Goal: Information Seeking & Learning: Learn about a topic

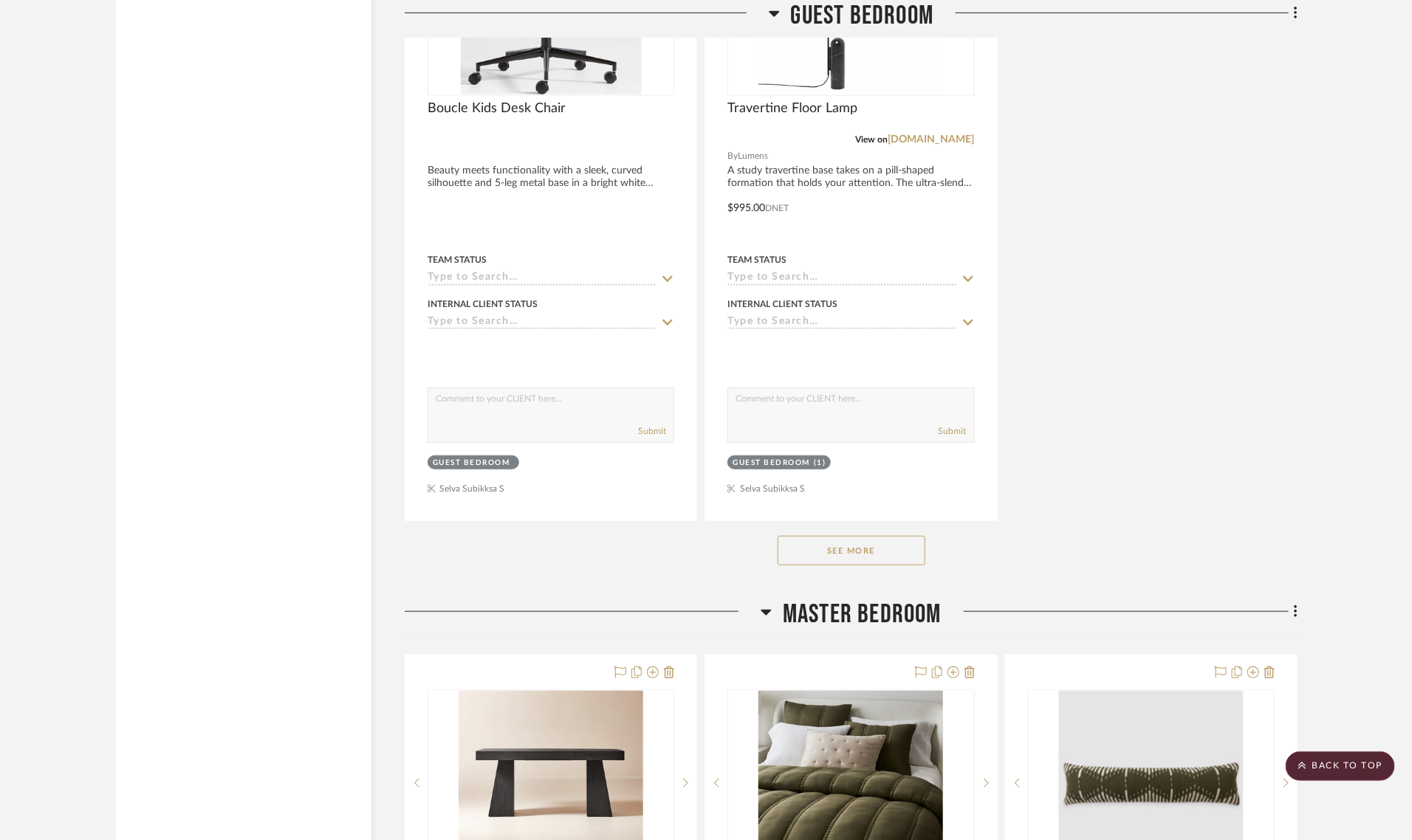
scroll to position [6611, 0]
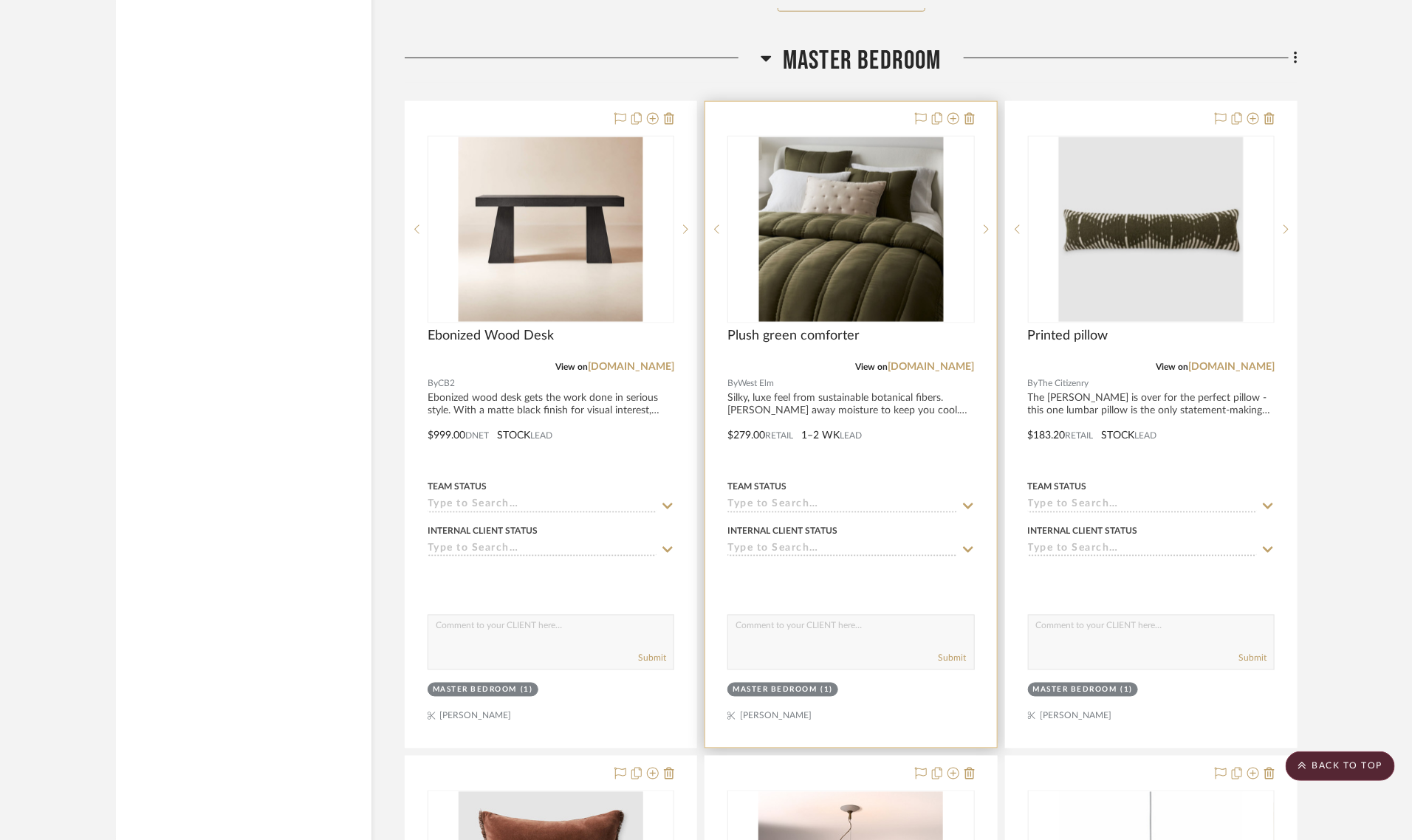
click at [0, 0] on img at bounding box center [0, 0] width 0 height 0
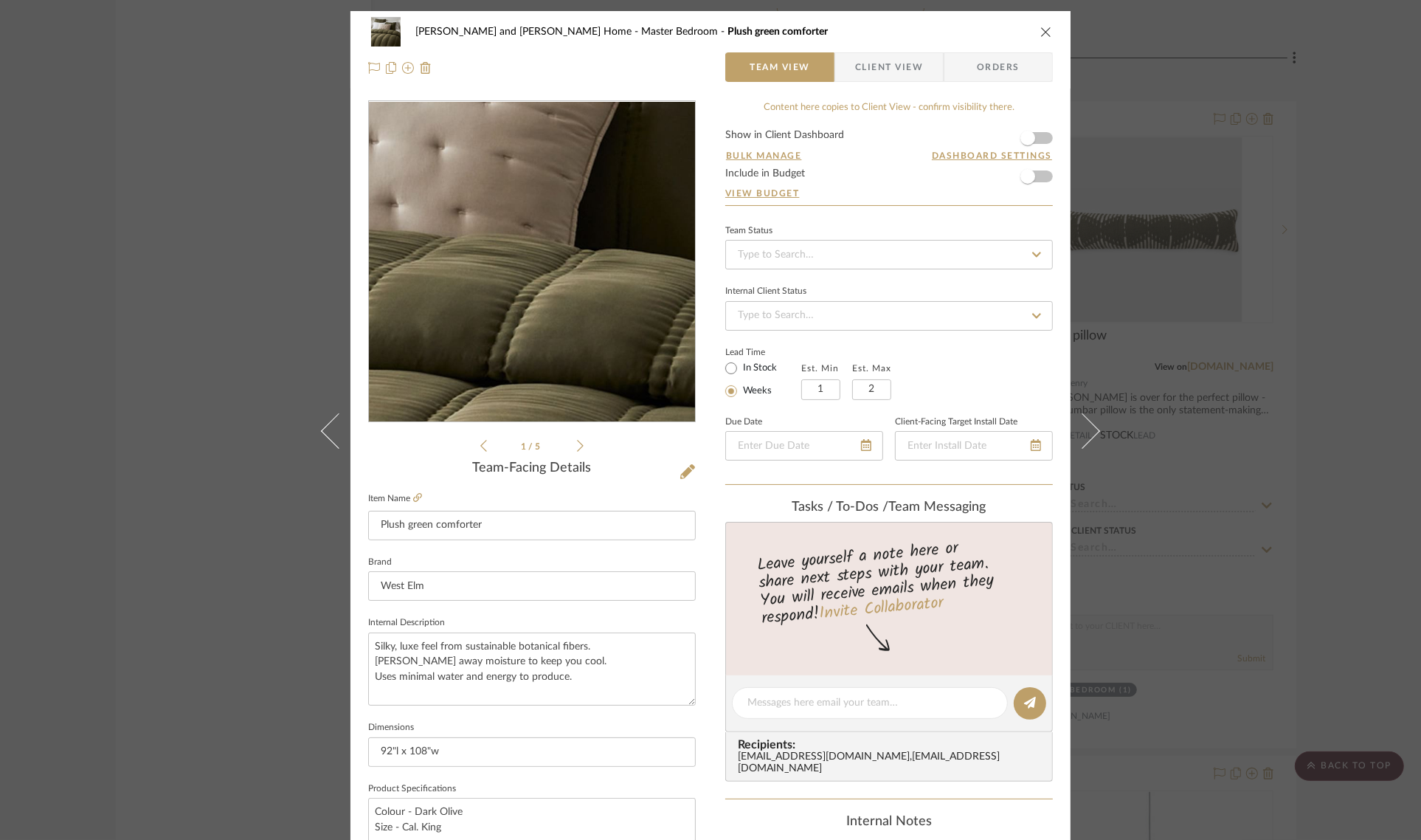
click at [555, 245] on img "0" at bounding box center [531, 261] width 320 height 320
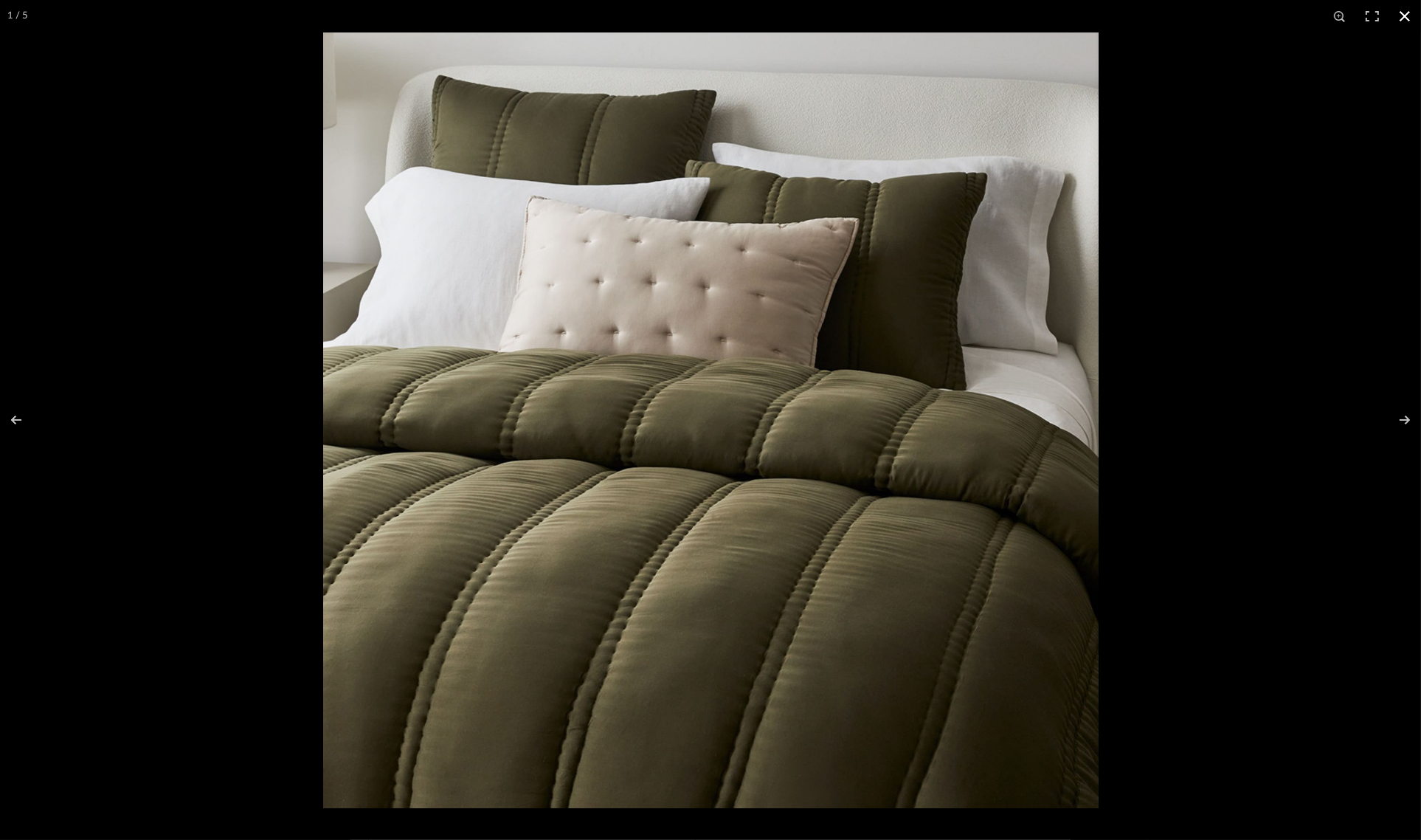
click at [1403, 12] on button at bounding box center [1405, 16] width 33 height 33
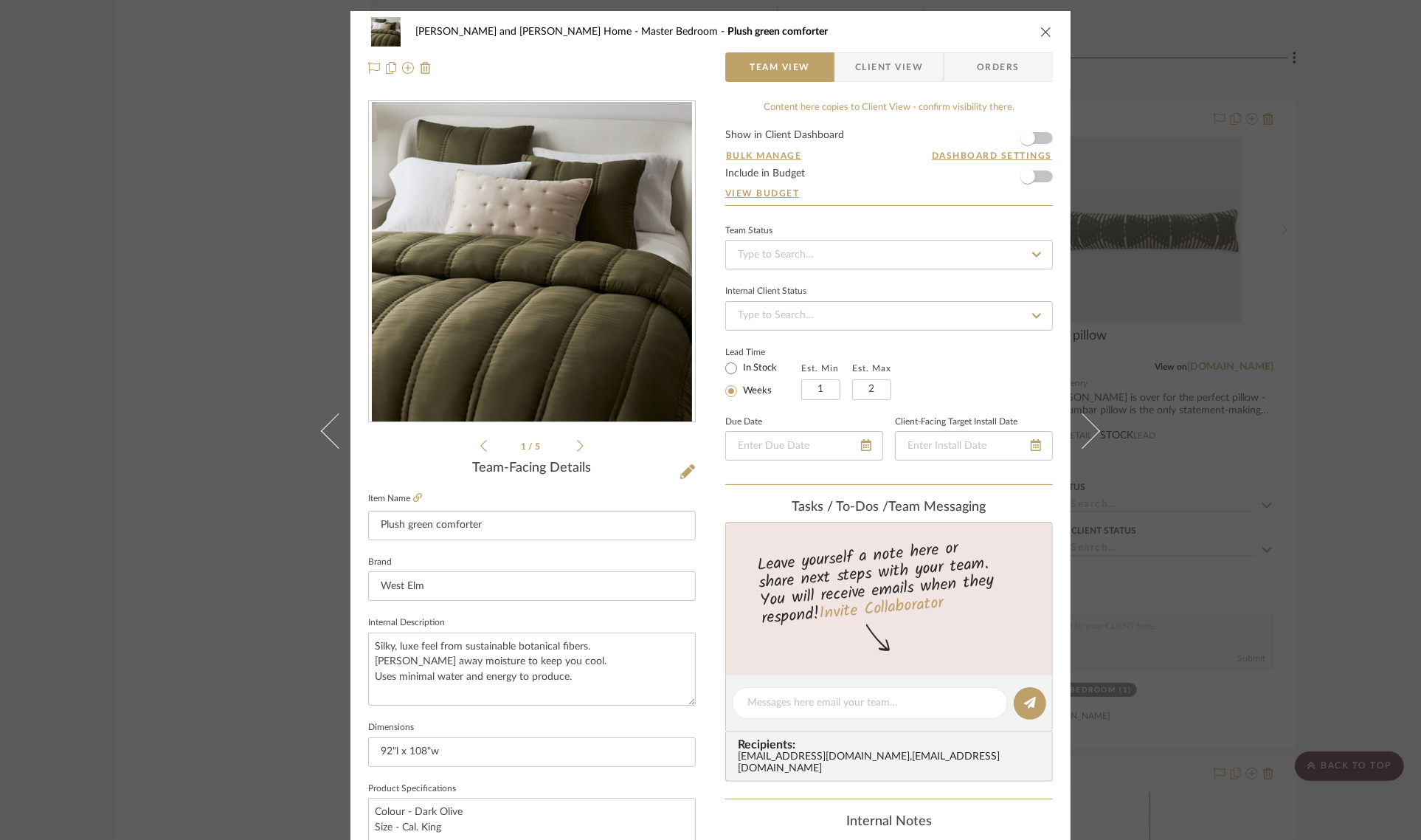
click at [1359, 124] on div "Sharika and Ashish Home Master Bedroom Plush green comforter Team View Client V…" at bounding box center [710, 420] width 1421 height 840
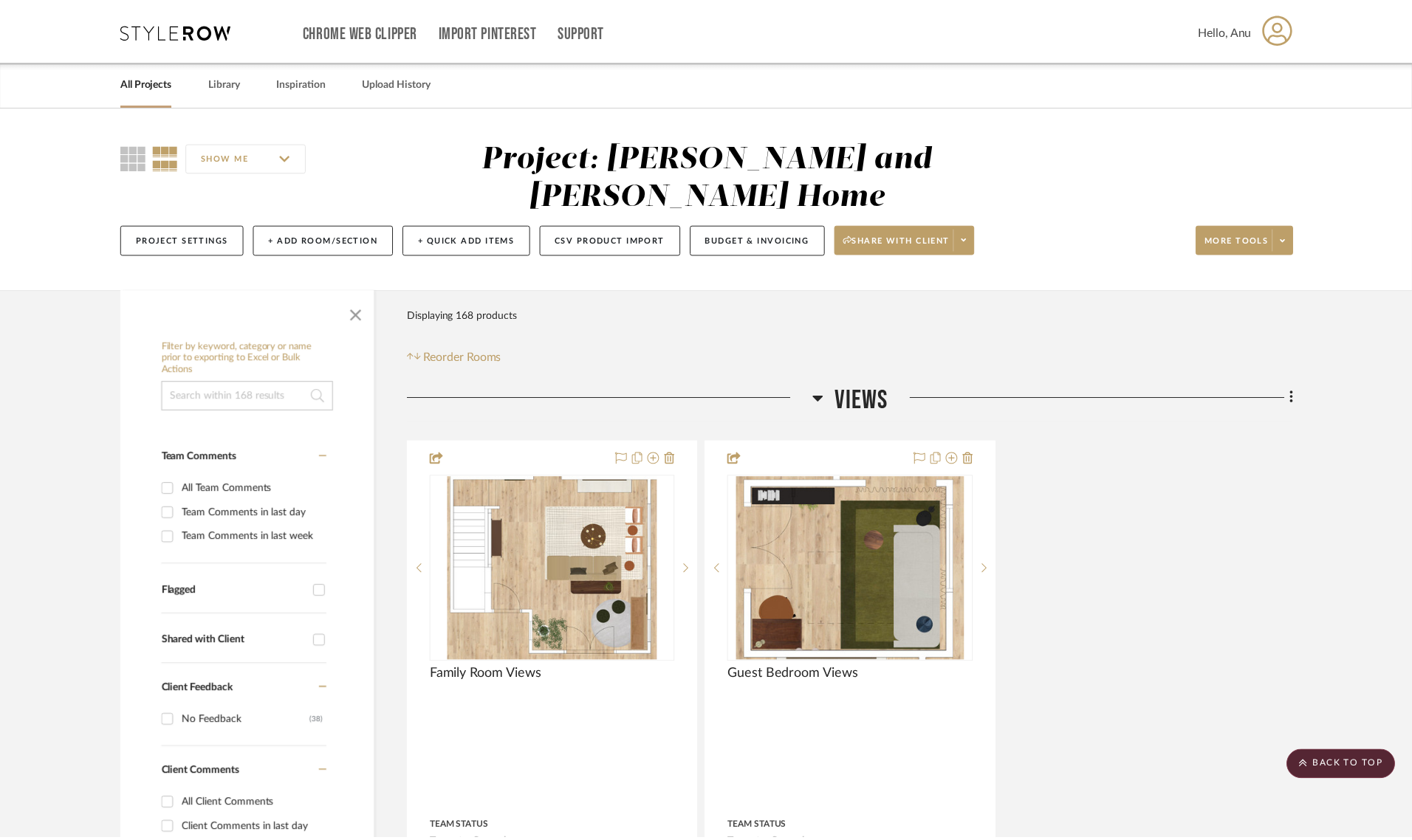
scroll to position [6611, 0]
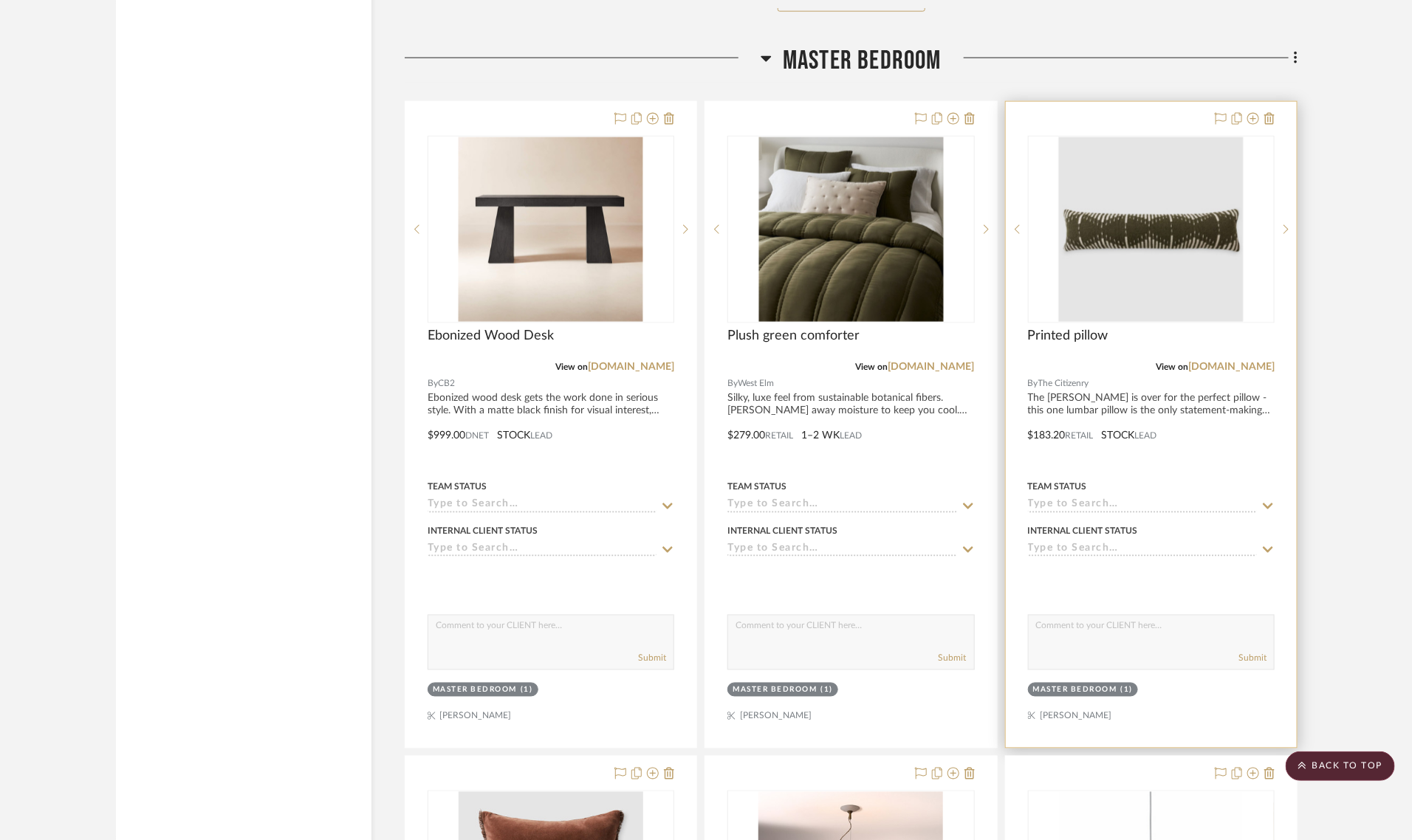
click at [1160, 185] on img "0" at bounding box center [1151, 229] width 185 height 185
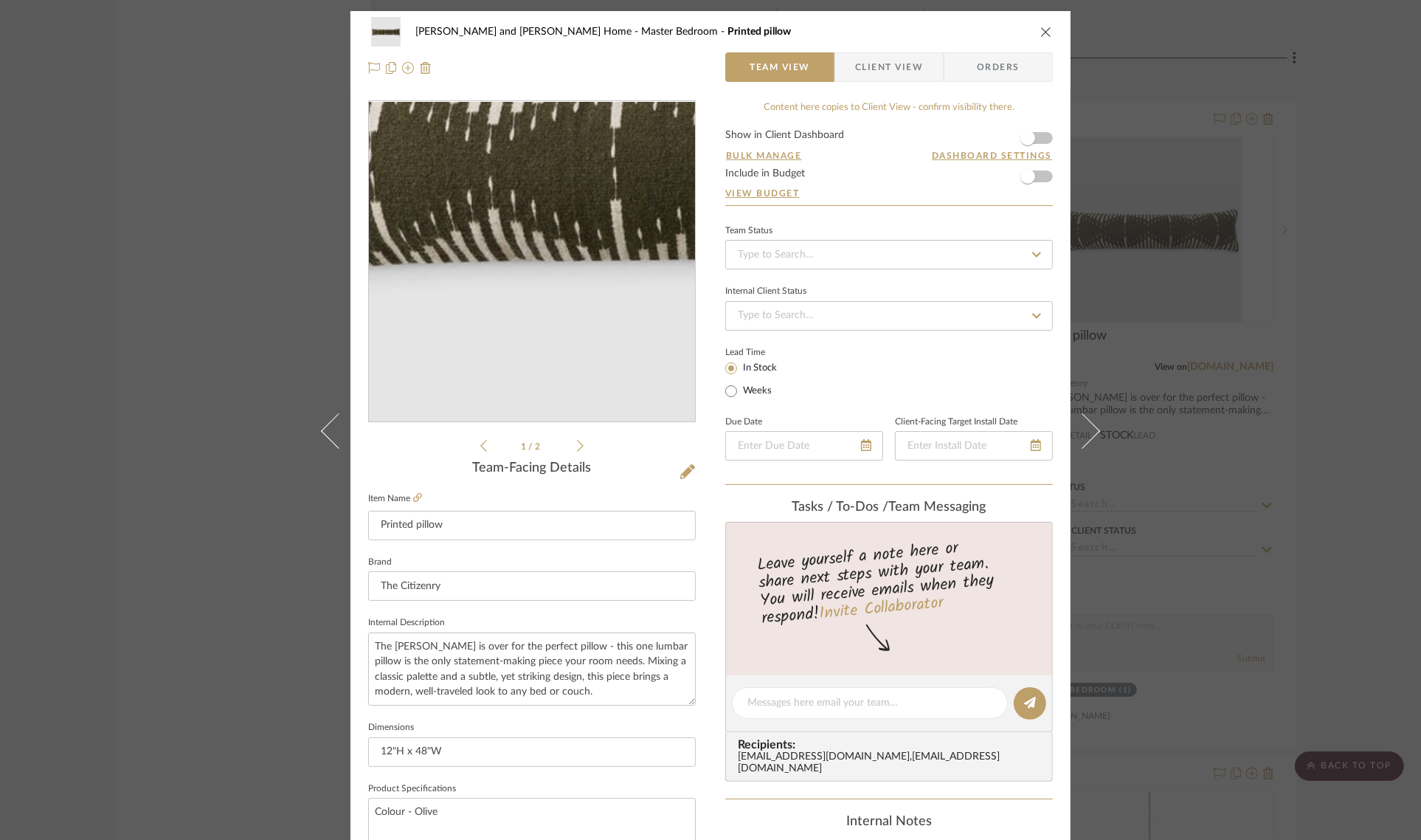
click at [456, 296] on img "0" at bounding box center [531, 261] width 320 height 320
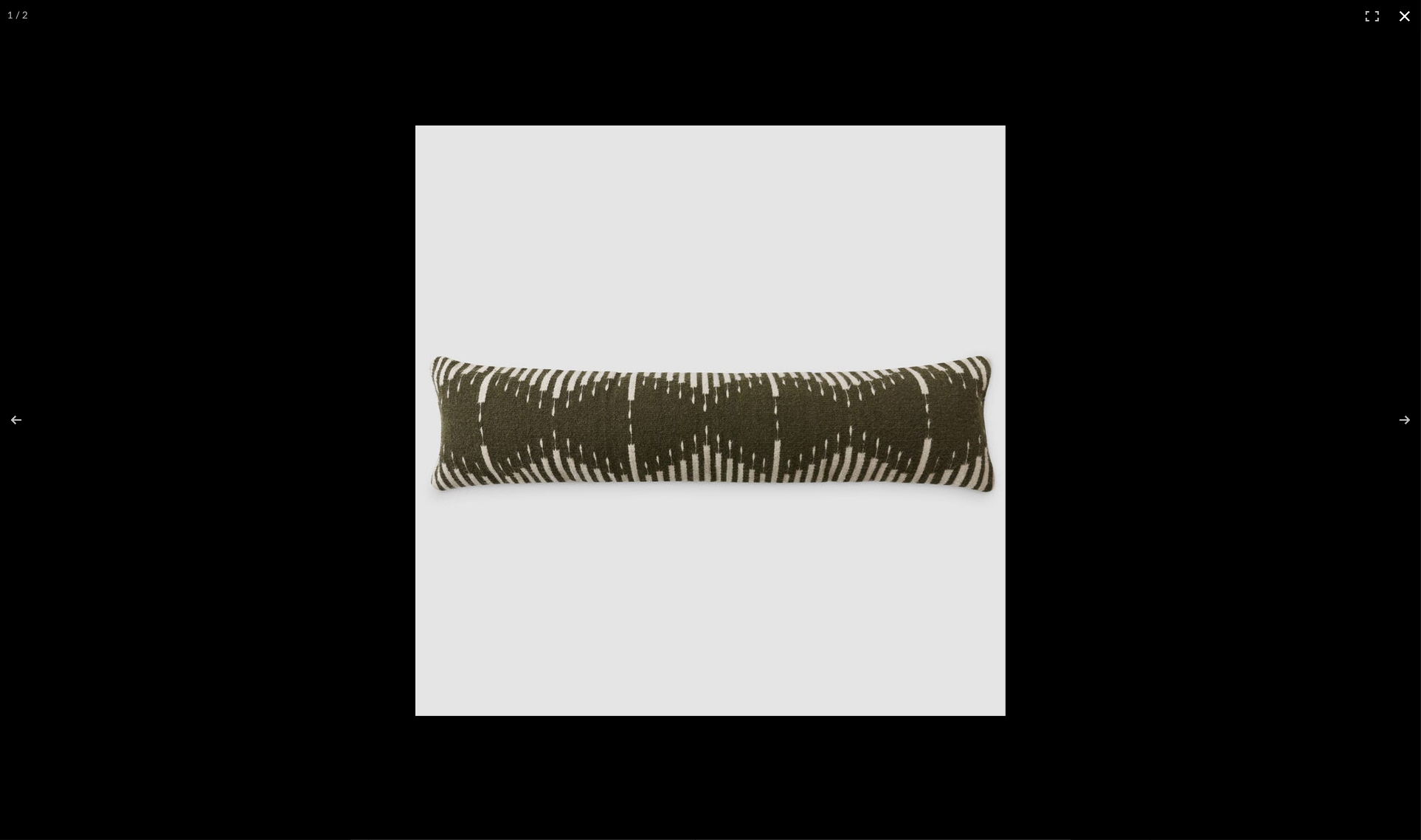
click at [1404, 12] on button at bounding box center [1405, 16] width 33 height 33
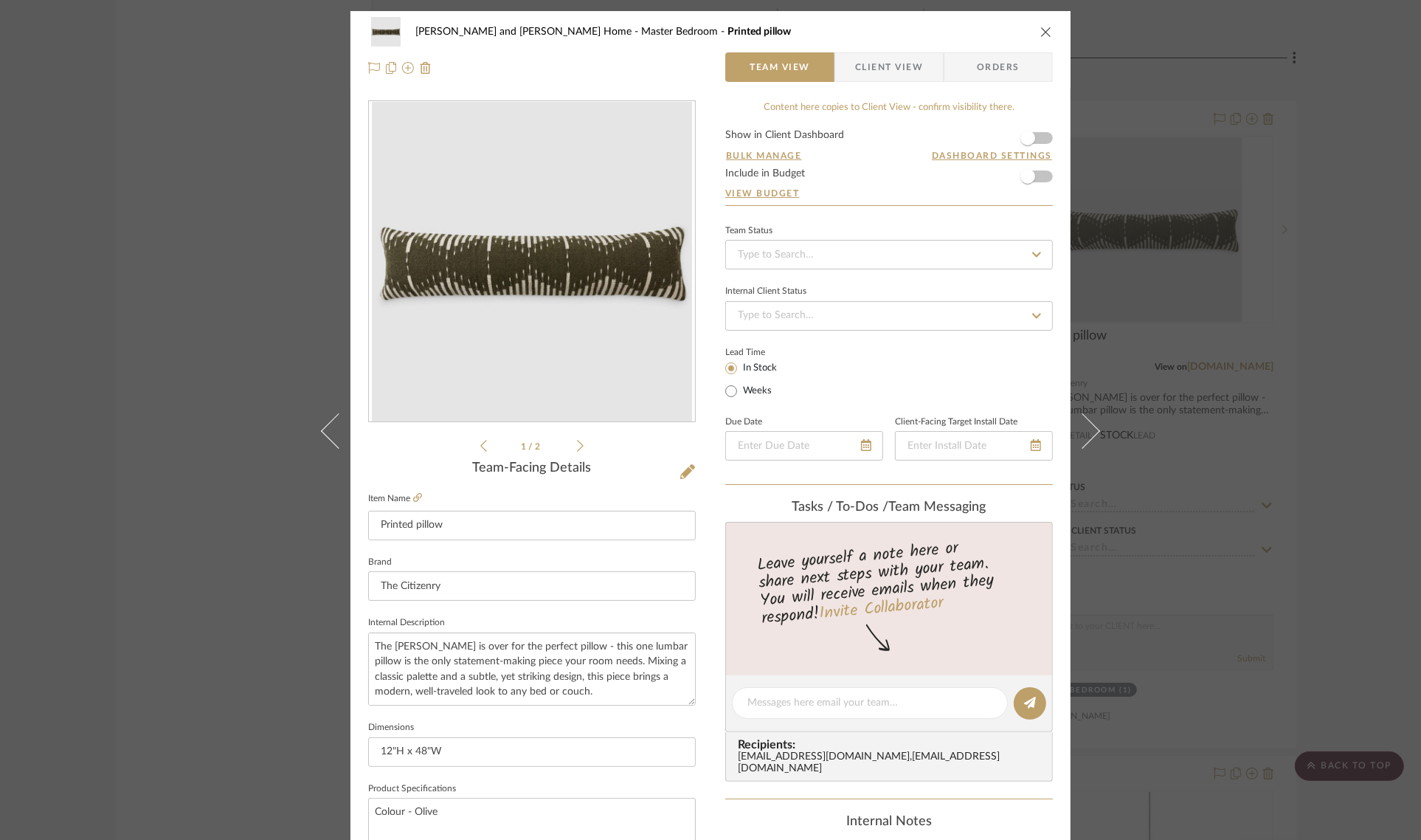
click at [1323, 94] on div "Sharika and Ashish Home Master Bedroom Printed pillow Team View Client View Ord…" at bounding box center [710, 420] width 1421 height 840
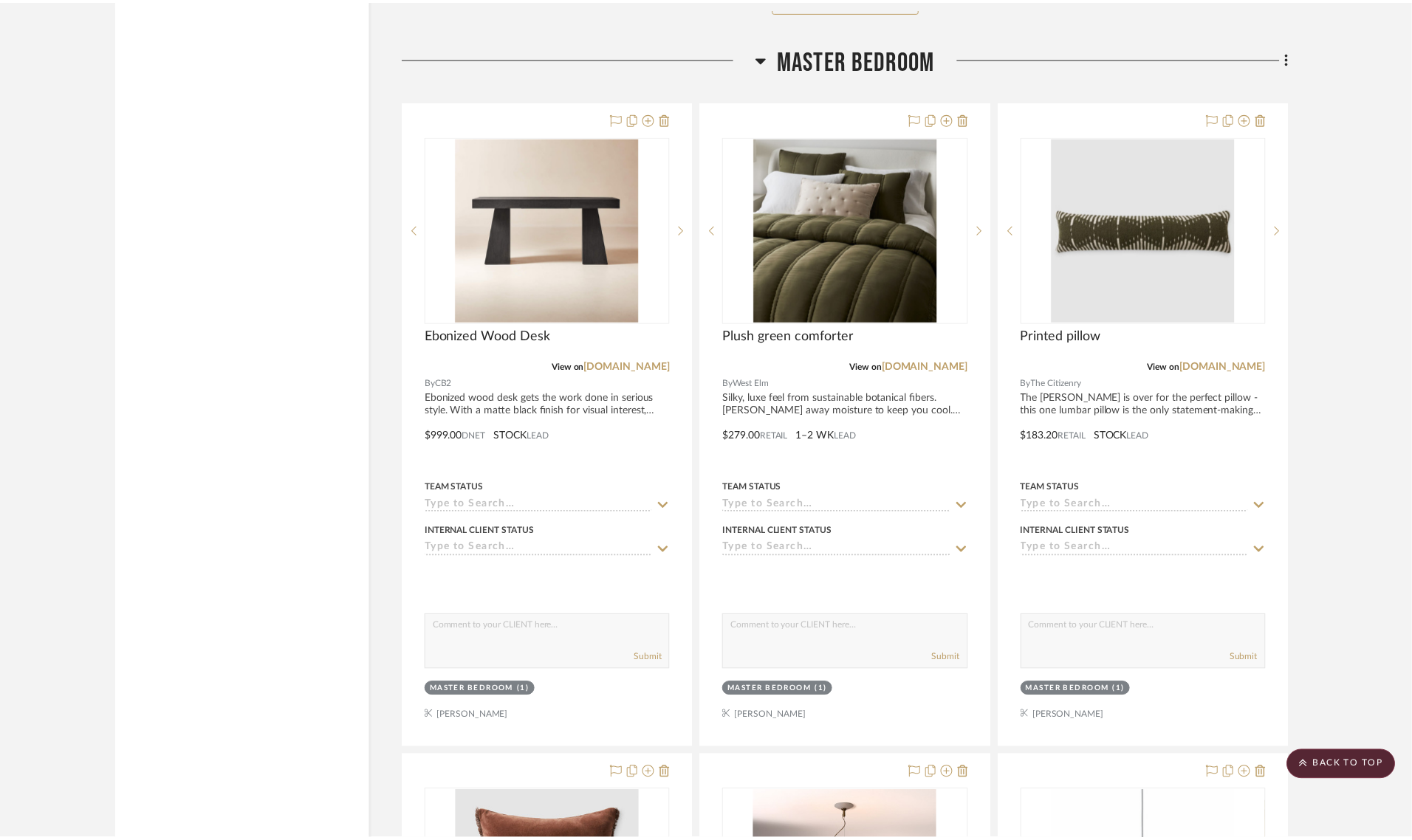
scroll to position [6611, 0]
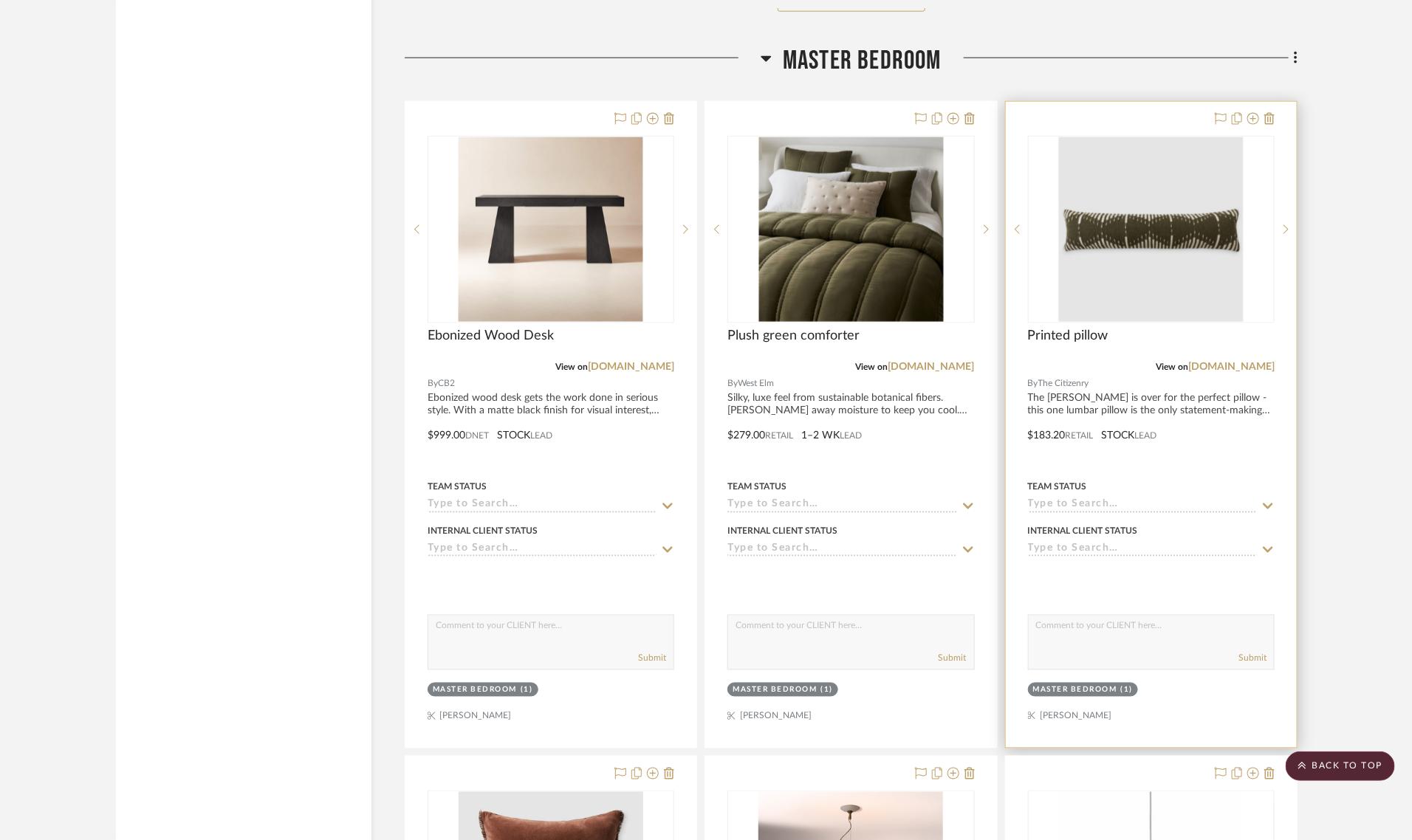
click at [1187, 203] on img "0" at bounding box center [1151, 229] width 185 height 185
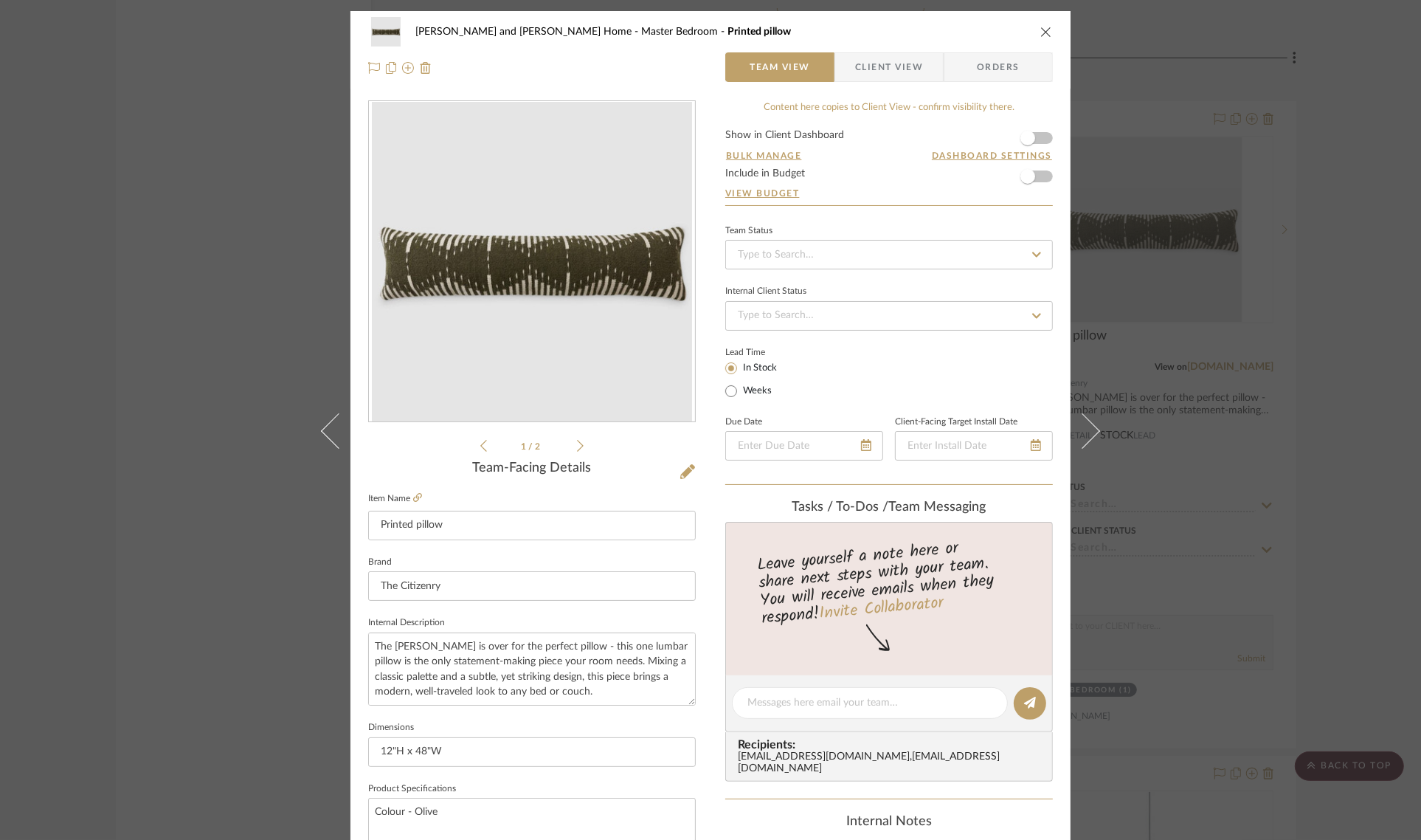
click at [1041, 30] on icon "close" at bounding box center [1046, 31] width 12 height 12
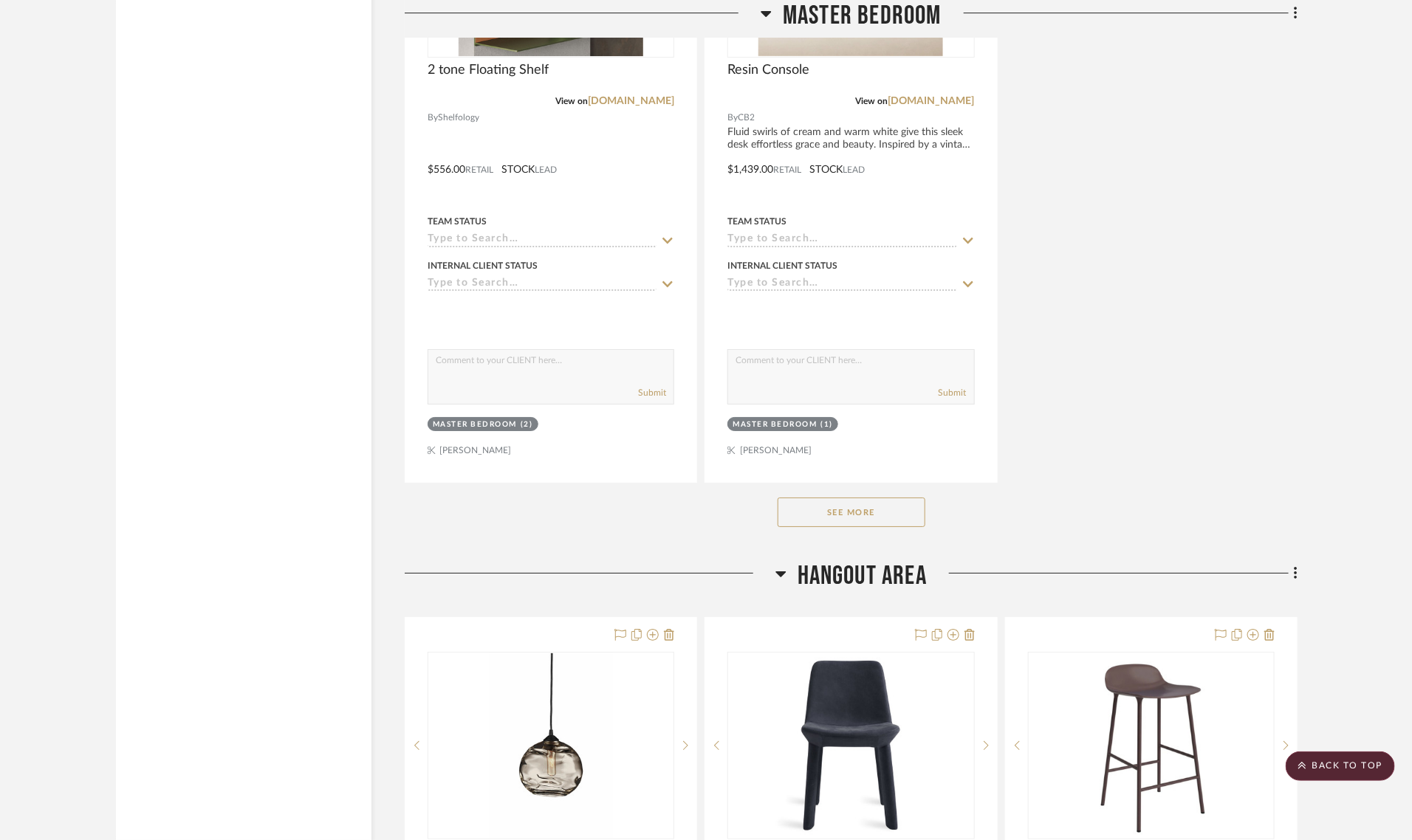
scroll to position [8548, 0]
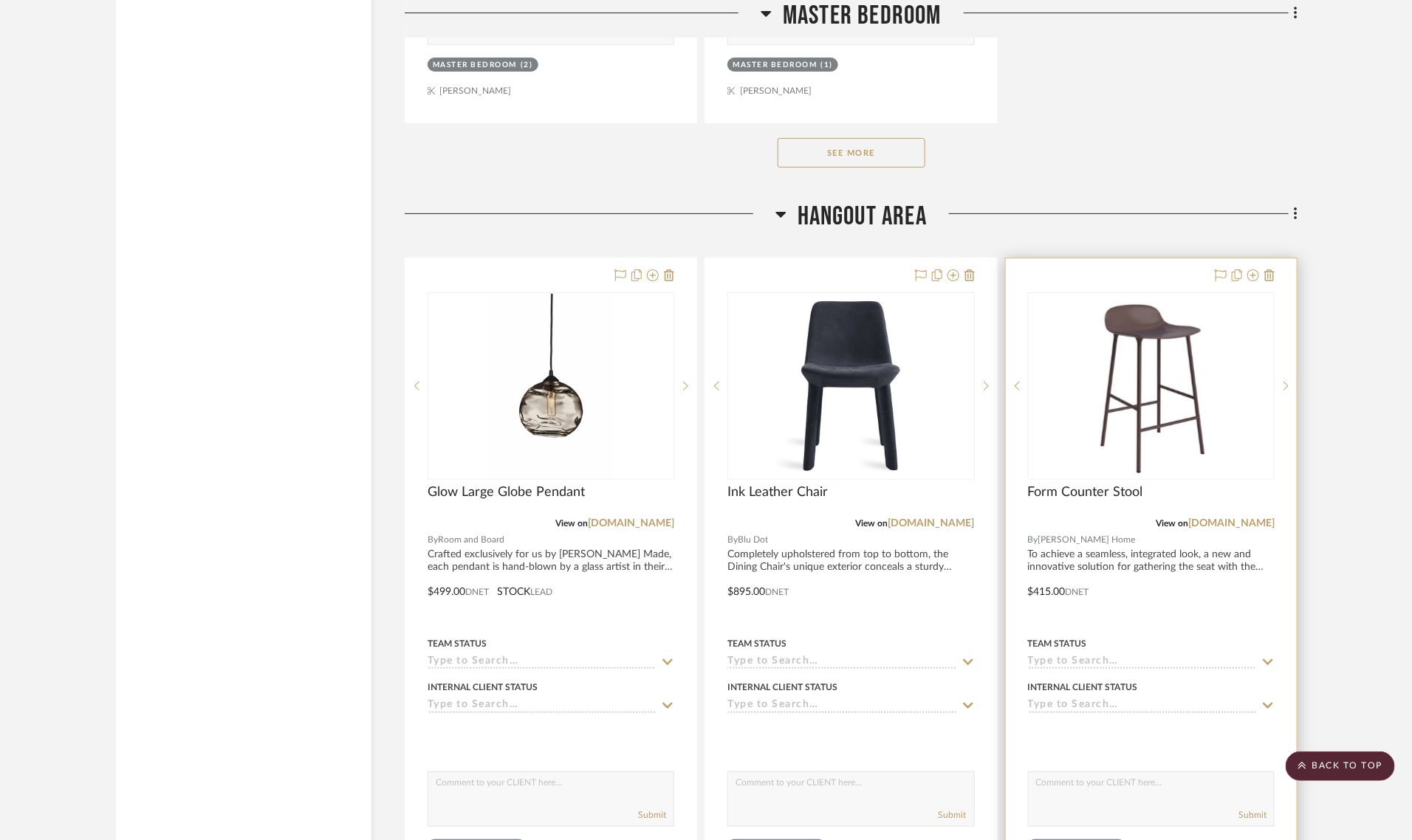
click at [1123, 294] on img "0" at bounding box center [1151, 386] width 129 height 185
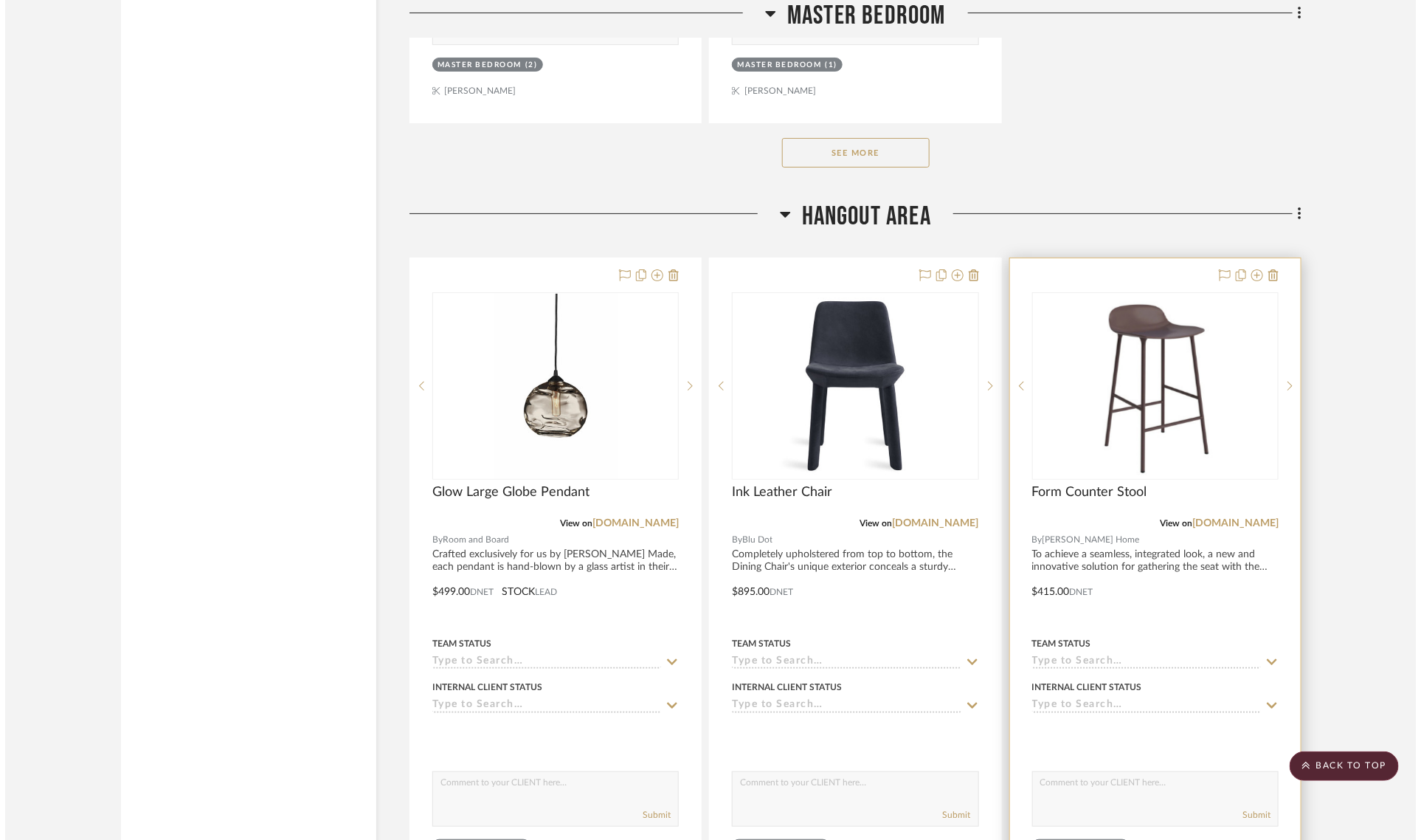
scroll to position [0, 0]
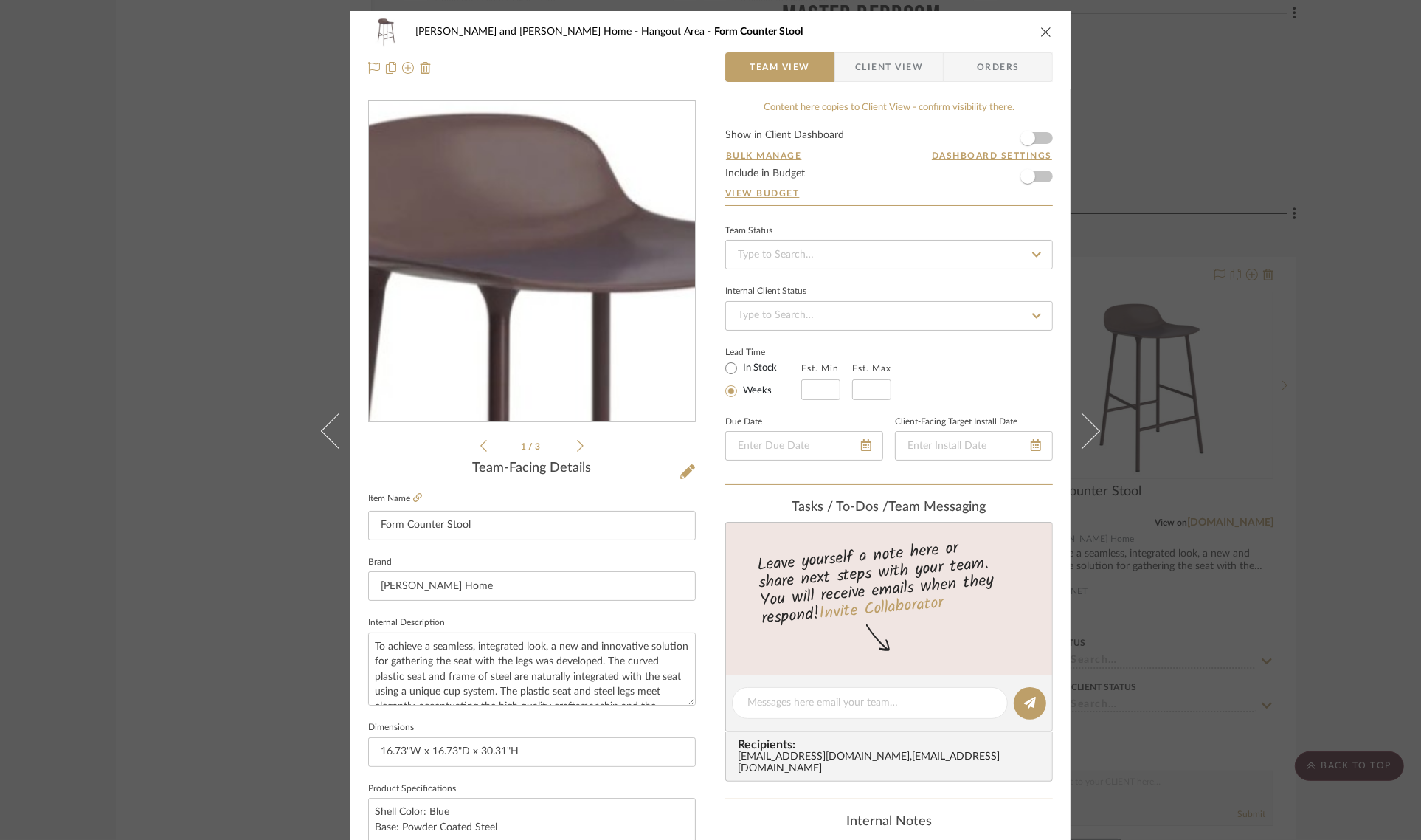
click at [518, 170] on img "0" at bounding box center [531, 261] width 223 height 320
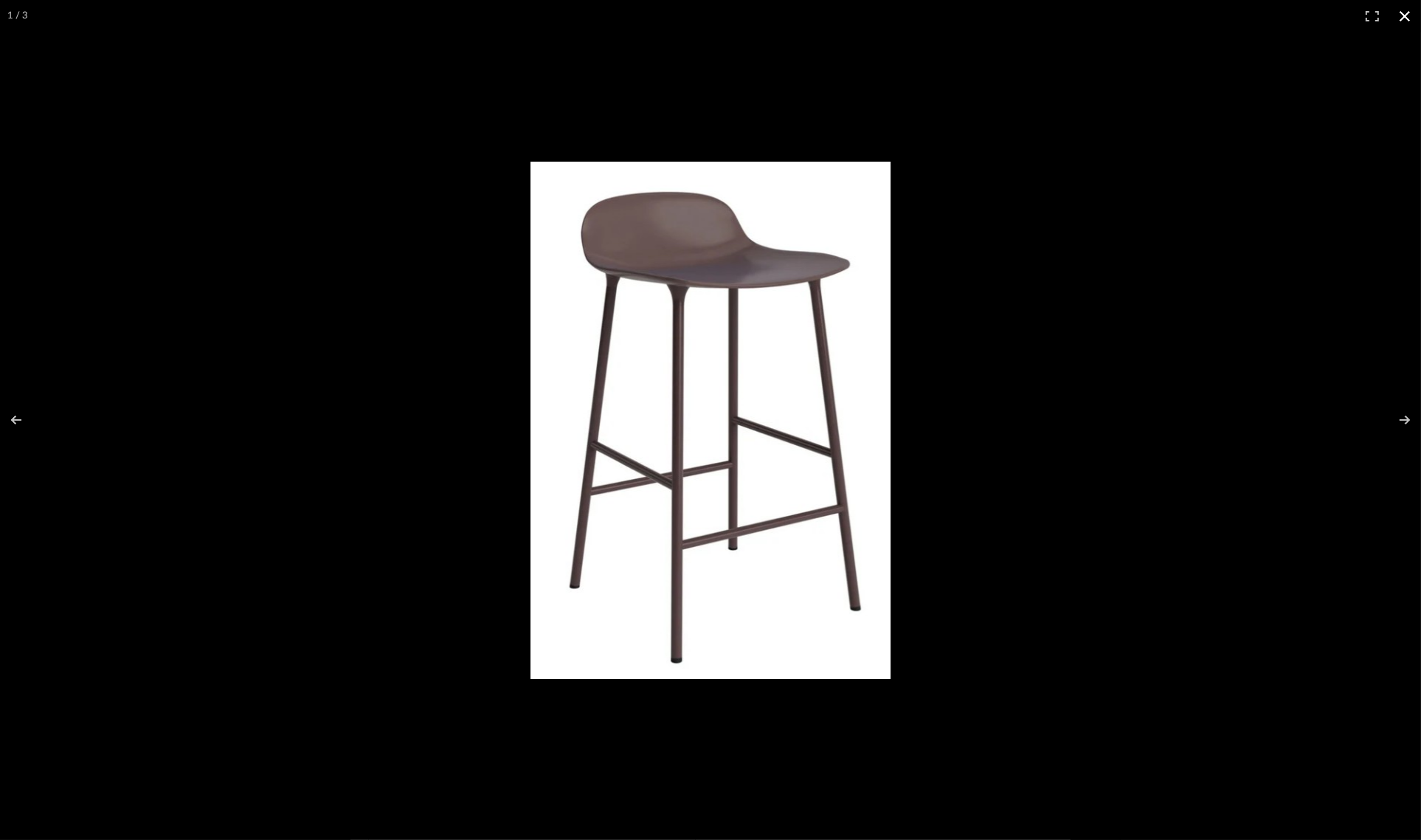
click at [1403, 12] on button at bounding box center [1405, 16] width 33 height 33
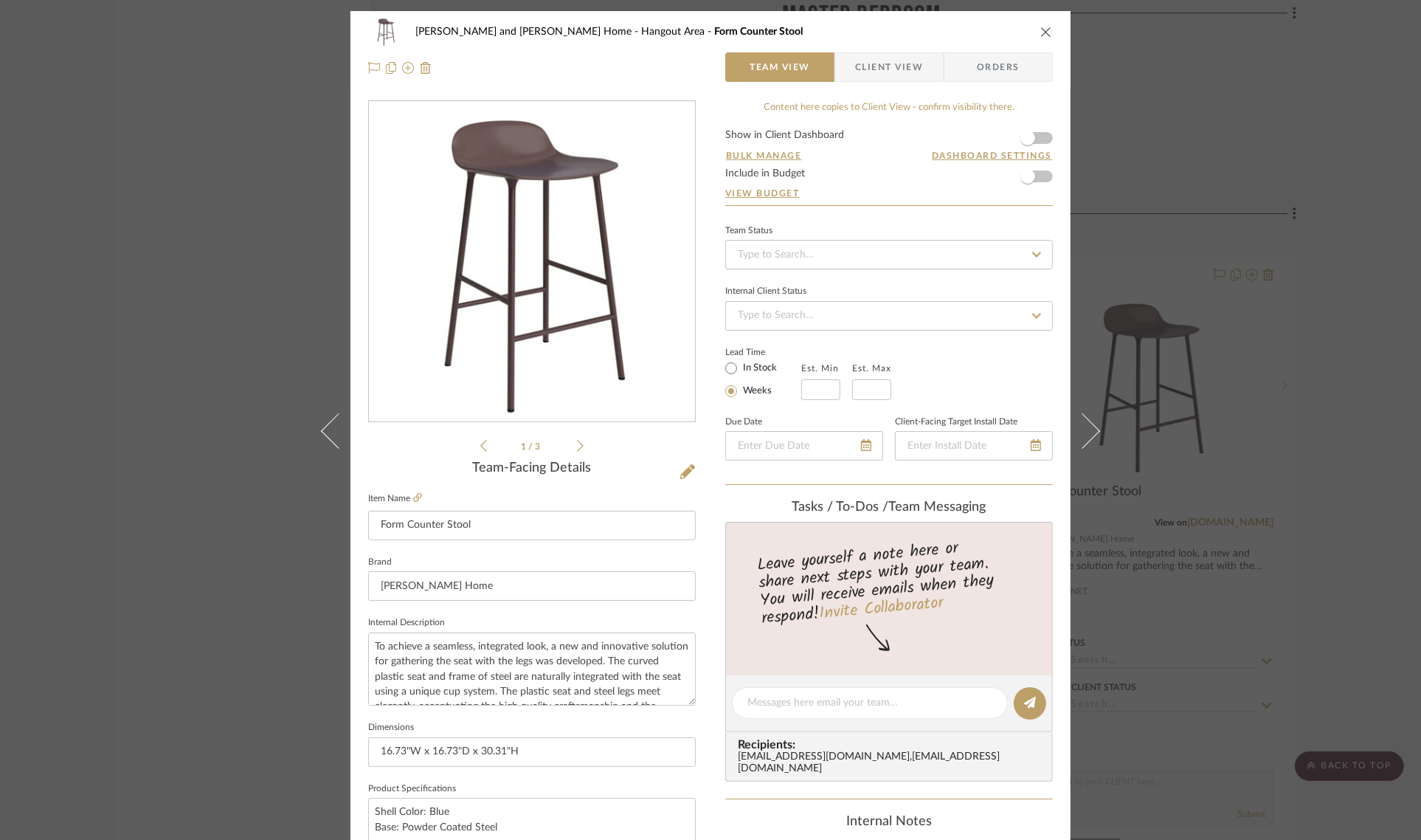
click at [1352, 341] on div "Sharika and Ashish Home Hangout Area Form Counter Stool Team View Client View O…" at bounding box center [710, 420] width 1421 height 840
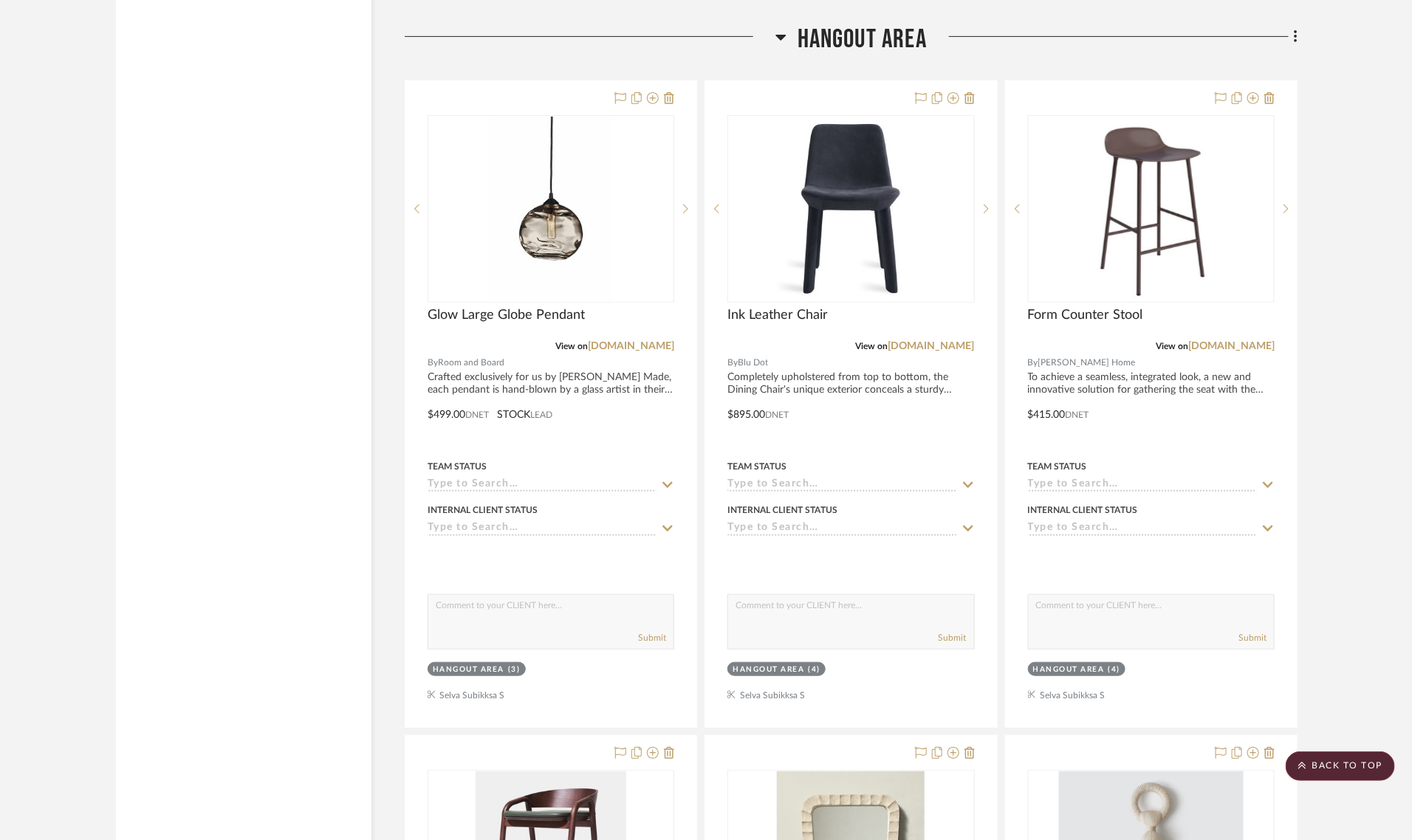
scroll to position [8732, 0]
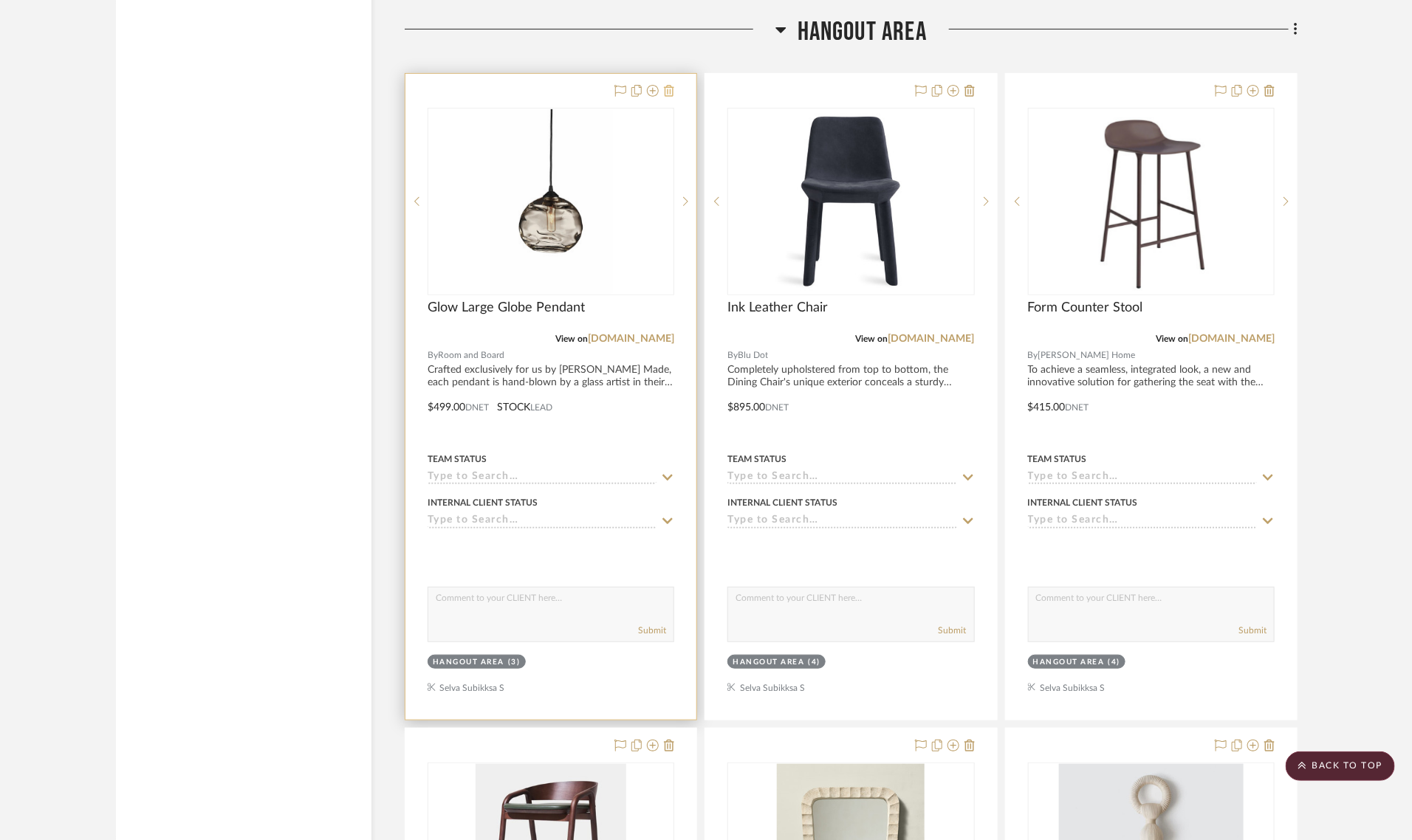
click at [667, 85] on icon at bounding box center [668, 90] width 10 height 12
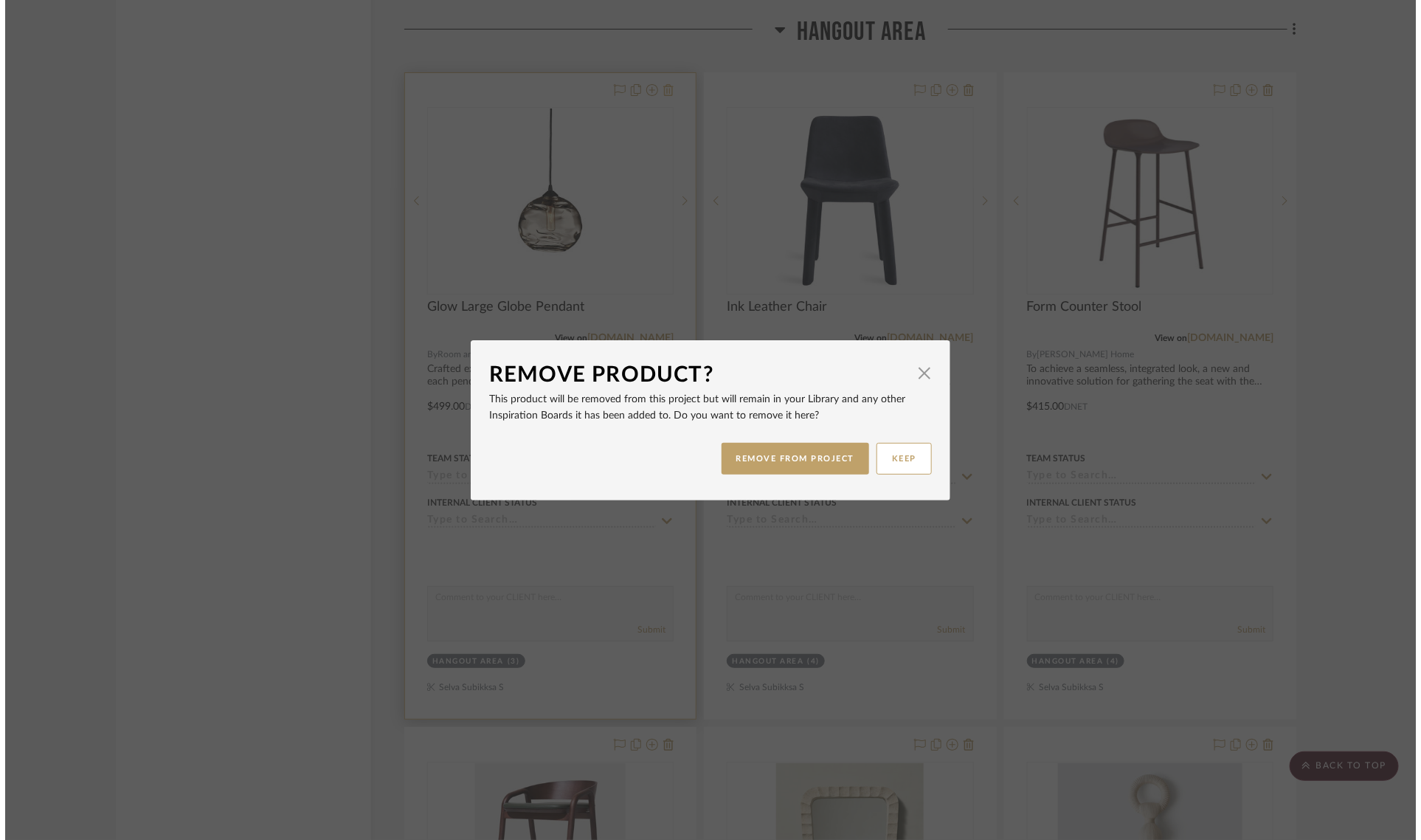
scroll to position [0, 0]
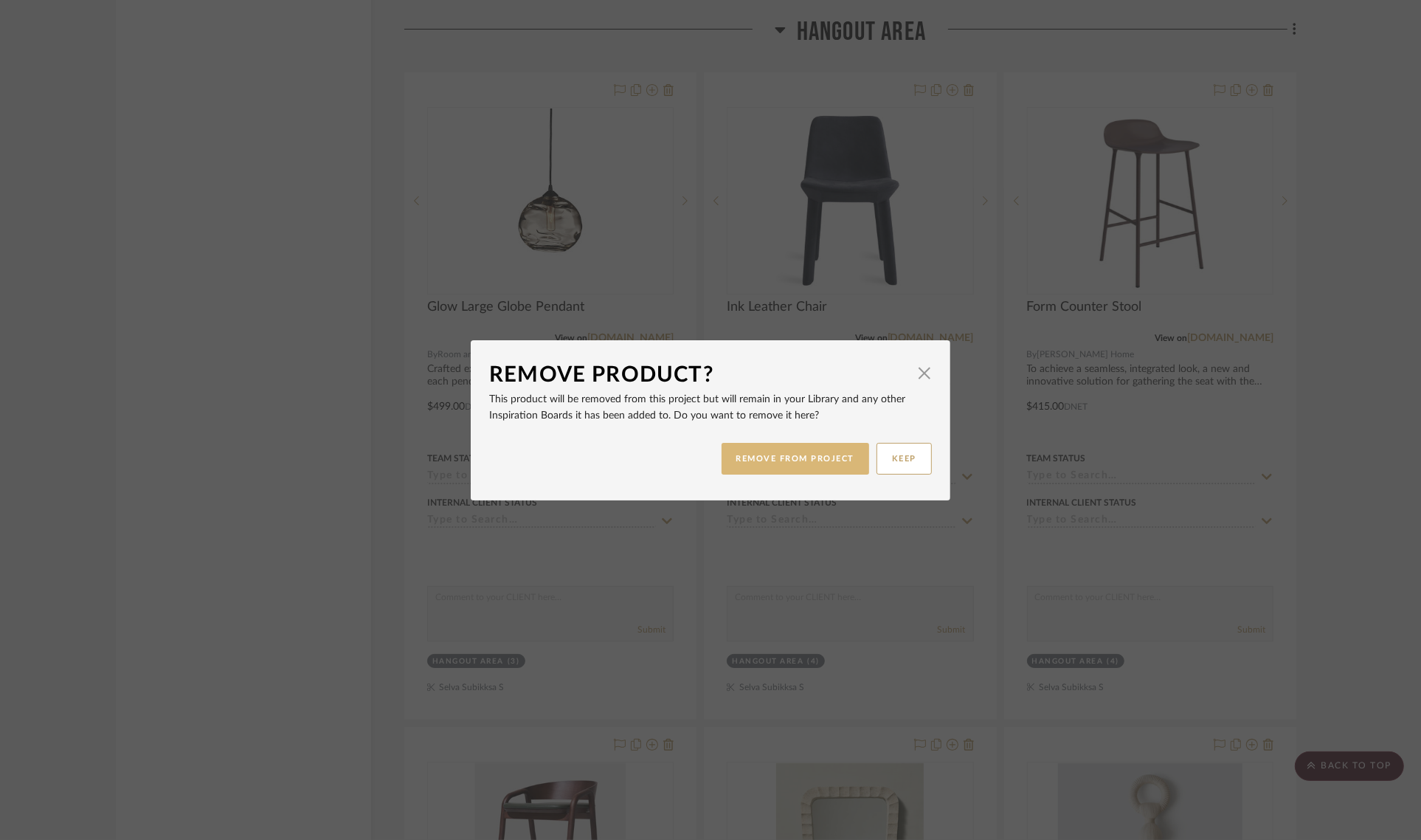
click at [769, 451] on button "REMOVE FROM PROJECT" at bounding box center [796, 459] width 149 height 32
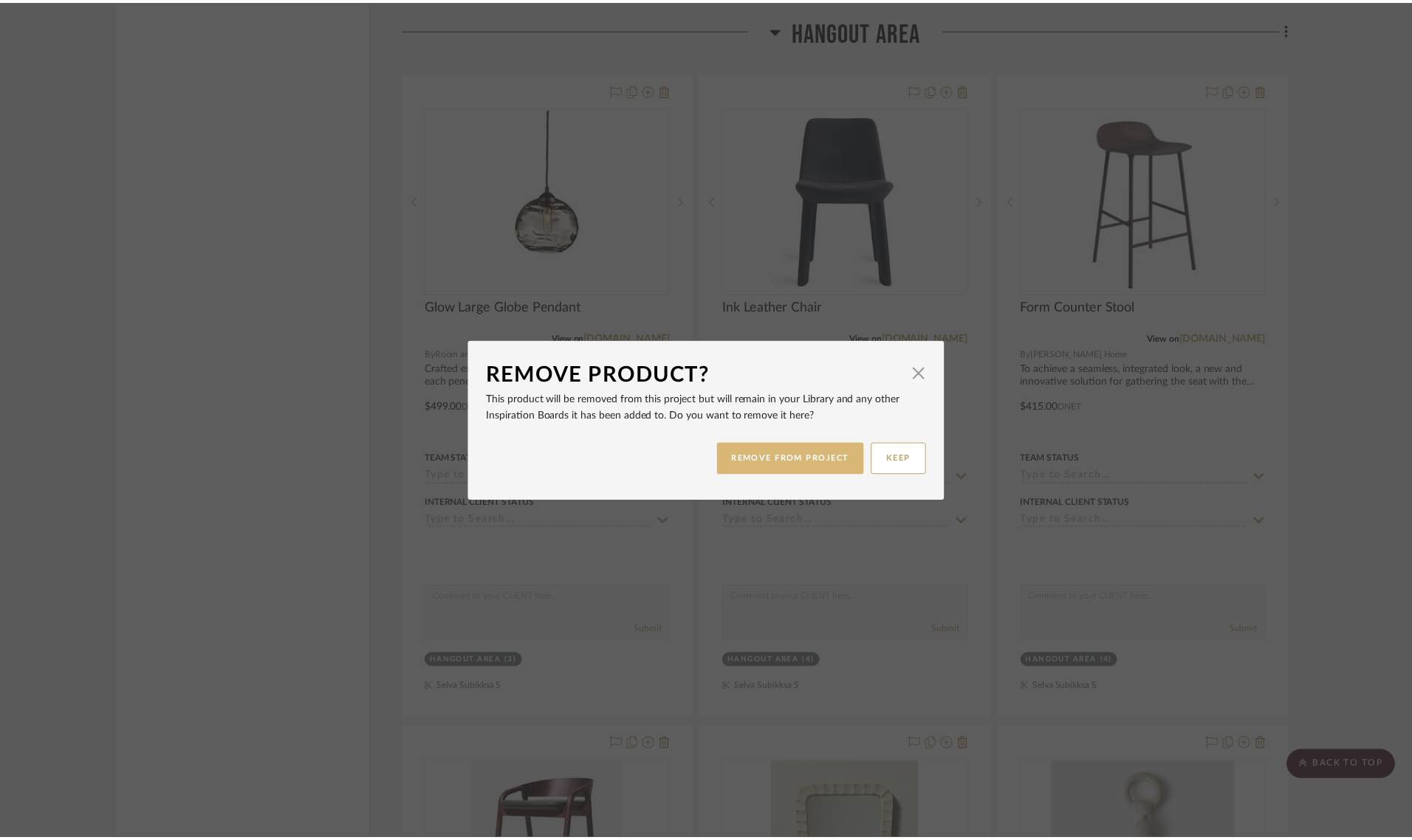
scroll to position [8732, 0]
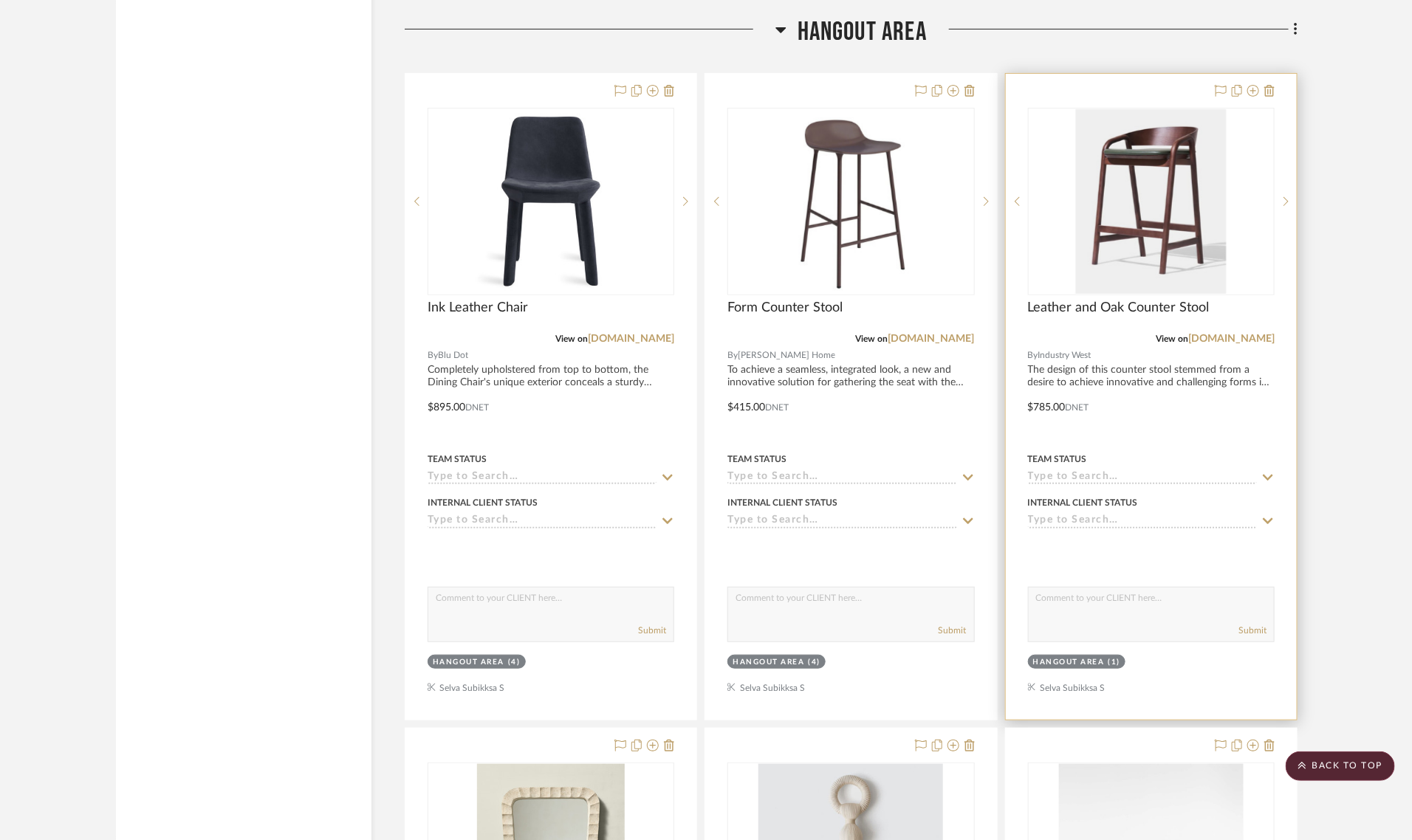
click at [1149, 109] on img "0" at bounding box center [1151, 201] width 150 height 185
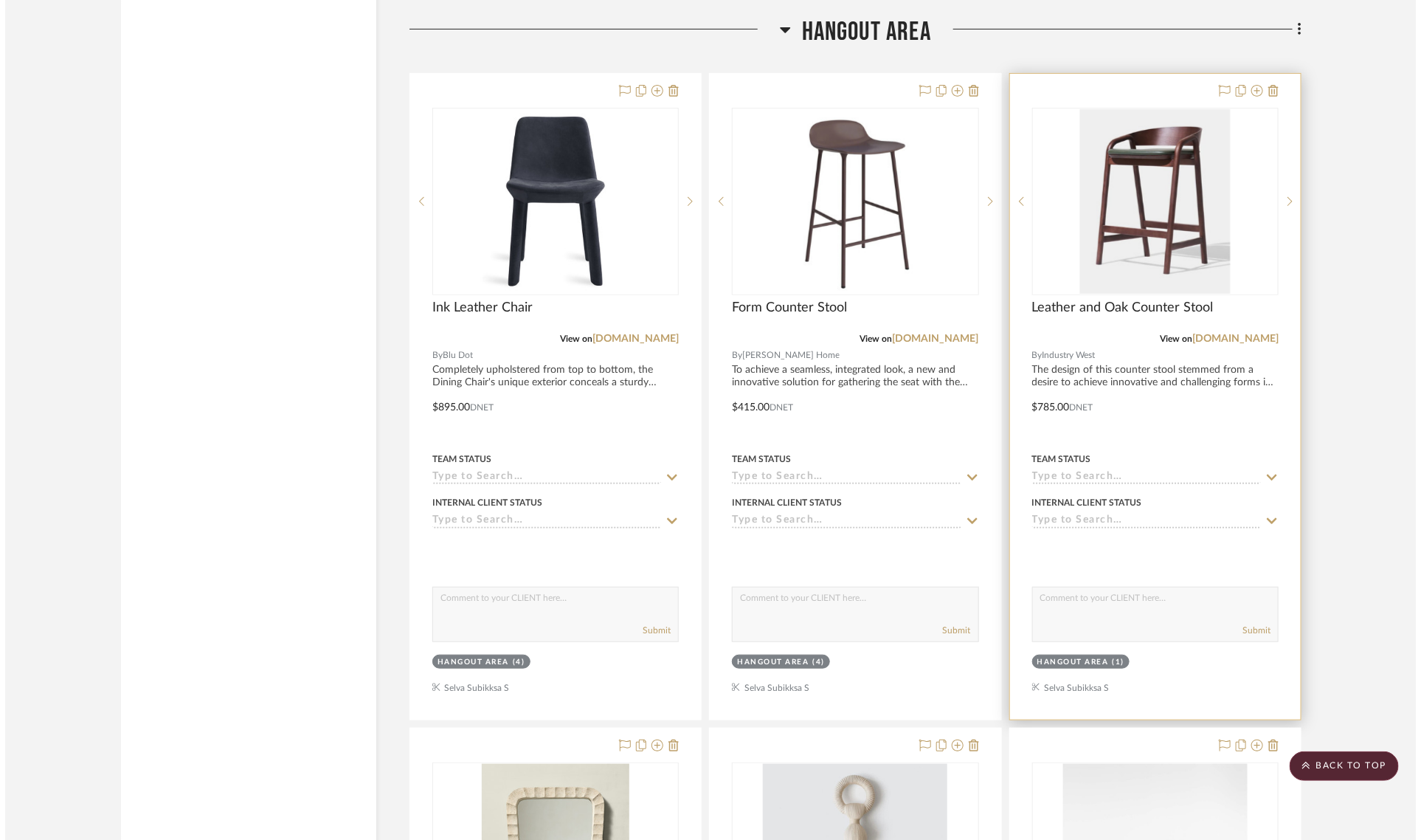
scroll to position [0, 0]
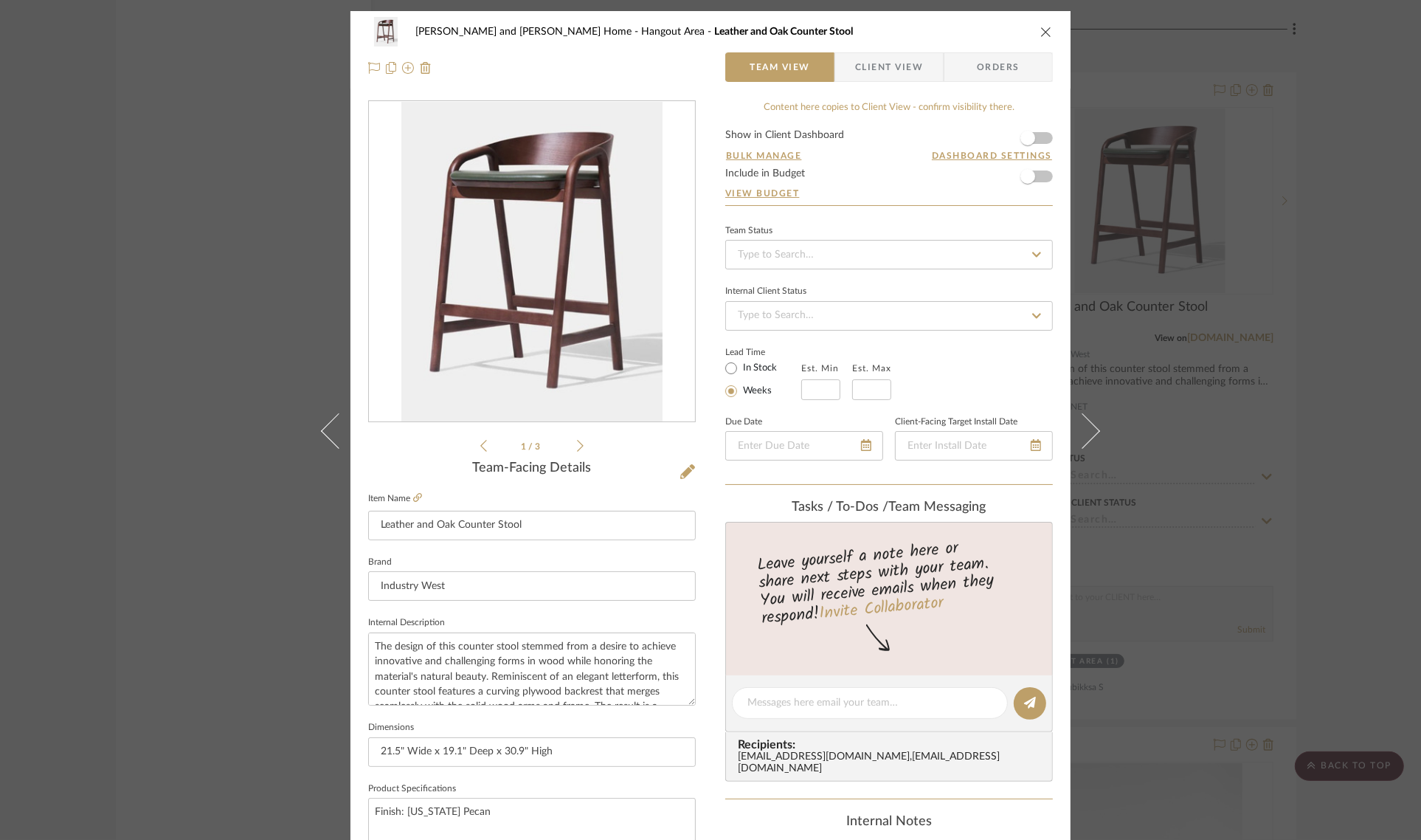
click at [160, 341] on div "Sharika and Ashish Home Hangout Area Leather and Oak Counter Stool Team View Cl…" at bounding box center [710, 420] width 1421 height 840
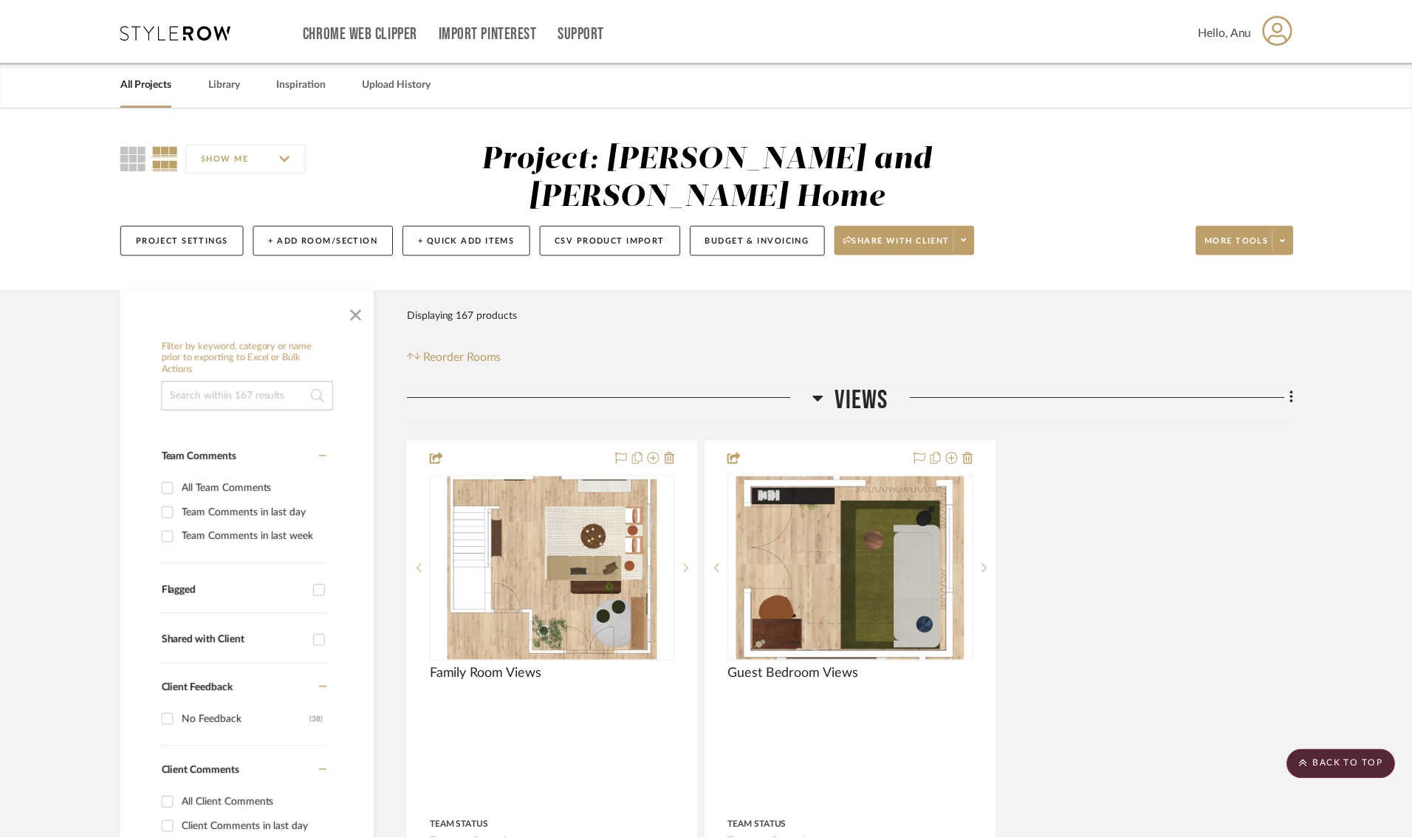
scroll to position [8732, 0]
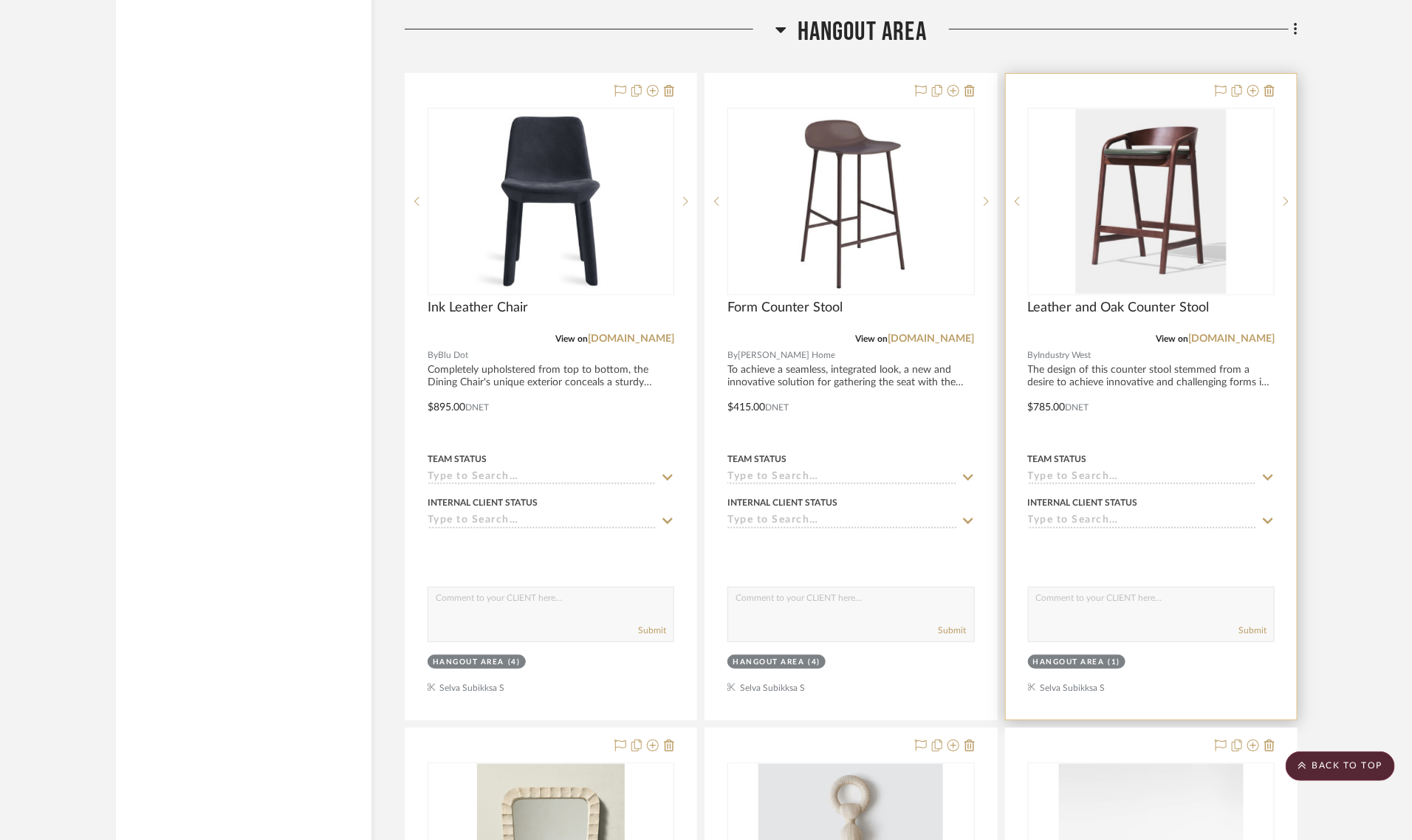
click at [1127, 130] on img "0" at bounding box center [1151, 201] width 150 height 185
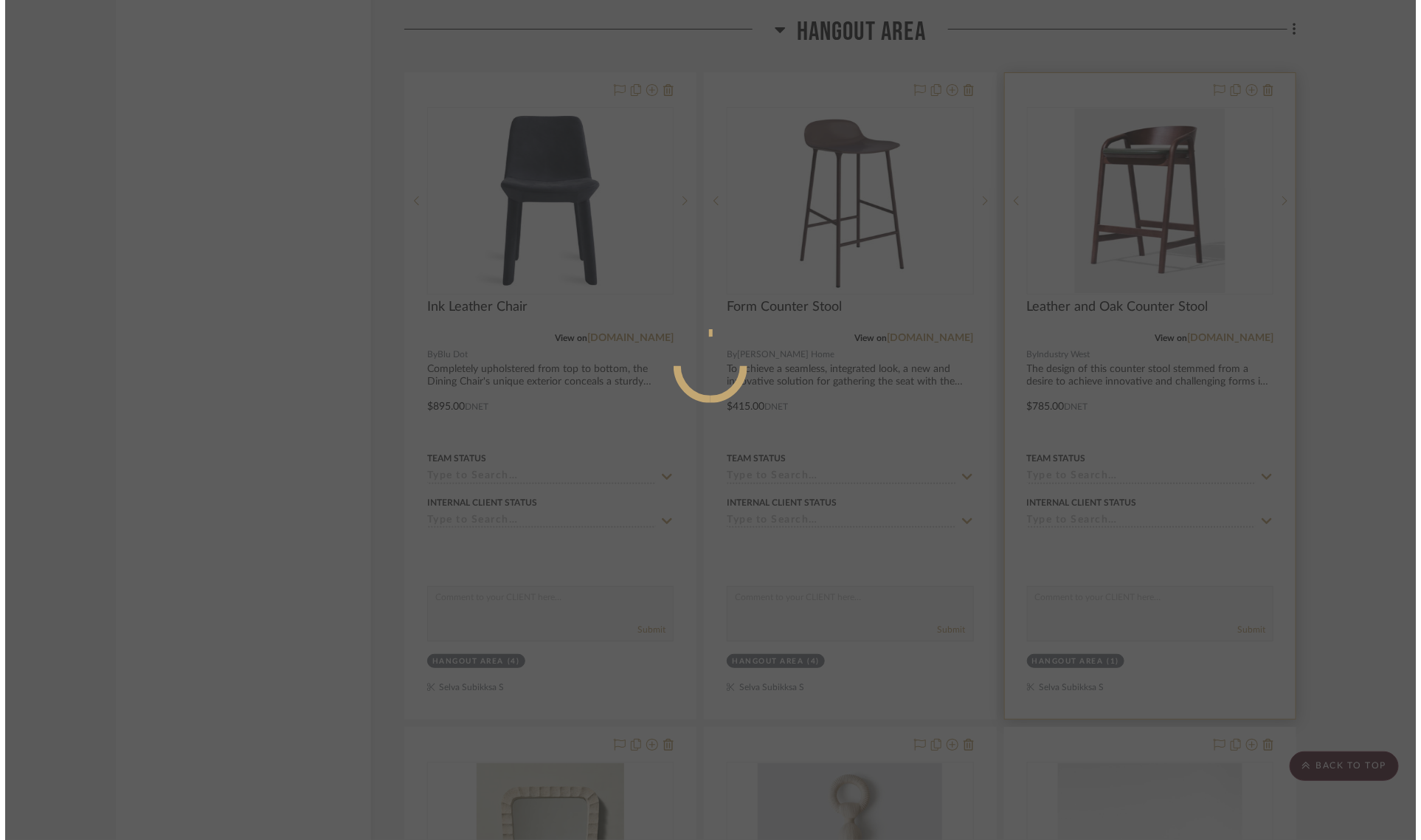
scroll to position [0, 0]
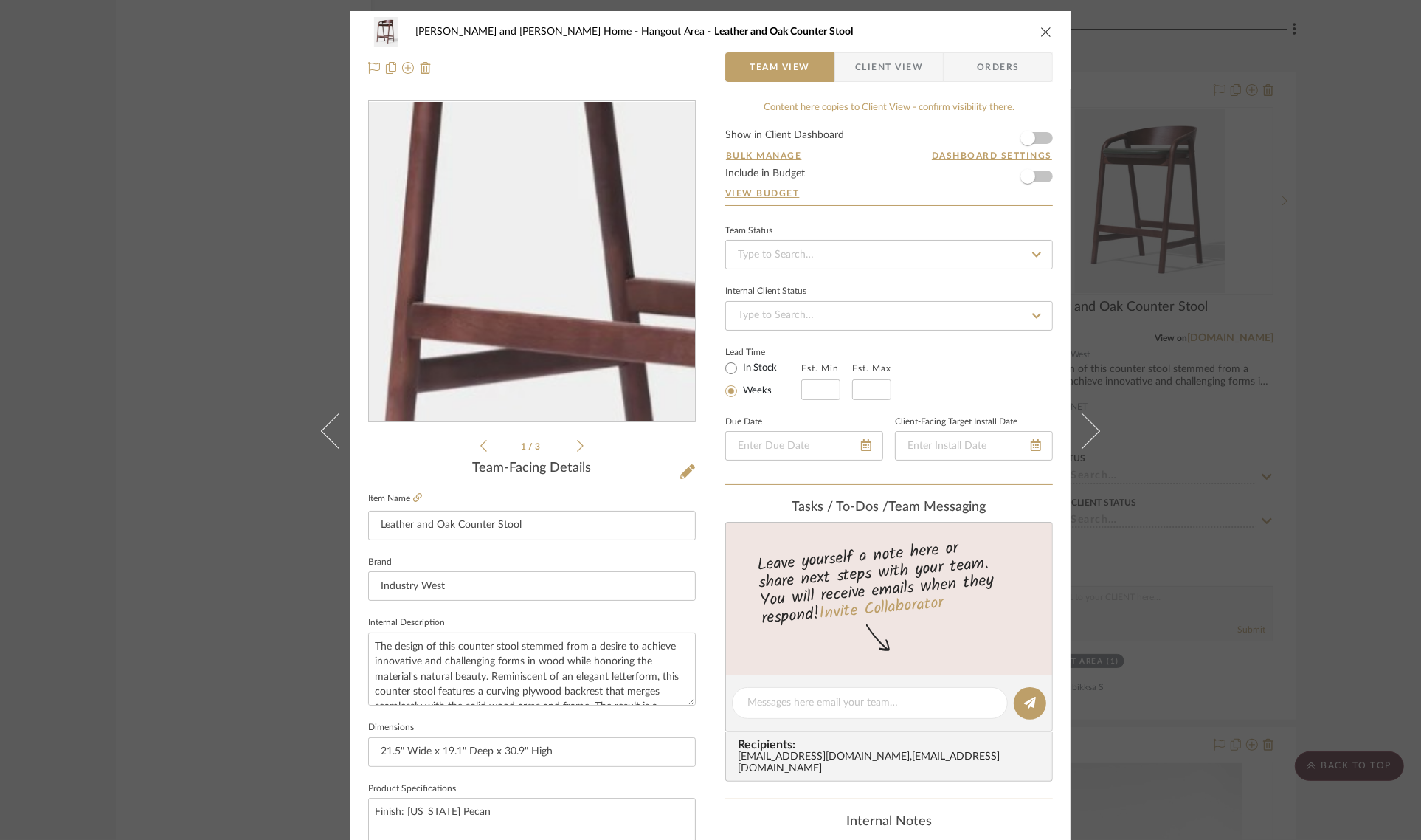
click at [476, 290] on img "0" at bounding box center [532, 261] width 262 height 320
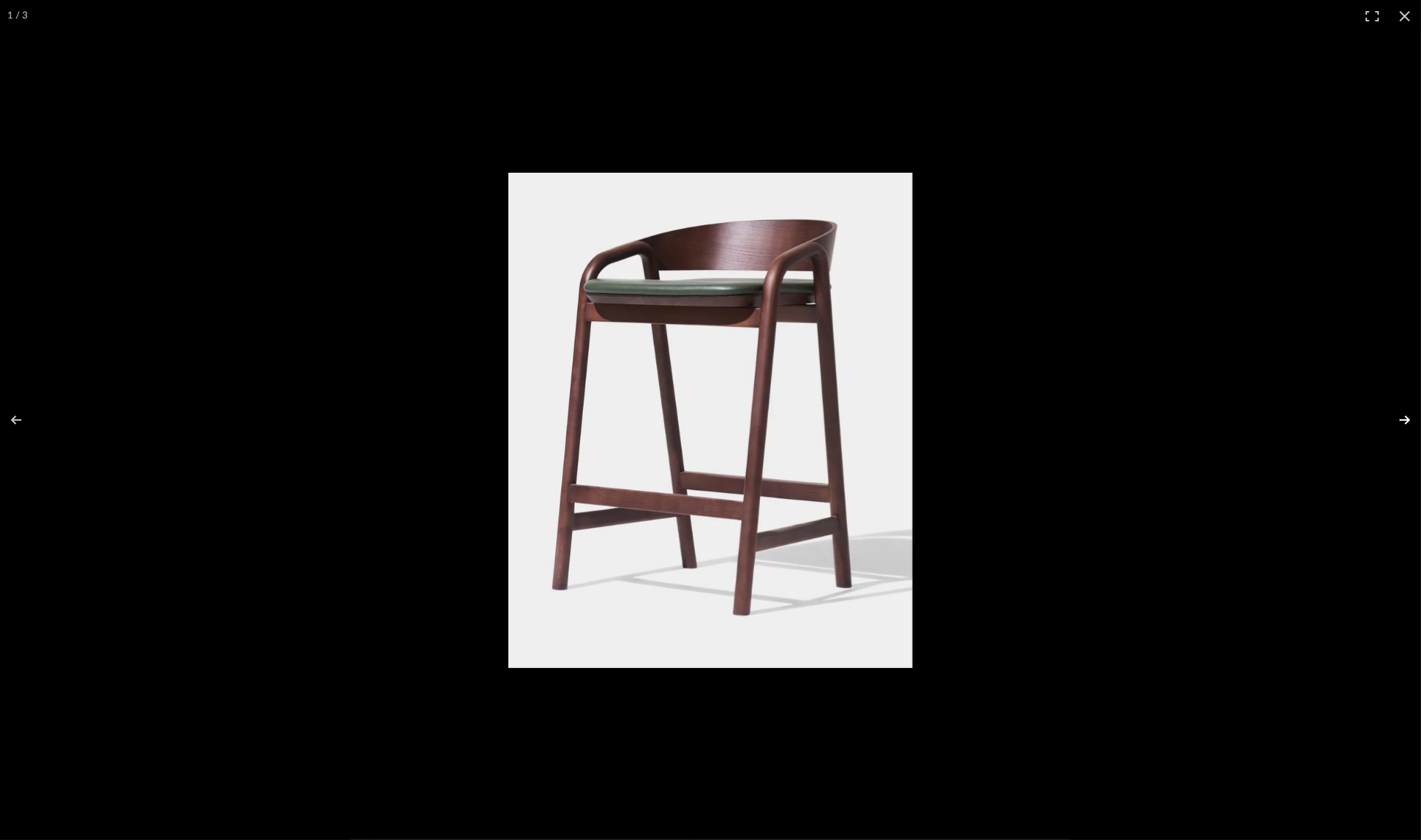
click at [1397, 418] on button at bounding box center [1395, 420] width 52 height 74
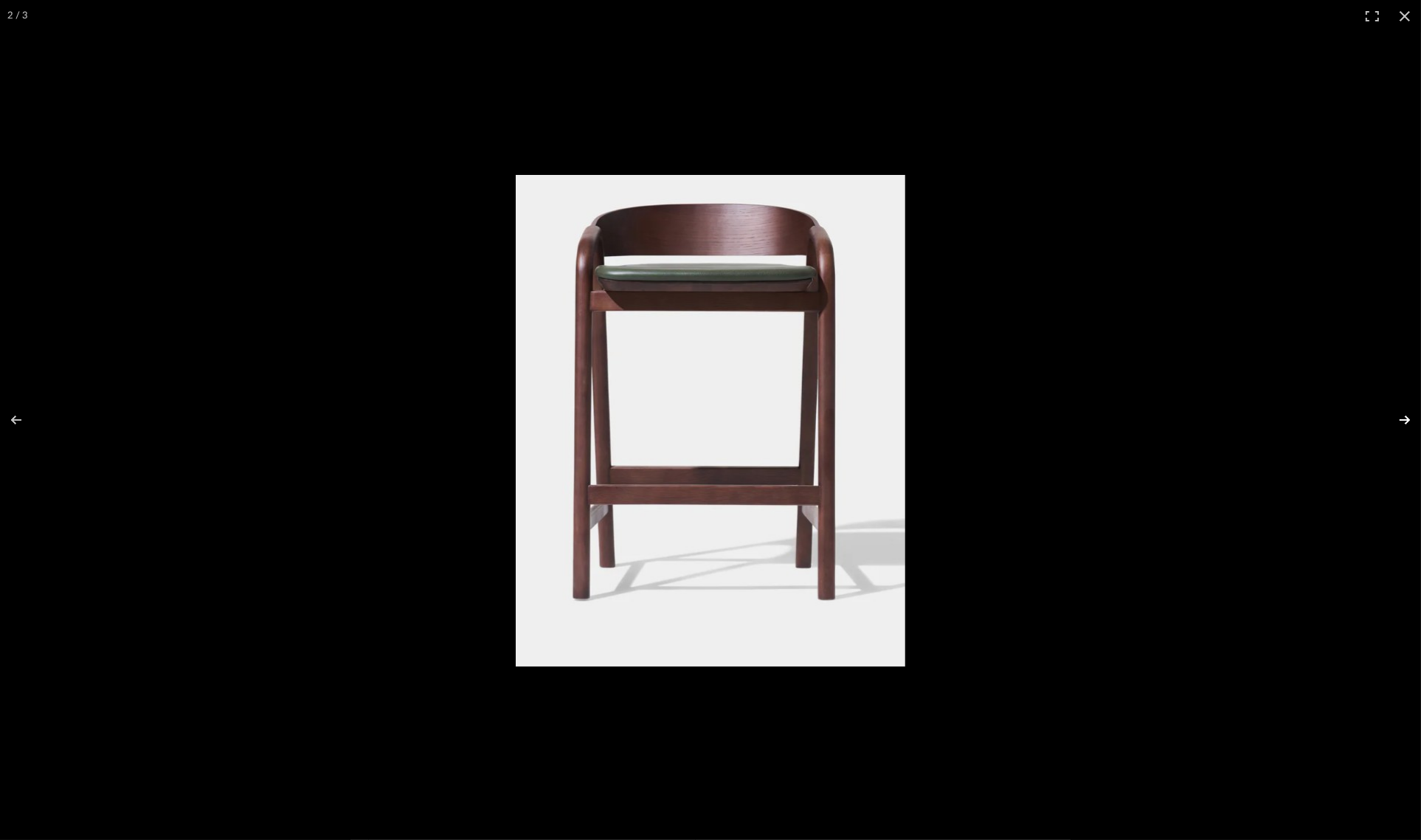
click at [1397, 418] on button at bounding box center [1395, 420] width 52 height 74
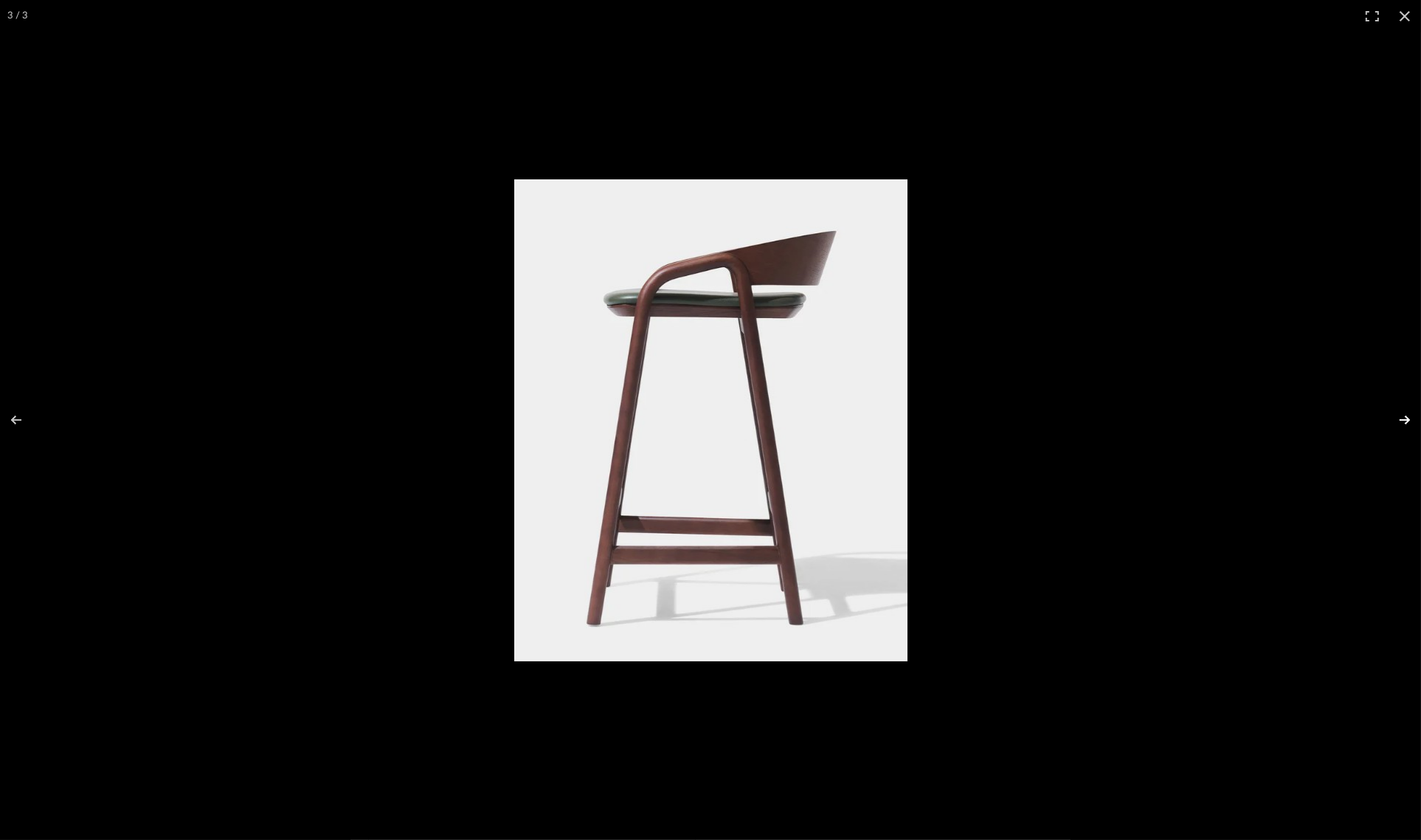
click at [1397, 418] on button at bounding box center [1395, 420] width 52 height 74
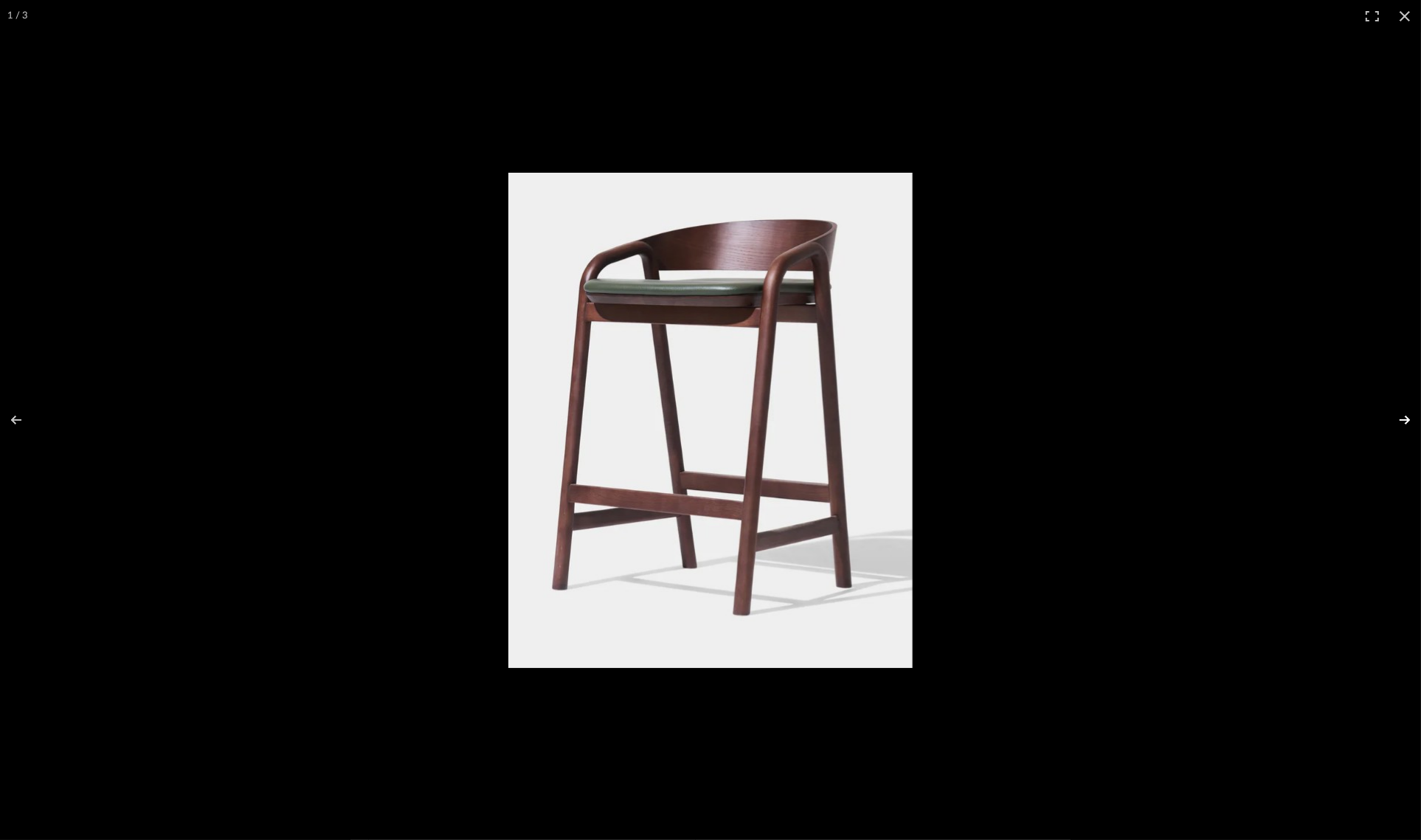
click at [1397, 418] on button at bounding box center [1395, 420] width 52 height 74
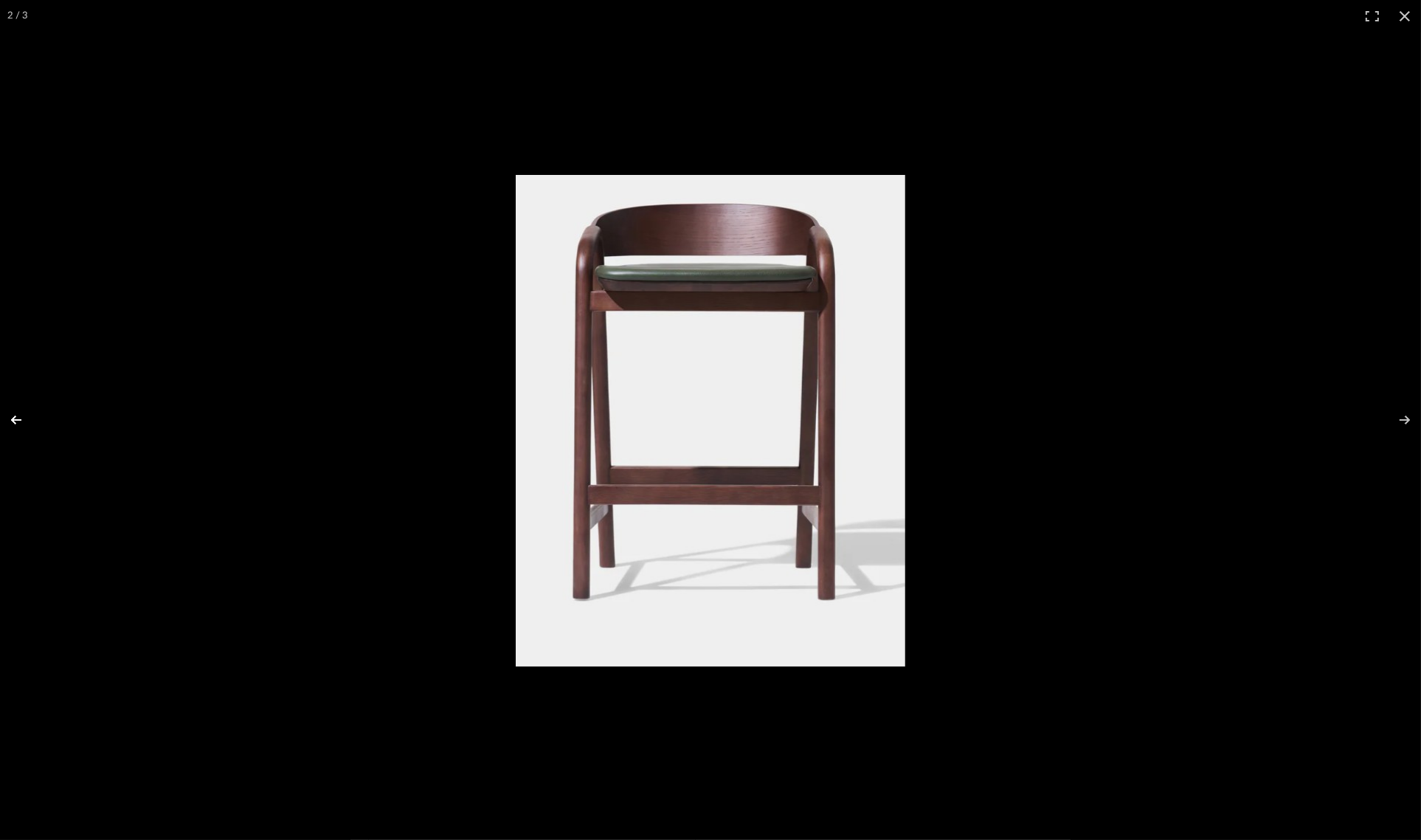
click at [14, 417] on button at bounding box center [26, 420] width 52 height 74
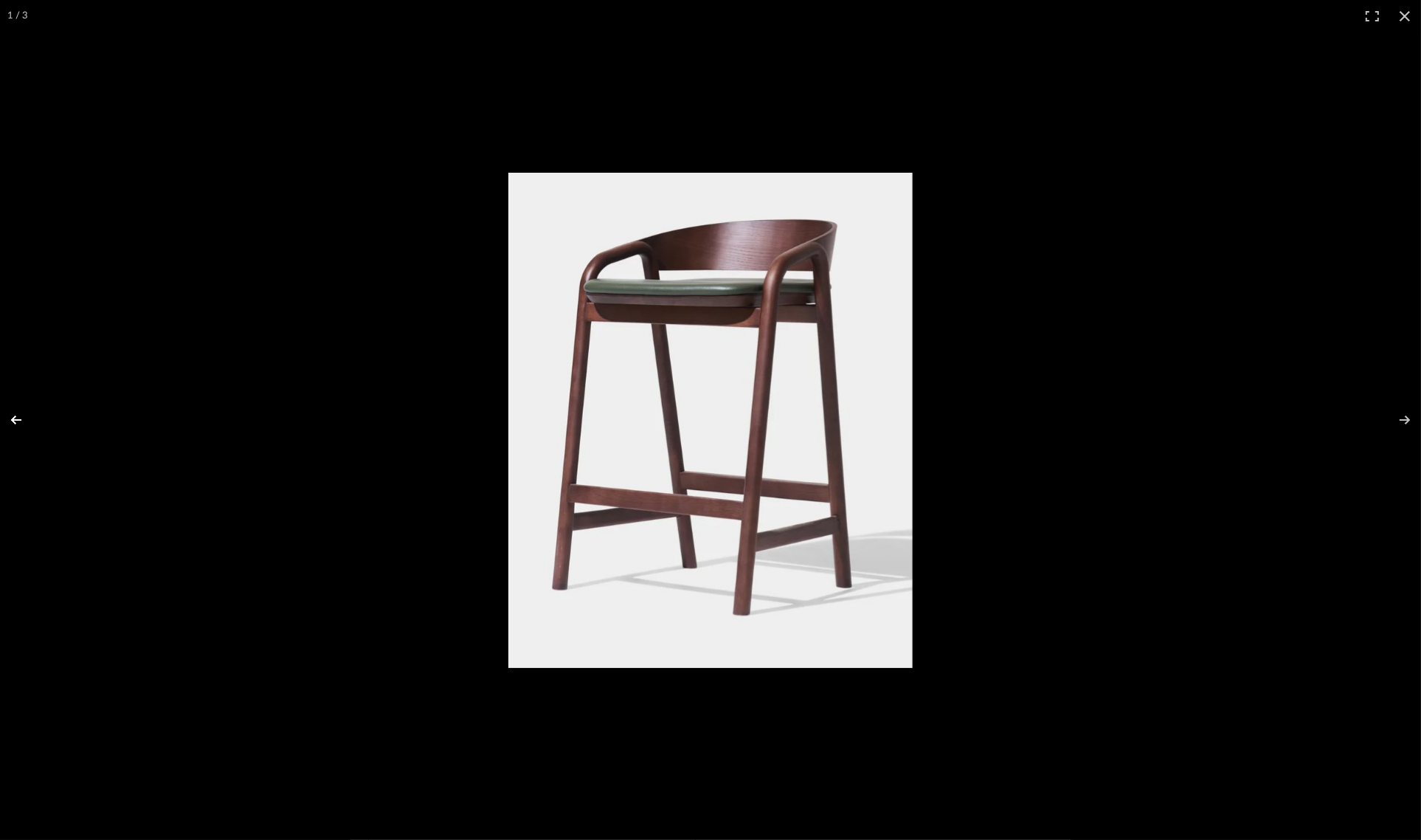
click at [14, 417] on button at bounding box center [26, 420] width 52 height 74
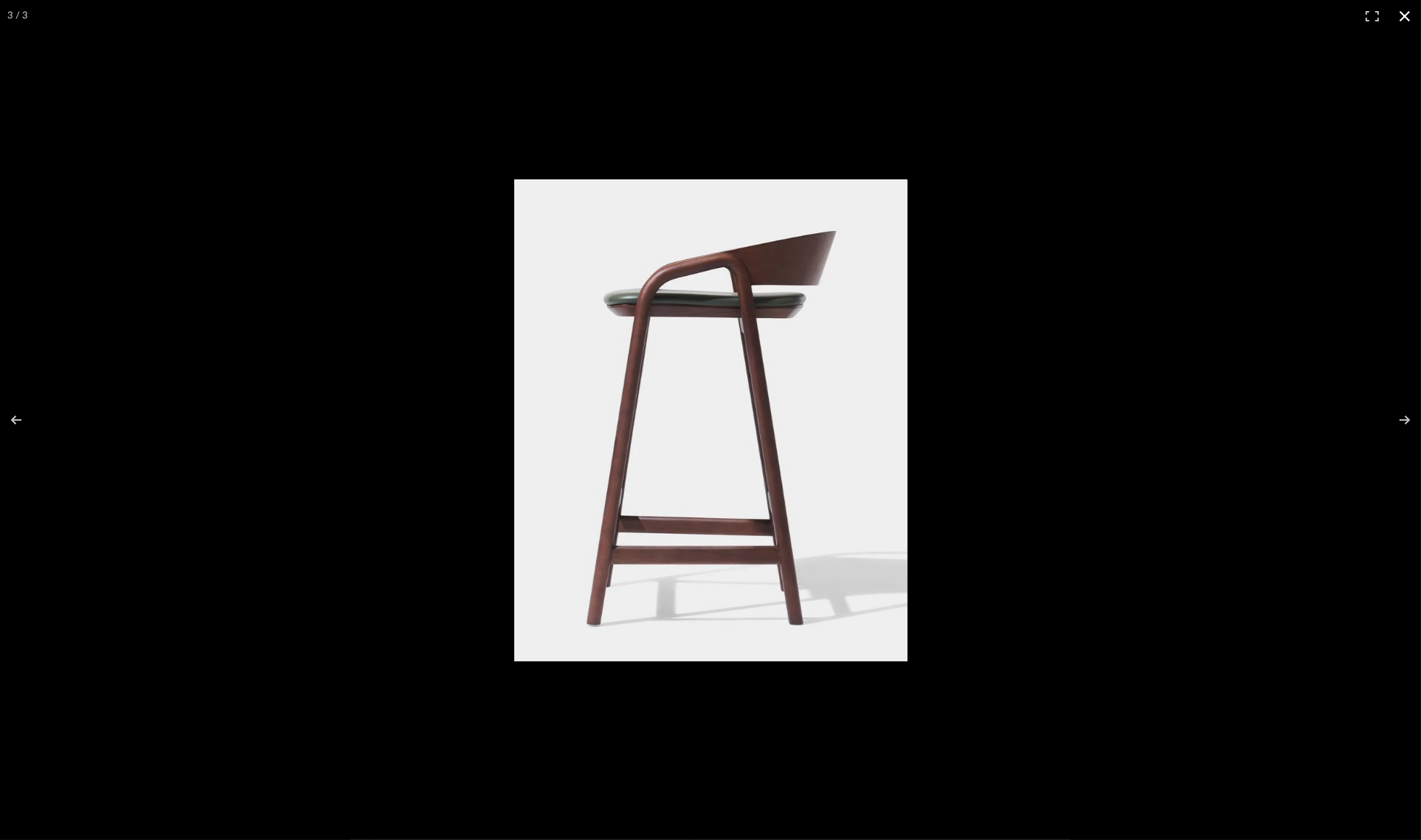
click at [1410, 15] on button at bounding box center [1405, 16] width 33 height 33
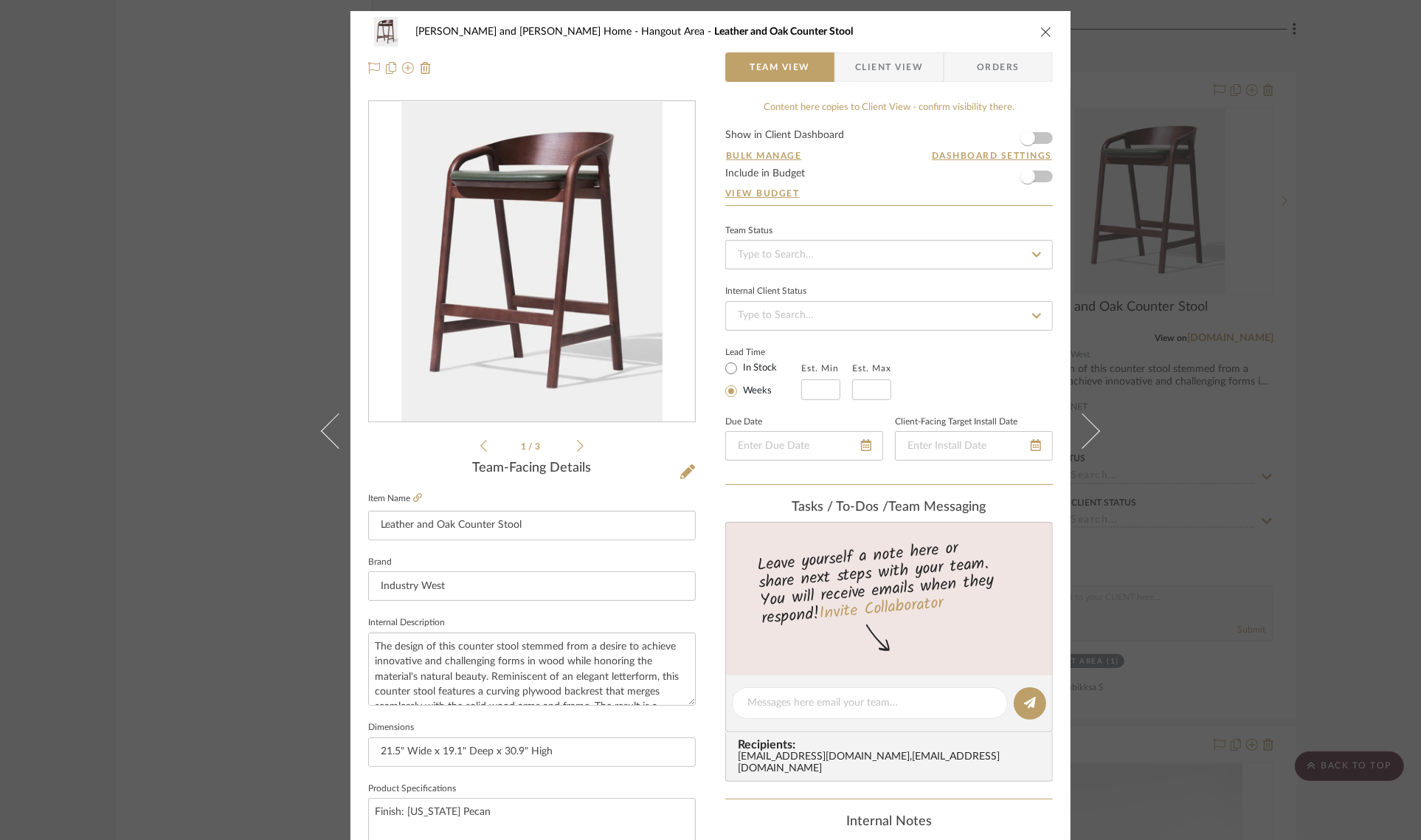
click at [1344, 134] on div "Sharika and Ashish Home Hangout Area Leather and Oak Counter Stool Team View Cl…" at bounding box center [710, 420] width 1421 height 840
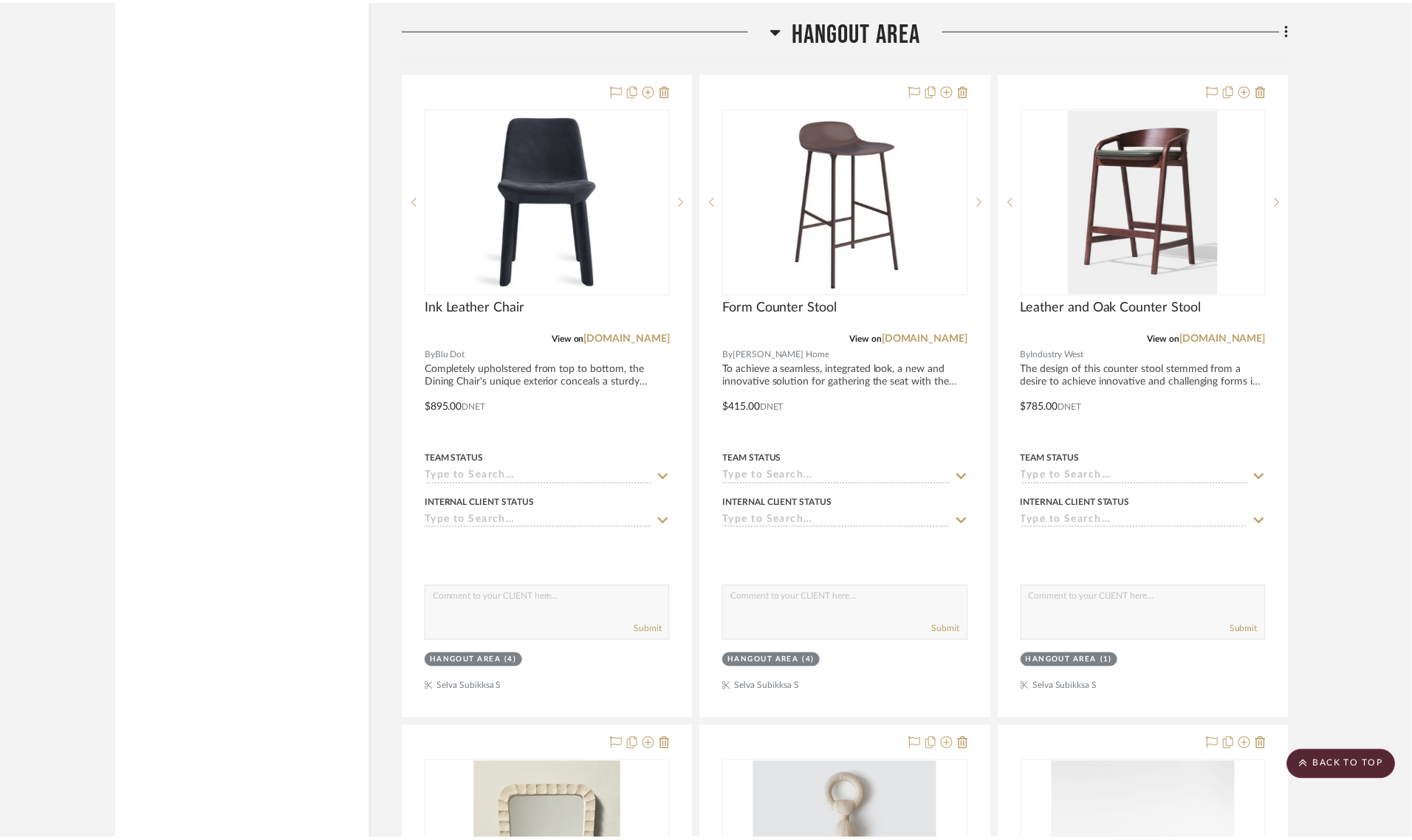
scroll to position [8732, 0]
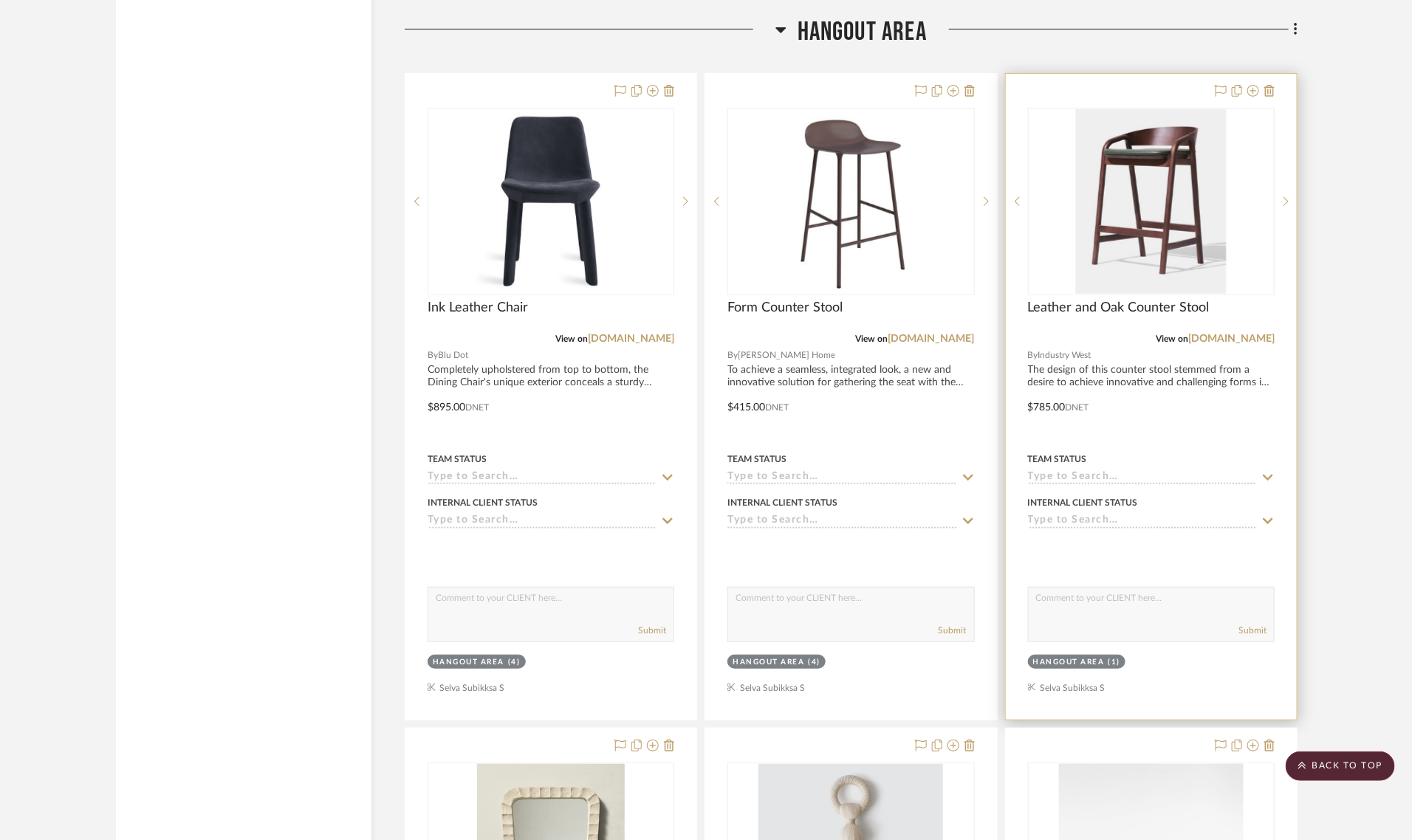
click at [1164, 207] on img "0" at bounding box center [1151, 201] width 150 height 185
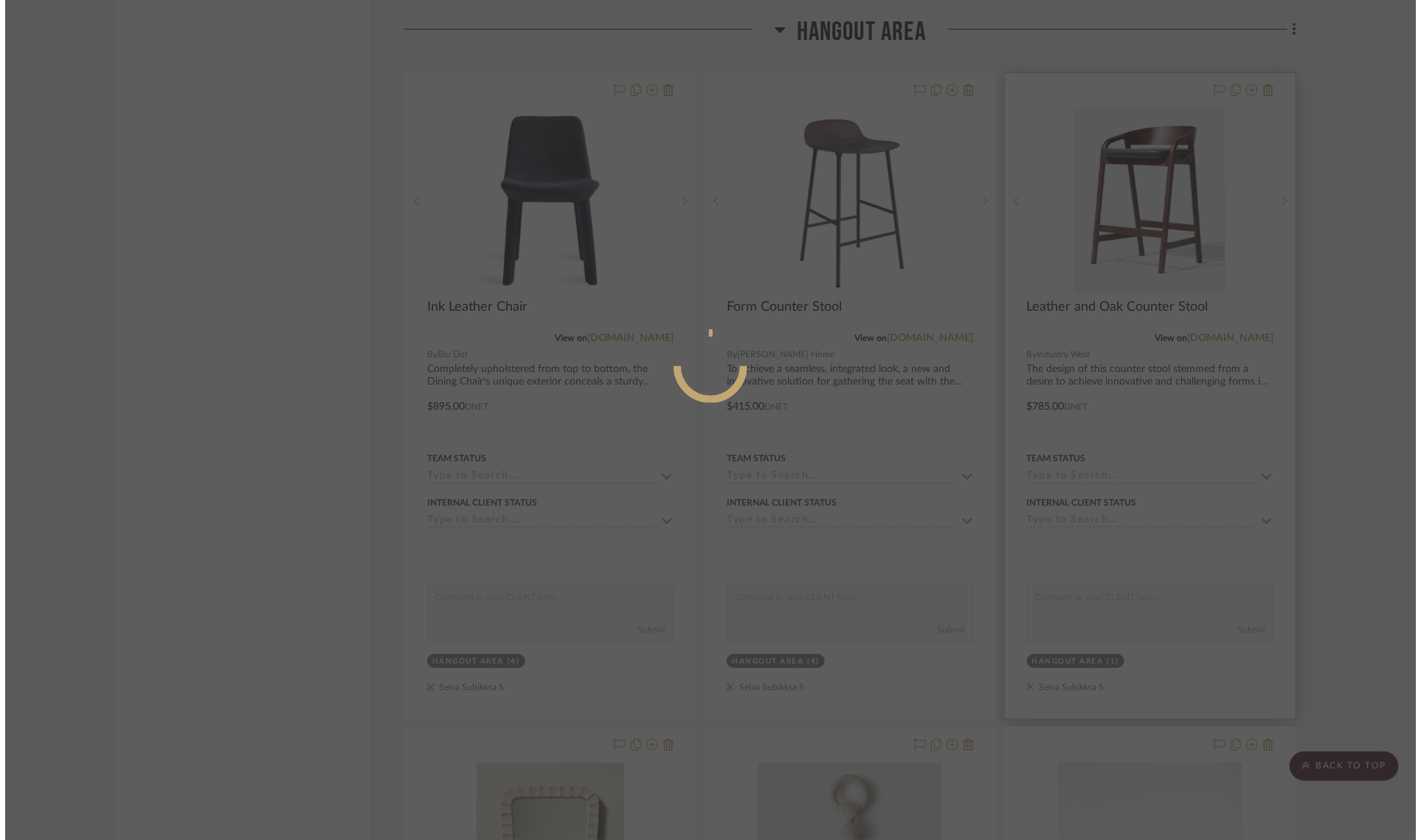
scroll to position [0, 0]
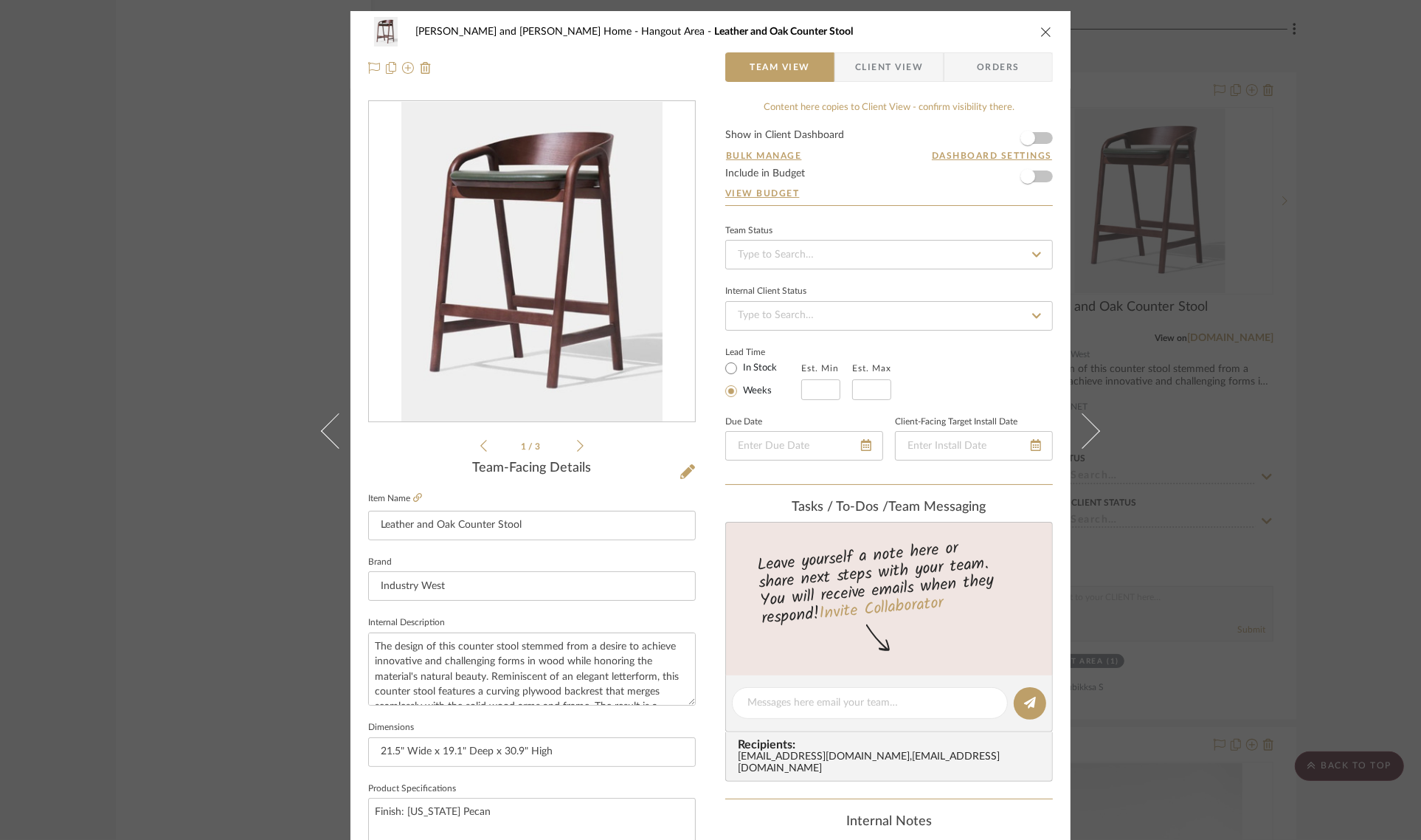
click at [496, 187] on img "0" at bounding box center [532, 261] width 262 height 320
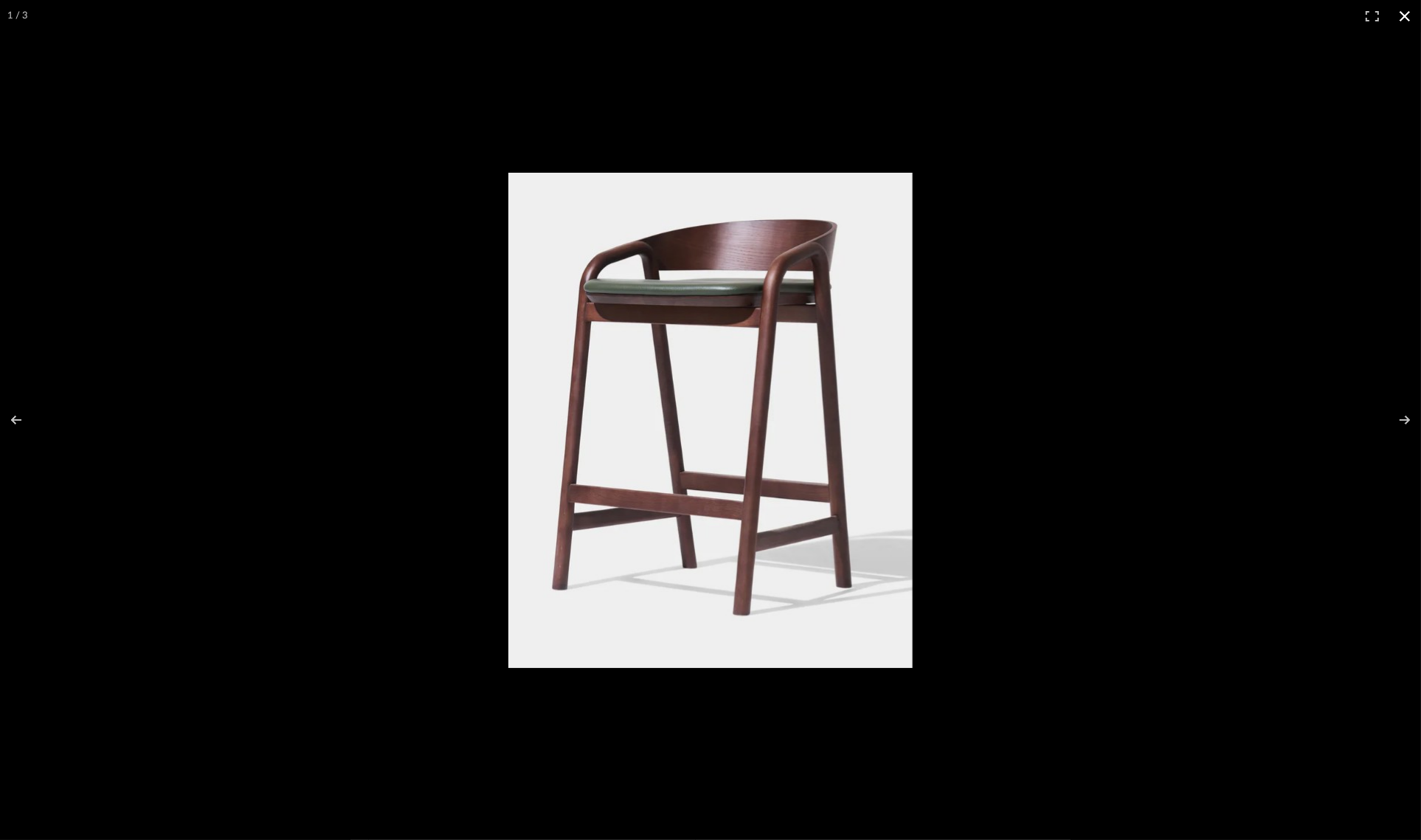
click at [1407, 17] on button at bounding box center [1405, 16] width 33 height 33
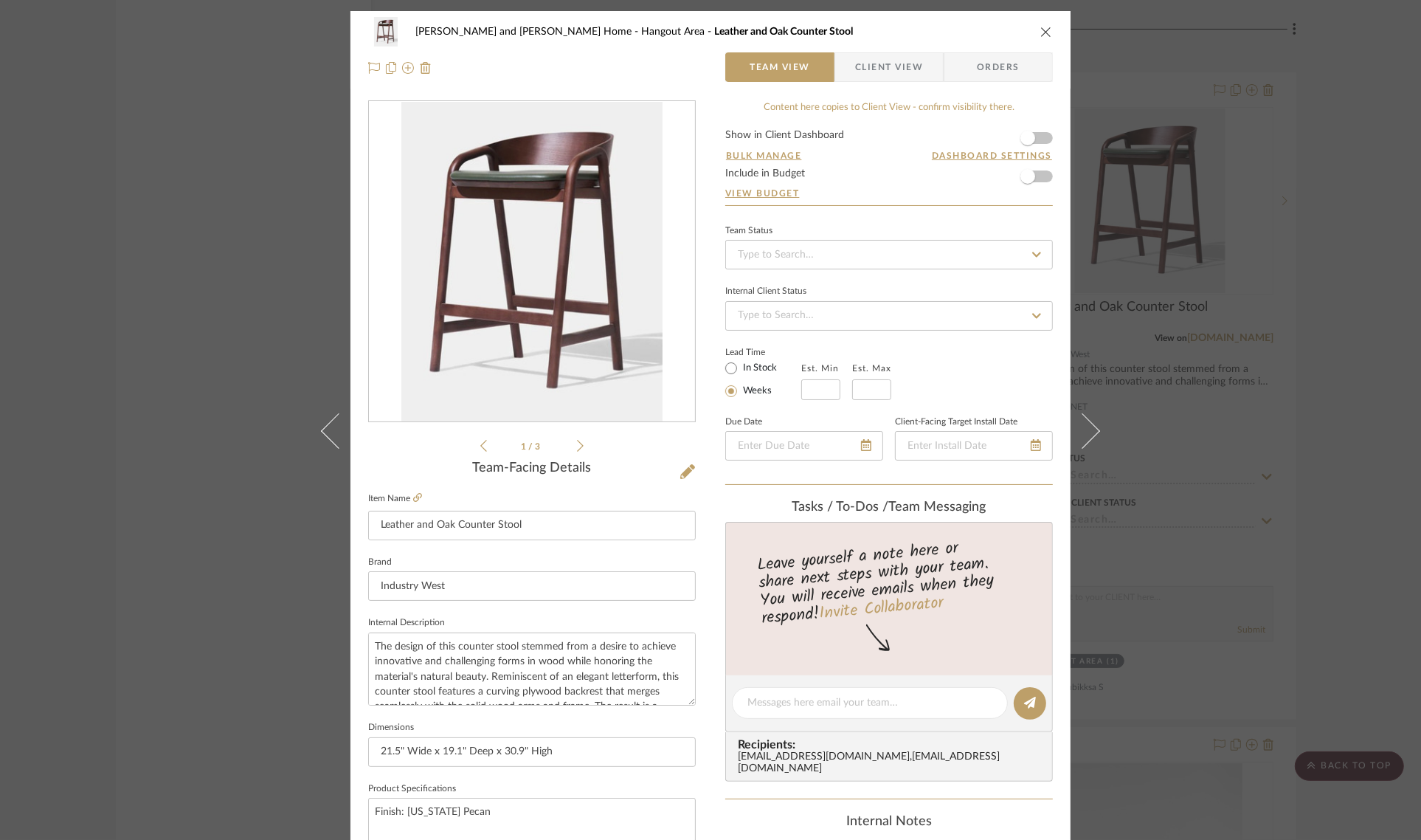
click at [1340, 161] on div "Sharika and Ashish Home Hangout Area Leather and Oak Counter Stool Team View Cl…" at bounding box center [710, 420] width 1421 height 840
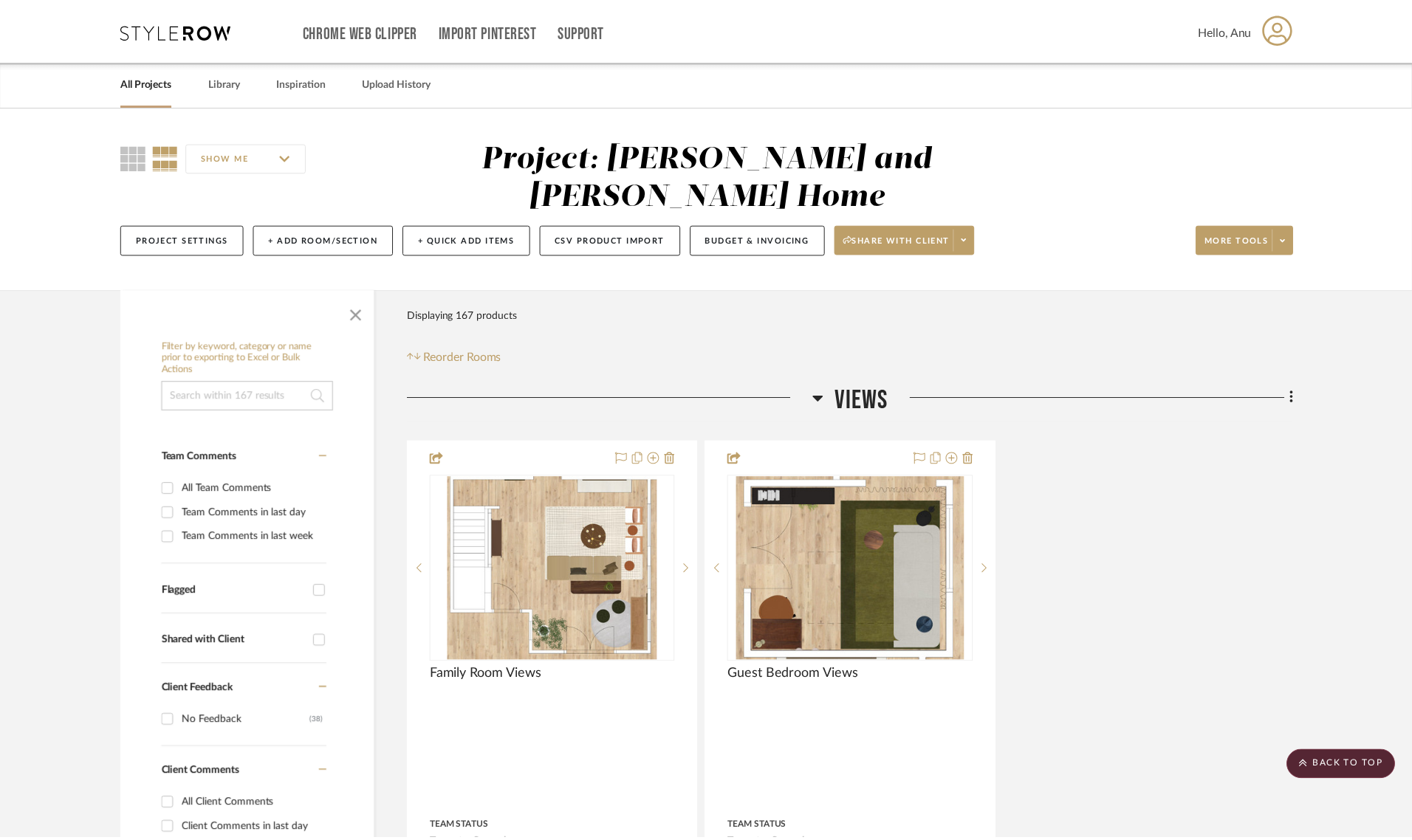
scroll to position [8732, 0]
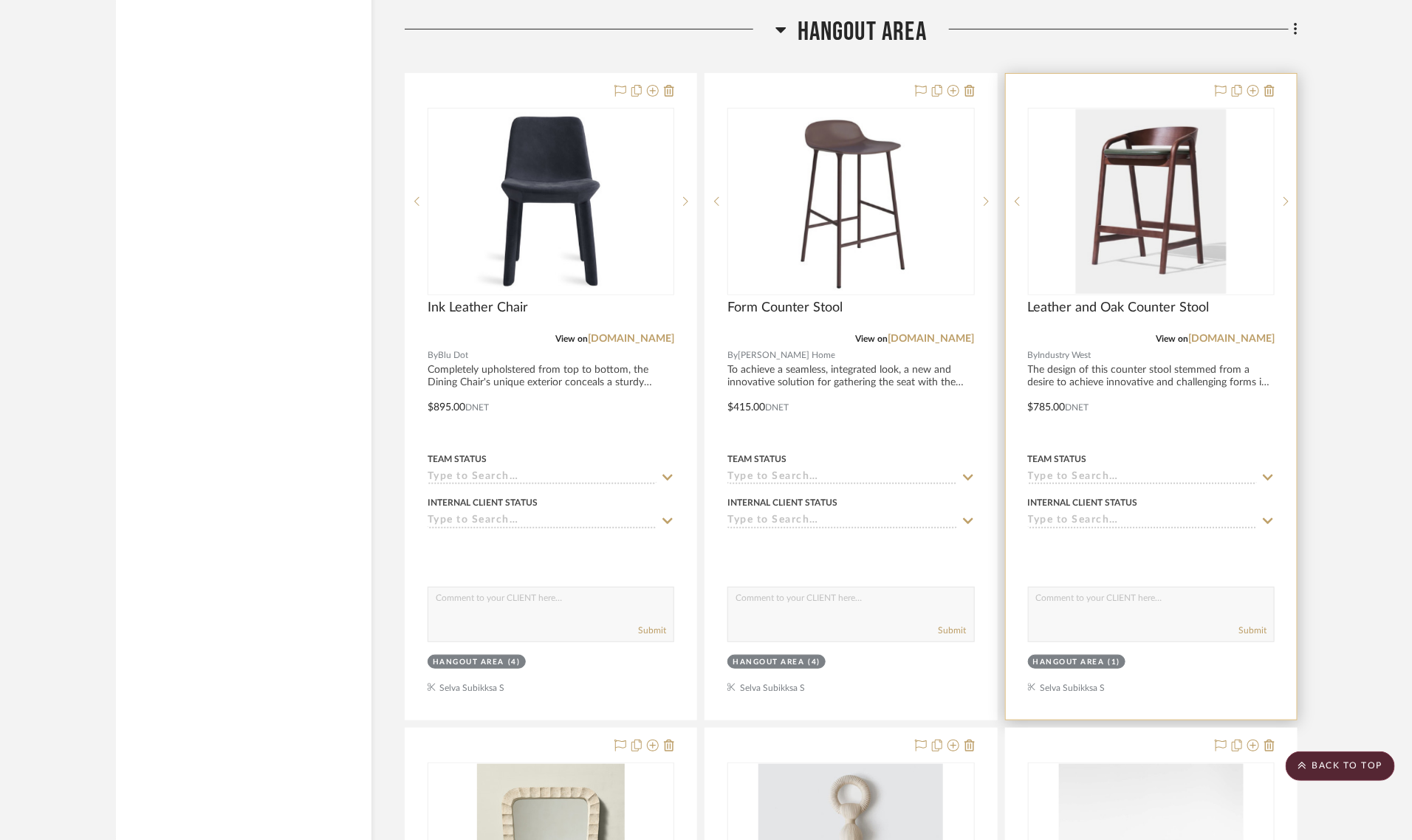
click at [1186, 133] on img "0" at bounding box center [1151, 201] width 150 height 185
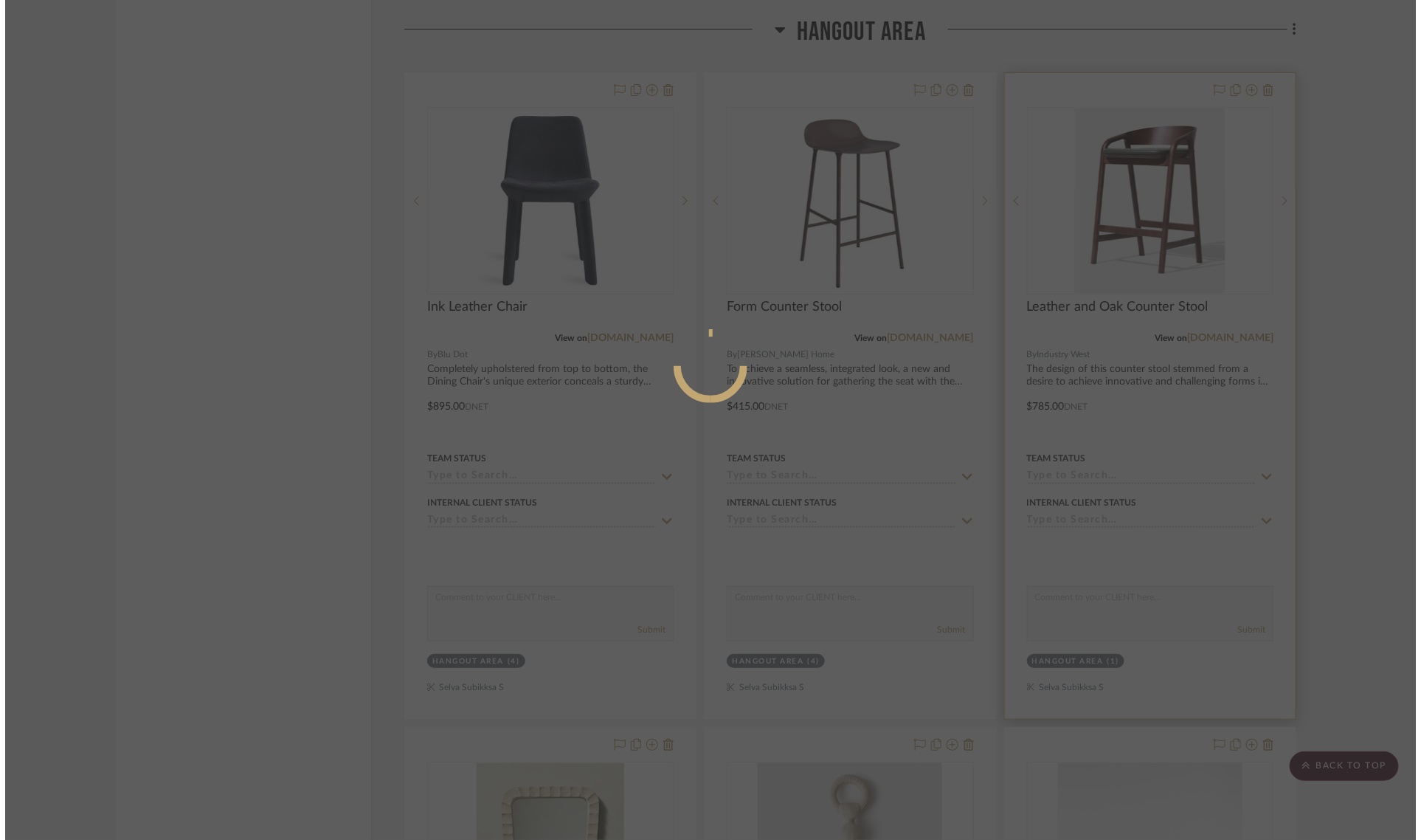
scroll to position [0, 0]
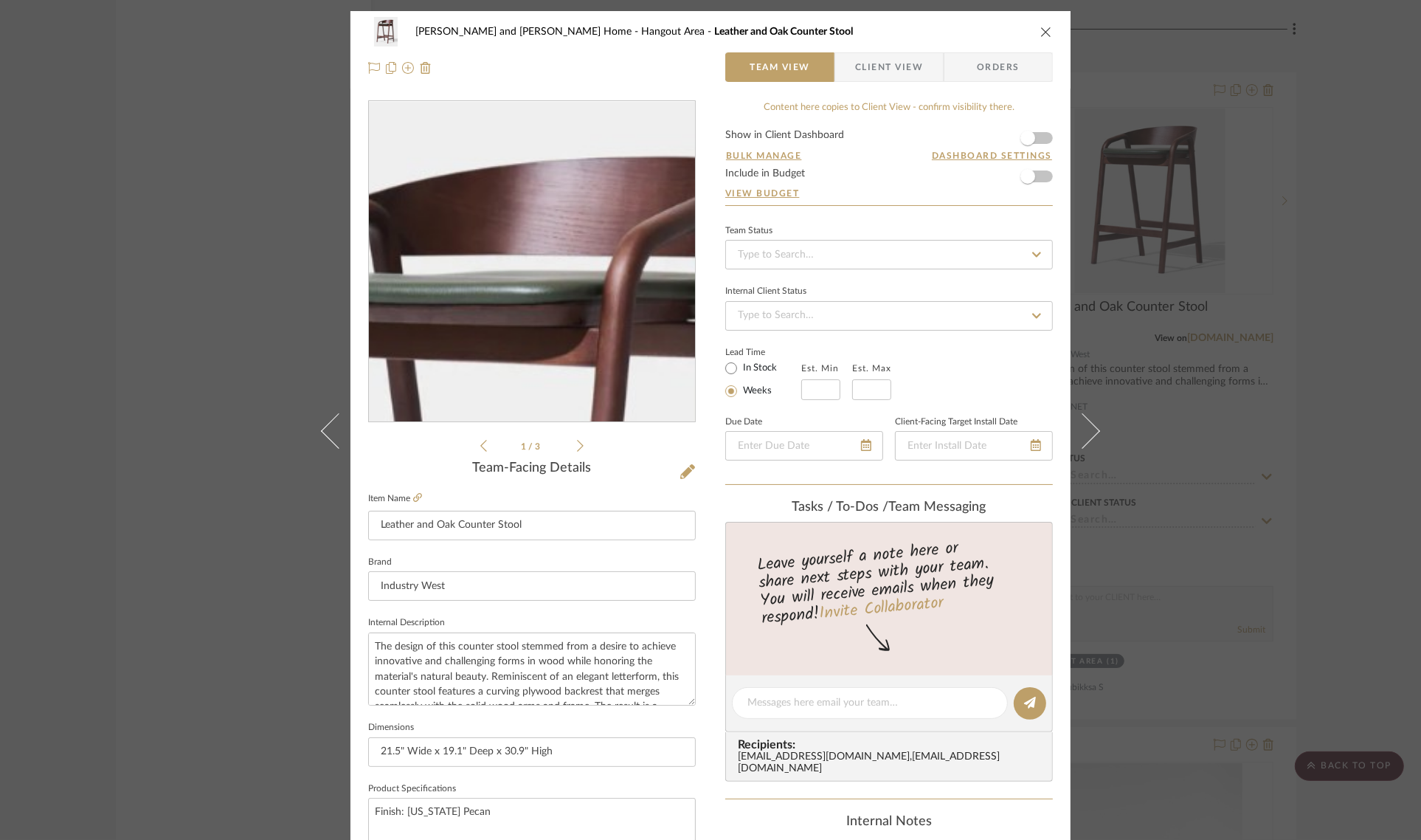
click at [537, 168] on img "0" at bounding box center [532, 261] width 262 height 320
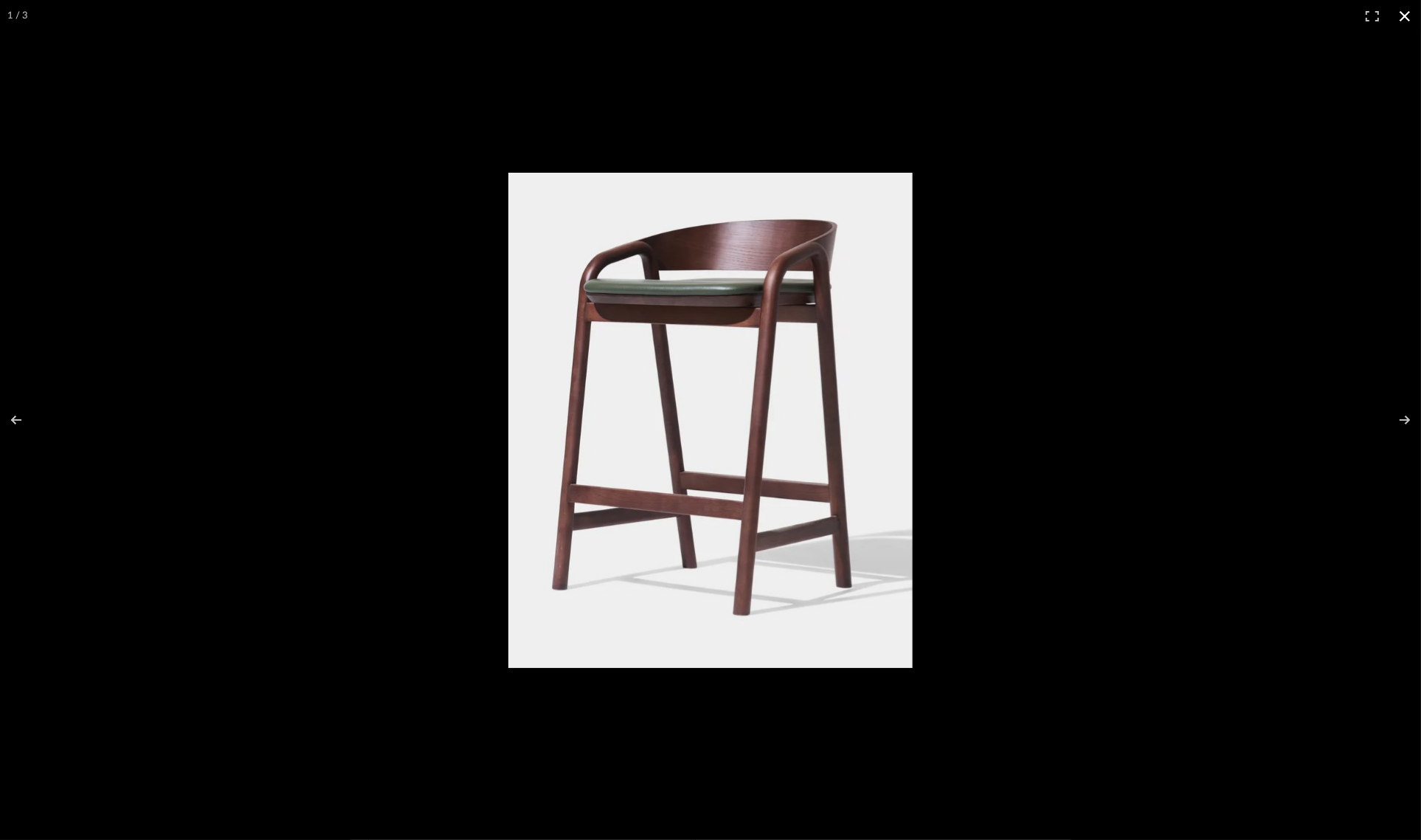
click at [1403, 14] on button at bounding box center [1405, 16] width 33 height 33
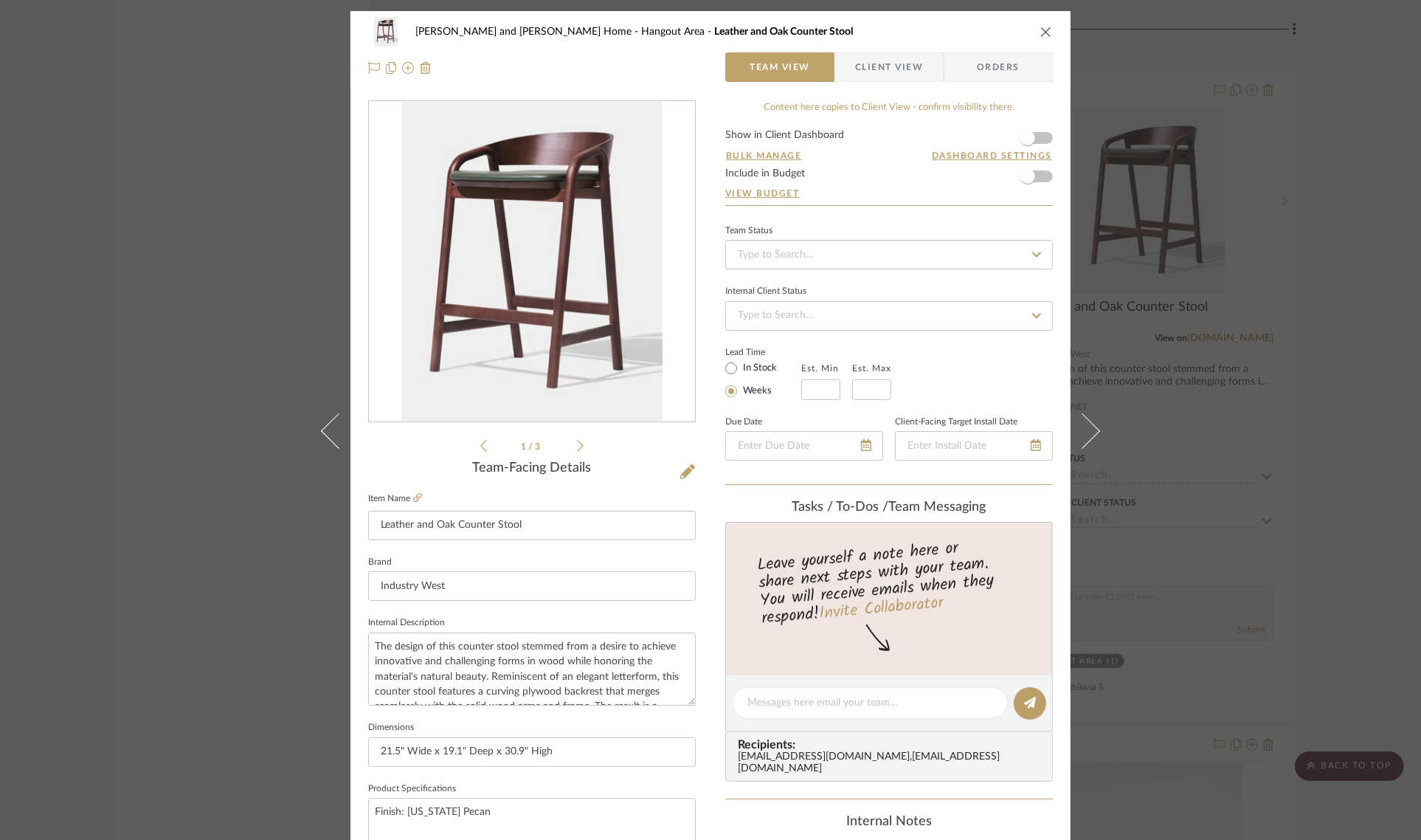
click at [1351, 146] on div "Sharika and Ashish Home Hangout Area Leather and Oak Counter Stool Team View Cl…" at bounding box center [710, 420] width 1421 height 840
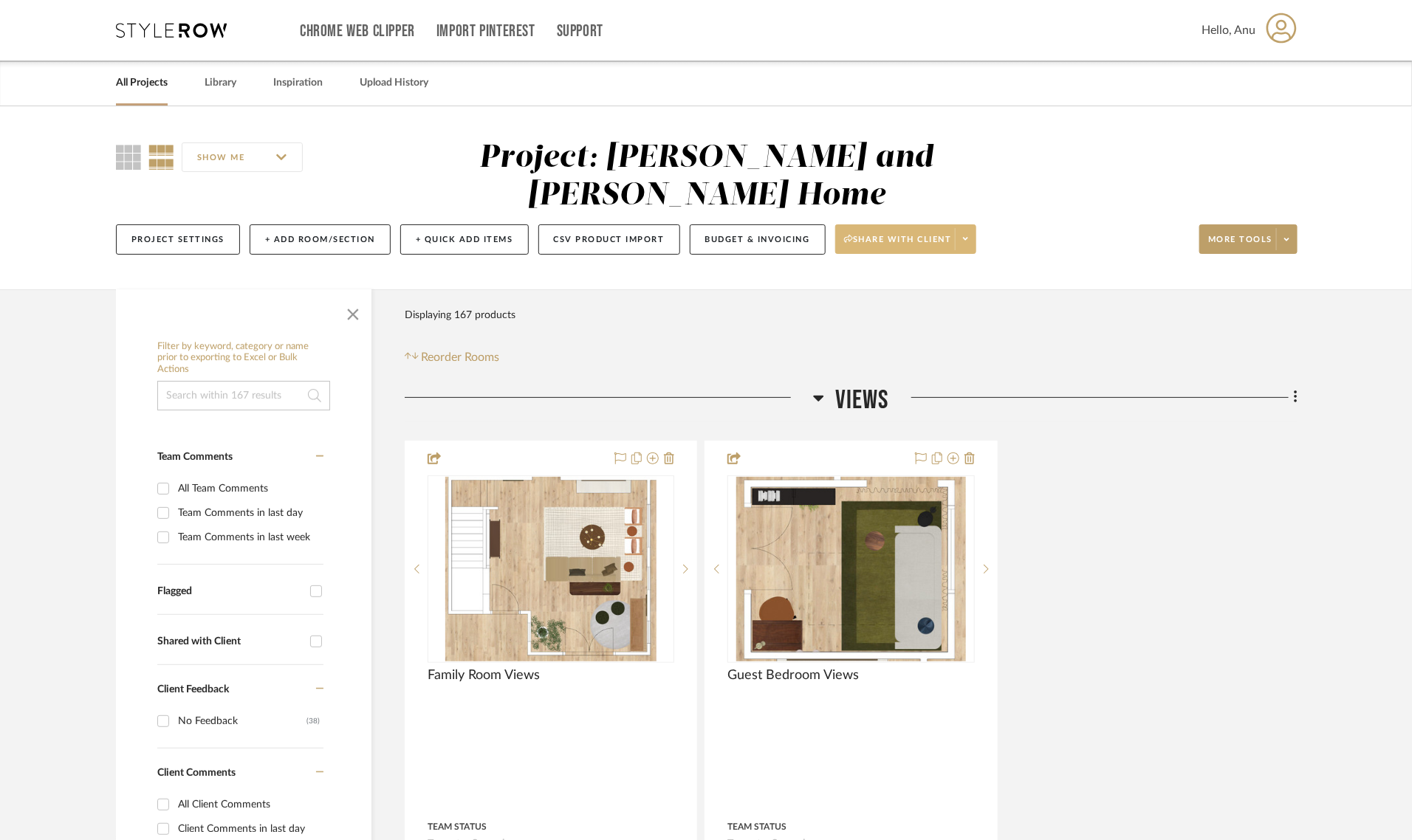
click at [883, 234] on span "Share with client" at bounding box center [897, 245] width 108 height 22
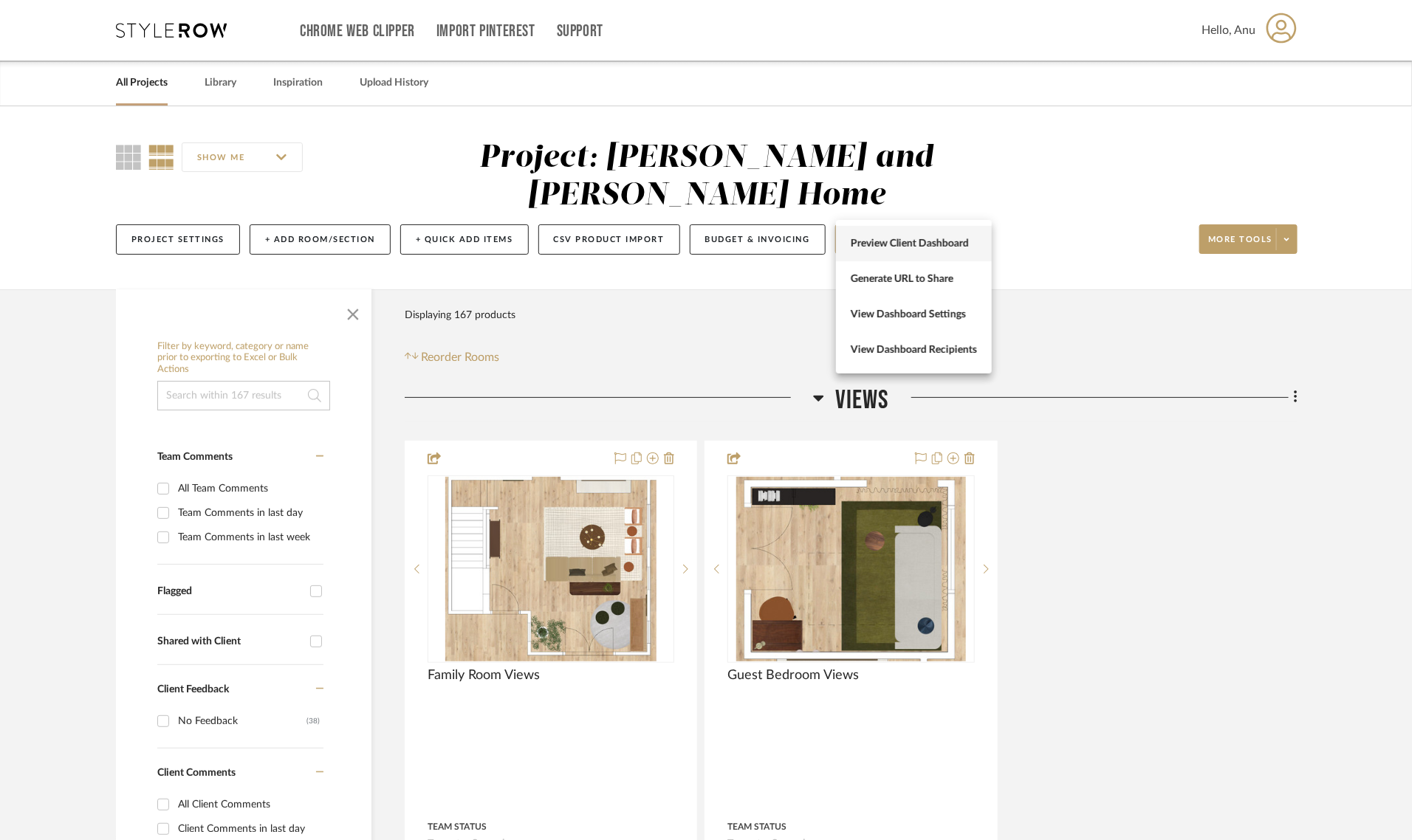
click at [895, 241] on span "Preview Client Dashboard" at bounding box center [914, 244] width 126 height 13
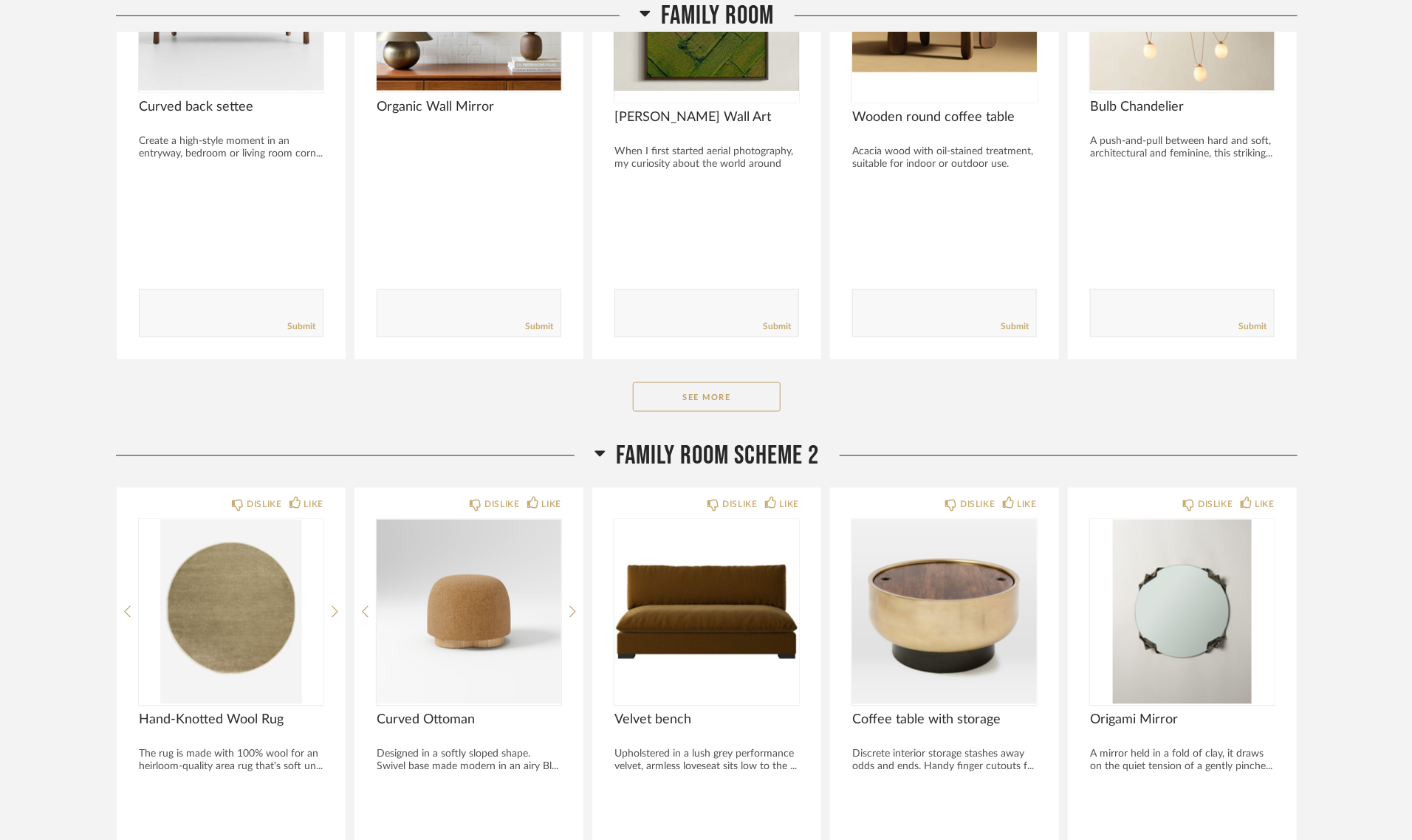
scroll to position [1200, 0]
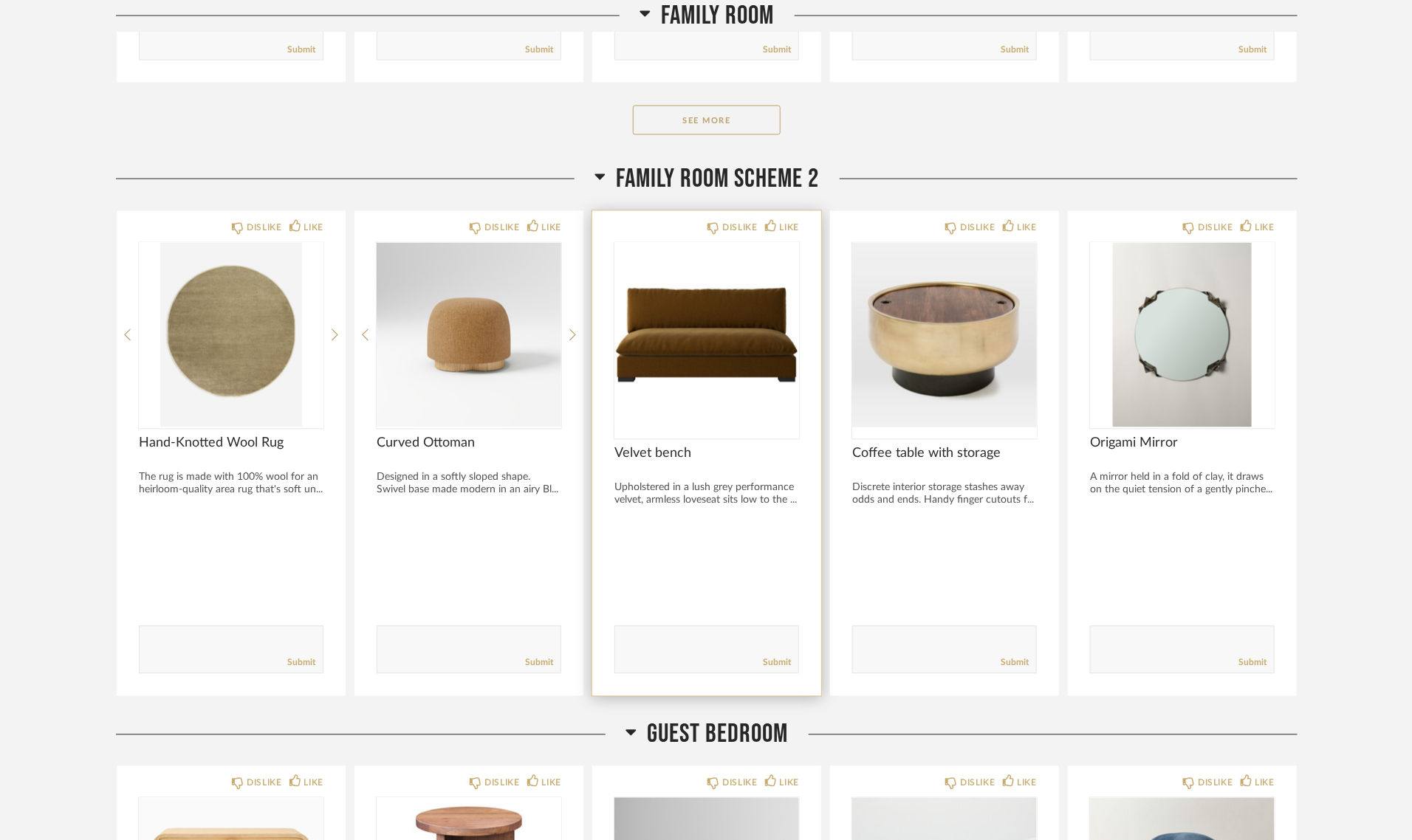
click at [661, 332] on div at bounding box center [706, 341] width 185 height 197
click at [702, 316] on img "0" at bounding box center [706, 335] width 185 height 185
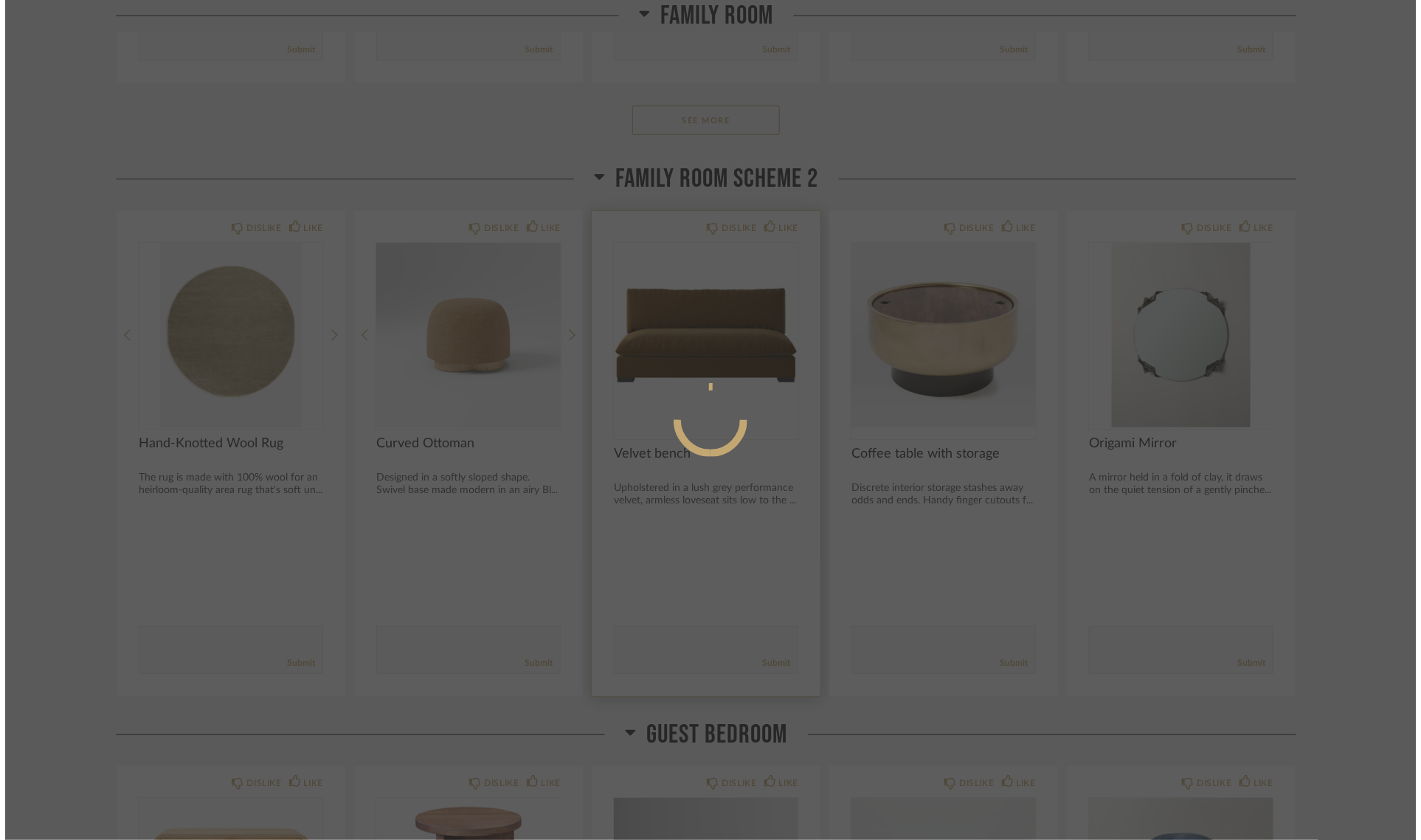
scroll to position [0, 0]
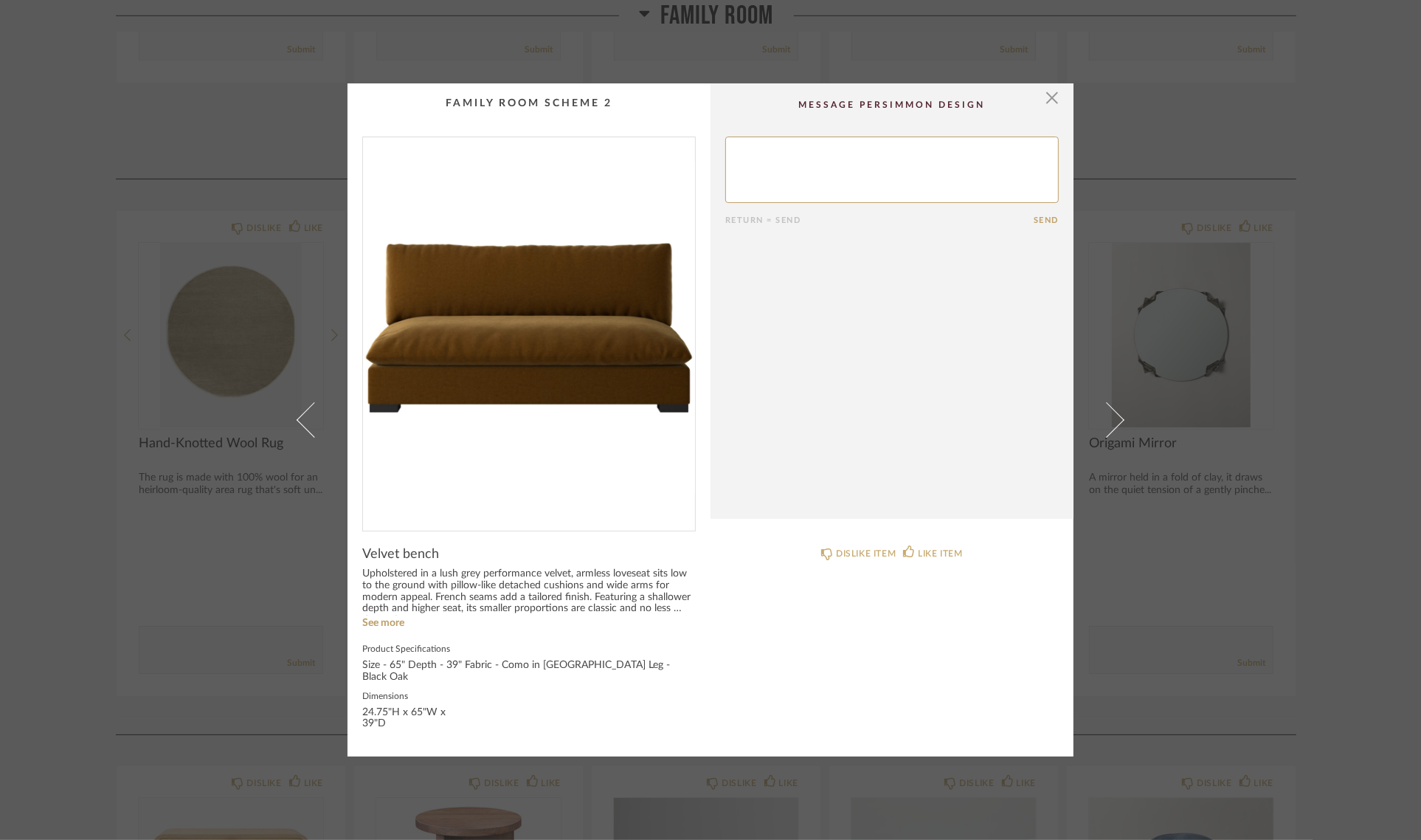
click at [537, 348] on img "0" at bounding box center [529, 328] width 332 height 381
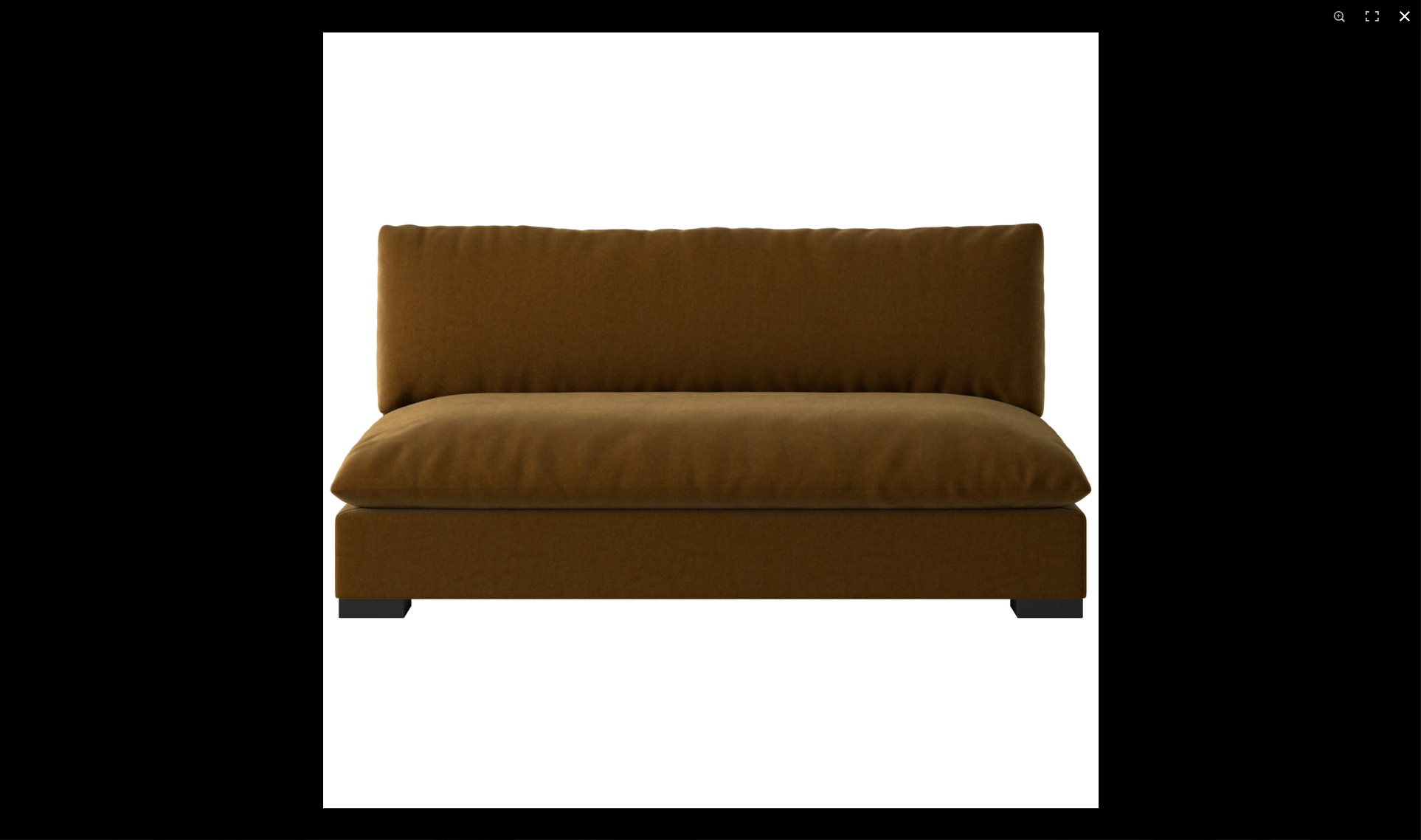
click at [1401, 18] on button at bounding box center [1405, 16] width 33 height 33
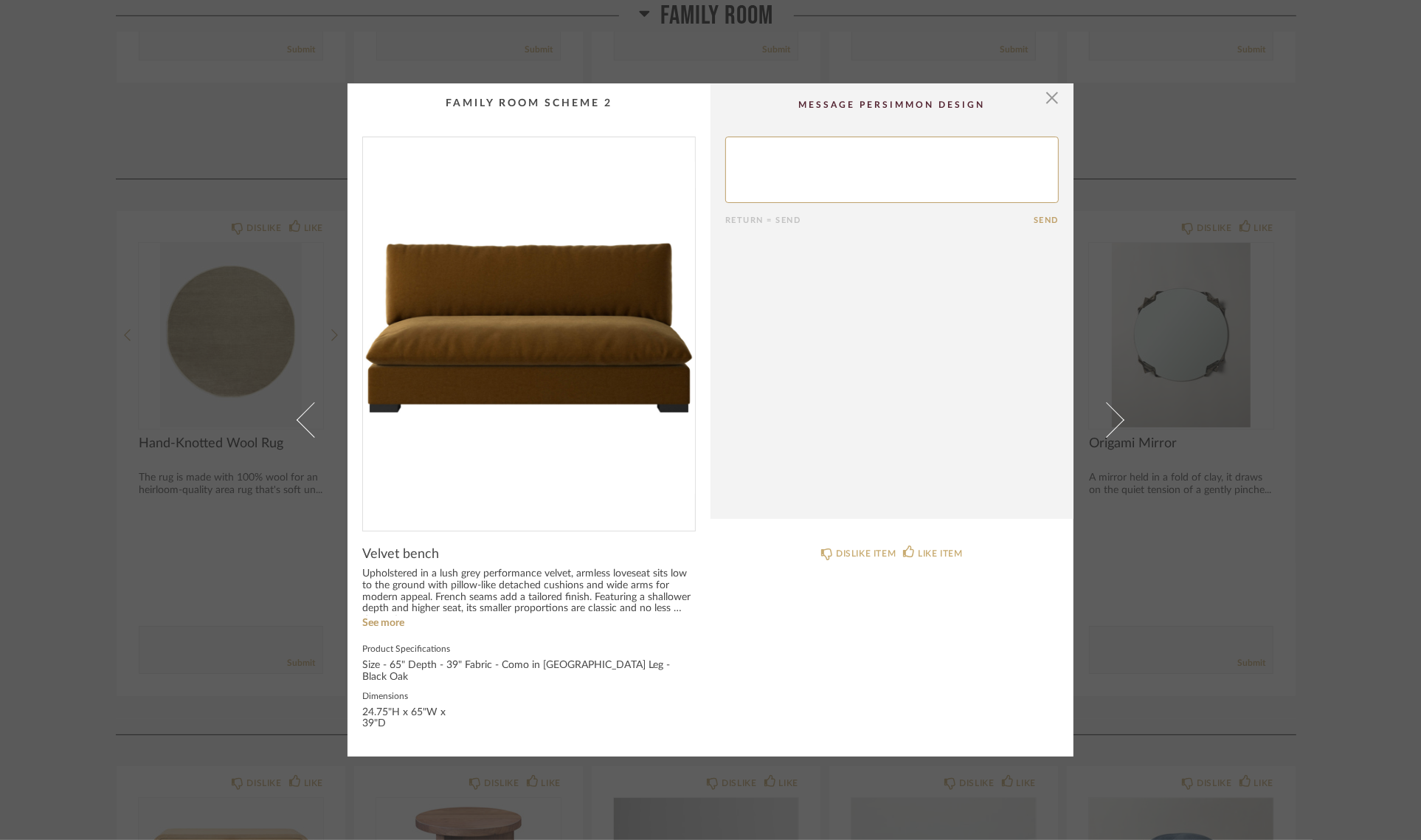
click at [1320, 358] on div "× Return = Send Send Velvet bench Upholstered in a lush grey performance velvet…" at bounding box center [710, 420] width 1421 height 840
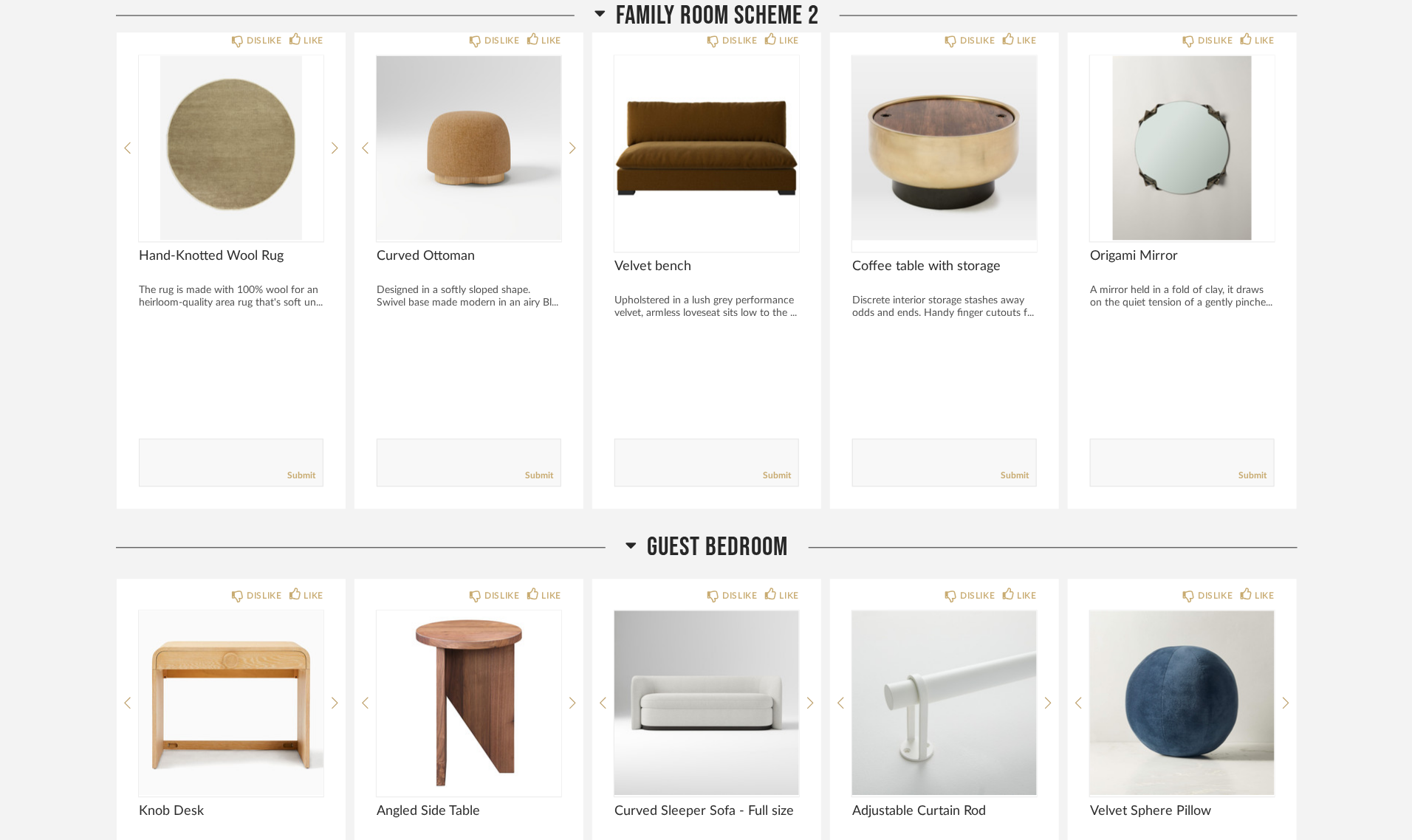
scroll to position [1383, 0]
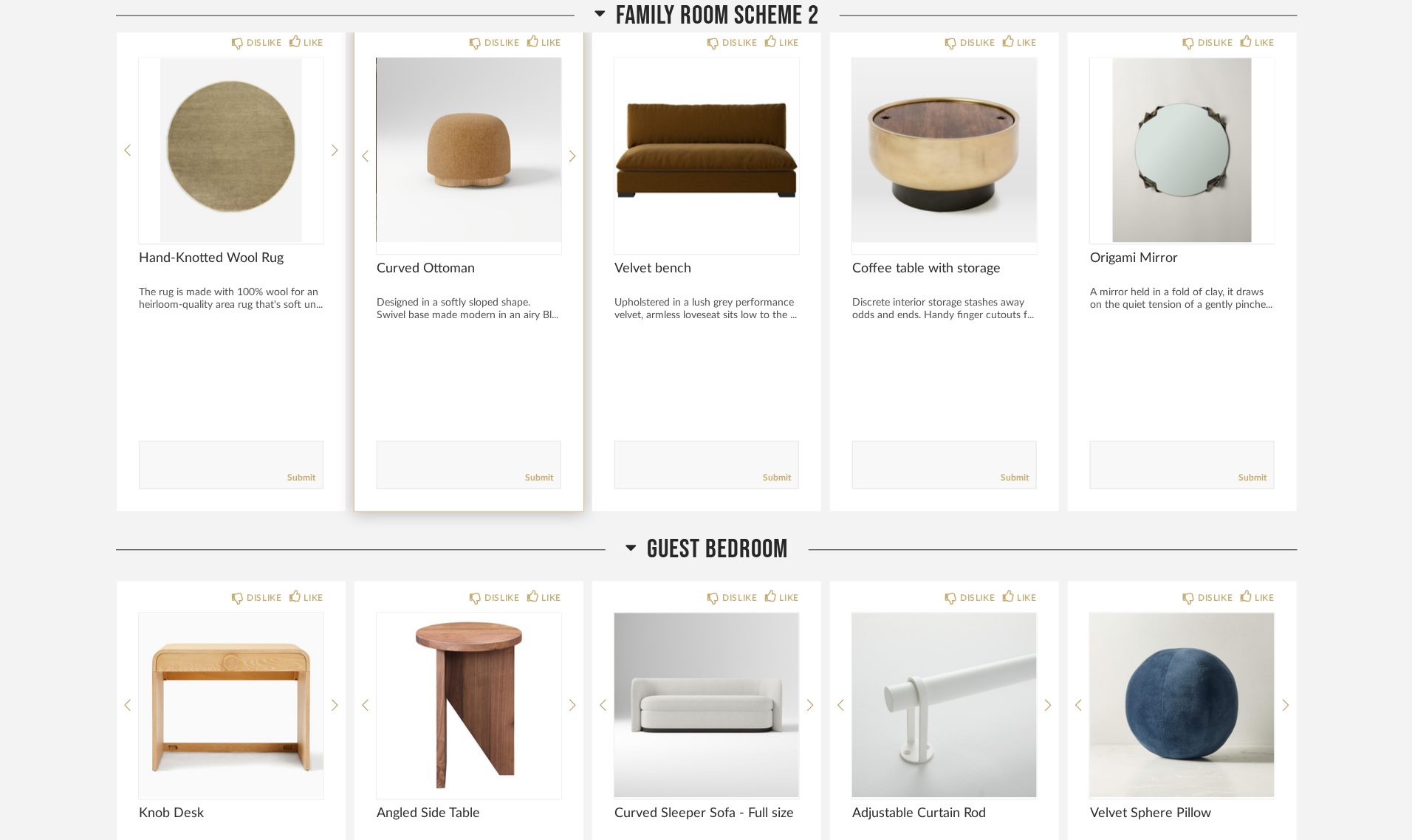
click at [471, 144] on div at bounding box center [469, 157] width 185 height 197
click at [471, 146] on img "0" at bounding box center [469, 150] width 185 height 185
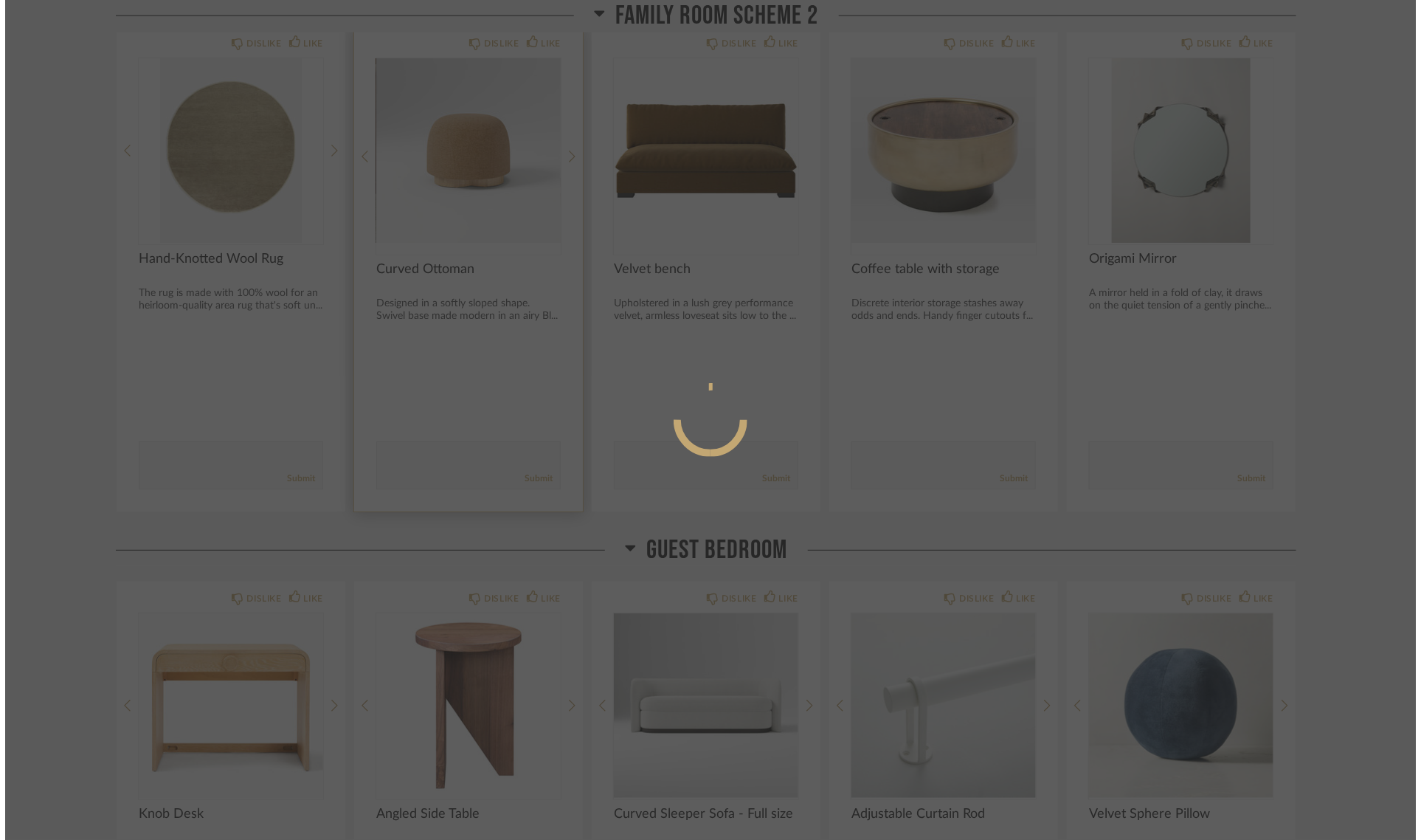
scroll to position [0, 0]
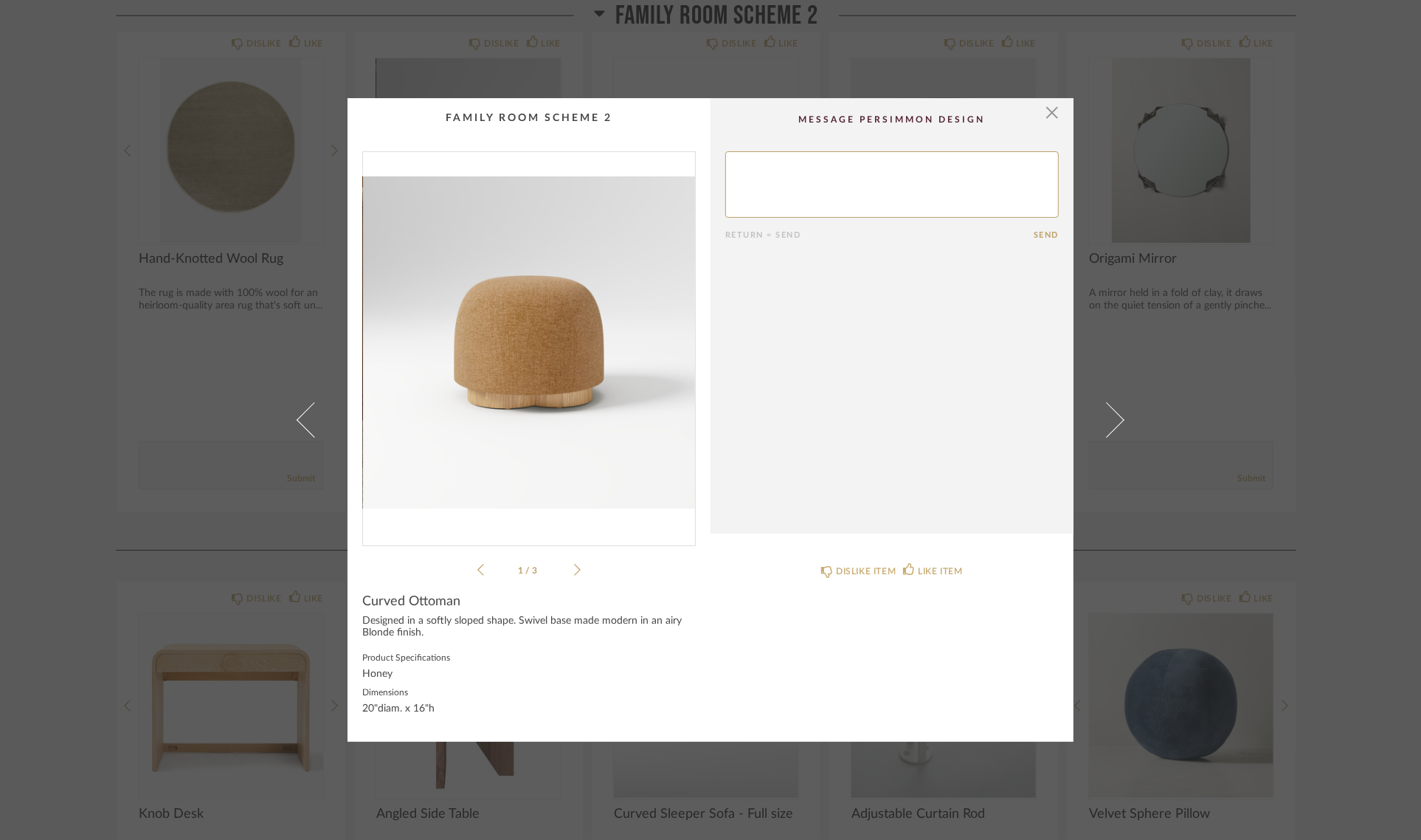
click at [525, 355] on img "0" at bounding box center [529, 342] width 332 height 381
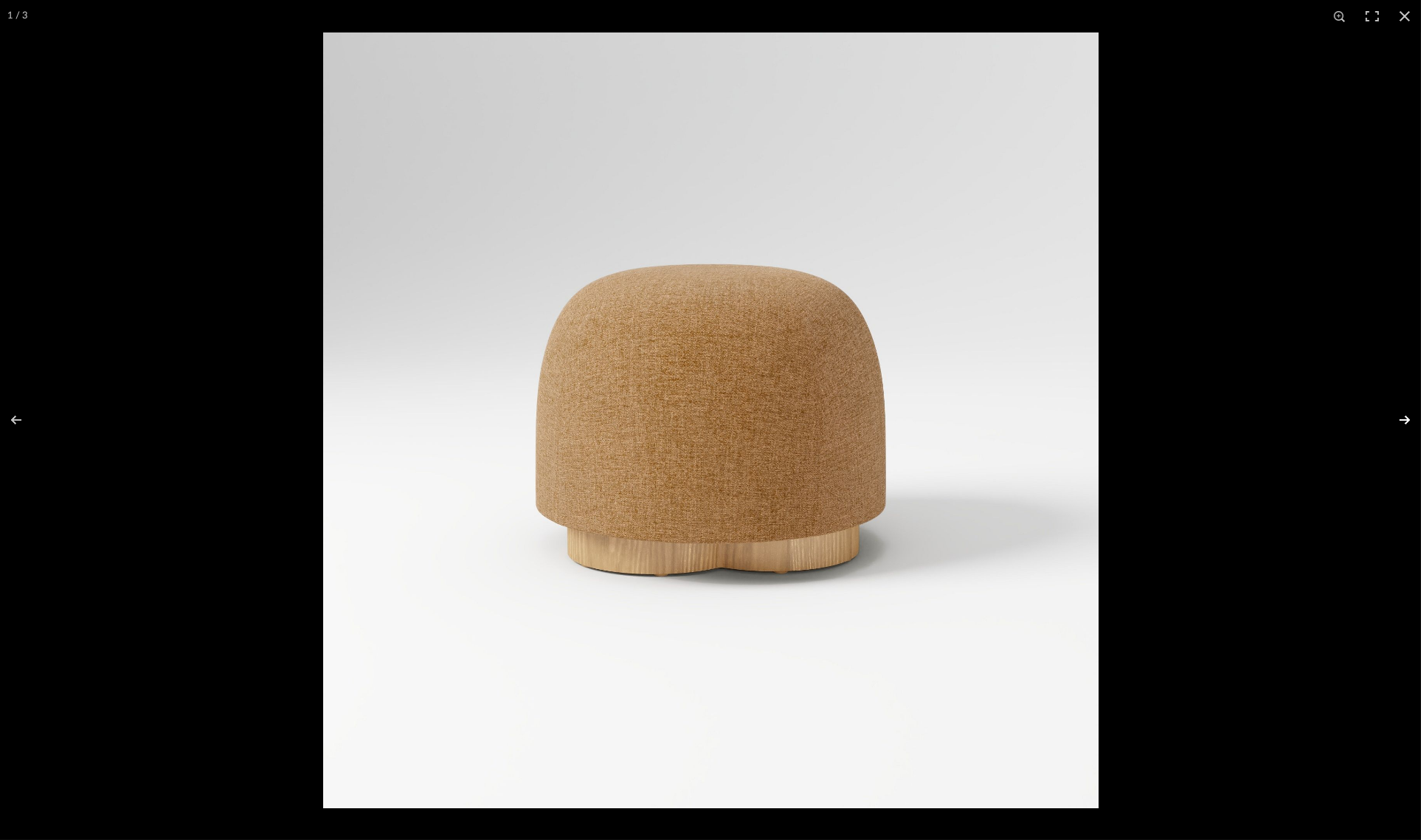
click at [1403, 415] on button at bounding box center [1395, 420] width 52 height 74
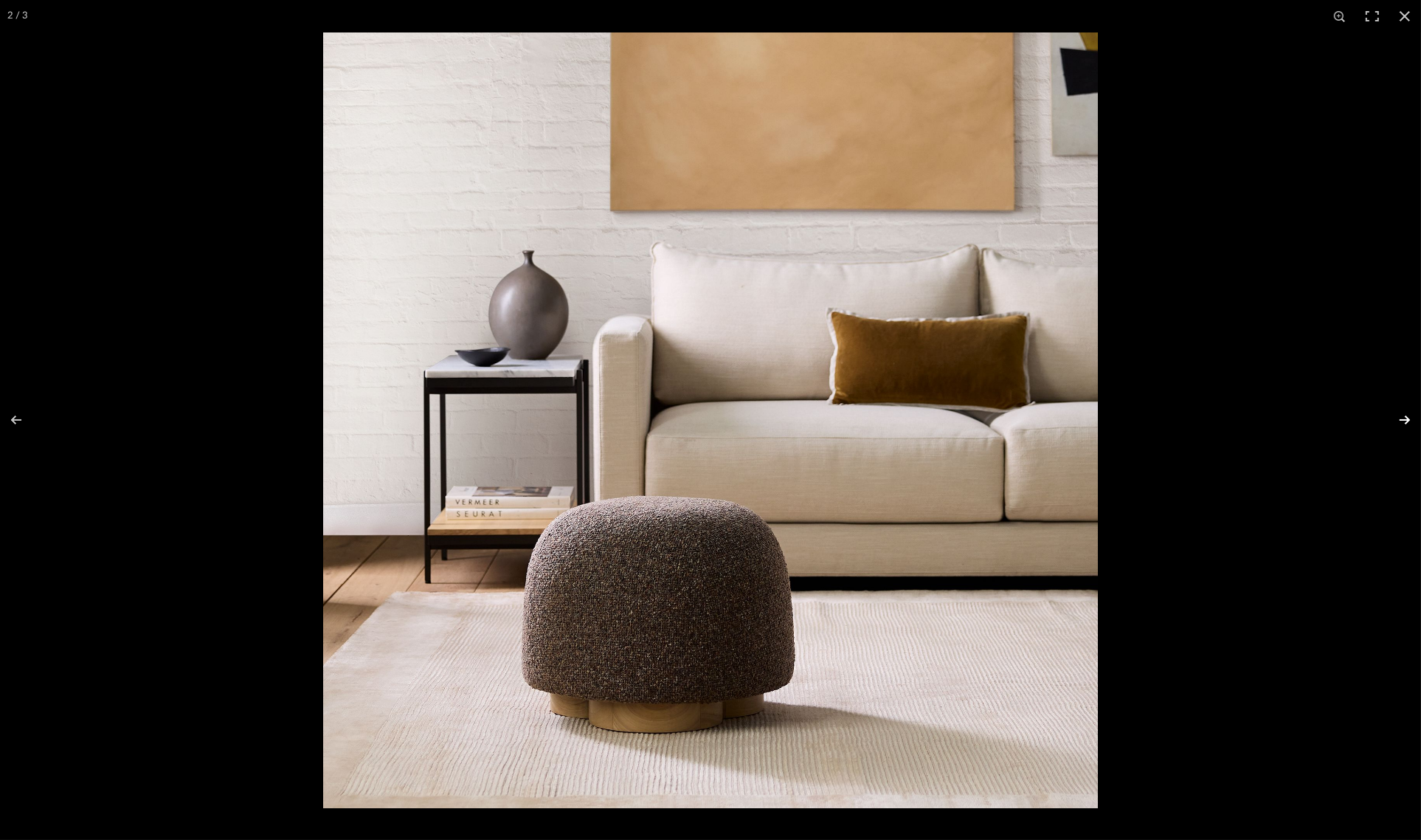
click at [1403, 415] on button at bounding box center [1395, 420] width 52 height 74
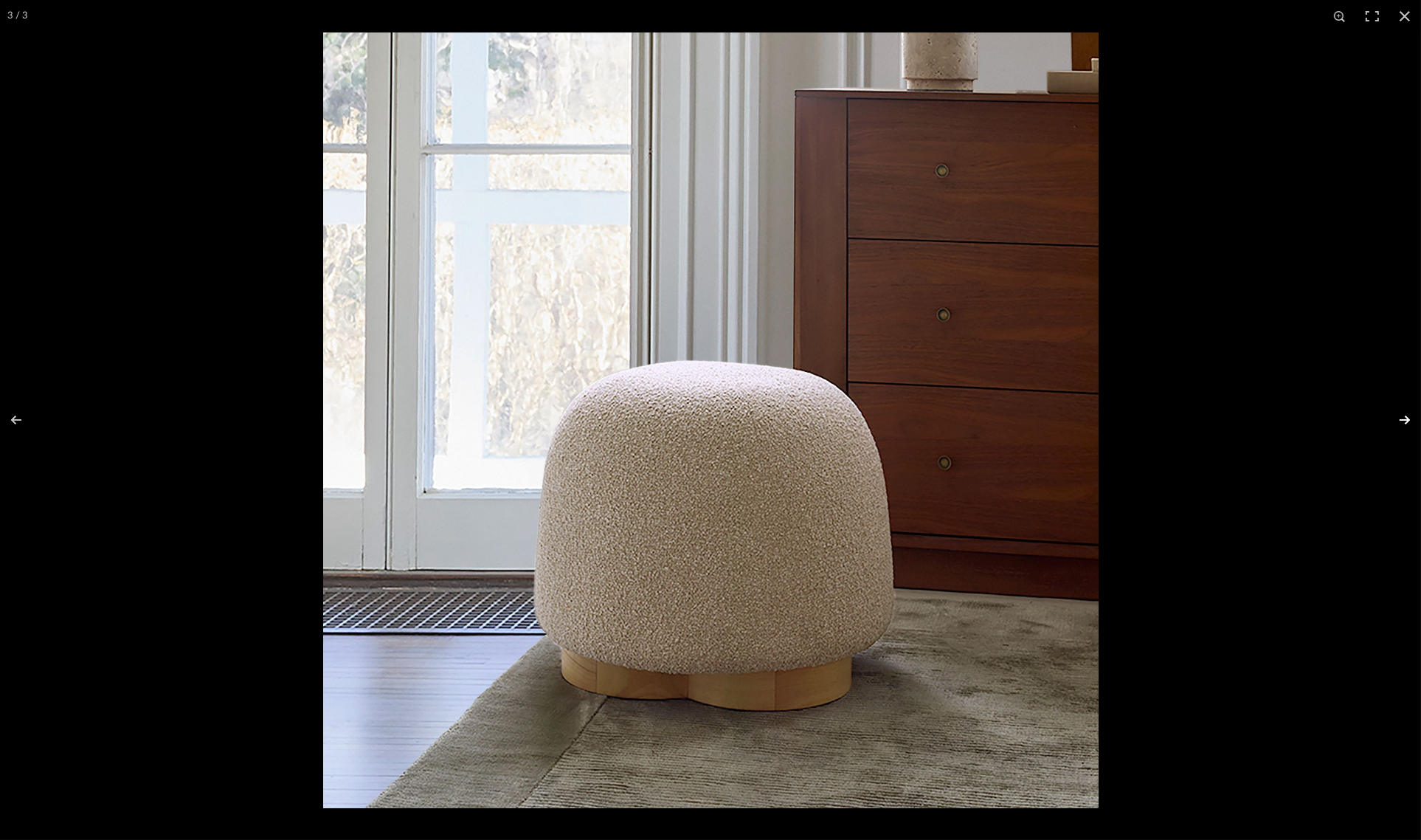
click at [1403, 415] on button at bounding box center [1395, 420] width 52 height 74
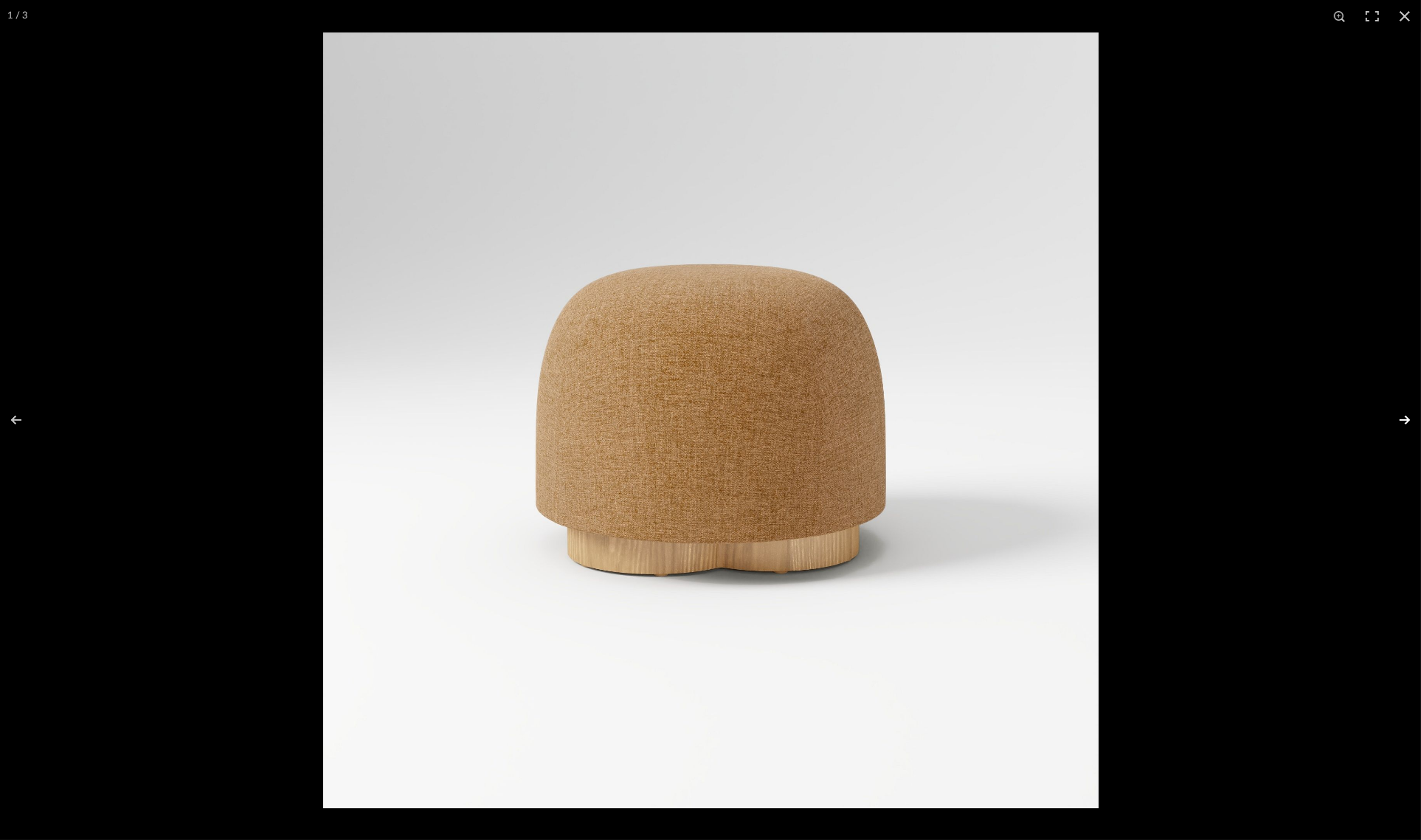
click at [1403, 415] on button at bounding box center [1395, 420] width 52 height 74
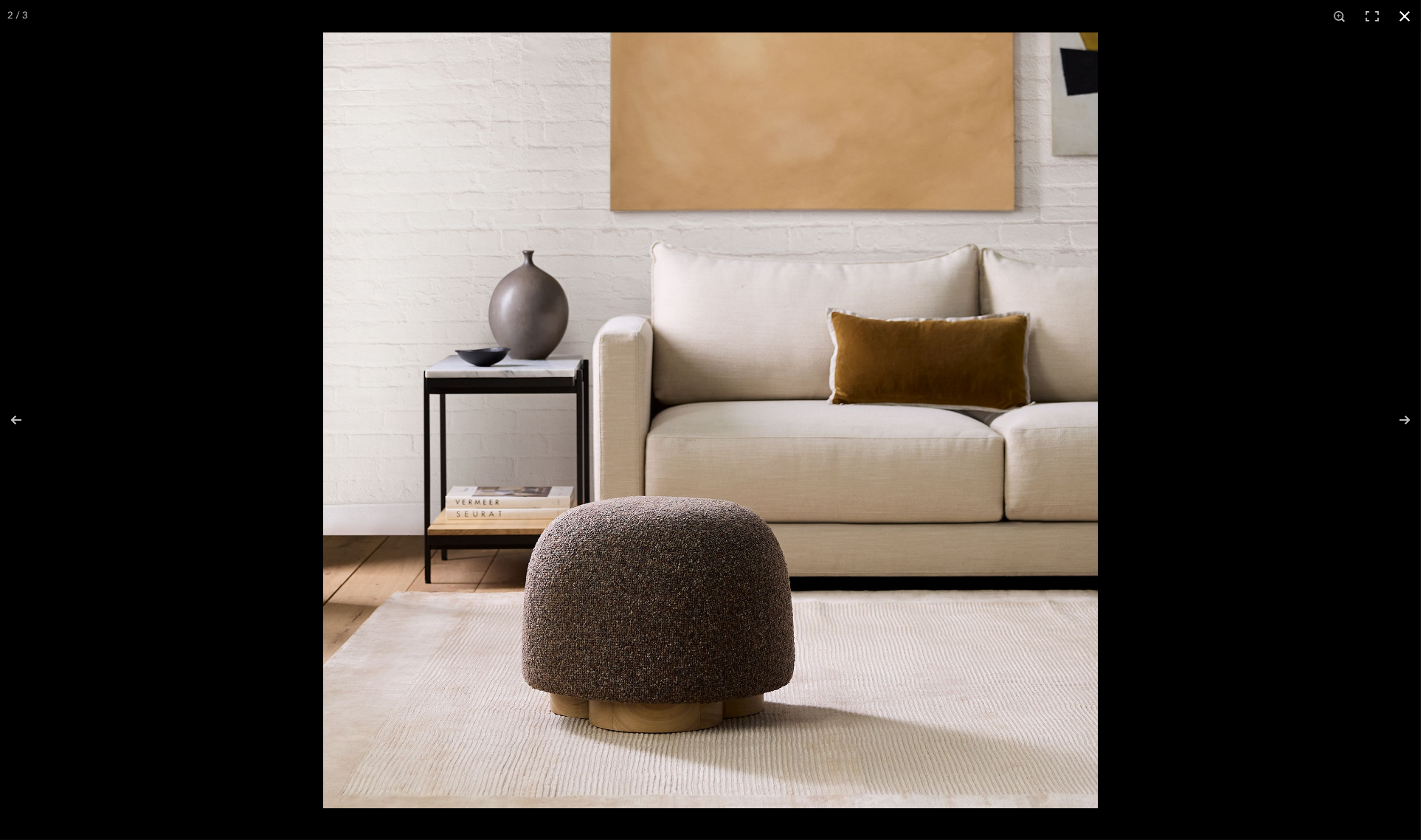
click at [1408, 13] on button at bounding box center [1405, 16] width 33 height 33
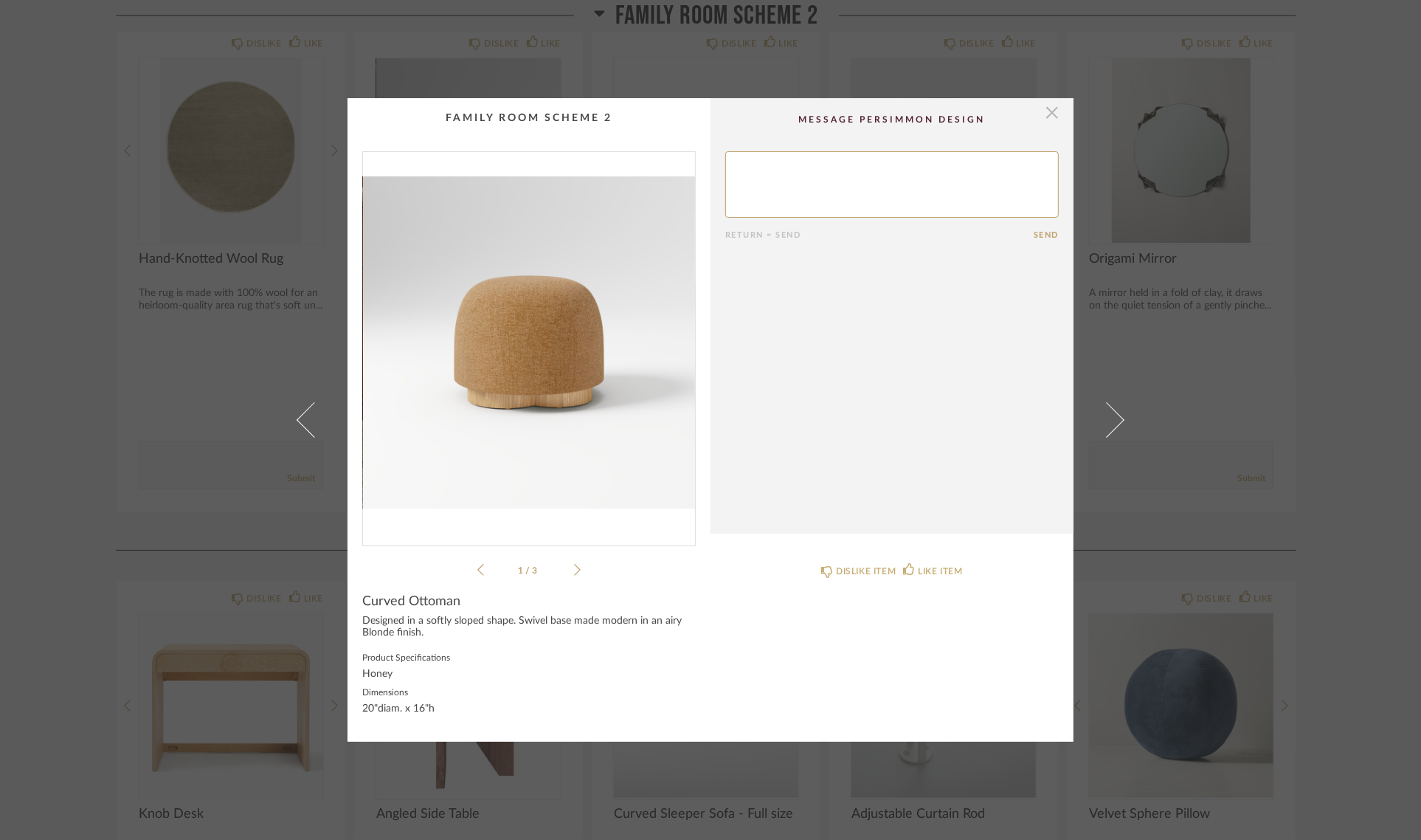
click at [1046, 113] on span "button" at bounding box center [1052, 113] width 30 height 30
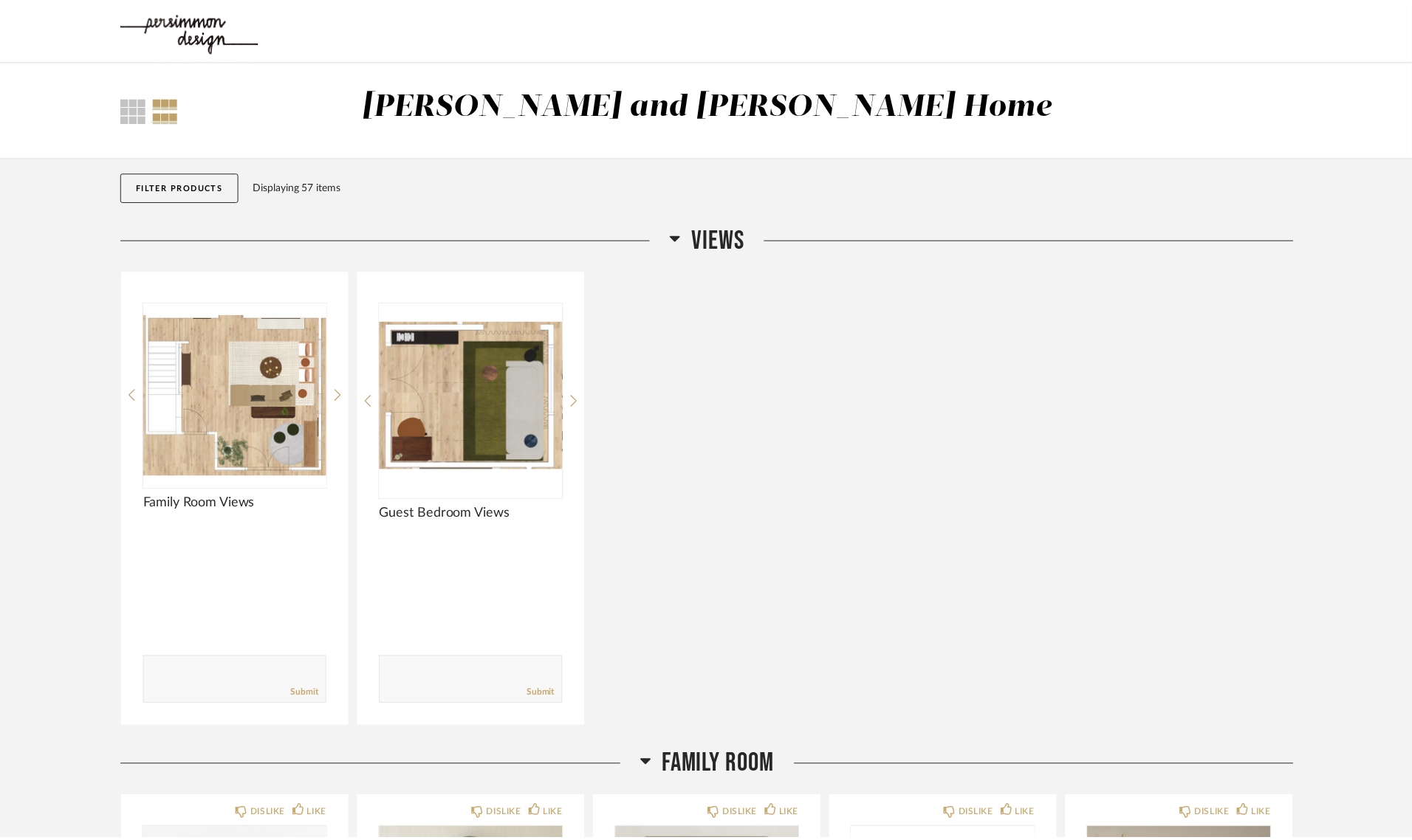
scroll to position [1383, 0]
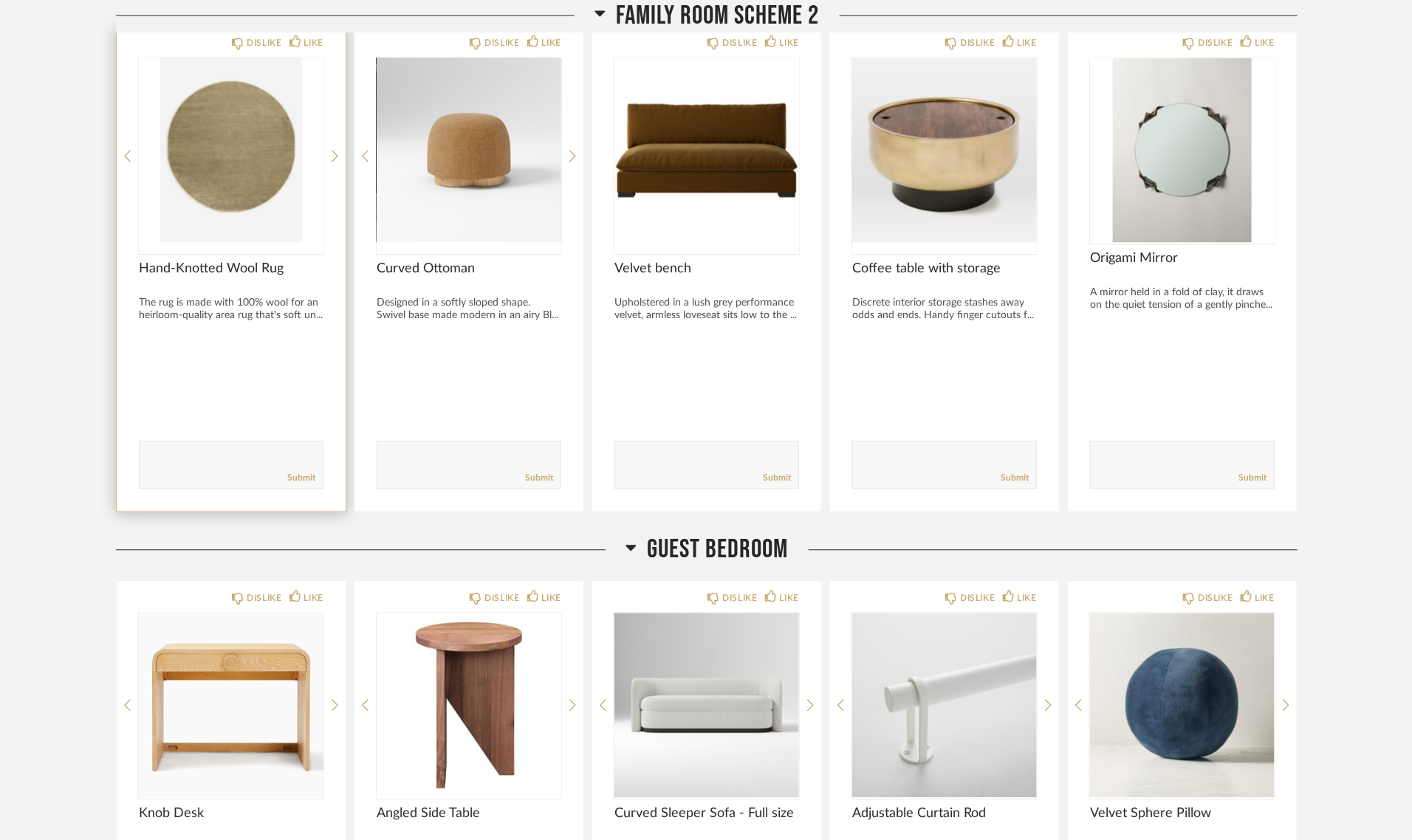
click at [0, 0] on img at bounding box center [0, 0] width 0 height 0
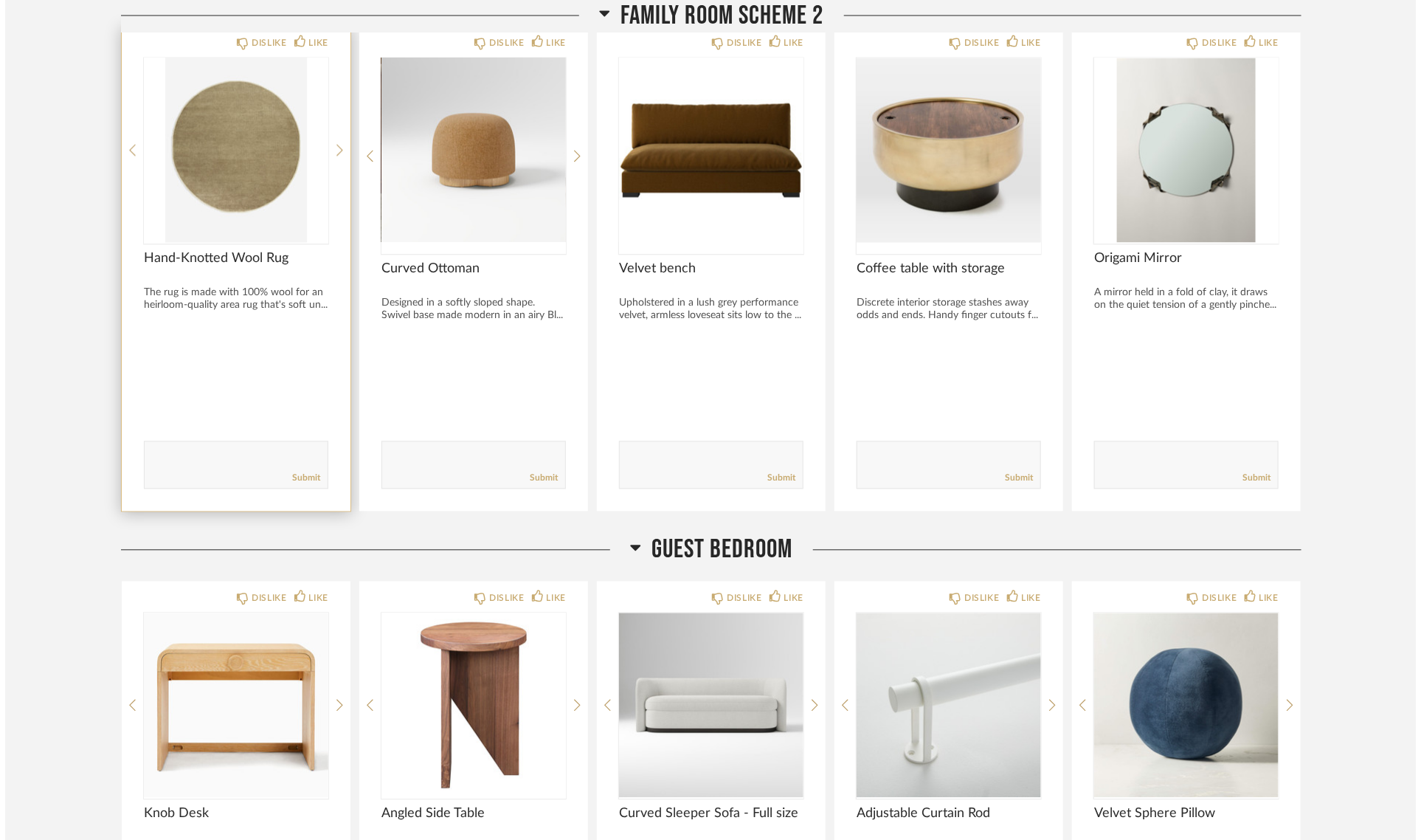
scroll to position [0, 0]
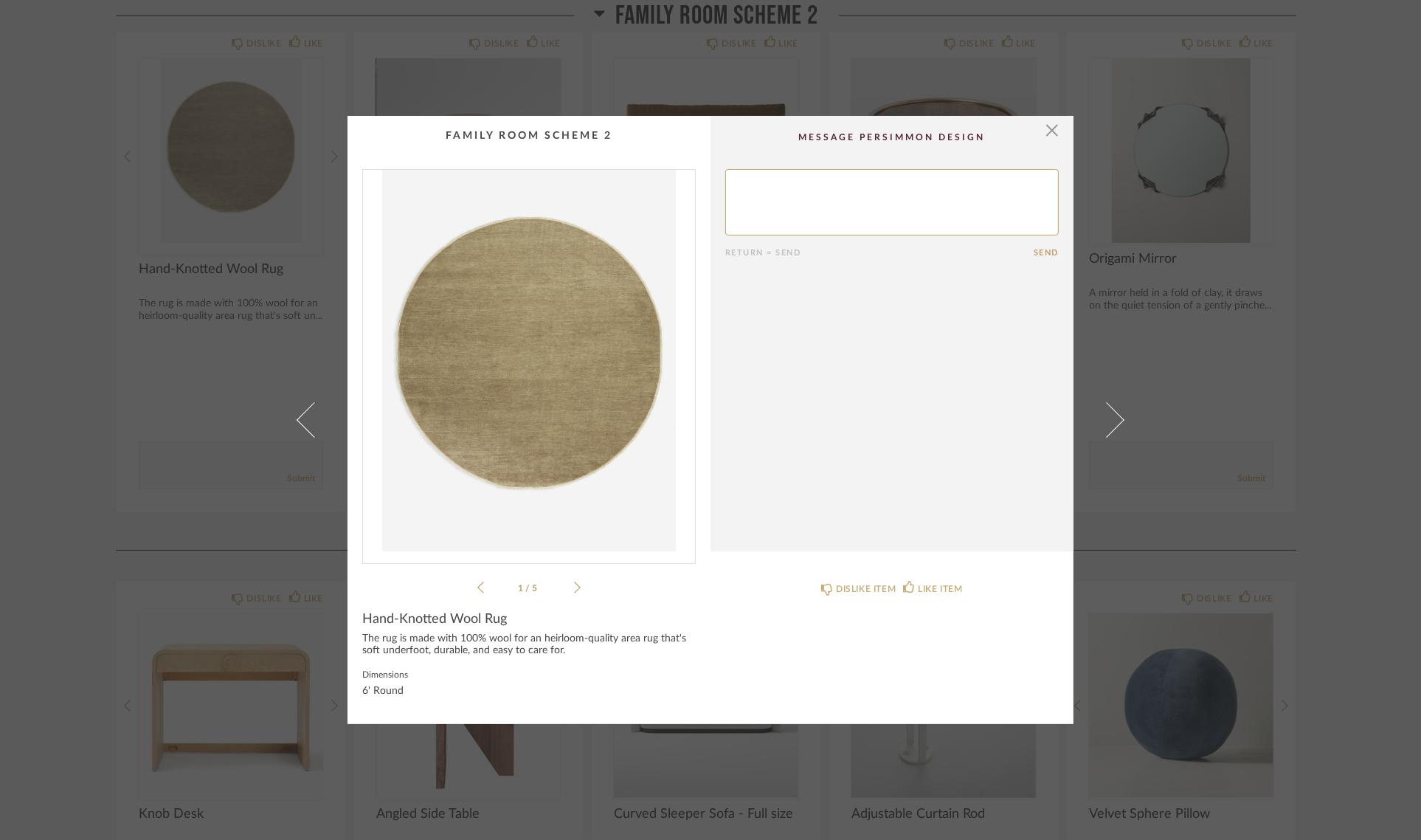
click at [525, 352] on img "0" at bounding box center [529, 360] width 332 height 381
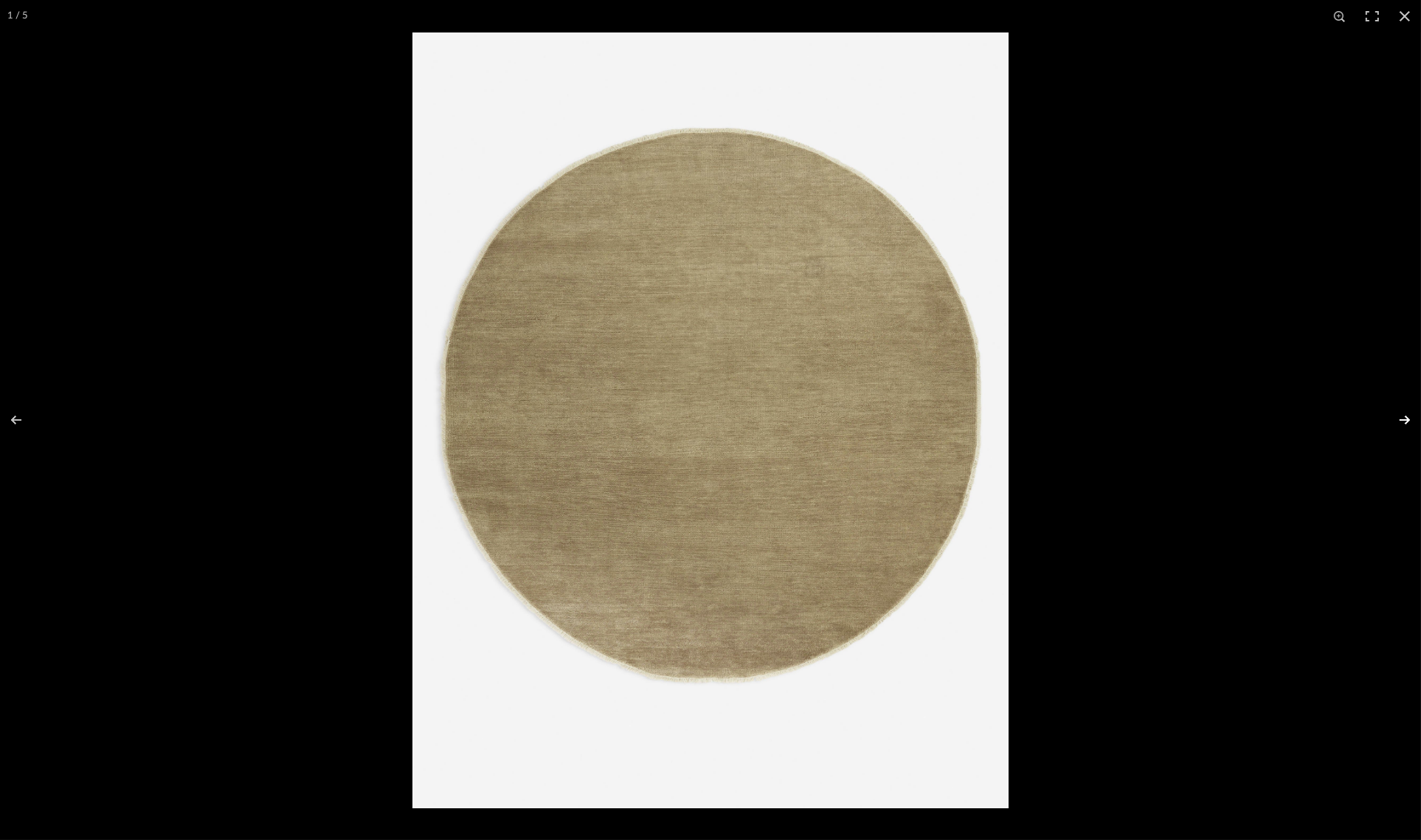
click at [1407, 416] on button at bounding box center [1395, 420] width 52 height 74
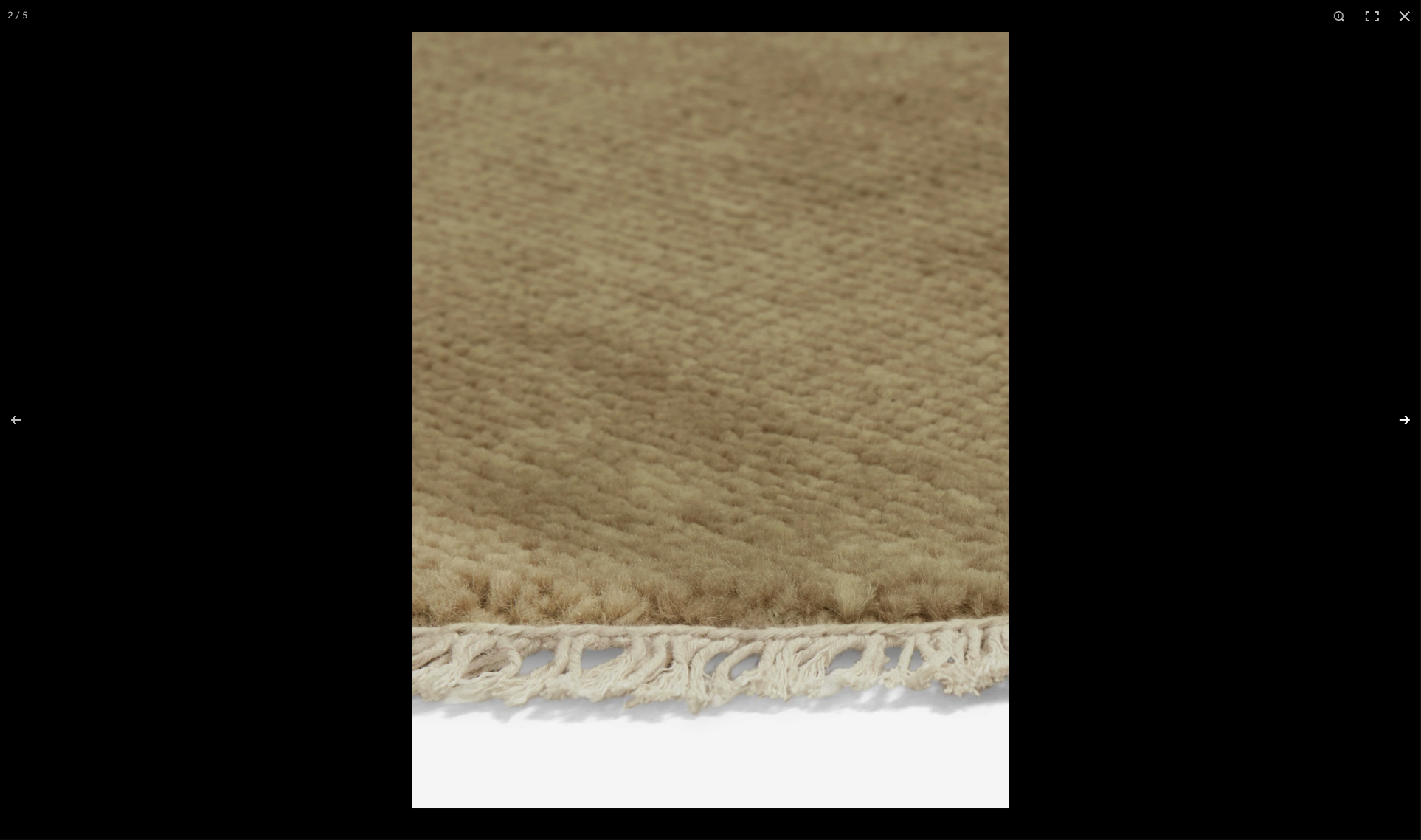
click at [1407, 416] on button at bounding box center [1395, 420] width 52 height 74
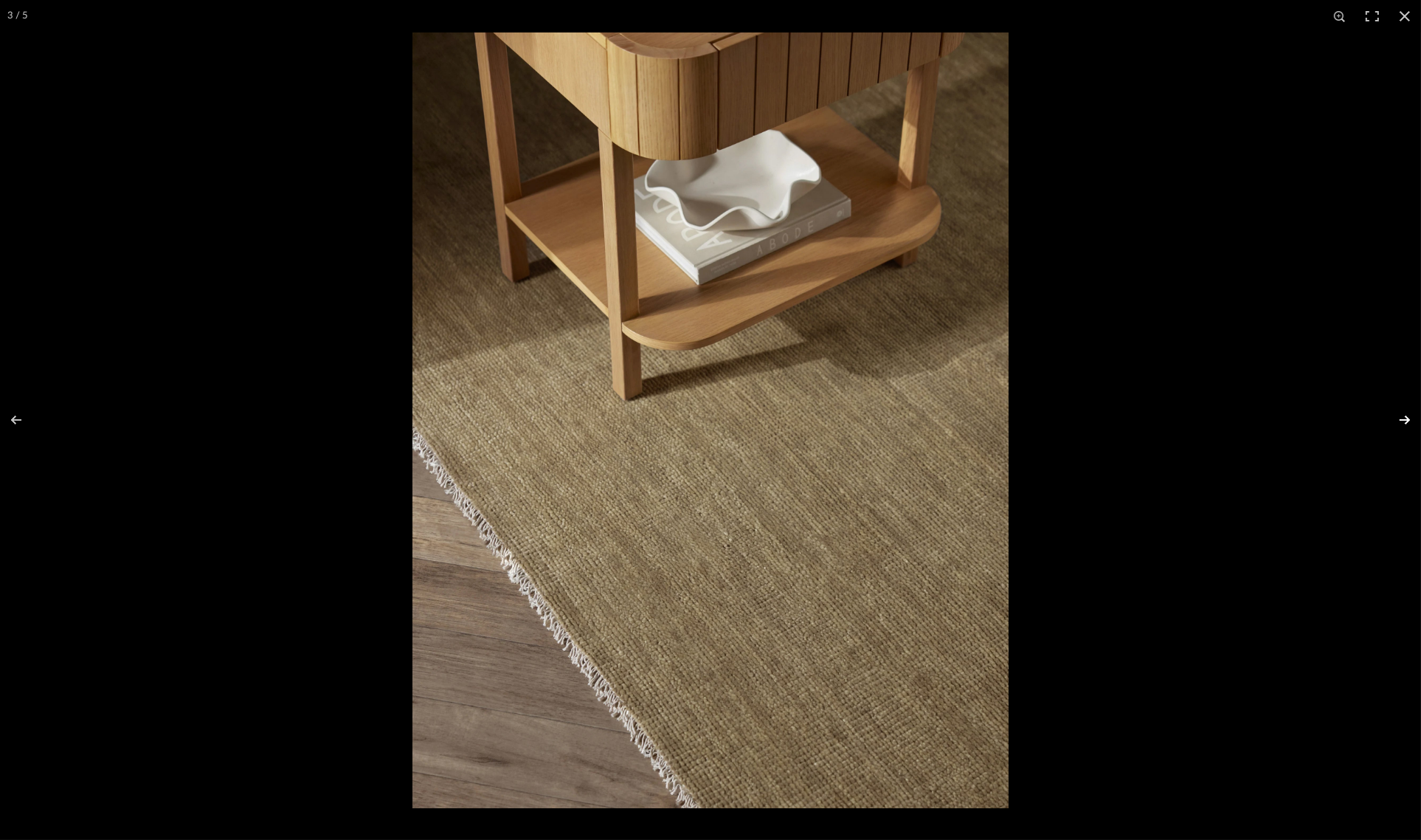
click at [1407, 416] on button at bounding box center [1395, 420] width 52 height 74
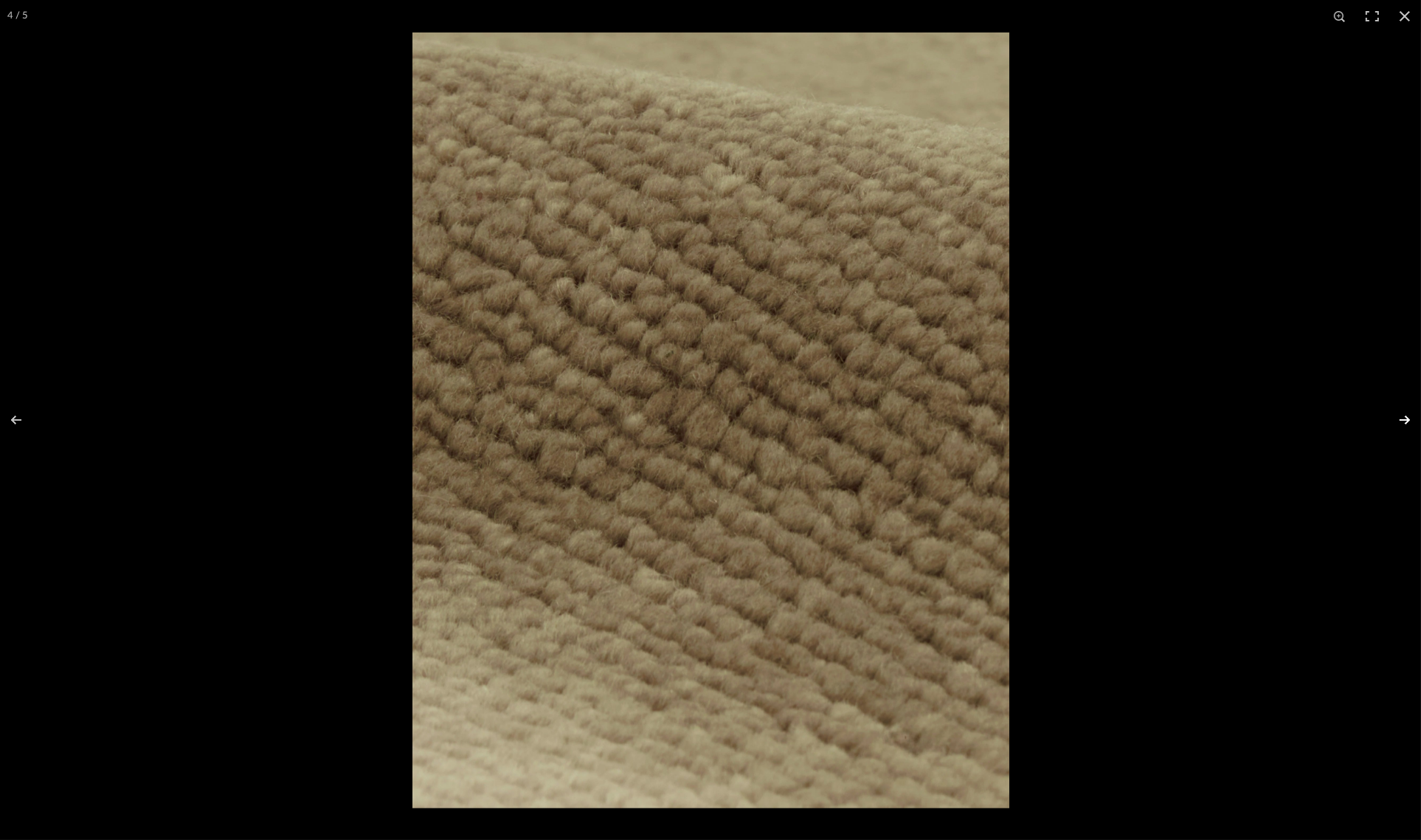
click at [1407, 416] on button at bounding box center [1395, 420] width 52 height 74
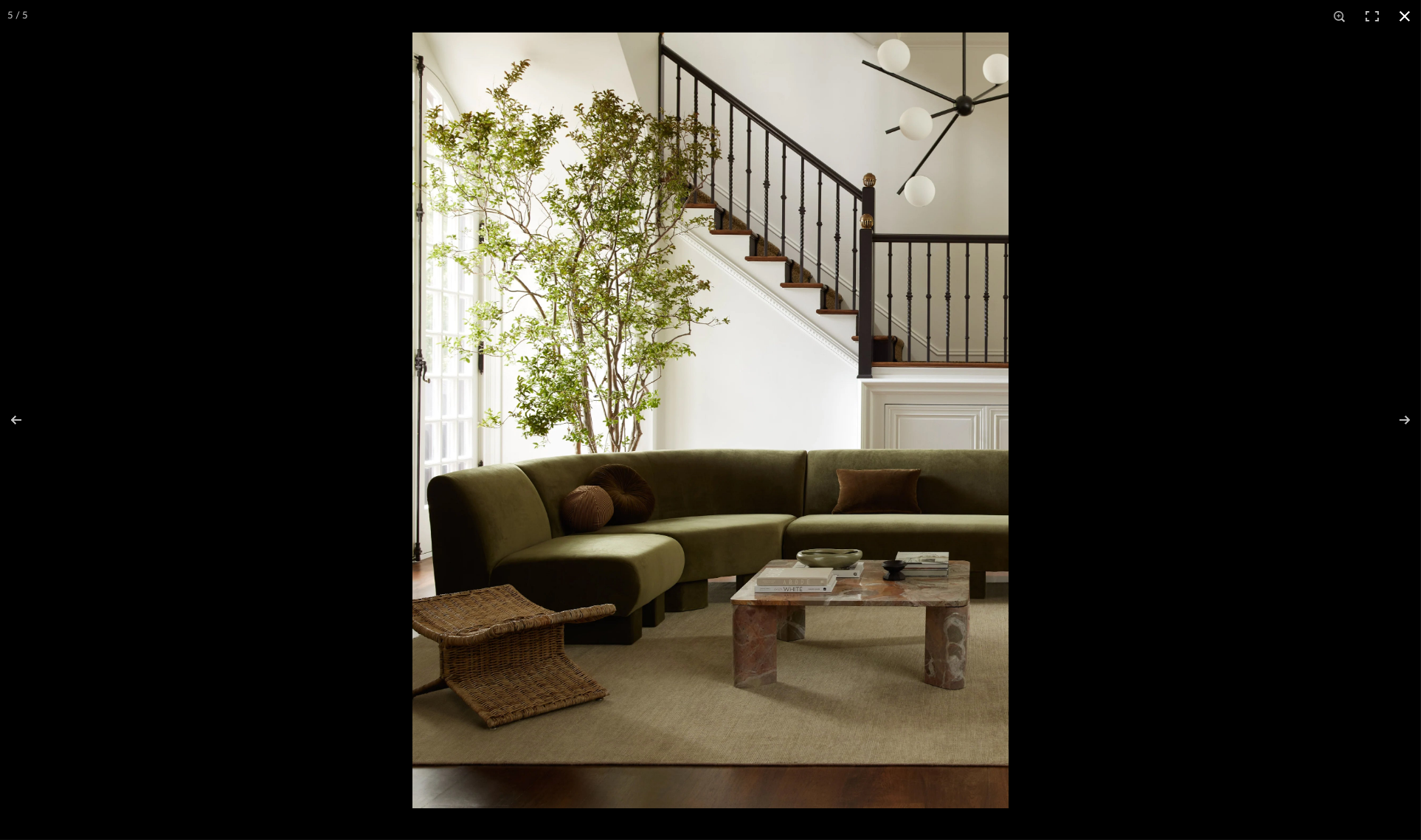
click at [1403, 15] on button at bounding box center [1405, 16] width 33 height 33
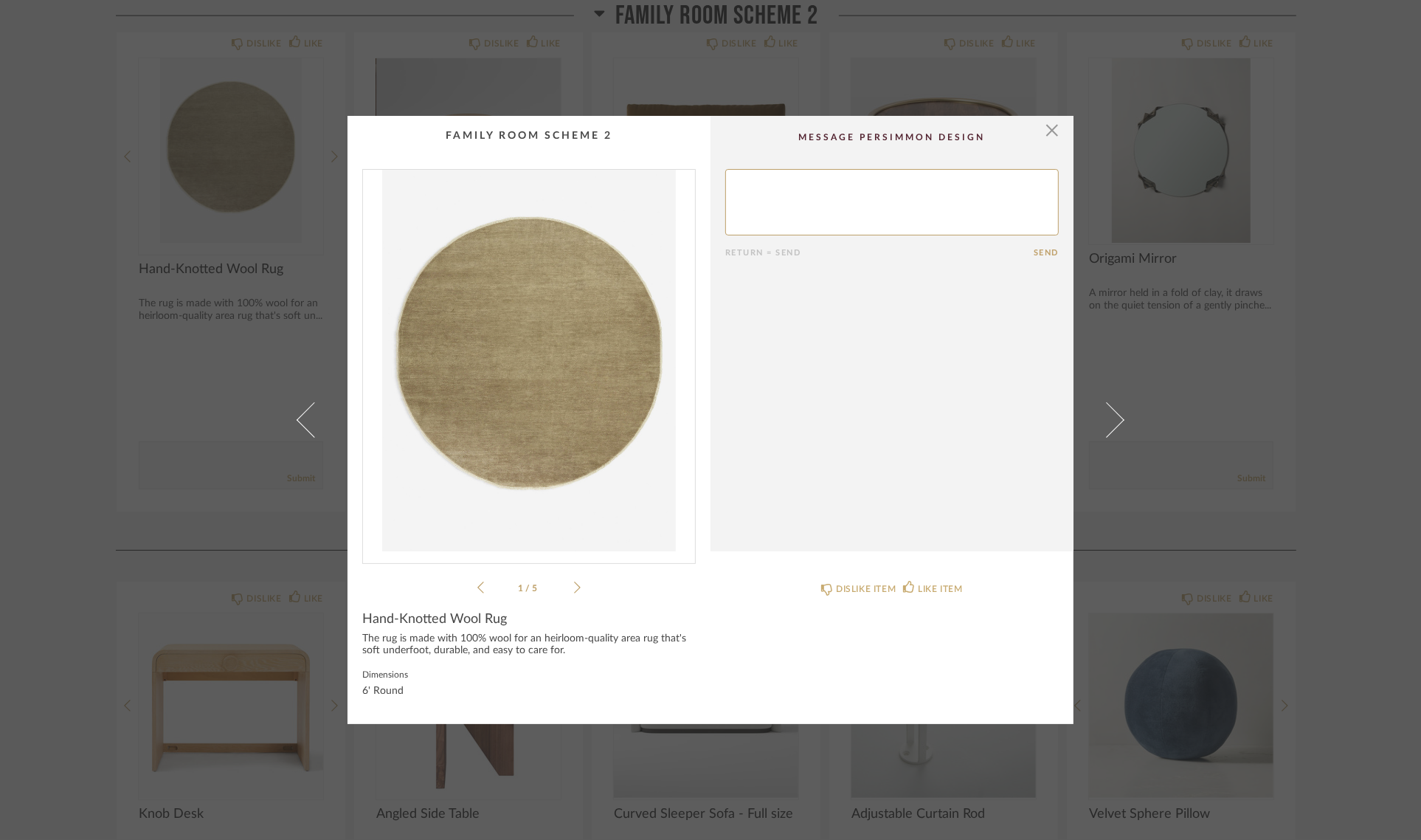
click at [1335, 205] on div "× 1 / 5 Return = Send Send Hand-Knotted Wool Rug The rug is made with 100% wool…" at bounding box center [710, 420] width 1421 height 840
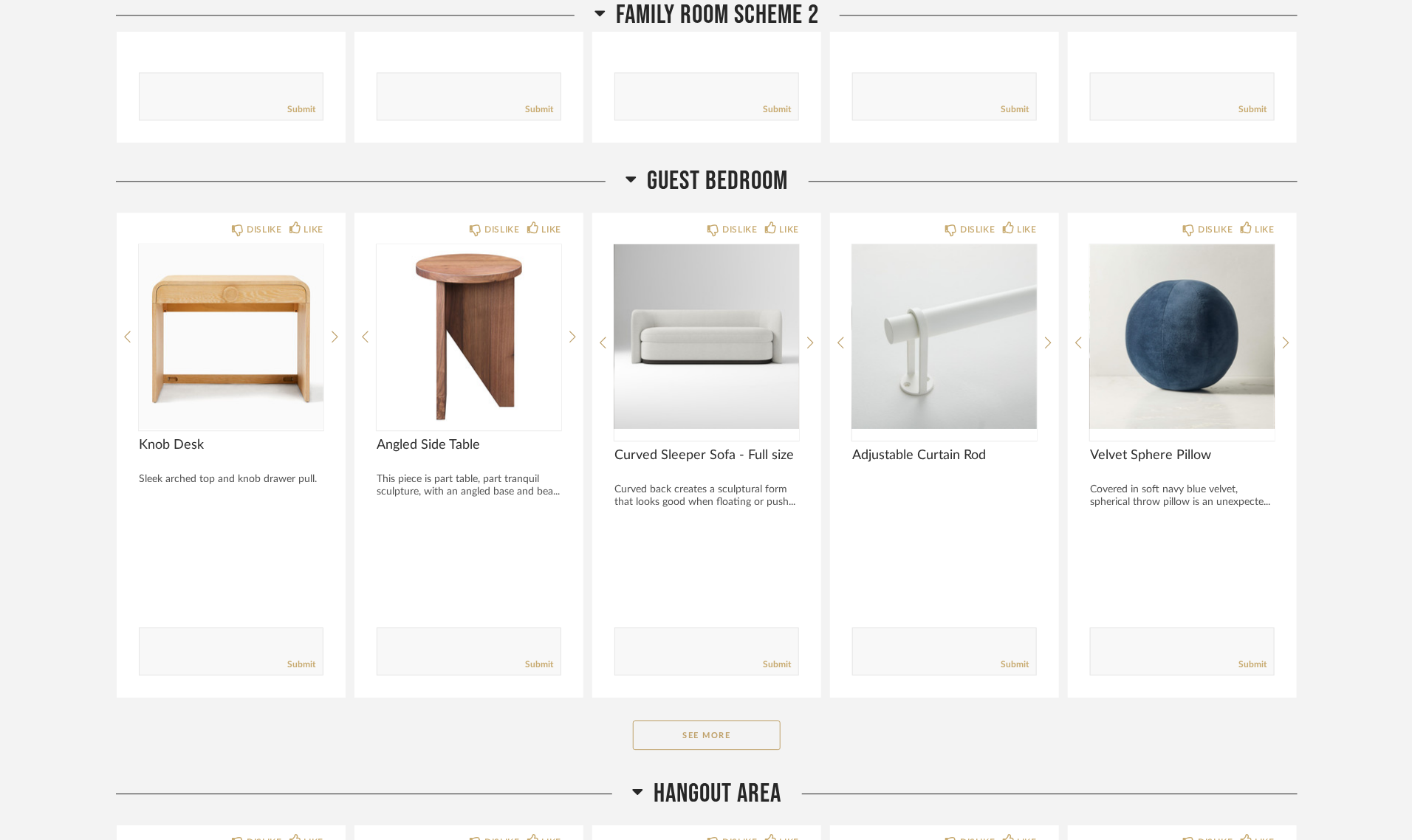
scroll to position [1845, 0]
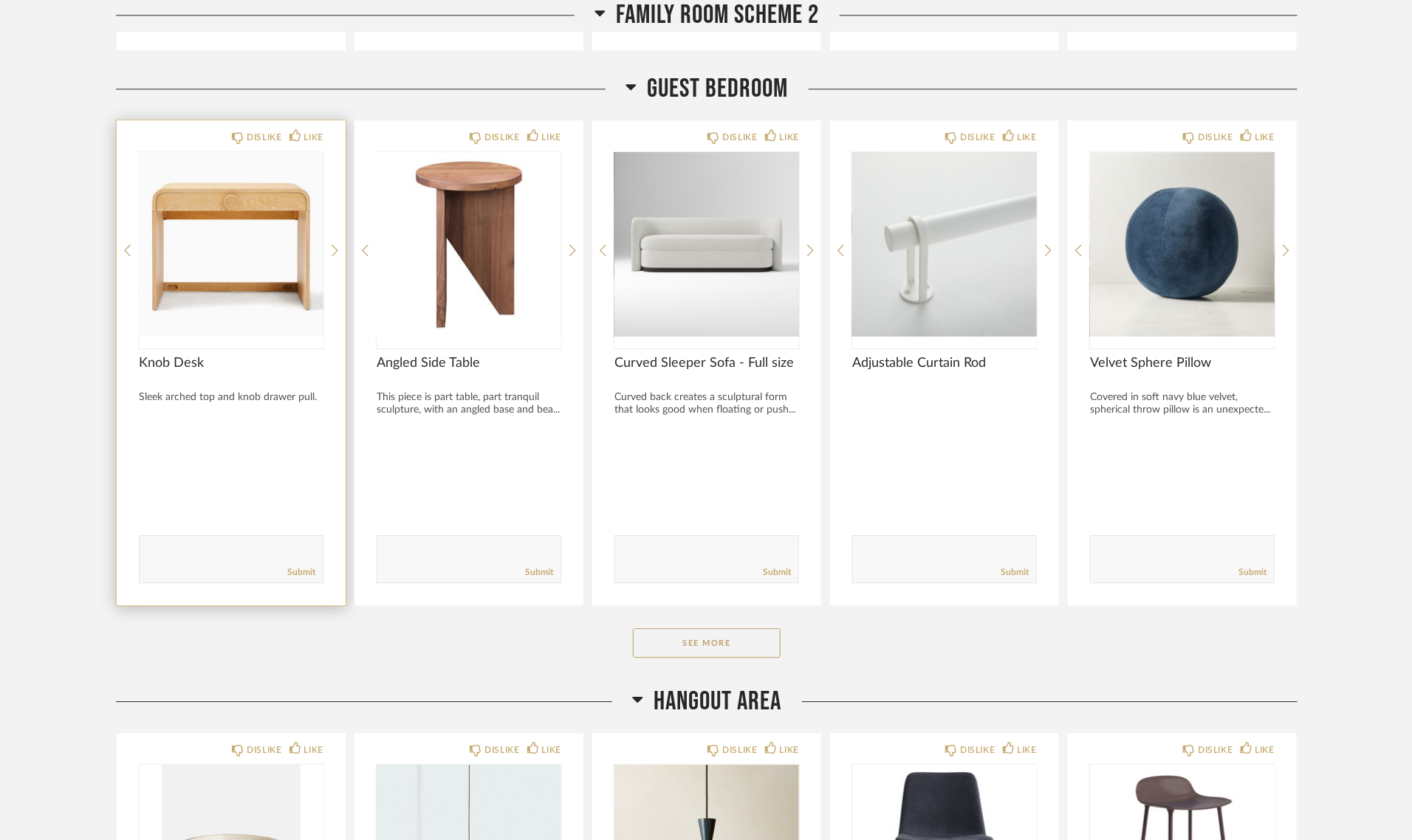
click at [0, 0] on img at bounding box center [0, 0] width 0 height 0
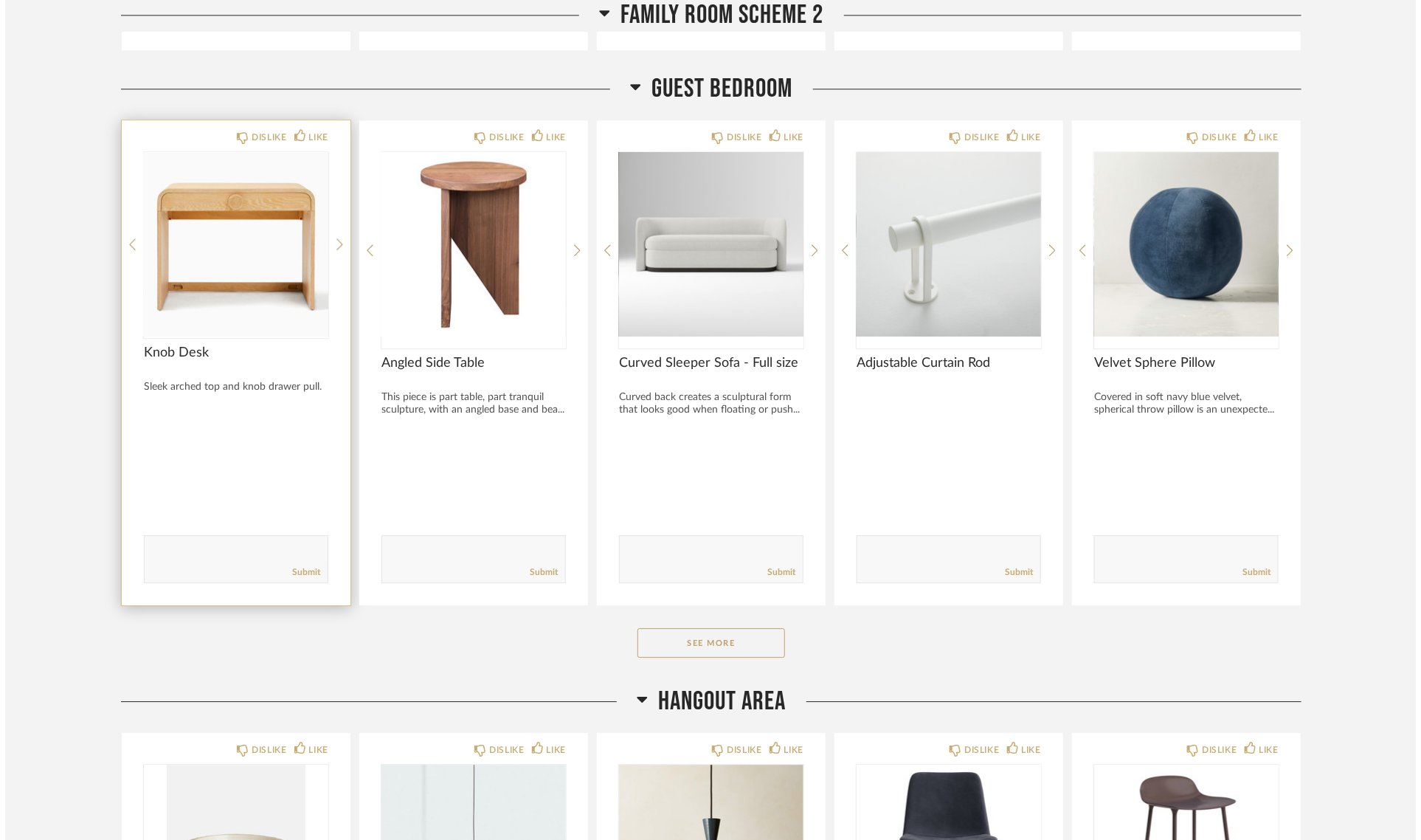
scroll to position [0, 0]
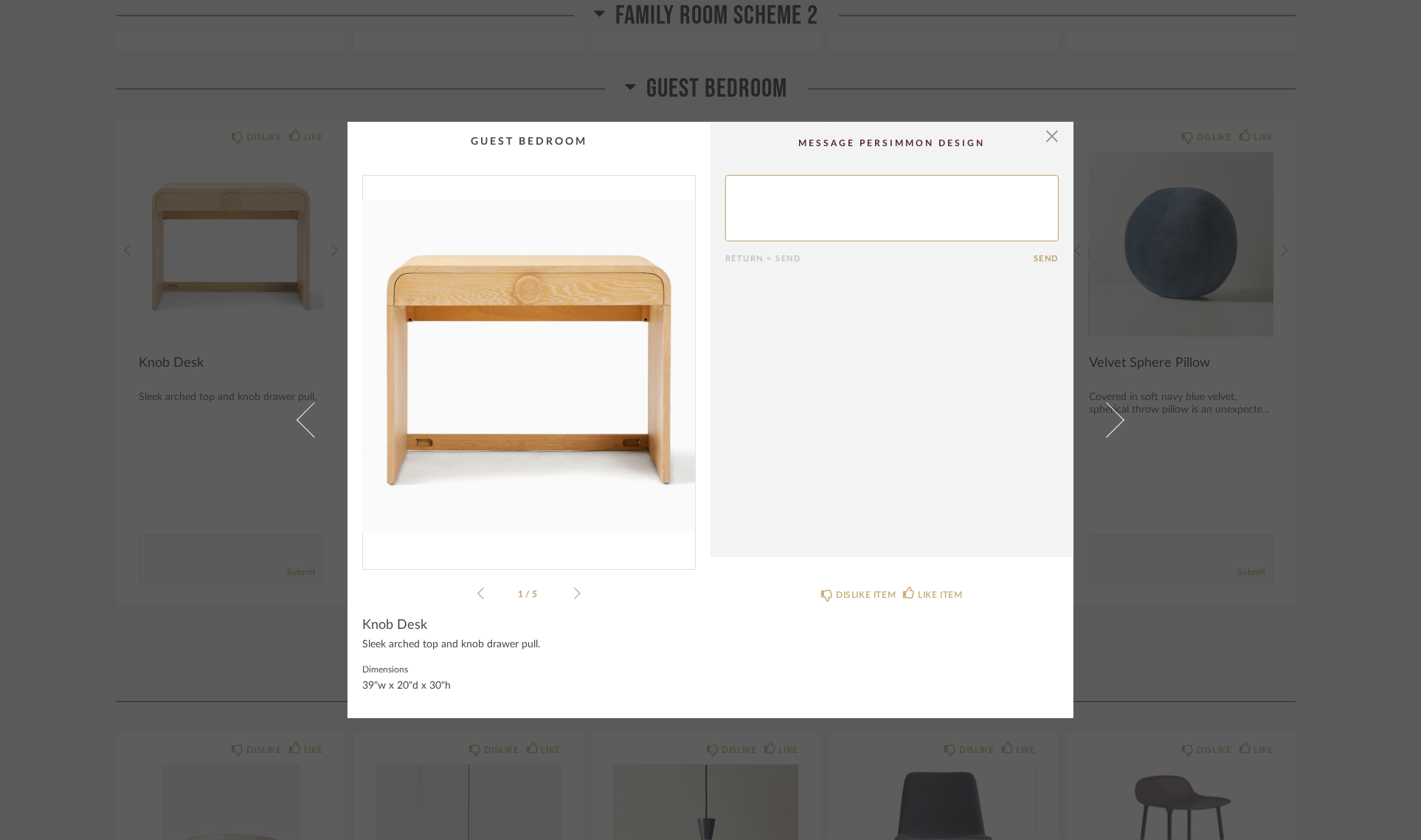
click at [531, 384] on img "0" at bounding box center [529, 366] width 332 height 381
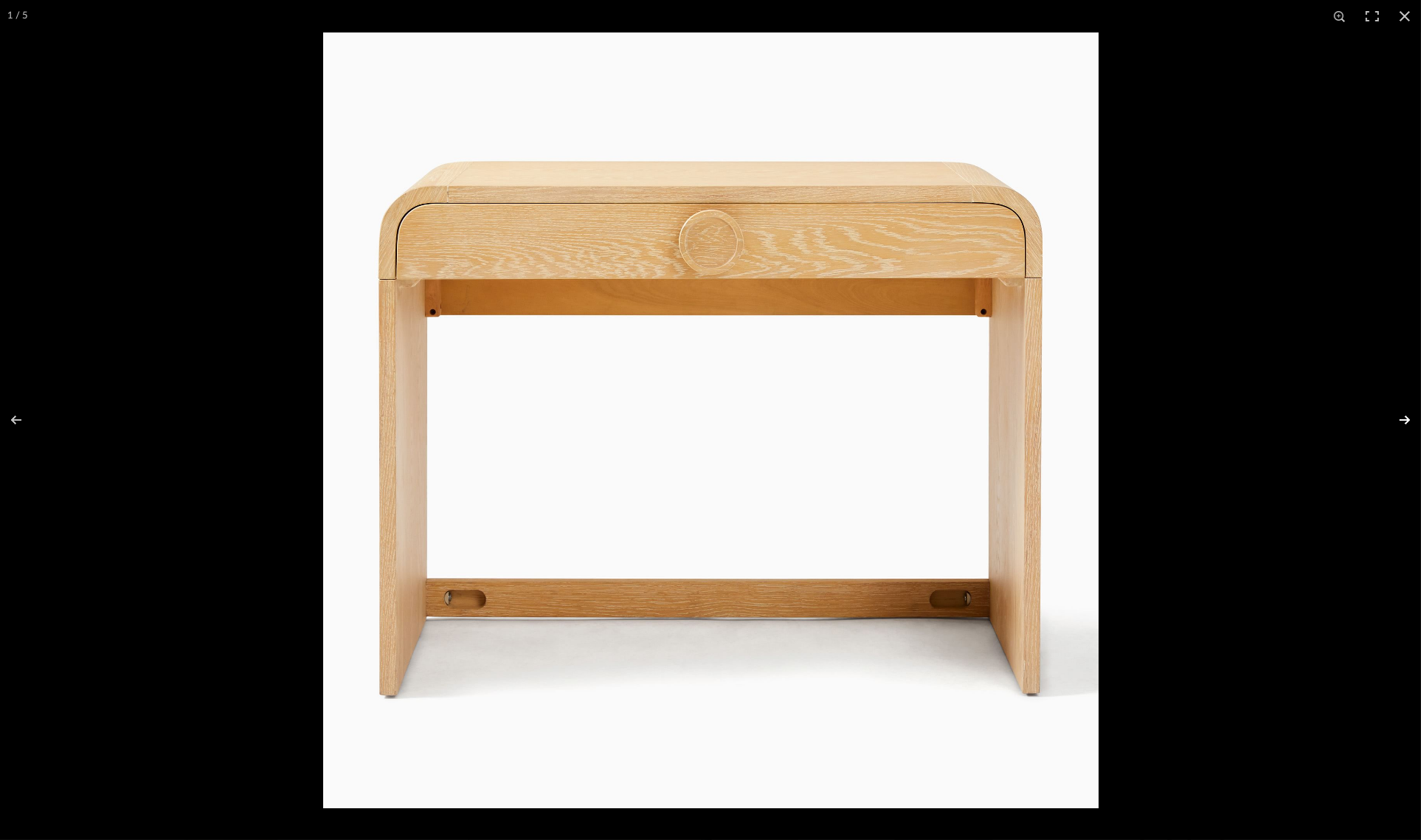
click at [1400, 417] on button at bounding box center [1395, 420] width 52 height 74
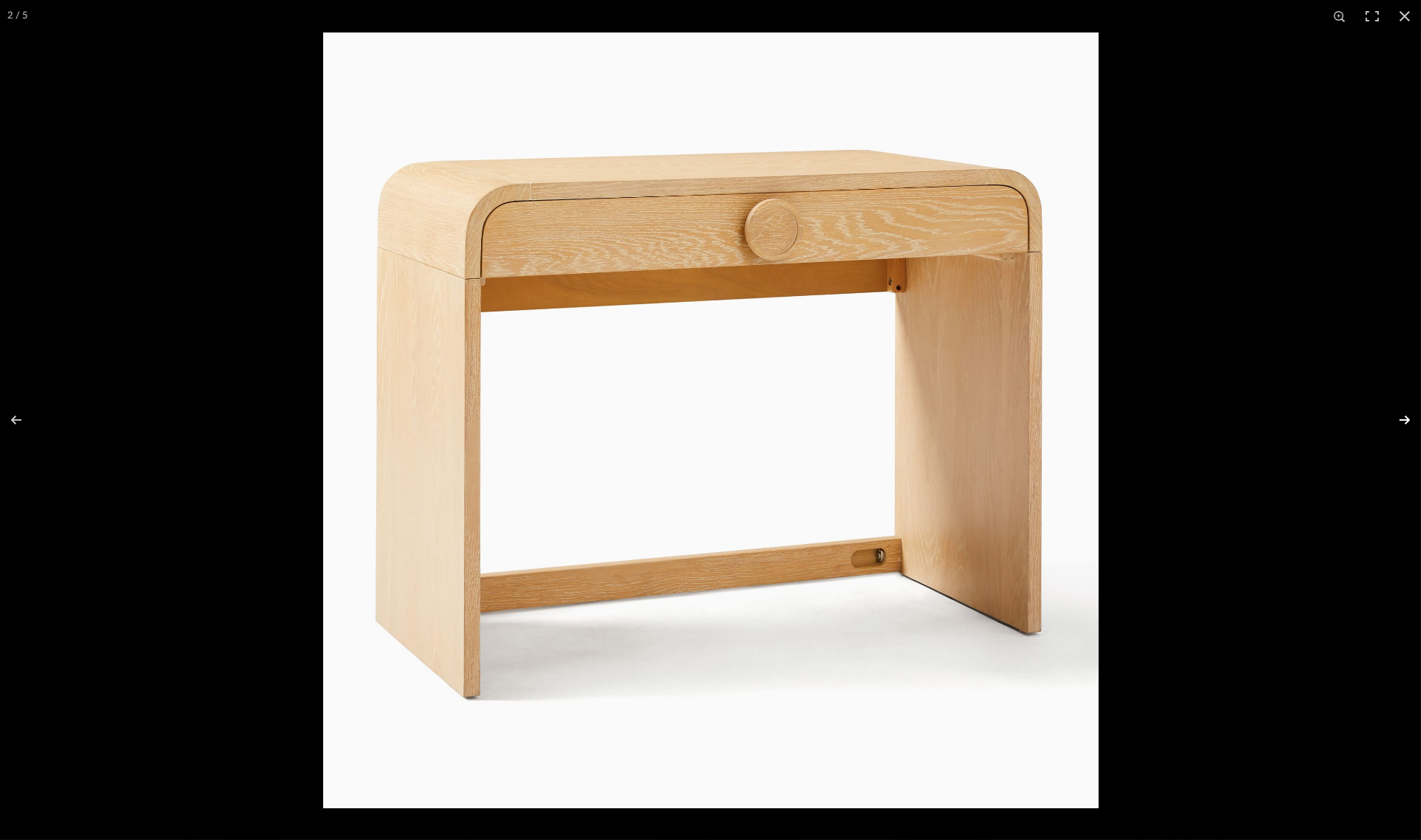
click at [1400, 417] on button at bounding box center [1395, 420] width 52 height 74
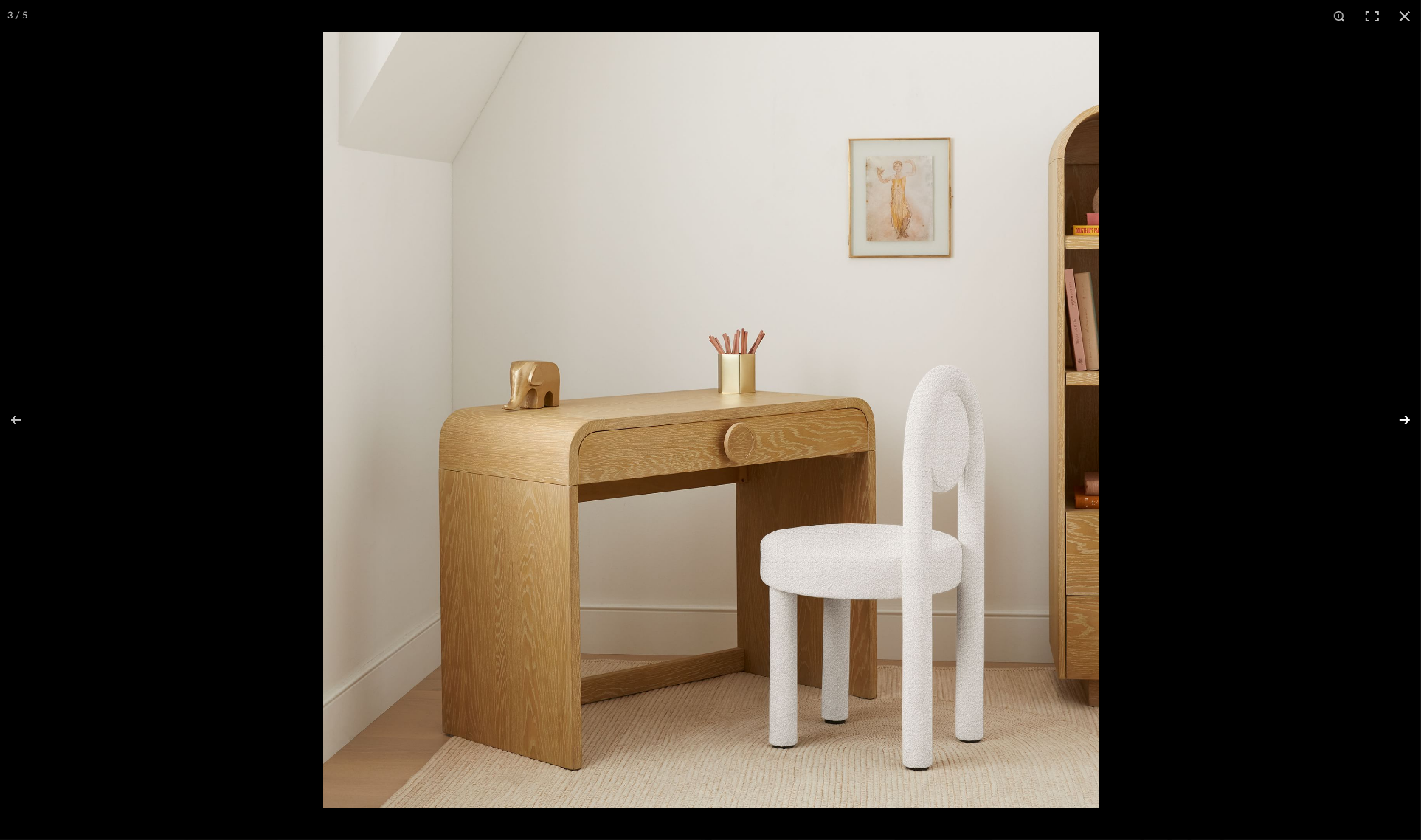
click at [1399, 419] on button at bounding box center [1395, 420] width 52 height 74
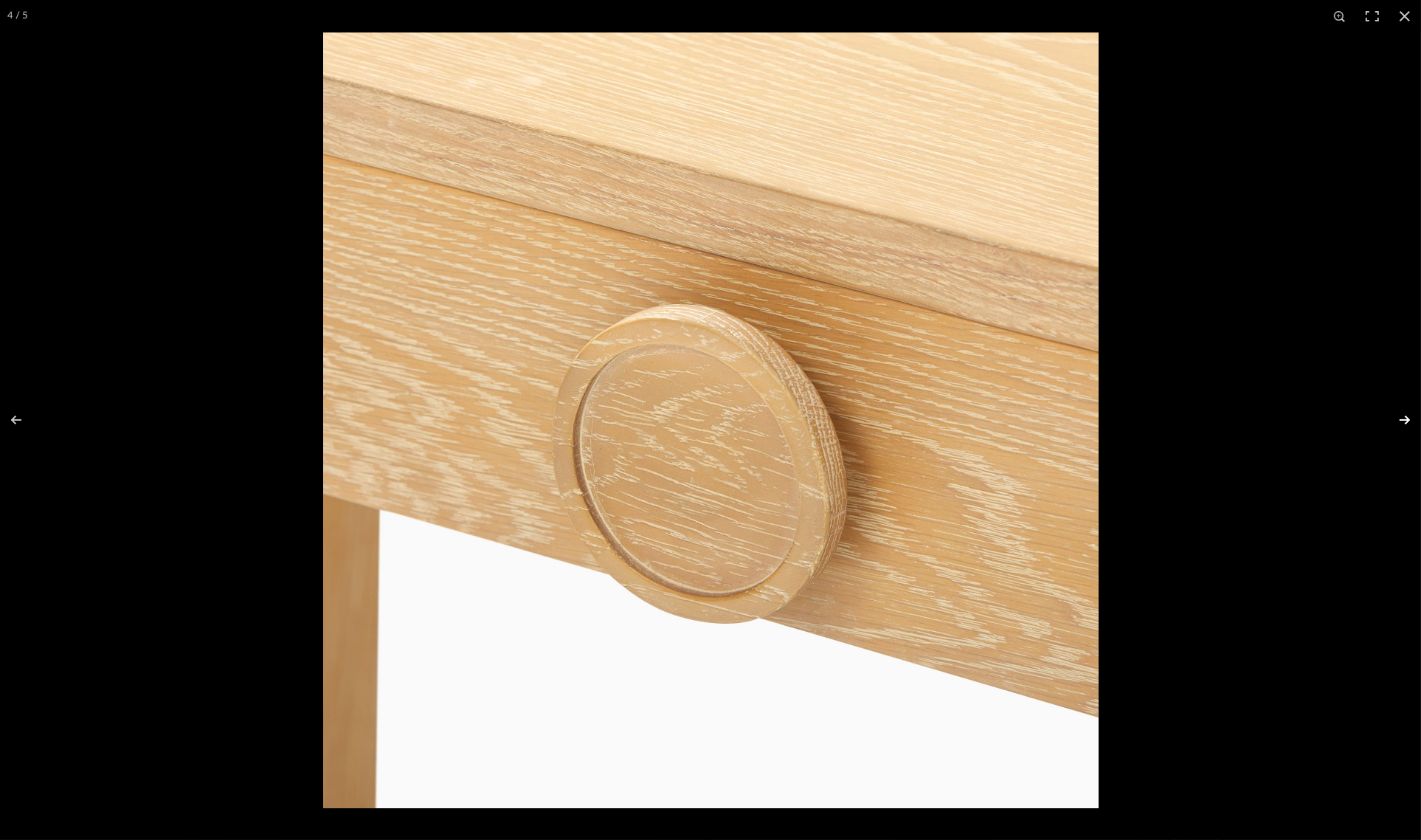
click at [1399, 419] on button at bounding box center [1395, 420] width 52 height 74
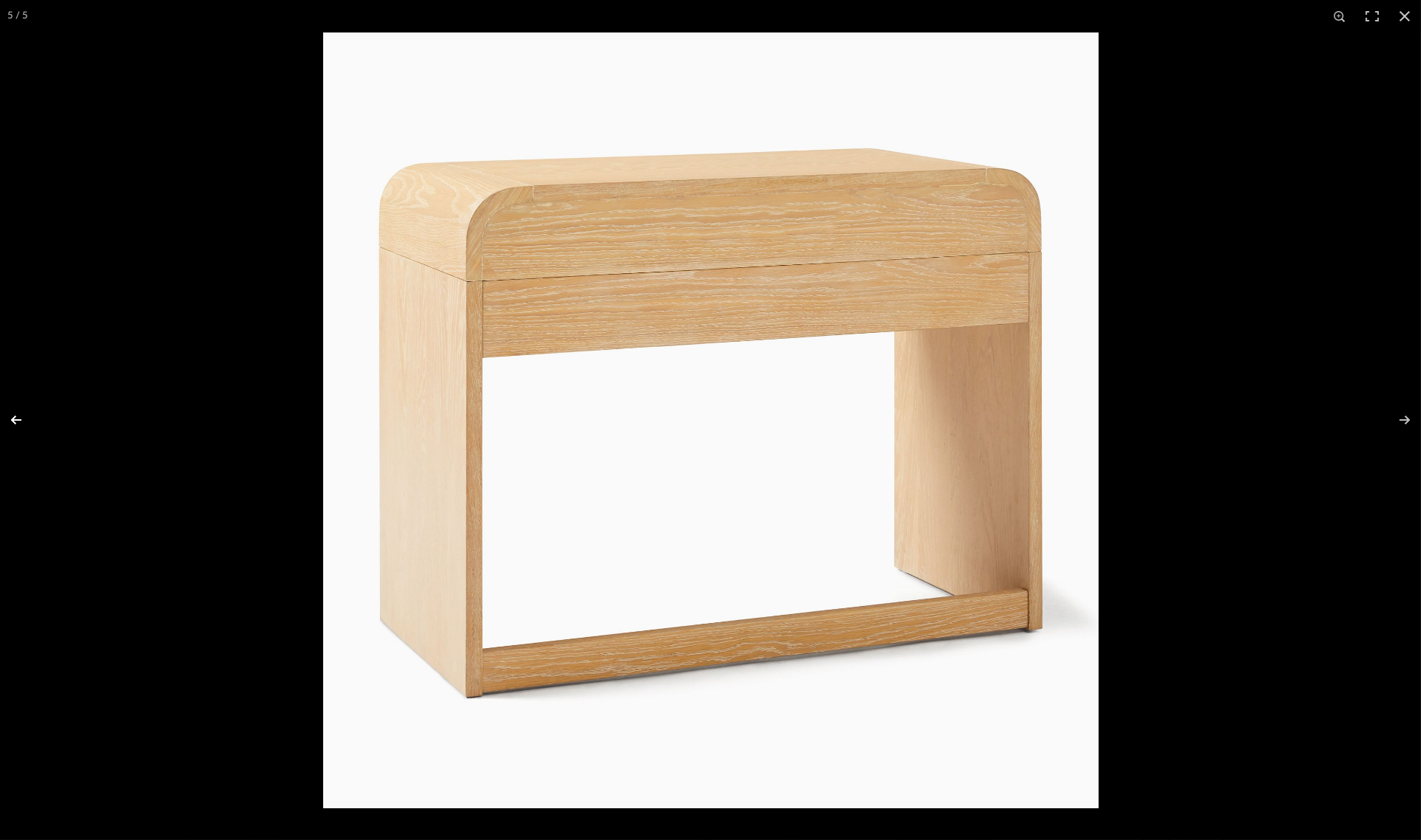
click at [14, 418] on button at bounding box center [26, 420] width 52 height 74
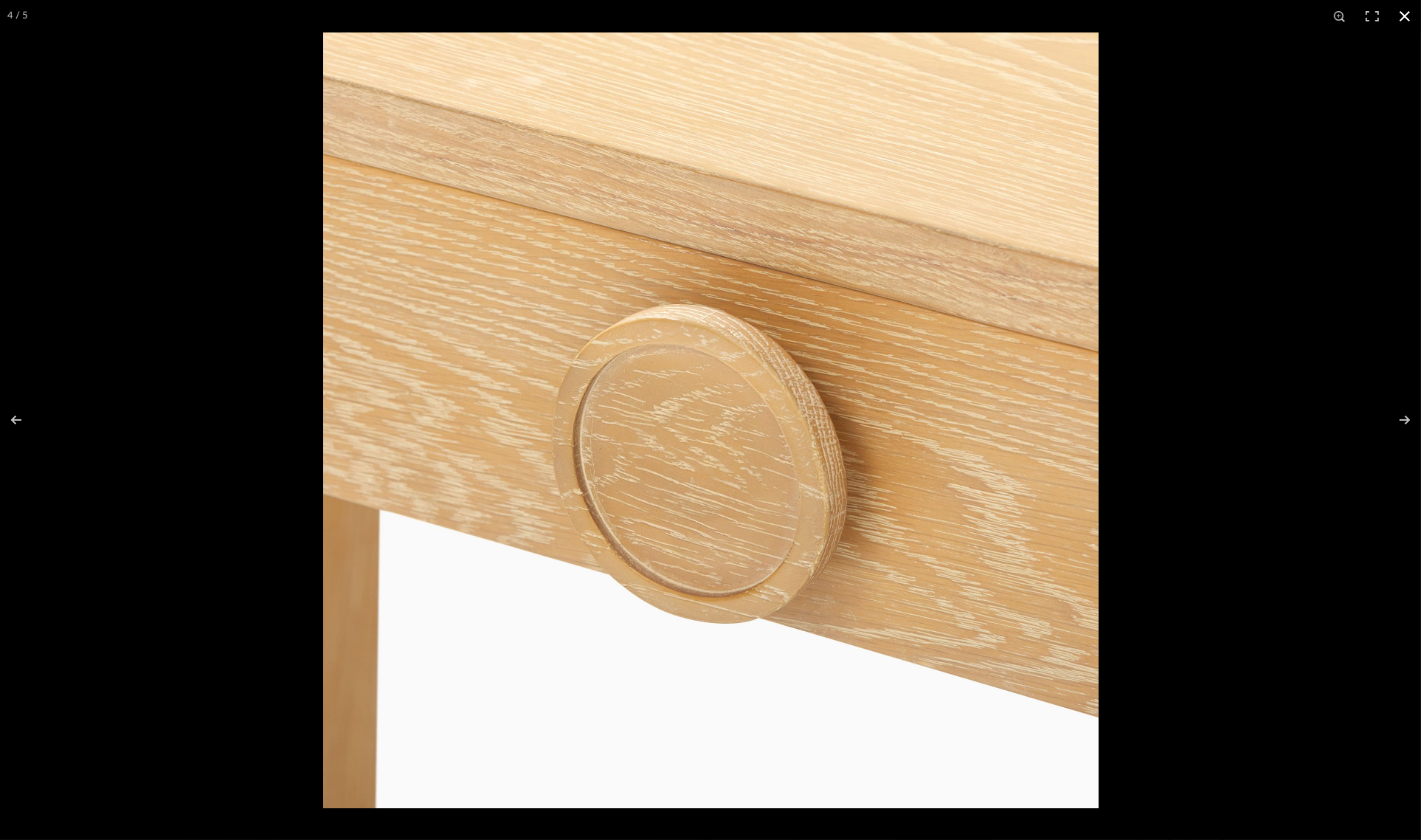
click at [1402, 16] on button at bounding box center [1405, 16] width 33 height 33
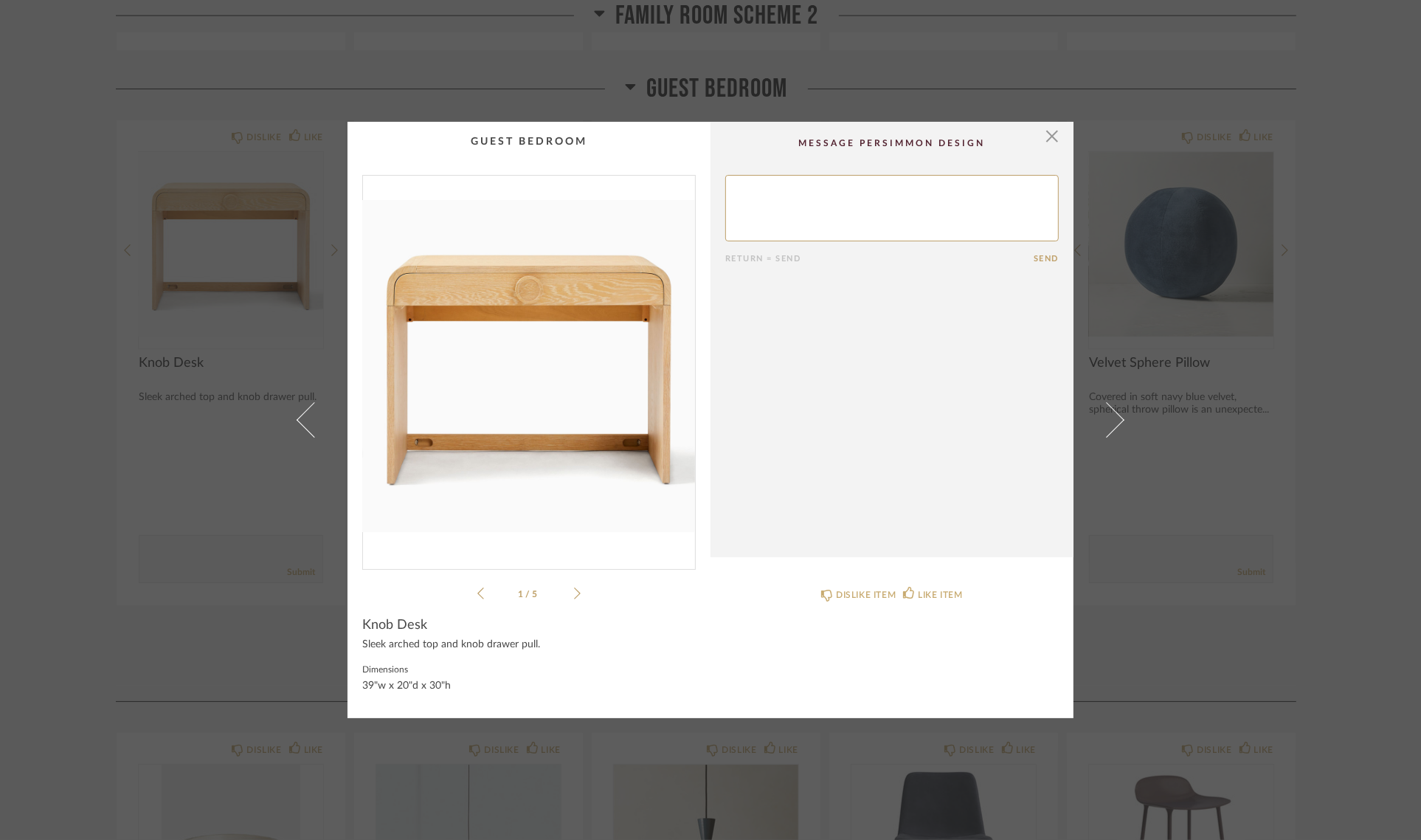
click at [1382, 277] on div "× 1 / 5 Return = Send Send Knob Desk Sleek arched top and knob drawer pull. Dim…" at bounding box center [710, 420] width 1421 height 840
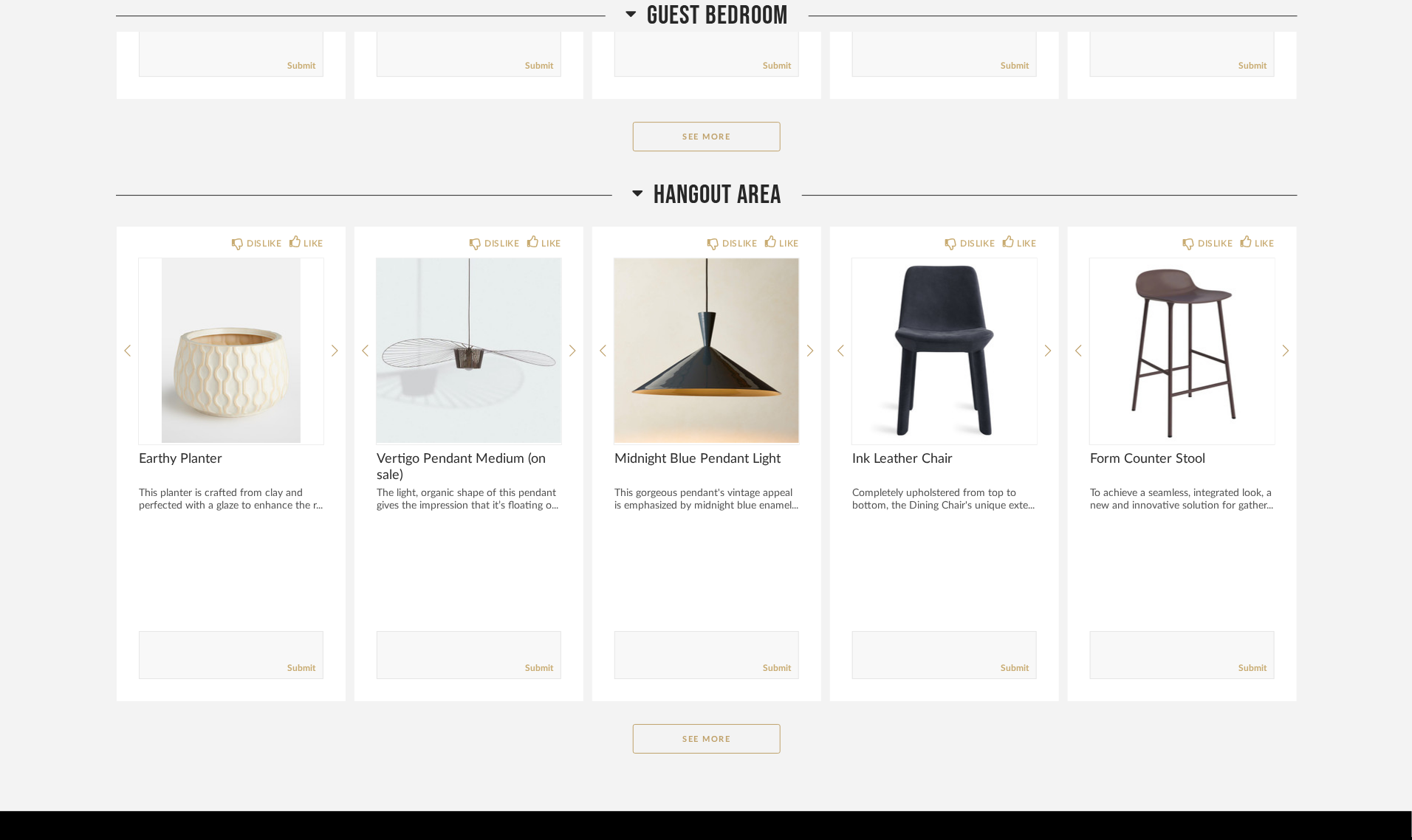
scroll to position [2387, 0]
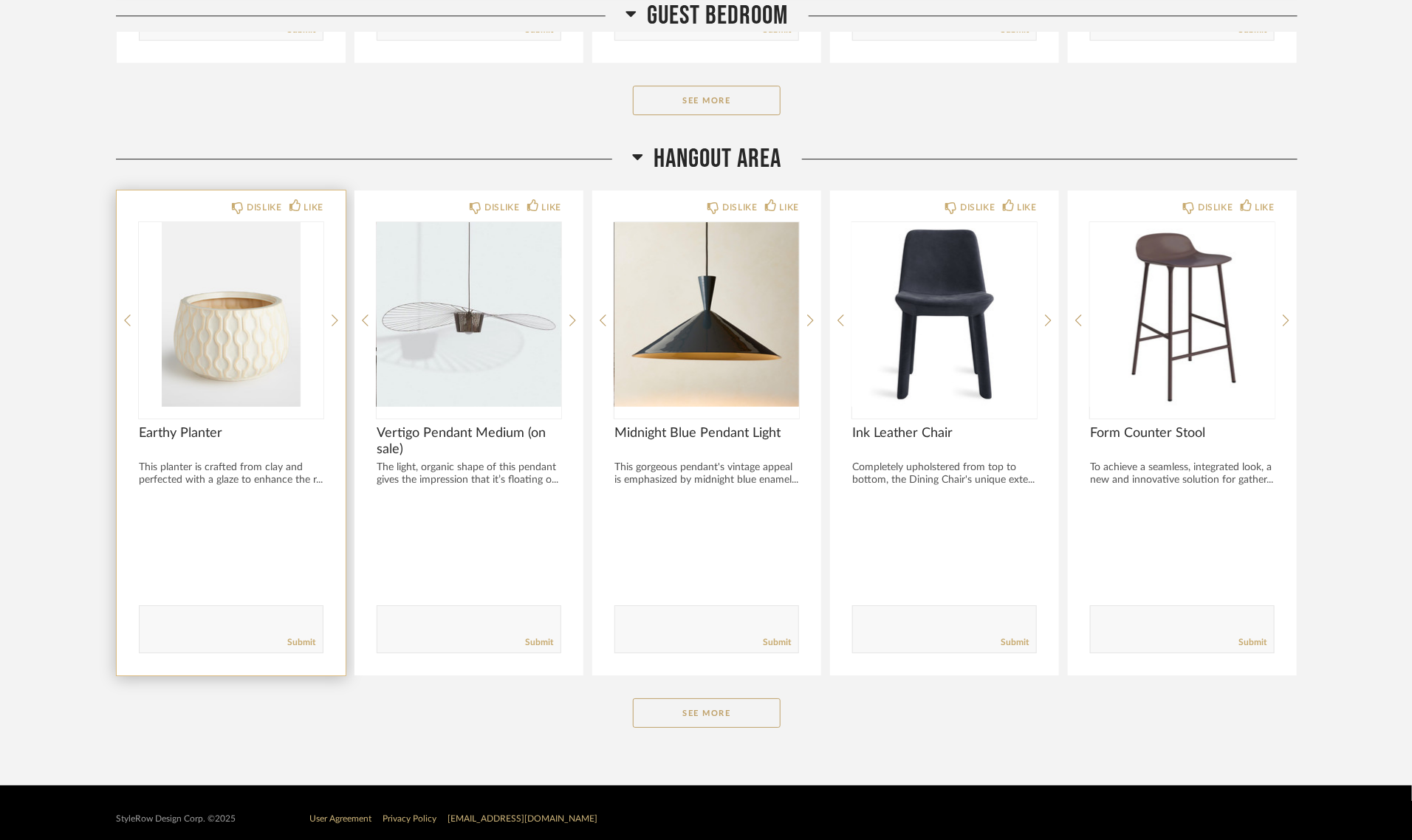
click at [238, 325] on img "0" at bounding box center [231, 314] width 185 height 185
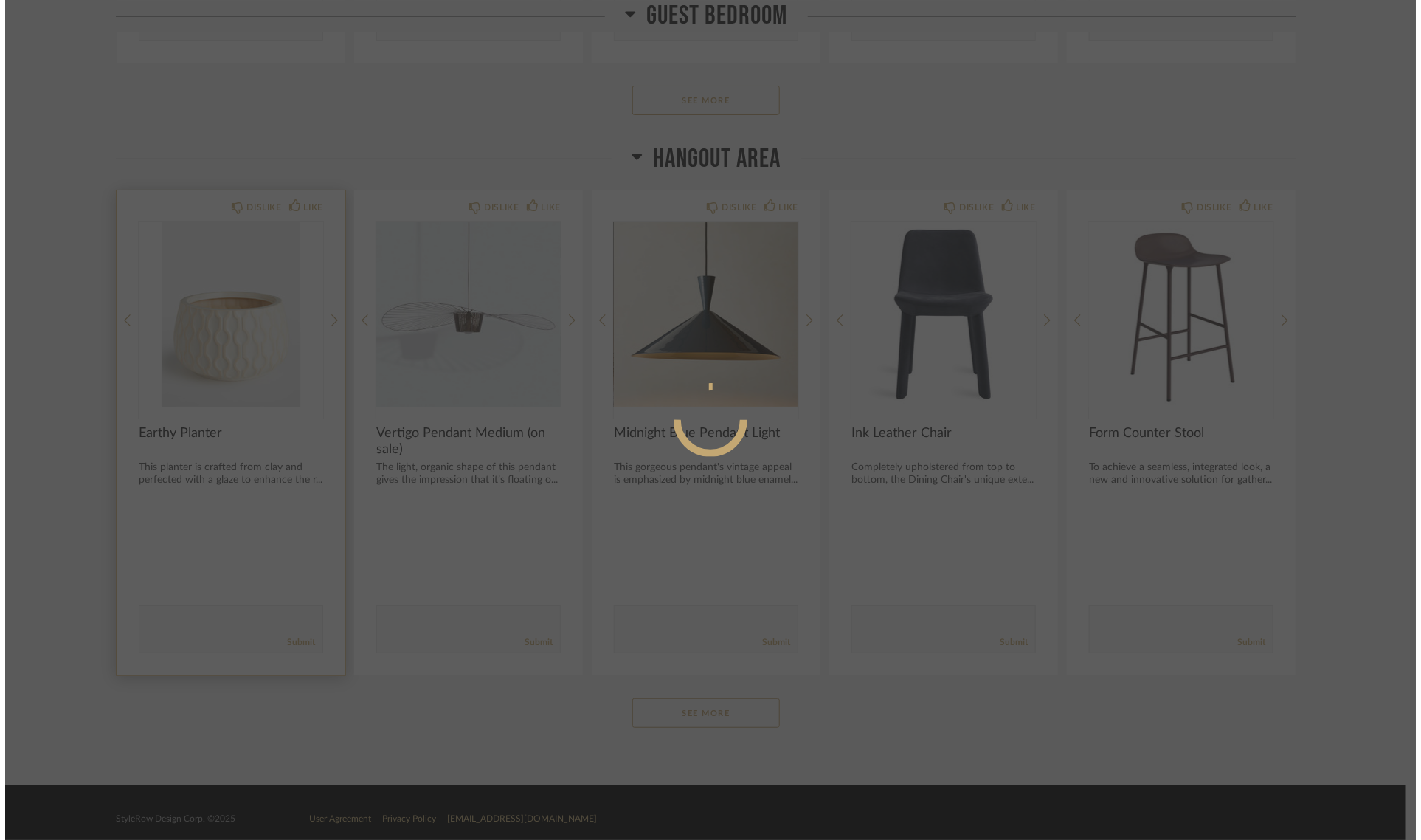
scroll to position [0, 0]
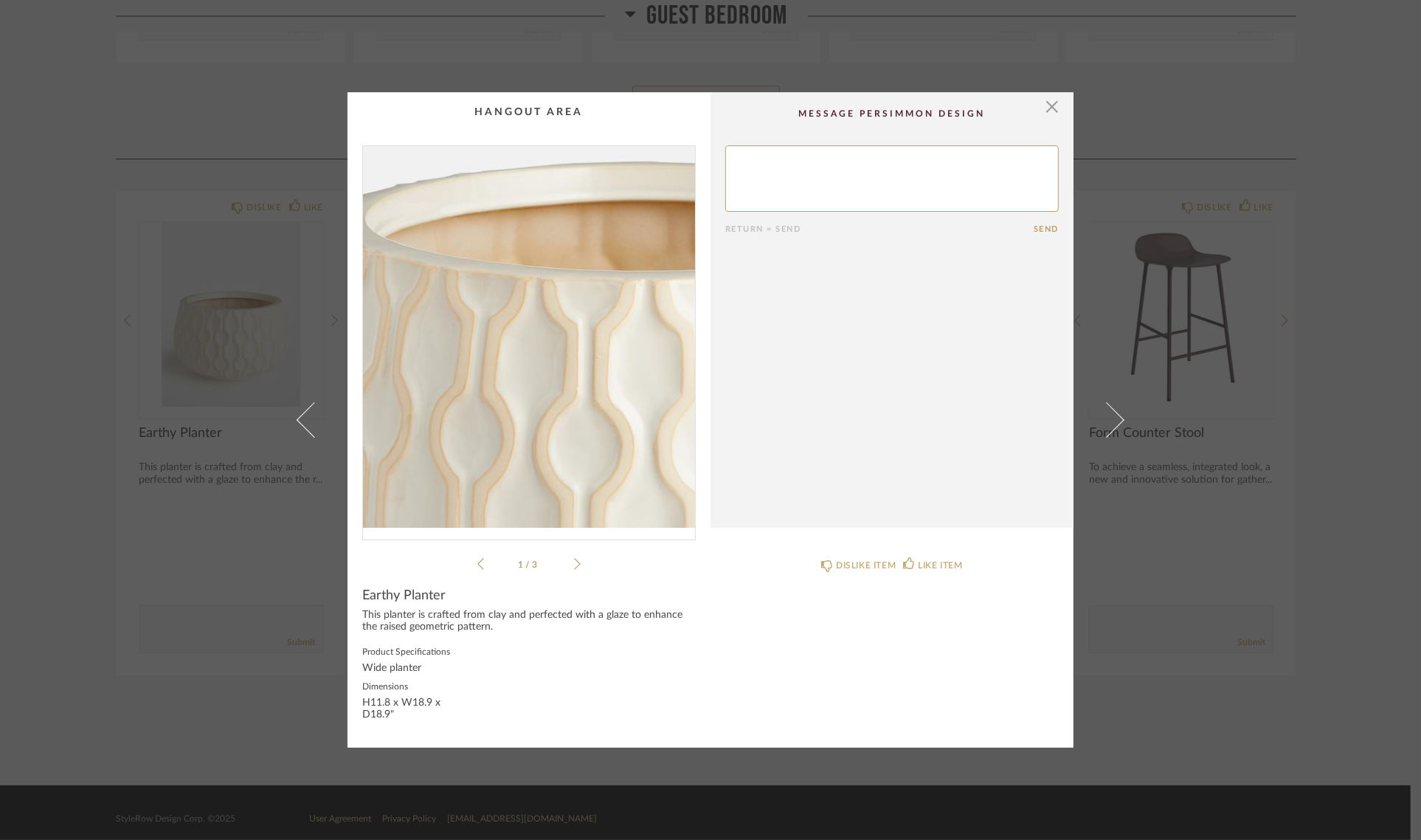
click at [487, 348] on img "0" at bounding box center [529, 336] width 332 height 381
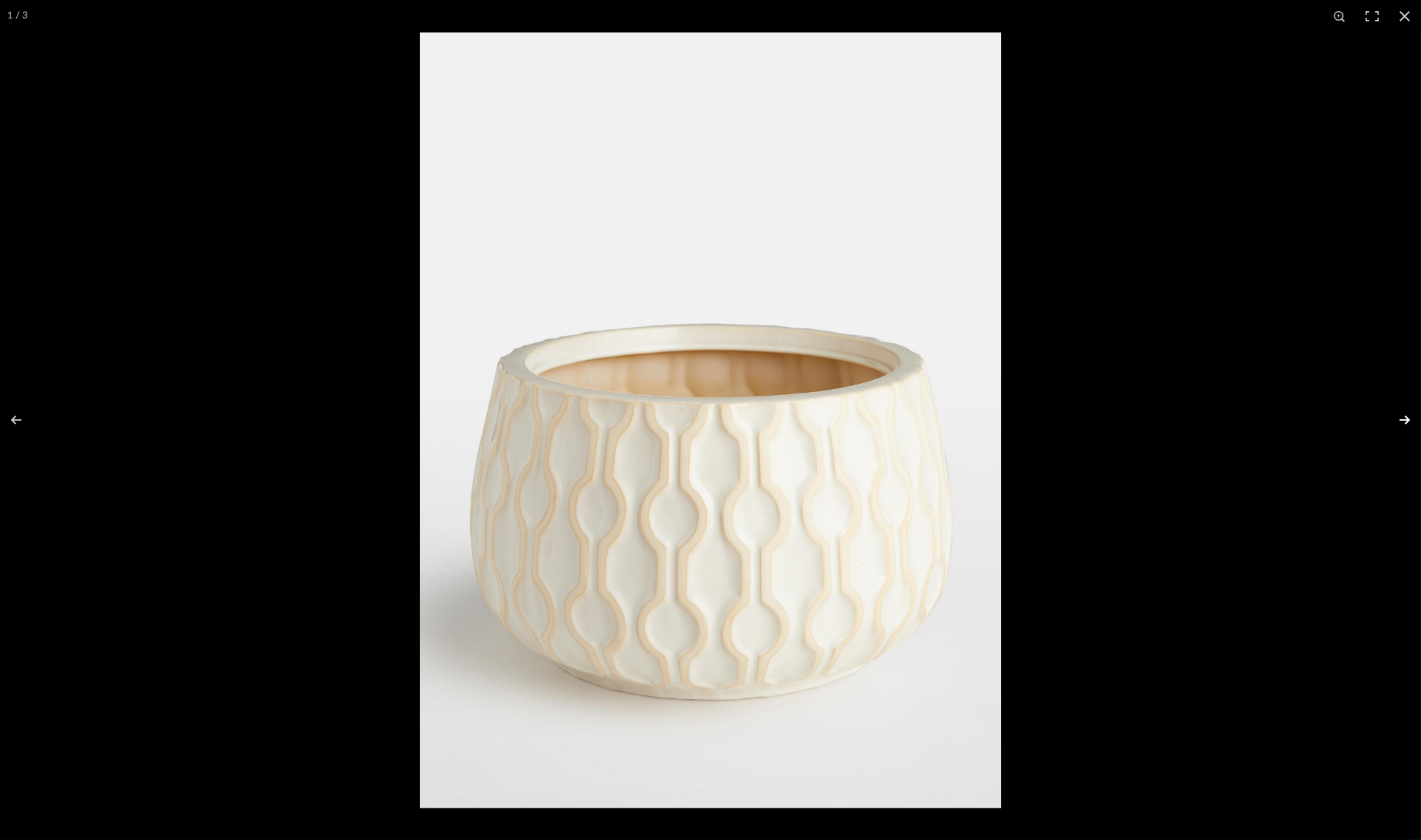
click at [1403, 422] on button at bounding box center [1395, 420] width 52 height 74
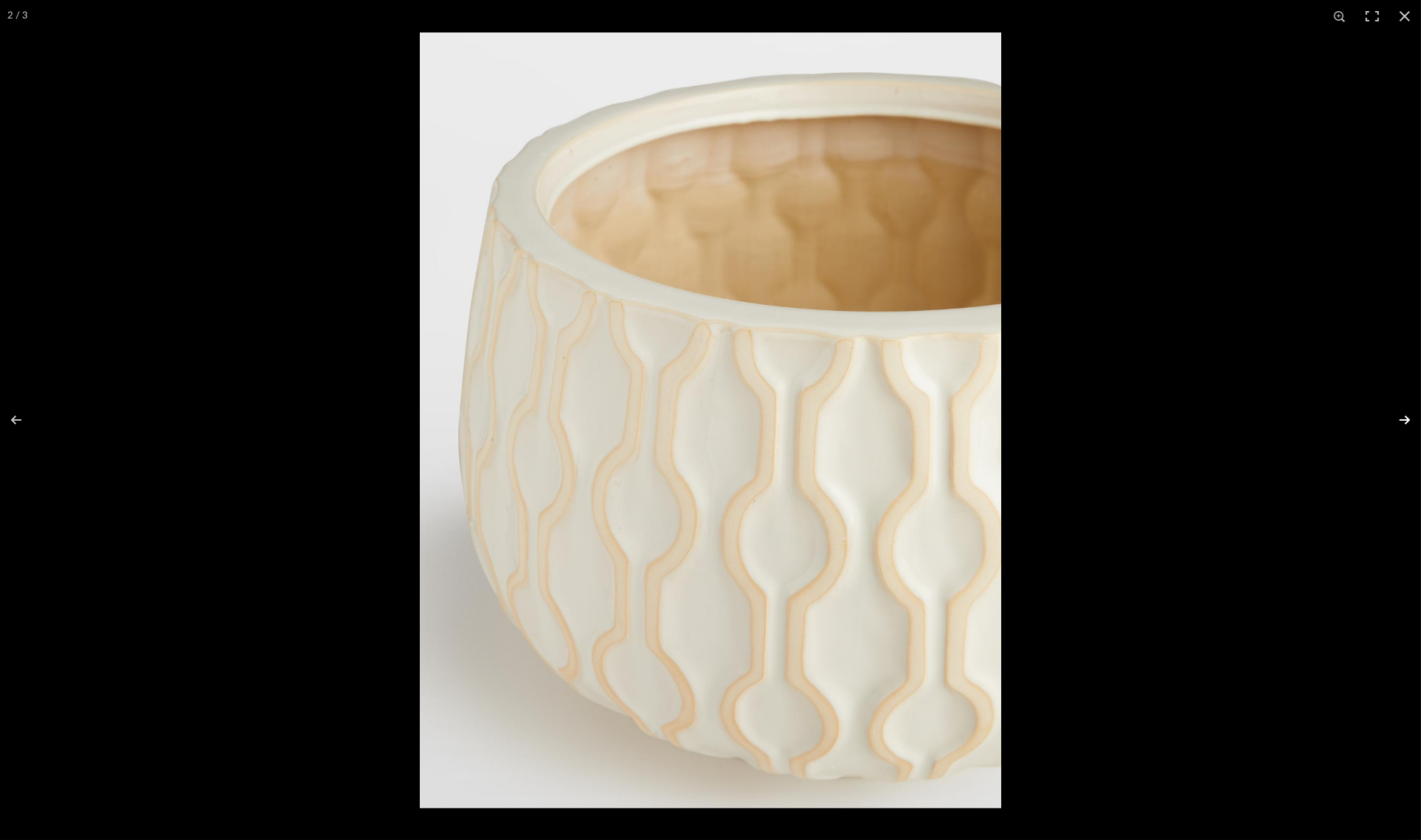
click at [1403, 422] on button at bounding box center [1395, 420] width 52 height 74
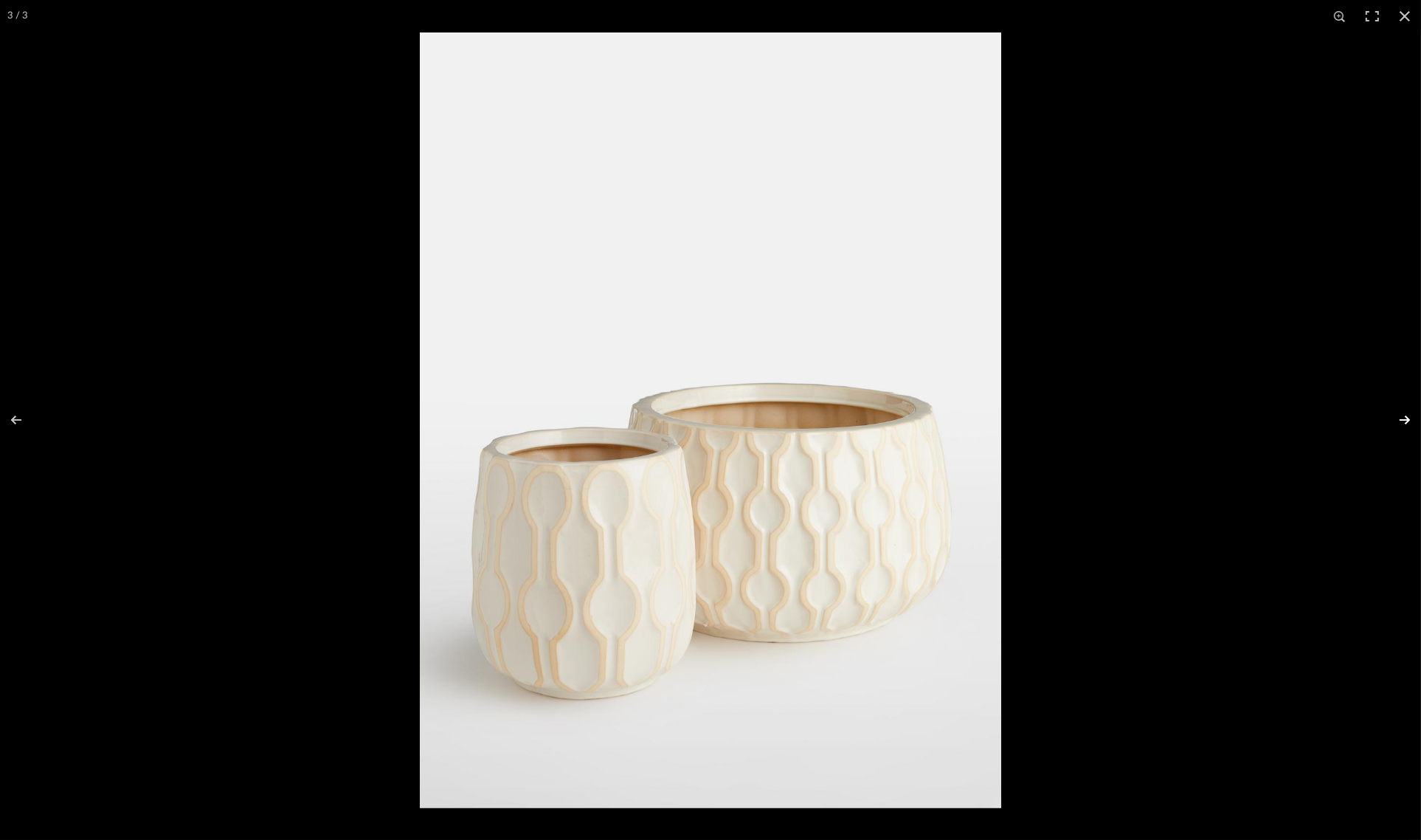
click at [1403, 422] on button at bounding box center [1395, 420] width 52 height 74
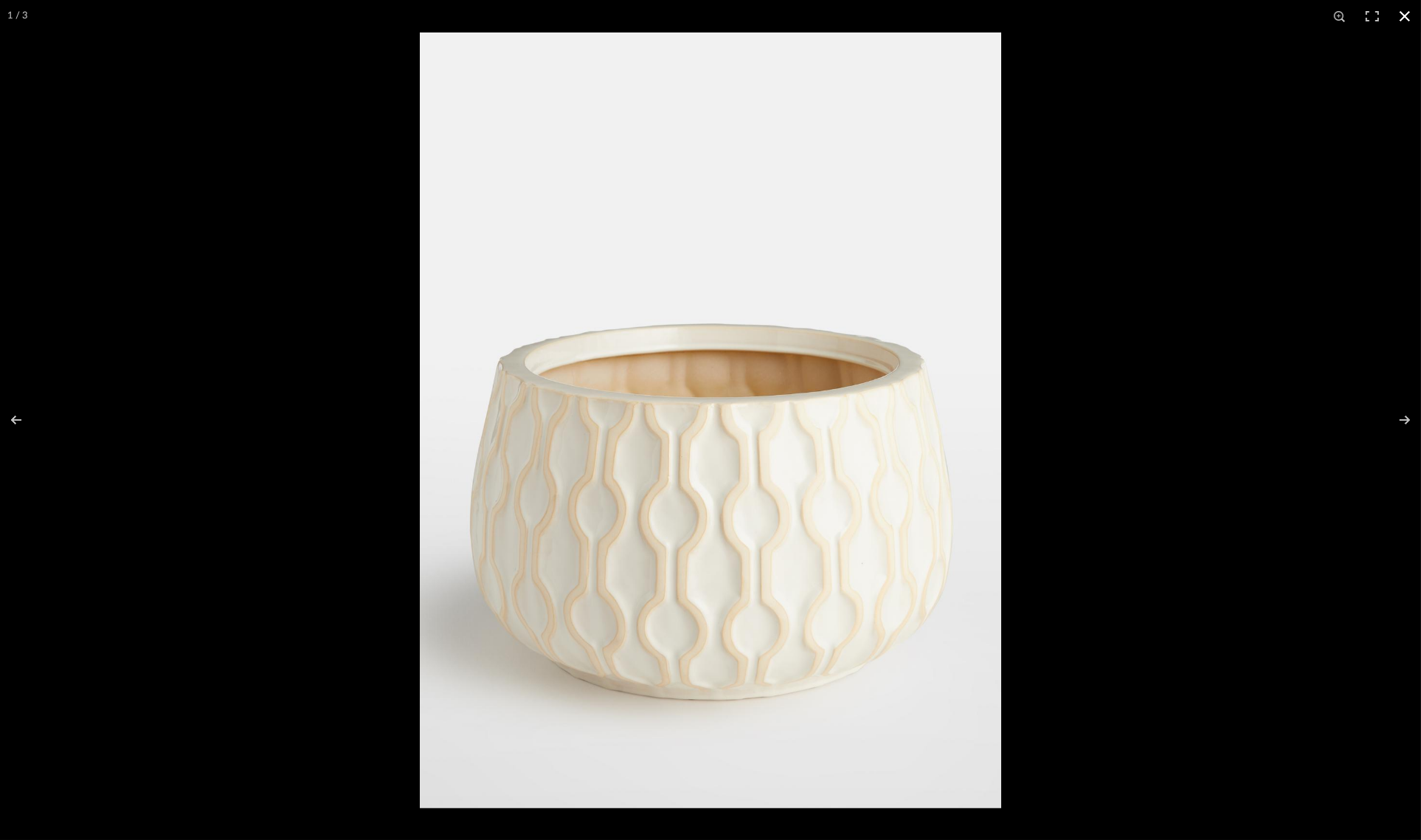
click at [1404, 16] on button at bounding box center [1405, 16] width 33 height 33
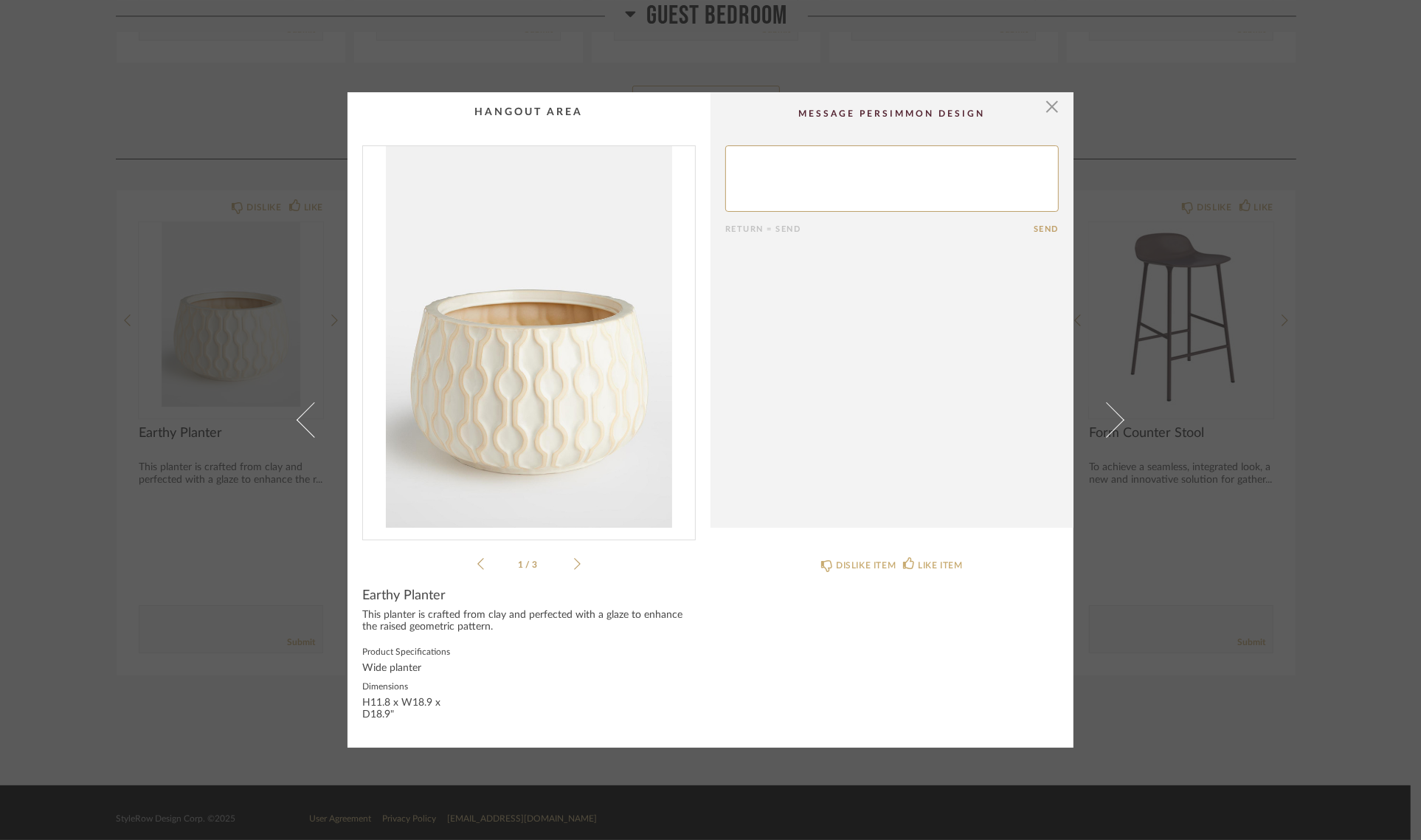
click at [1355, 377] on div "× 1 / 3 Return = Send Send Earthy Planter This planter is crafted from clay and…" at bounding box center [710, 420] width 1421 height 840
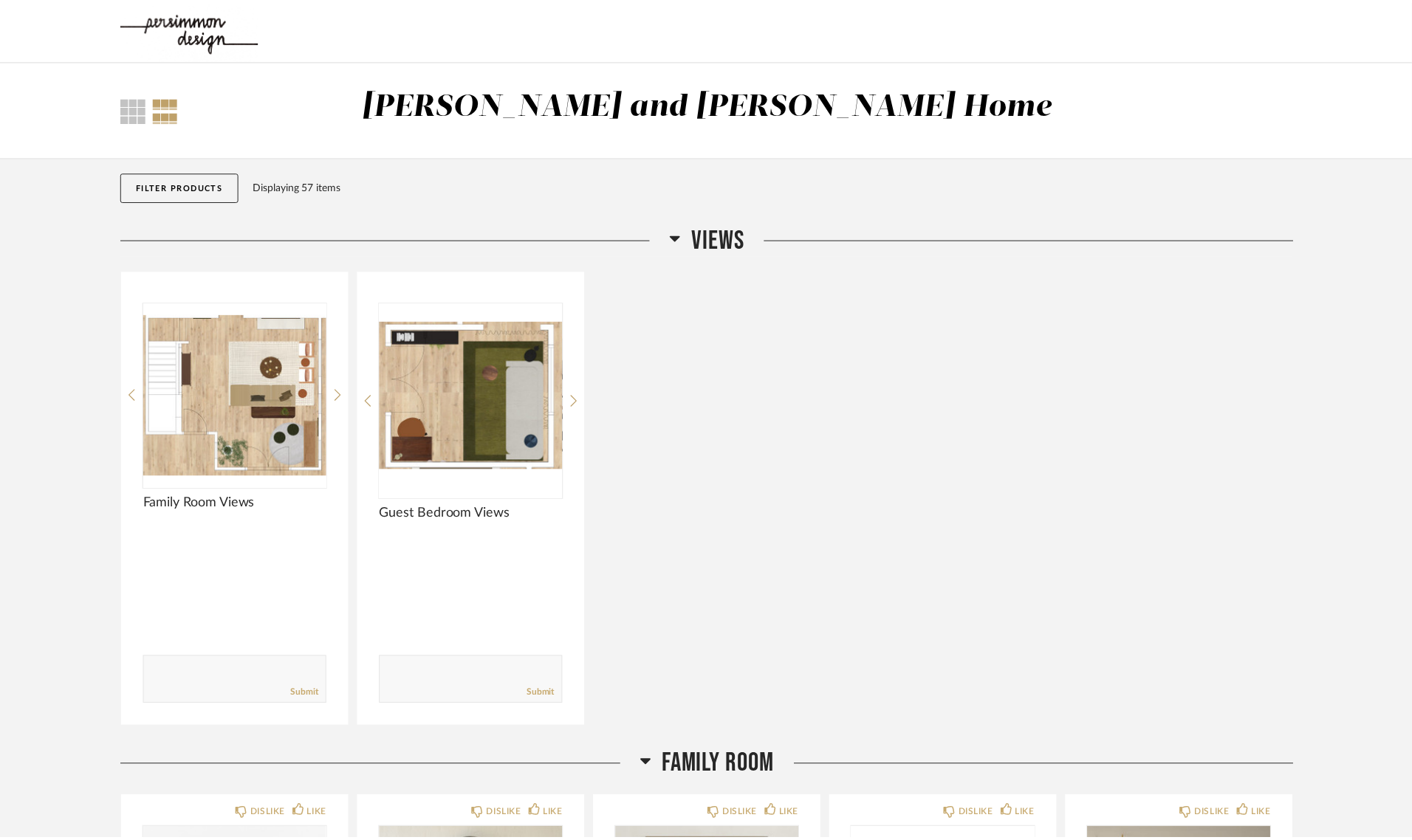
scroll to position [2387, 0]
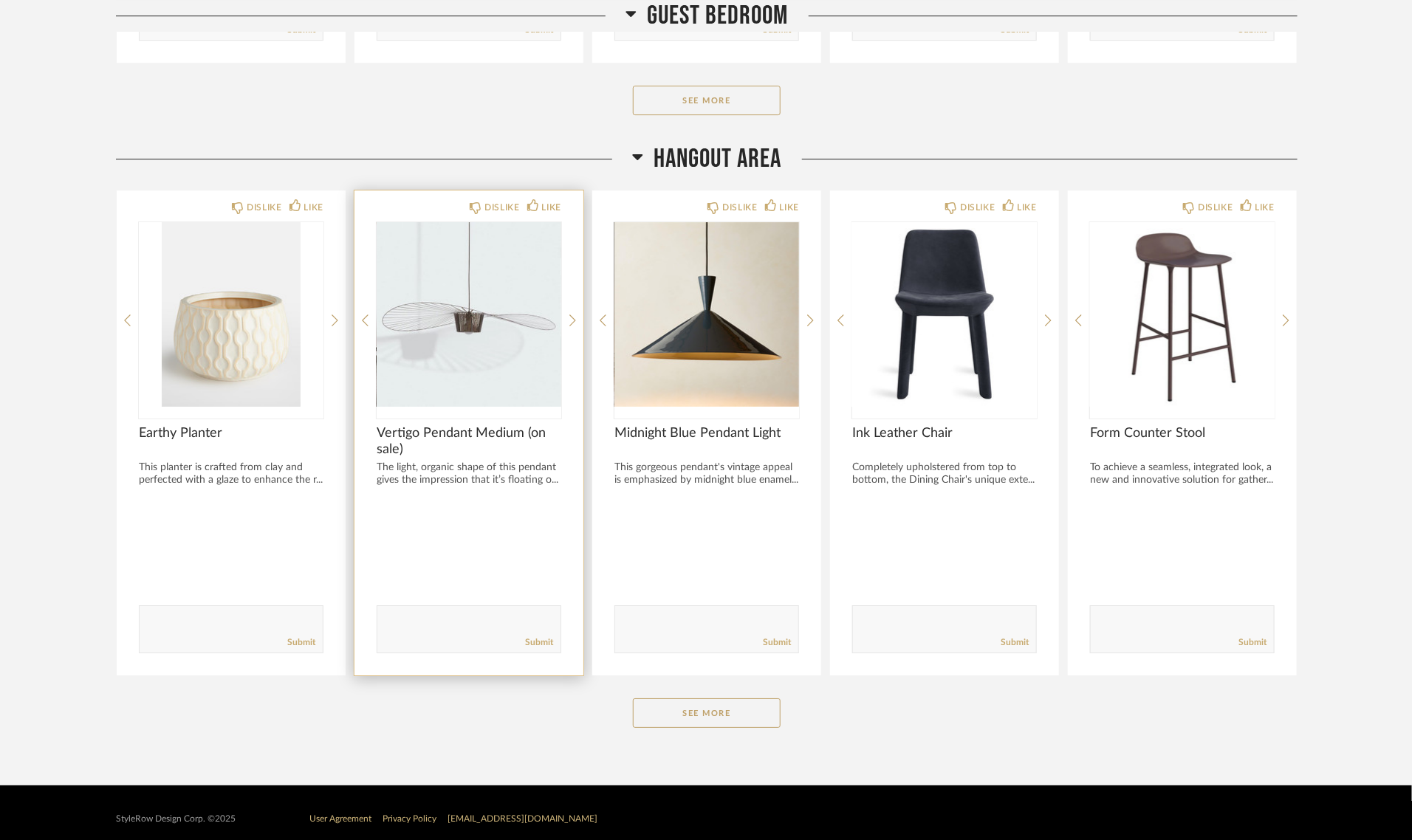
click at [454, 326] on img "0" at bounding box center [469, 314] width 185 height 185
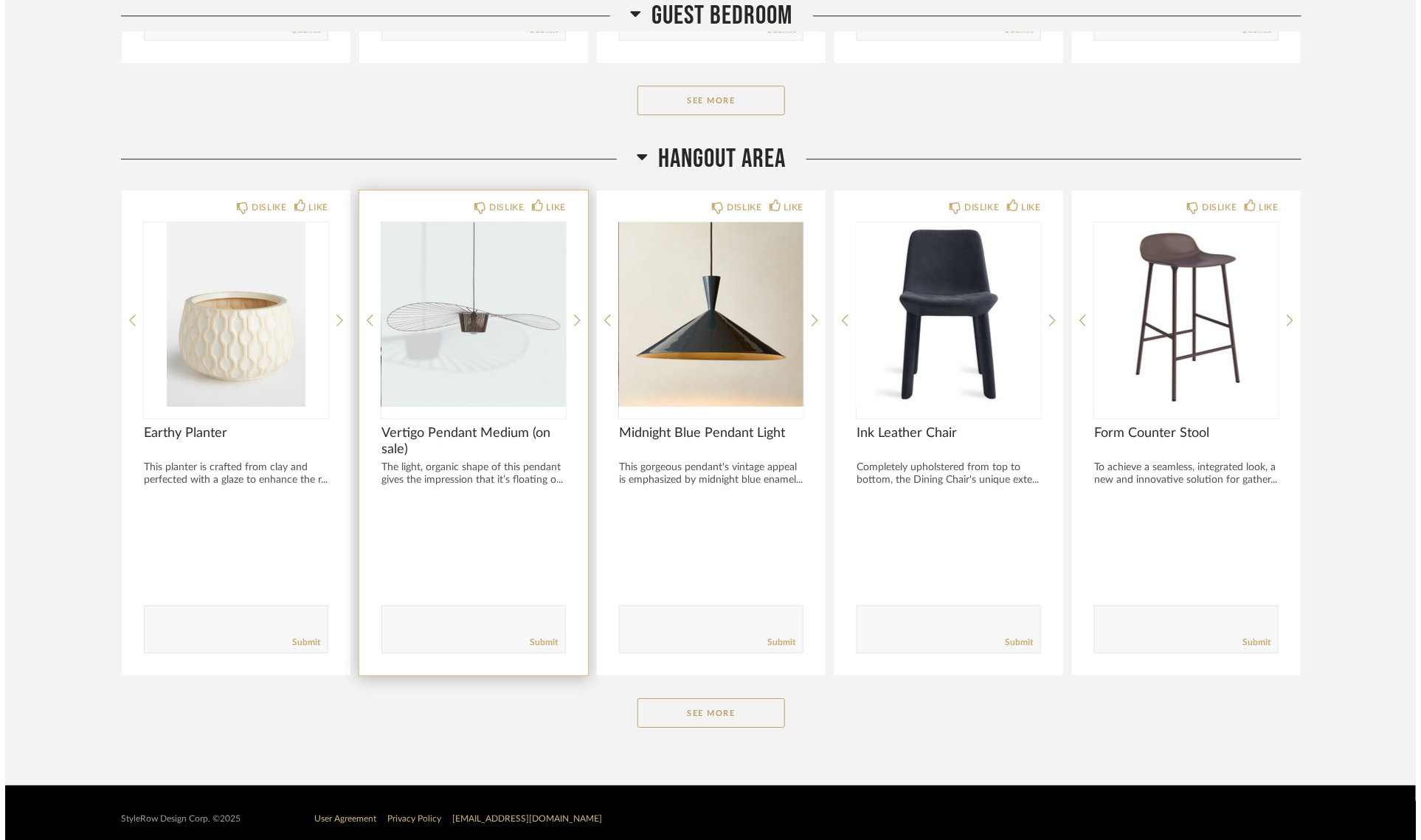
scroll to position [0, 0]
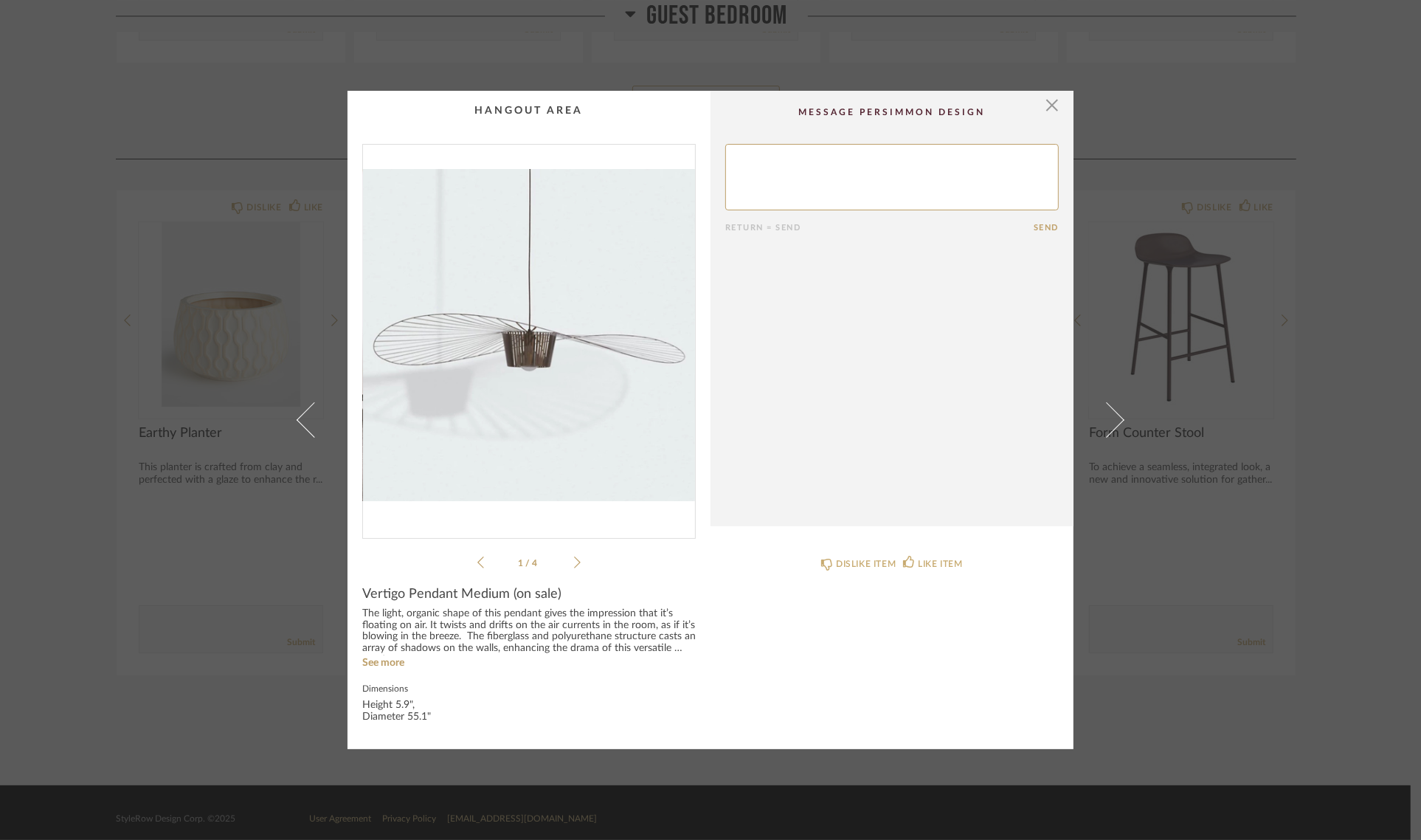
click at [535, 349] on img "0" at bounding box center [529, 335] width 332 height 381
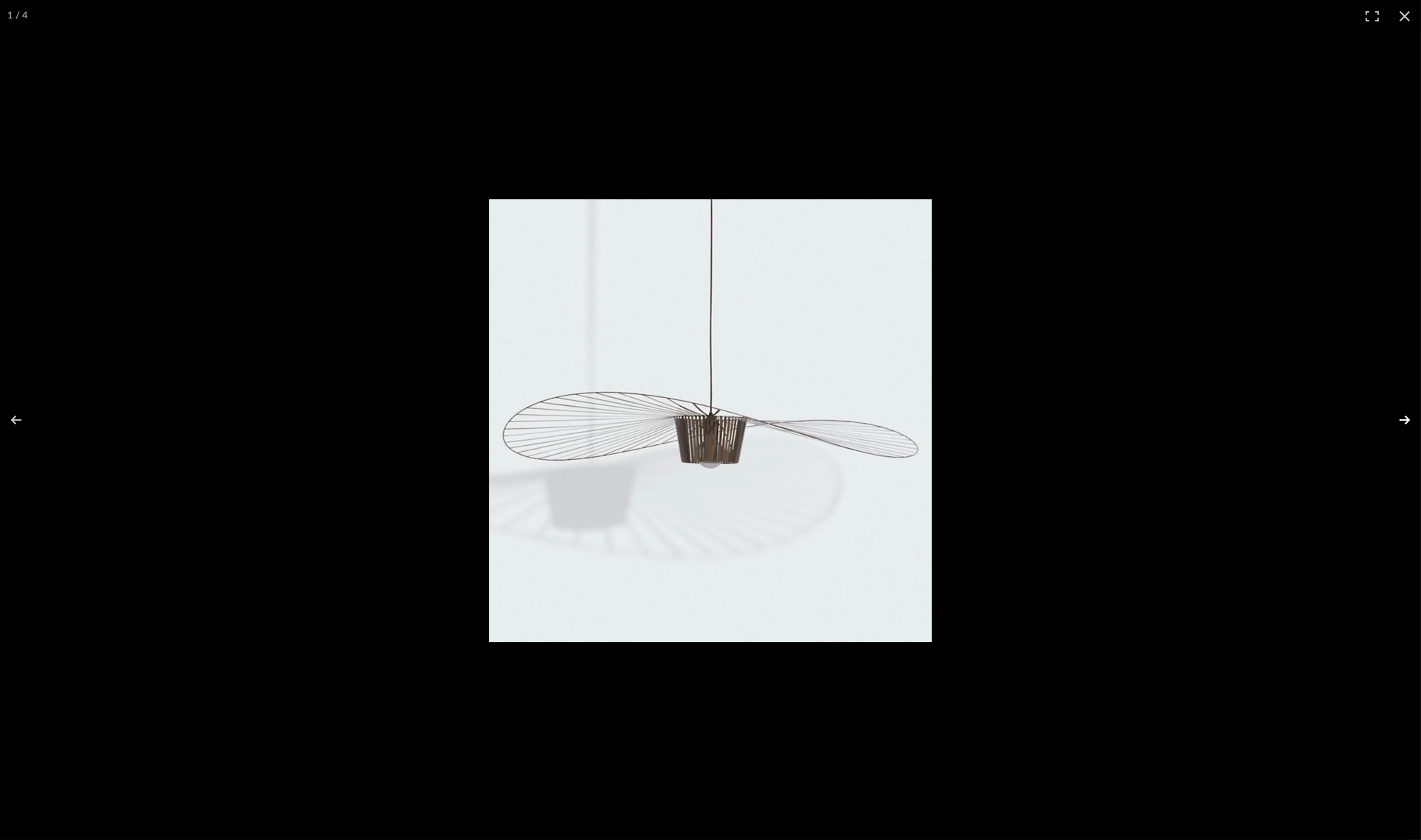
click at [1395, 419] on button at bounding box center [1395, 420] width 52 height 74
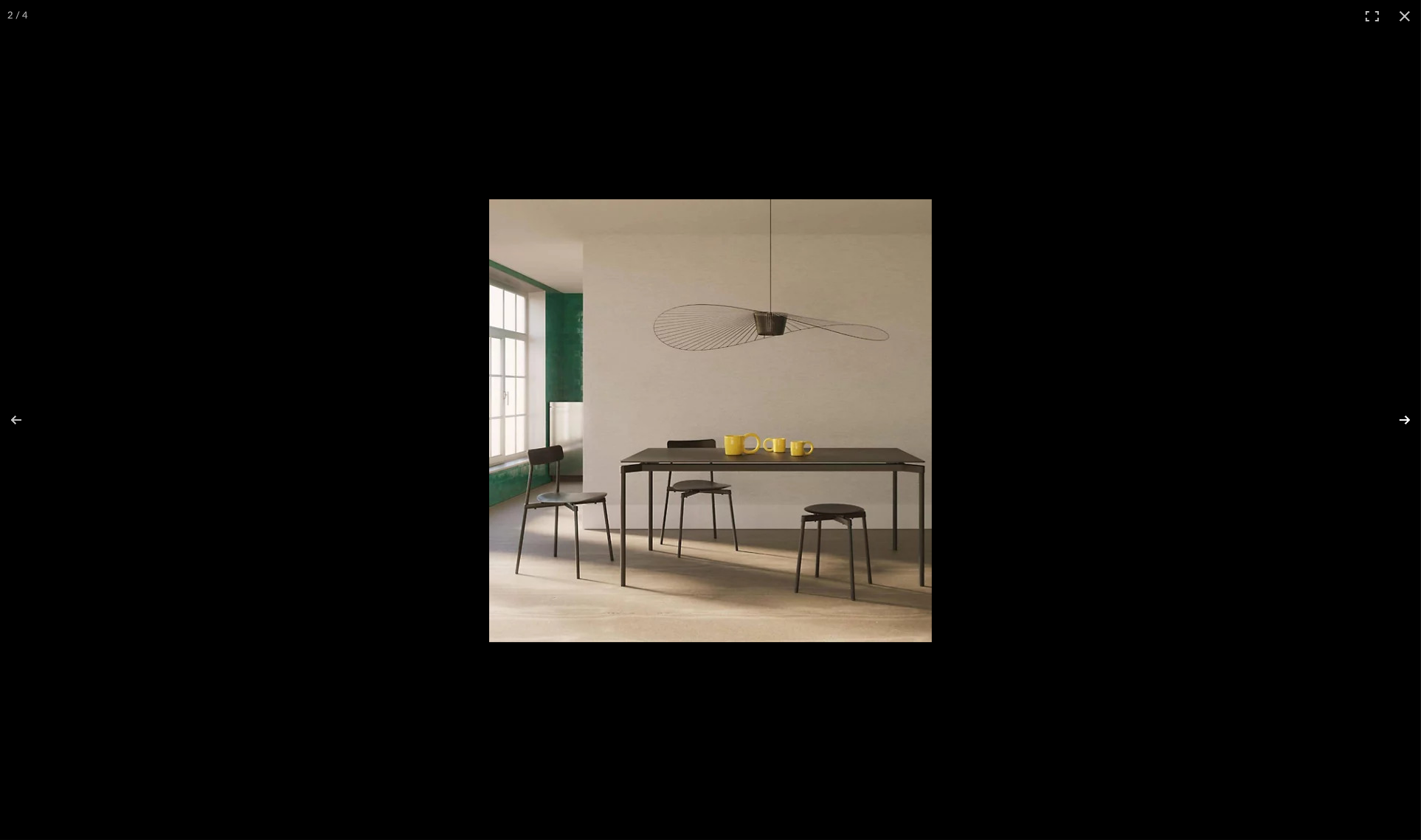
click at [1395, 419] on button at bounding box center [1395, 420] width 52 height 74
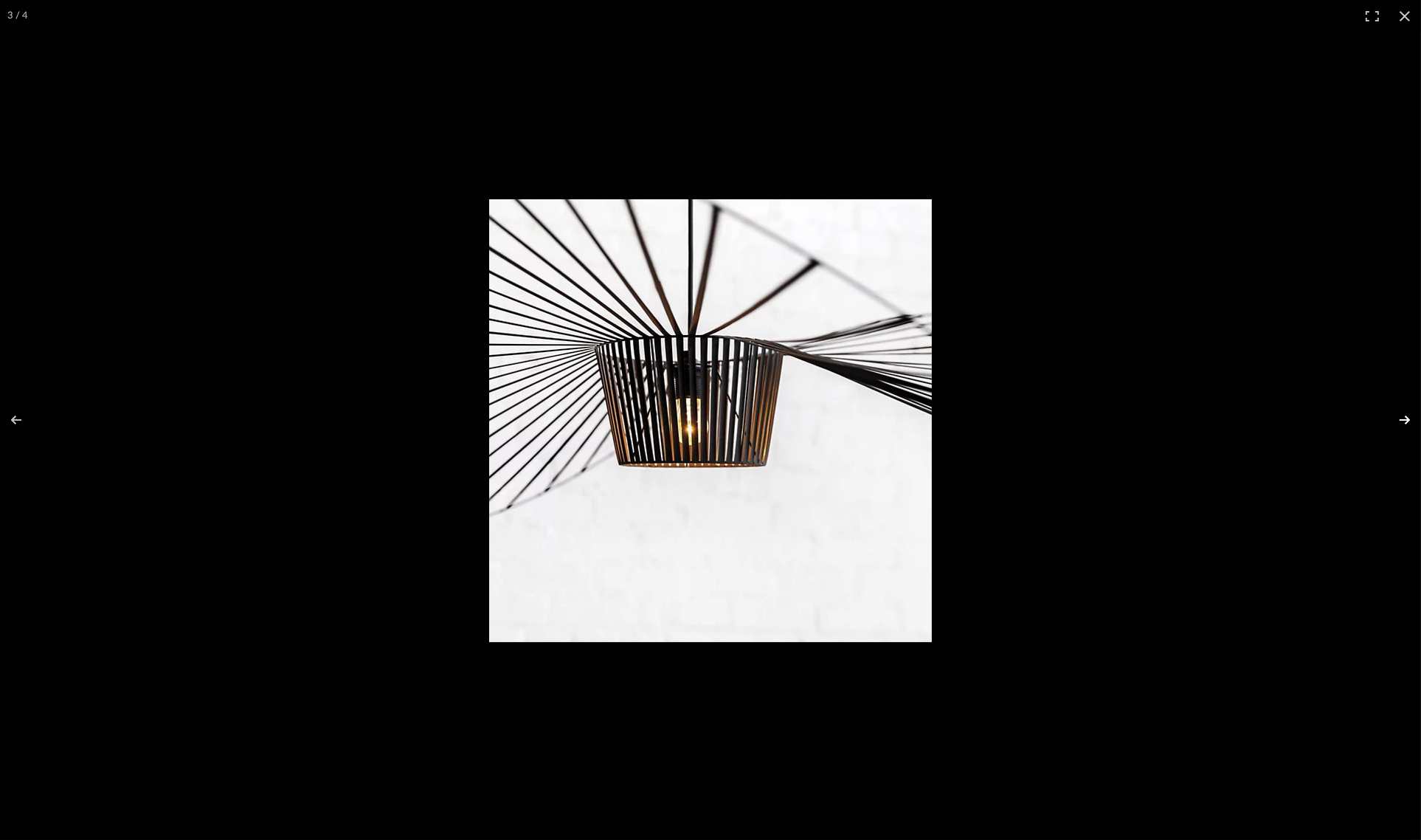
click at [1397, 417] on button at bounding box center [1395, 420] width 52 height 74
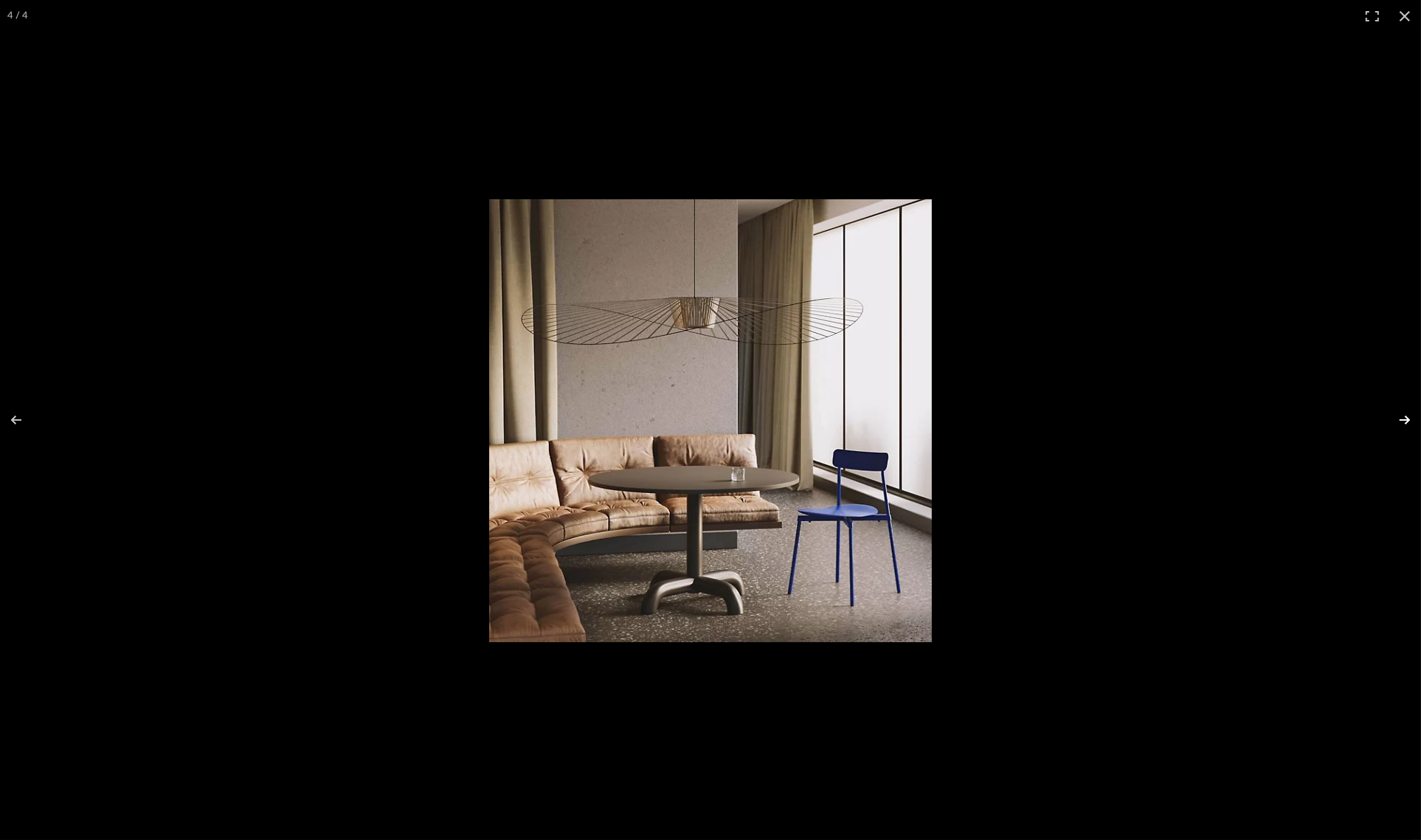
click at [1395, 418] on button at bounding box center [1395, 420] width 52 height 74
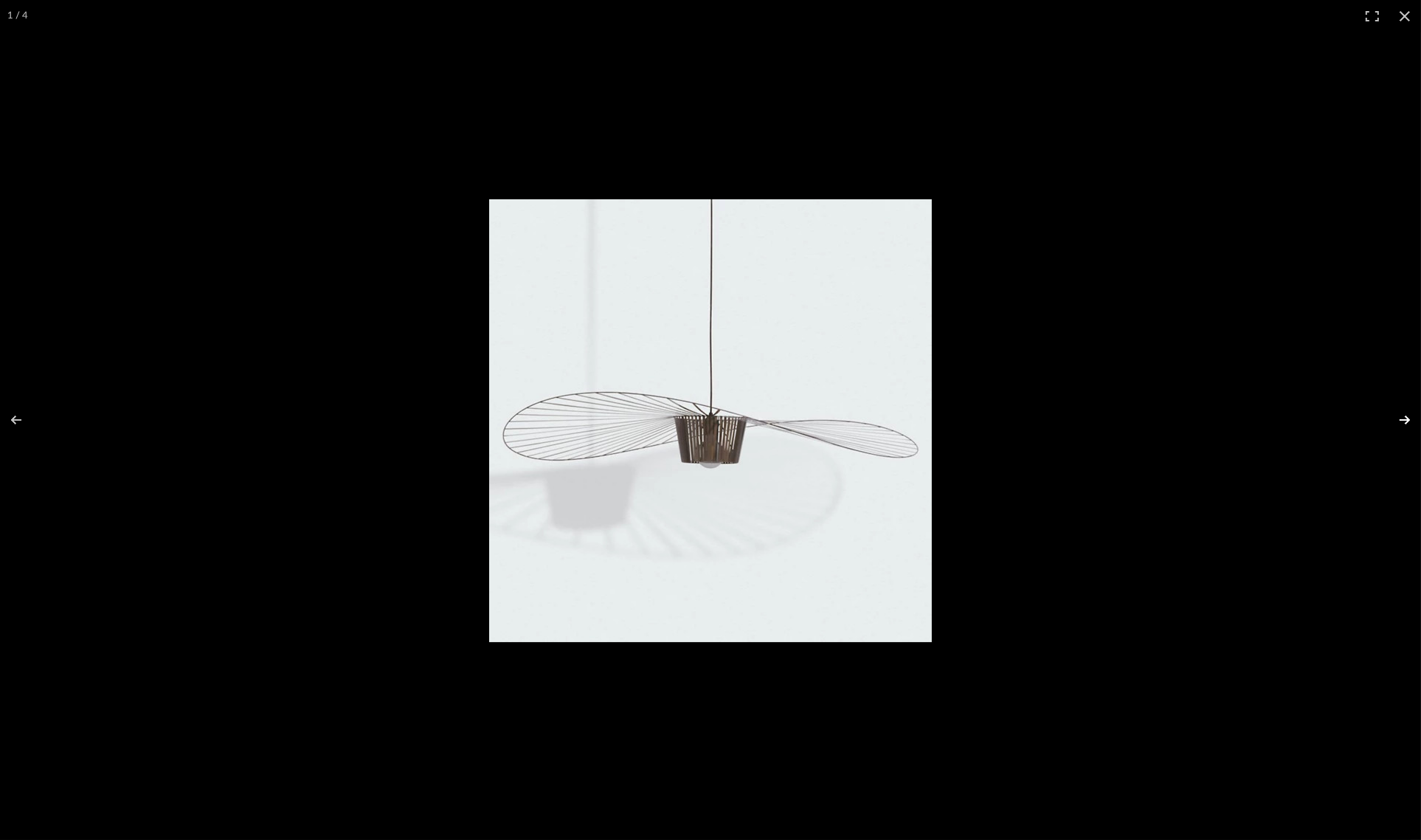
click at [1395, 418] on button at bounding box center [1395, 420] width 52 height 74
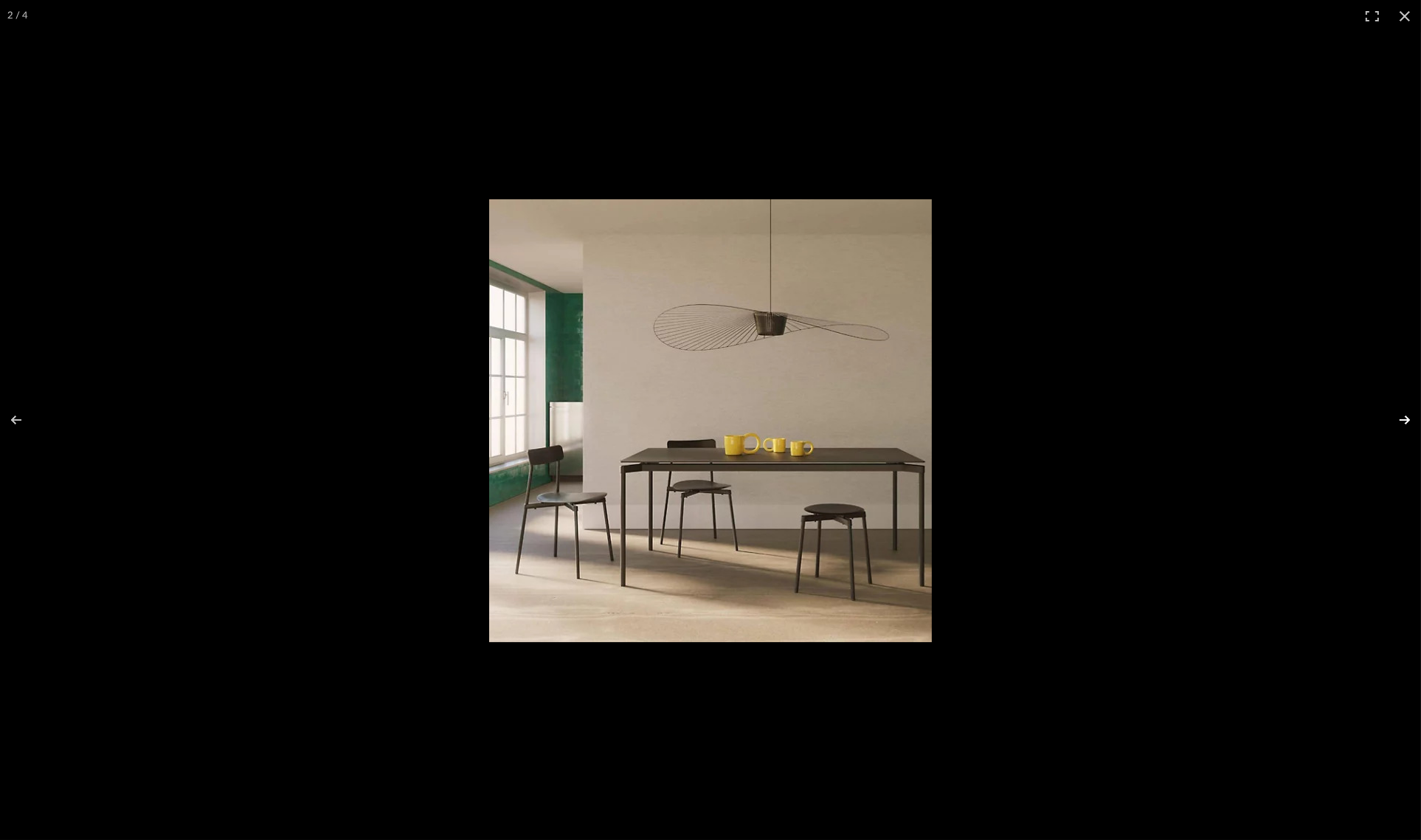
click at [1395, 418] on button at bounding box center [1395, 420] width 52 height 74
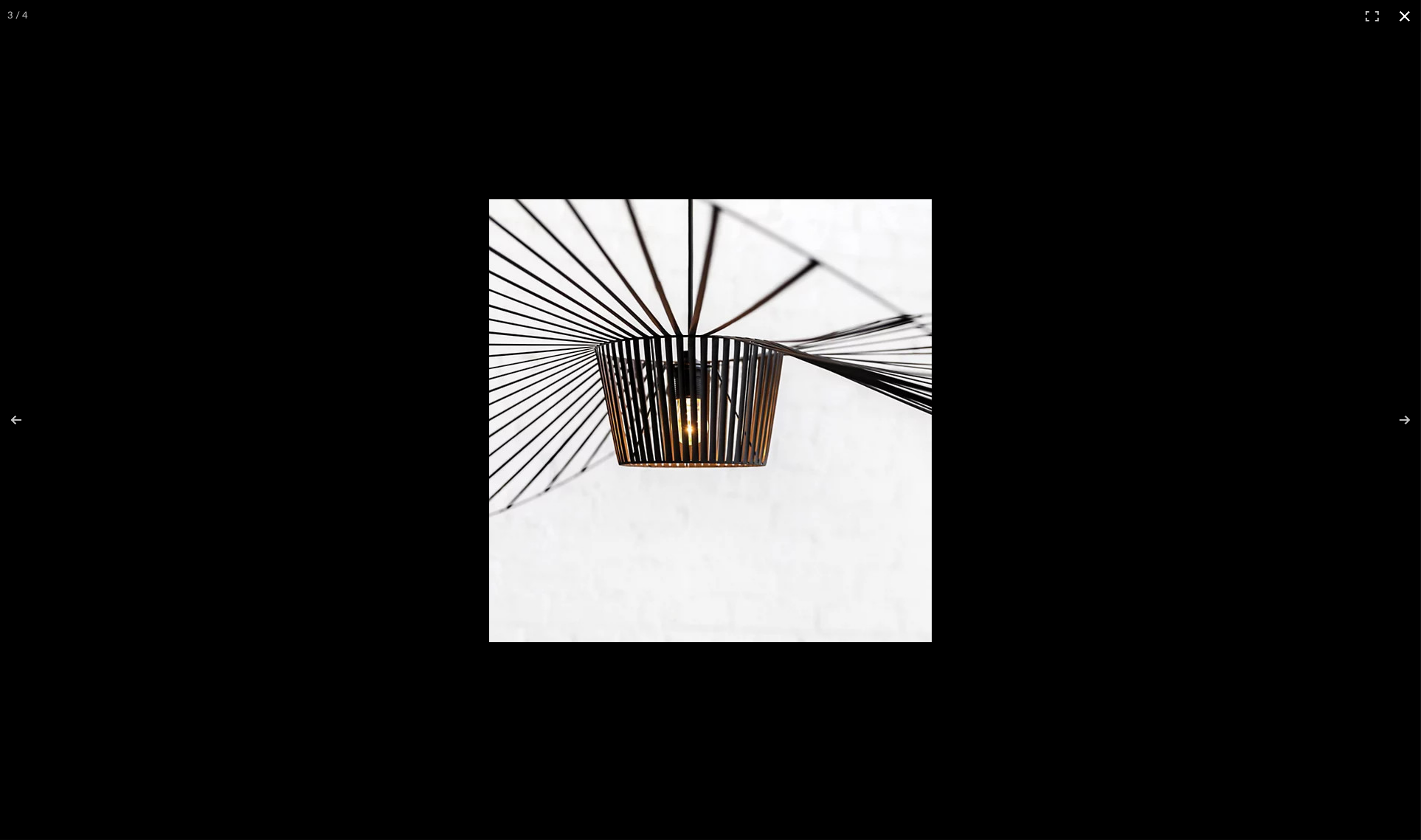
click at [1401, 13] on button at bounding box center [1405, 16] width 33 height 33
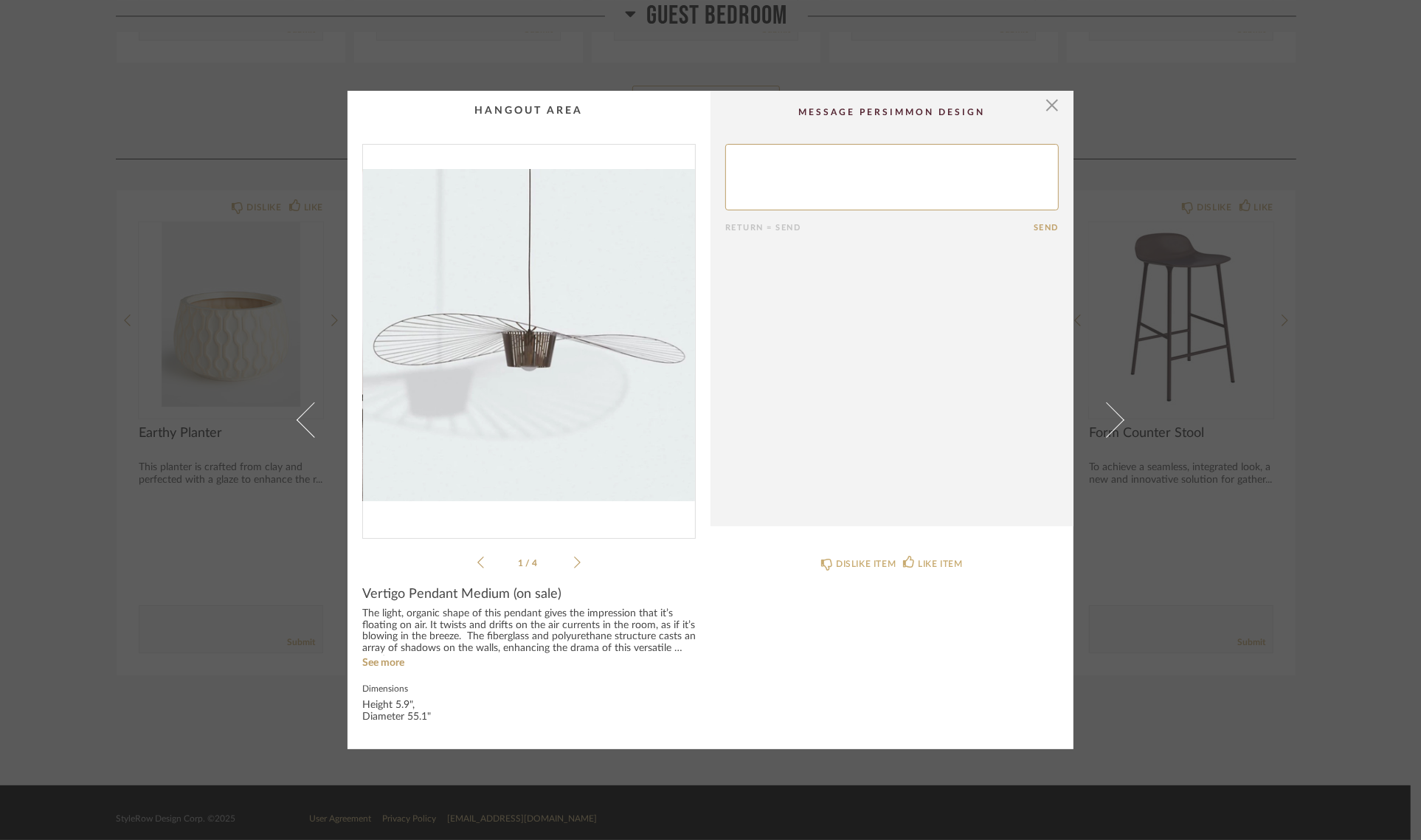
click at [1367, 318] on div "× 1 / 4 Return = Send Send Vertigo Pendant Medium (on sale) The light, organic …" at bounding box center [710, 420] width 1421 height 840
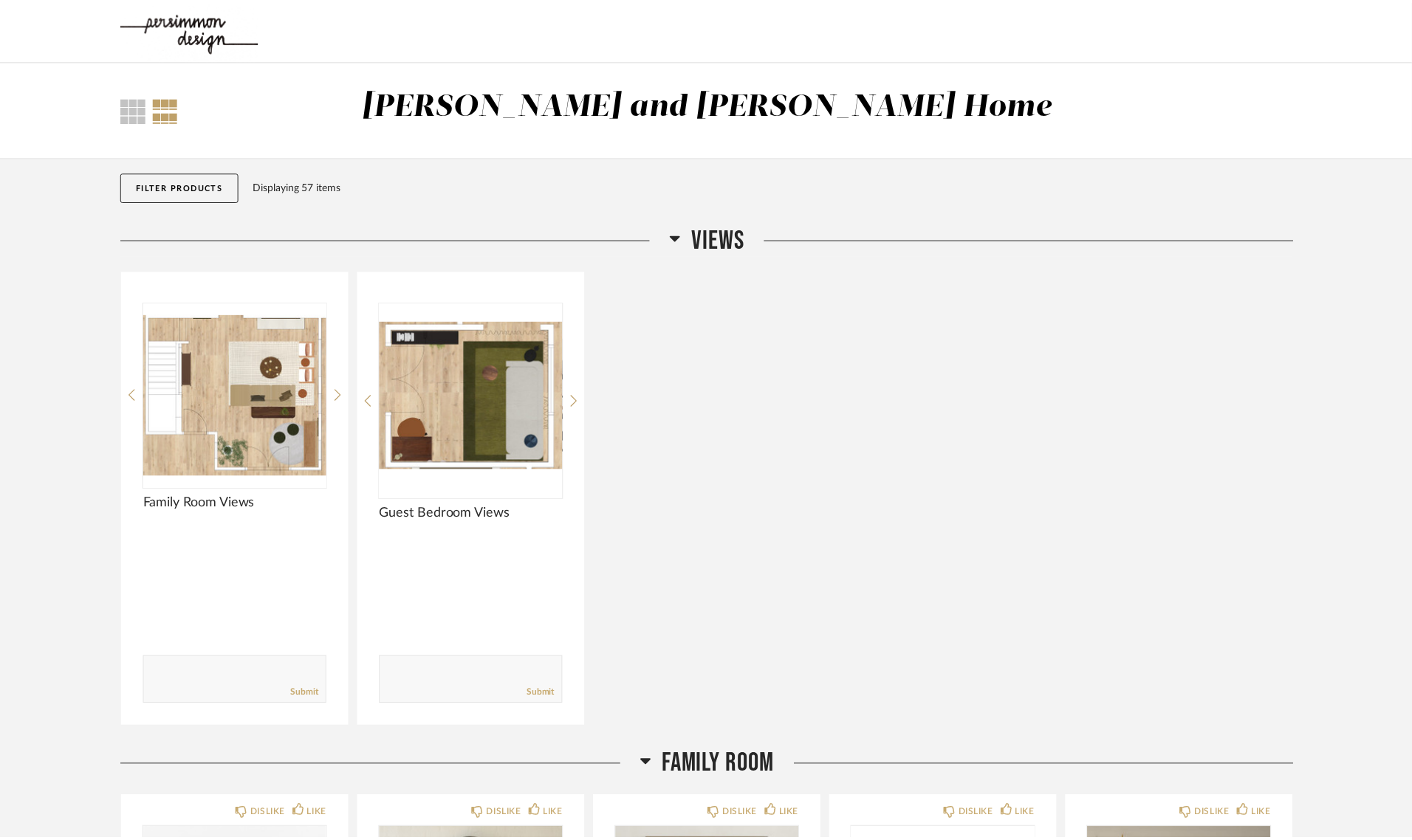
scroll to position [2387, 0]
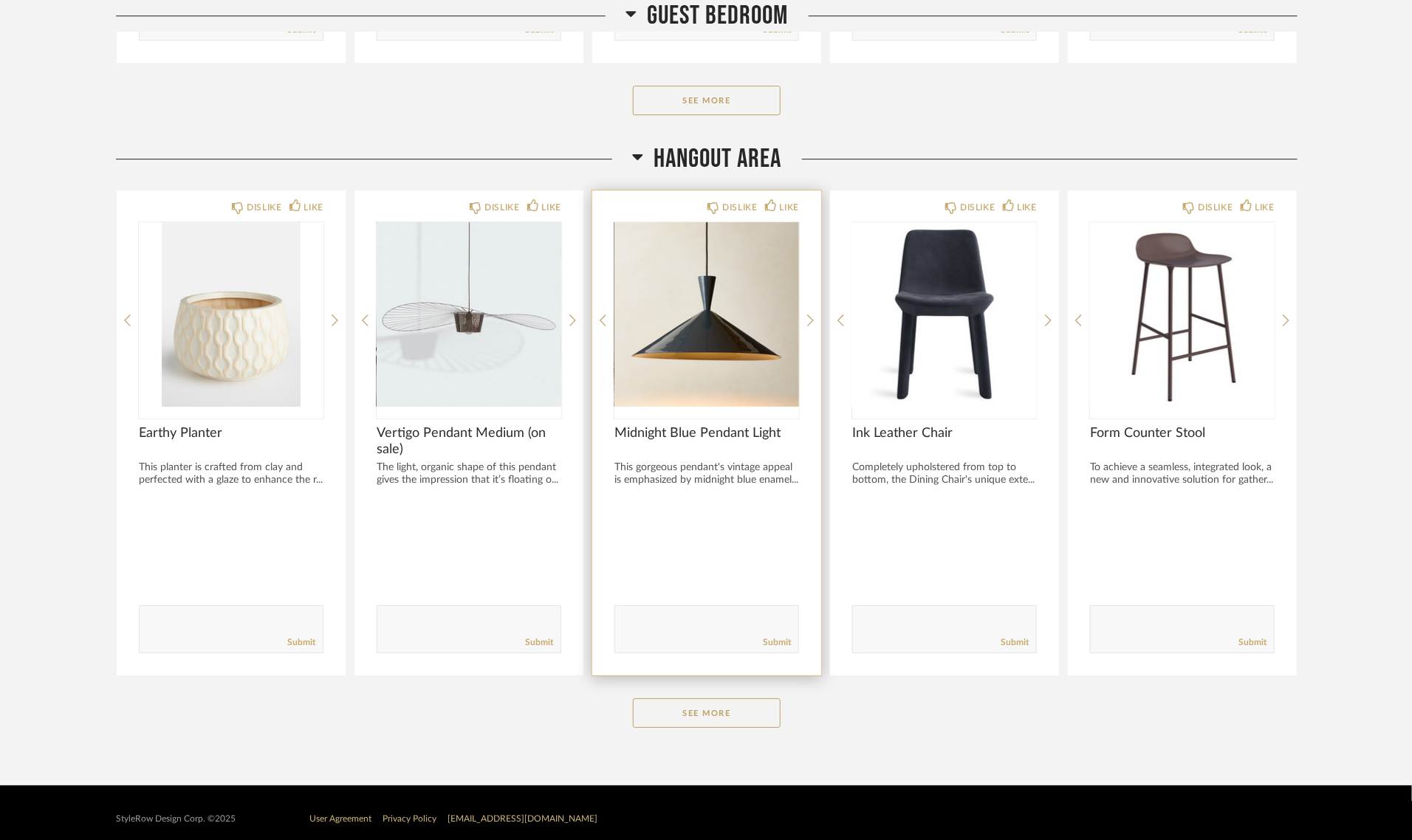
click at [662, 336] on img "0" at bounding box center [706, 314] width 185 height 185
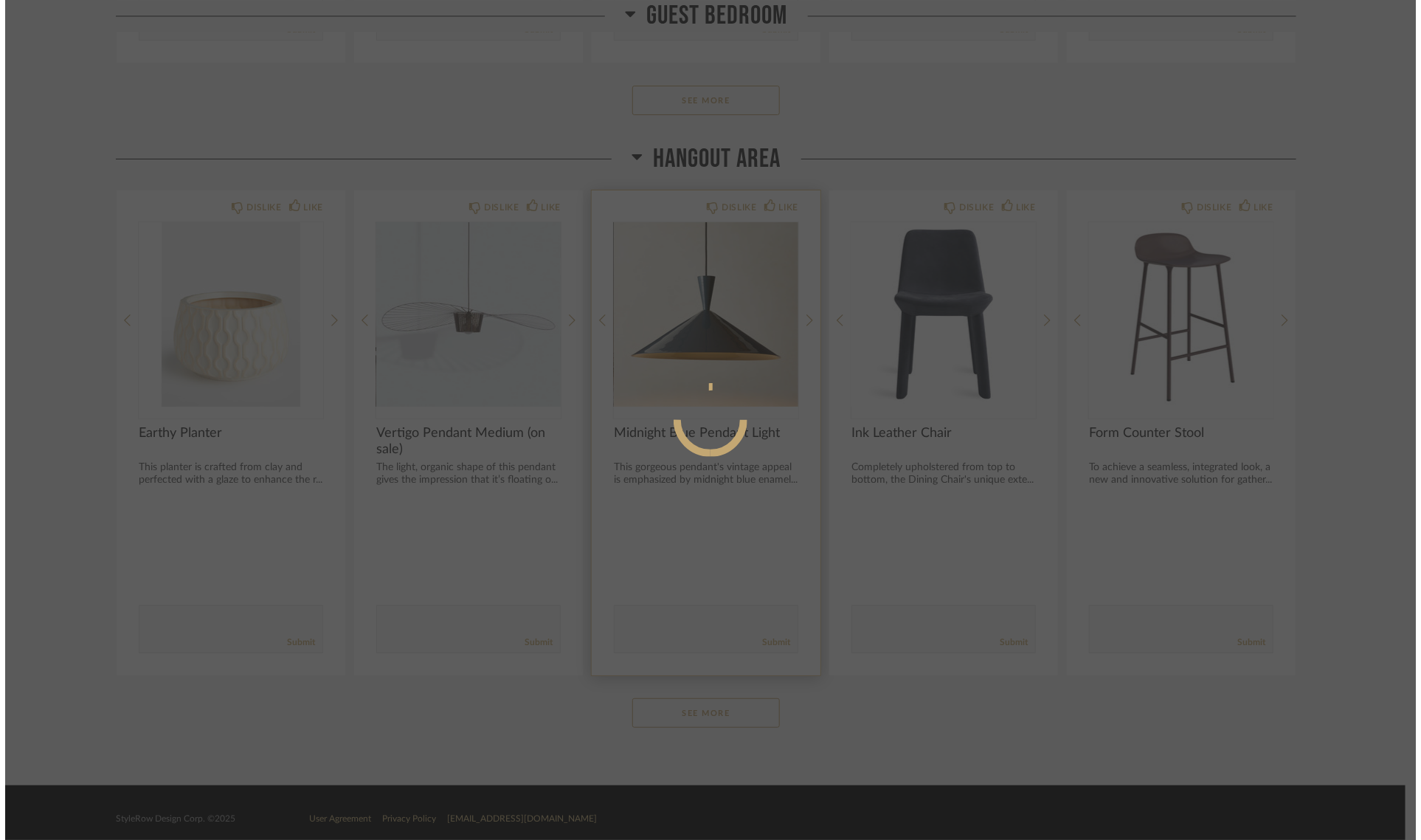
scroll to position [0, 0]
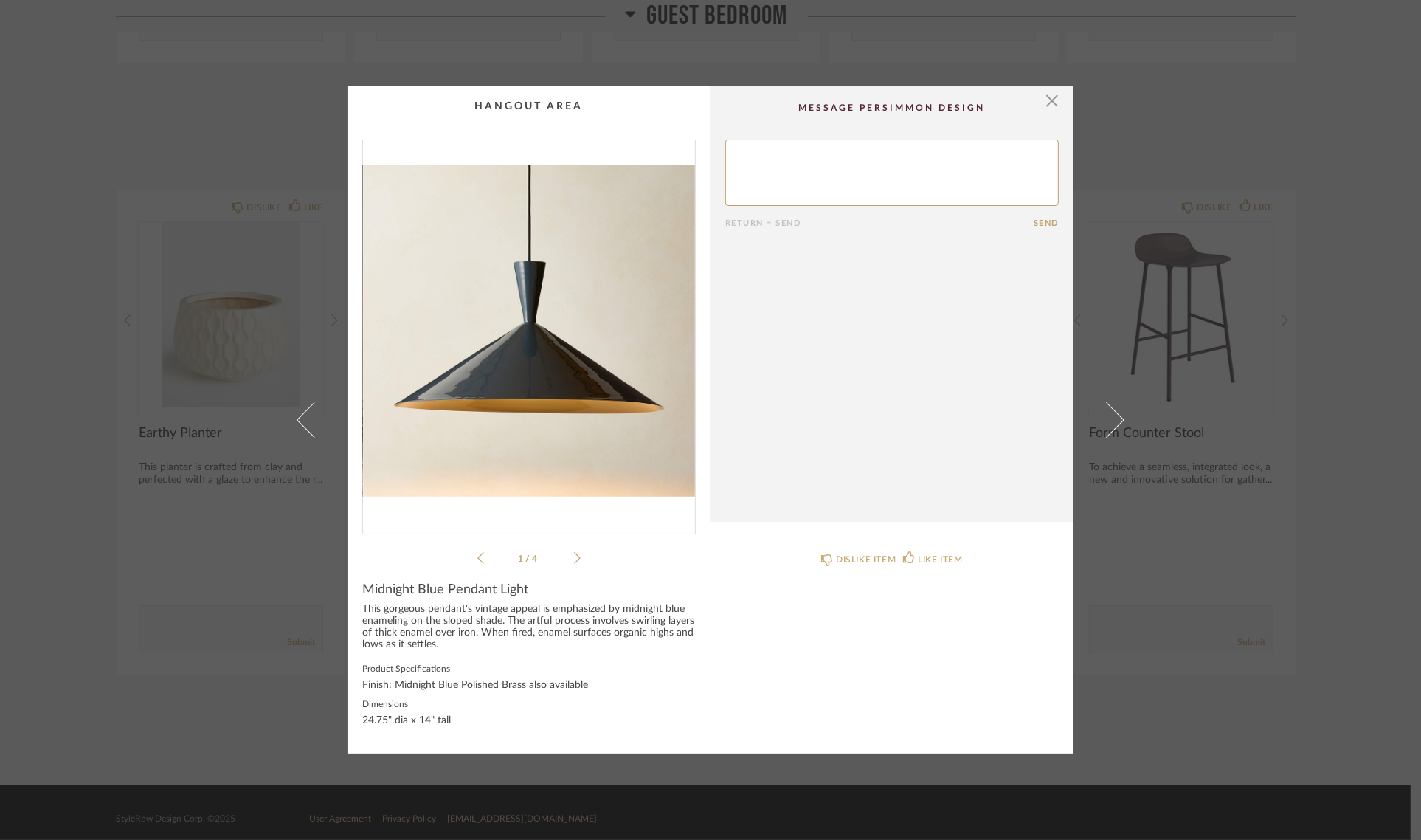
click at [539, 319] on img "0" at bounding box center [529, 330] width 332 height 381
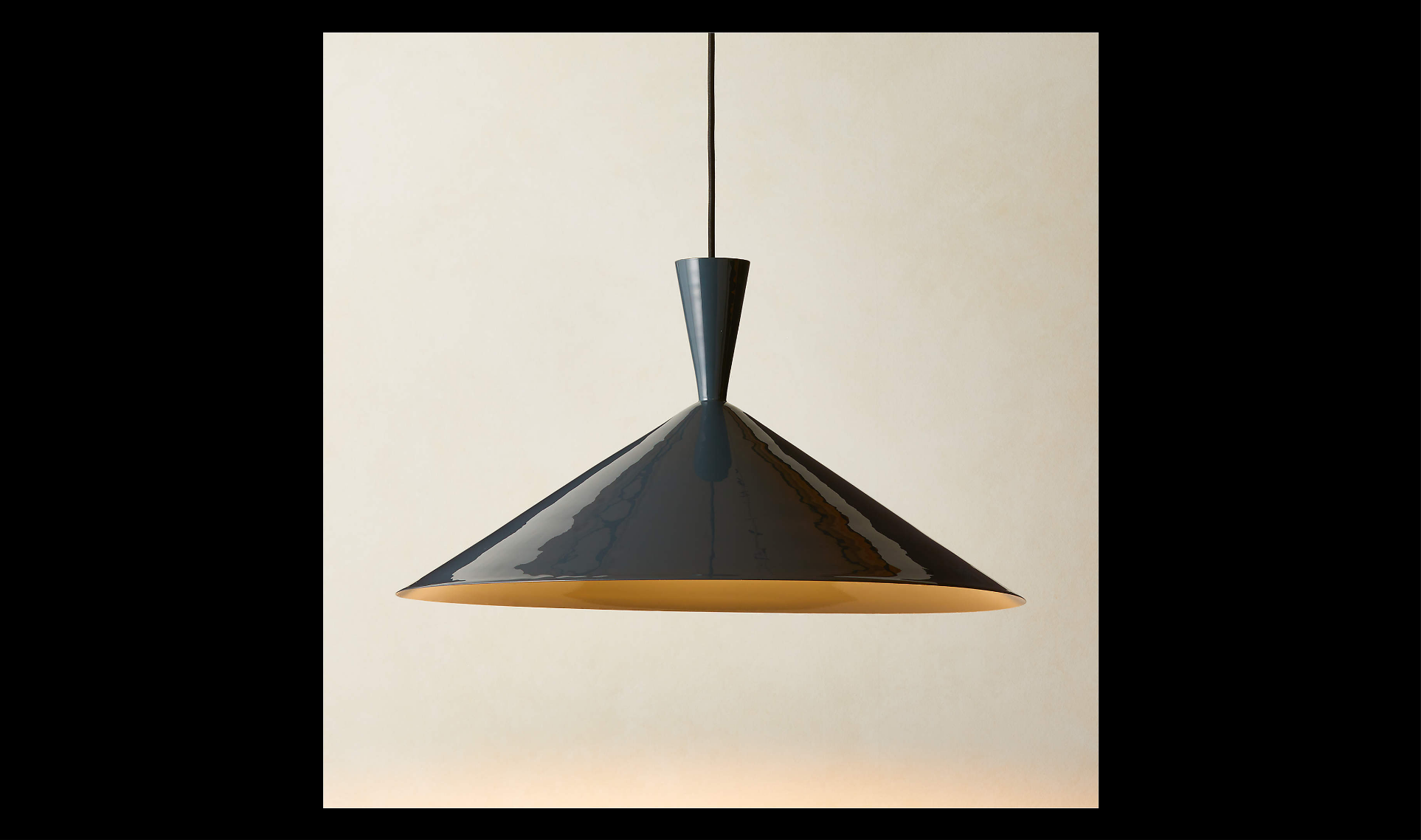
click at [1402, 413] on button at bounding box center [1395, 420] width 52 height 74
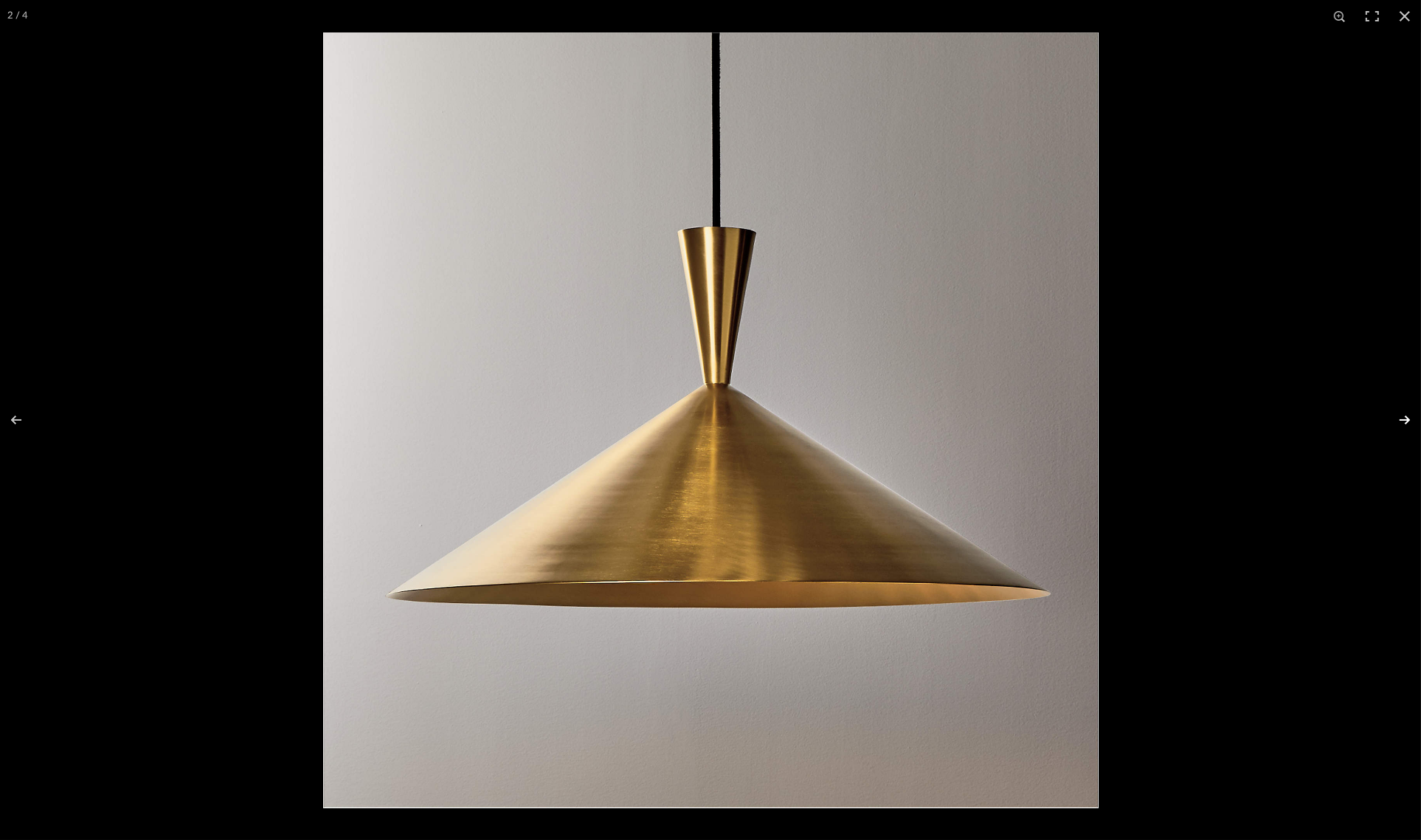
click at [1400, 414] on button at bounding box center [1395, 420] width 52 height 74
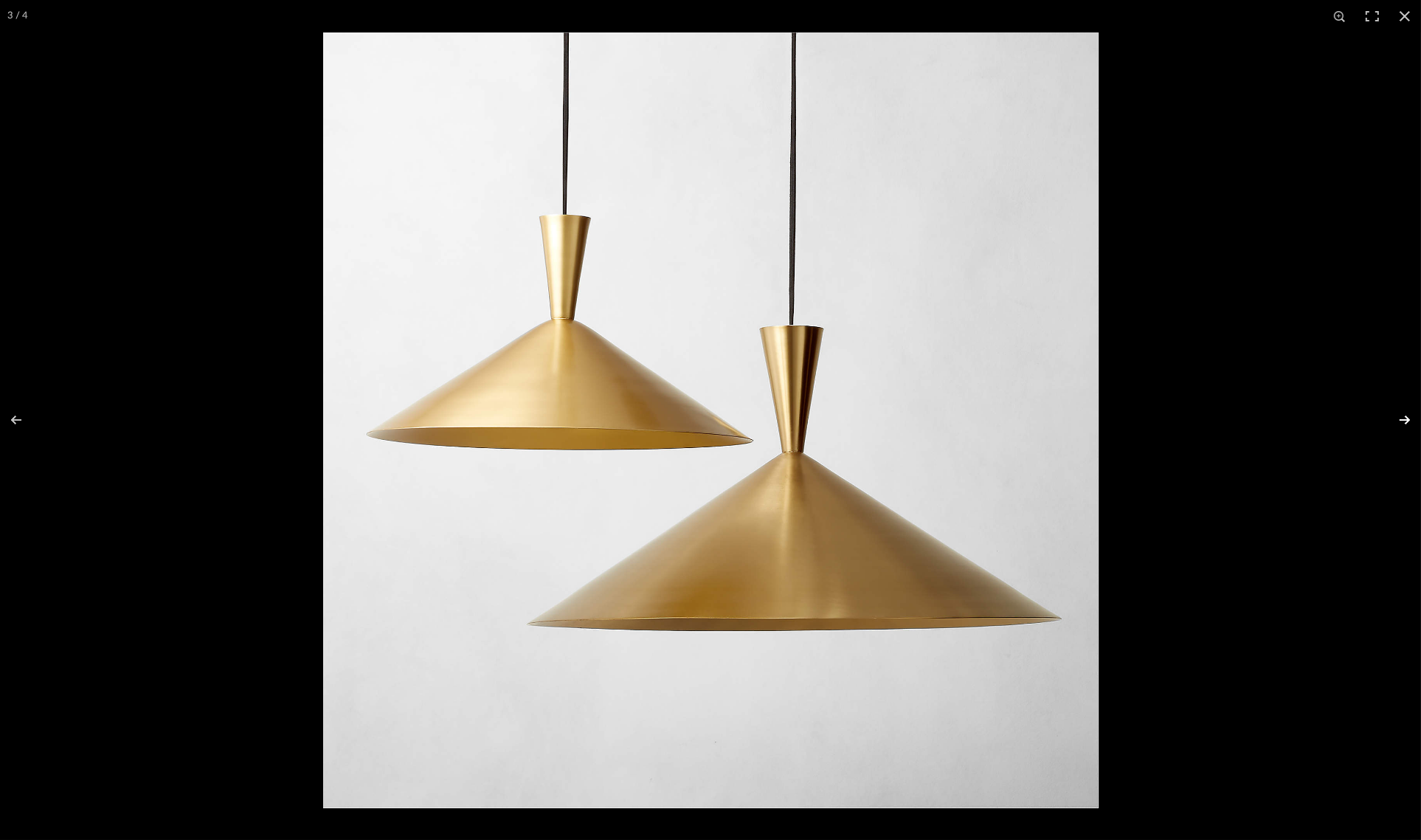
click at [1400, 414] on button at bounding box center [1395, 420] width 52 height 74
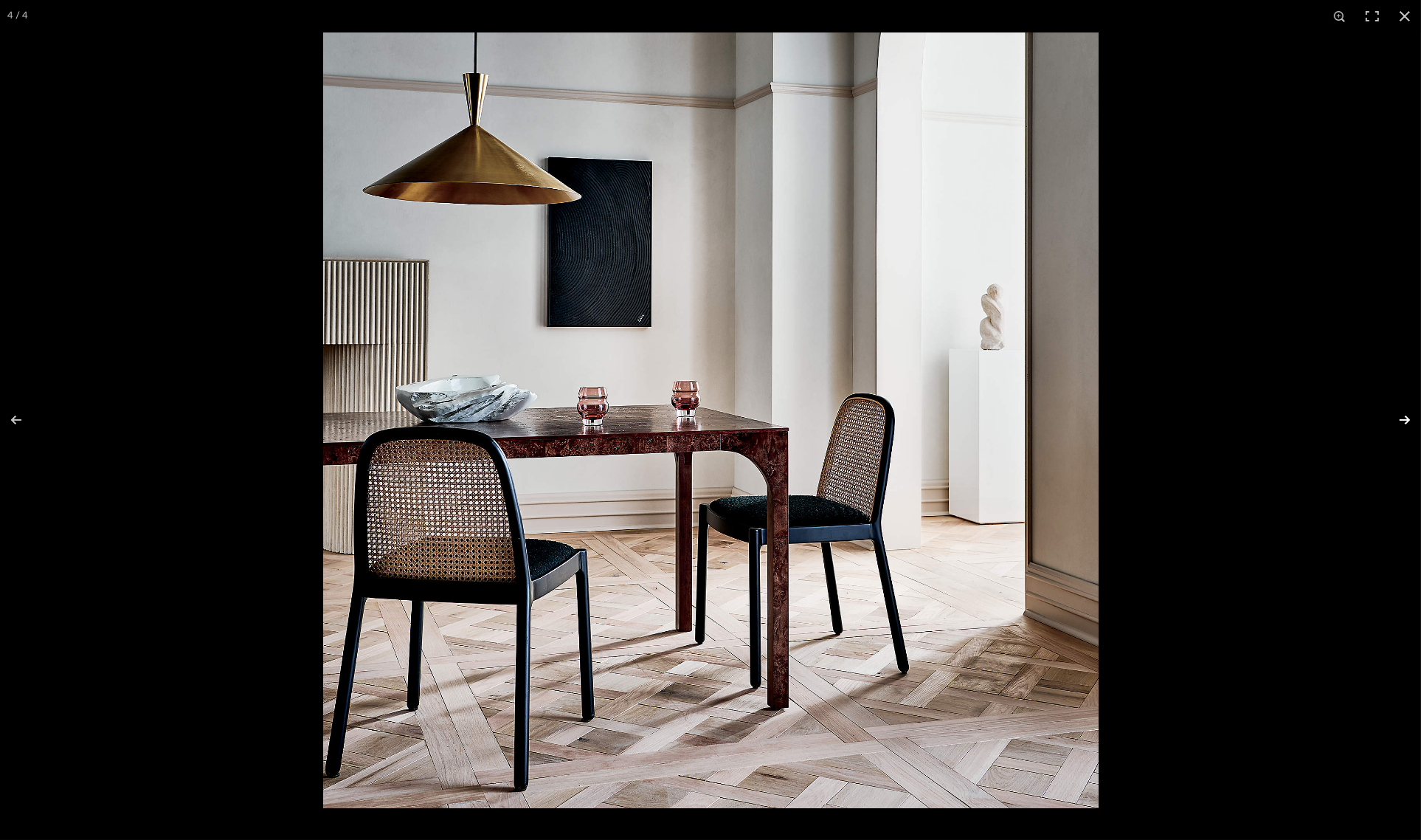
click at [1400, 414] on button at bounding box center [1395, 420] width 52 height 74
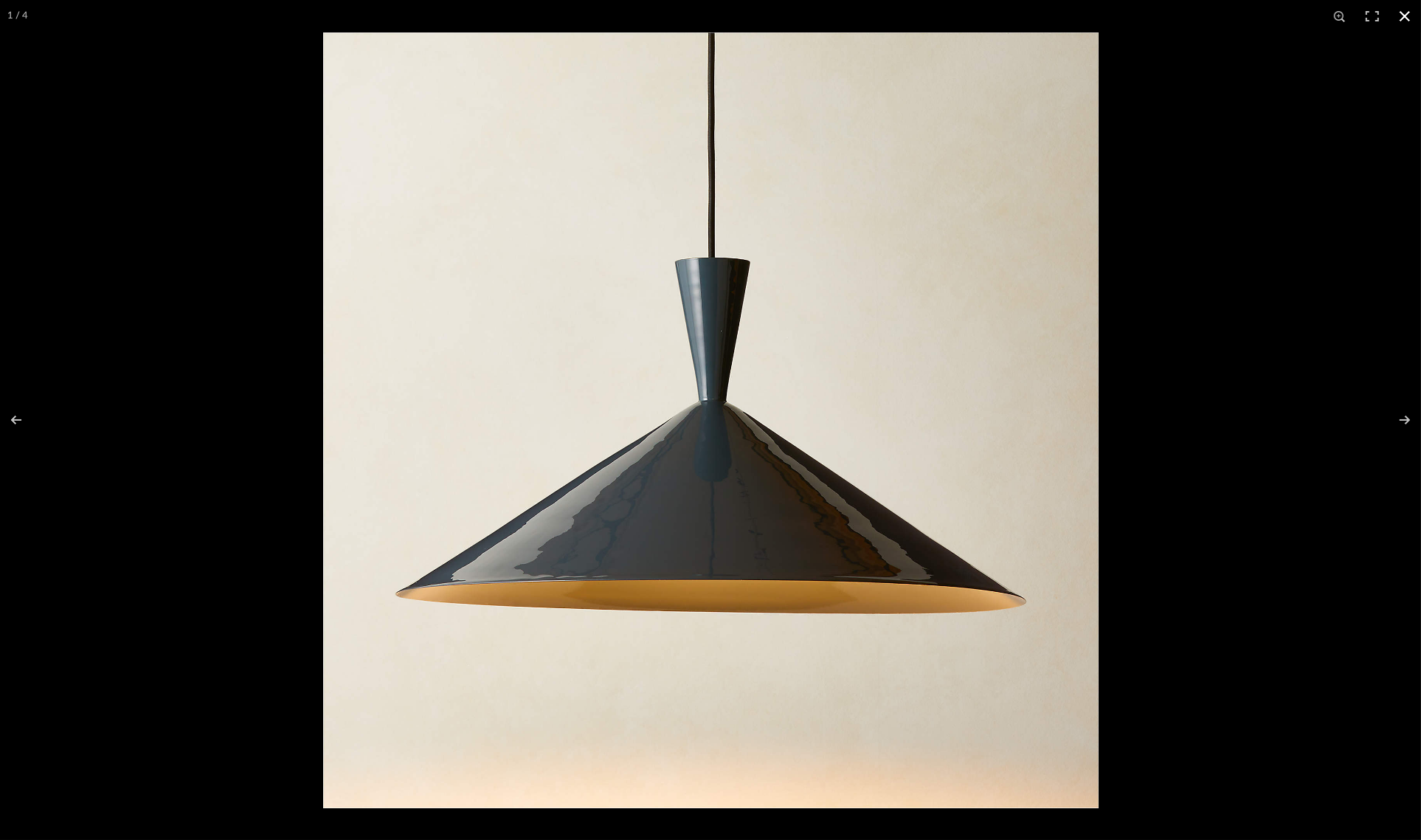
click at [1407, 14] on button at bounding box center [1405, 16] width 33 height 33
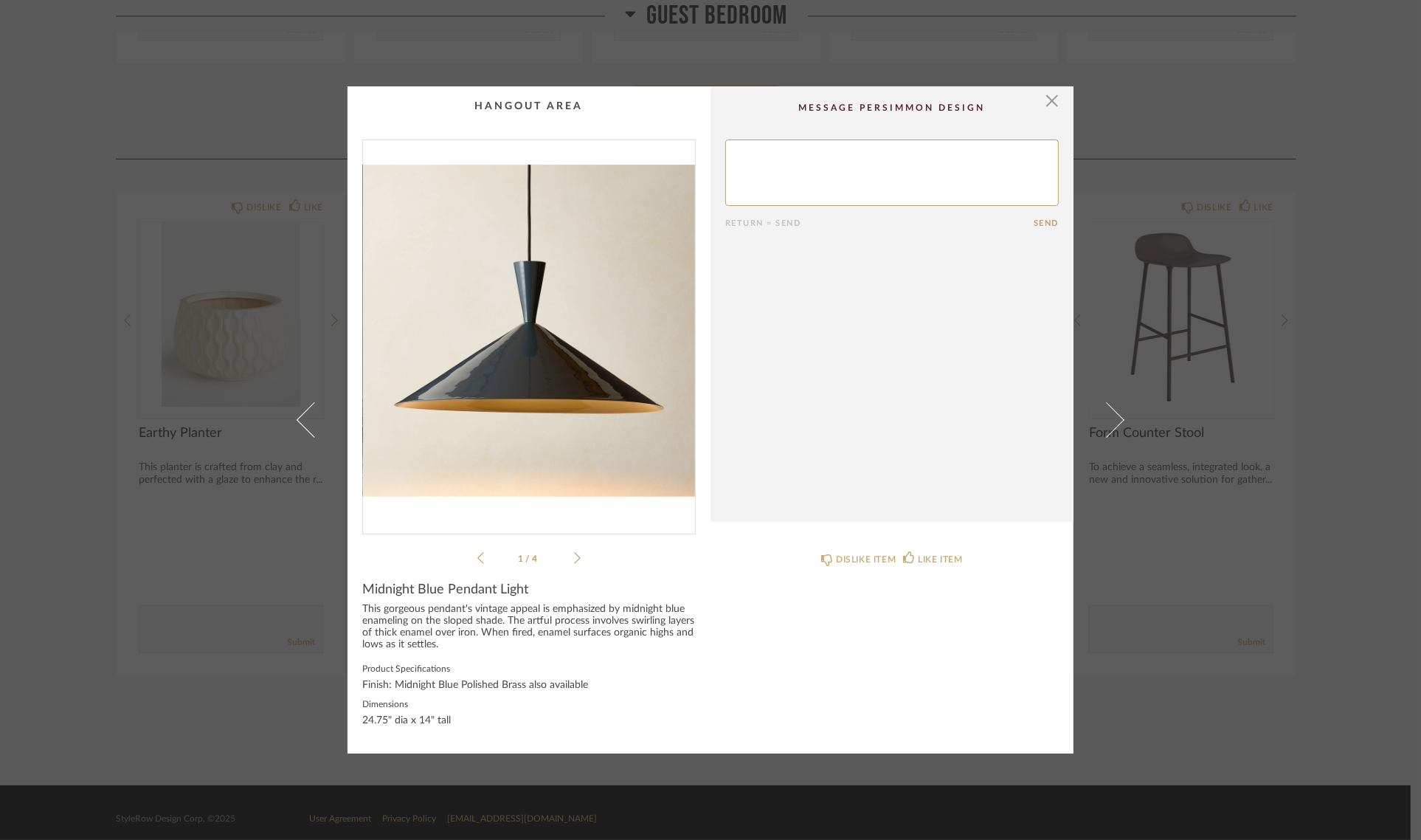
click at [1388, 270] on div "× 1 / 4 Return = Send Send Midnight Blue Pendant Light This gorgeous pendant's …" at bounding box center [710, 420] width 1421 height 840
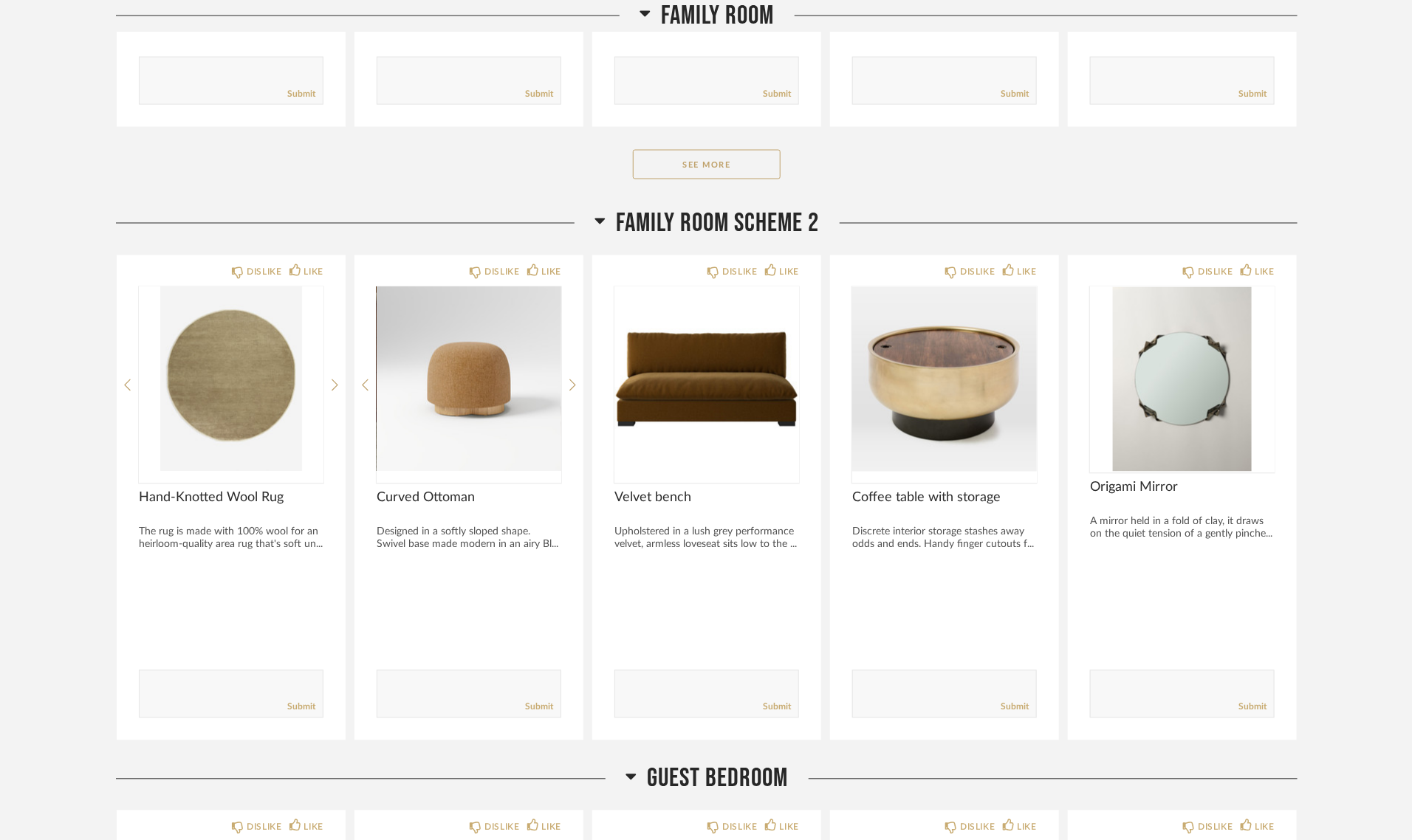
scroll to position [644, 0]
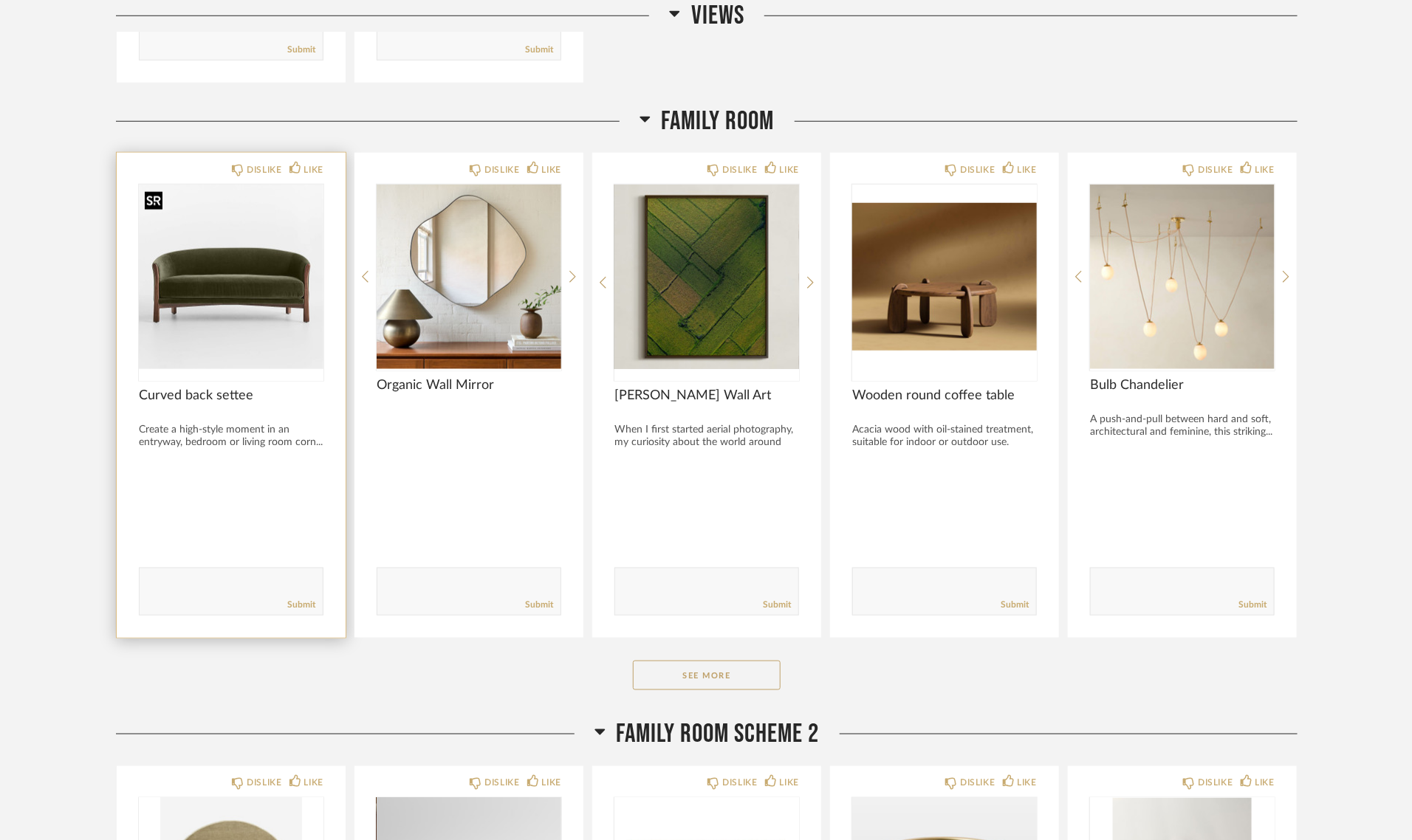
click at [0, 0] on img at bounding box center [0, 0] width 0 height 0
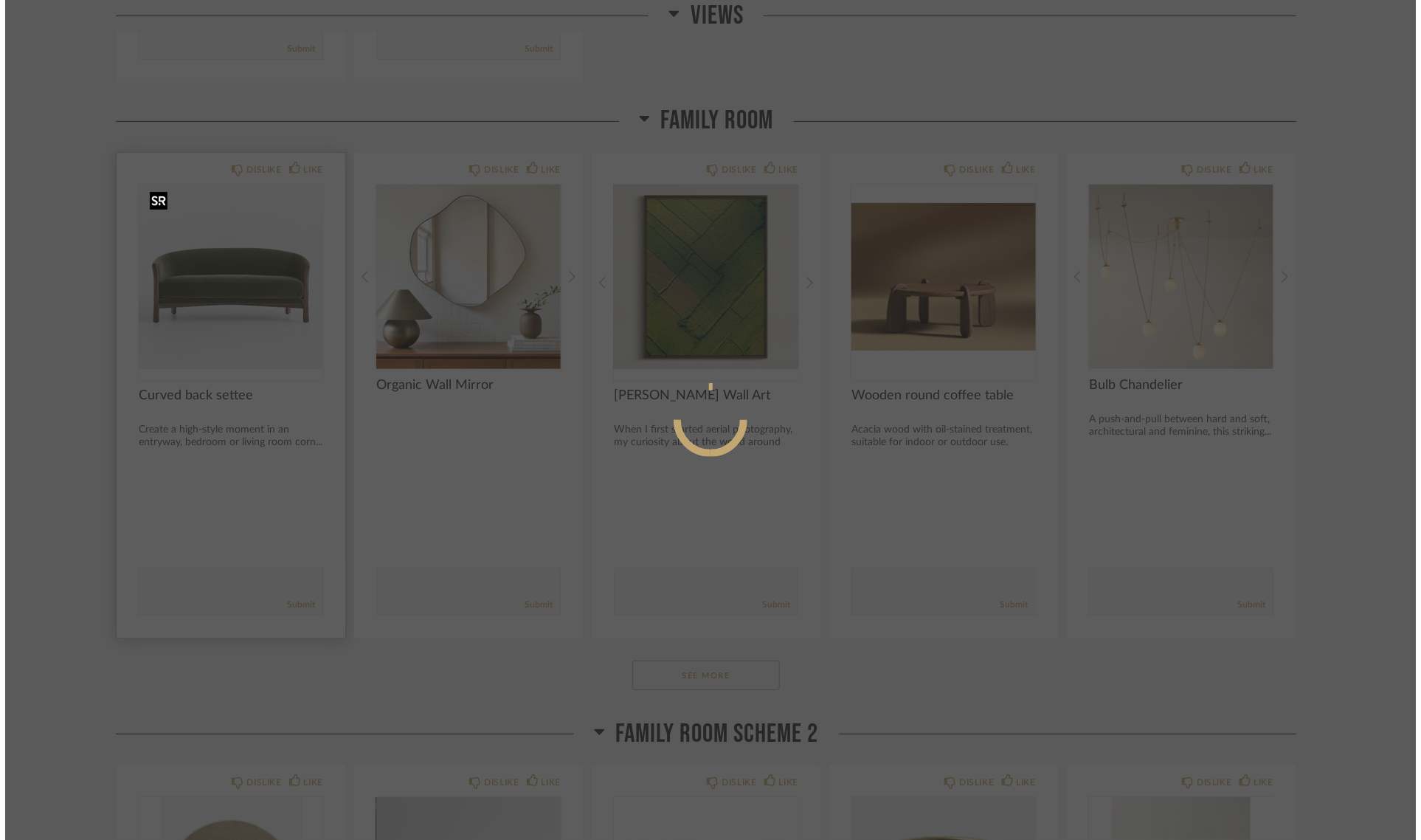
scroll to position [0, 0]
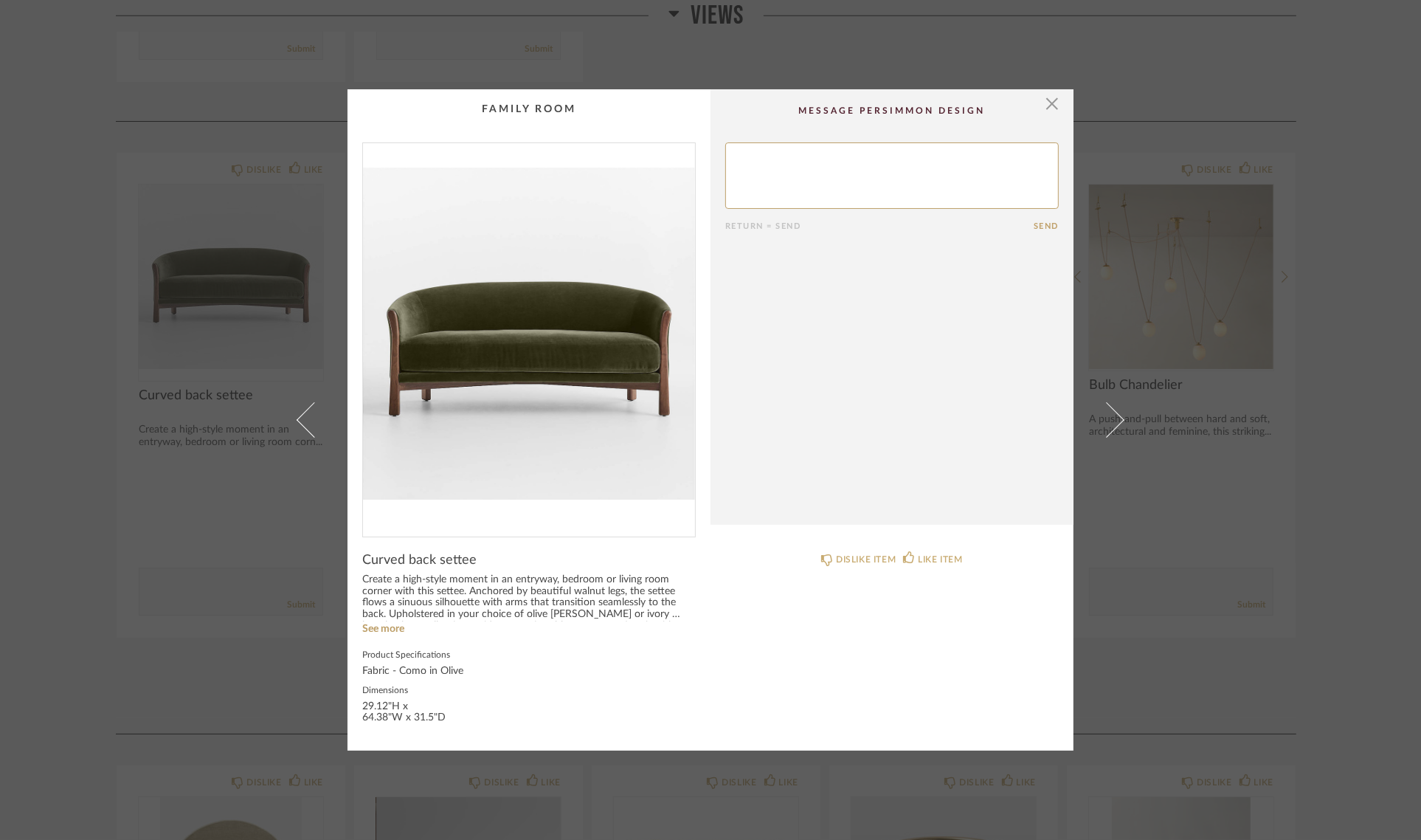
click at [535, 354] on img "0" at bounding box center [529, 333] width 332 height 381
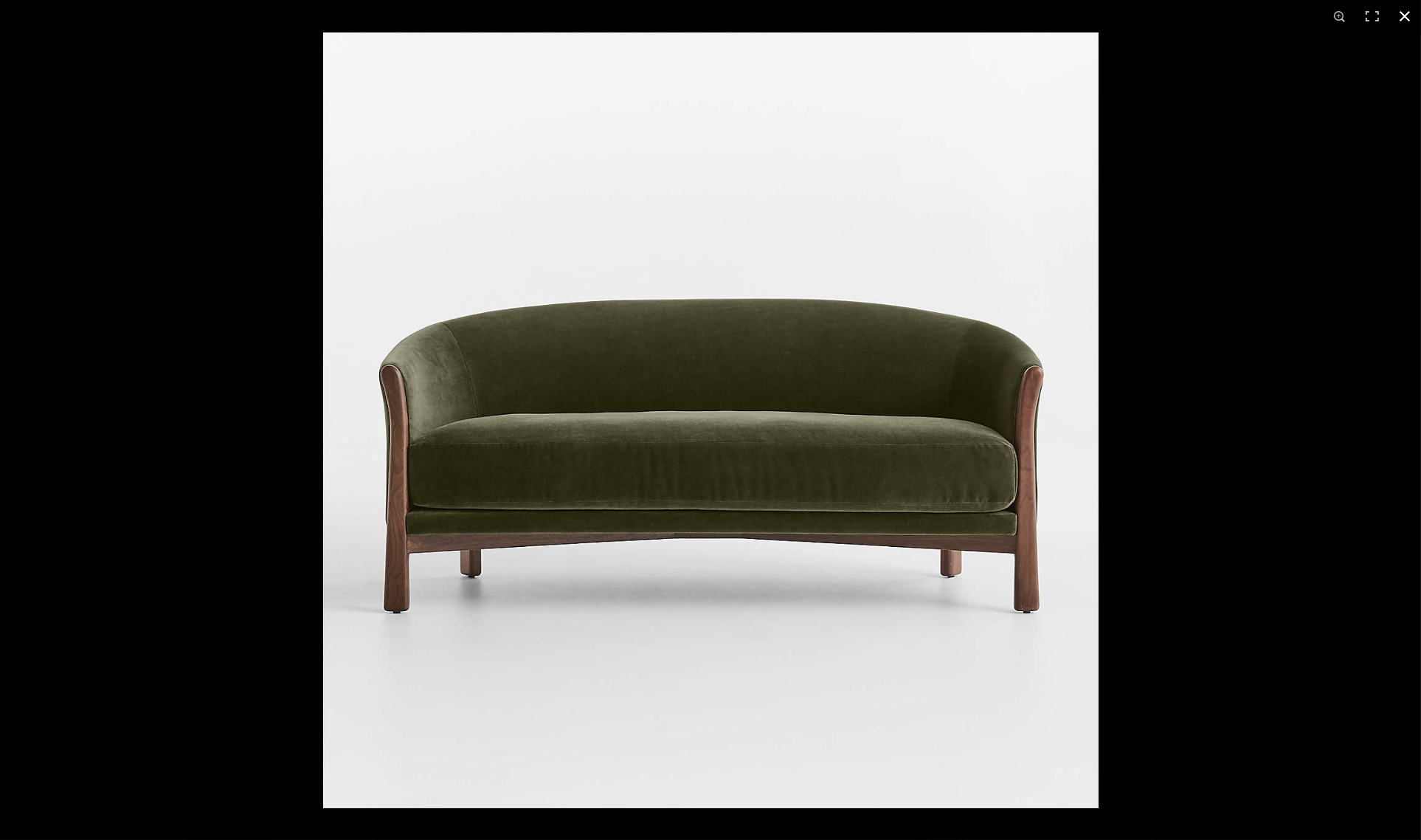
click at [1403, 14] on button at bounding box center [1405, 16] width 33 height 33
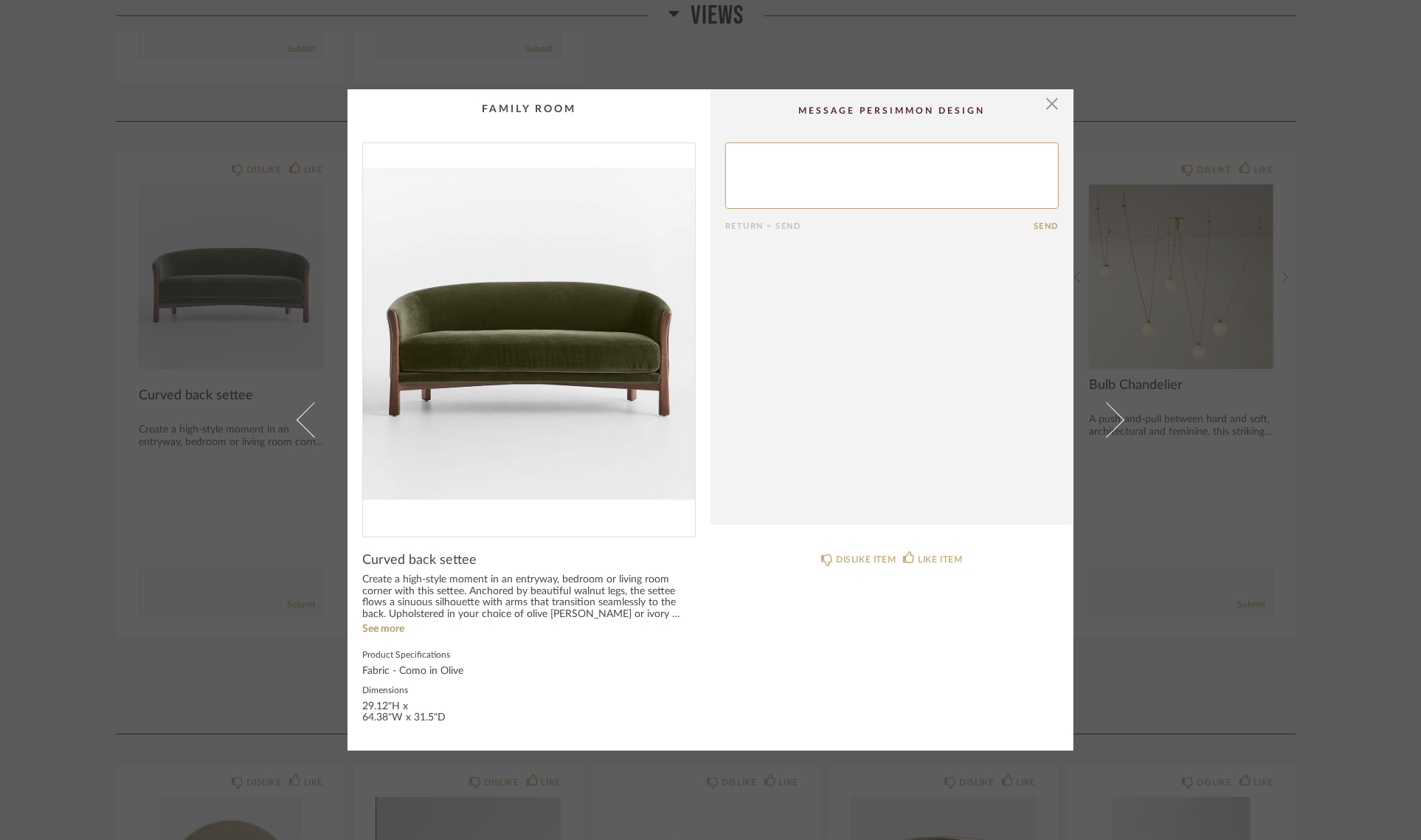
click at [1371, 344] on div "× Return = Send Send Curved back settee Create a high-style moment in an entryw…" at bounding box center [710, 420] width 1421 height 840
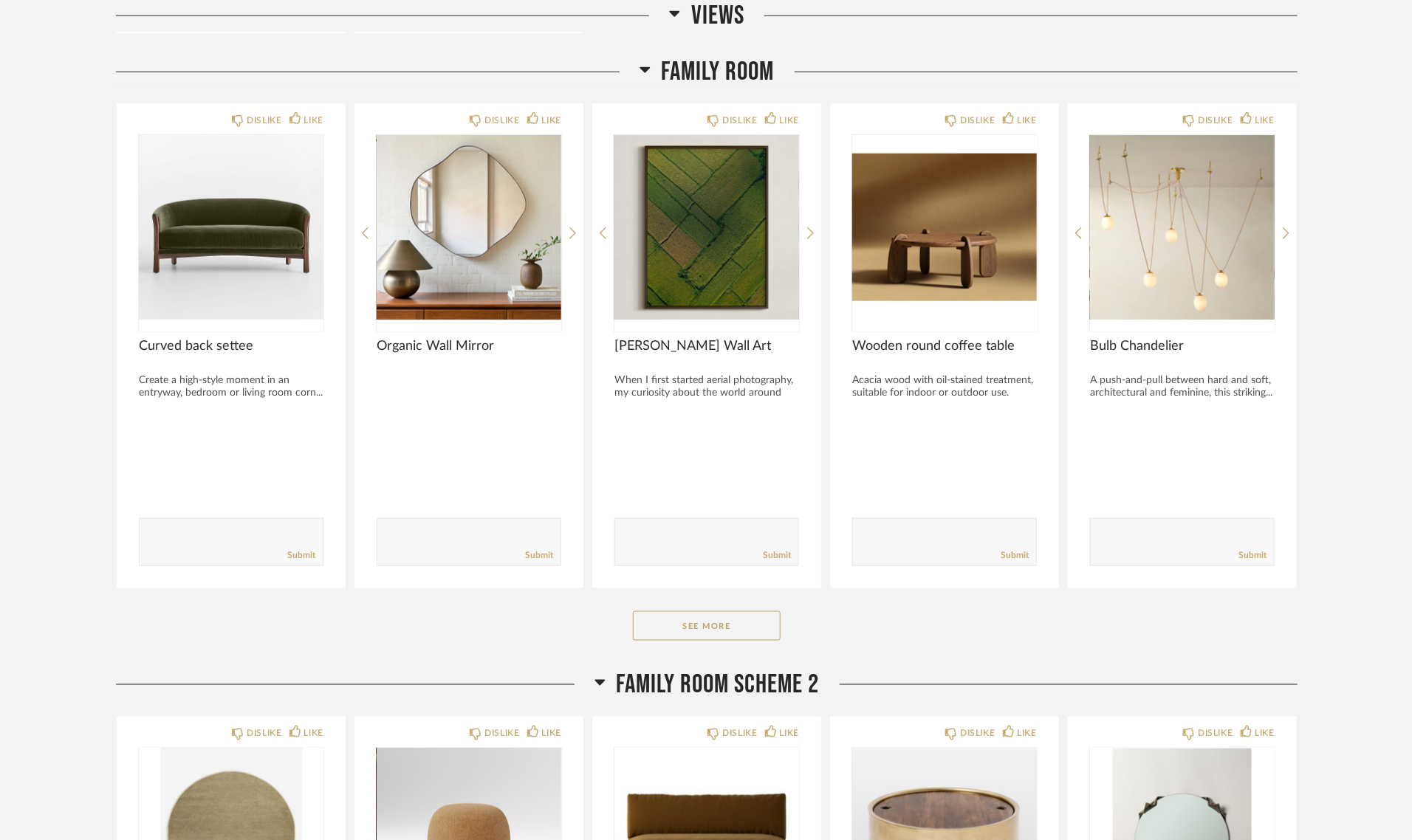
scroll to position [829, 0]
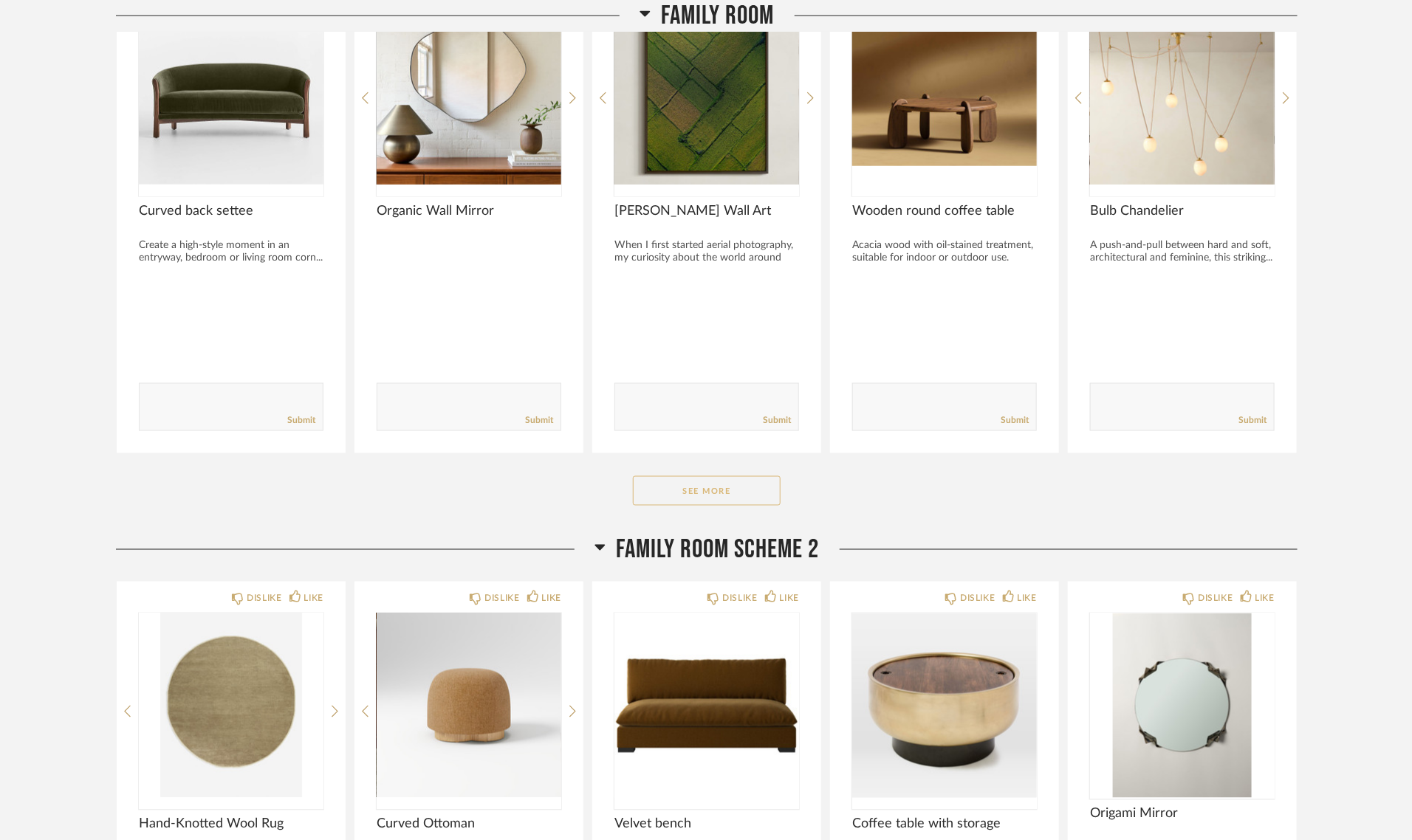
click at [710, 492] on button "See More" at bounding box center [706, 491] width 148 height 30
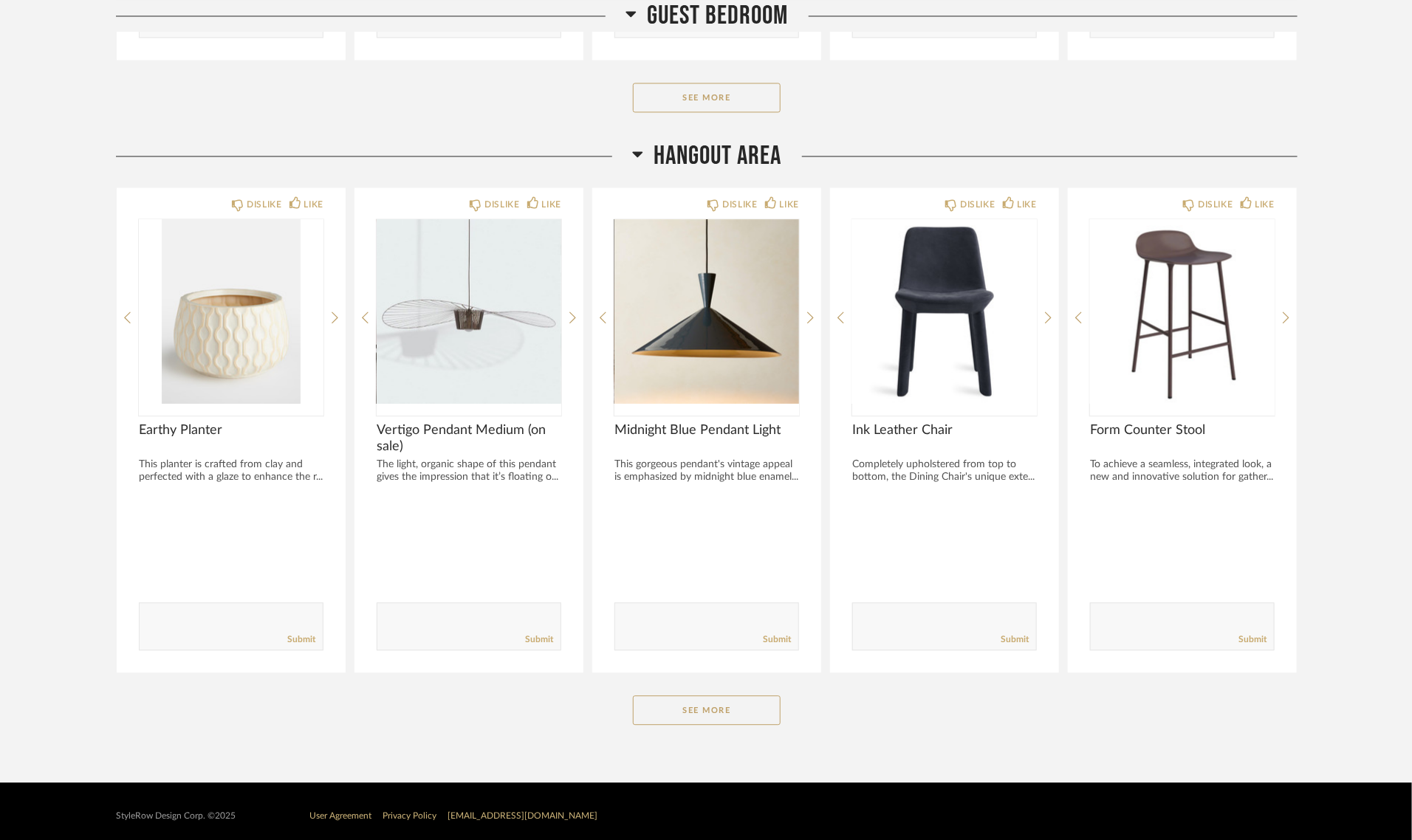
scroll to position [4338, 0]
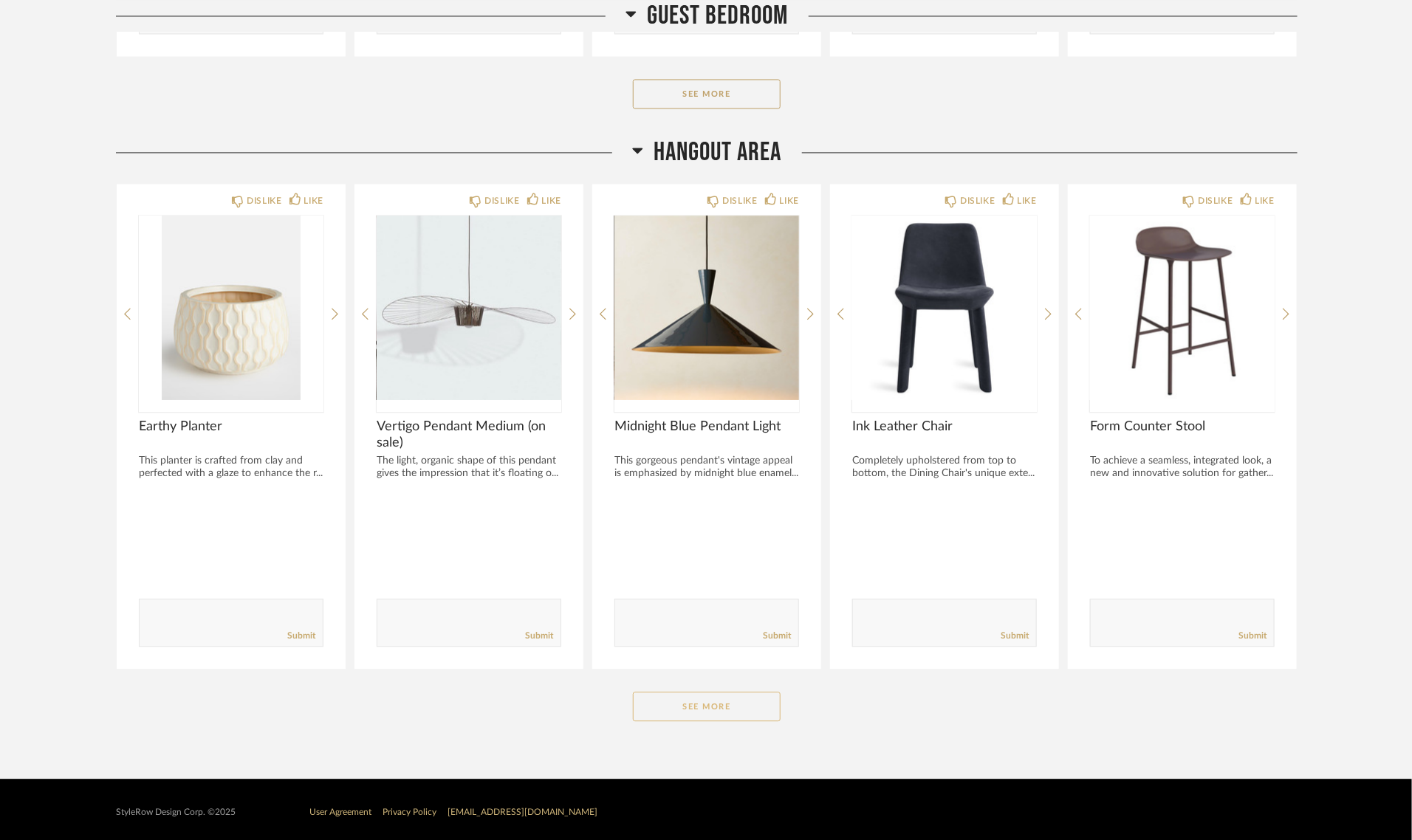
click at [721, 699] on button "See More" at bounding box center [706, 706] width 148 height 30
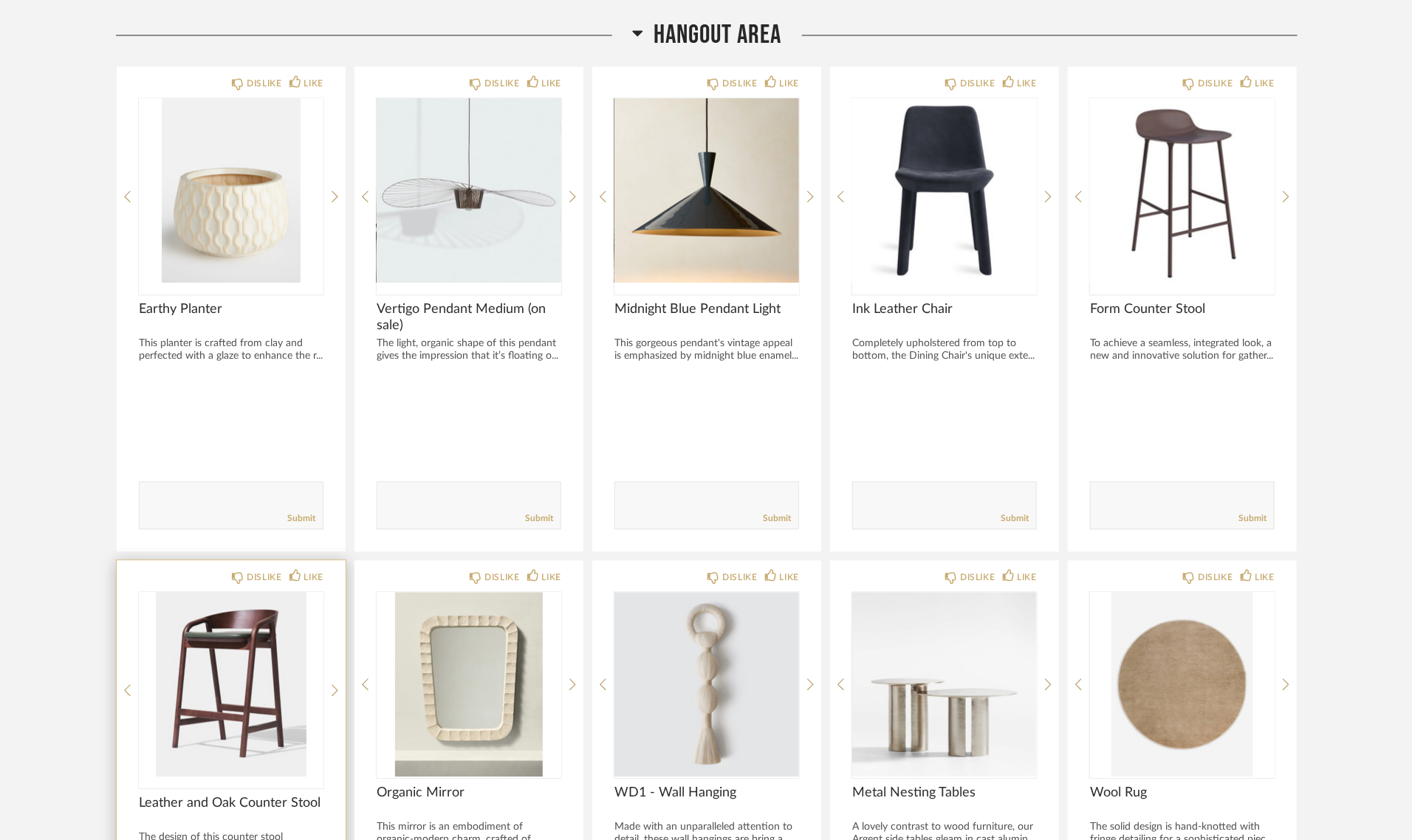
scroll to position [4430, 0]
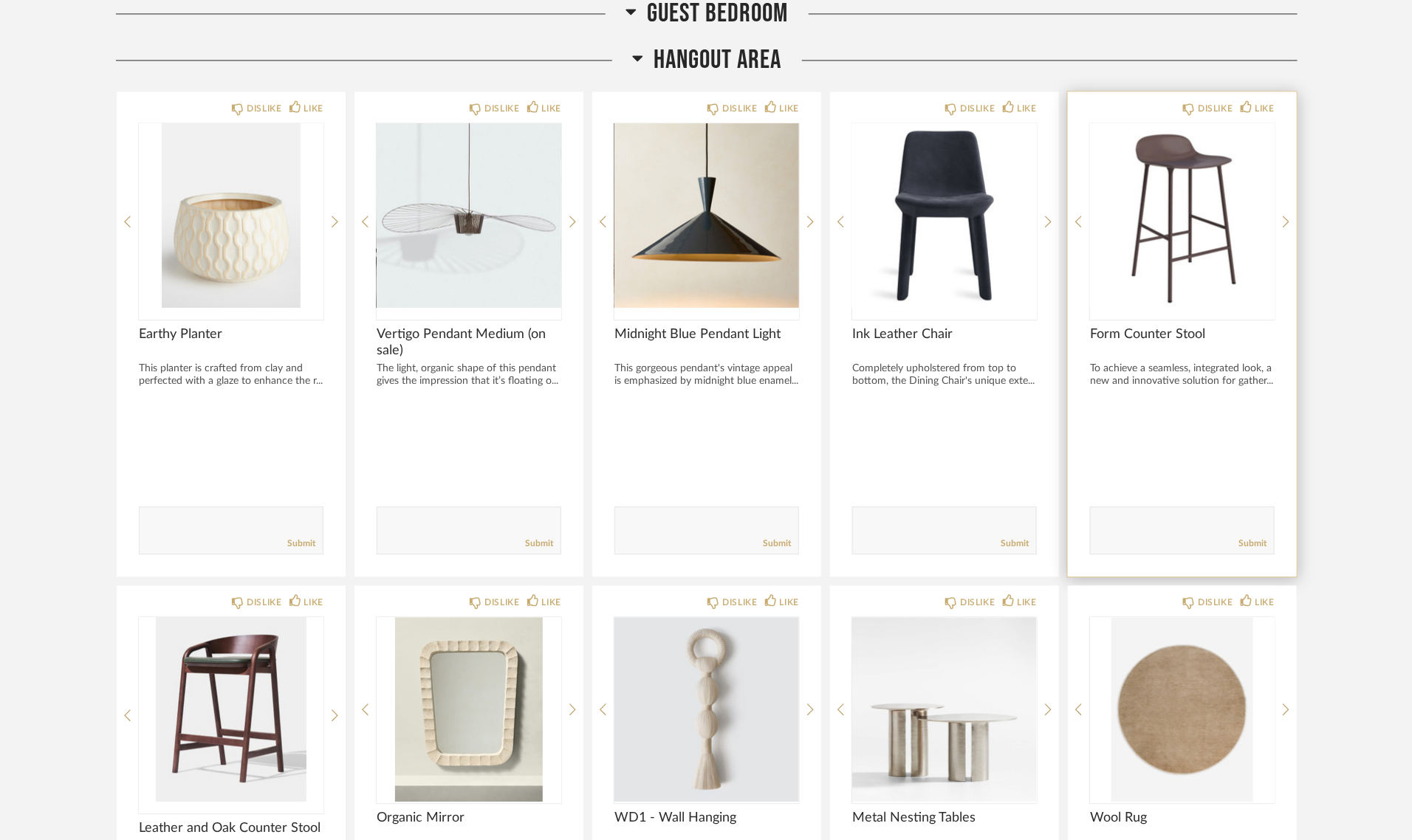
click at [1186, 211] on img "0" at bounding box center [1182, 215] width 185 height 185
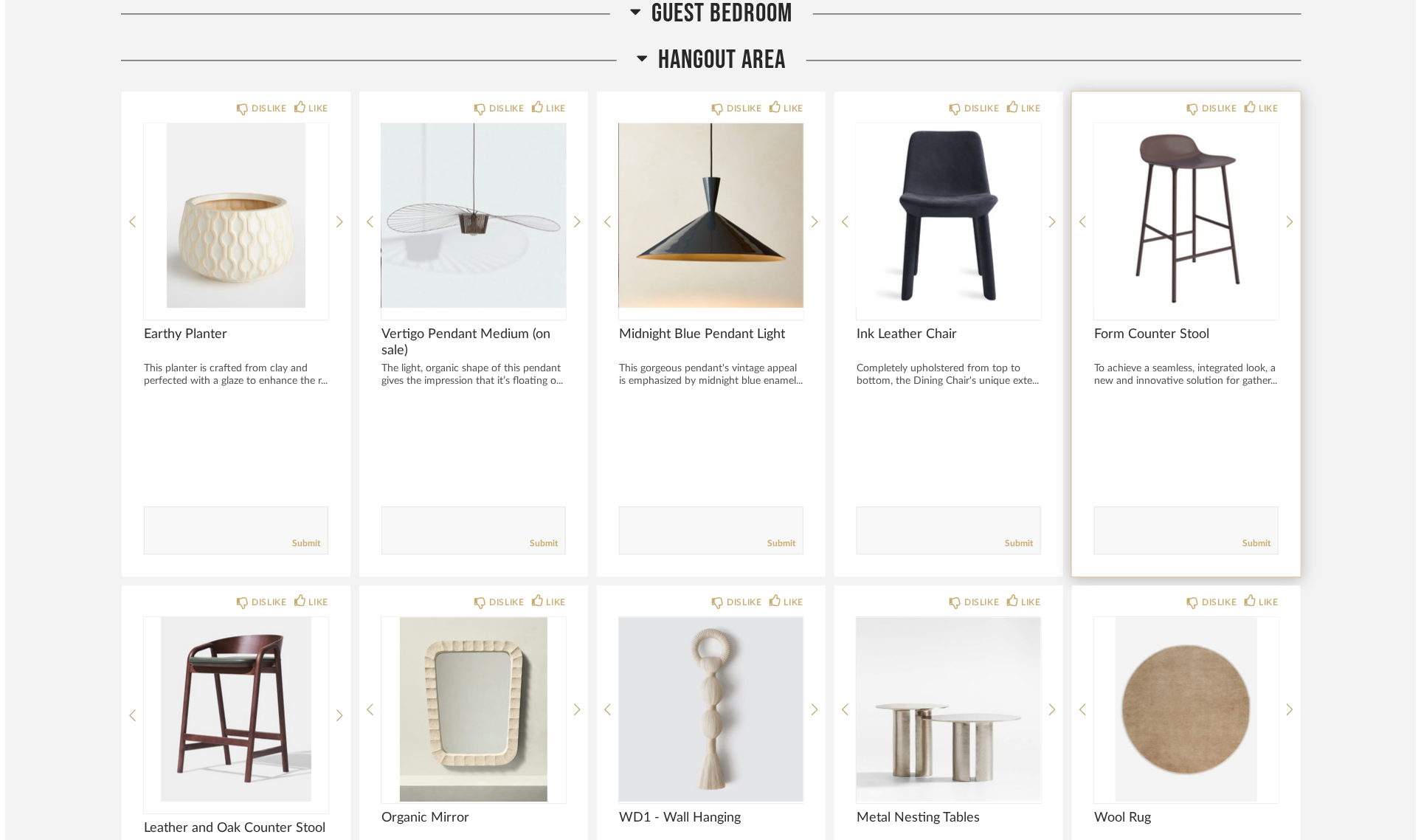
scroll to position [0, 0]
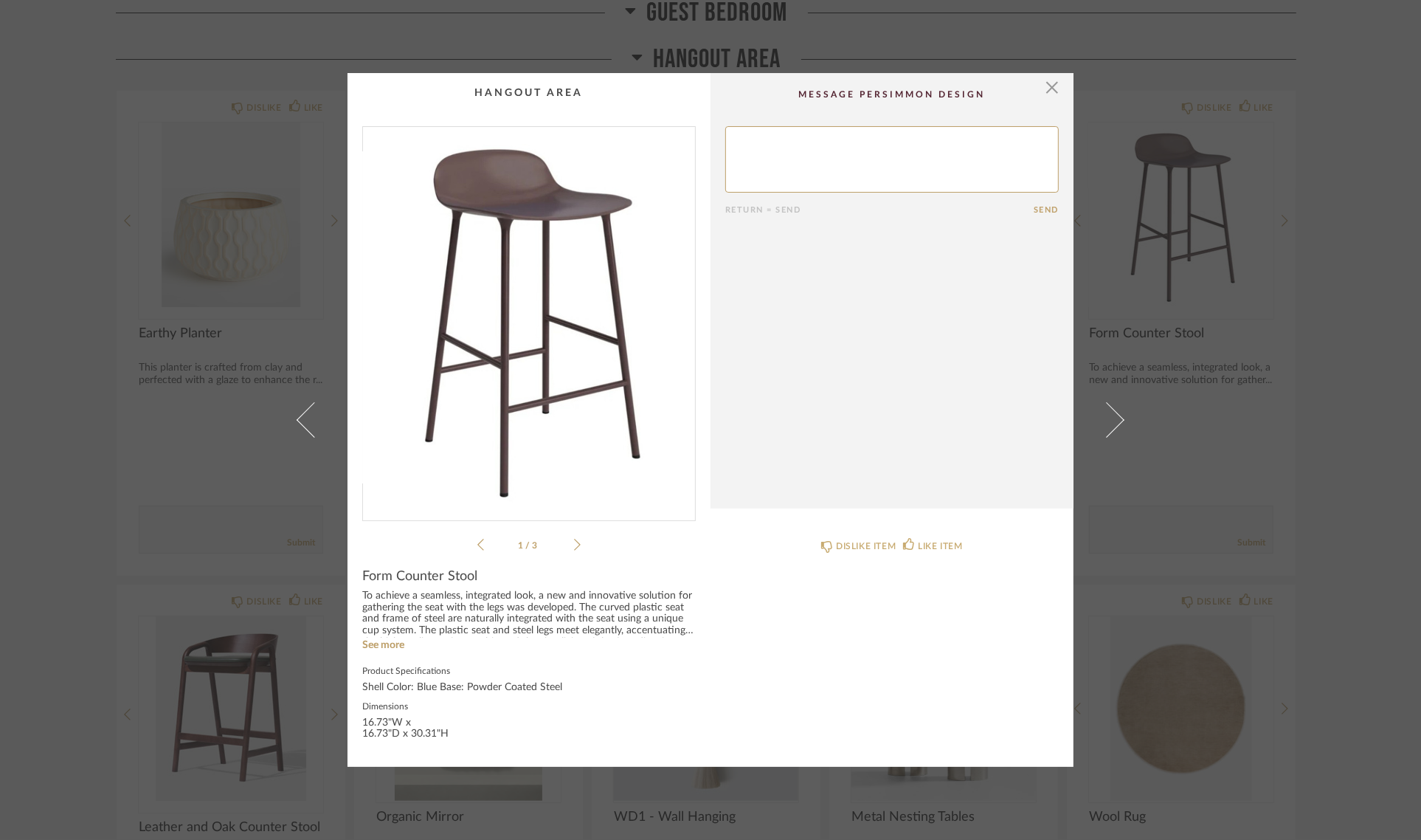
click at [515, 351] on img "0" at bounding box center [529, 317] width 332 height 381
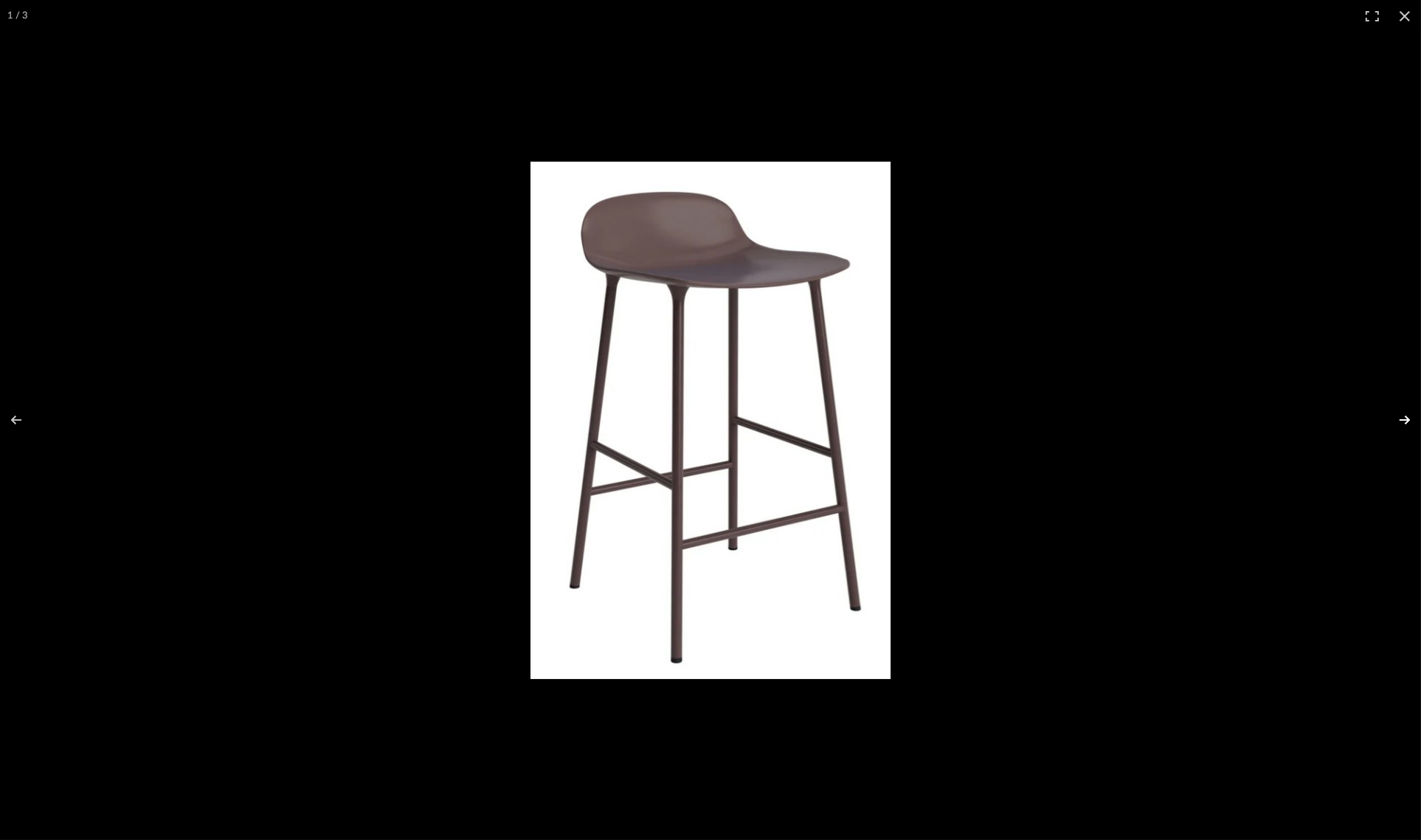
click at [1404, 421] on button at bounding box center [1395, 420] width 52 height 74
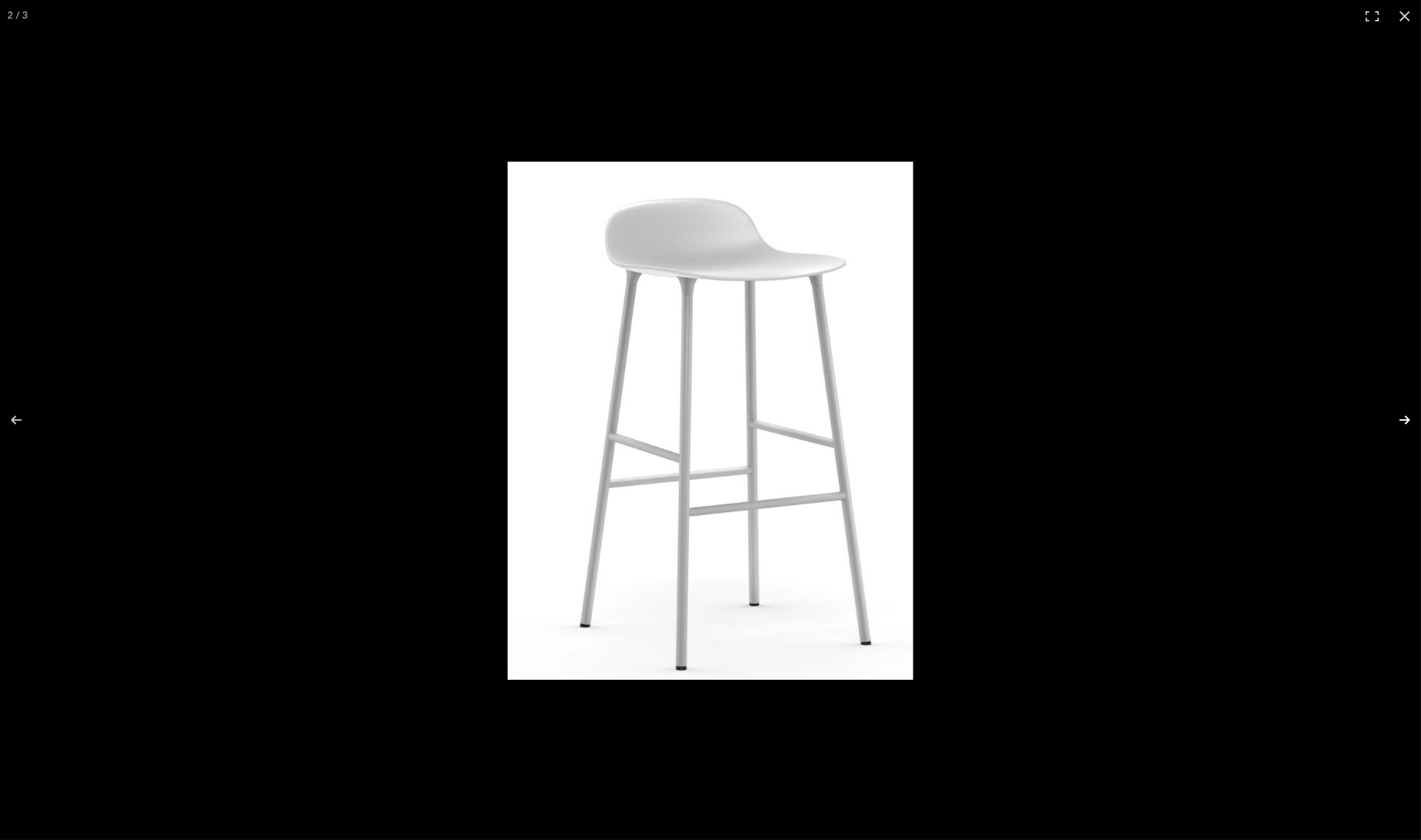
click at [1404, 421] on button at bounding box center [1395, 420] width 52 height 74
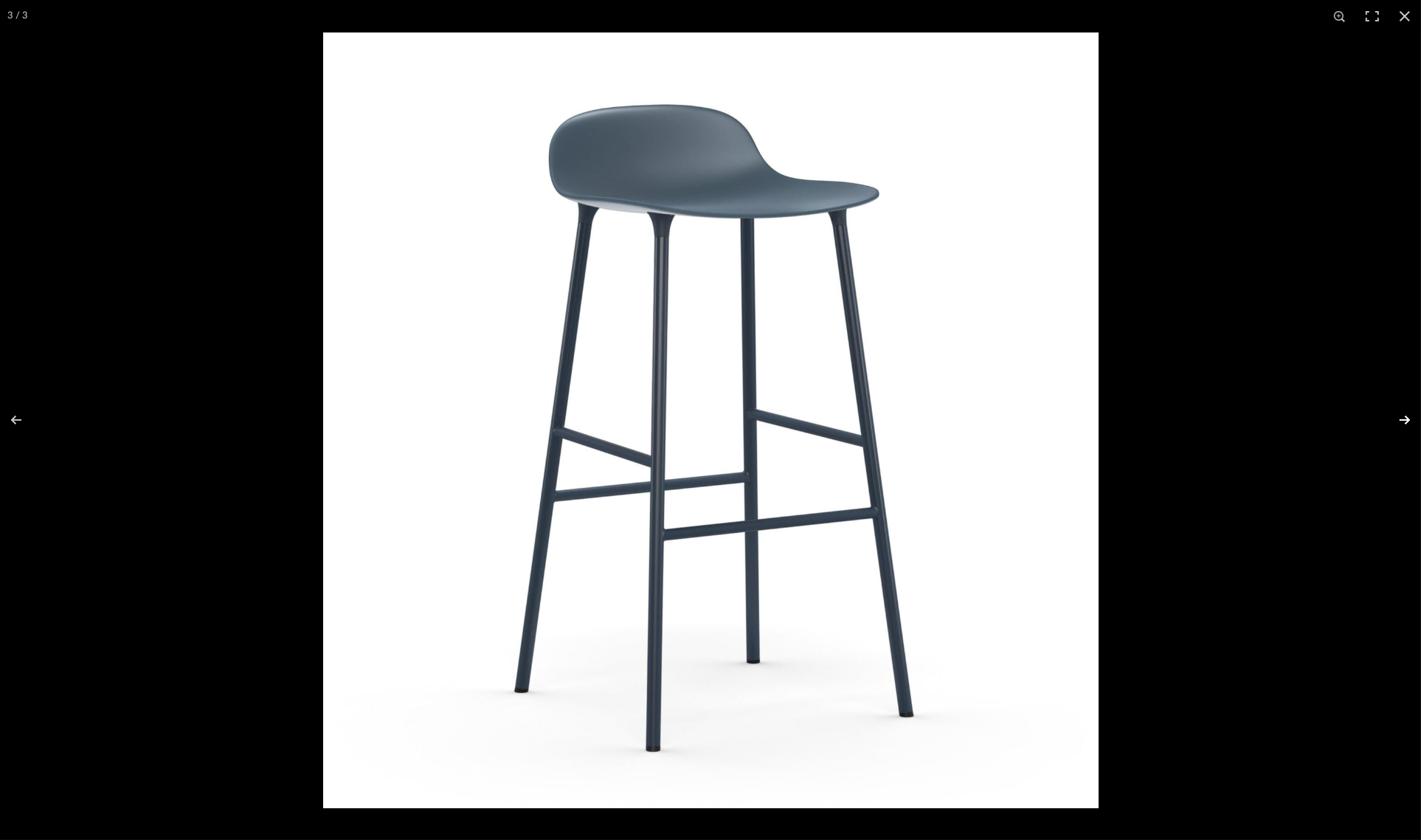
click at [1404, 421] on button at bounding box center [1395, 420] width 52 height 74
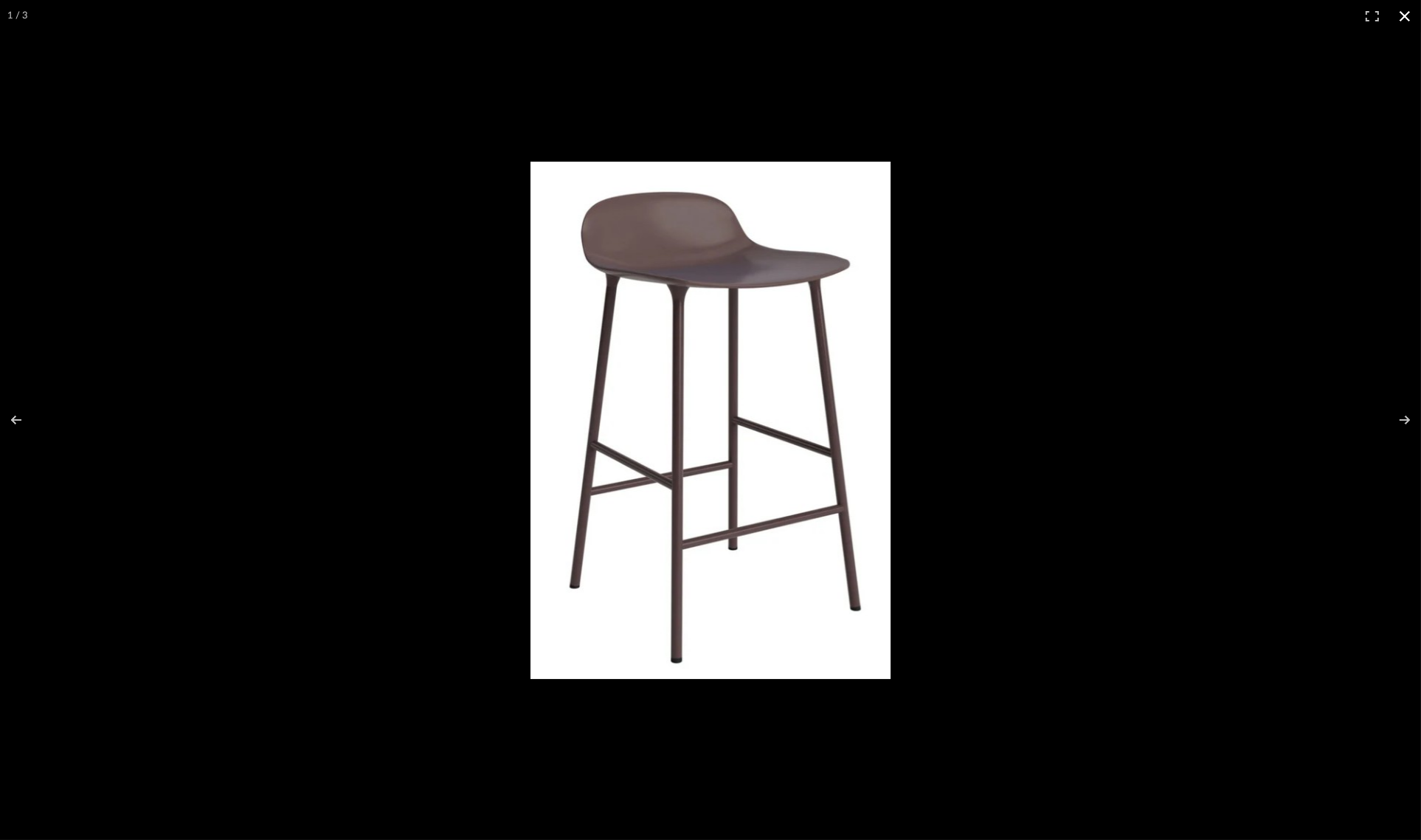
click at [1401, 20] on button at bounding box center [1405, 16] width 33 height 33
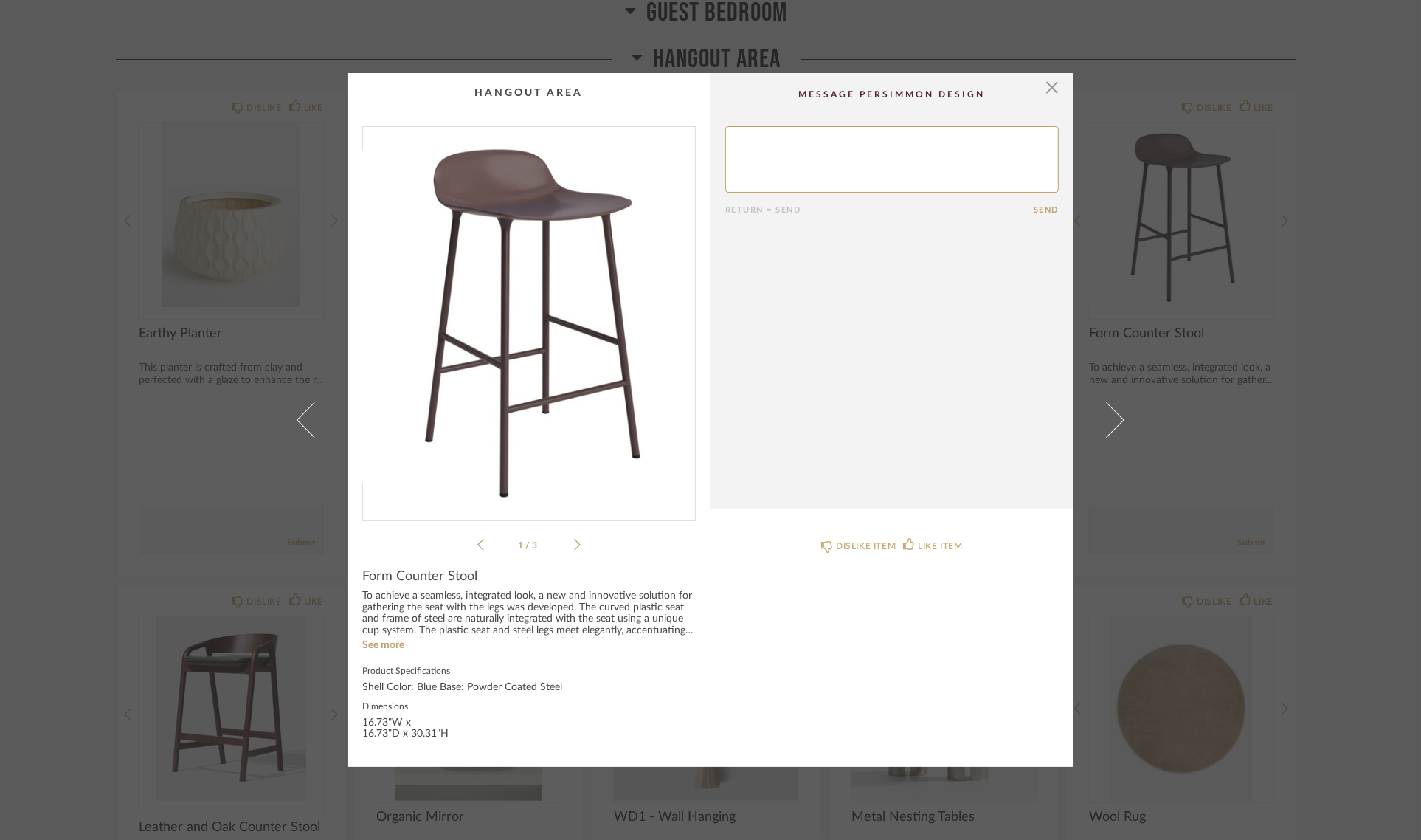
click at [1351, 311] on div "× 1 / 3 Return = Send Send Form Counter Stool To achieve a seamless, integrated…" at bounding box center [710, 420] width 1421 height 840
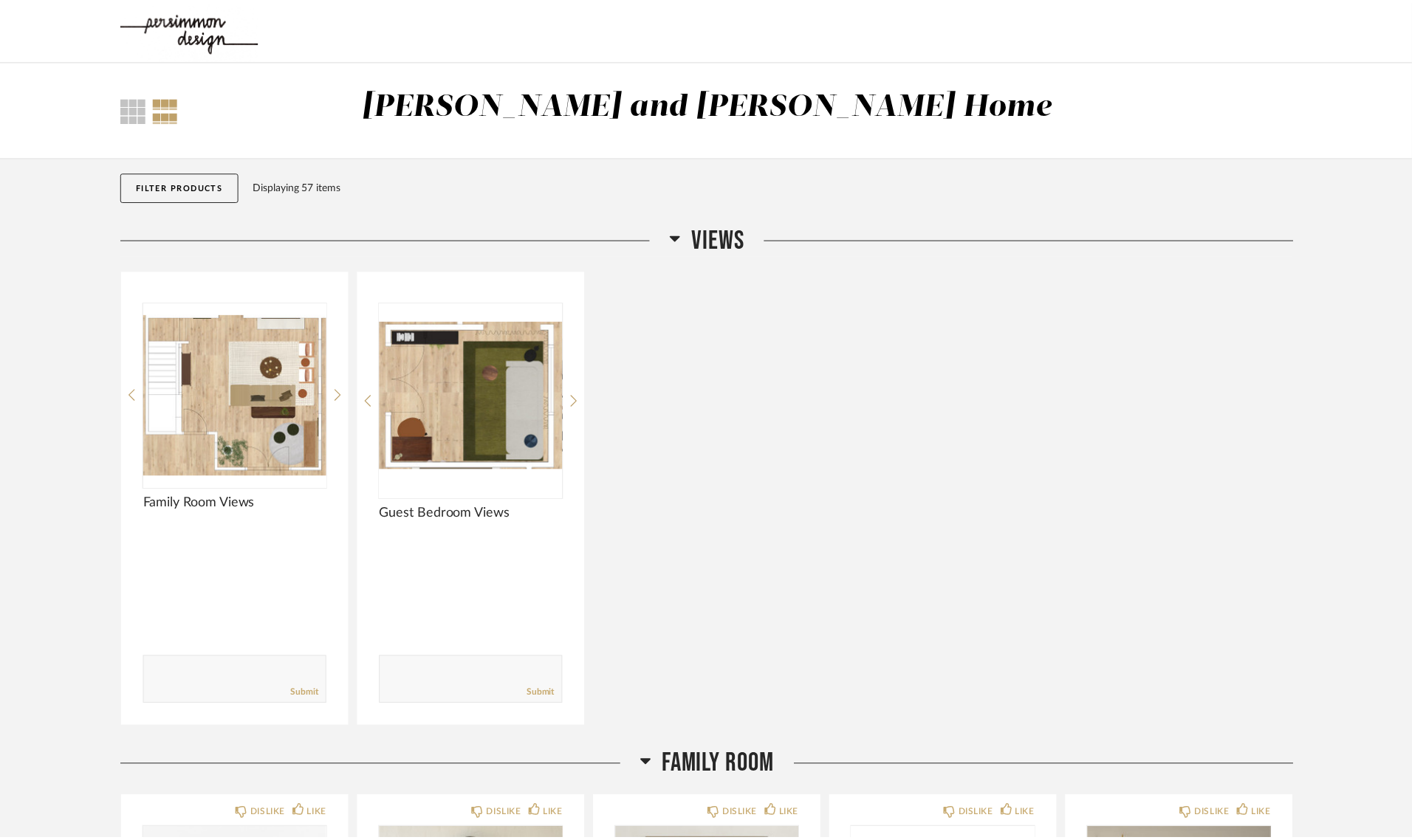
scroll to position [4430, 0]
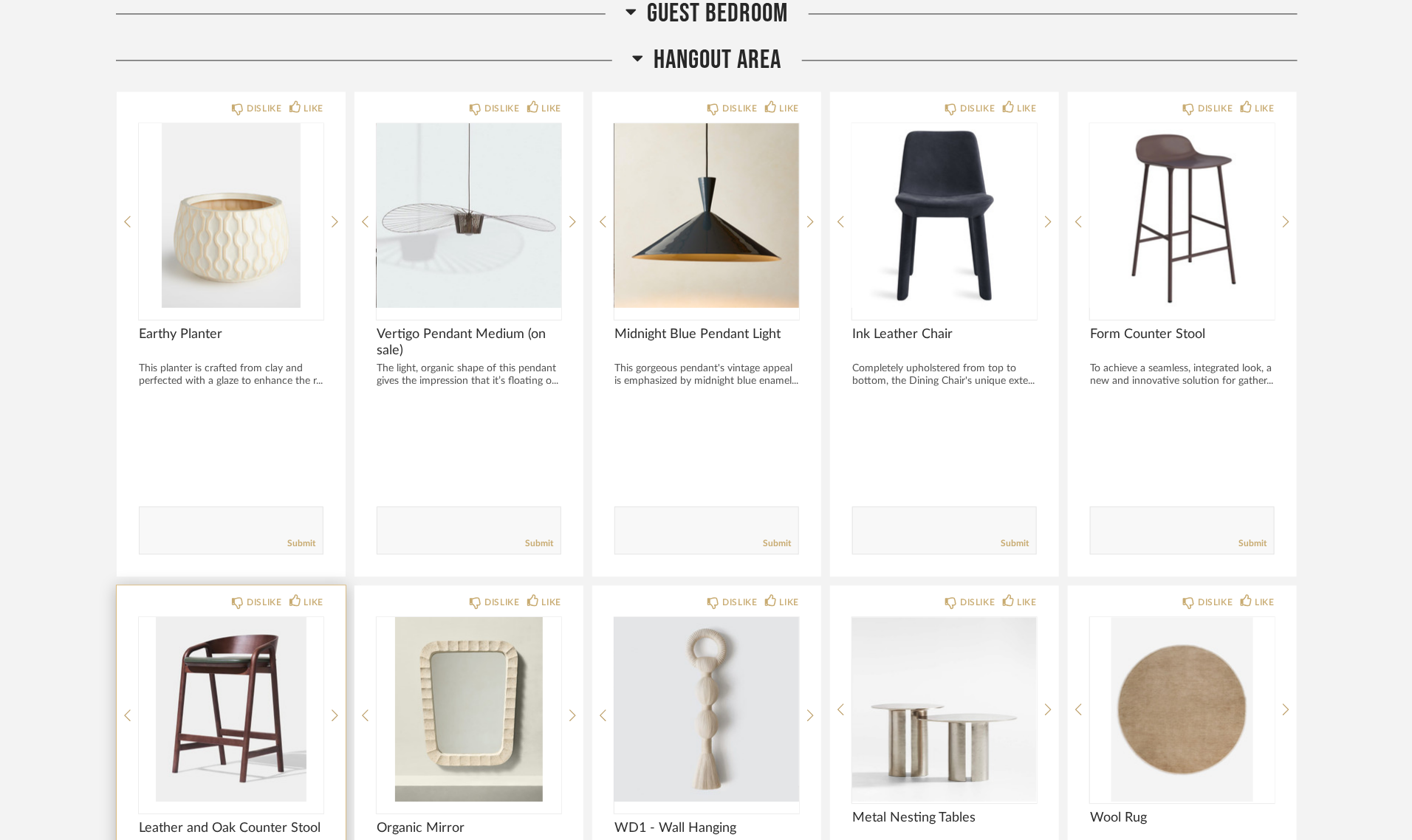
click at [190, 659] on img "0" at bounding box center [231, 709] width 185 height 185
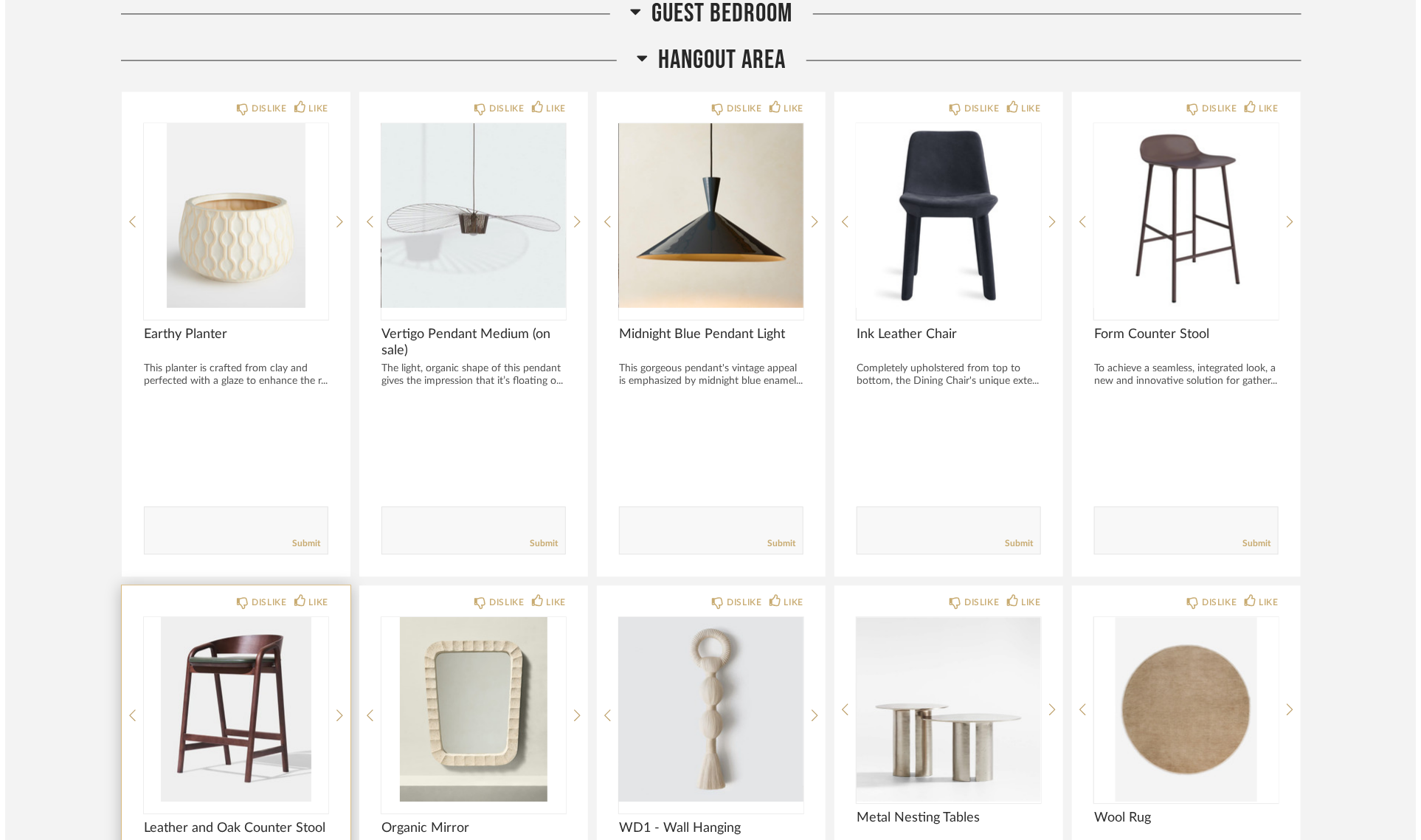
scroll to position [0, 0]
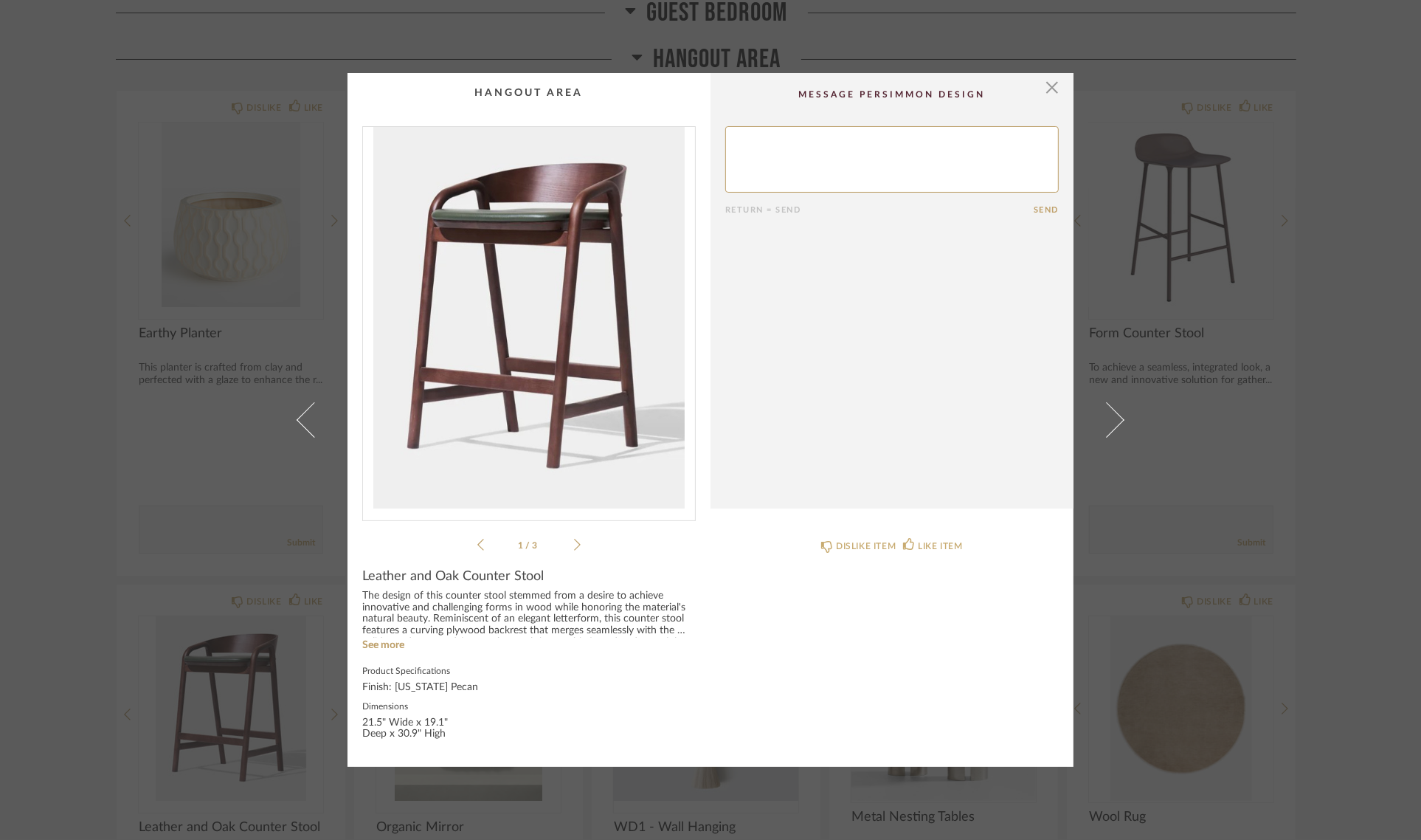
click at [504, 358] on img "0" at bounding box center [529, 317] width 332 height 381
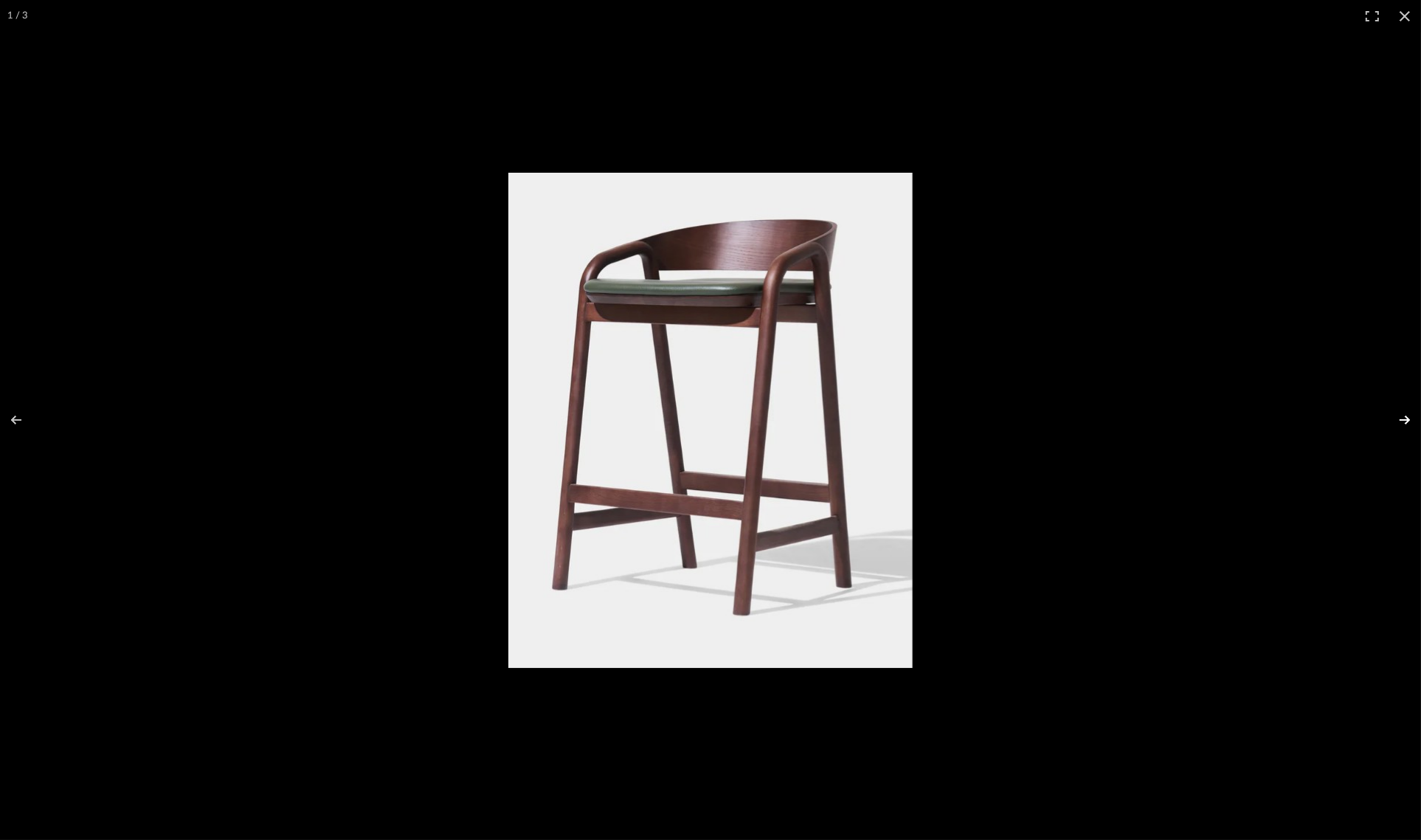
click at [1399, 418] on button at bounding box center [1395, 420] width 52 height 74
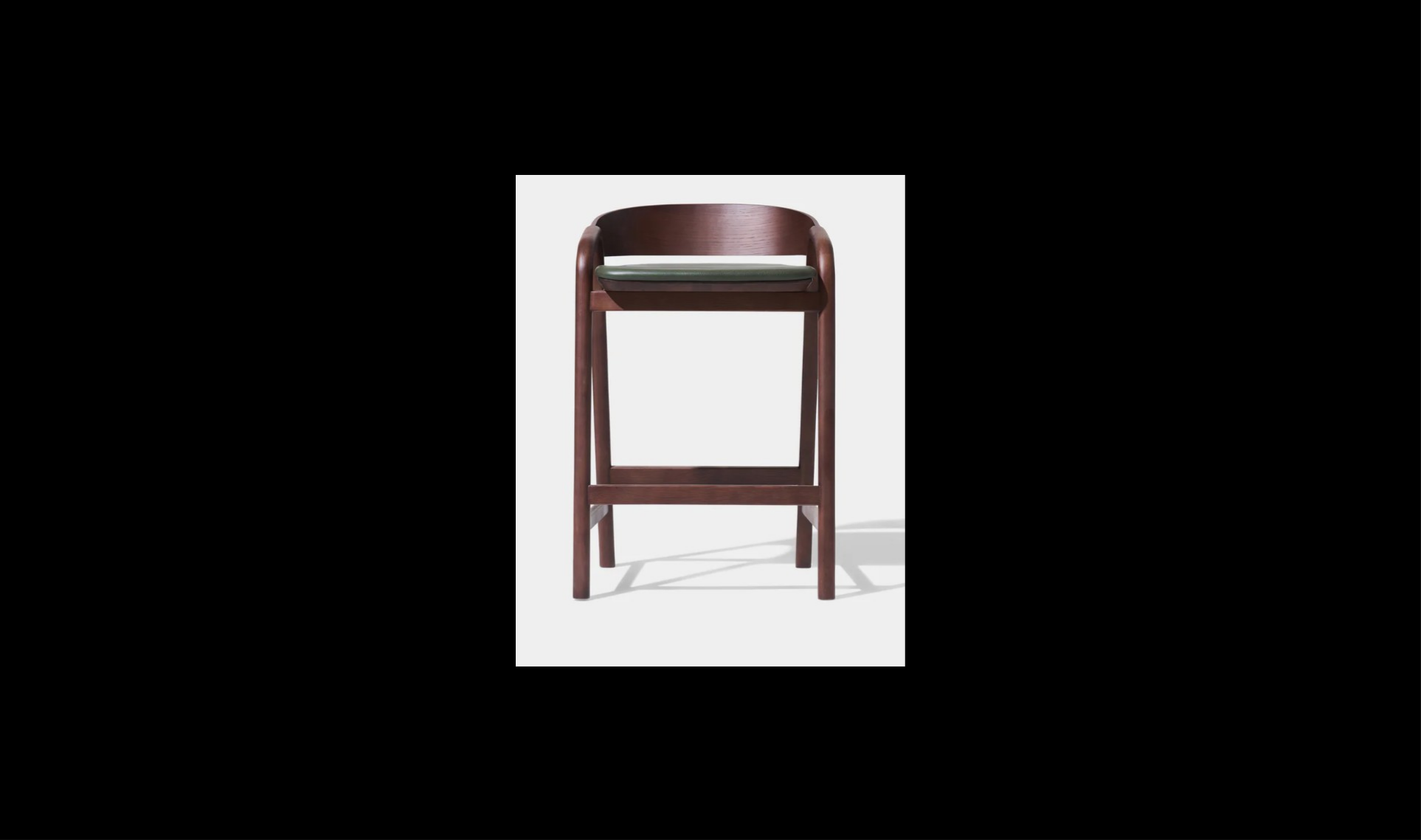
click at [1399, 418] on button at bounding box center [1395, 420] width 52 height 74
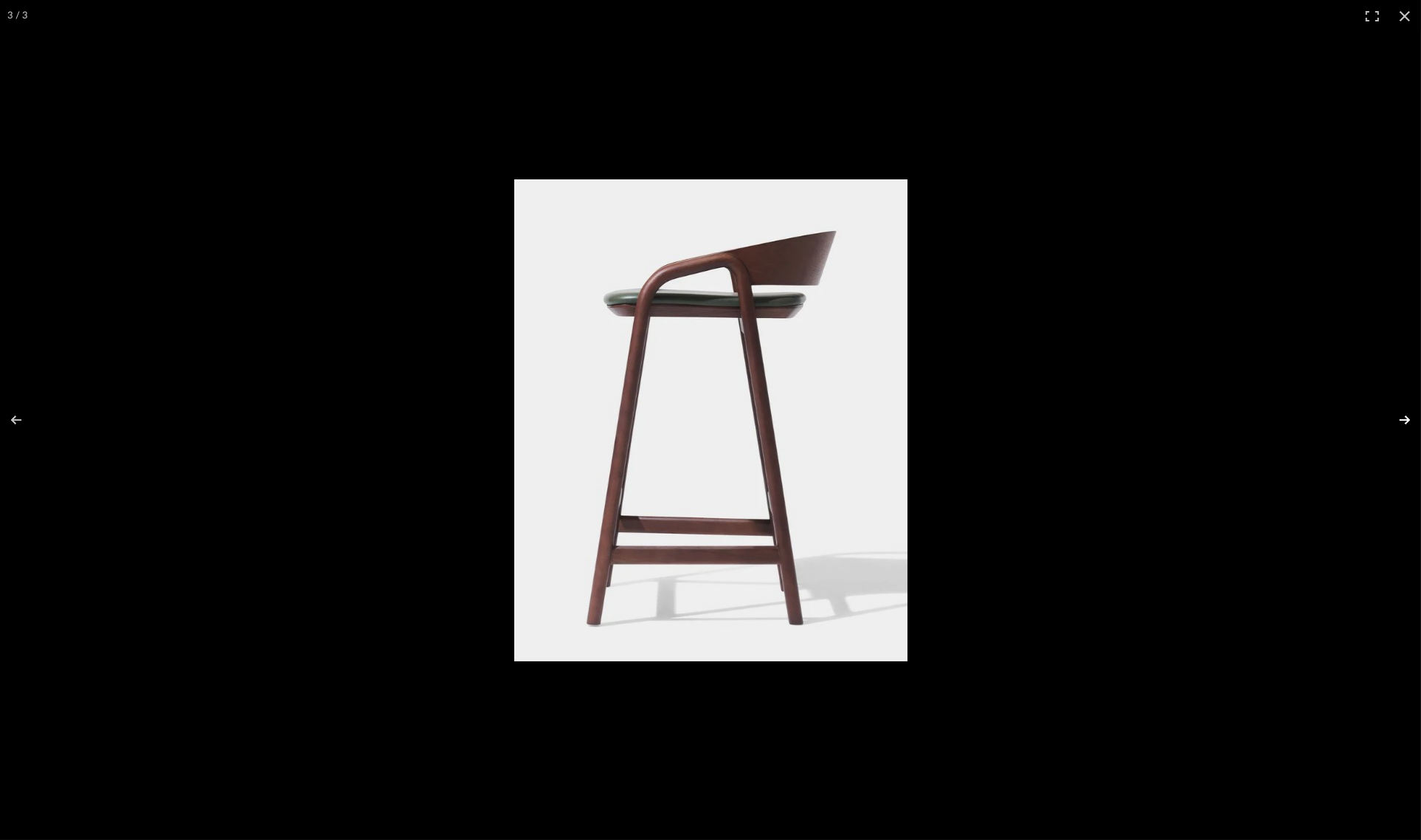
click at [1399, 415] on button at bounding box center [1395, 420] width 52 height 74
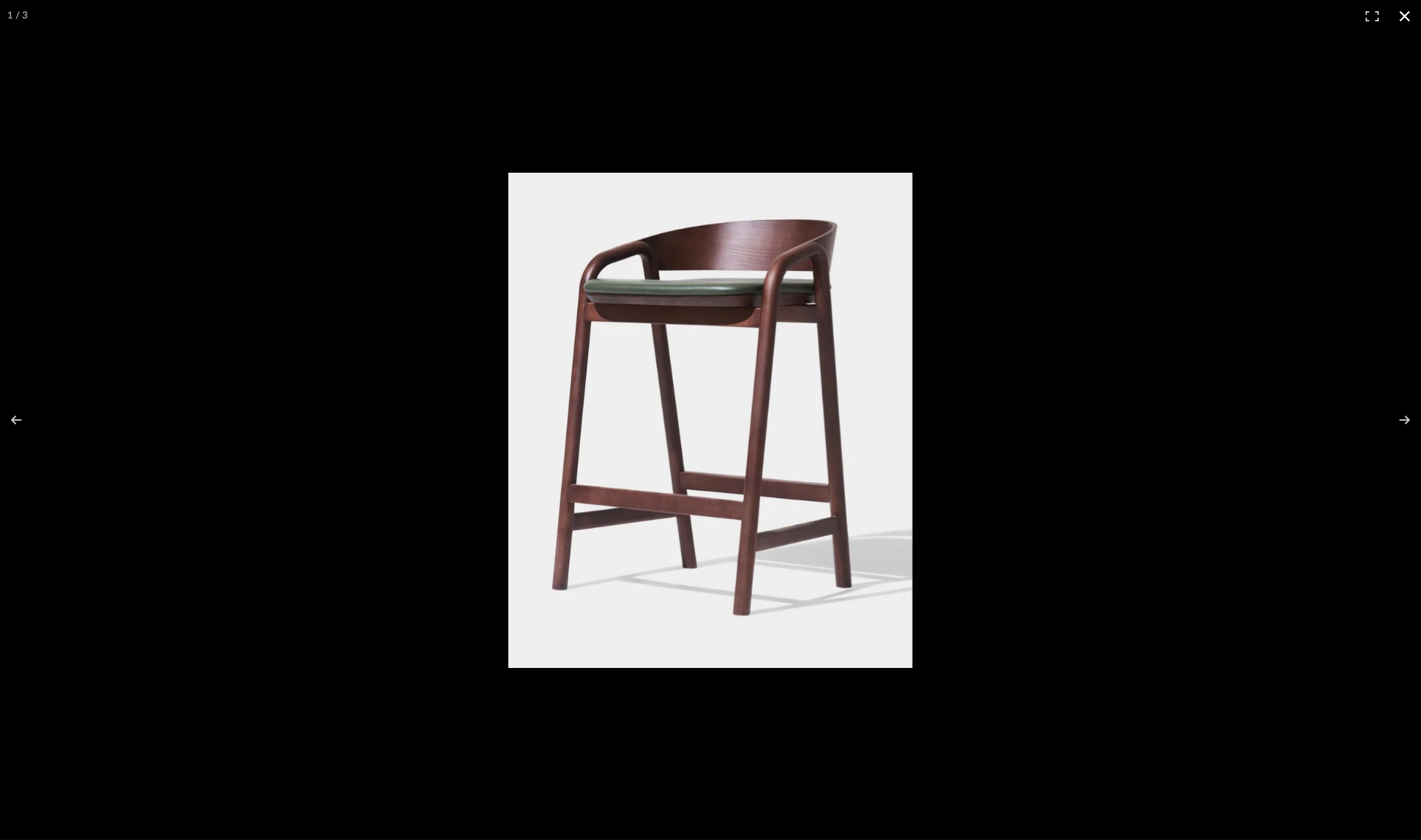
click at [1401, 16] on button at bounding box center [1405, 16] width 33 height 33
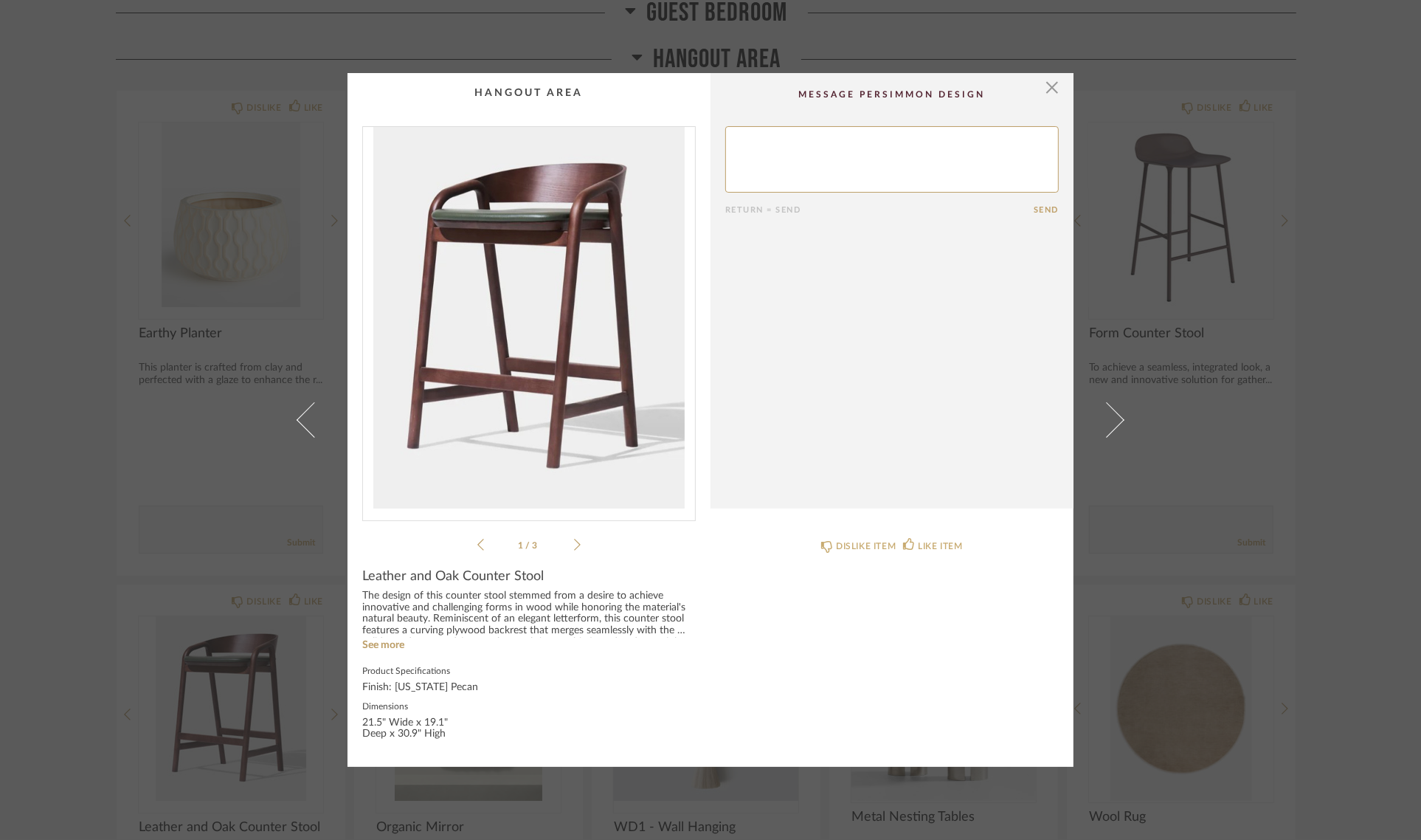
click at [1371, 313] on div "× 1 / 3 Return = Send Send Leather and Oak Counter Stool The design of this cou…" at bounding box center [710, 420] width 1421 height 840
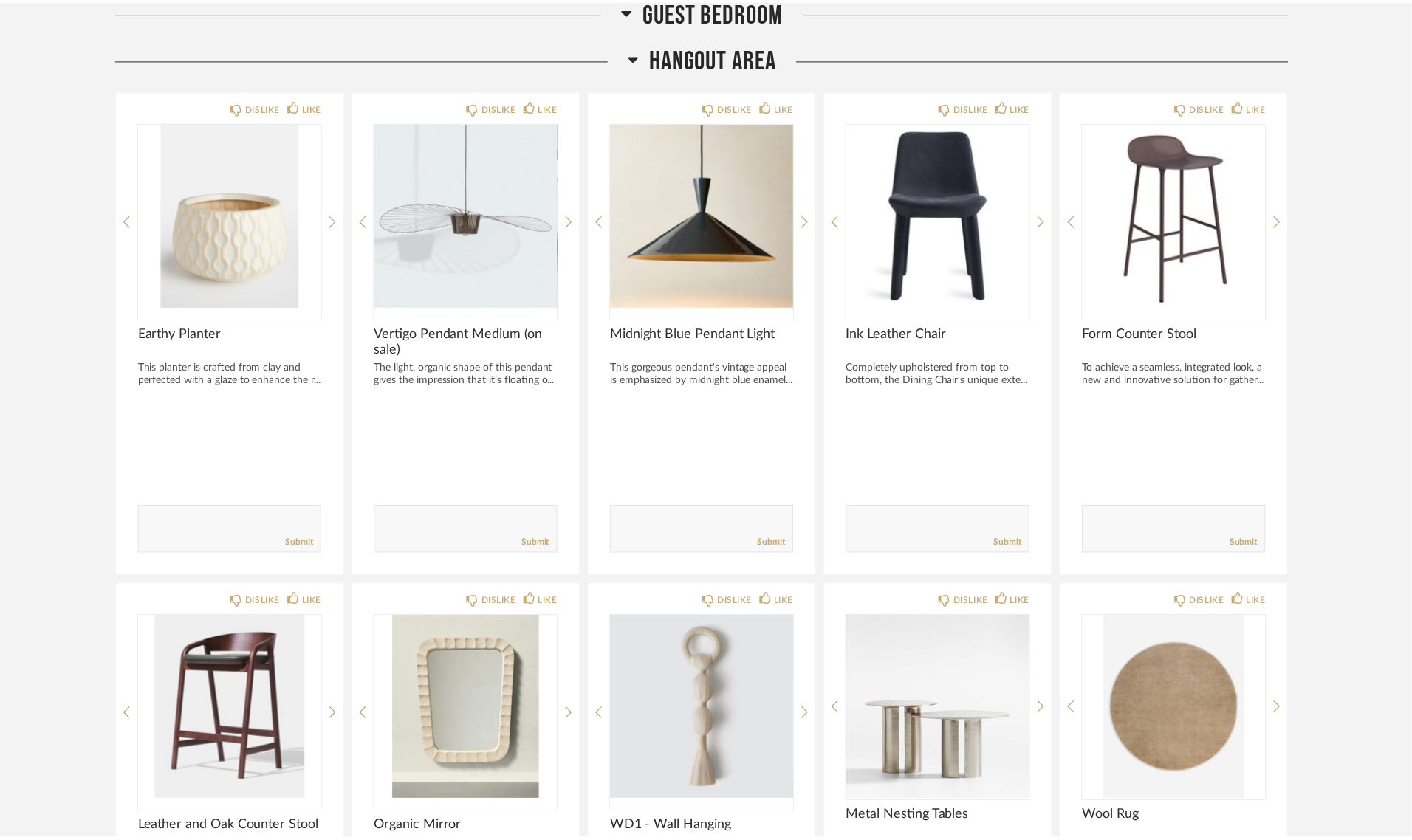
scroll to position [4430, 0]
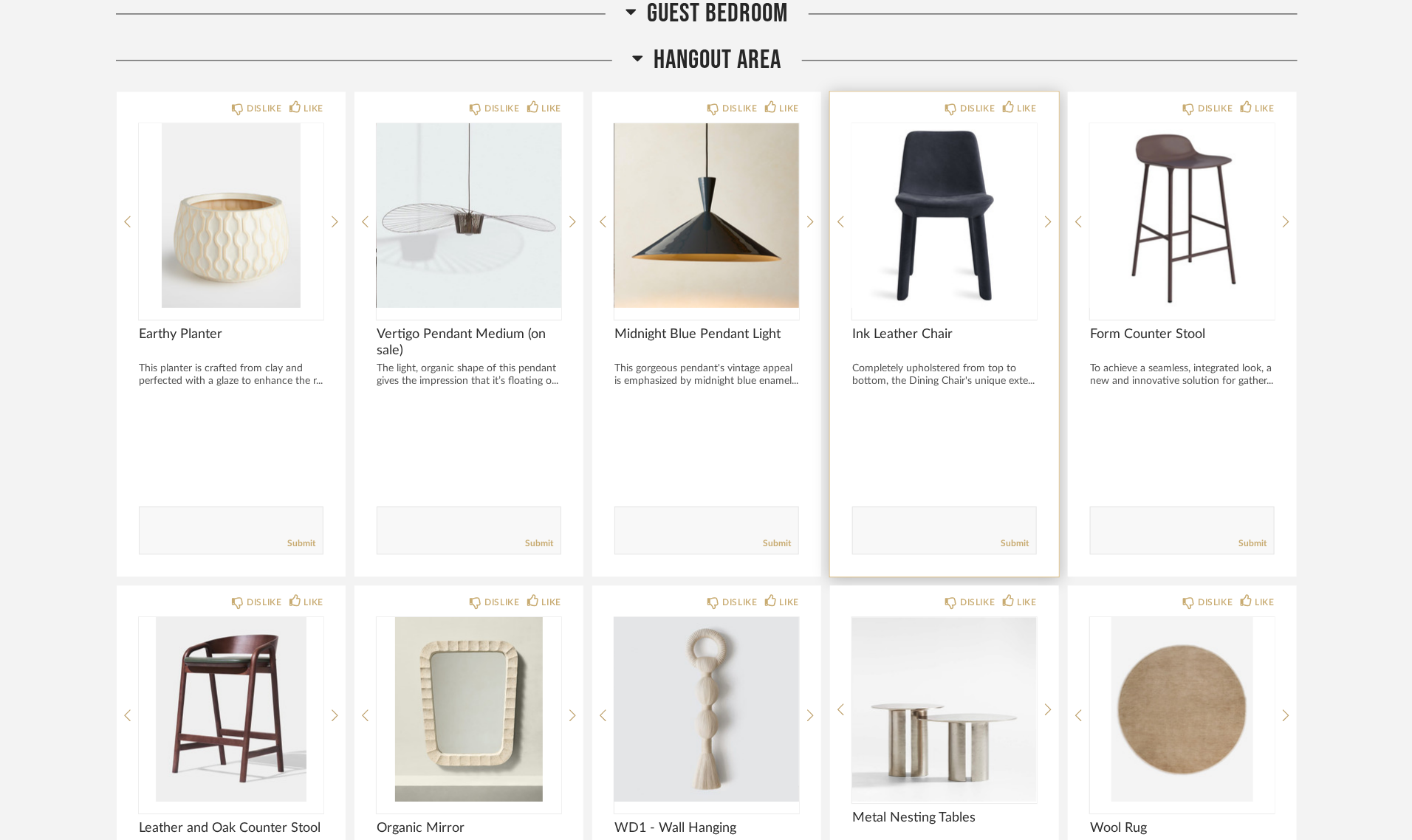
click at [964, 197] on img "0" at bounding box center [944, 215] width 185 height 185
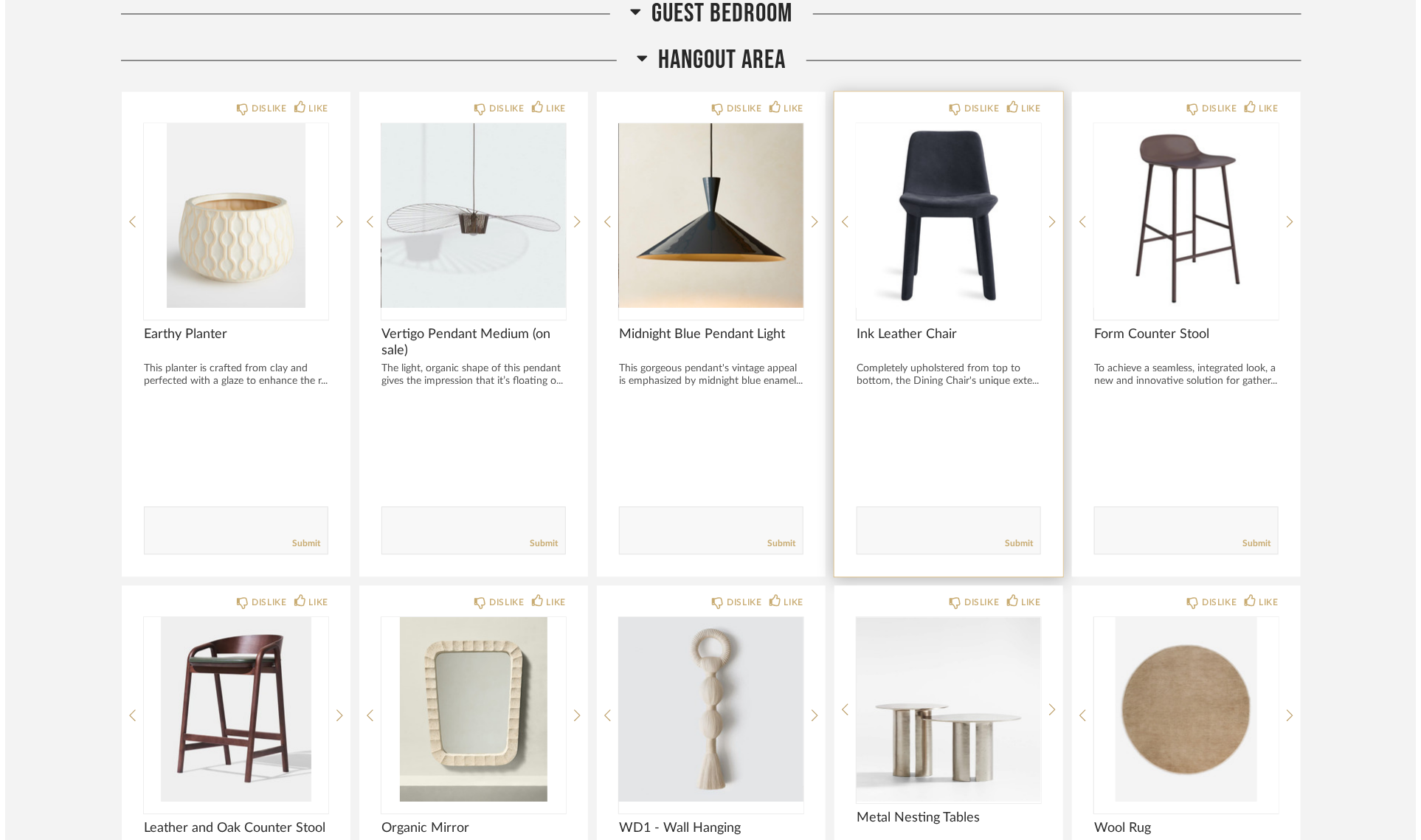
scroll to position [0, 0]
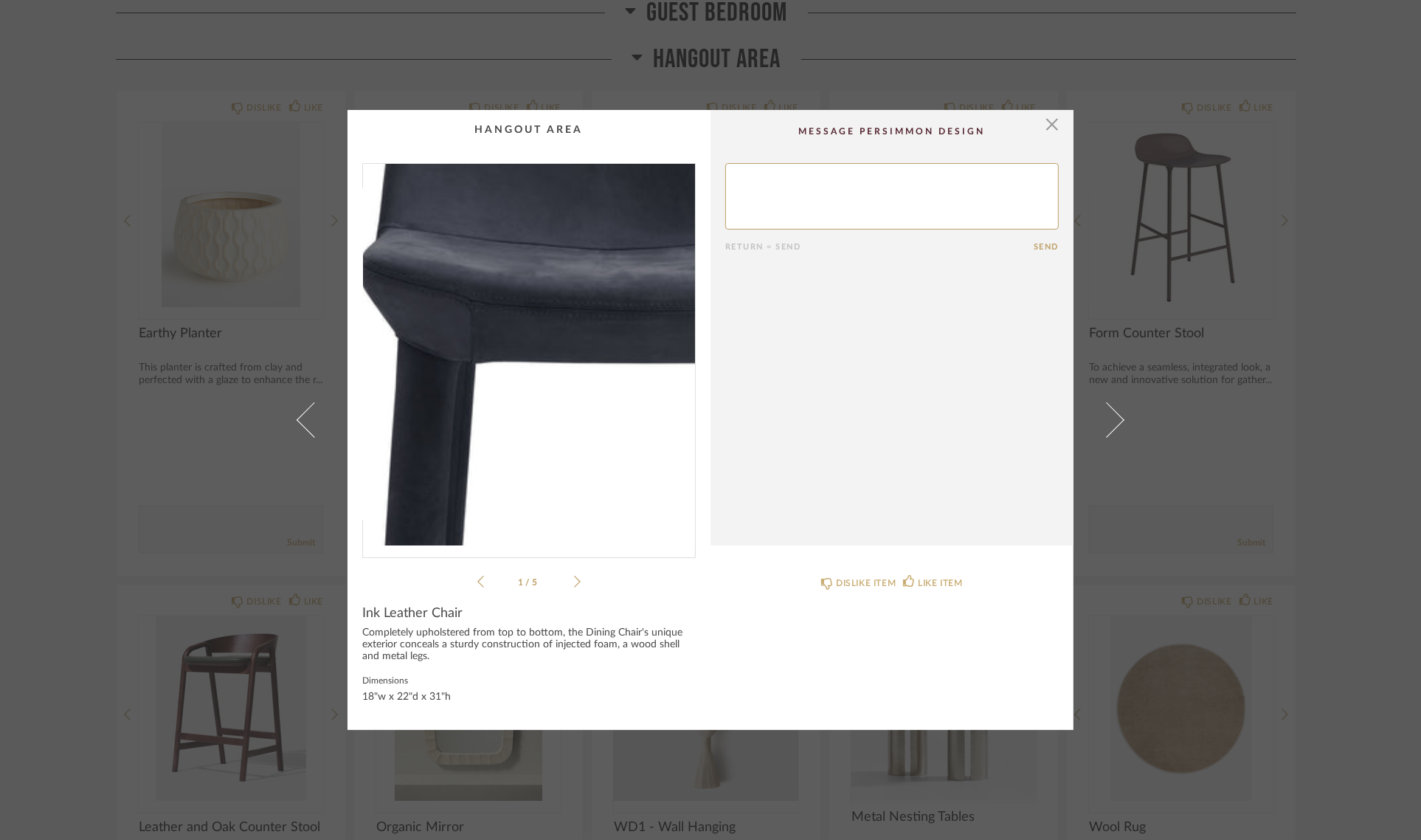
click at [492, 354] on img "0" at bounding box center [529, 354] width 332 height 381
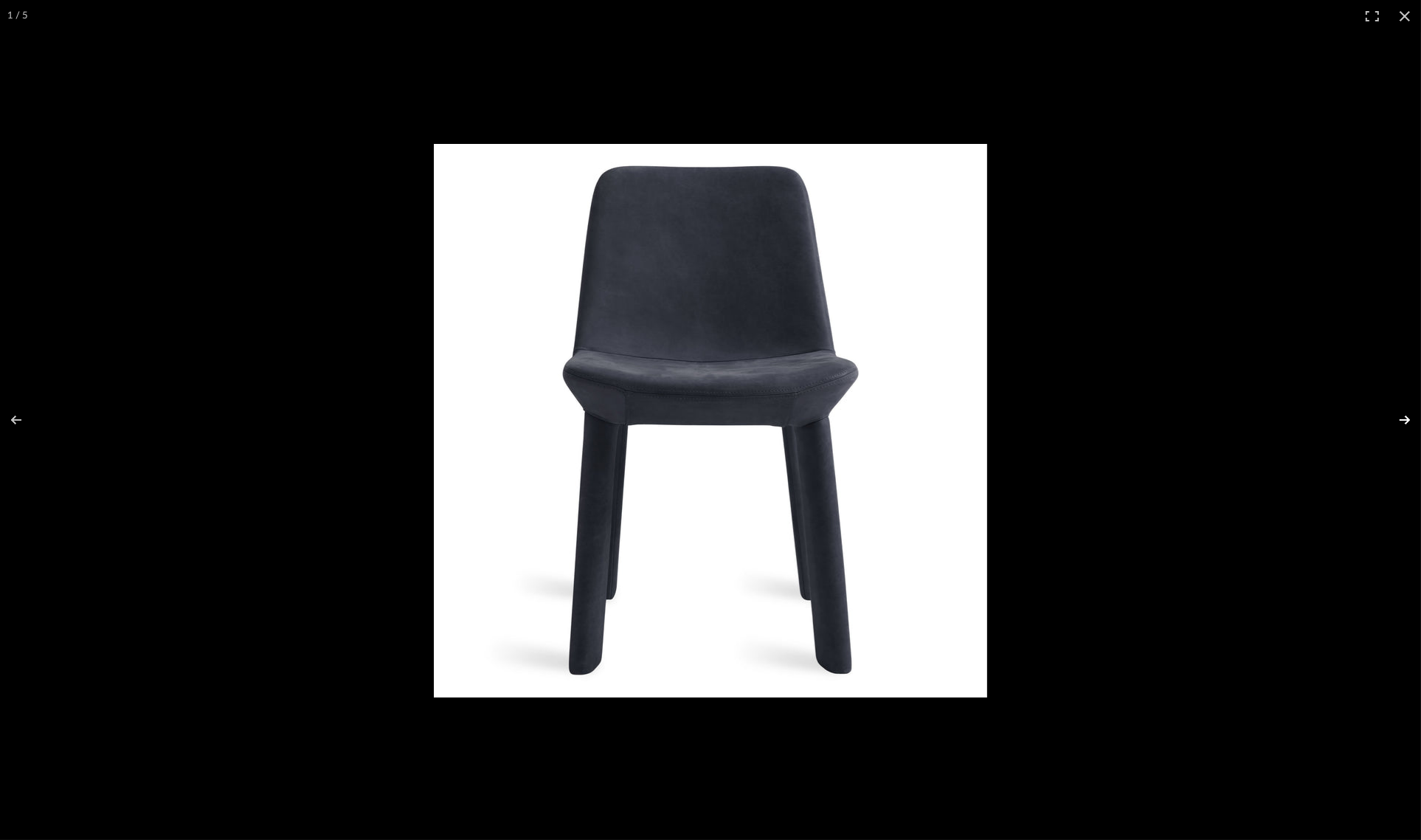
click at [1395, 417] on button at bounding box center [1395, 420] width 52 height 74
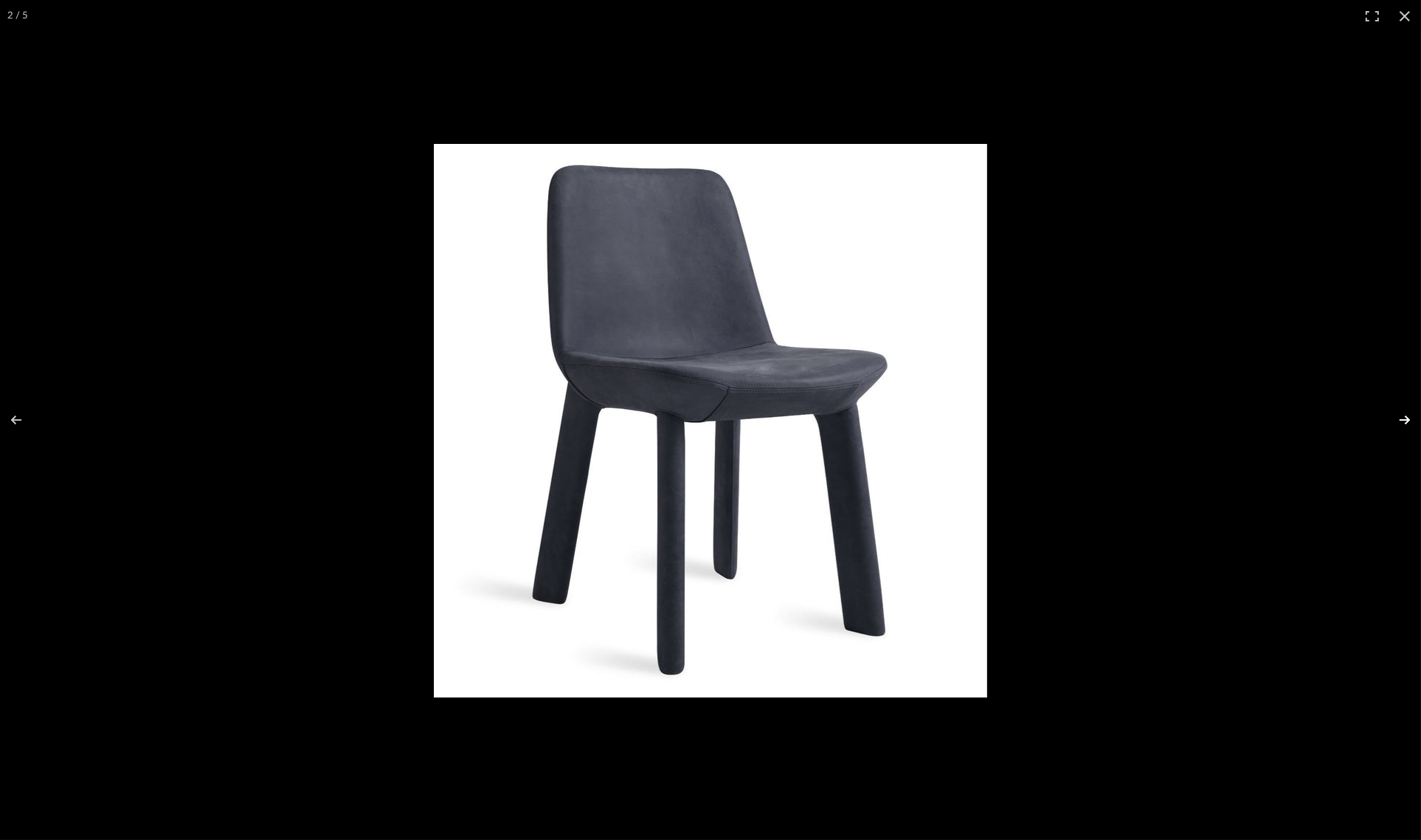
click at [1395, 417] on button at bounding box center [1395, 420] width 52 height 74
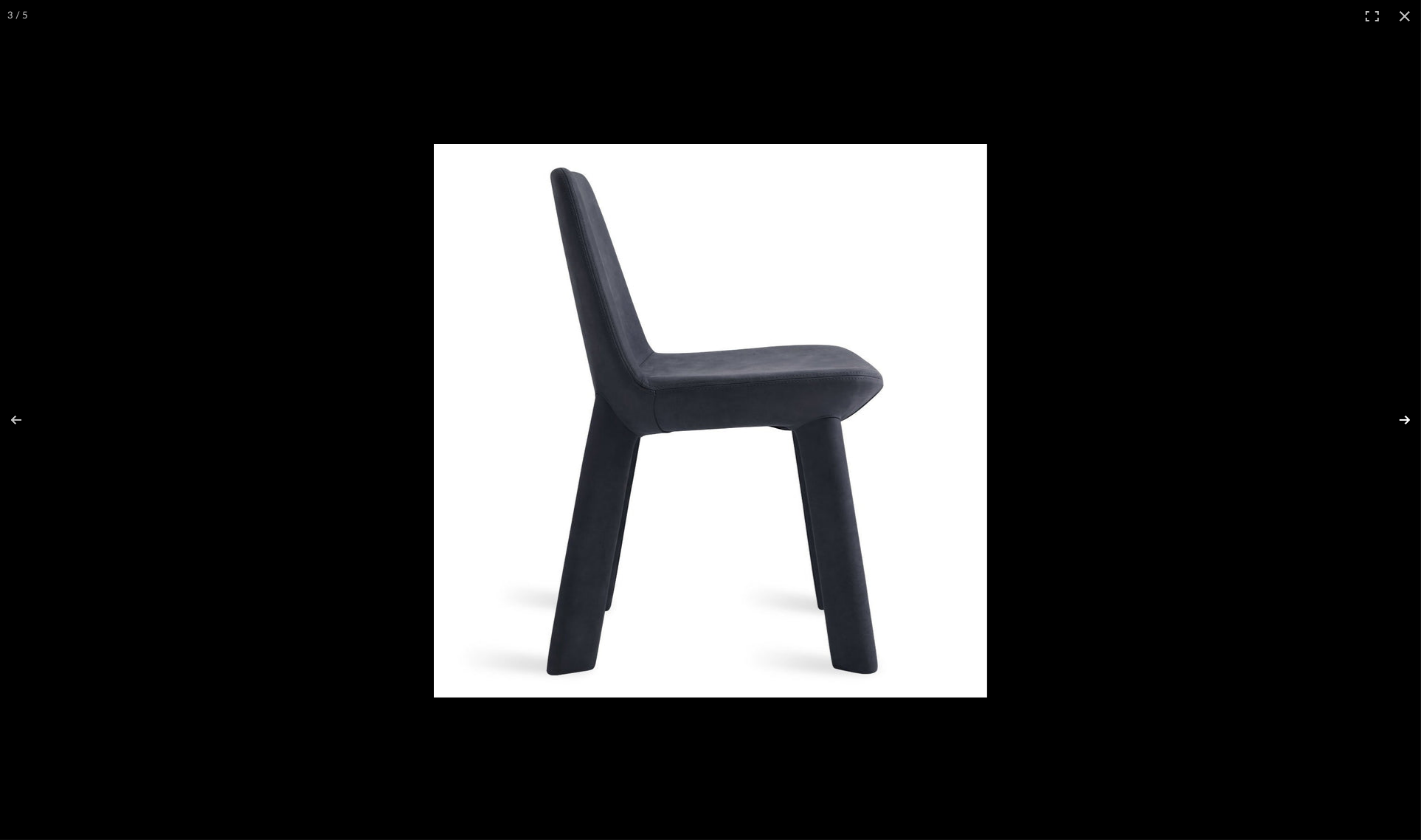
click at [1395, 417] on button at bounding box center [1395, 420] width 52 height 74
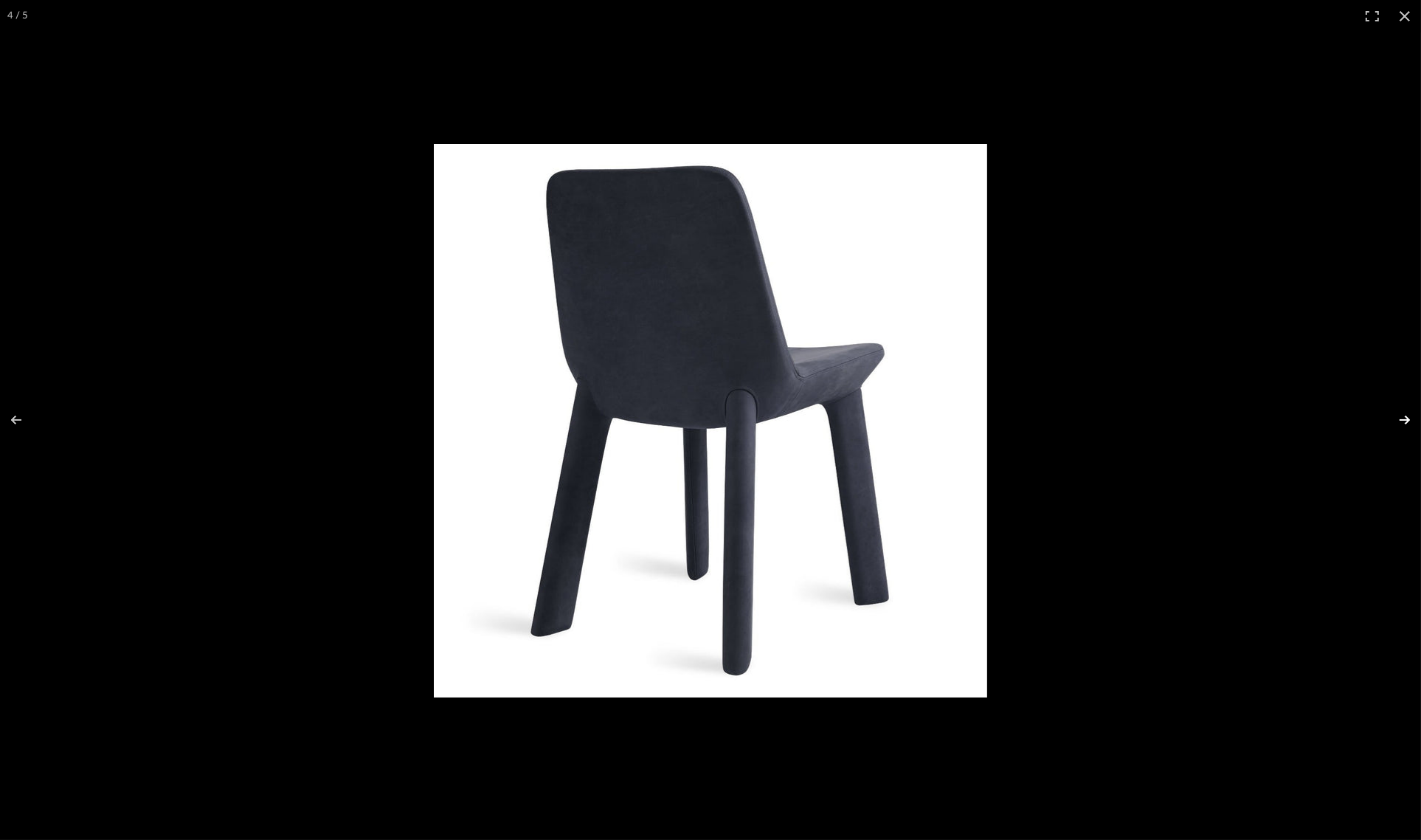
click at [1395, 417] on button at bounding box center [1395, 420] width 52 height 74
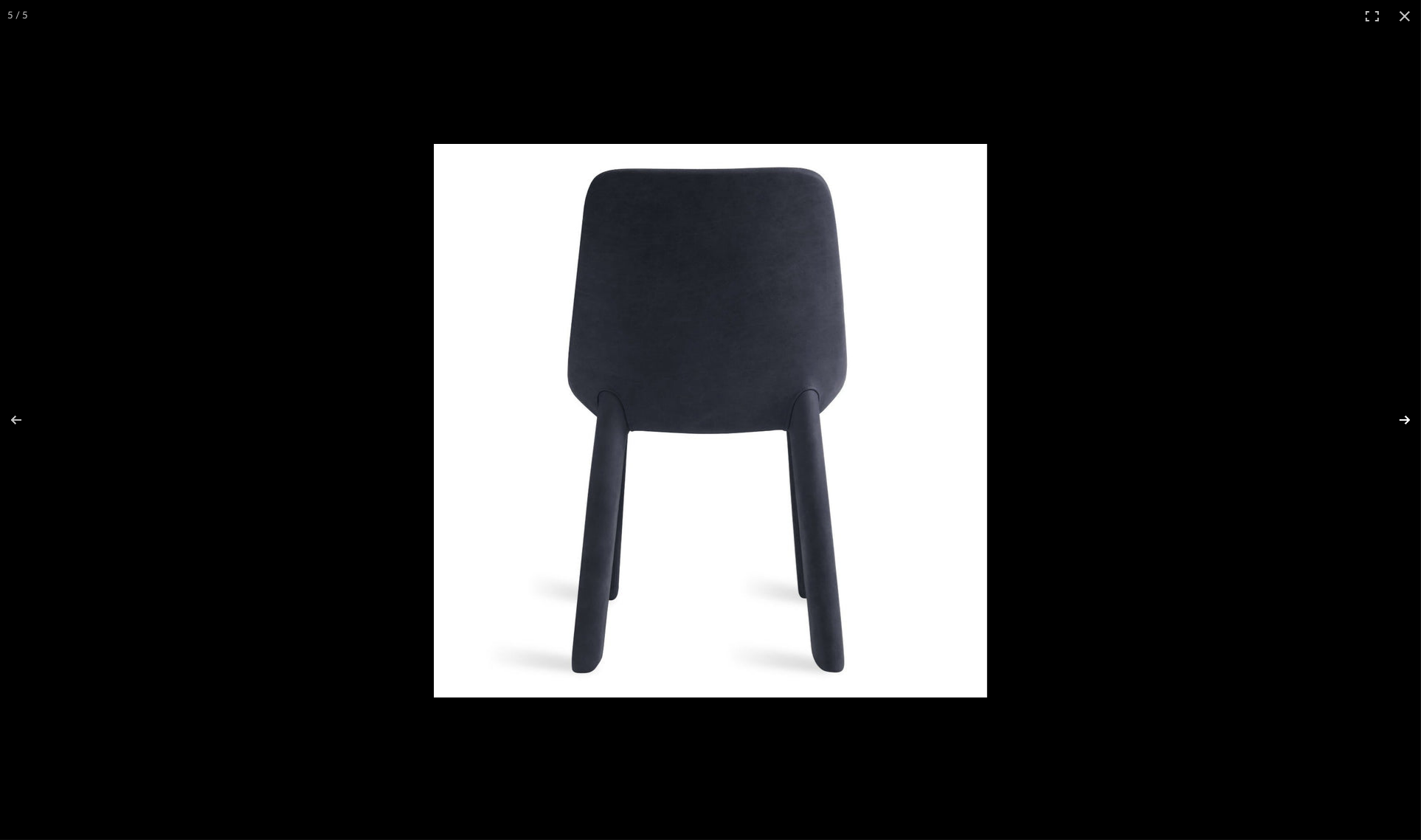
click at [1395, 417] on button at bounding box center [1395, 420] width 52 height 74
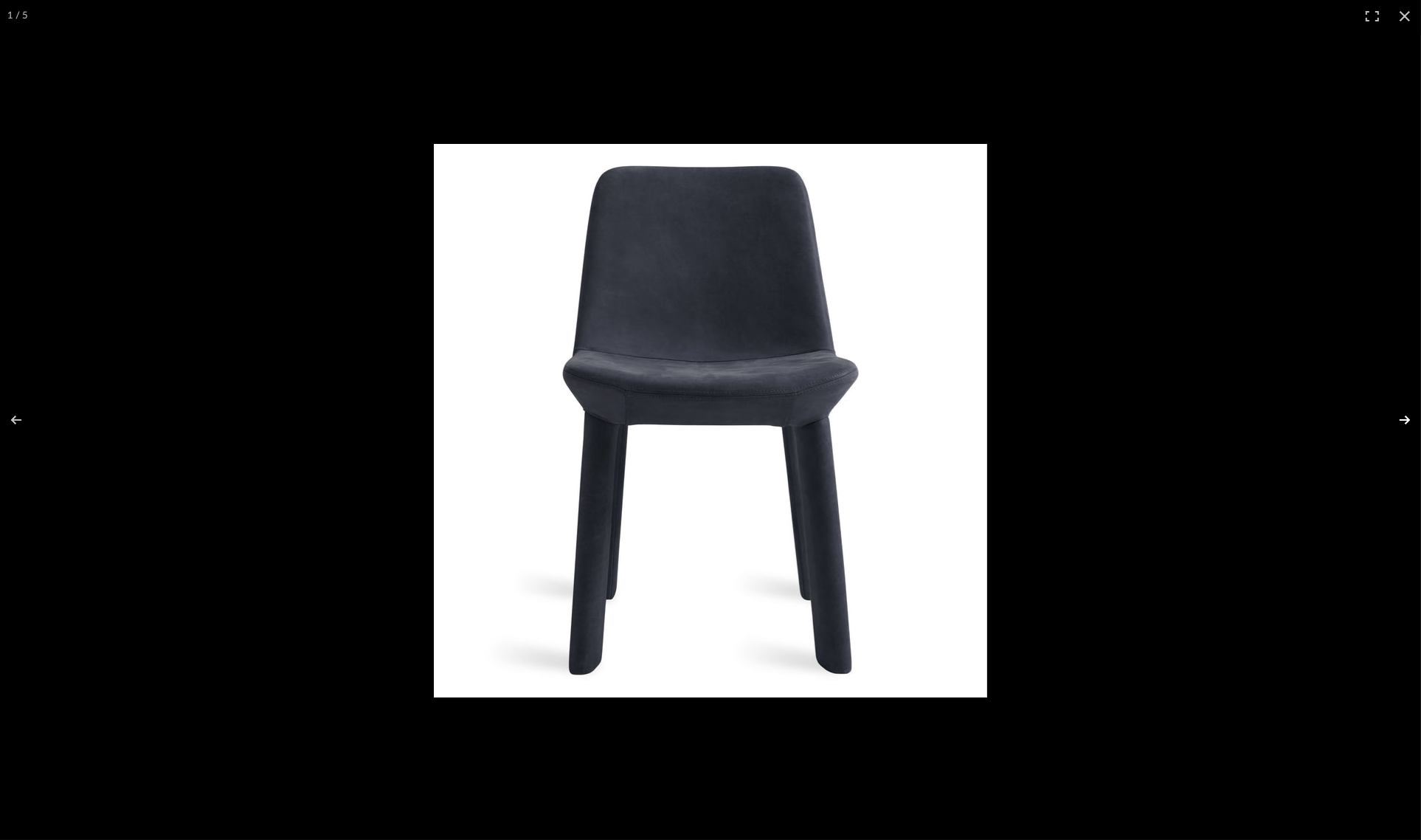
click at [1395, 417] on button at bounding box center [1395, 420] width 52 height 74
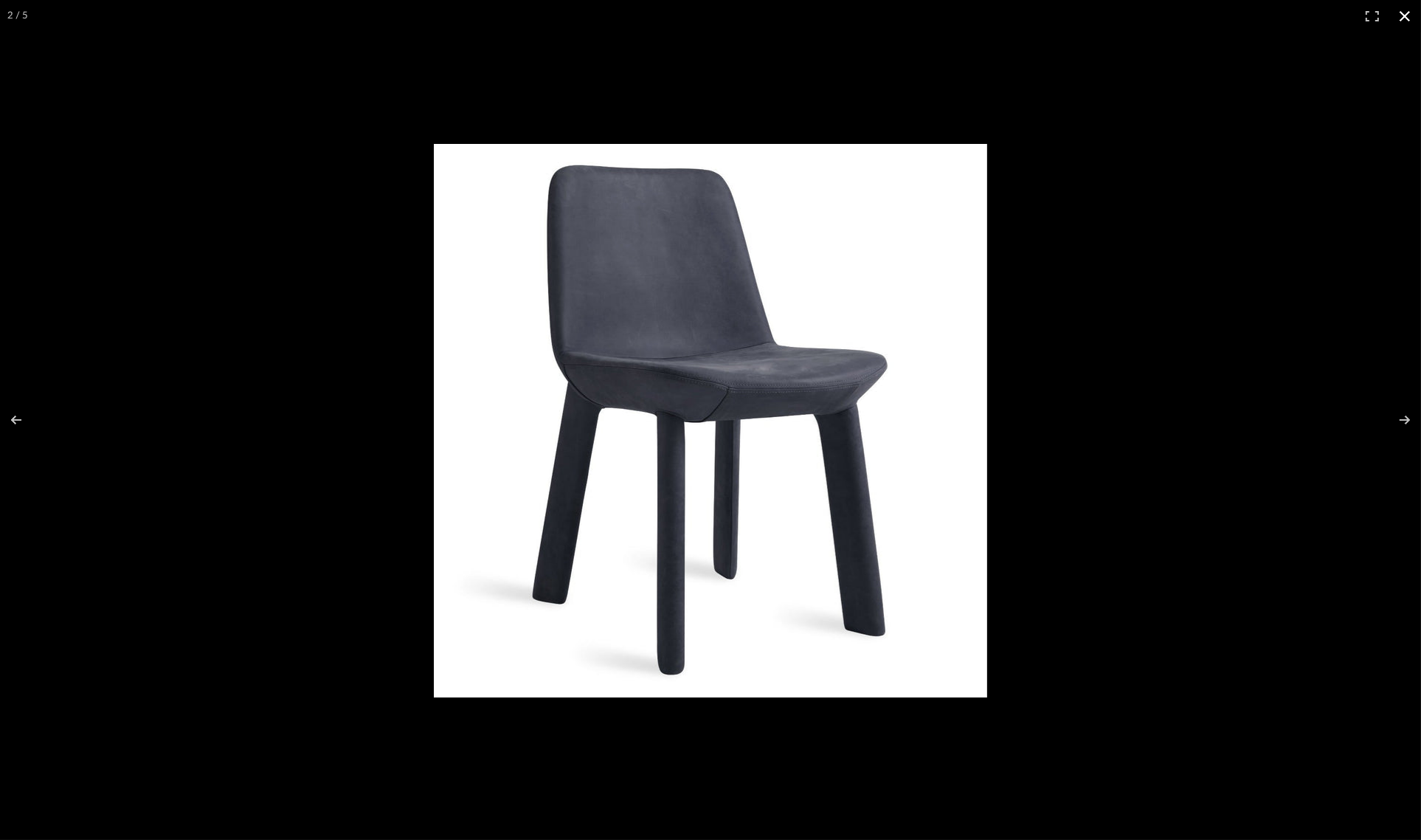
click at [1403, 22] on button at bounding box center [1405, 16] width 33 height 33
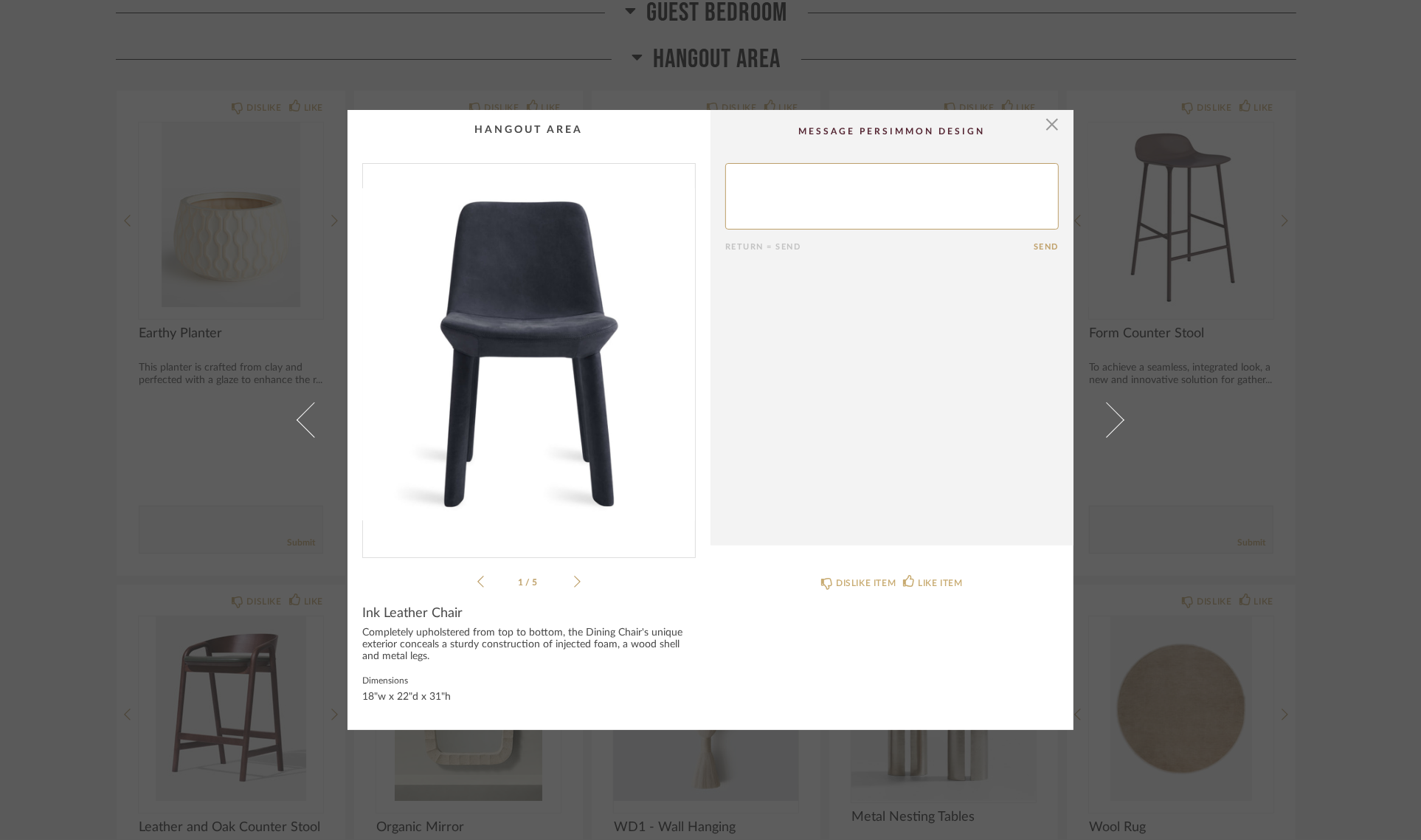
click at [1300, 240] on div "× 1 / 5 Return = Send Send Ink Leather Chair Completely upholstered from top to…" at bounding box center [710, 420] width 1421 height 840
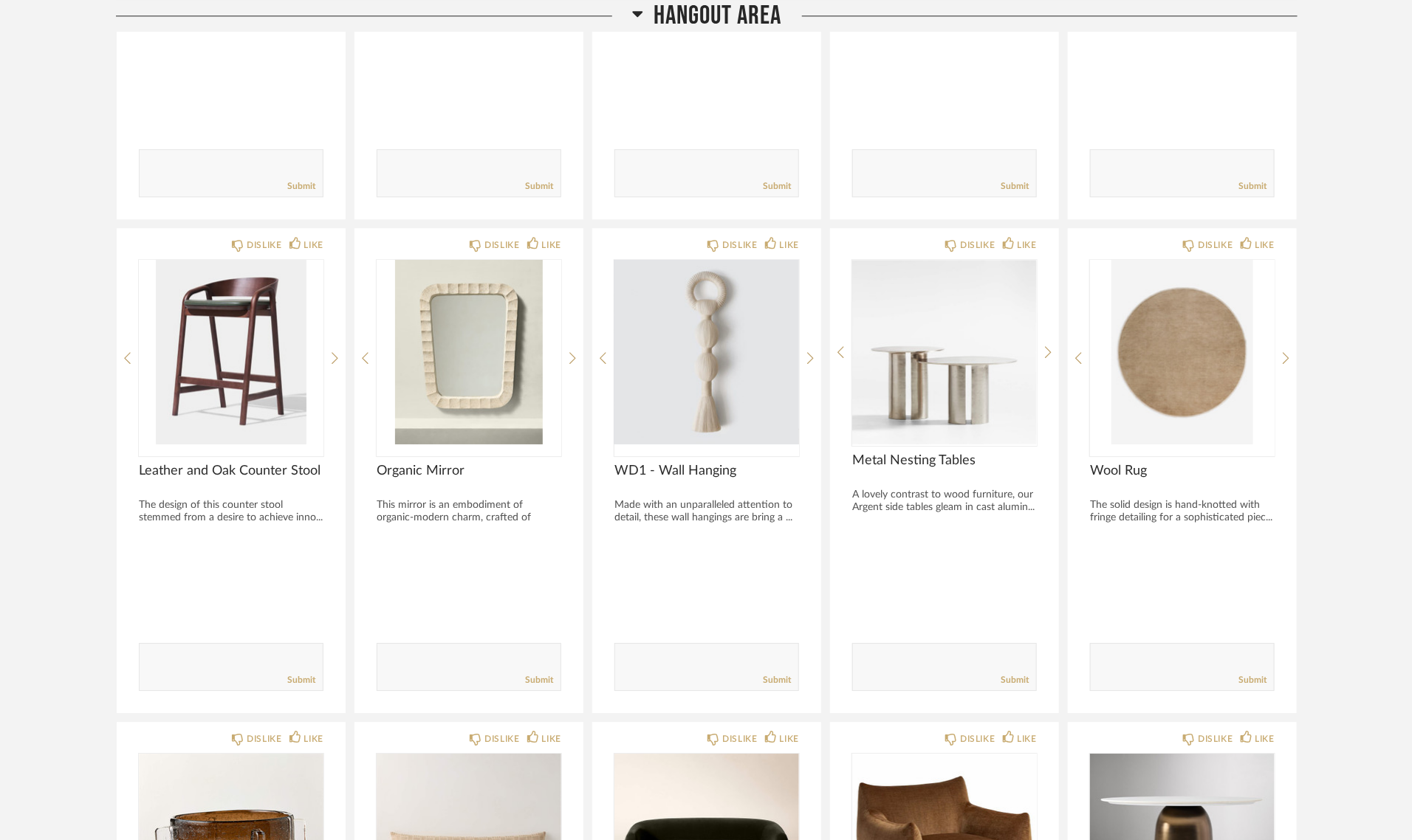
scroll to position [4799, 0]
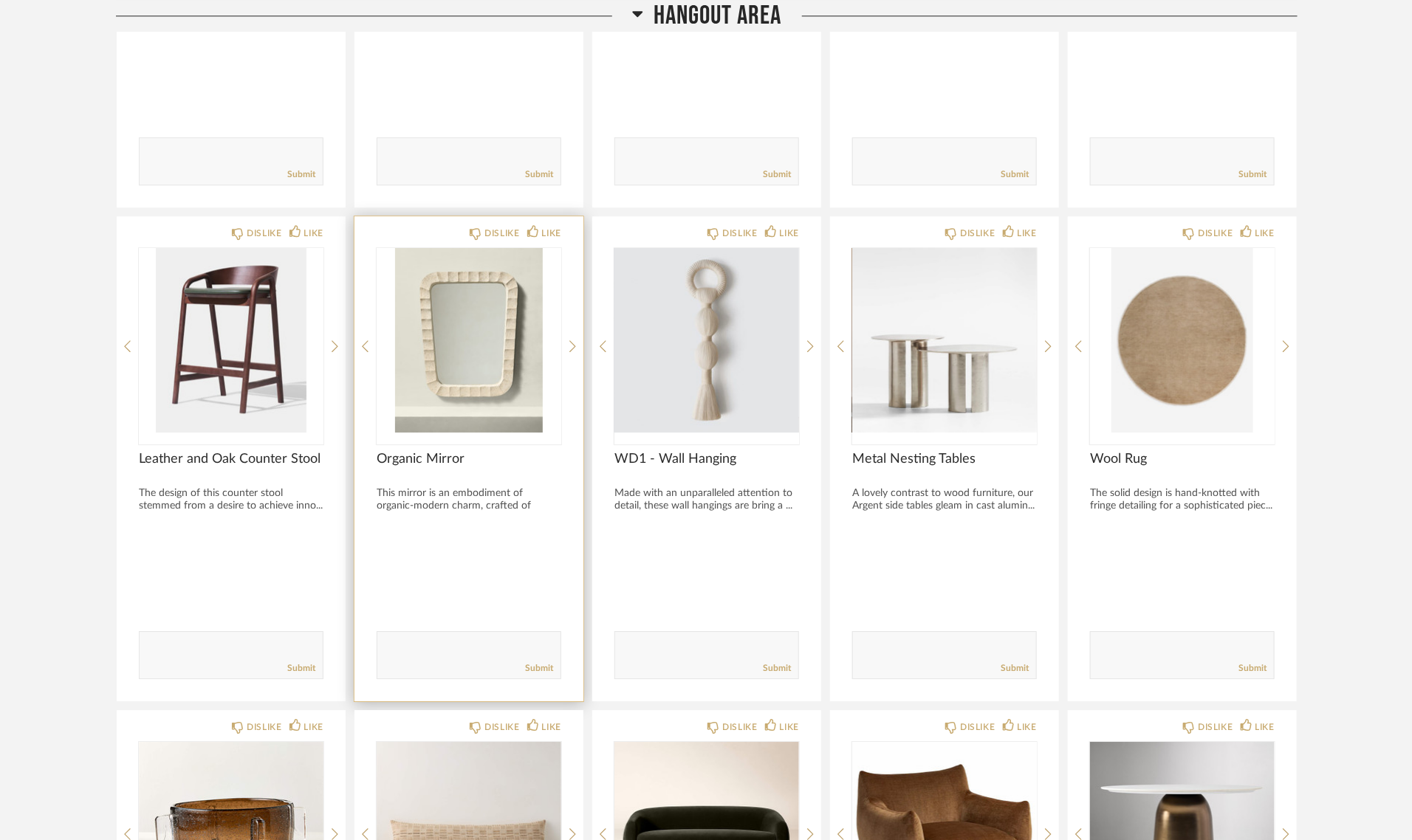
click at [492, 317] on img "0" at bounding box center [469, 340] width 185 height 185
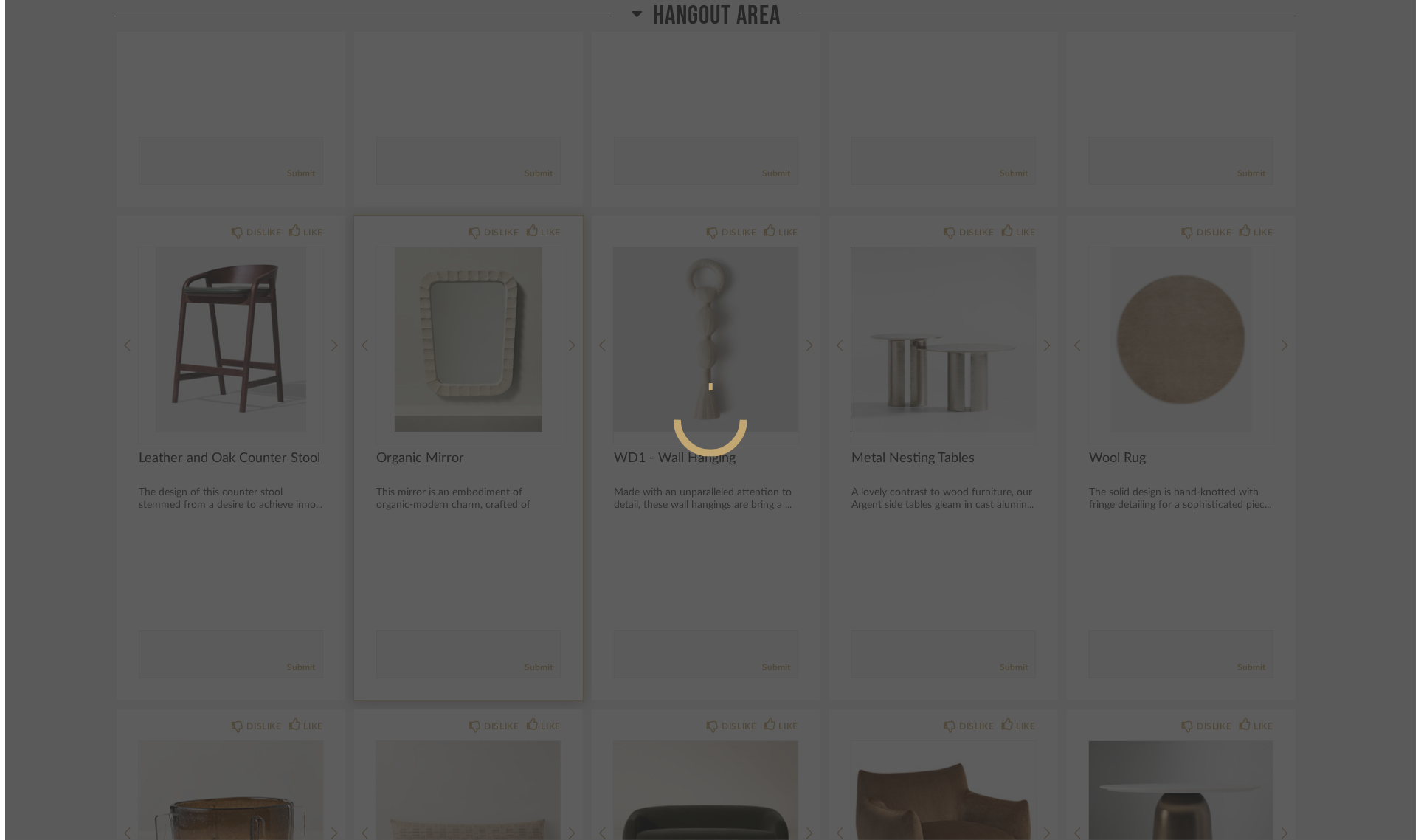
scroll to position [0, 0]
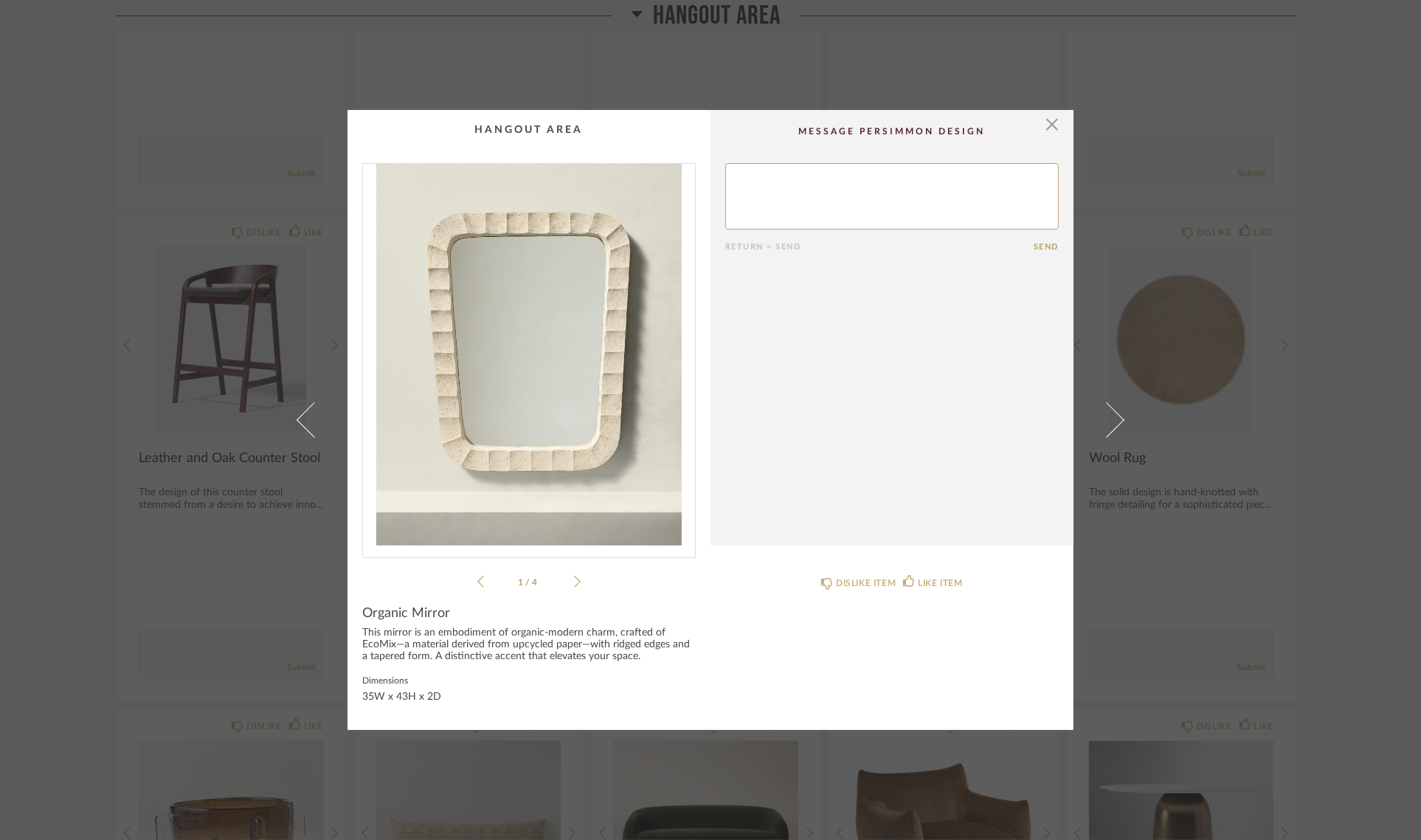
click at [532, 361] on img "0" at bounding box center [529, 354] width 332 height 381
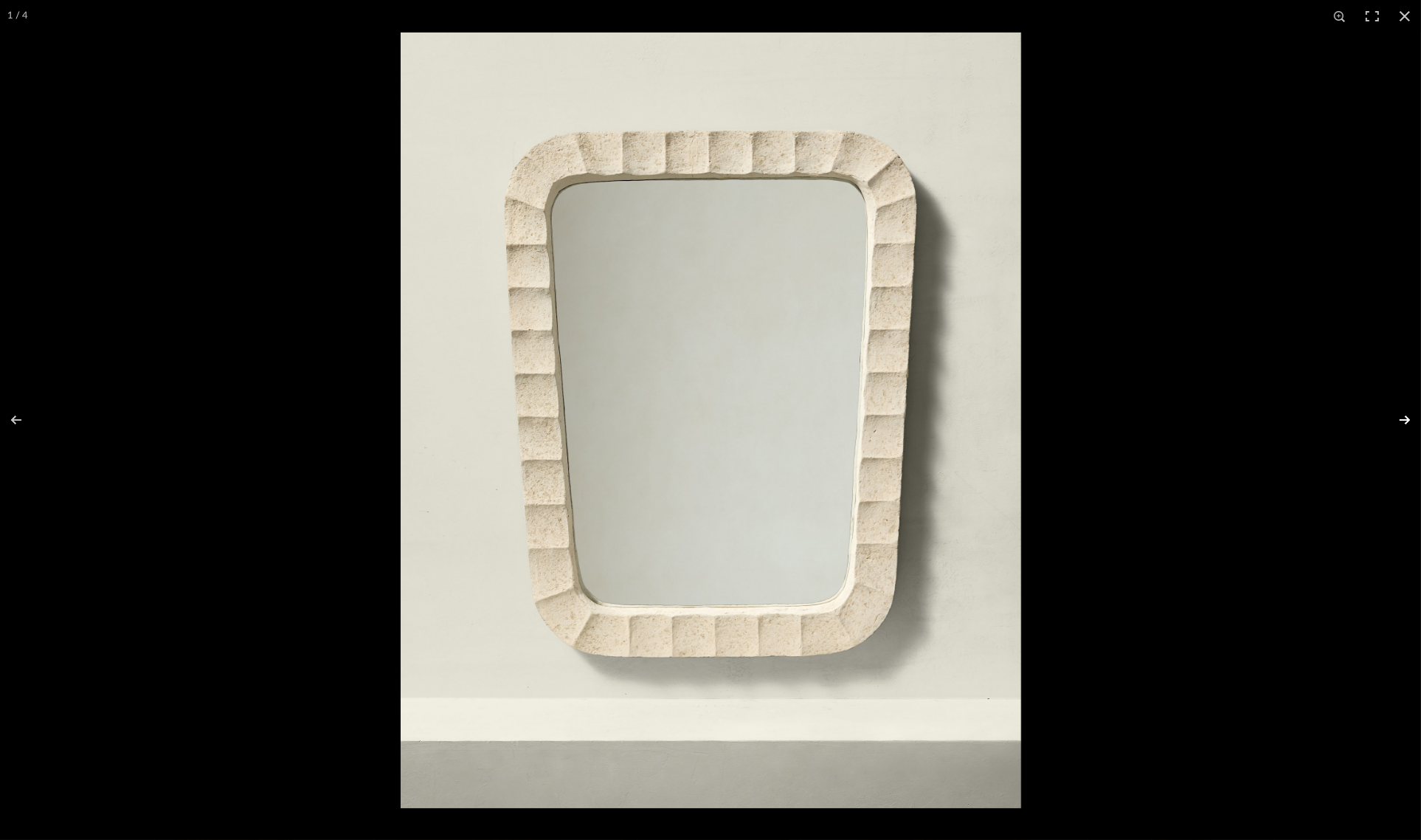
click at [1403, 420] on button at bounding box center [1395, 420] width 52 height 74
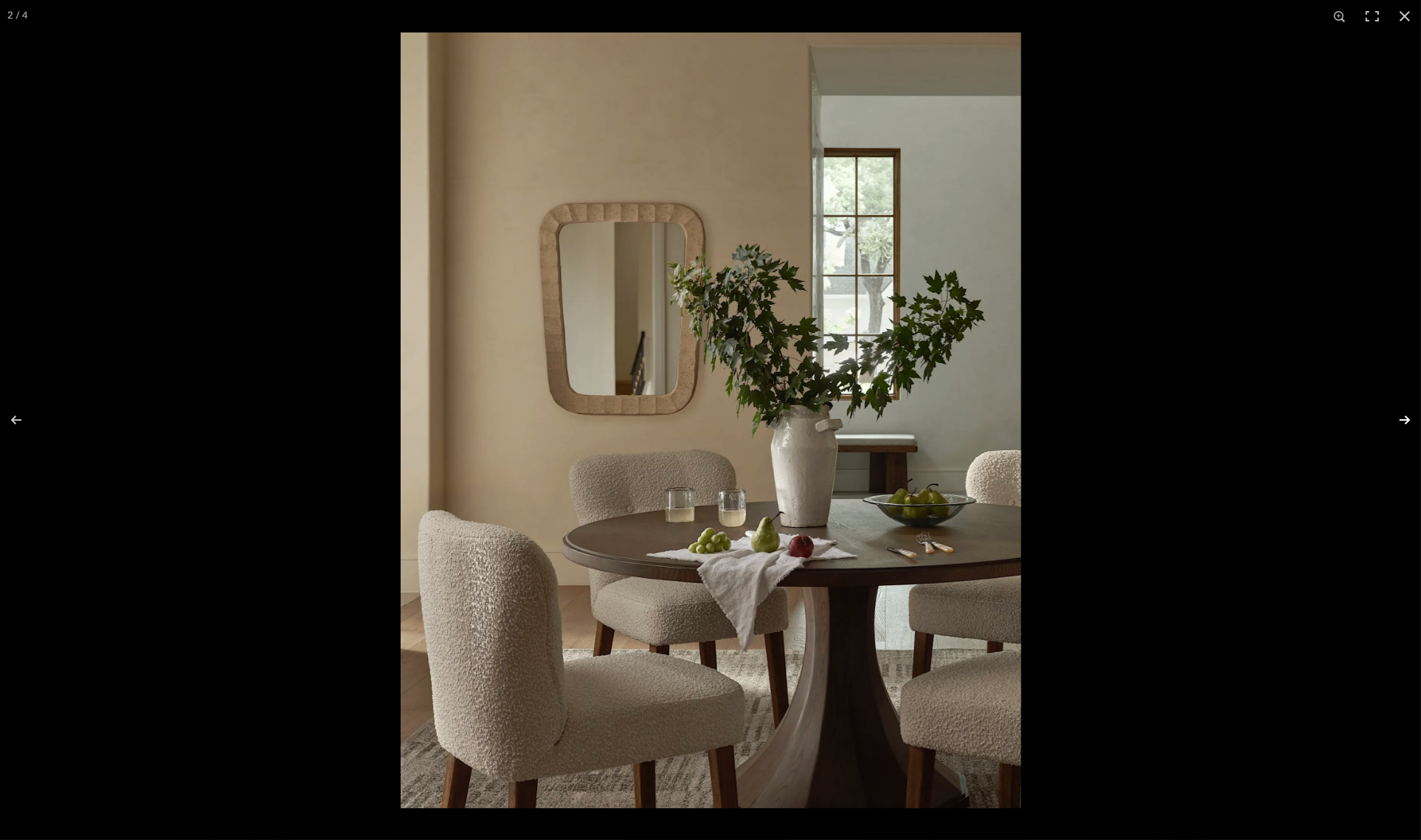
click at [1403, 420] on button at bounding box center [1395, 420] width 52 height 74
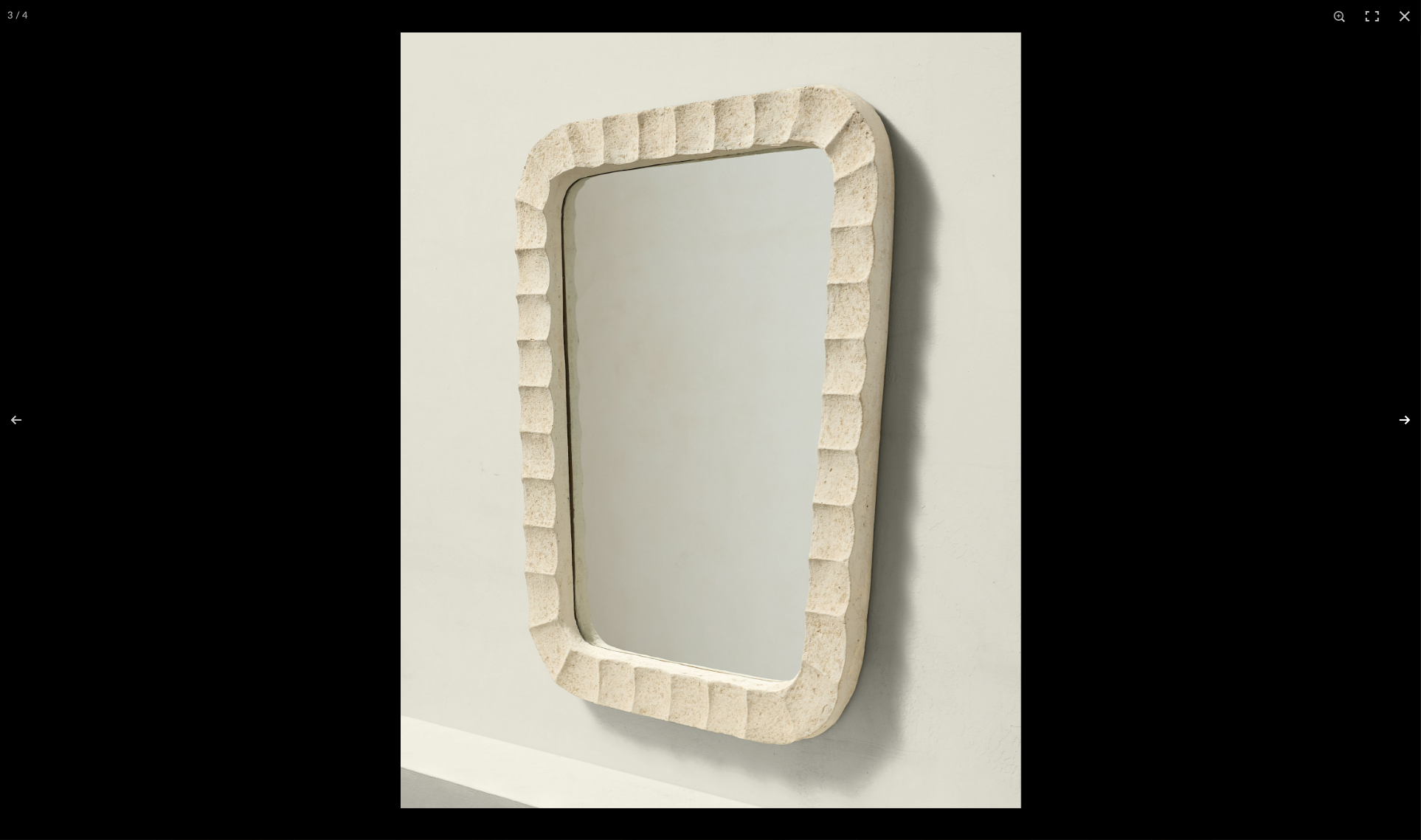
click at [1403, 420] on button at bounding box center [1395, 420] width 52 height 74
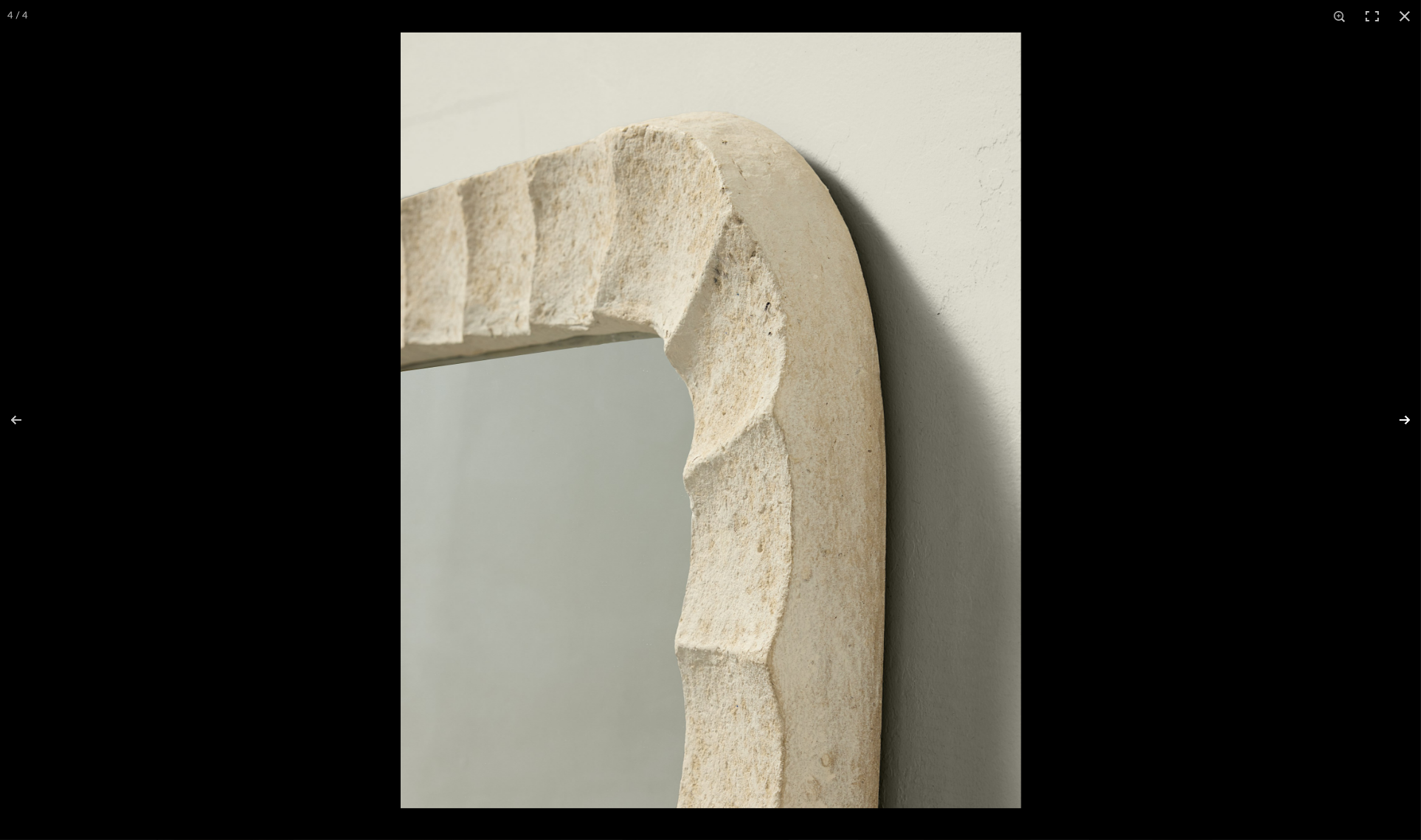
click at [1403, 420] on button at bounding box center [1395, 420] width 52 height 74
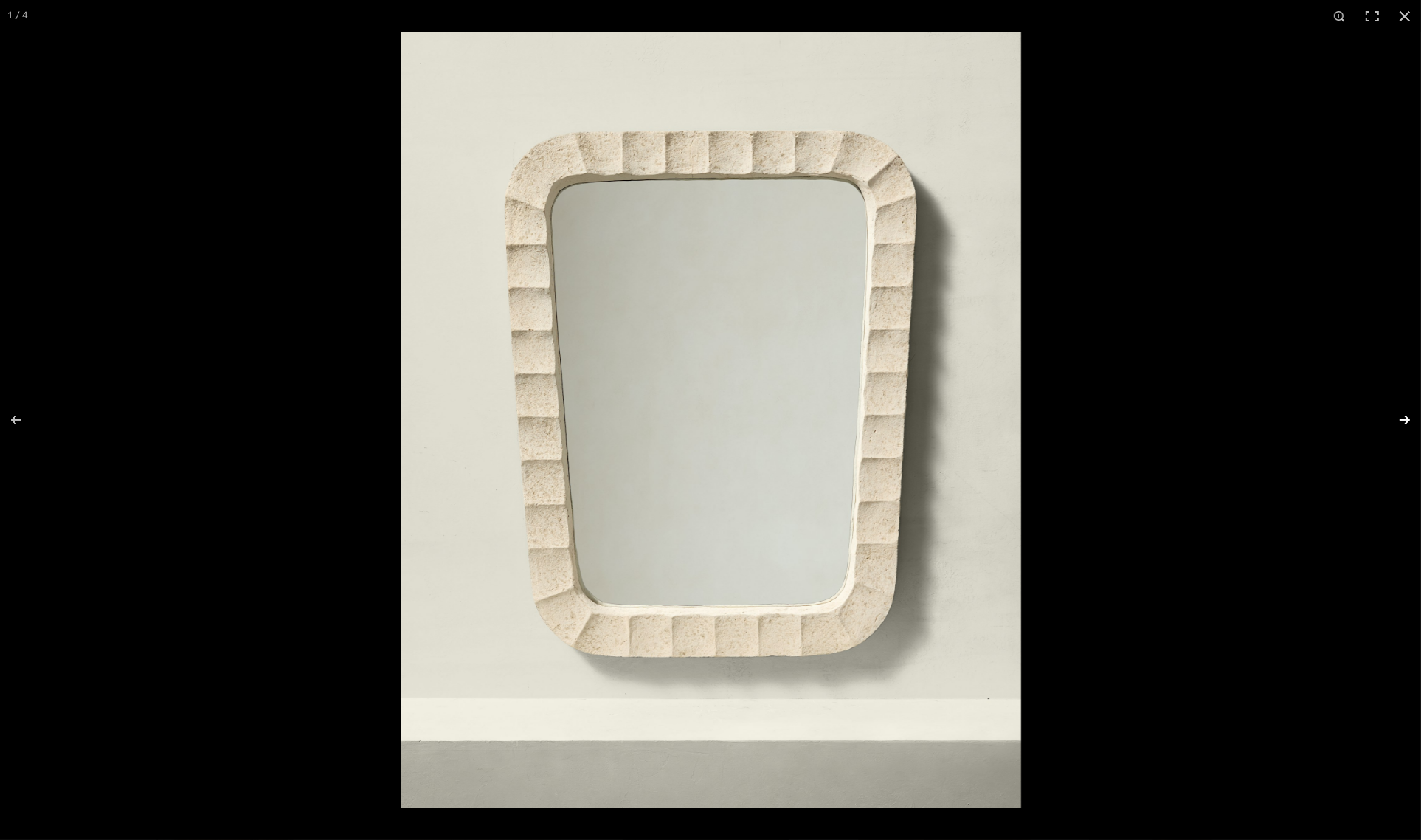
click at [1403, 420] on button at bounding box center [1395, 420] width 52 height 74
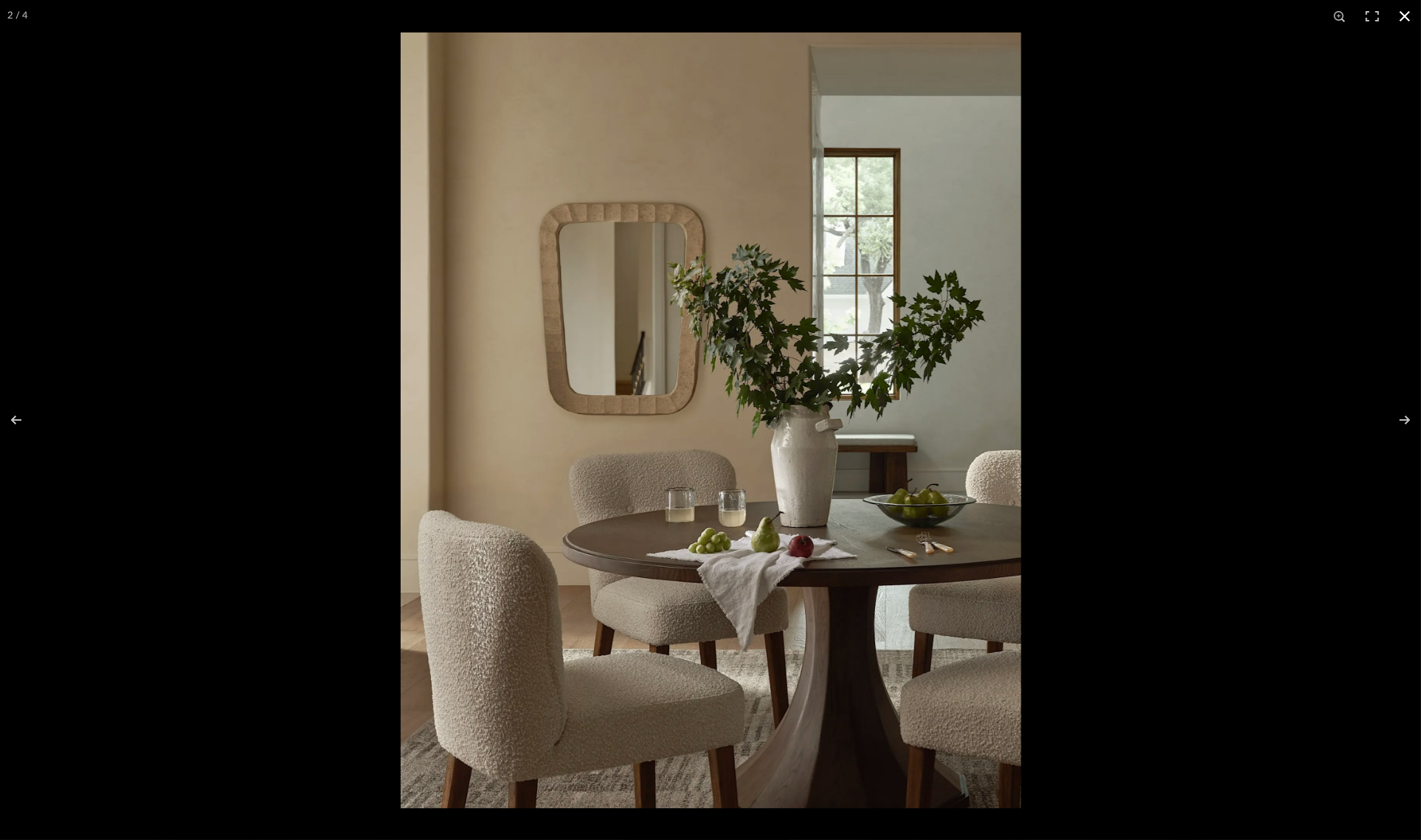
click at [1400, 17] on button at bounding box center [1405, 16] width 33 height 33
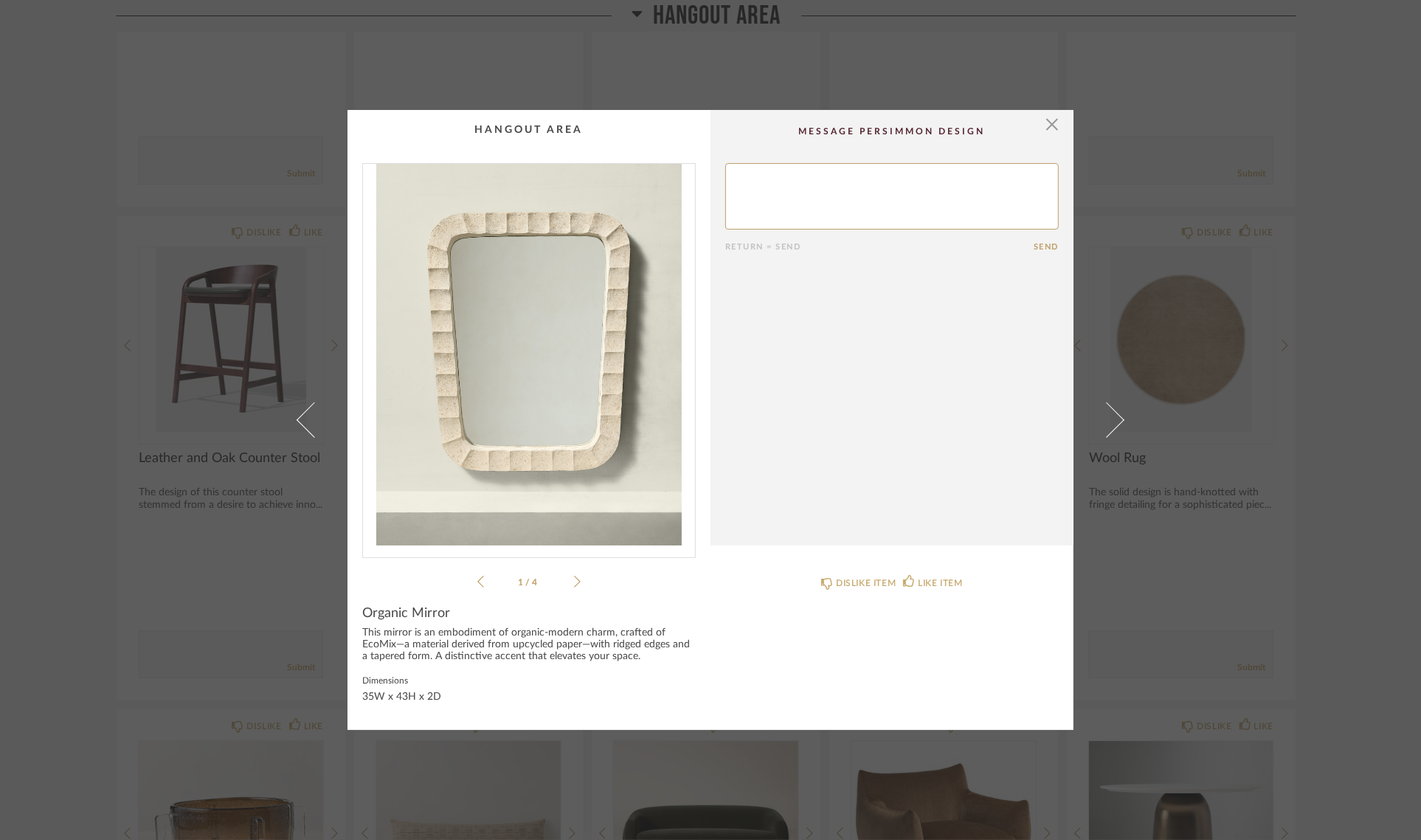
click at [1370, 268] on div "× 1 / 4 Return = Send Send Organic Mirror This mirror is an embodiment of organ…" at bounding box center [710, 420] width 1421 height 840
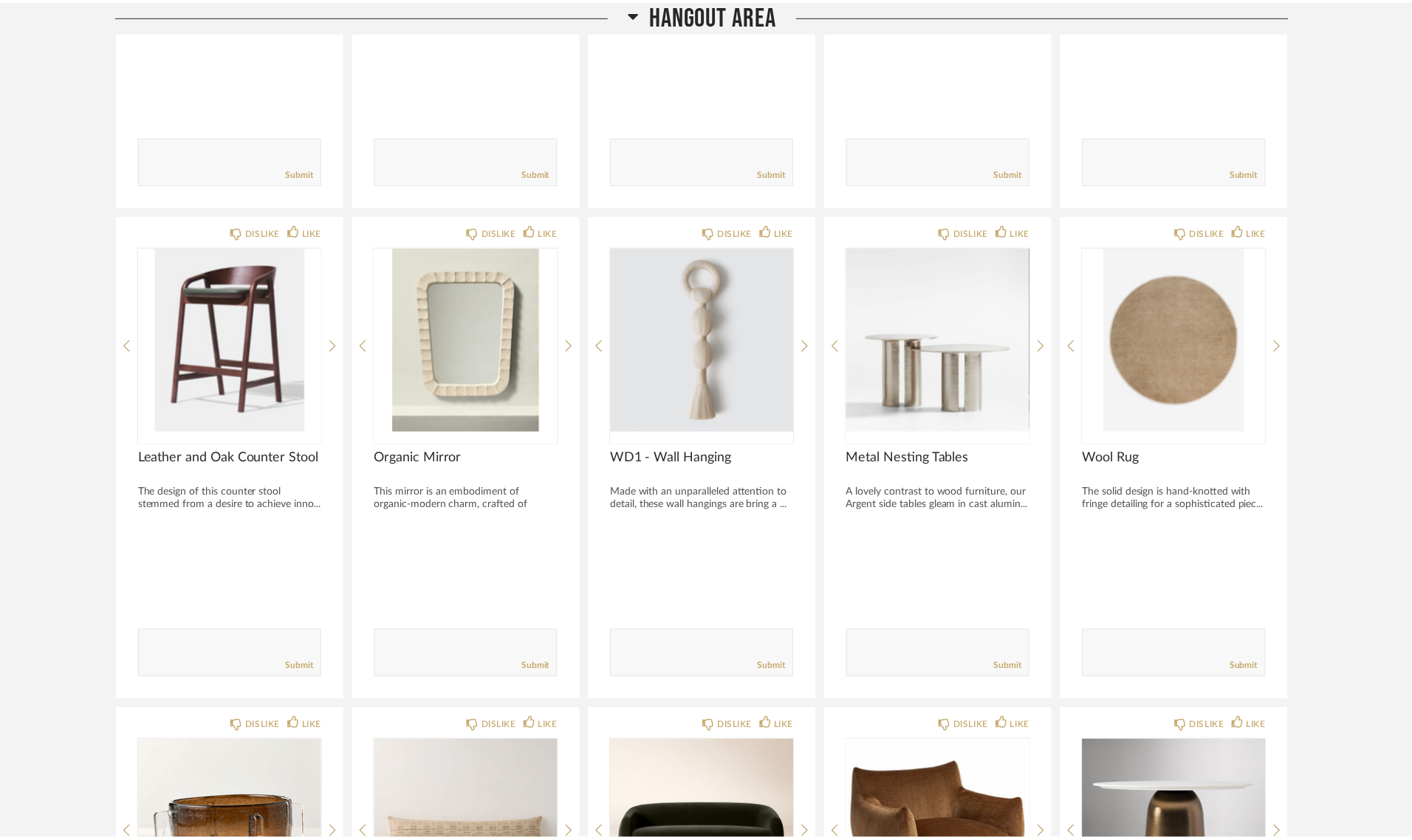
scroll to position [4799, 0]
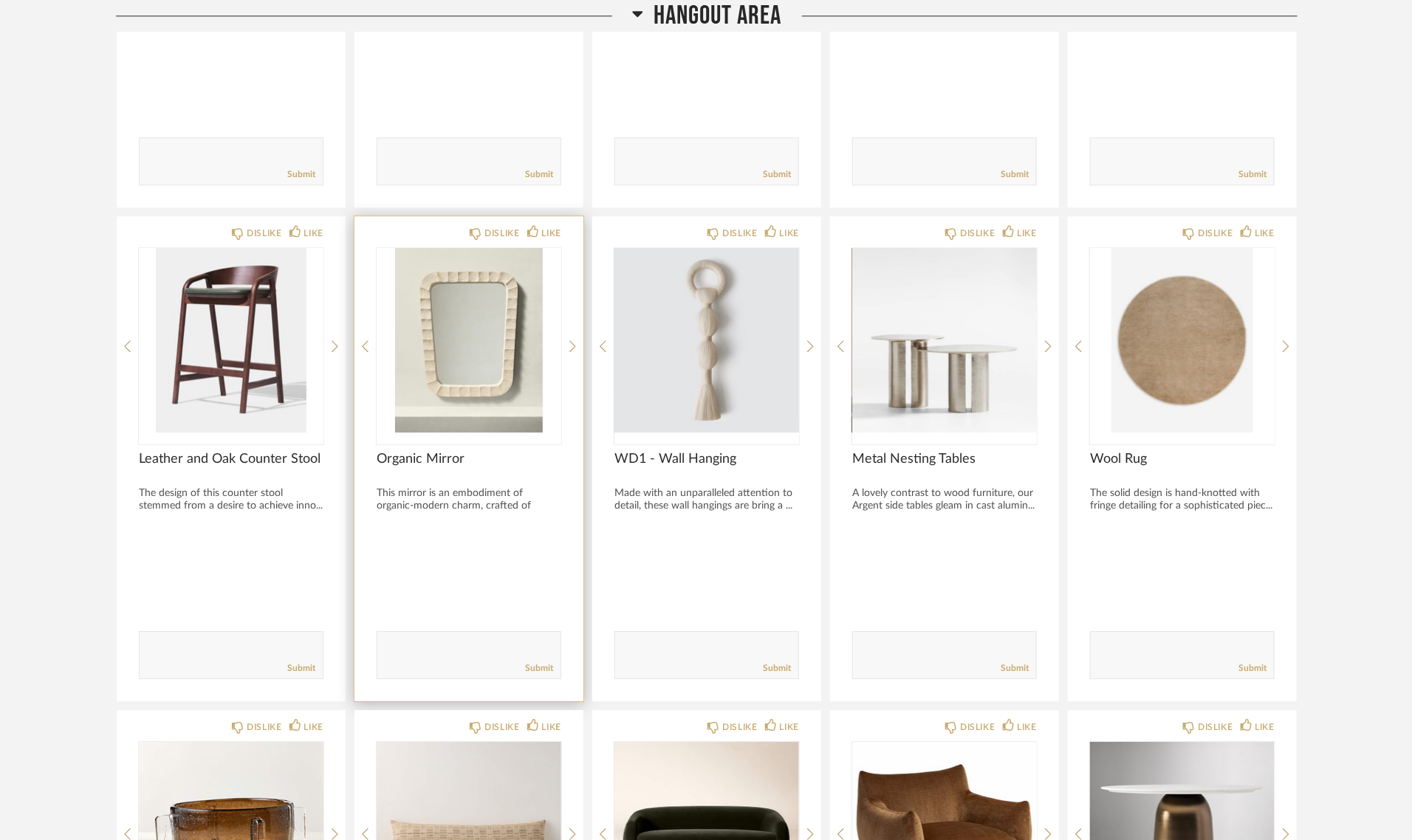
click at [463, 493] on div "This mirror is an embodiment of organic-modern charm, crafted of EcoMix—a m..." at bounding box center [469, 505] width 185 height 38
click at [463, 367] on img "0" at bounding box center [469, 340] width 185 height 185
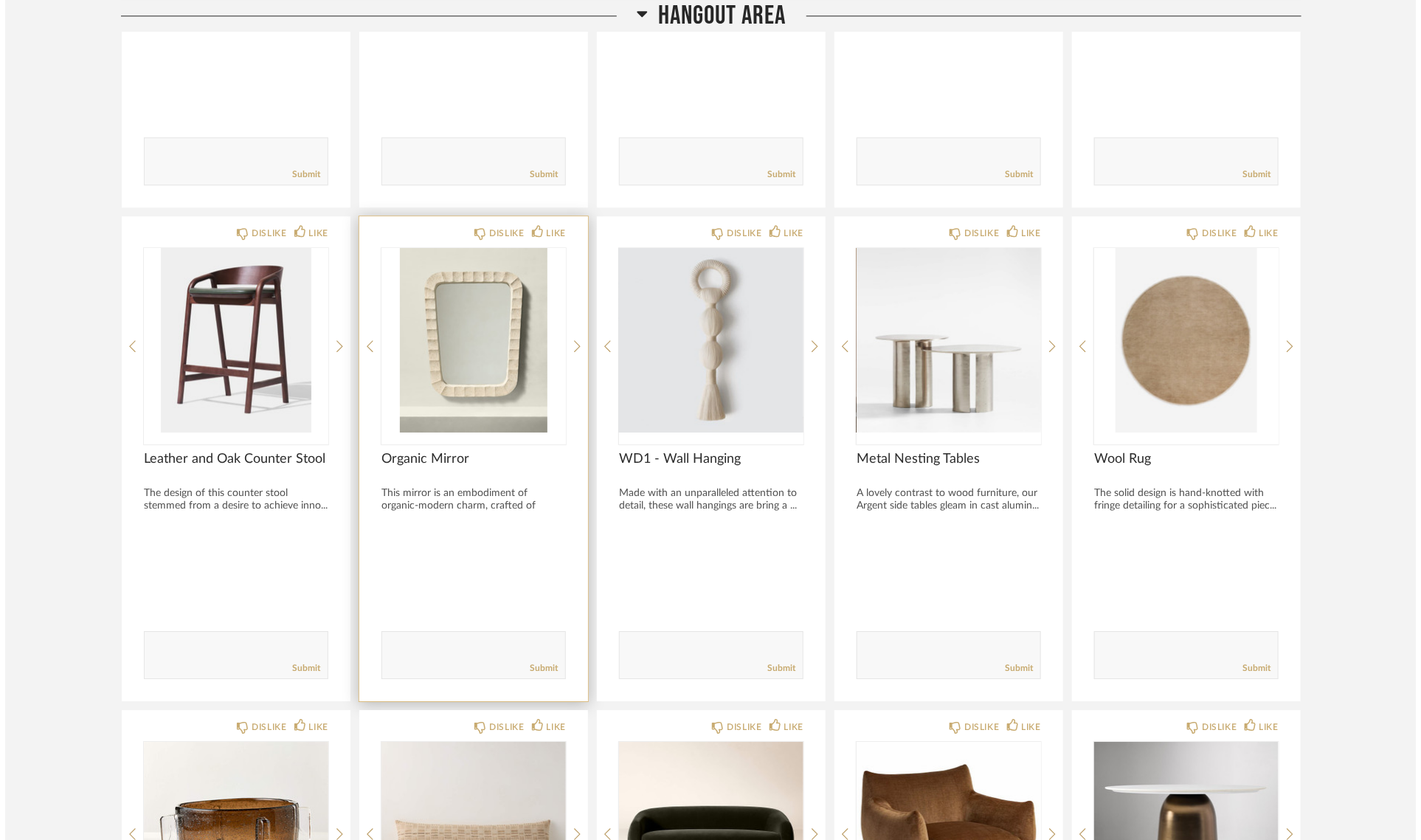
scroll to position [0, 0]
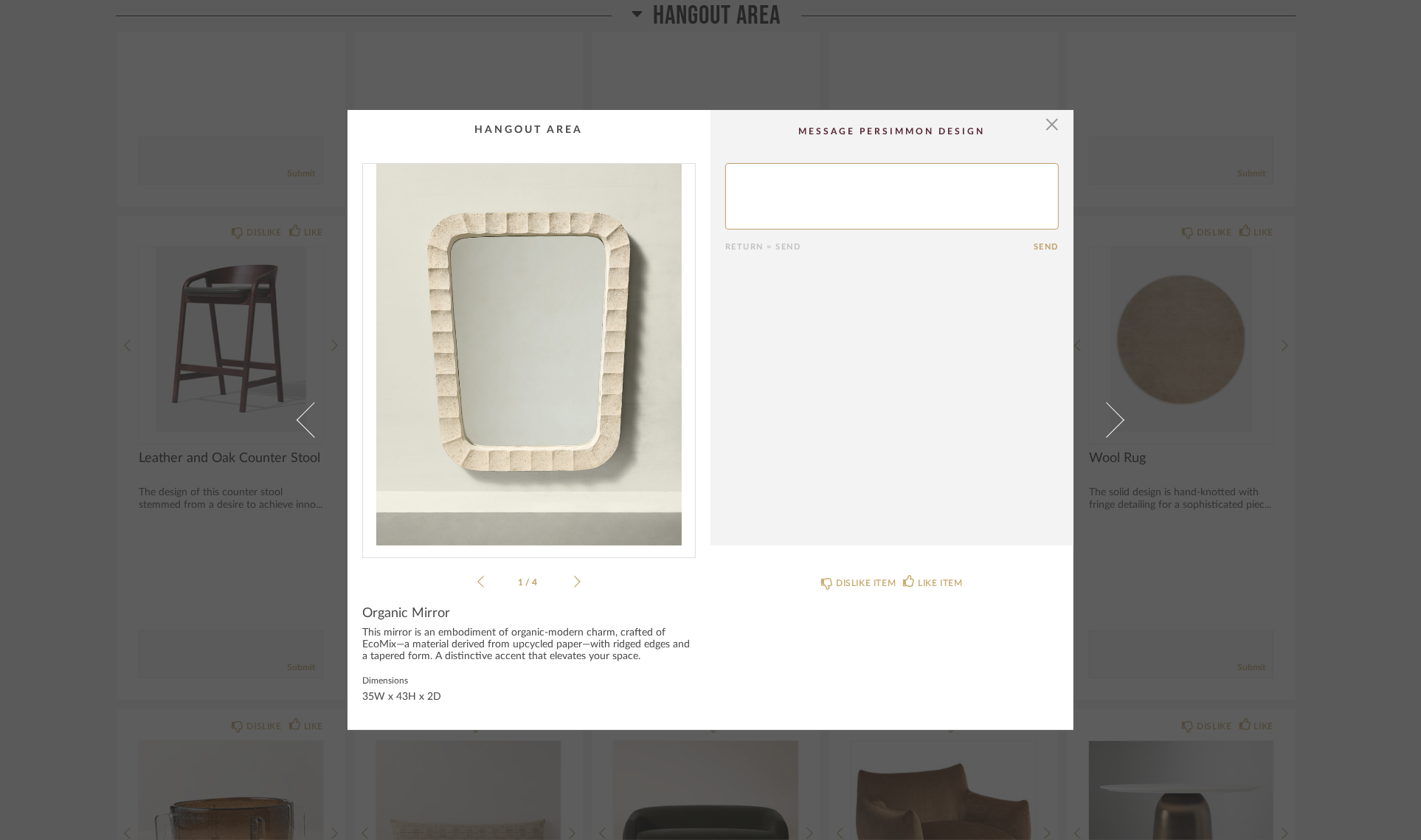
click at [1319, 515] on div "× 1 / 4 Return = Send Send Organic Mirror This mirror is an embodiment of organ…" at bounding box center [710, 420] width 1421 height 840
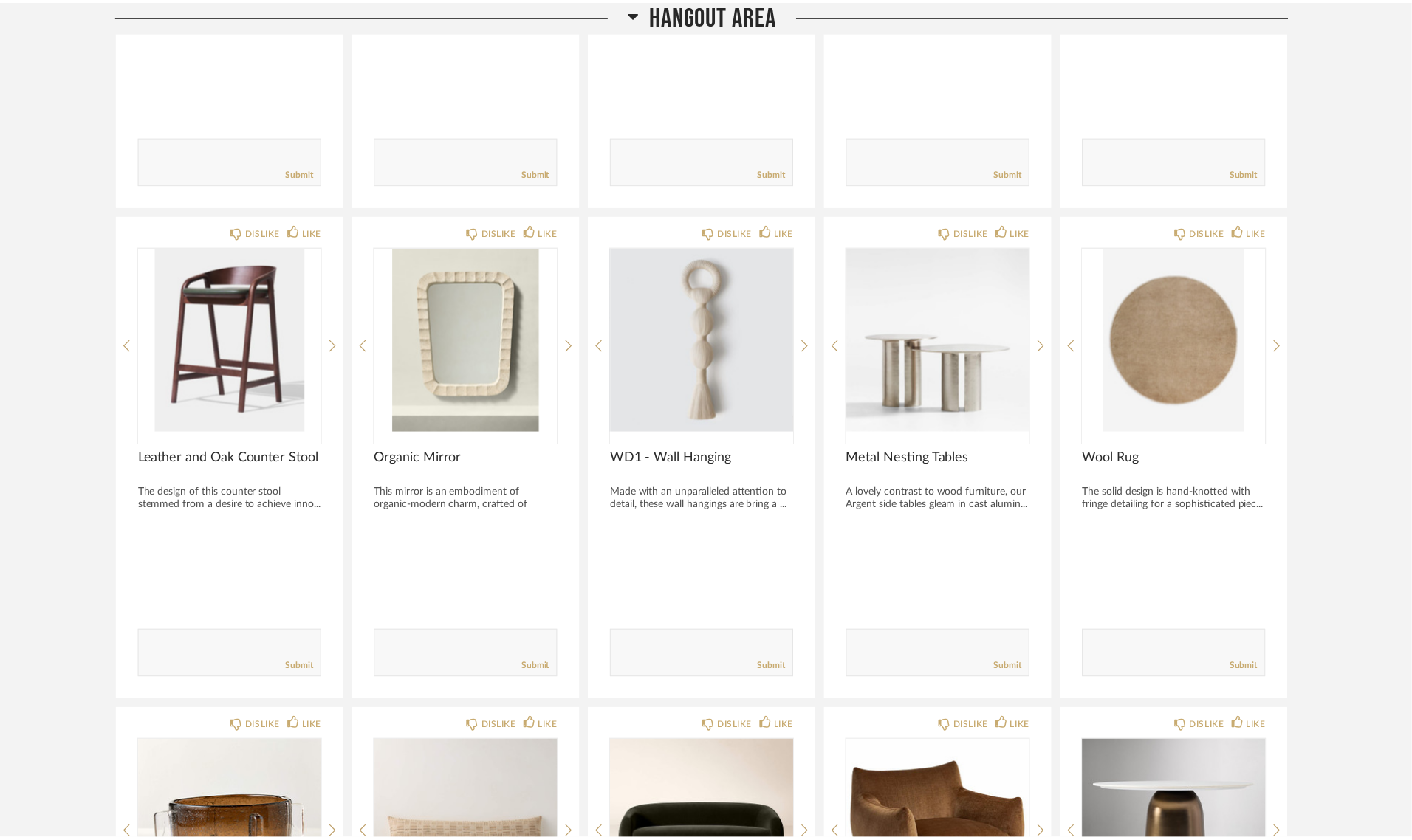
scroll to position [4799, 0]
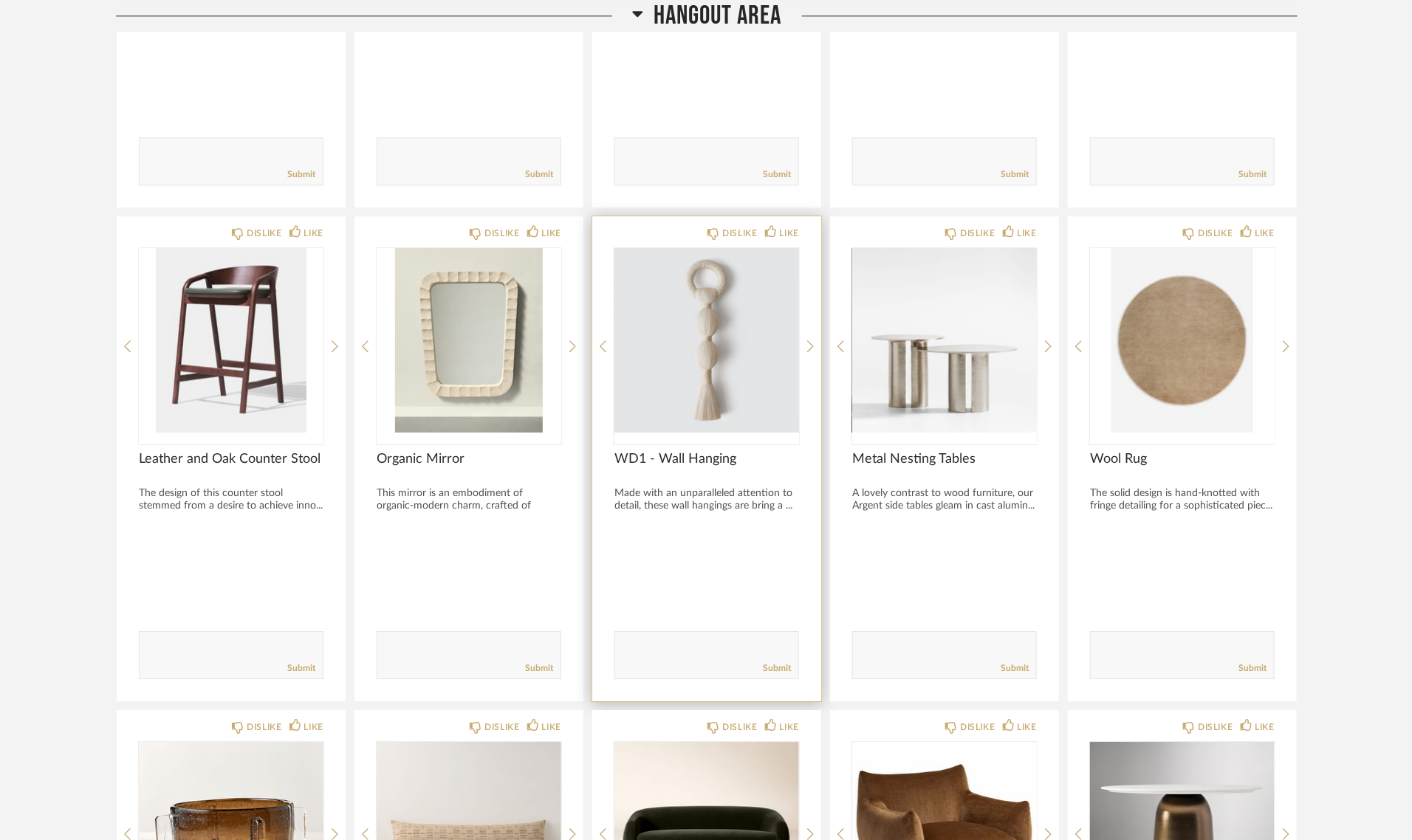
click at [718, 308] on img "0" at bounding box center [706, 340] width 185 height 185
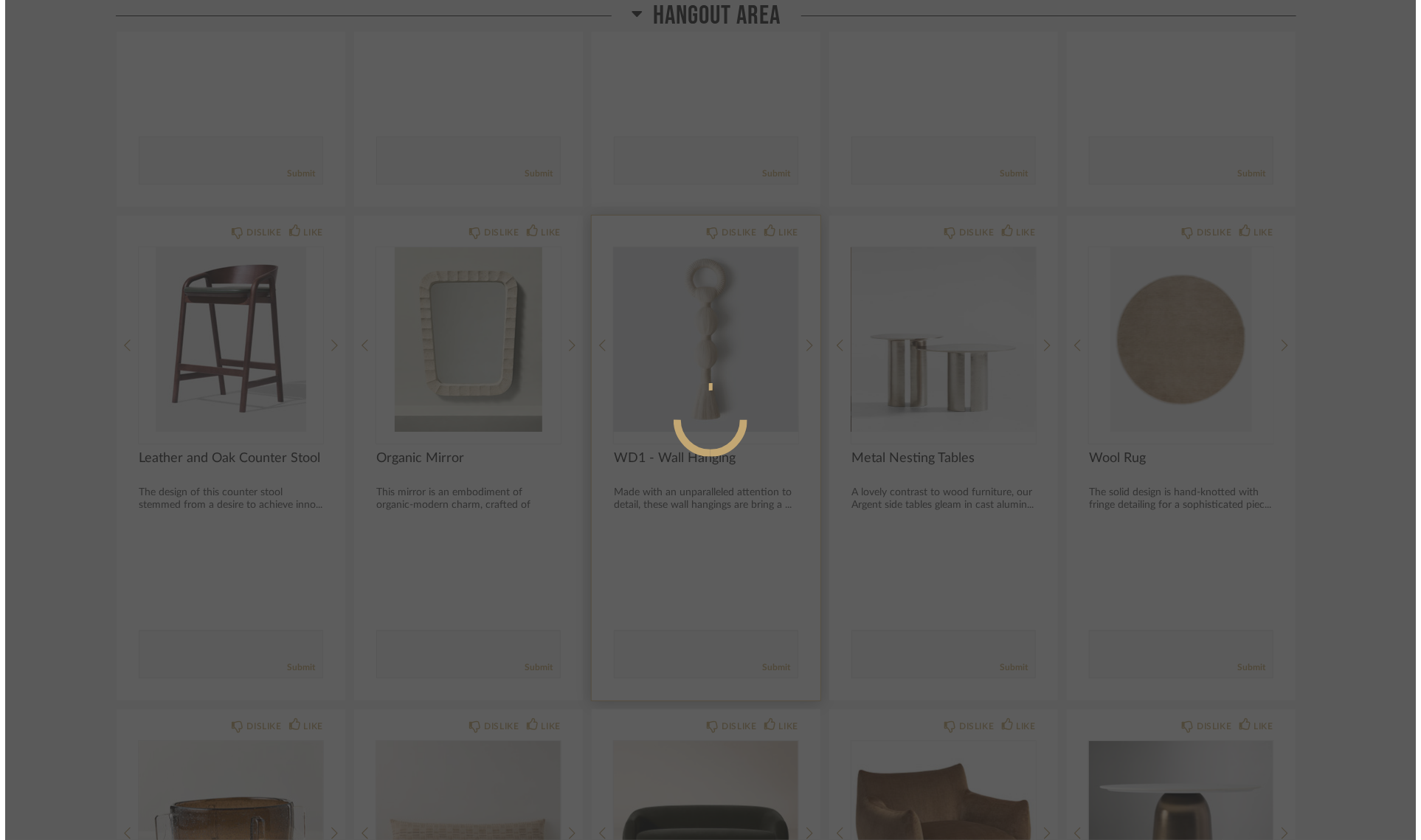
scroll to position [0, 0]
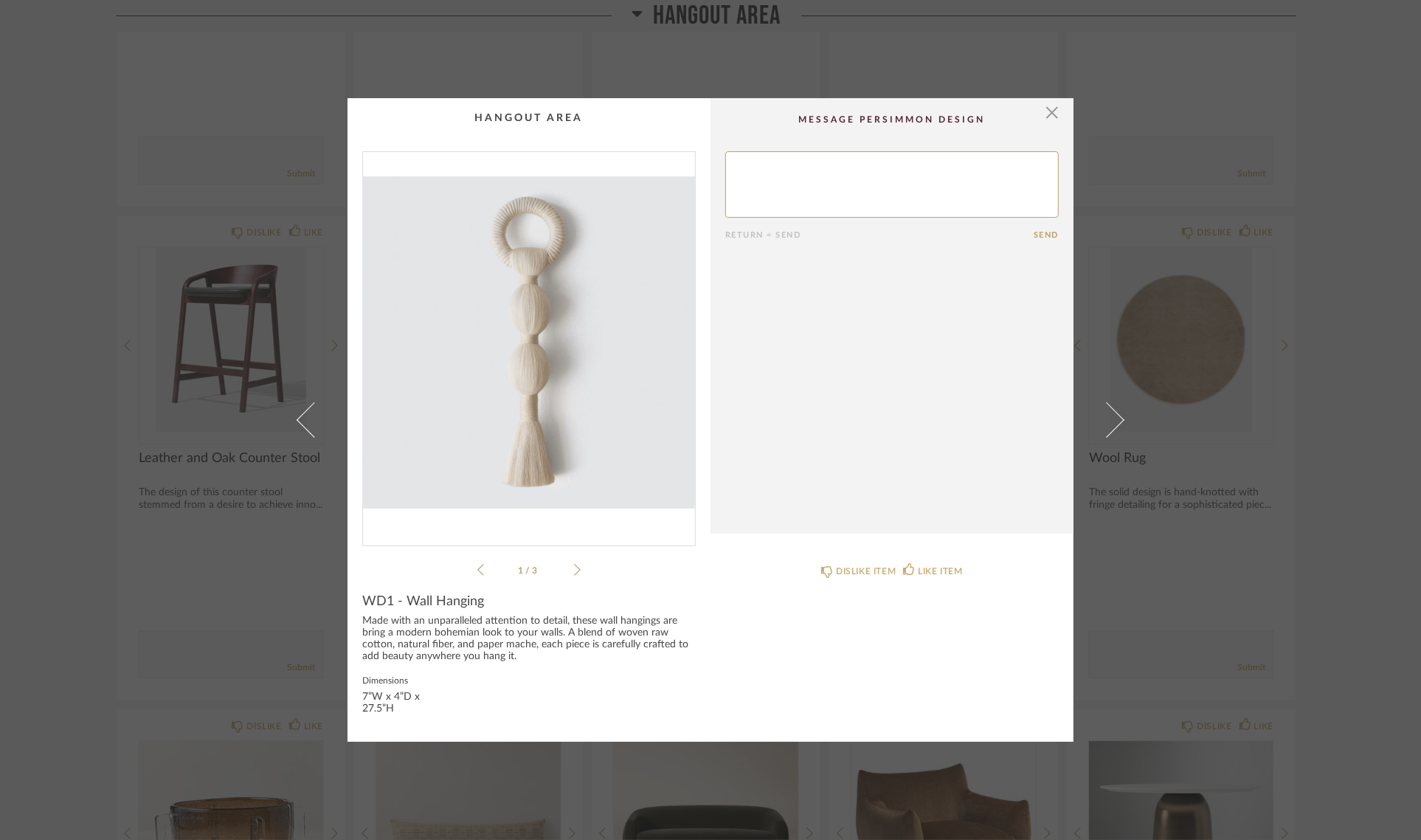
click at [514, 340] on img "0" at bounding box center [529, 342] width 332 height 381
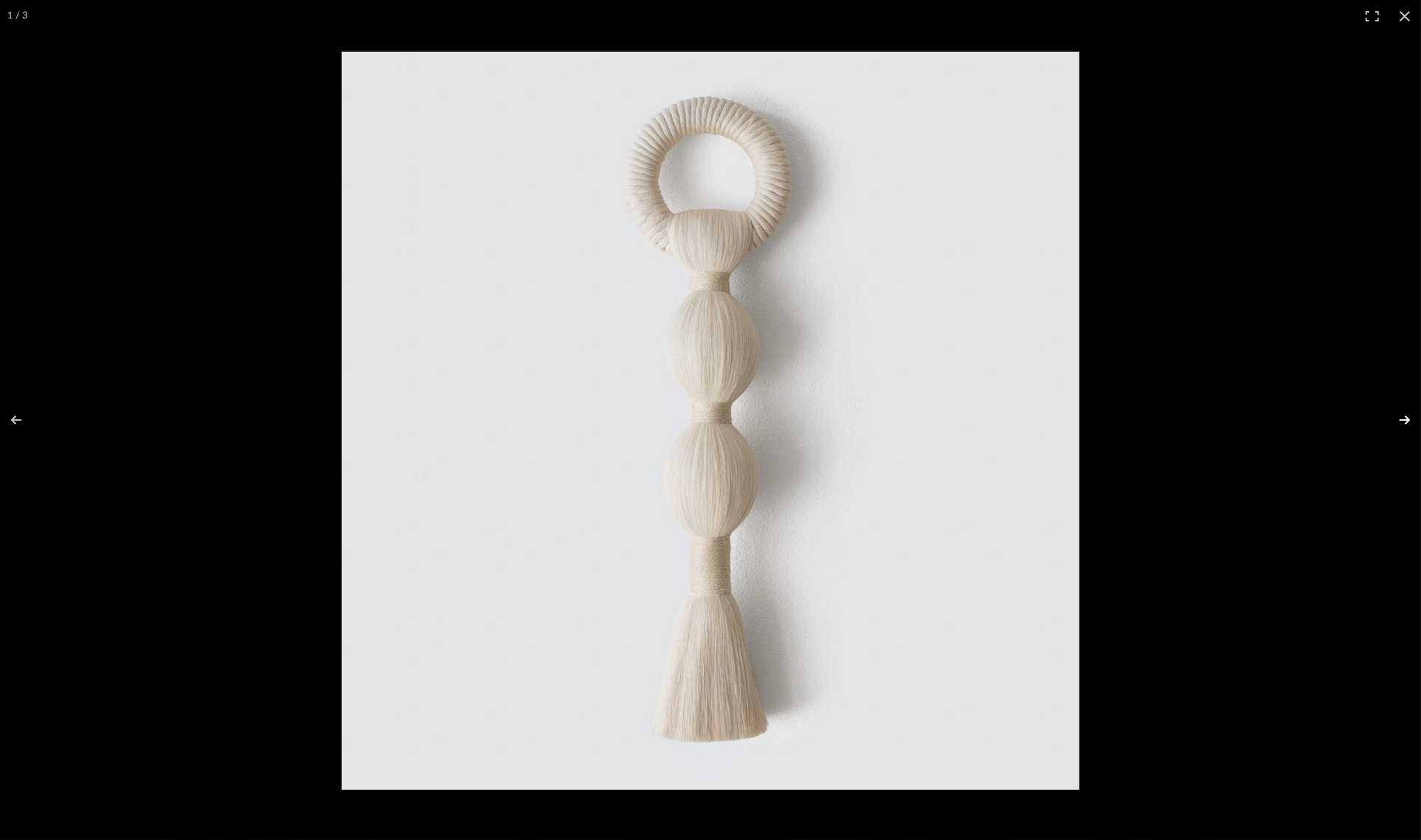
click at [1402, 422] on button at bounding box center [1395, 420] width 52 height 74
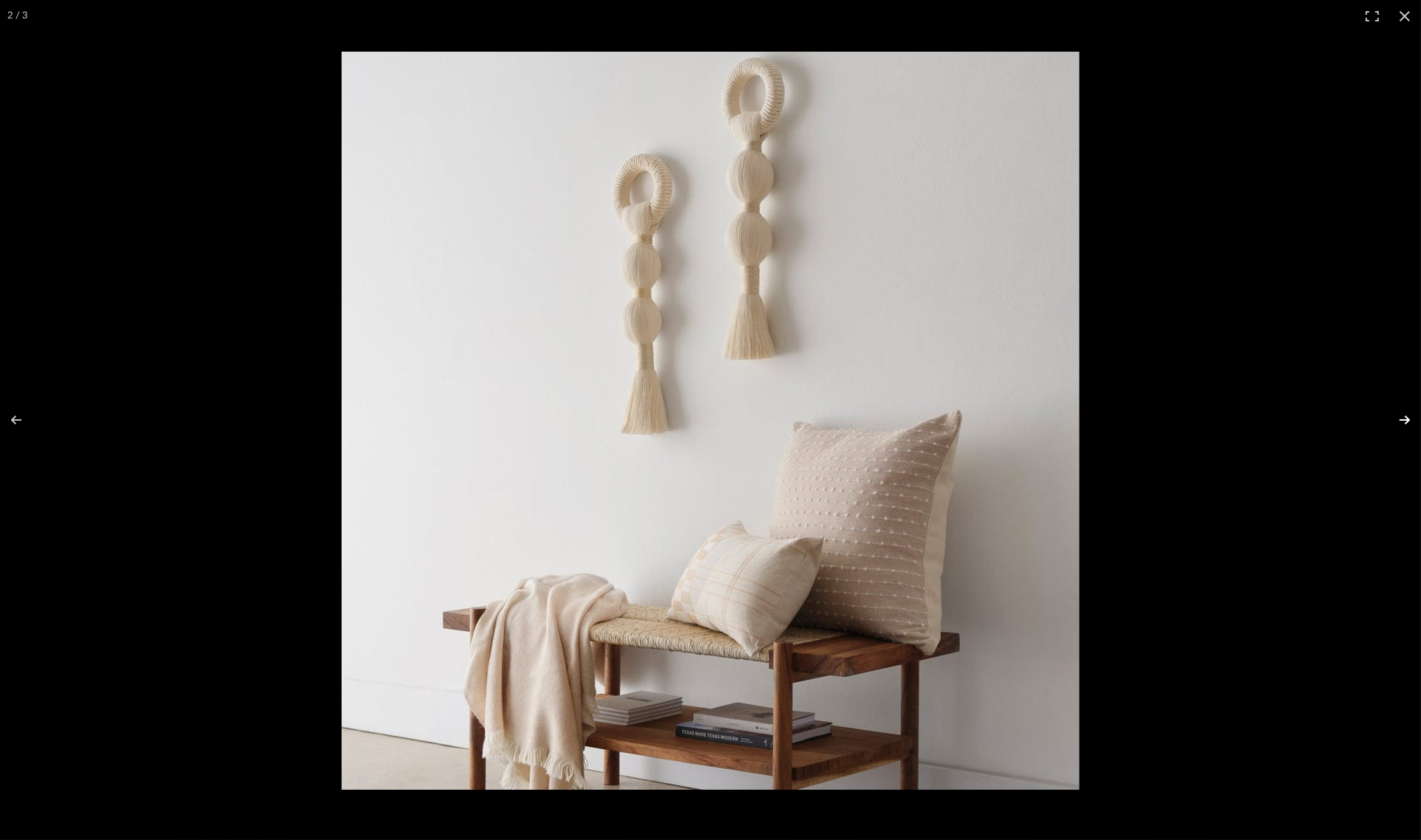
click at [1402, 422] on button at bounding box center [1395, 420] width 52 height 74
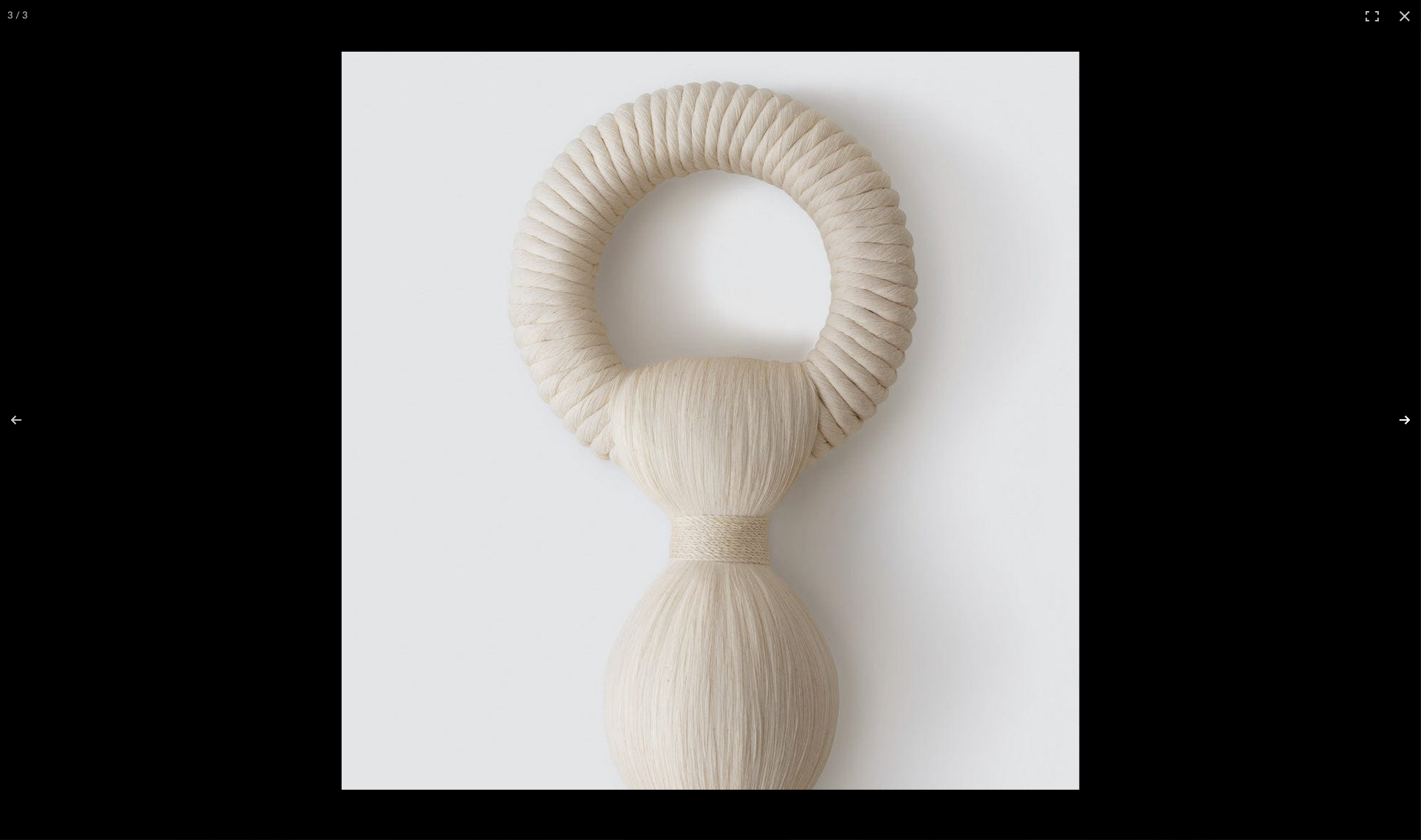
click at [1400, 414] on button at bounding box center [1395, 420] width 52 height 74
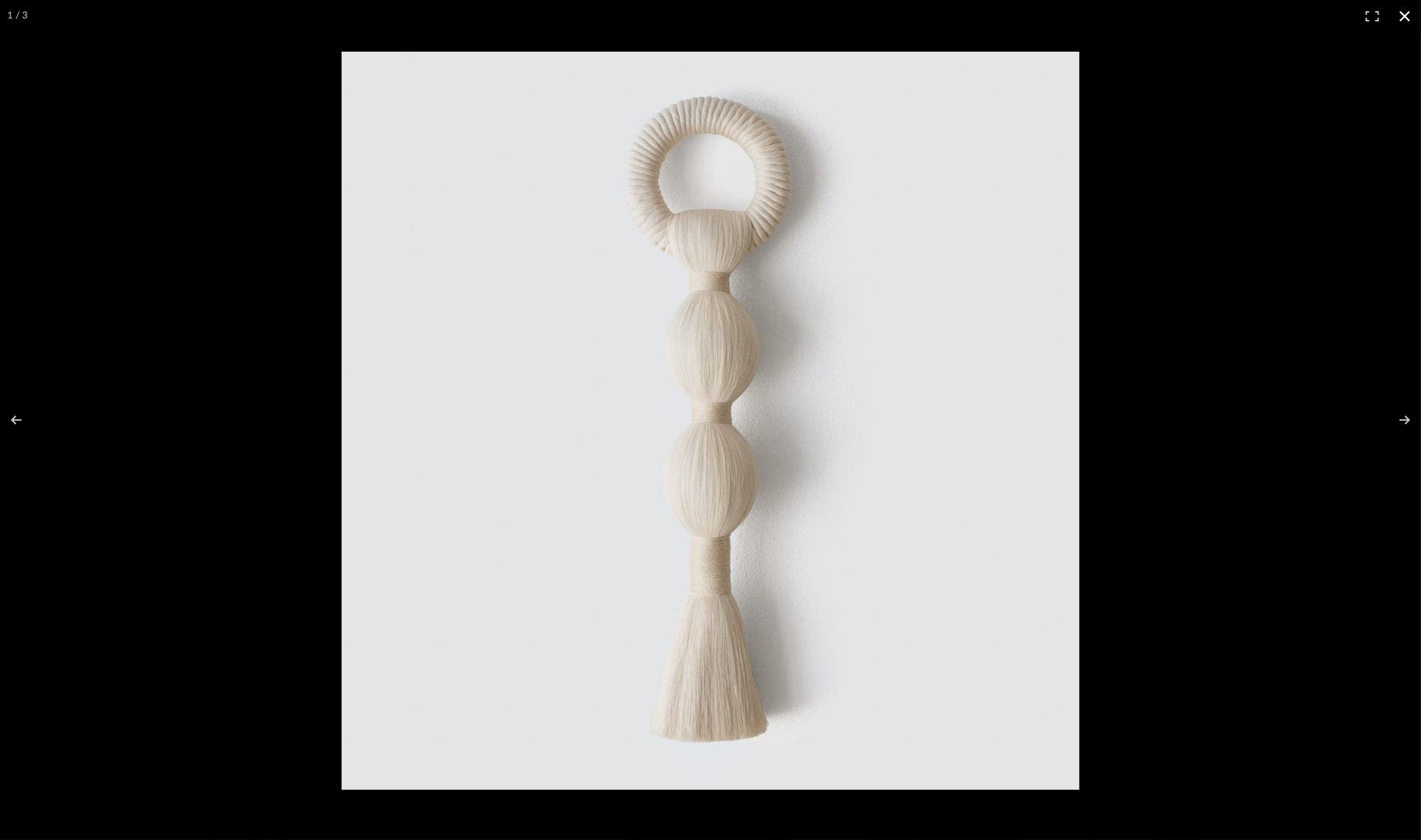
click at [1408, 10] on button at bounding box center [1405, 16] width 33 height 33
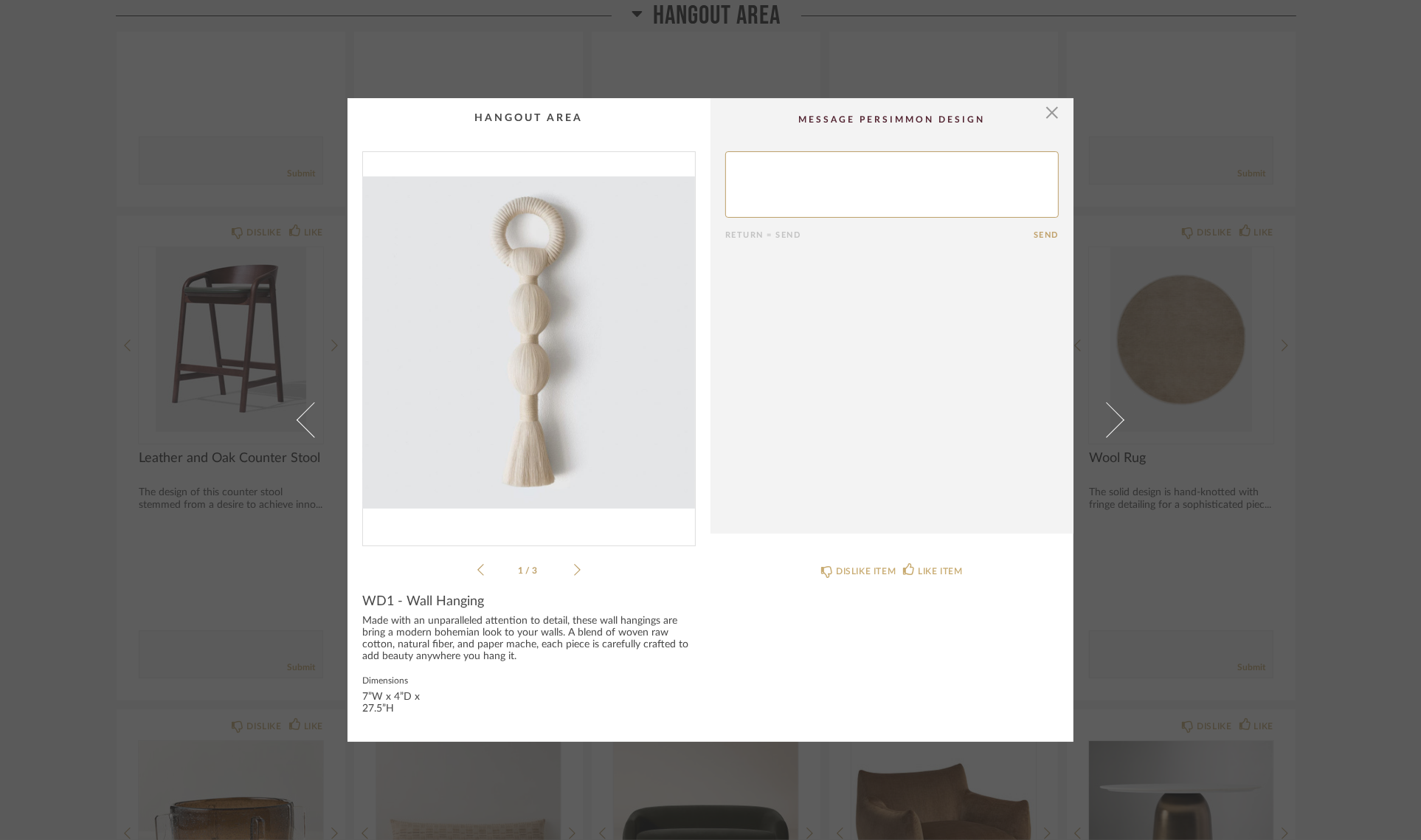
click at [1362, 225] on div "× 1 / 3 Return = Send Send WD1 - Wall Hanging Made with an unparalleled attenti…" at bounding box center [710, 420] width 1421 height 840
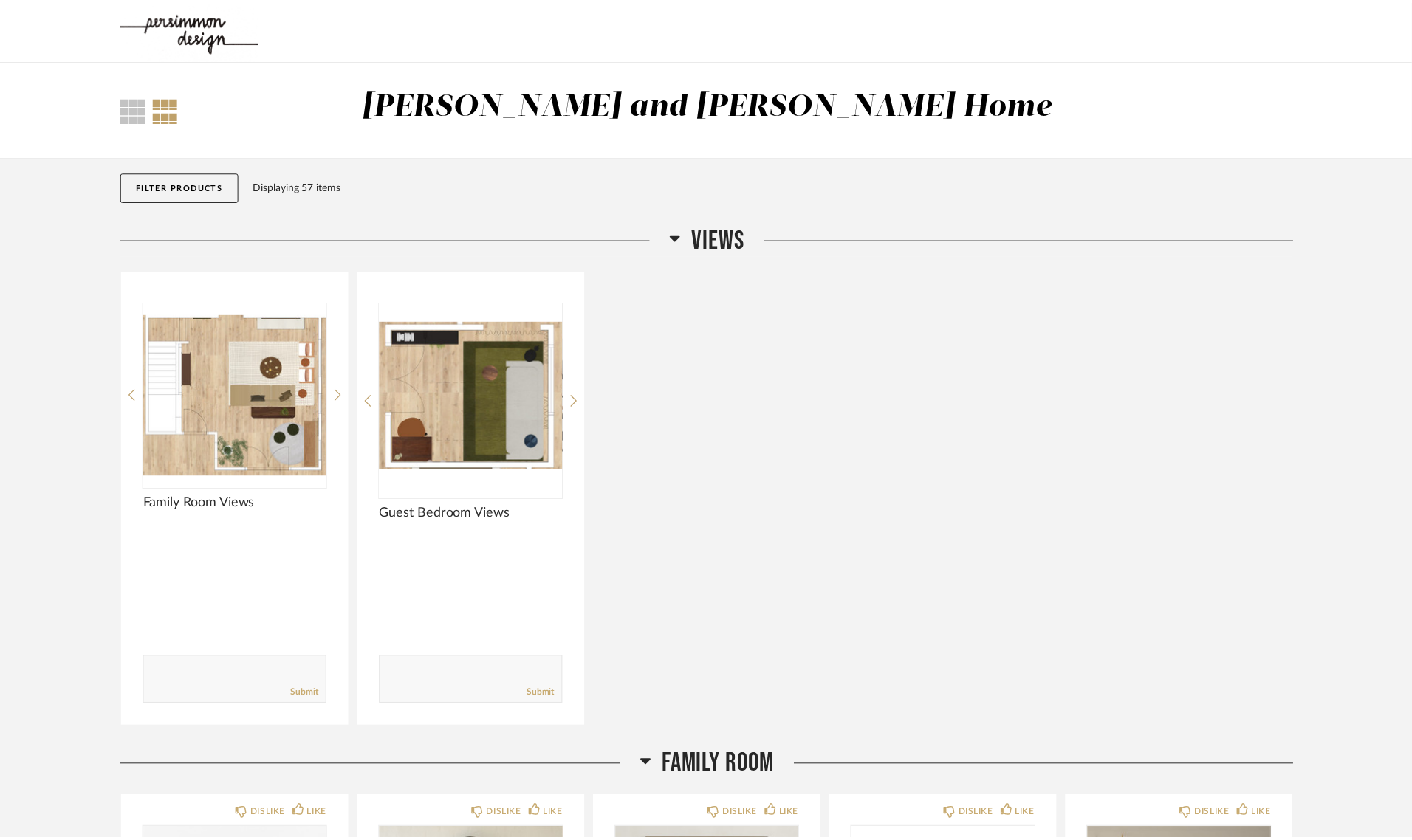
scroll to position [4799, 0]
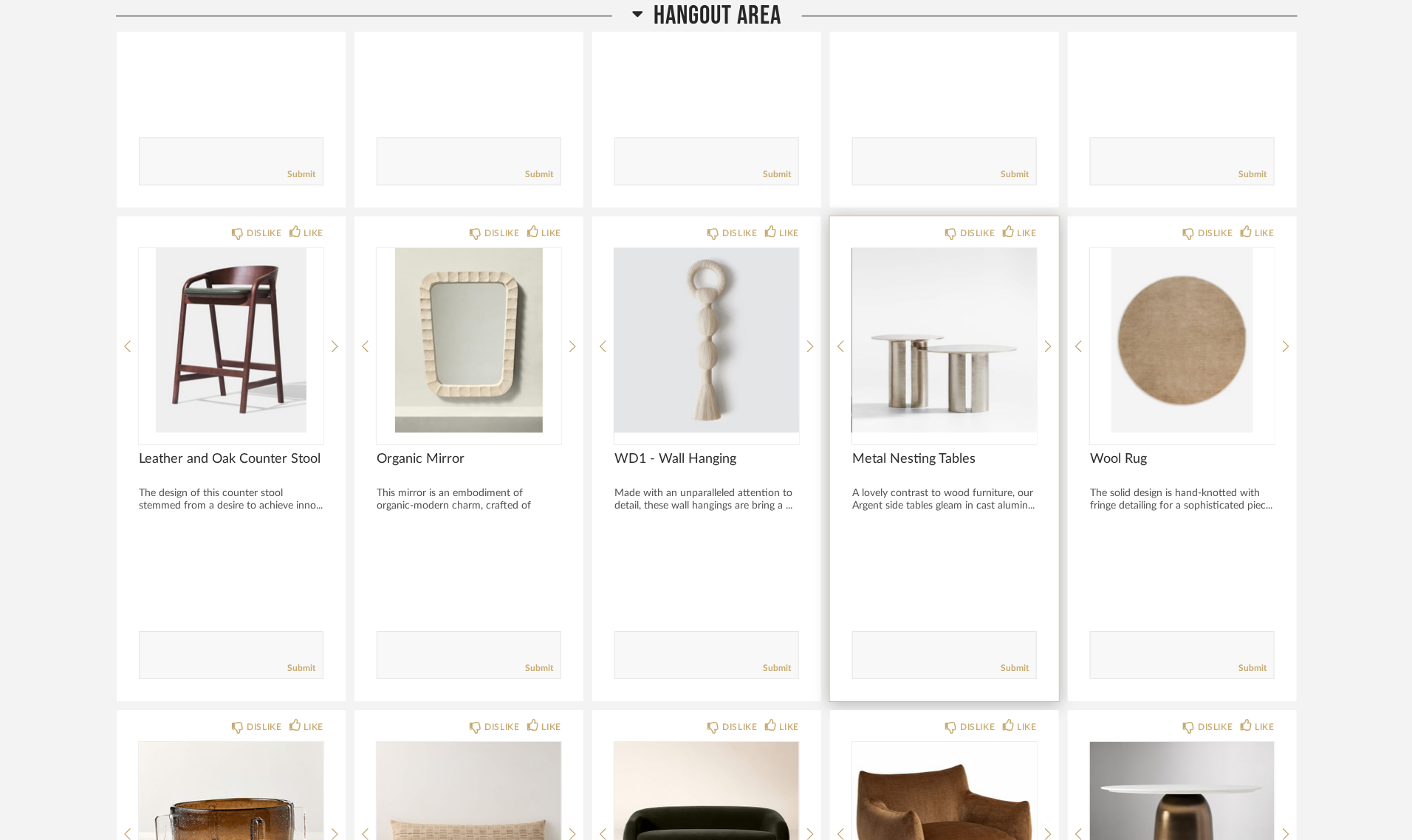
click at [949, 352] on img "0" at bounding box center [944, 340] width 185 height 185
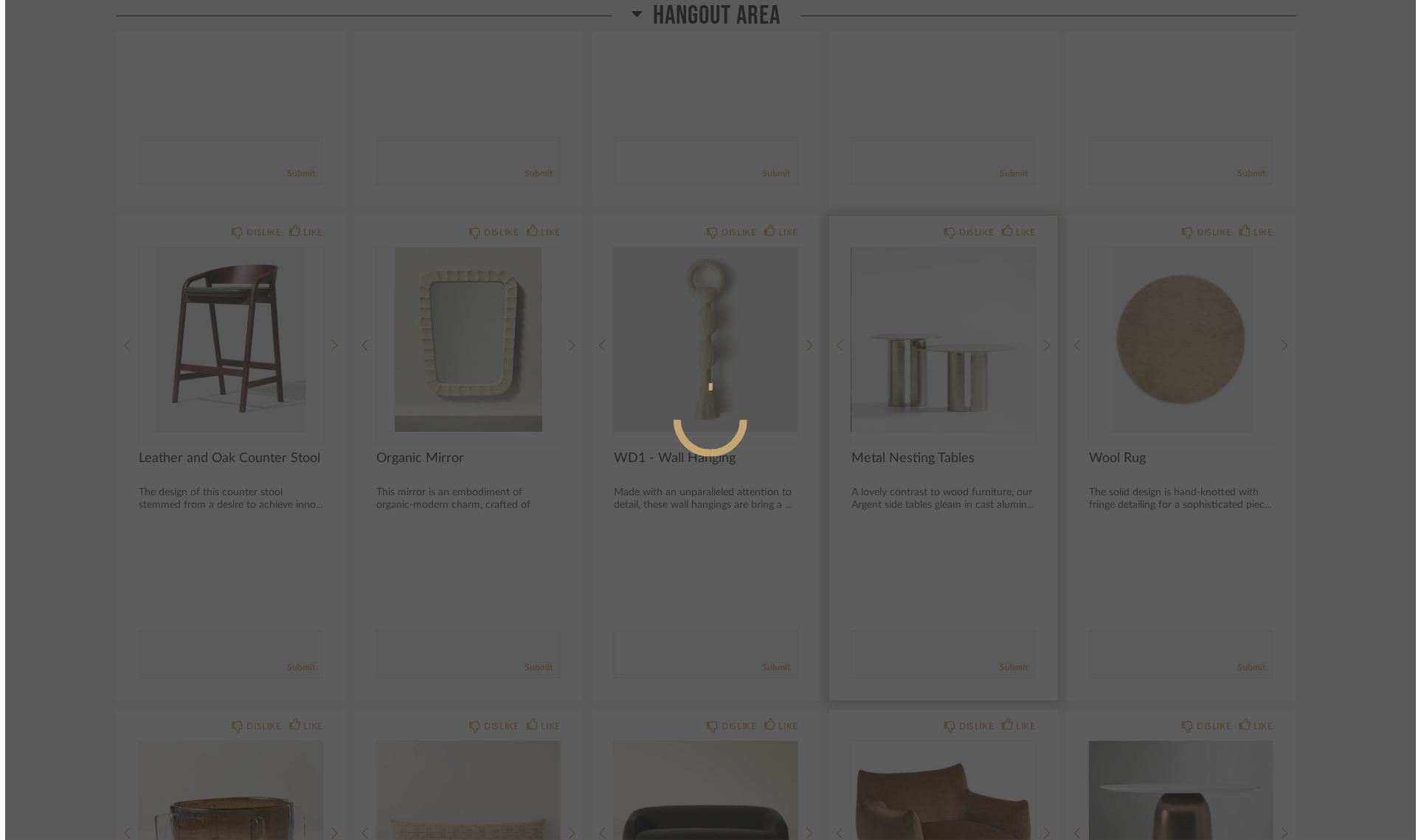
scroll to position [0, 0]
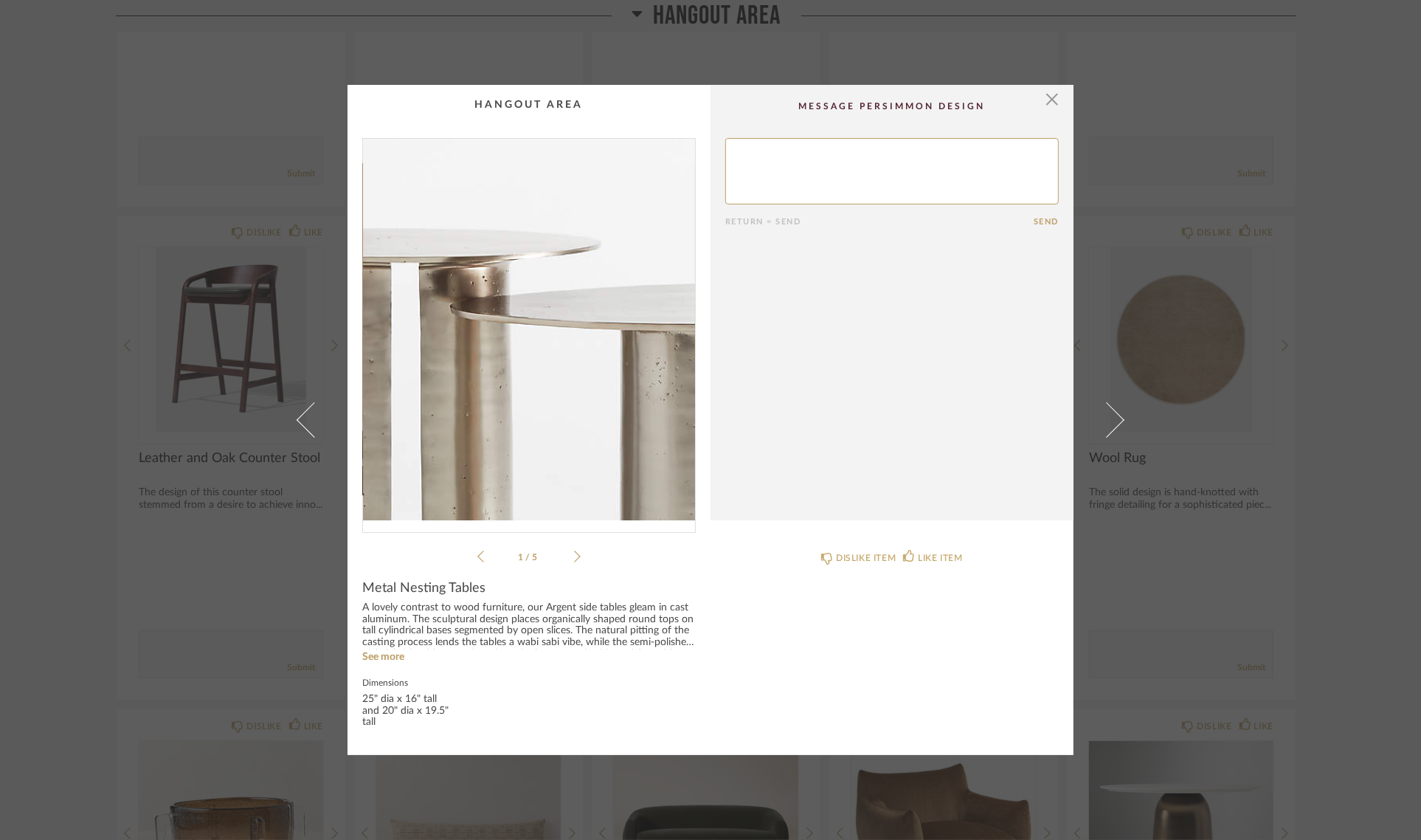
click at [500, 352] on img "0" at bounding box center [529, 329] width 332 height 381
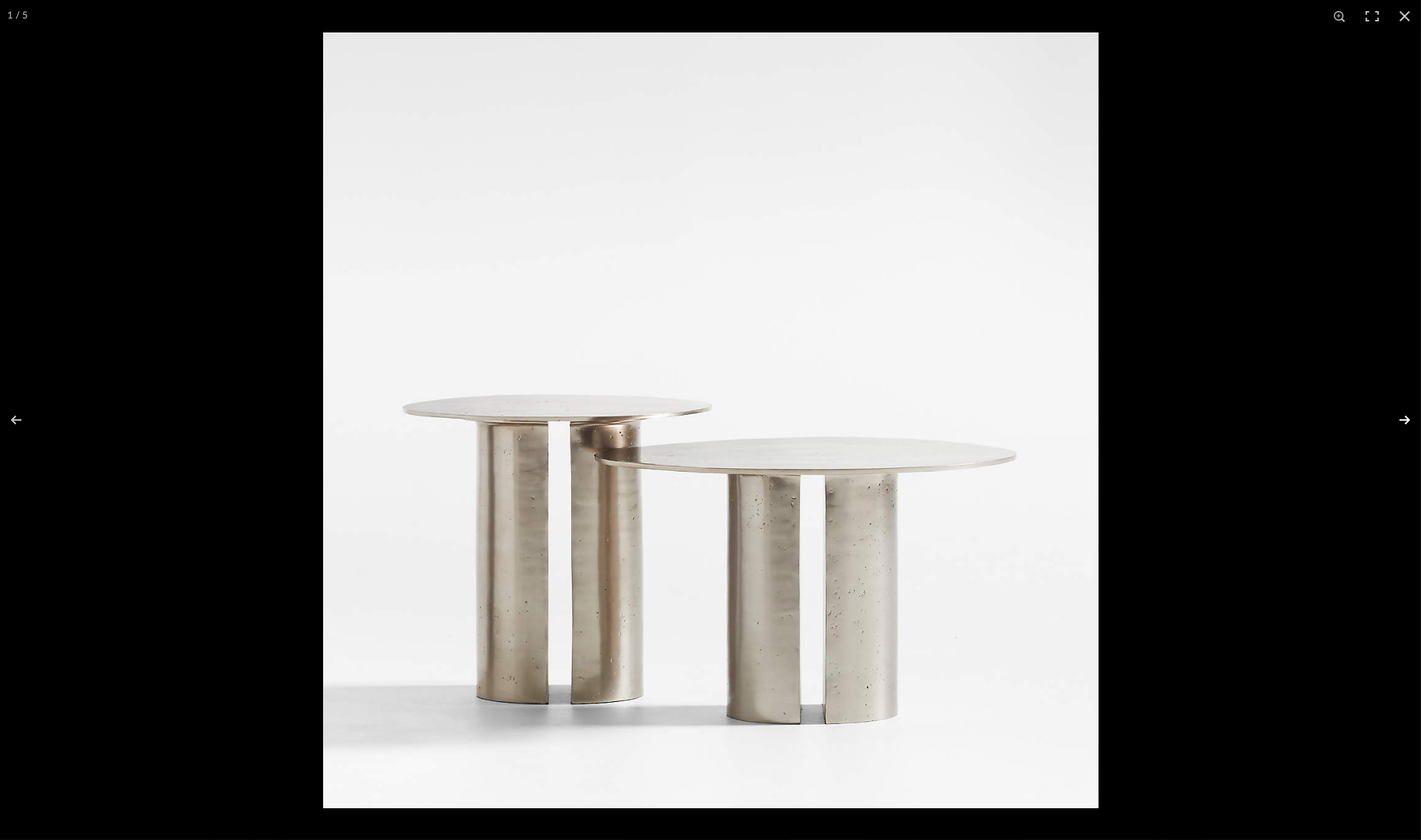
click at [1403, 416] on button at bounding box center [1395, 420] width 52 height 74
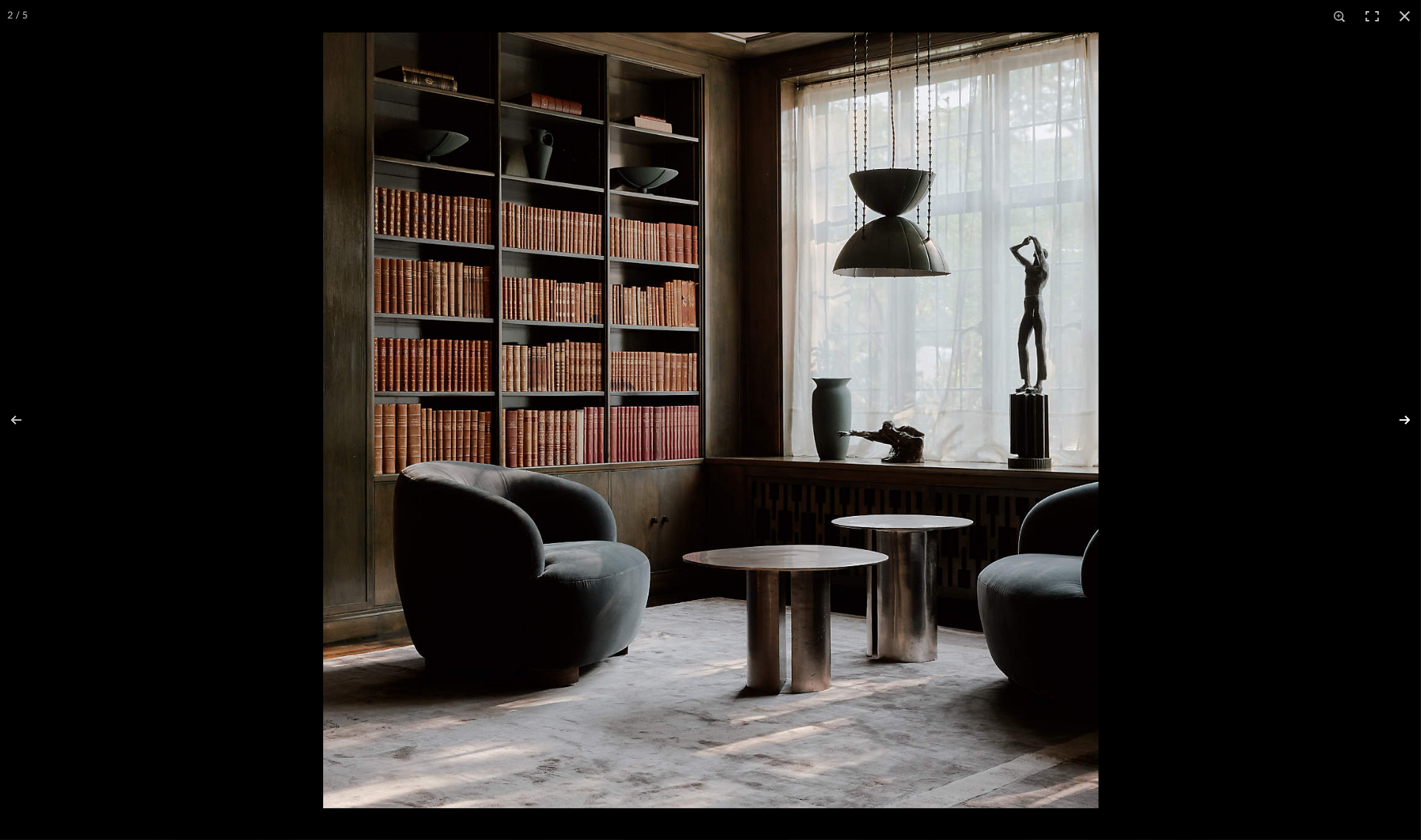
click at [1395, 419] on button at bounding box center [1395, 420] width 52 height 74
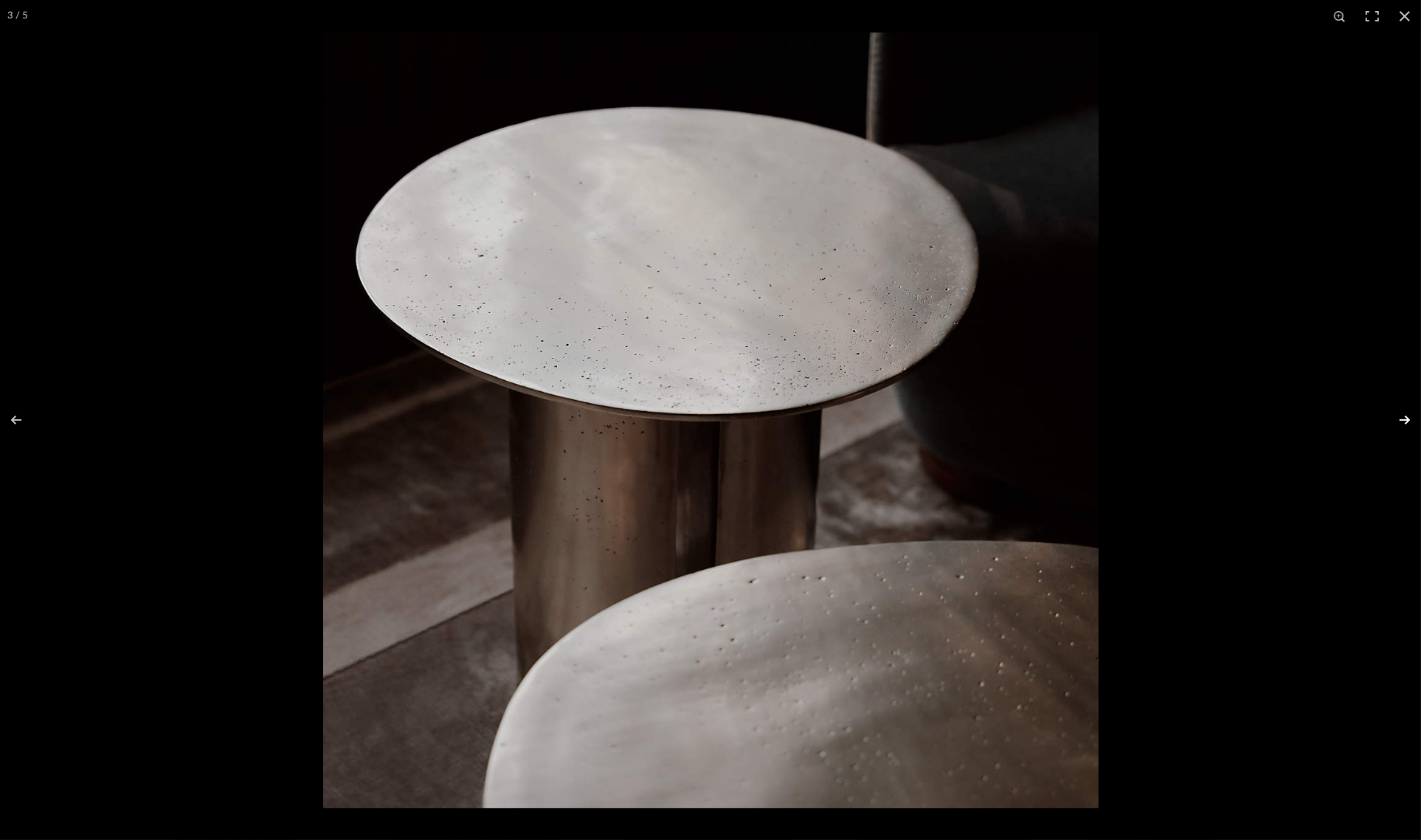
click at [1395, 419] on button at bounding box center [1395, 420] width 52 height 74
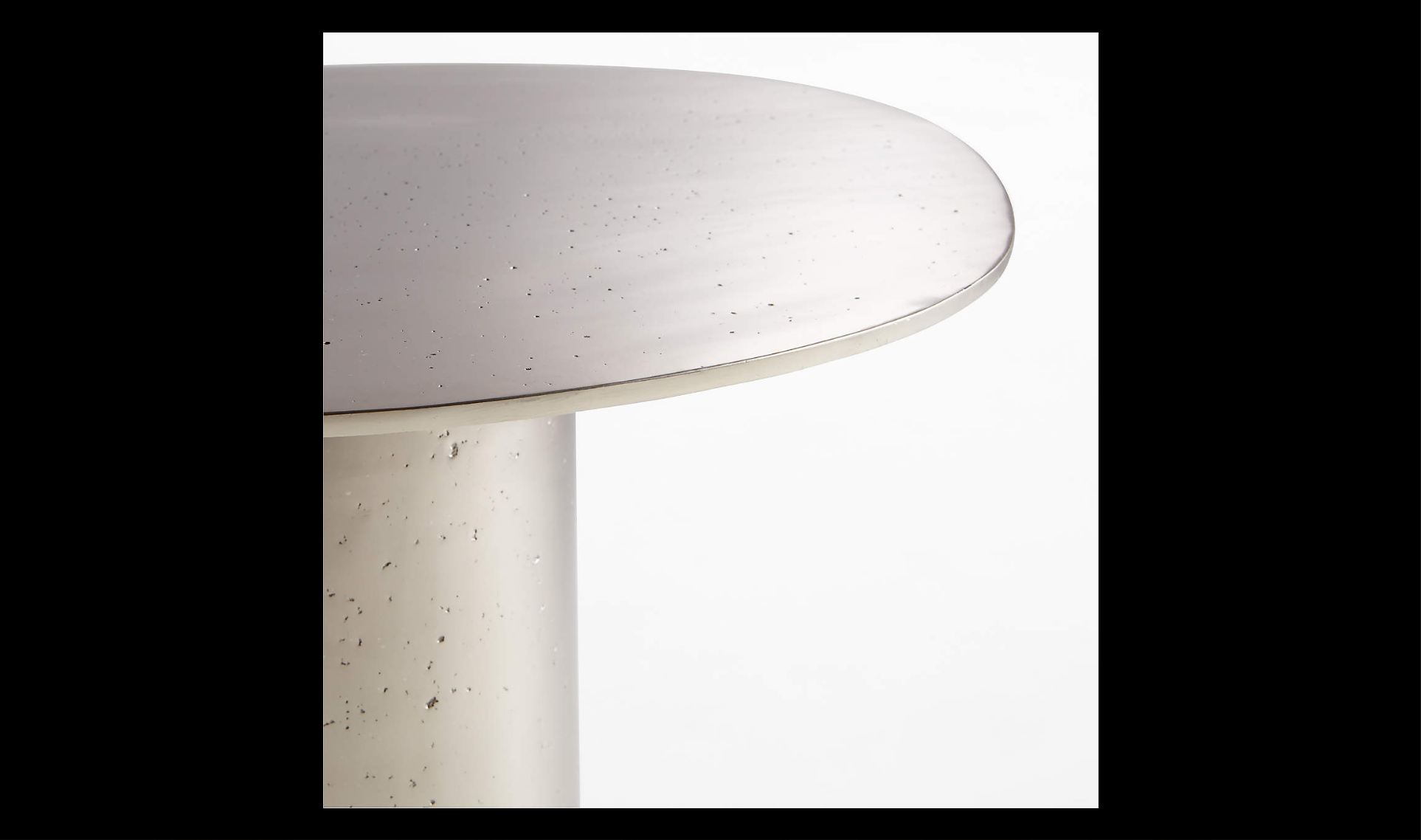
click at [1395, 419] on button at bounding box center [1395, 420] width 52 height 74
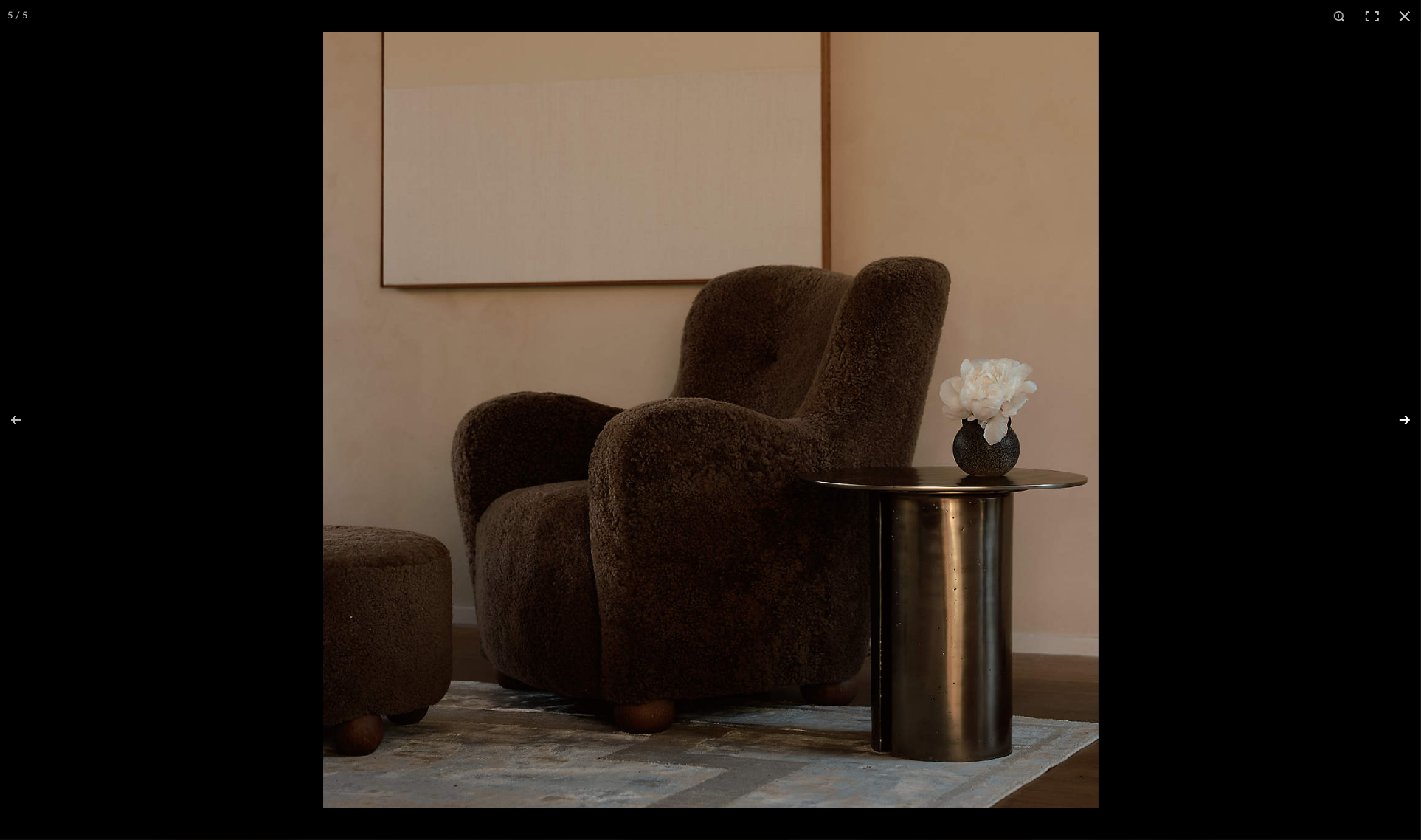
click at [1404, 418] on button at bounding box center [1395, 420] width 52 height 74
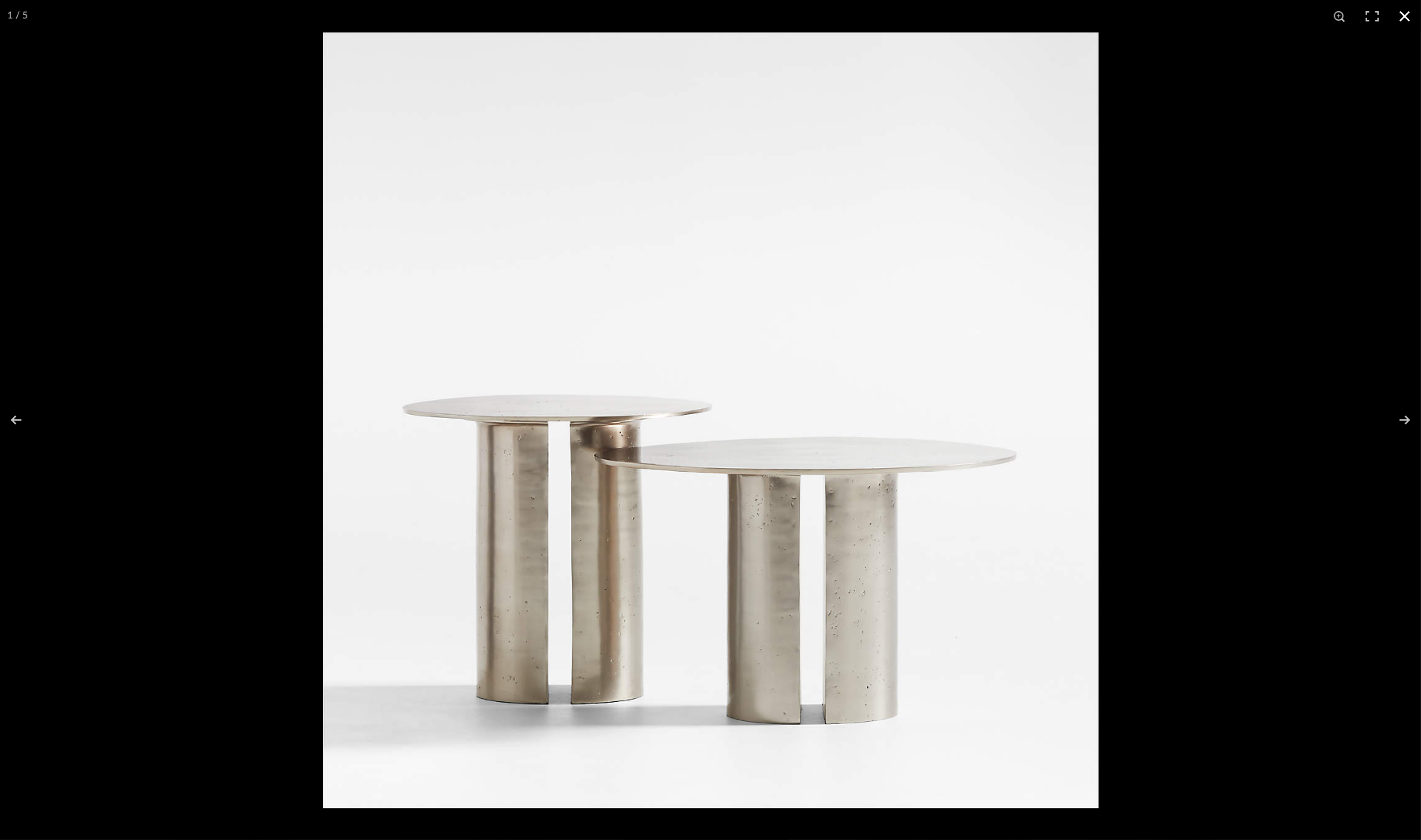
click at [1407, 18] on button at bounding box center [1405, 16] width 33 height 33
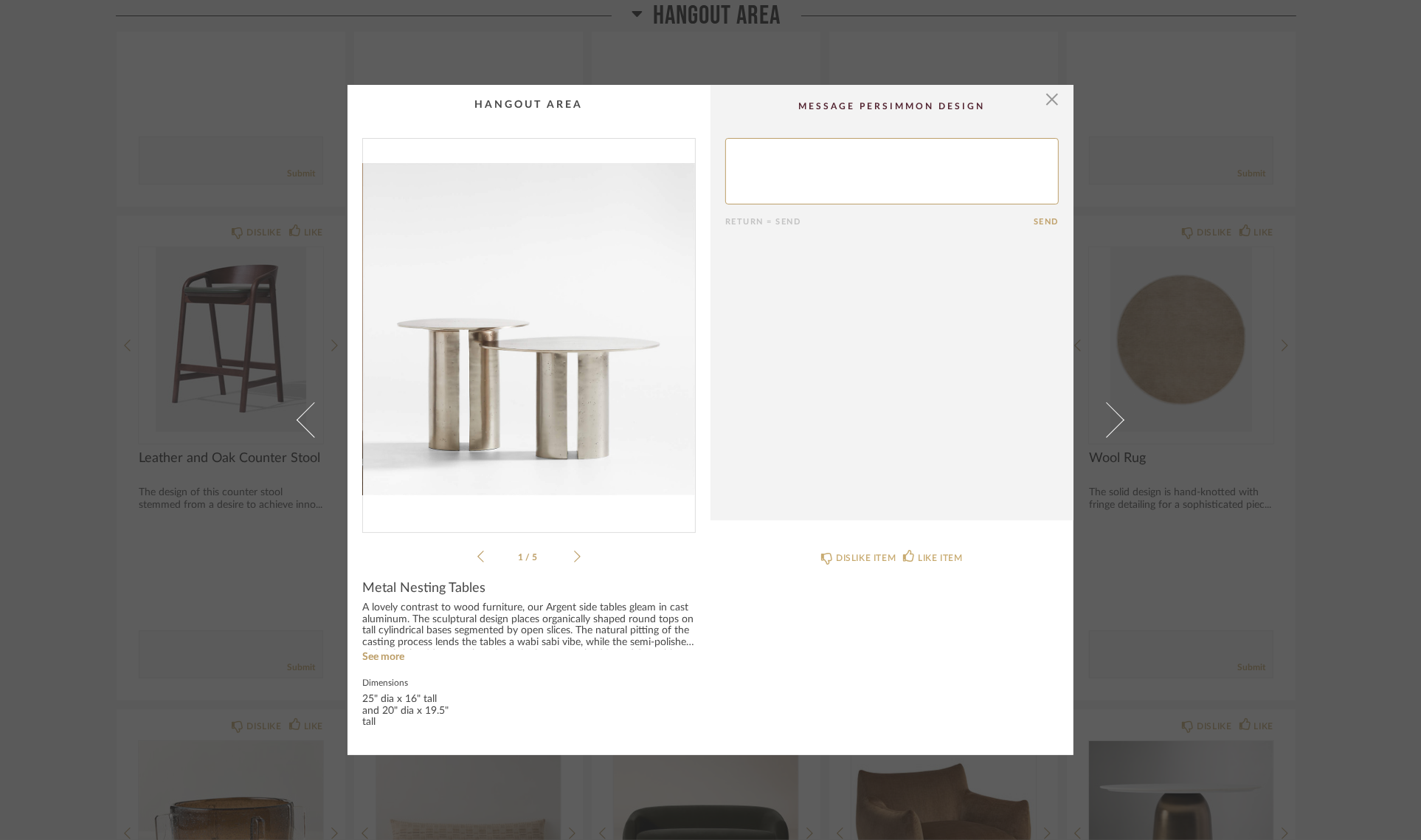
click at [1359, 244] on div "× 1 / 5 Return = Send Send Metal Nesting Tables A lovely contrast to wood furni…" at bounding box center [710, 420] width 1421 height 840
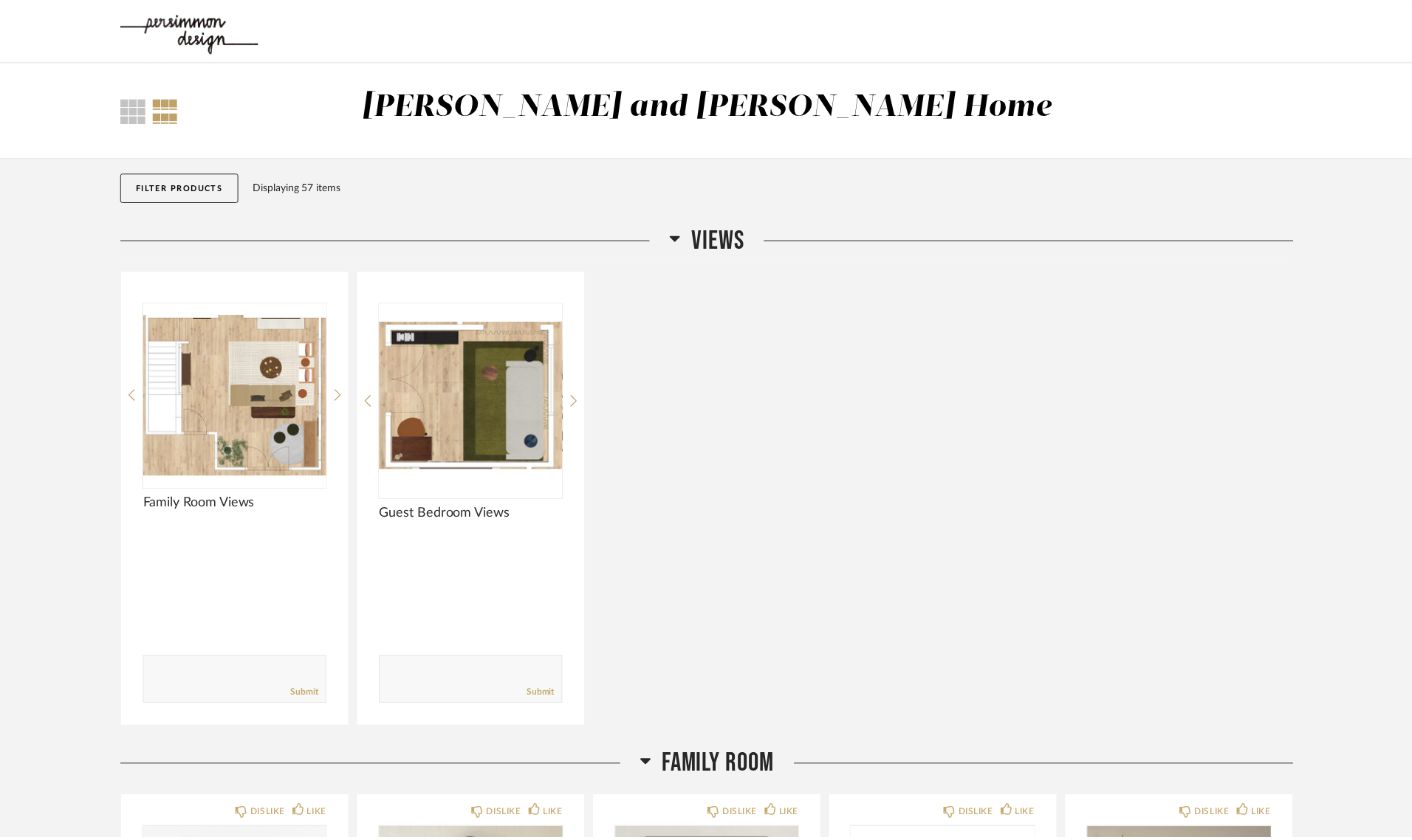
scroll to position [4799, 0]
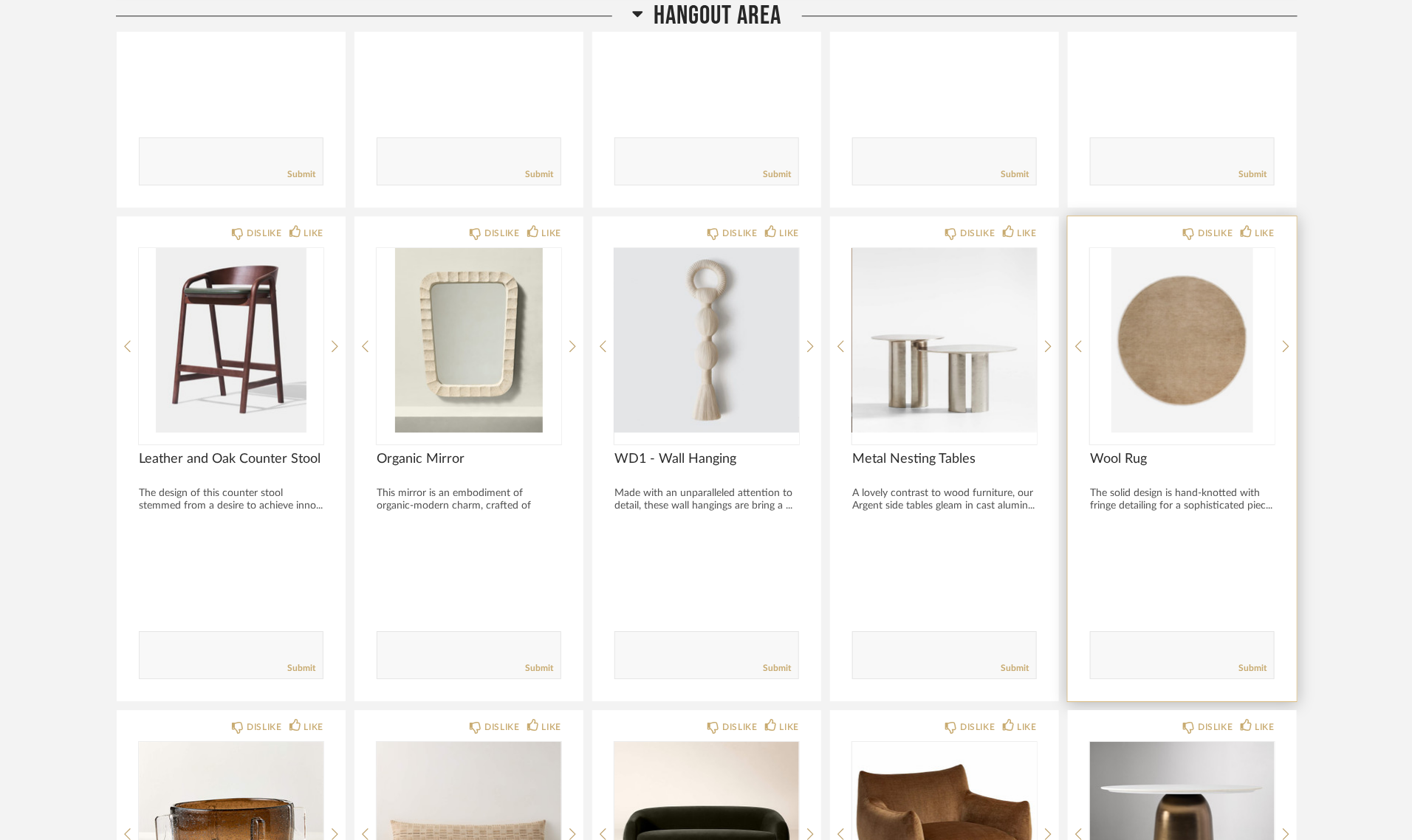
click at [1182, 354] on img "0" at bounding box center [1182, 340] width 185 height 185
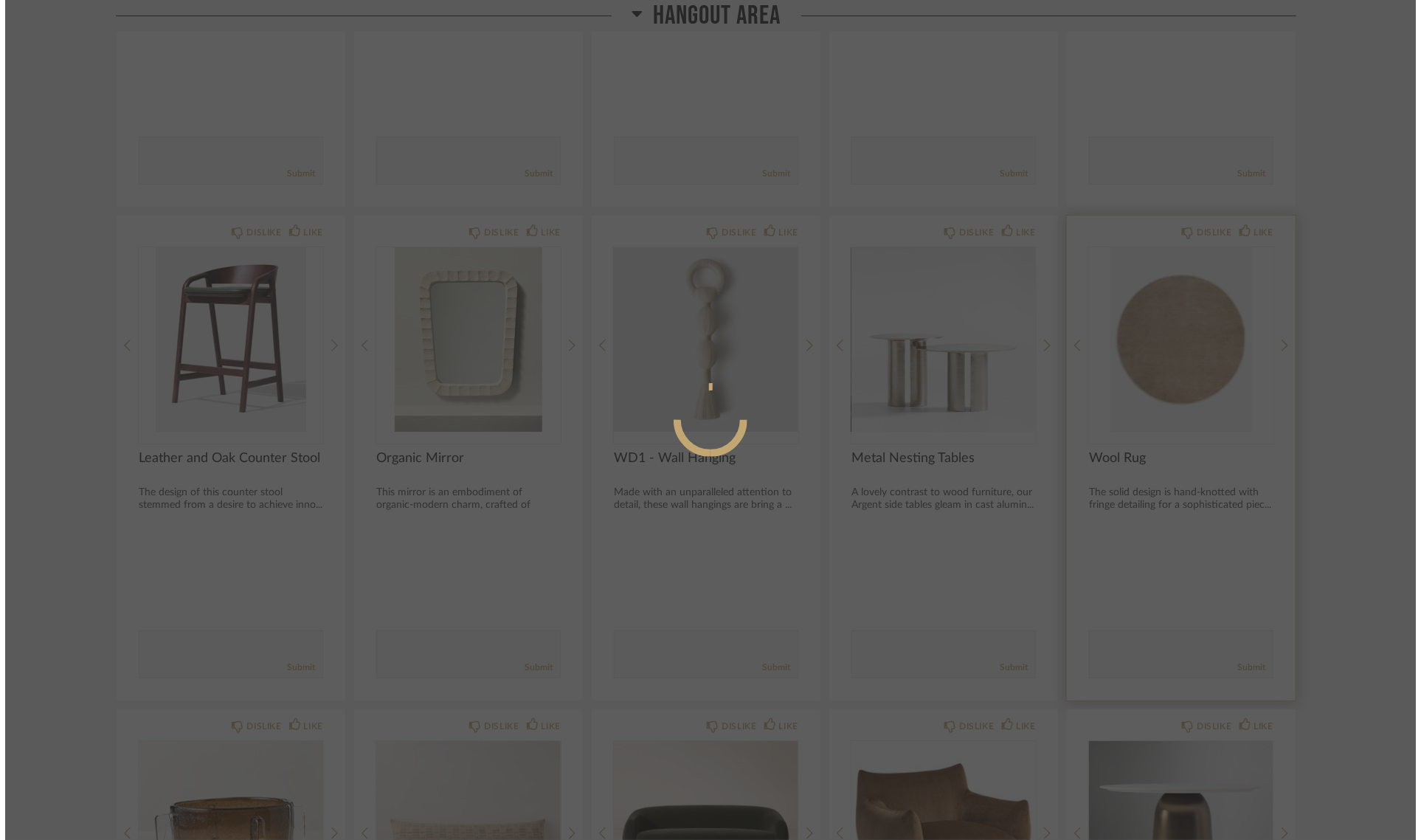
scroll to position [0, 0]
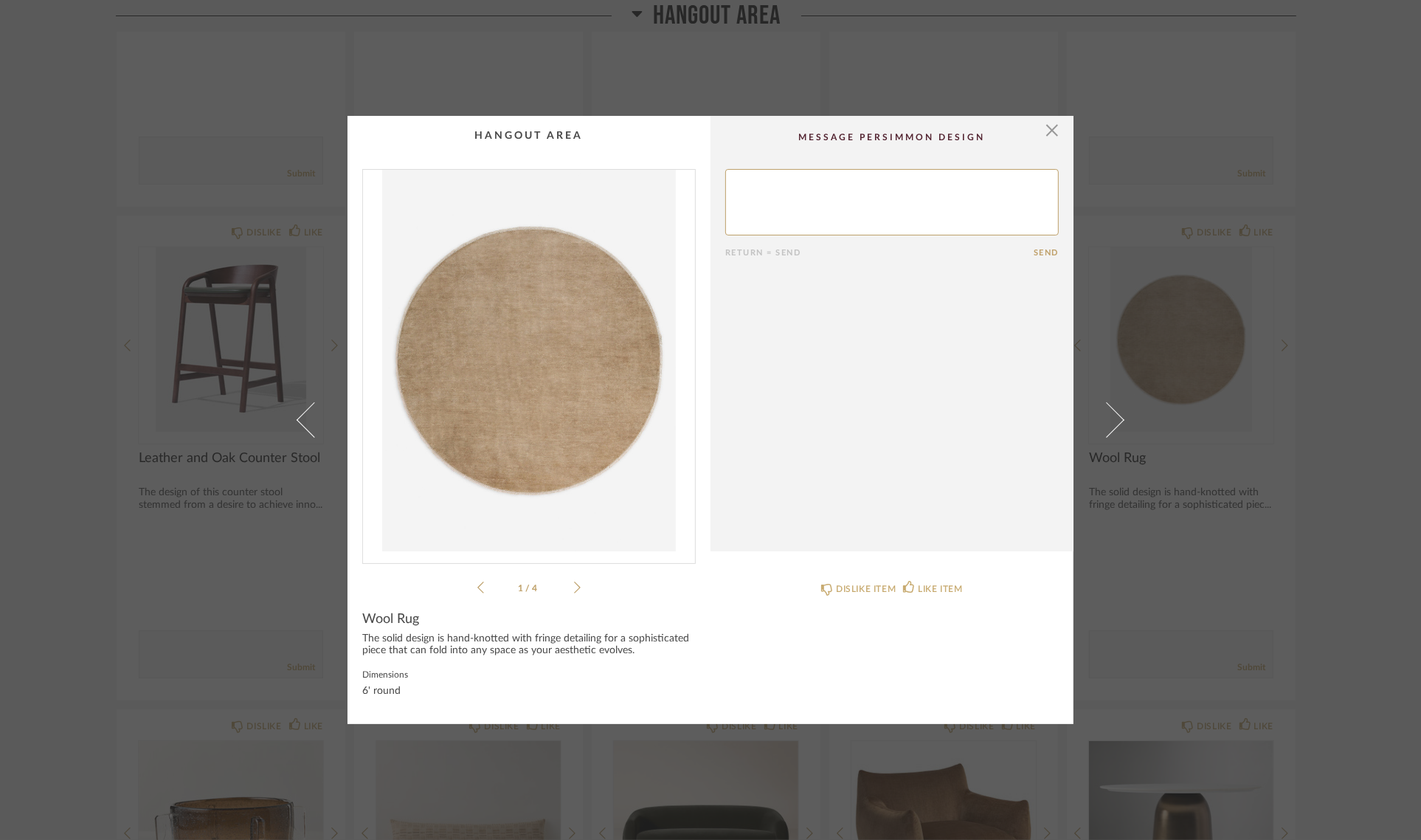
click at [534, 379] on img "0" at bounding box center [529, 360] width 332 height 381
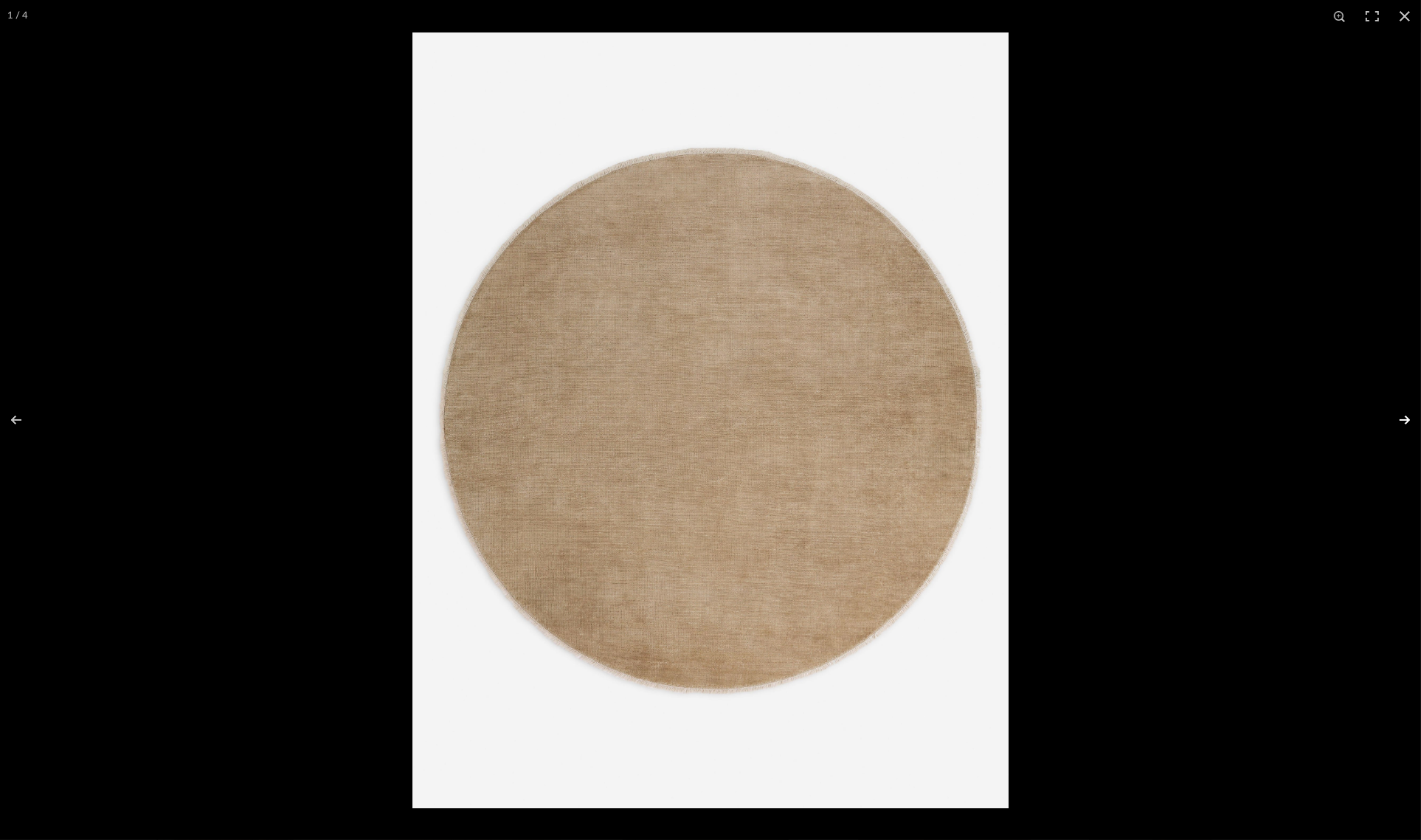
click at [1400, 418] on button at bounding box center [1395, 420] width 52 height 74
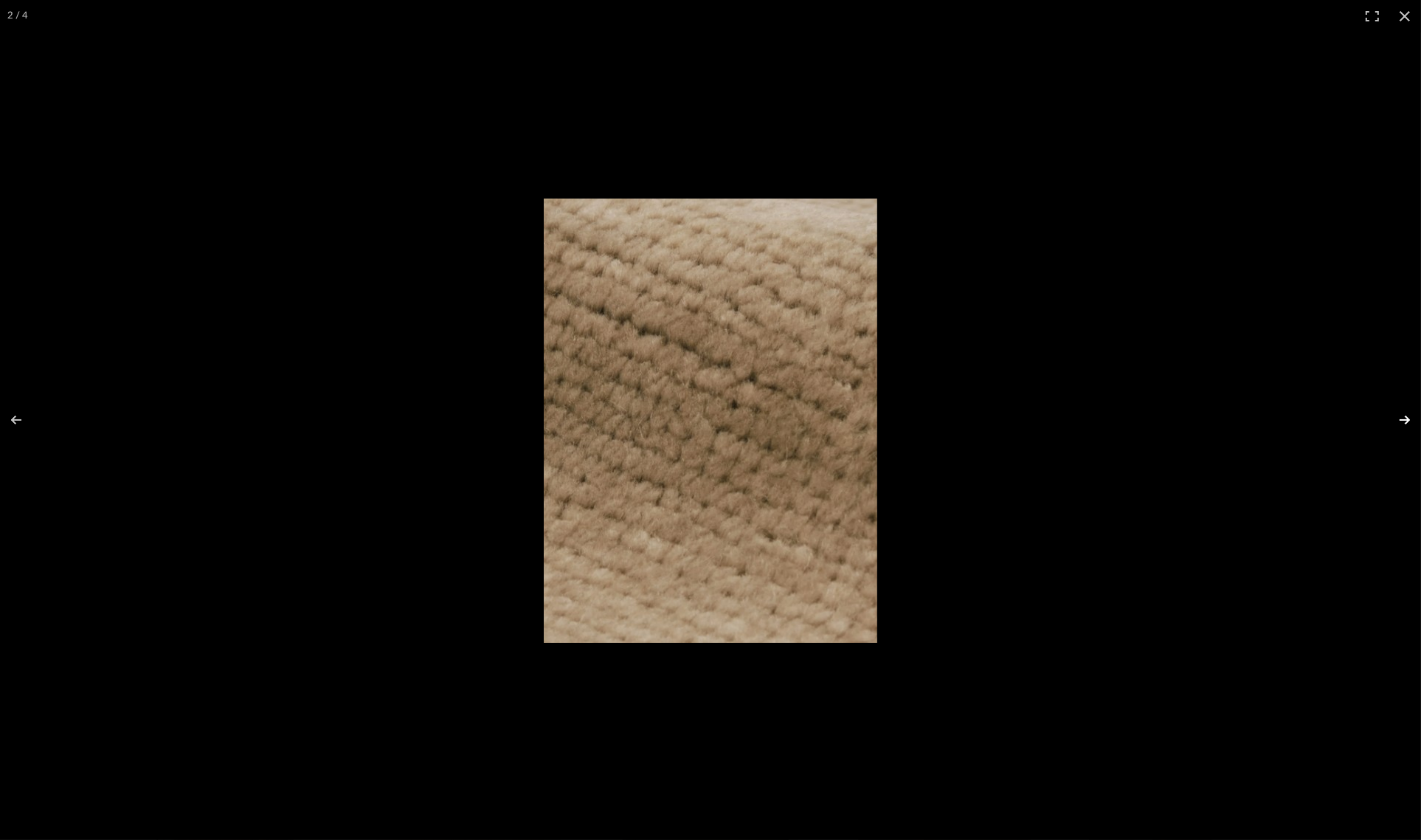
click at [1400, 418] on button at bounding box center [1395, 420] width 52 height 74
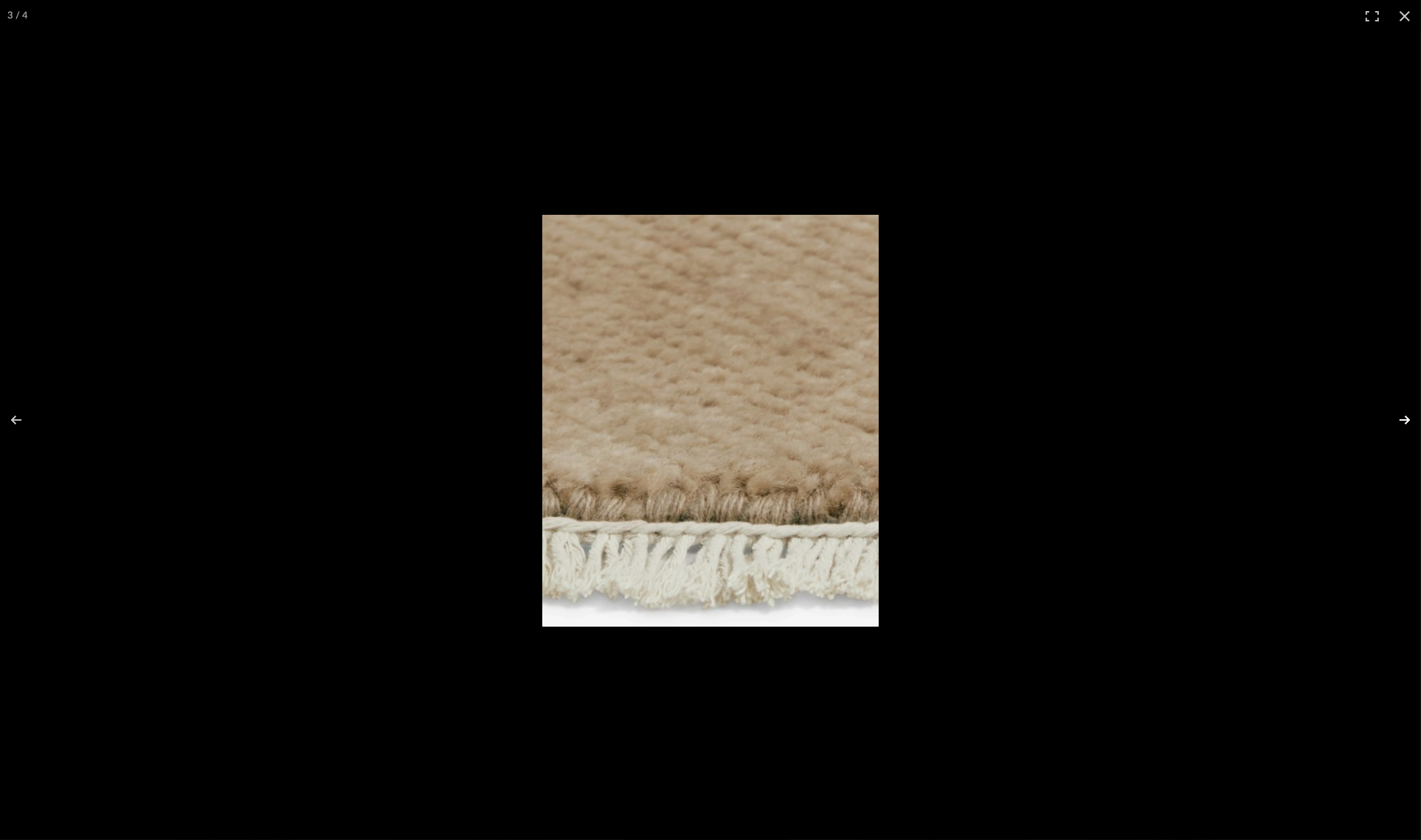
click at [1400, 418] on button at bounding box center [1395, 420] width 52 height 74
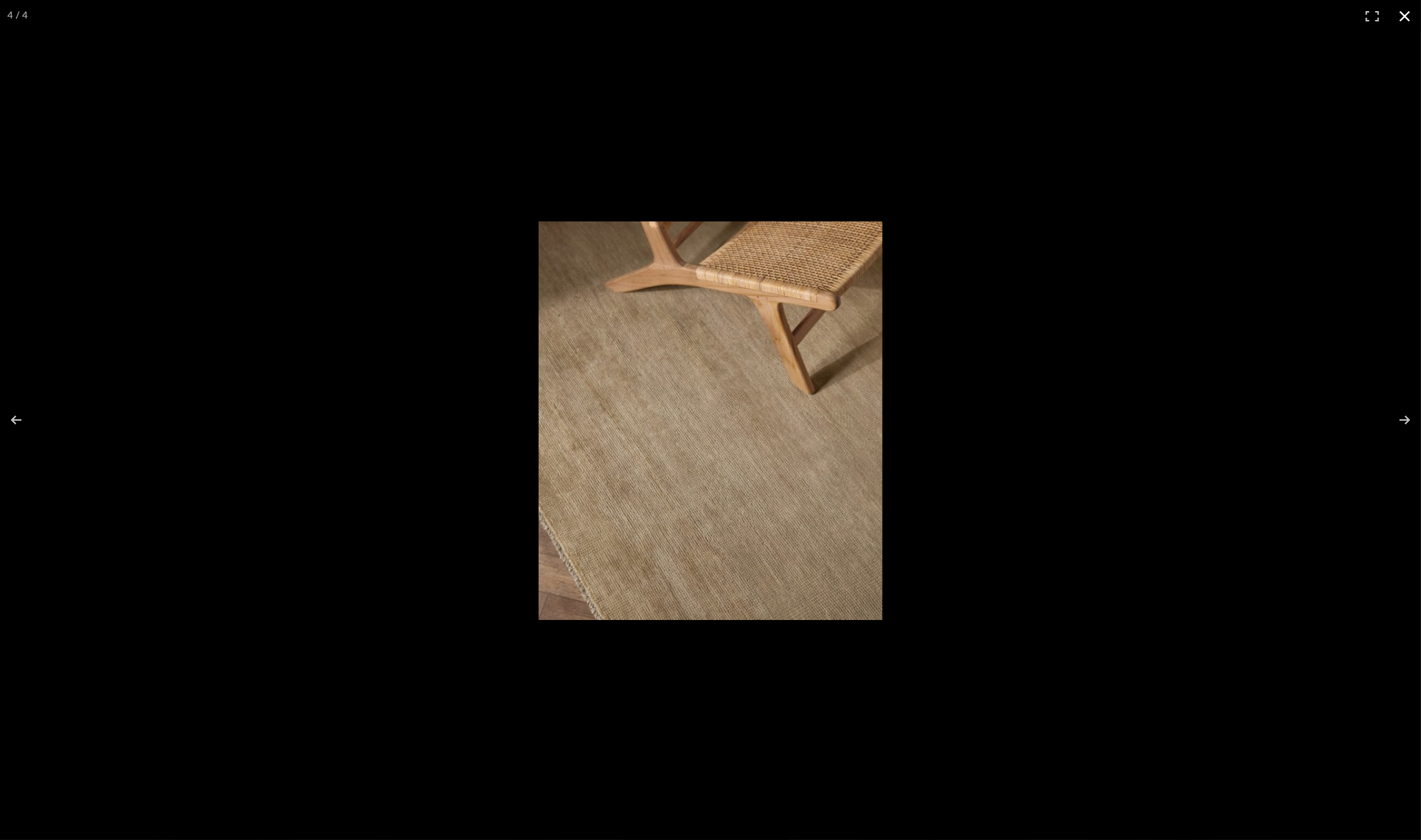
click at [1397, 11] on button at bounding box center [1405, 16] width 33 height 33
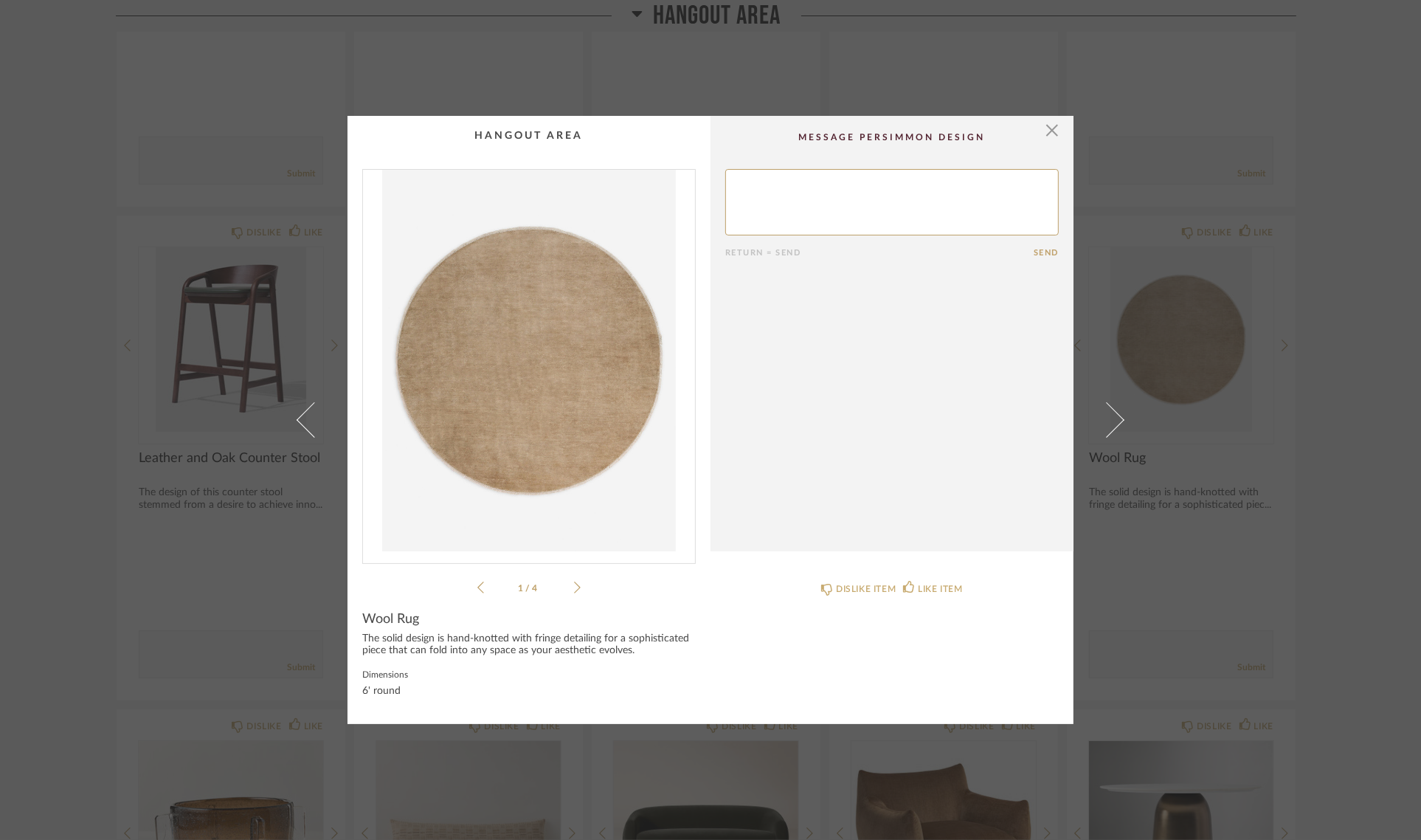
click at [1369, 349] on div "× 1 / 4 Return = Send Send Wool Rug The solid design is hand-knotted with fring…" at bounding box center [710, 420] width 1421 height 840
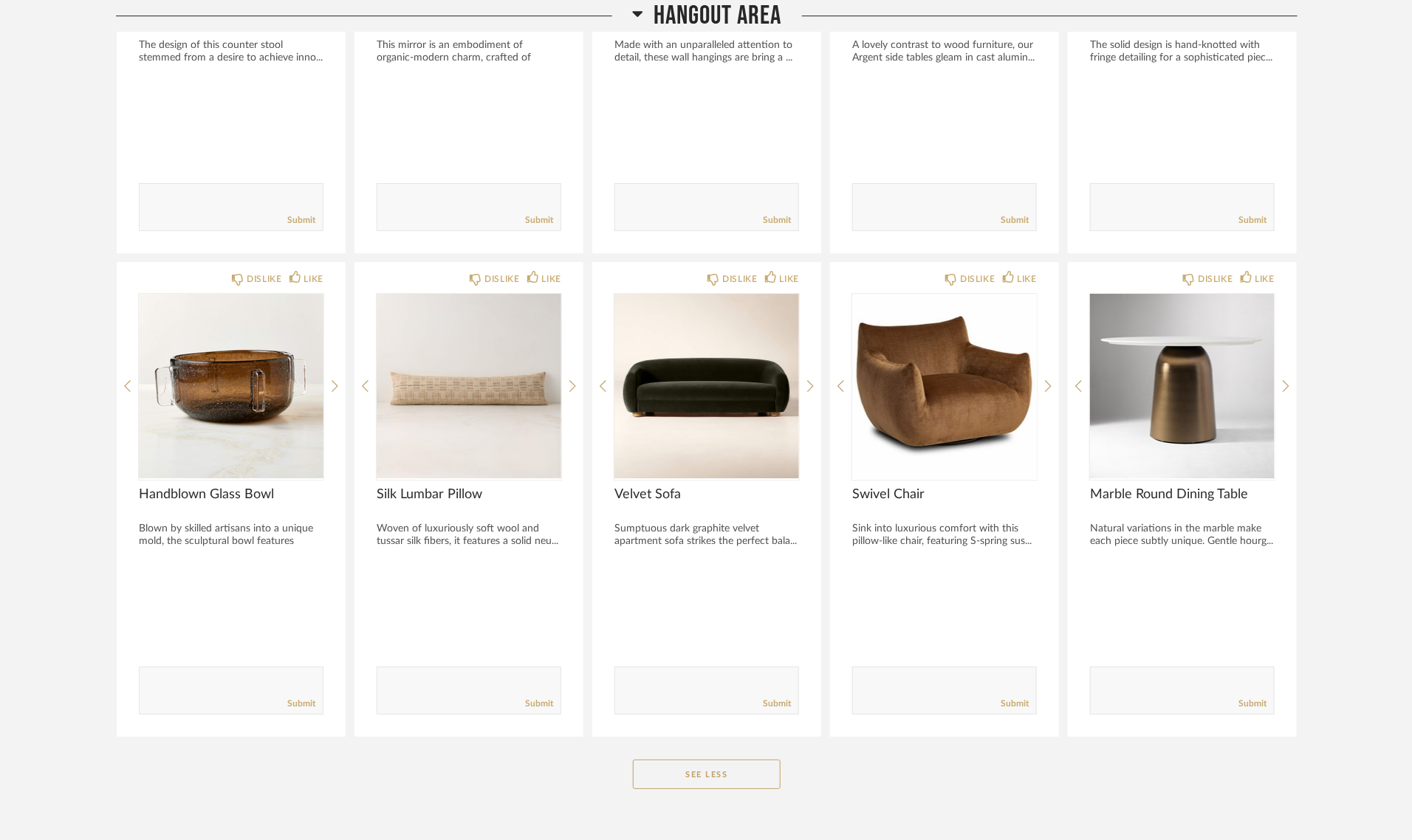
scroll to position [5314, 0]
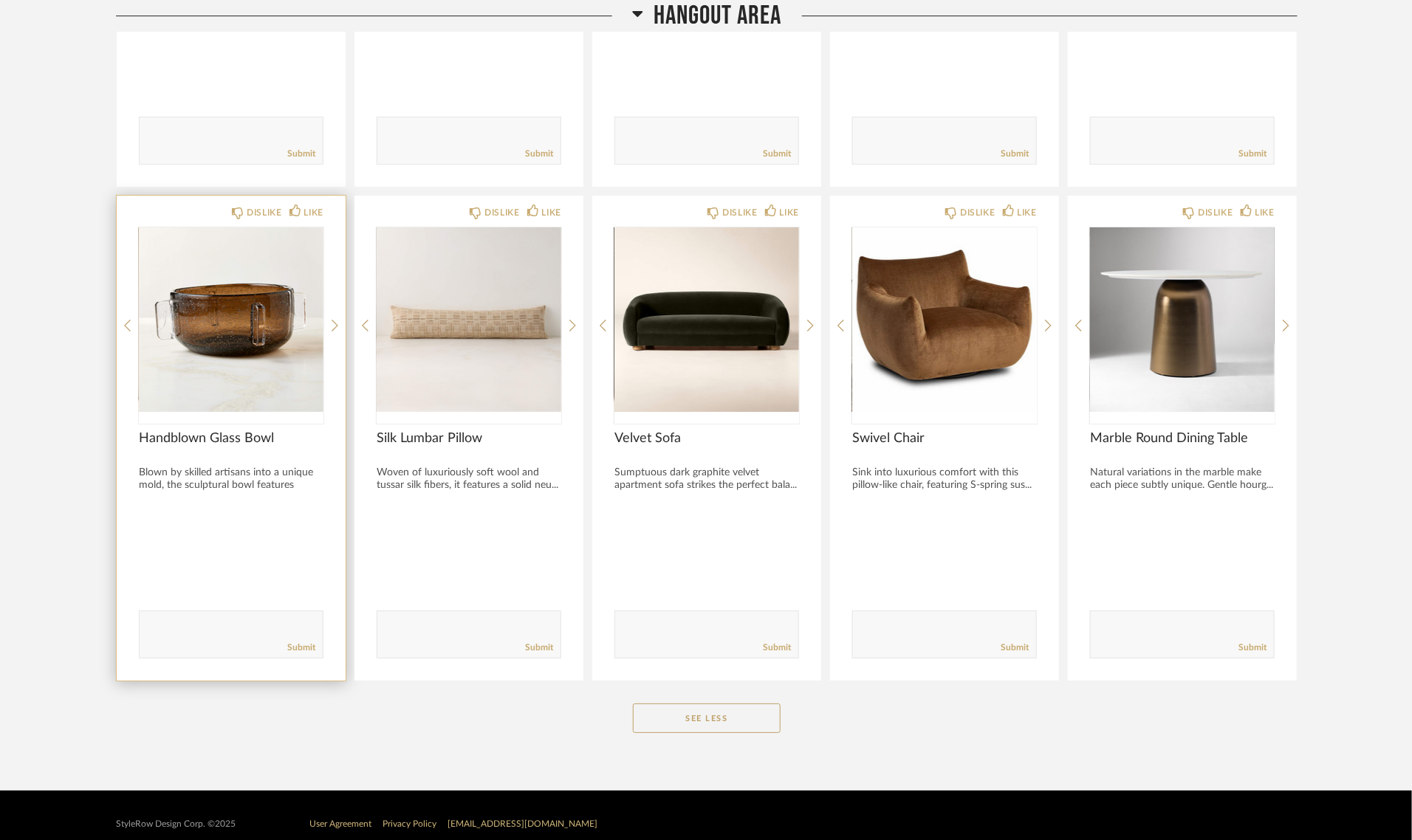
click at [201, 316] on img "0" at bounding box center [231, 319] width 185 height 185
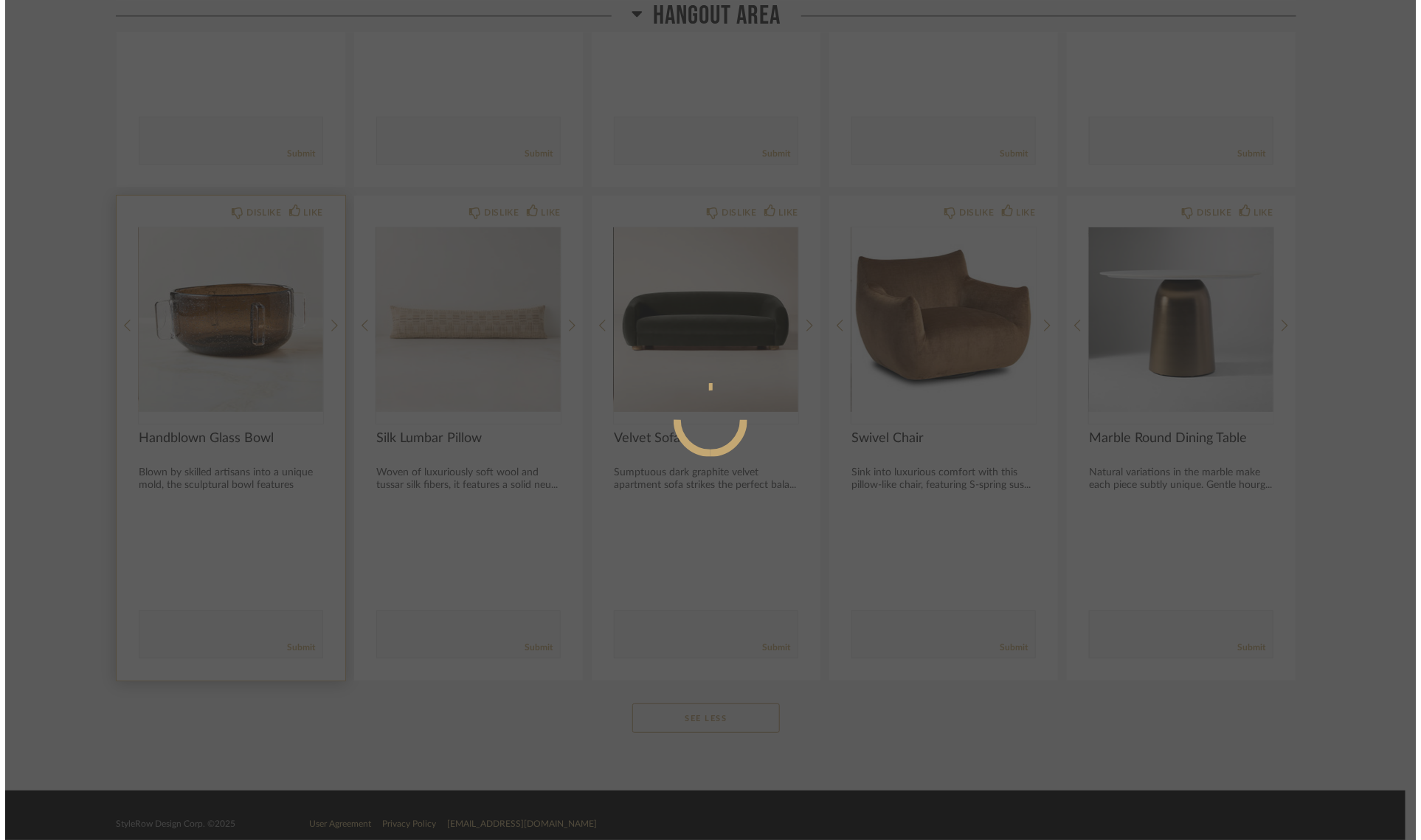
scroll to position [0, 0]
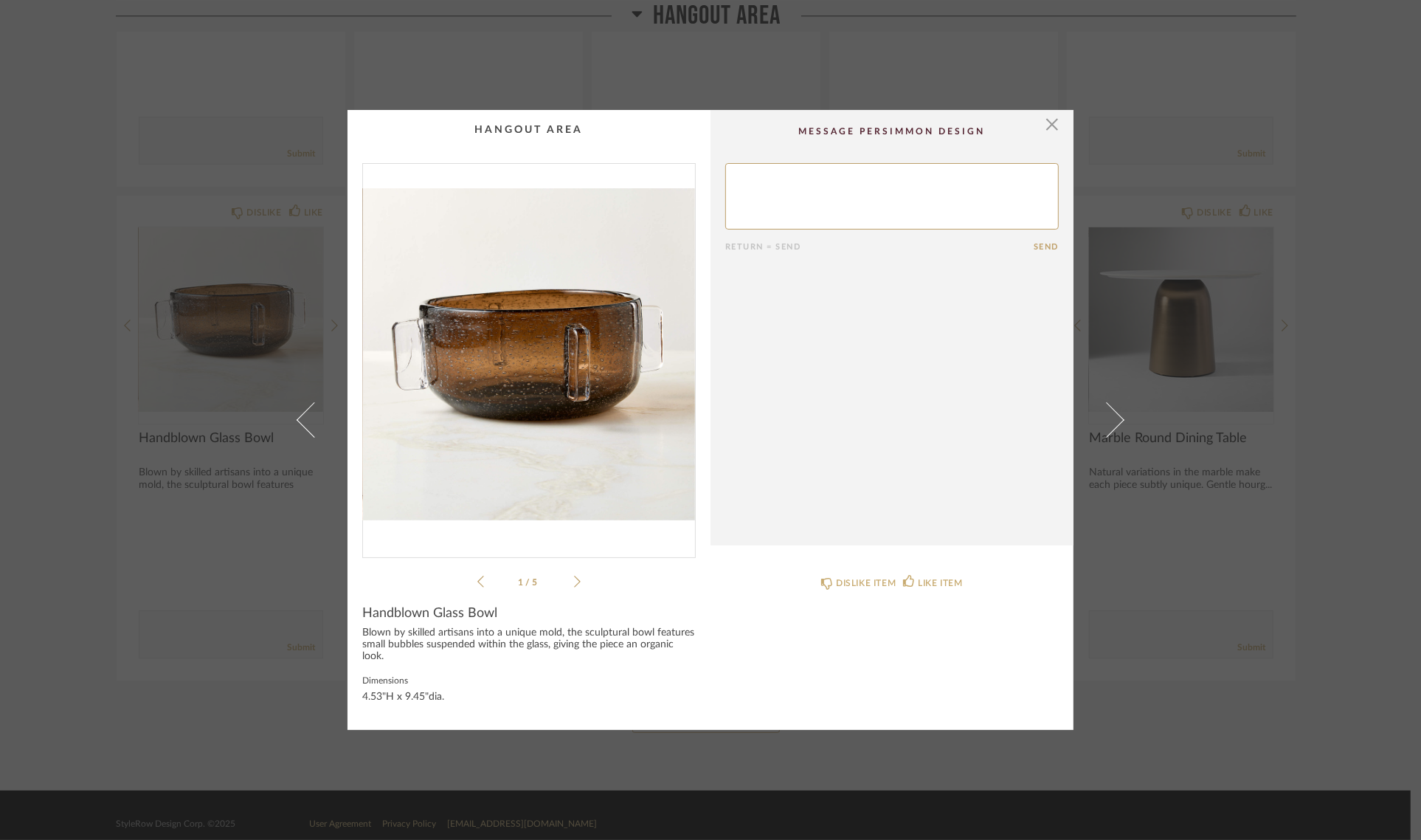
click at [574, 575] on icon at bounding box center [577, 581] width 6 height 14
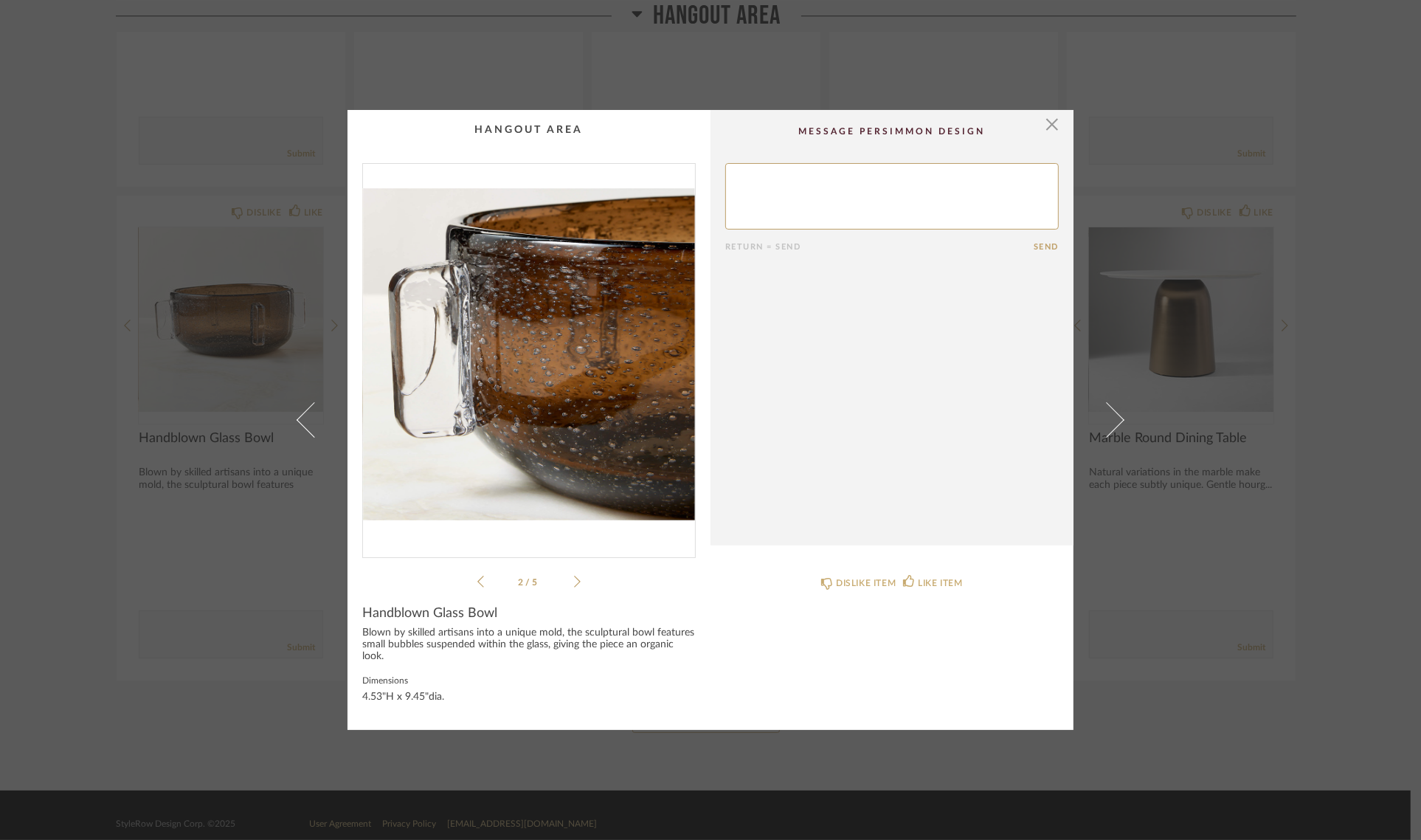
click at [574, 575] on icon at bounding box center [577, 581] width 6 height 14
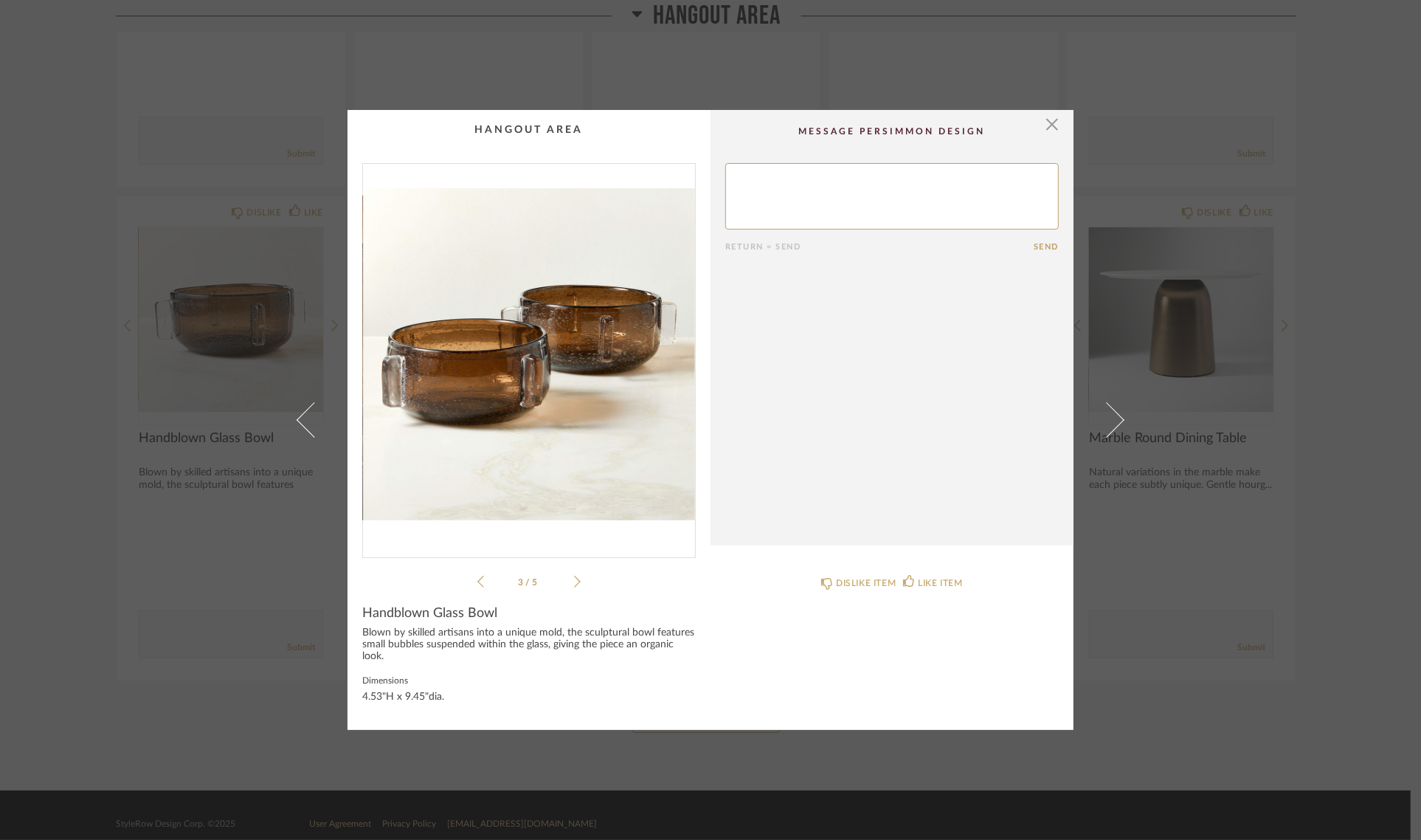
click at [574, 575] on icon at bounding box center [577, 581] width 6 height 14
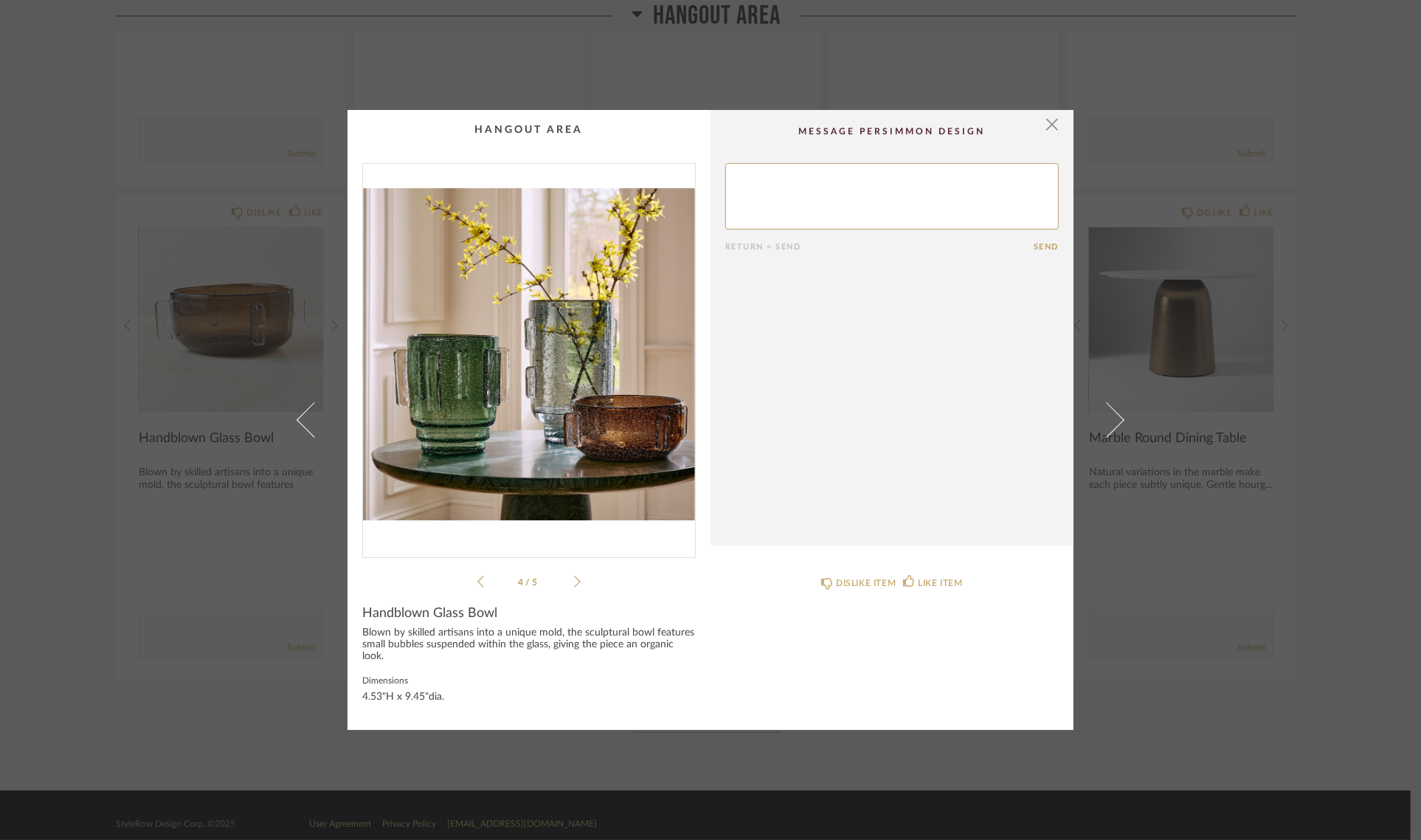
click at [574, 575] on icon at bounding box center [577, 581] width 6 height 14
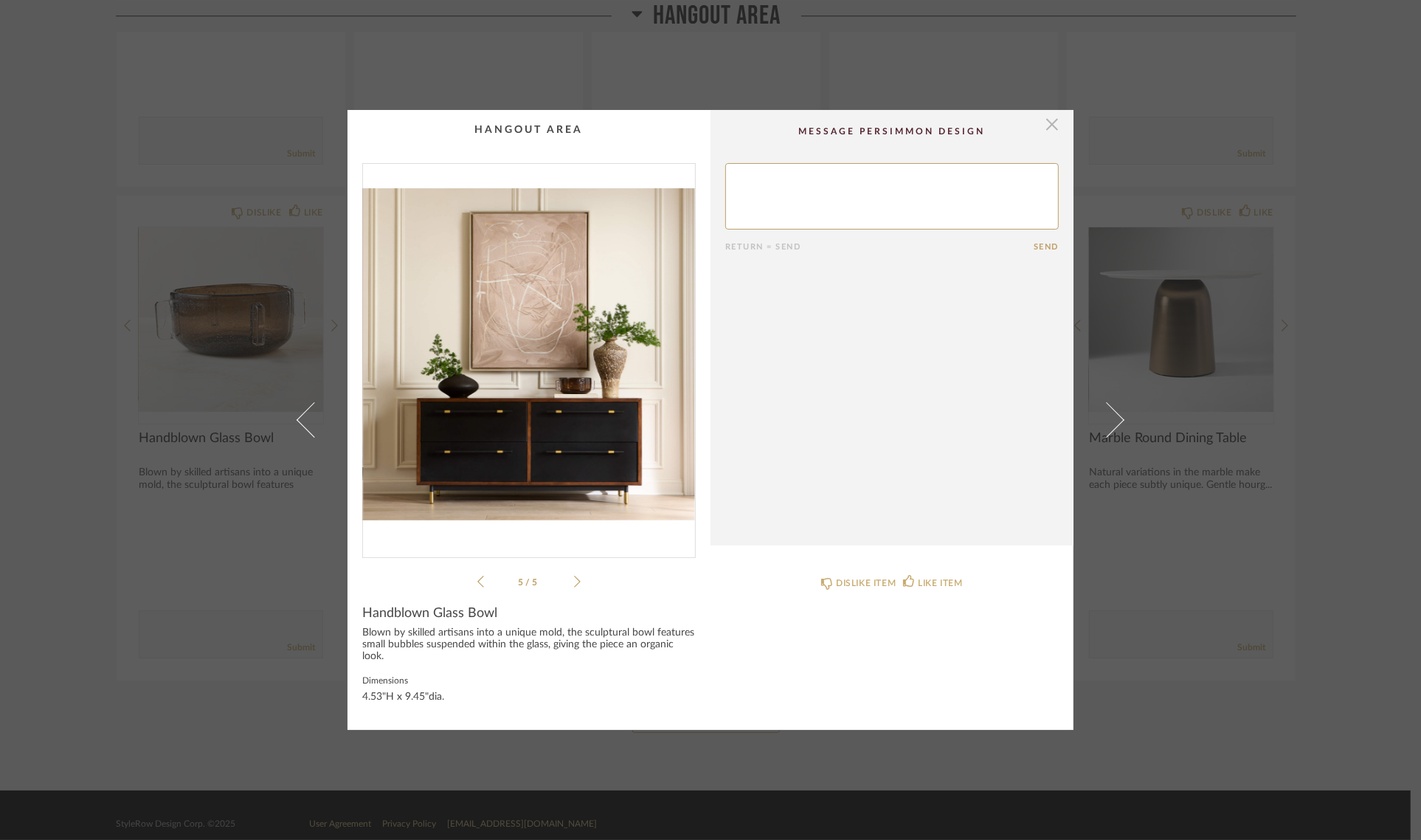
click at [1049, 120] on span "button" at bounding box center [1052, 125] width 30 height 30
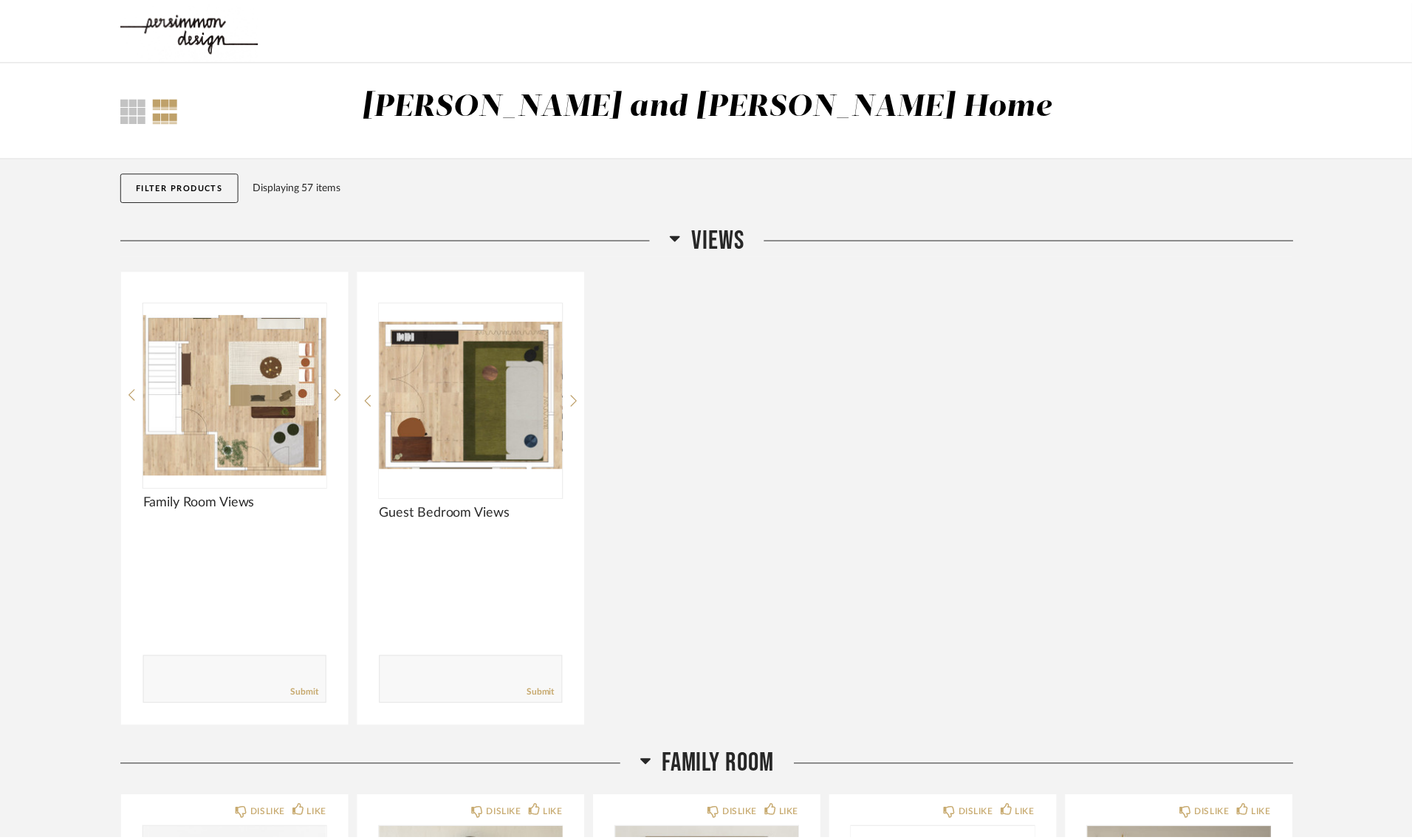
scroll to position [5314, 0]
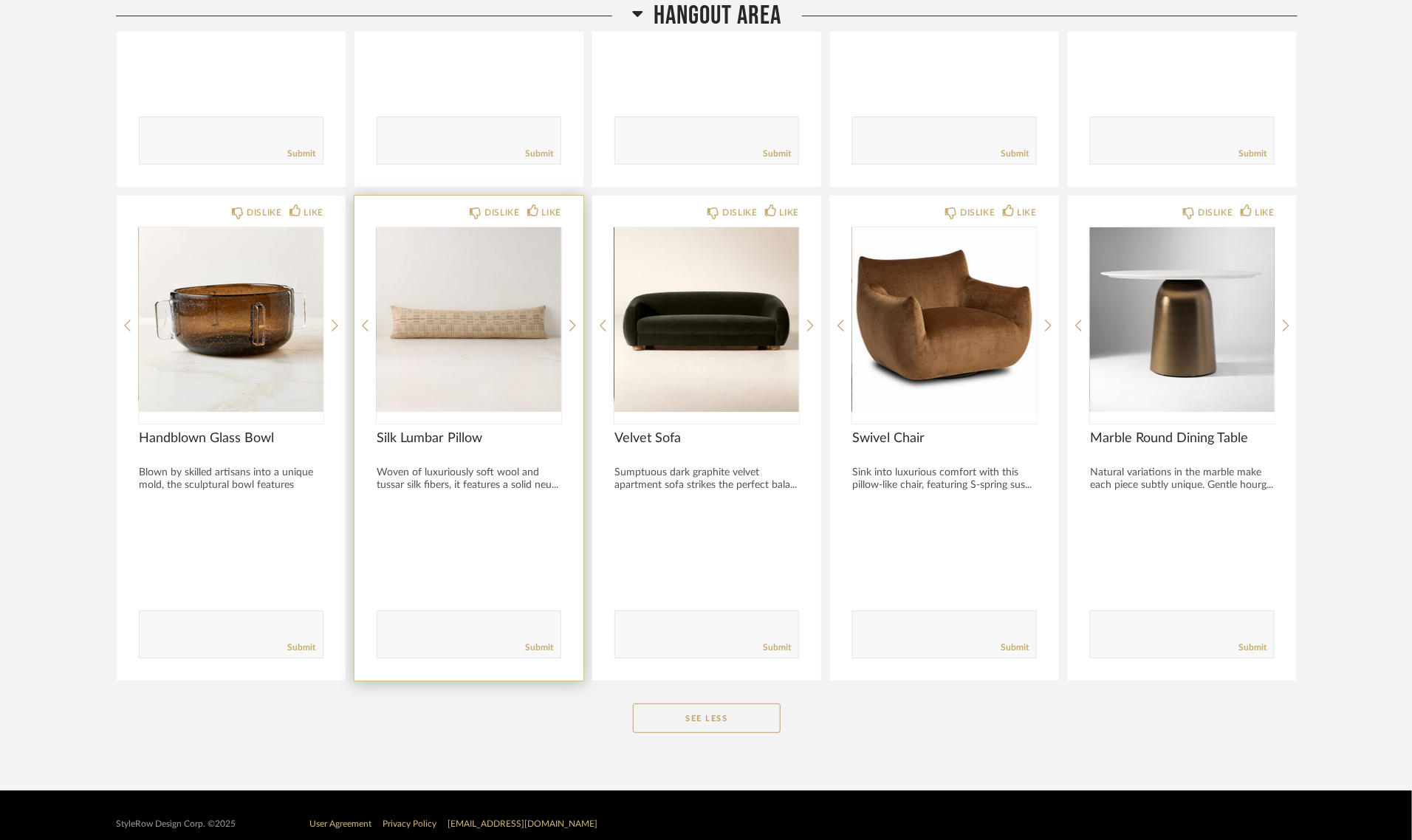
click at [410, 319] on img "0" at bounding box center [469, 319] width 185 height 185
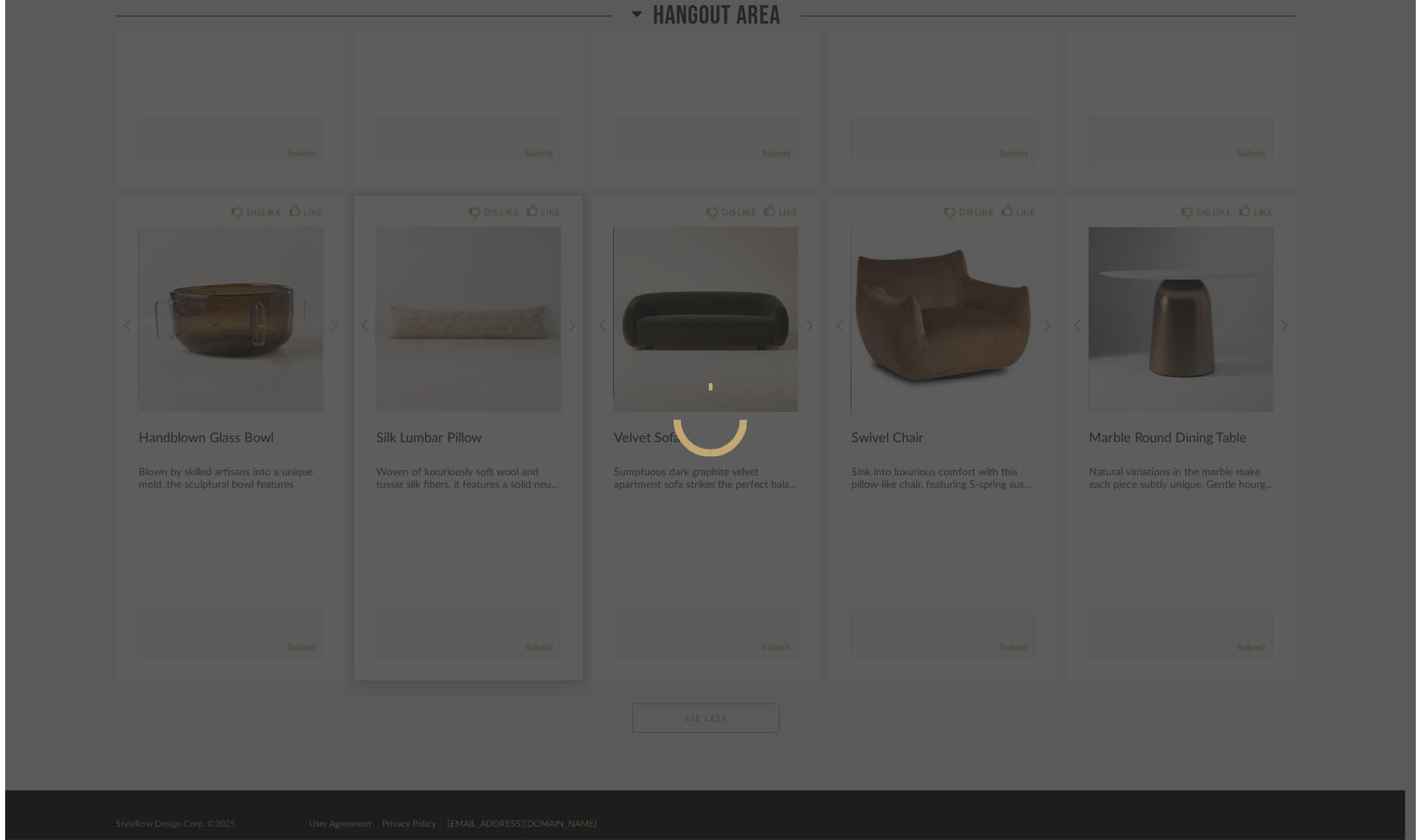
scroll to position [0, 0]
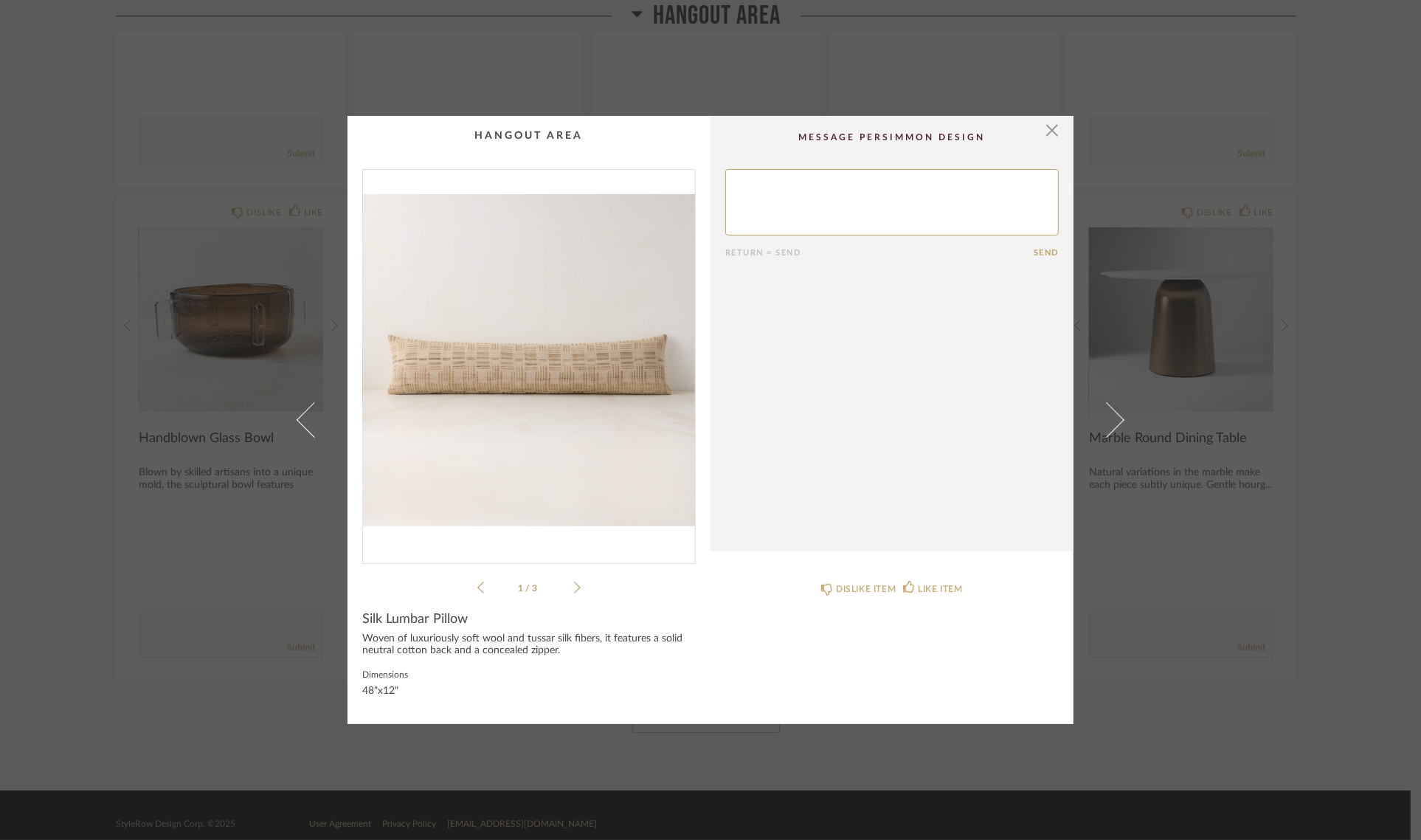
click at [532, 382] on img "0" at bounding box center [529, 360] width 332 height 381
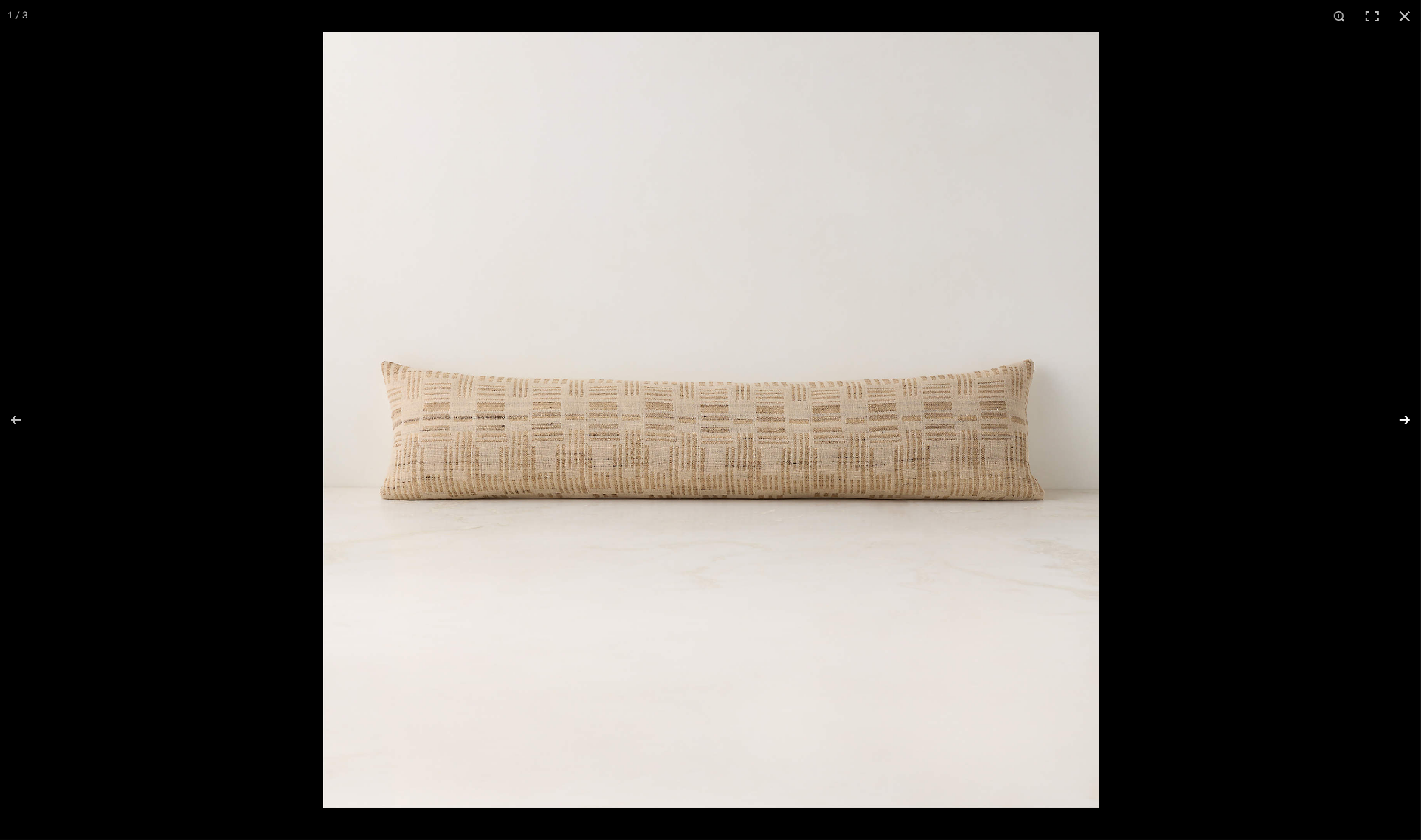
click at [1402, 414] on button at bounding box center [1395, 420] width 52 height 74
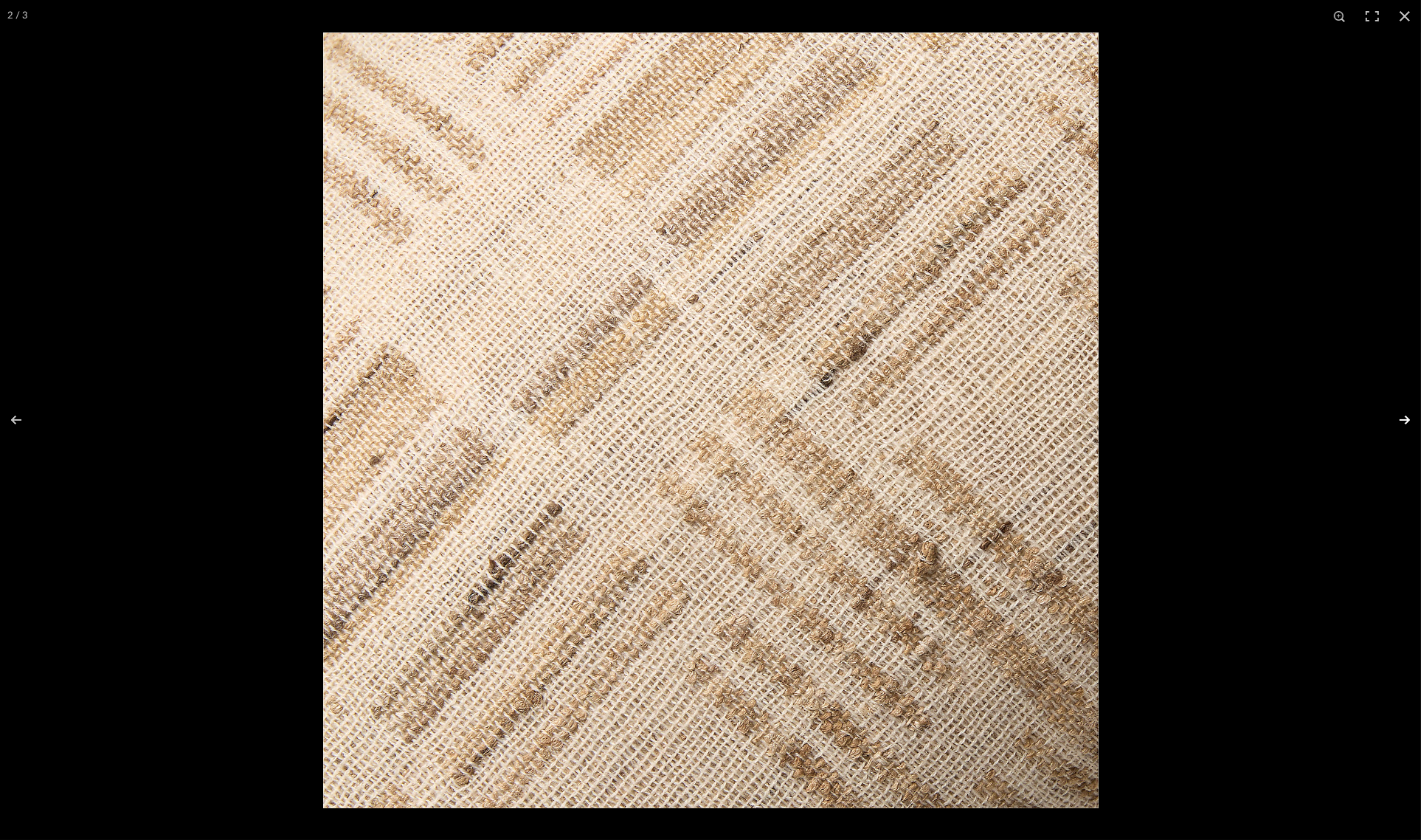
click at [1402, 414] on button at bounding box center [1395, 420] width 52 height 74
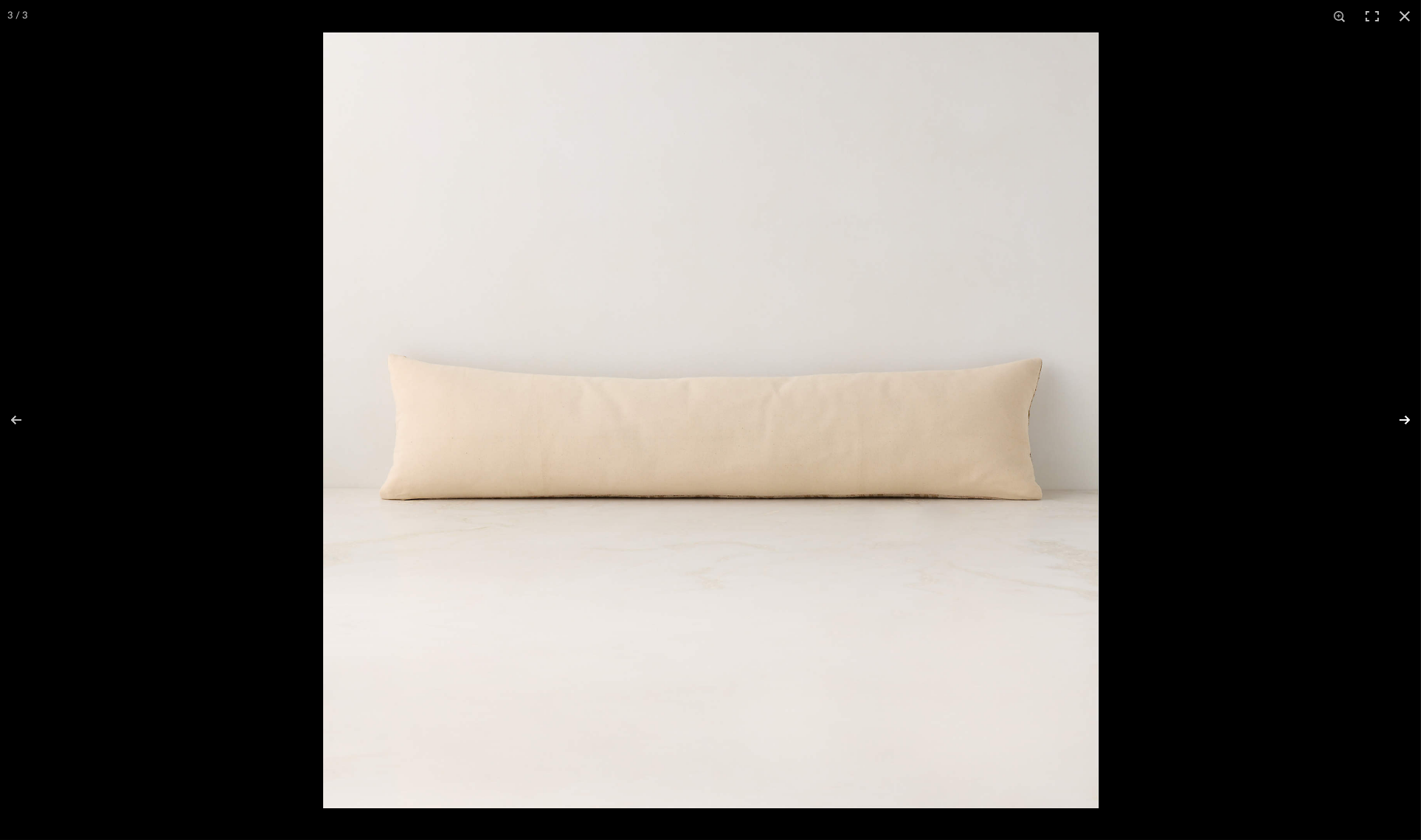
click at [1402, 414] on button at bounding box center [1395, 420] width 52 height 74
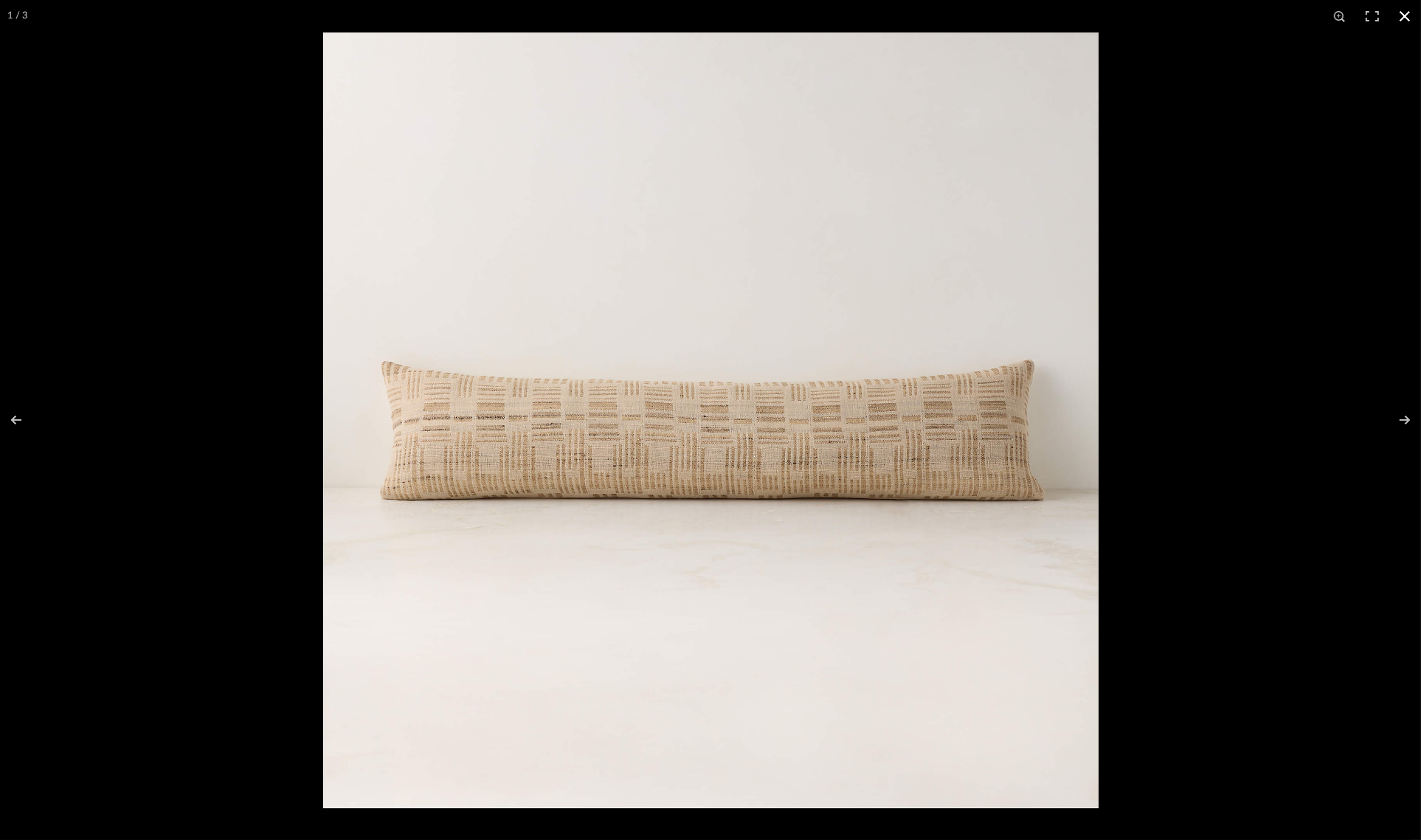
click at [1403, 15] on button at bounding box center [1405, 16] width 33 height 33
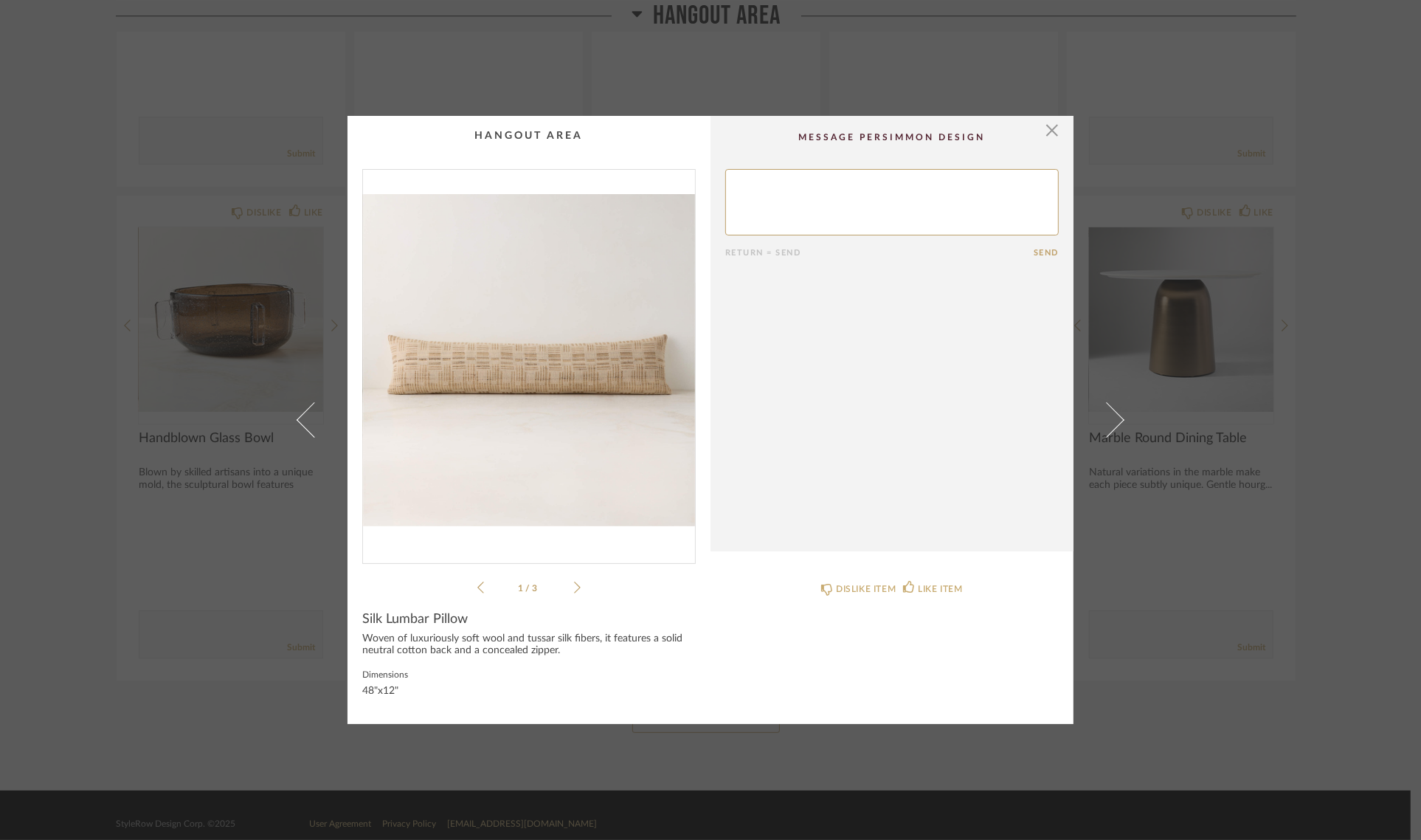
click at [1335, 390] on div "× 1 / 3 Return = Send Send Silk Lumbar Pillow Woven of luxuriously soft wool an…" at bounding box center [710, 420] width 1421 height 840
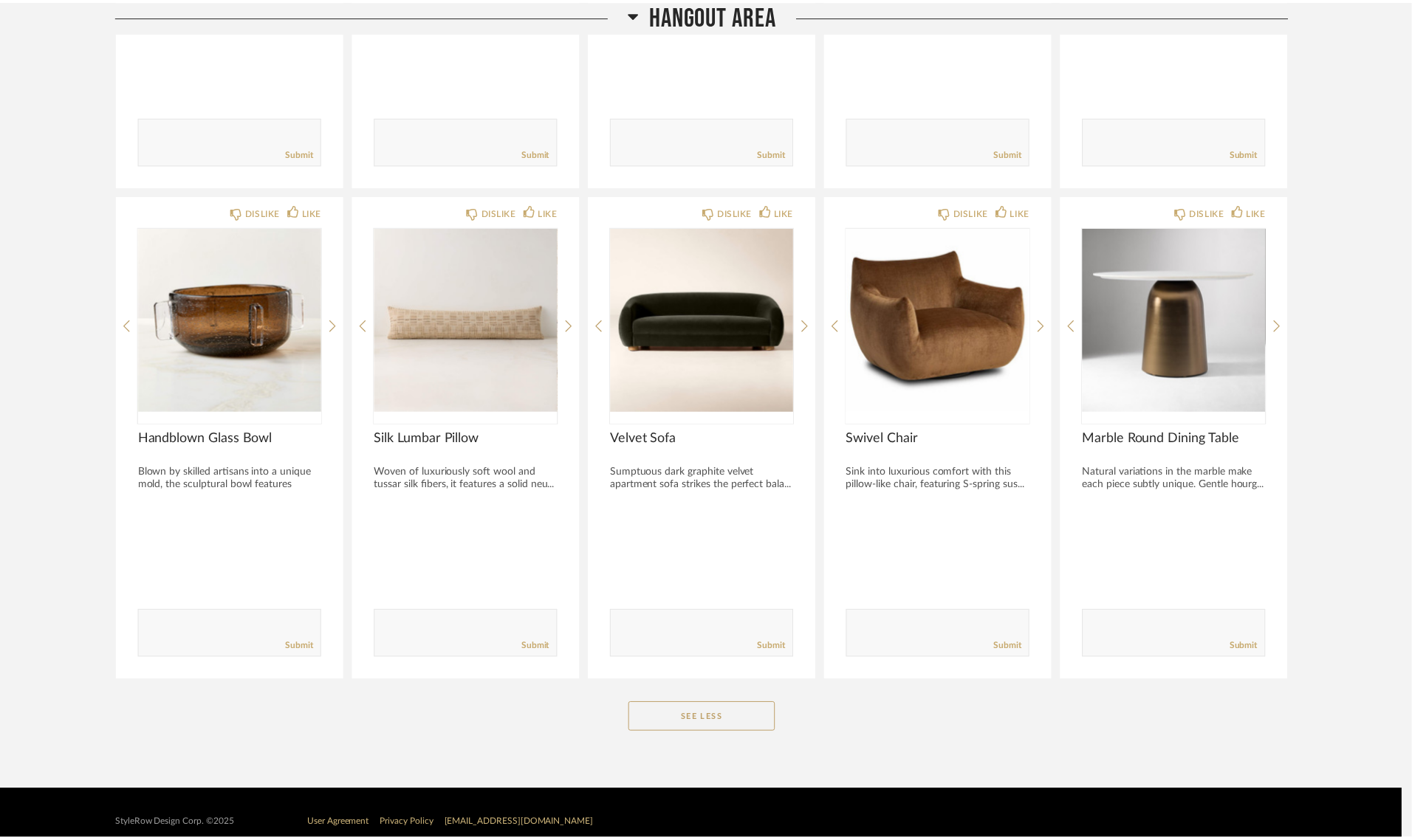
scroll to position [5314, 0]
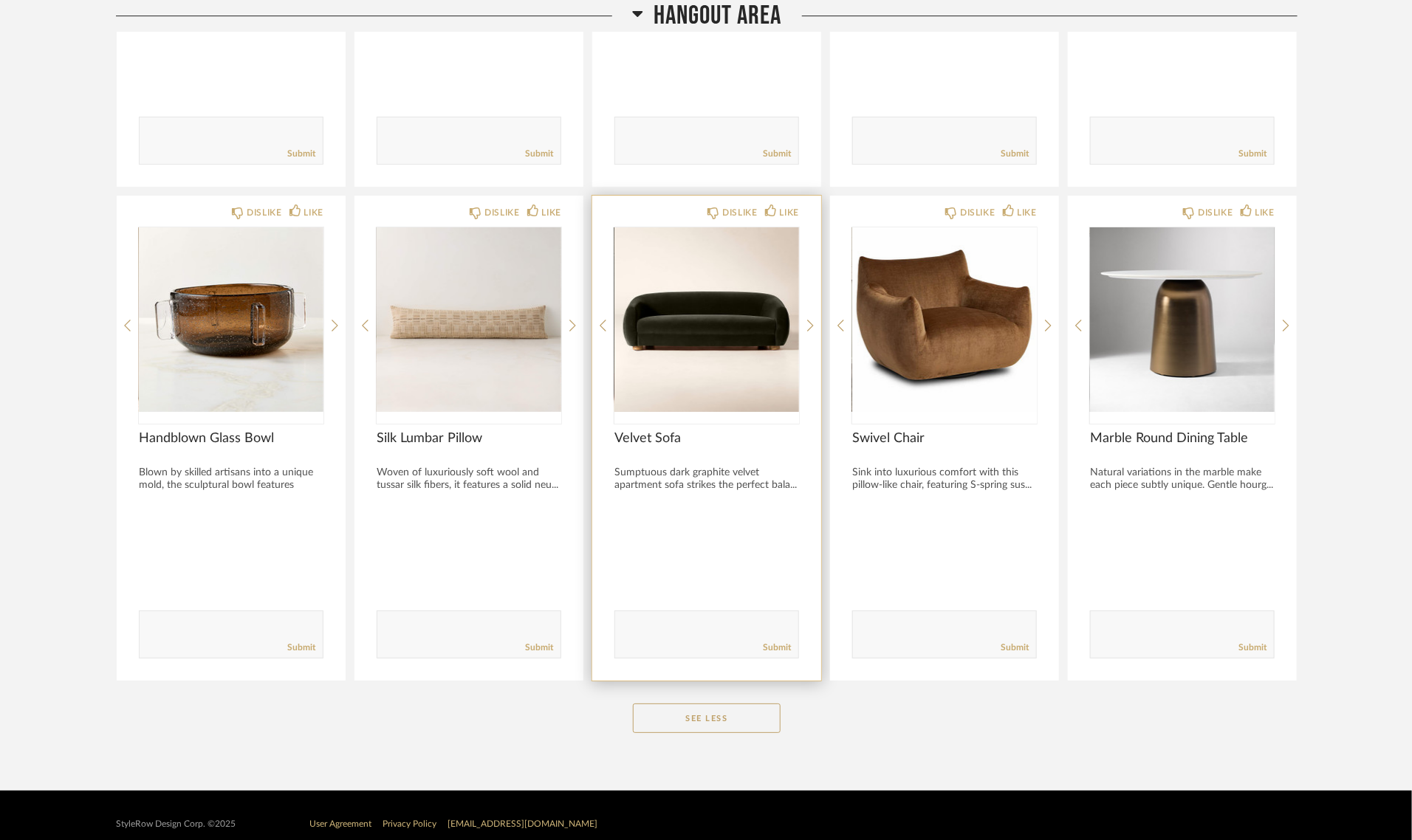
click at [703, 313] on img "0" at bounding box center [706, 319] width 185 height 185
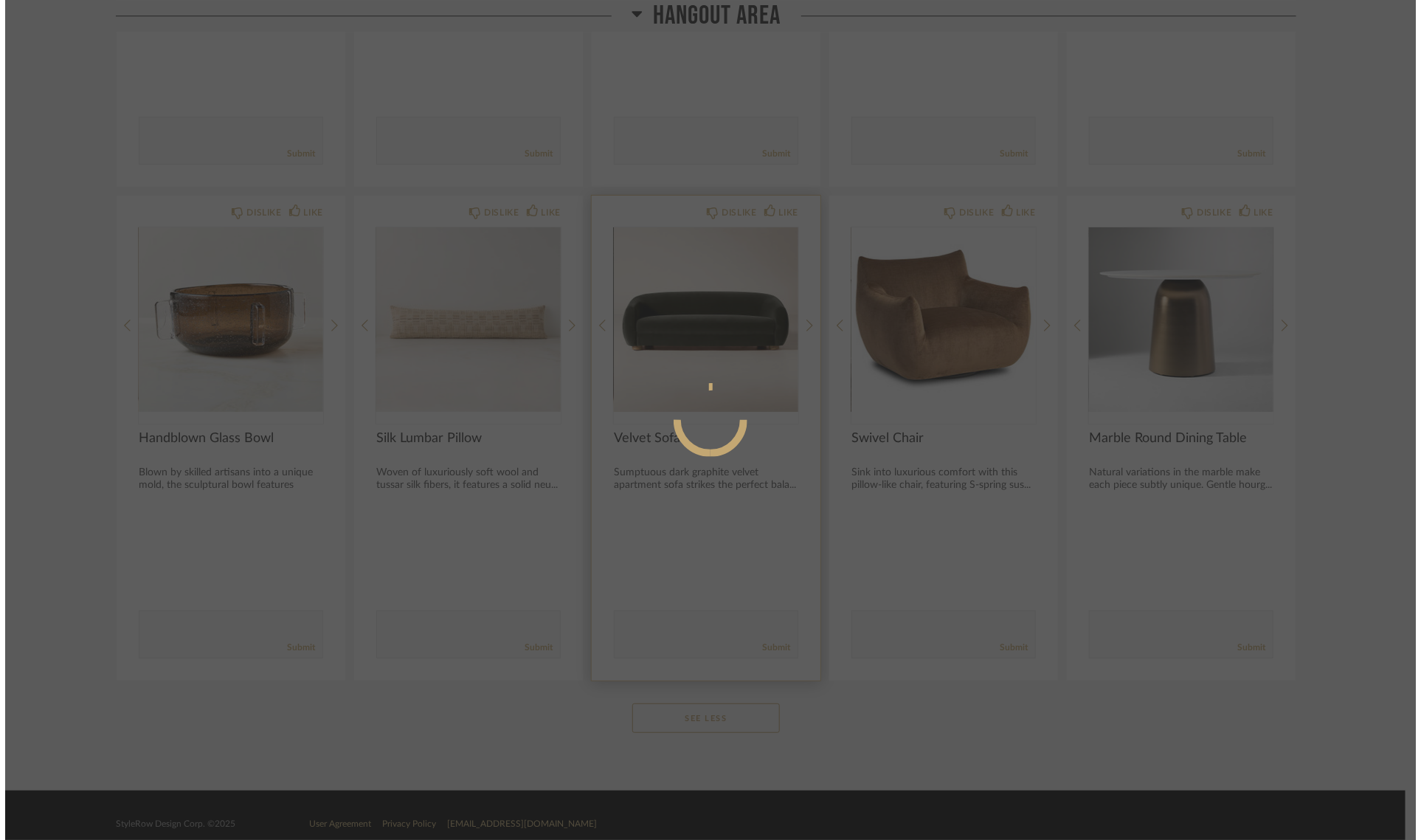
scroll to position [0, 0]
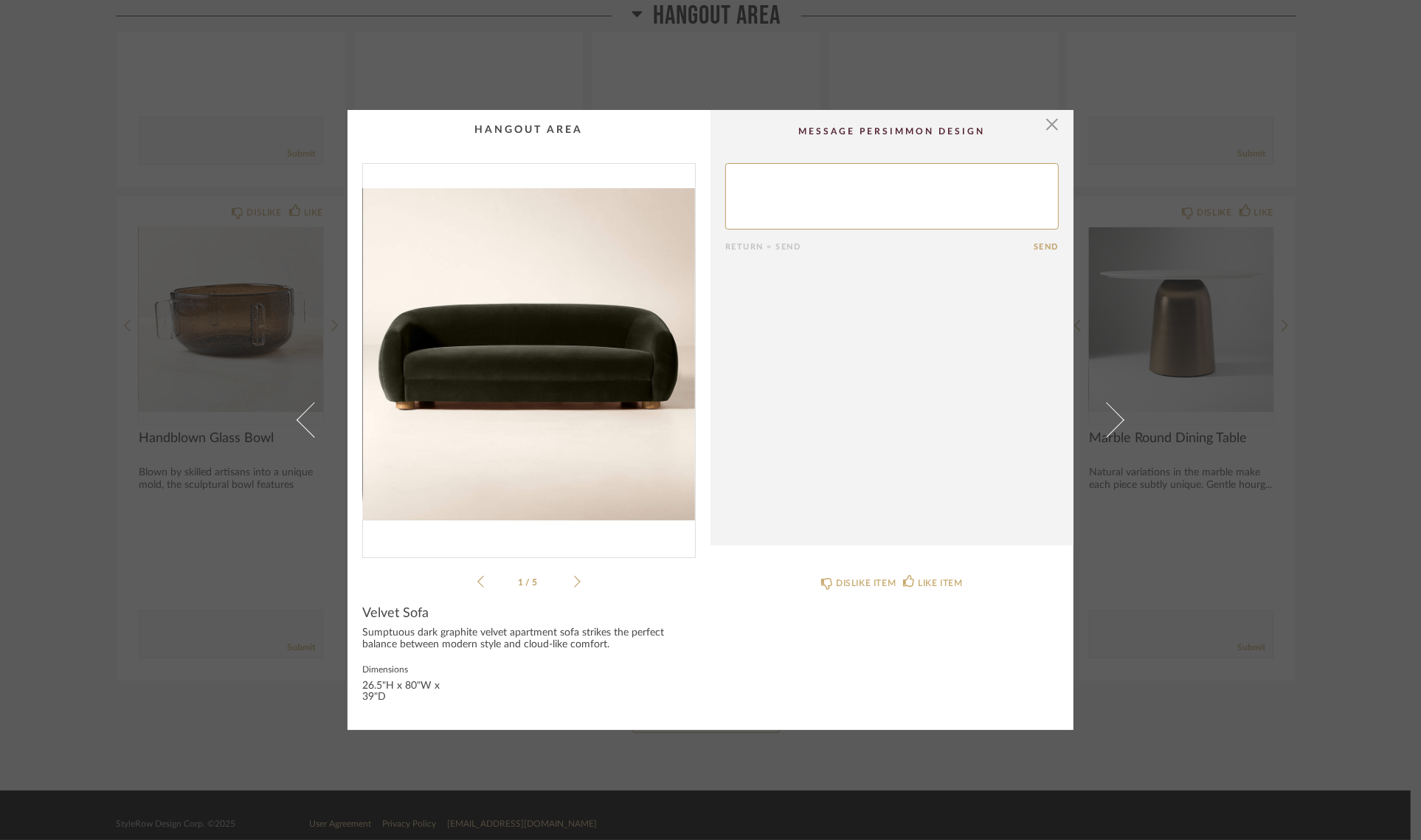
click at [513, 365] on img "0" at bounding box center [529, 354] width 332 height 381
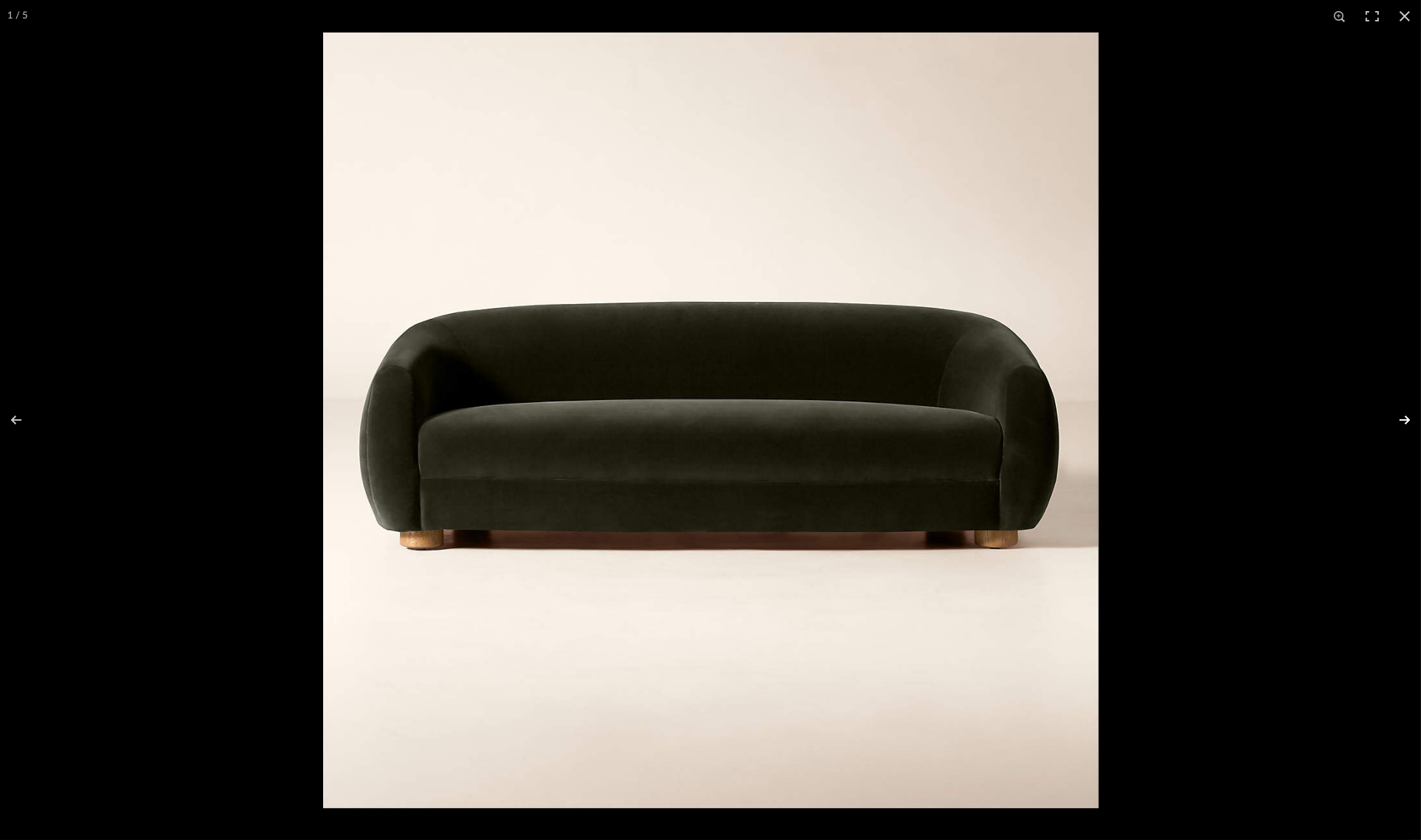
click at [1403, 419] on button at bounding box center [1395, 420] width 52 height 74
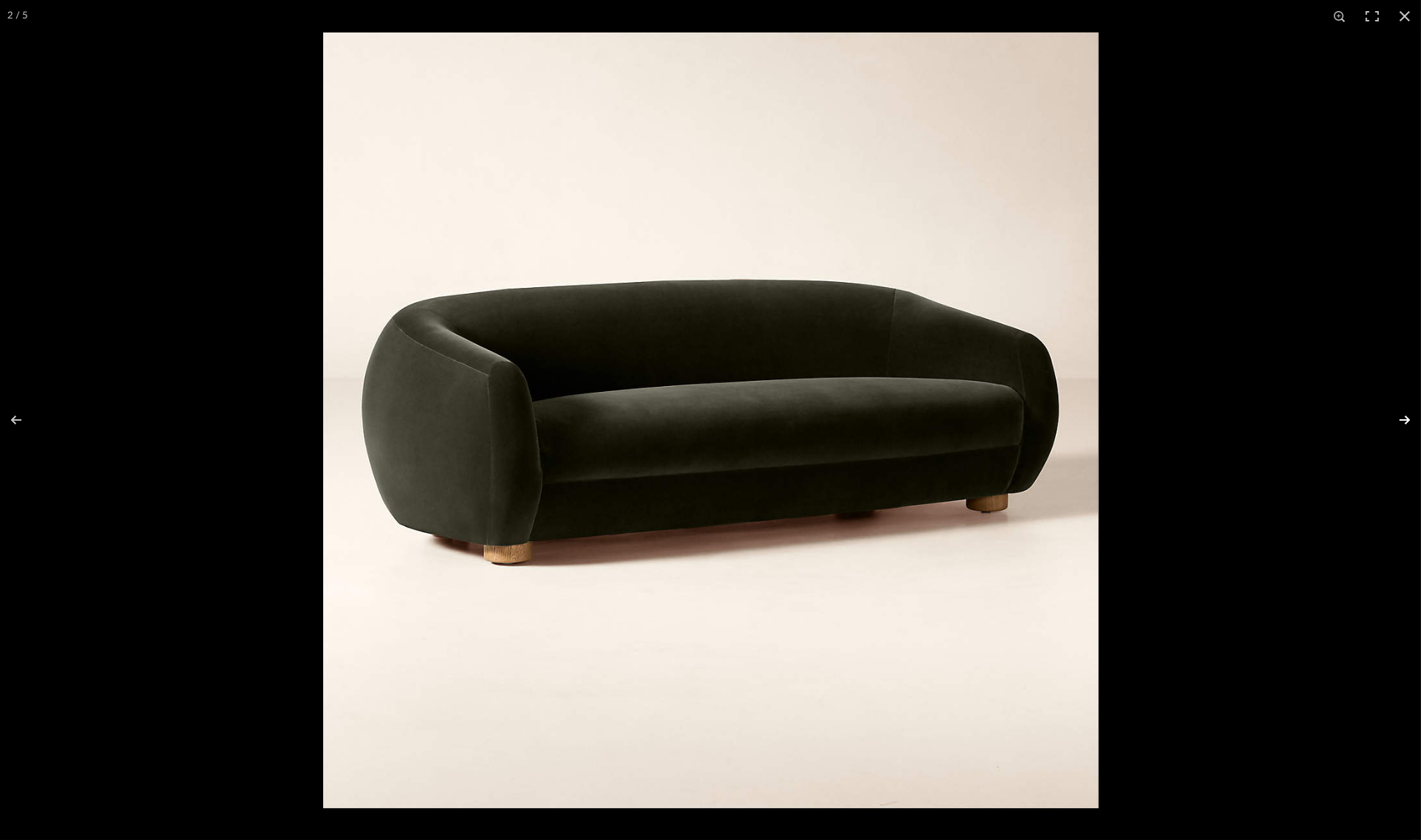
click at [1402, 418] on button at bounding box center [1395, 420] width 52 height 74
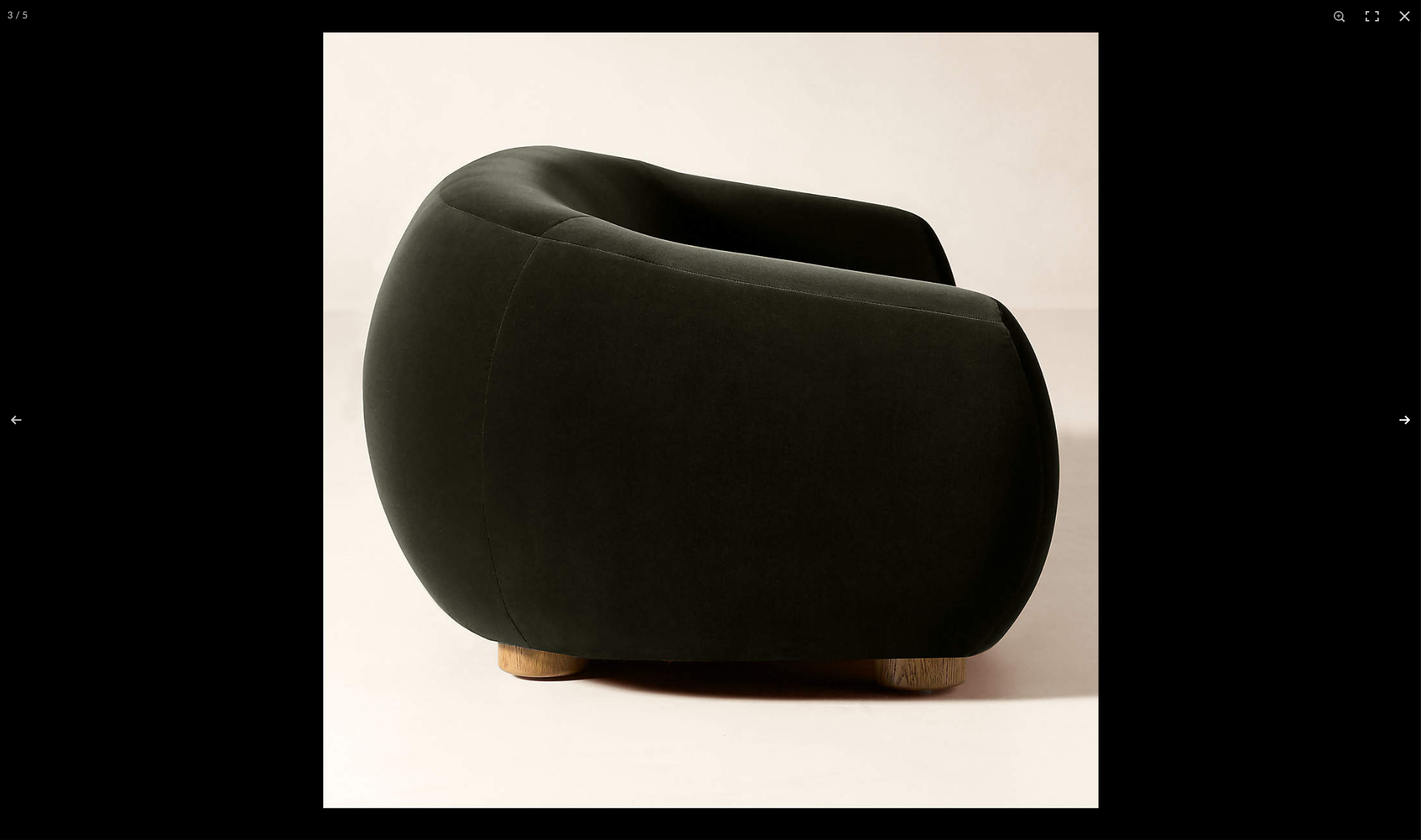
click at [1402, 418] on button at bounding box center [1395, 420] width 52 height 74
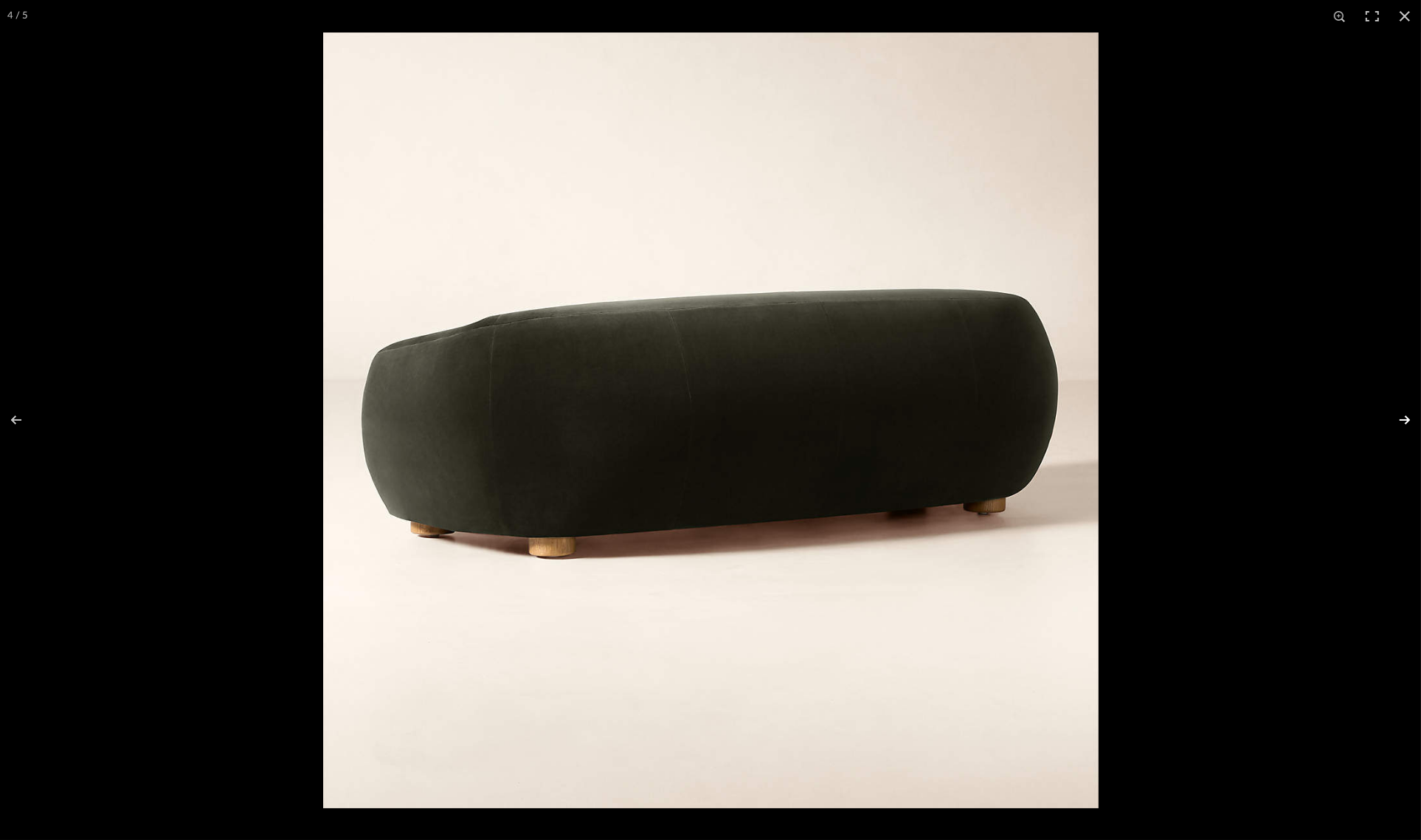
click at [1402, 418] on button at bounding box center [1395, 420] width 52 height 74
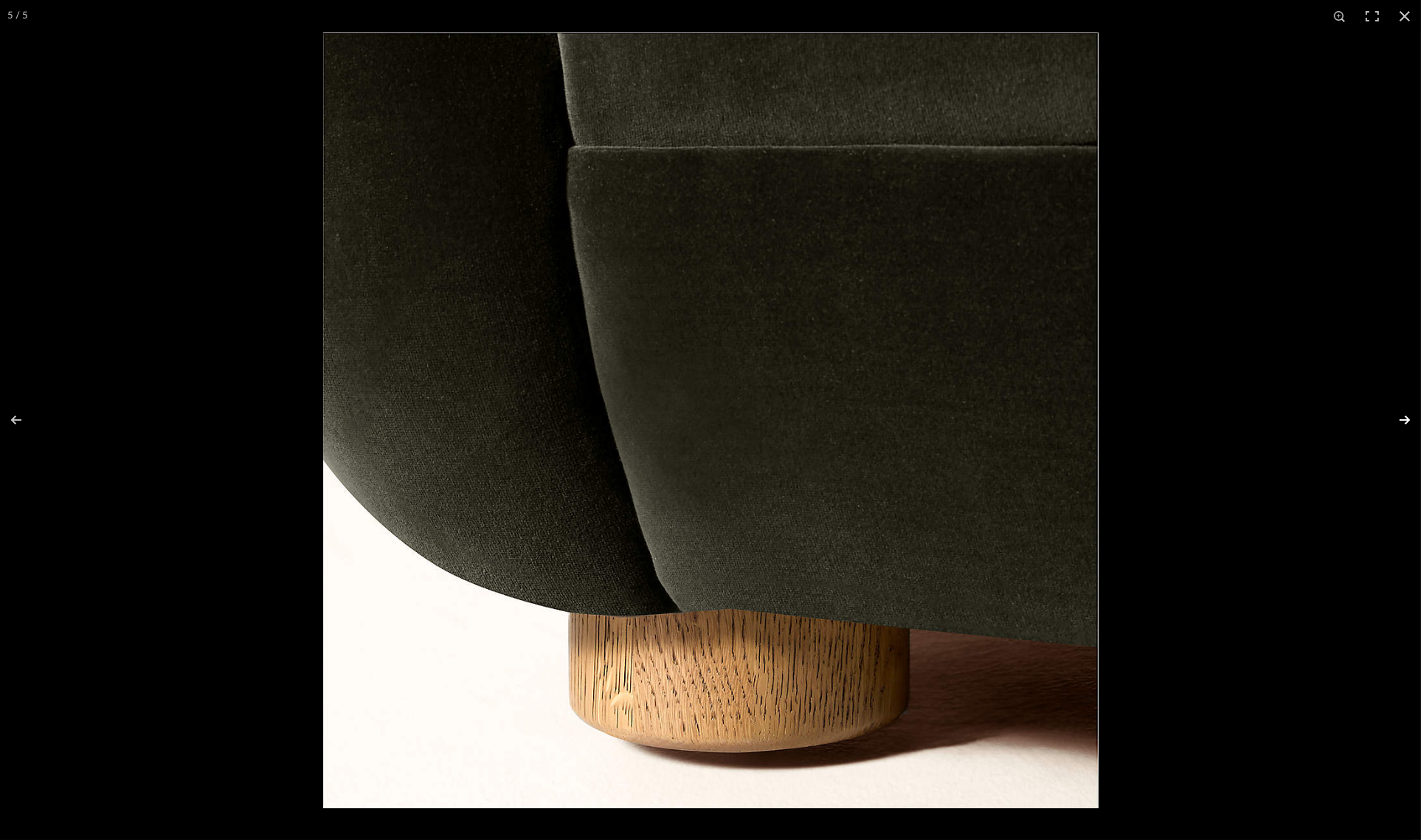
click at [1402, 418] on button at bounding box center [1395, 420] width 52 height 74
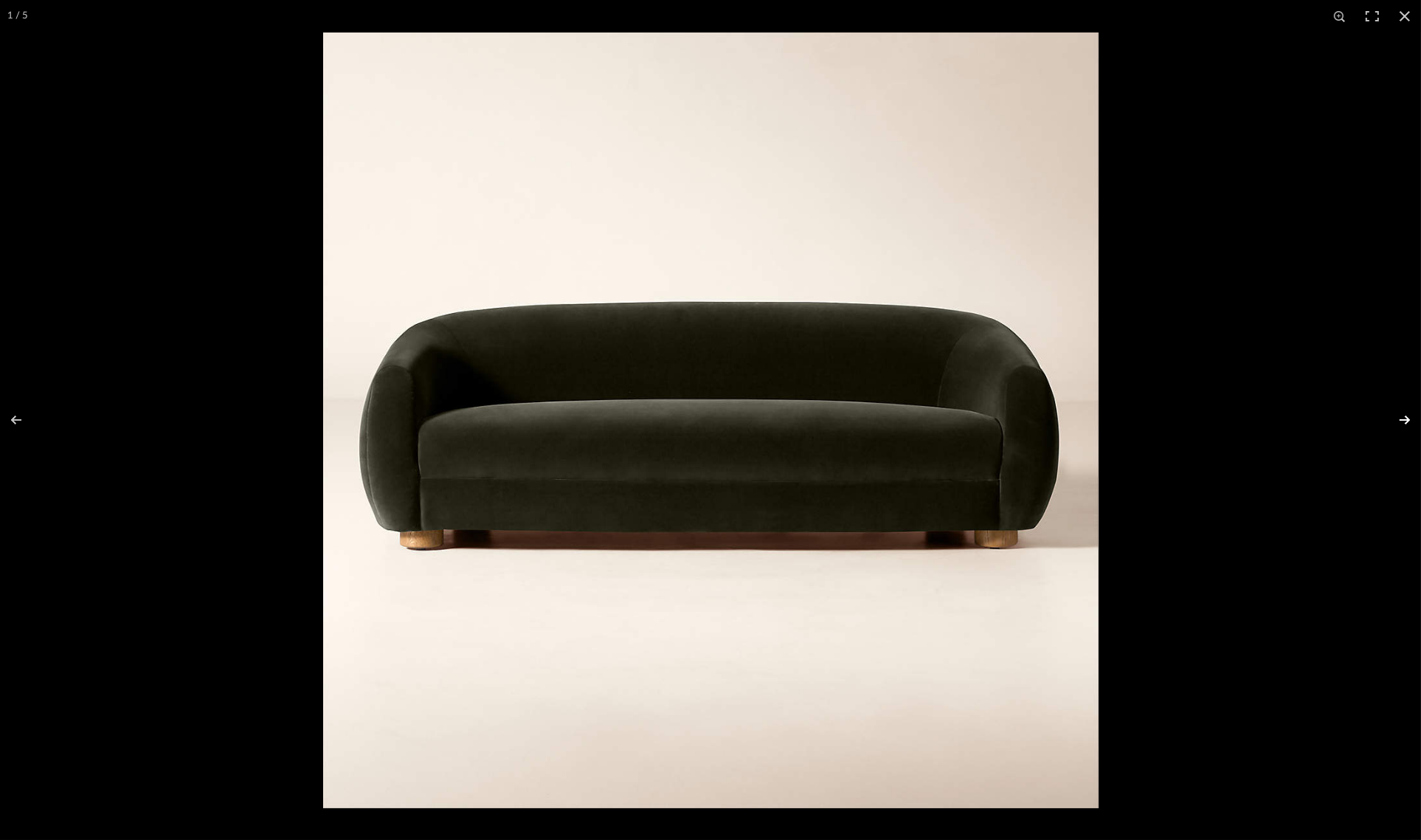
click at [1402, 418] on button at bounding box center [1395, 420] width 52 height 74
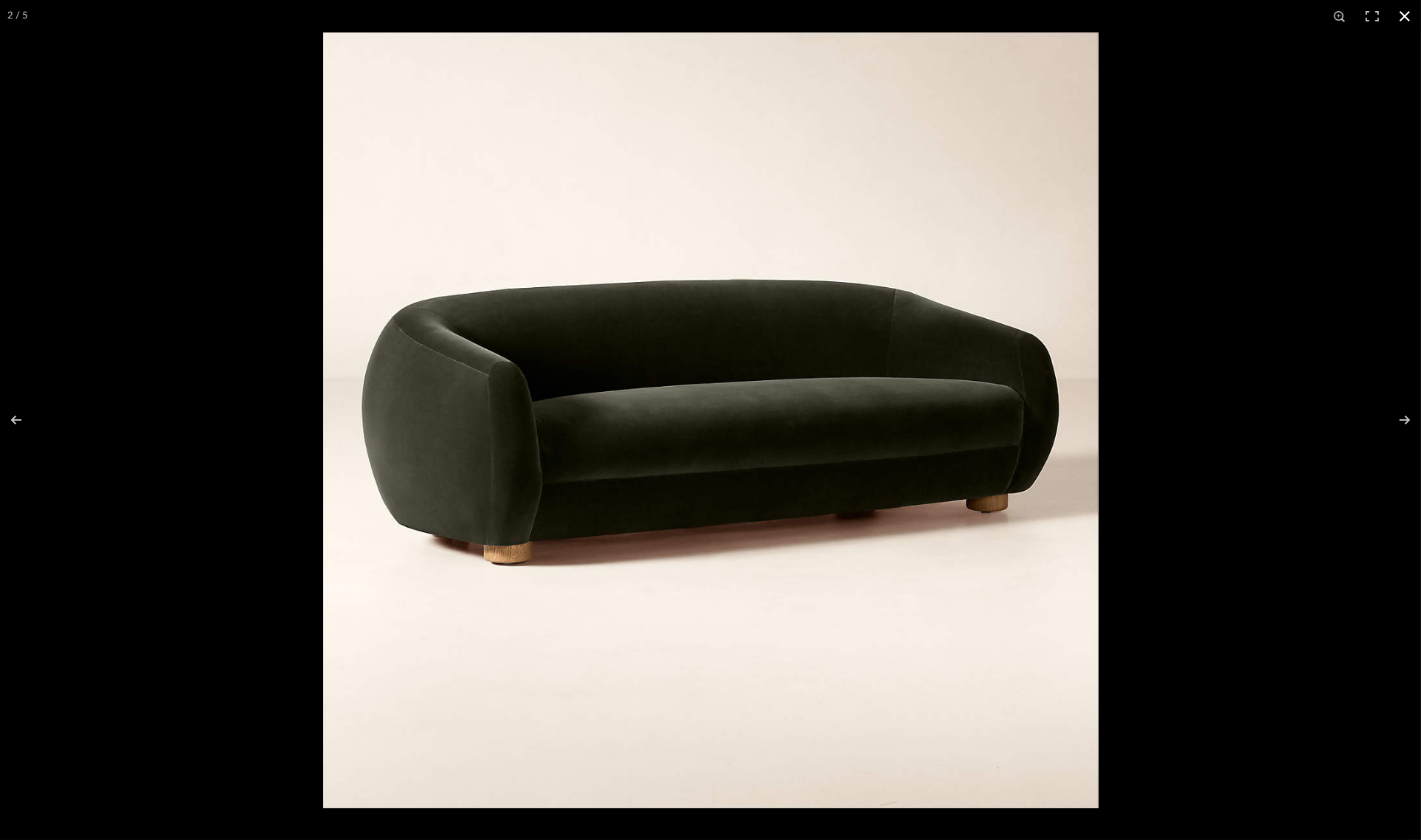
click at [1407, 8] on button at bounding box center [1405, 16] width 33 height 33
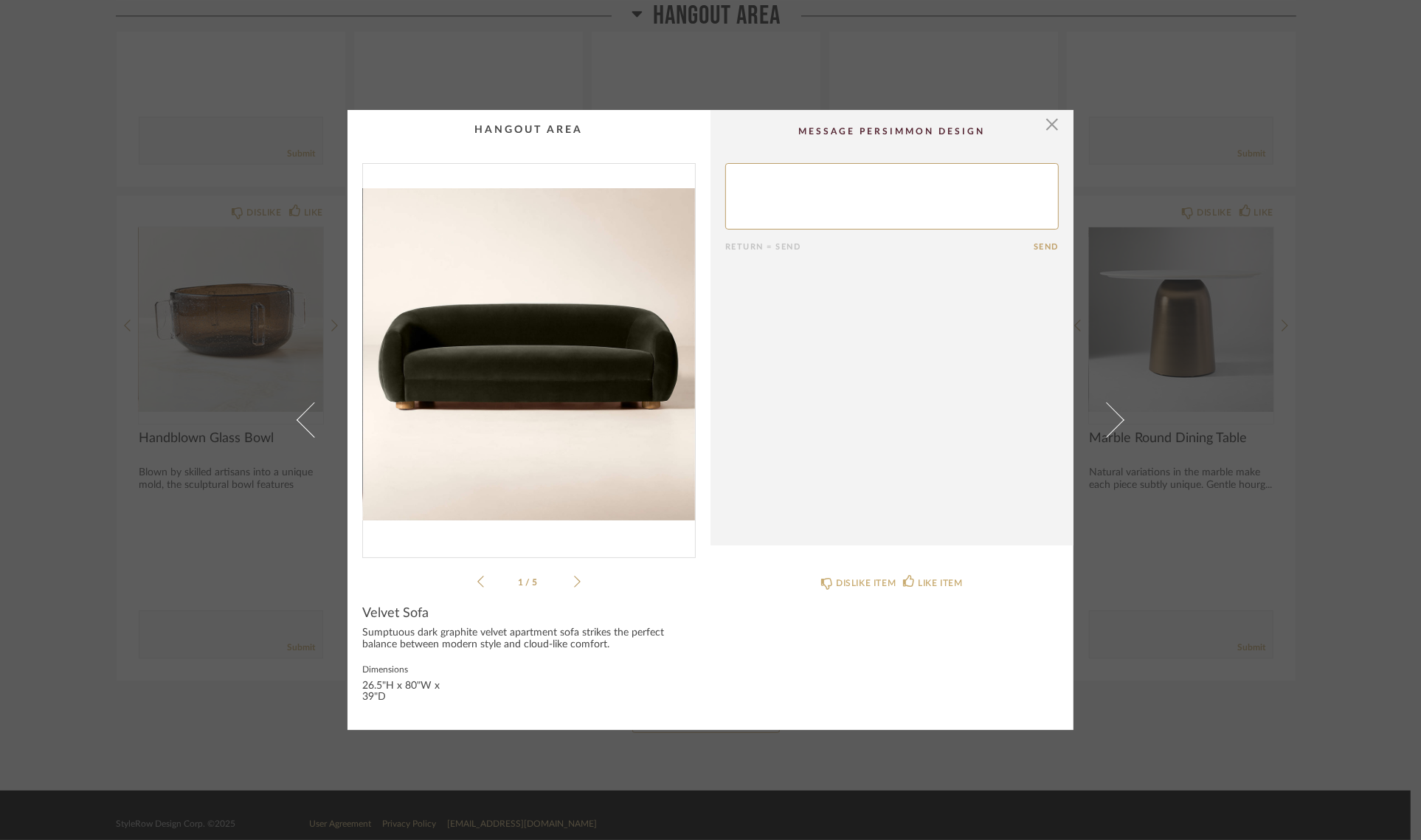
click at [1323, 342] on div "× 1 / 5 Return = Send Send Velvet Sofa Sumptuous dark graphite velvet apartment…" at bounding box center [710, 420] width 1421 height 840
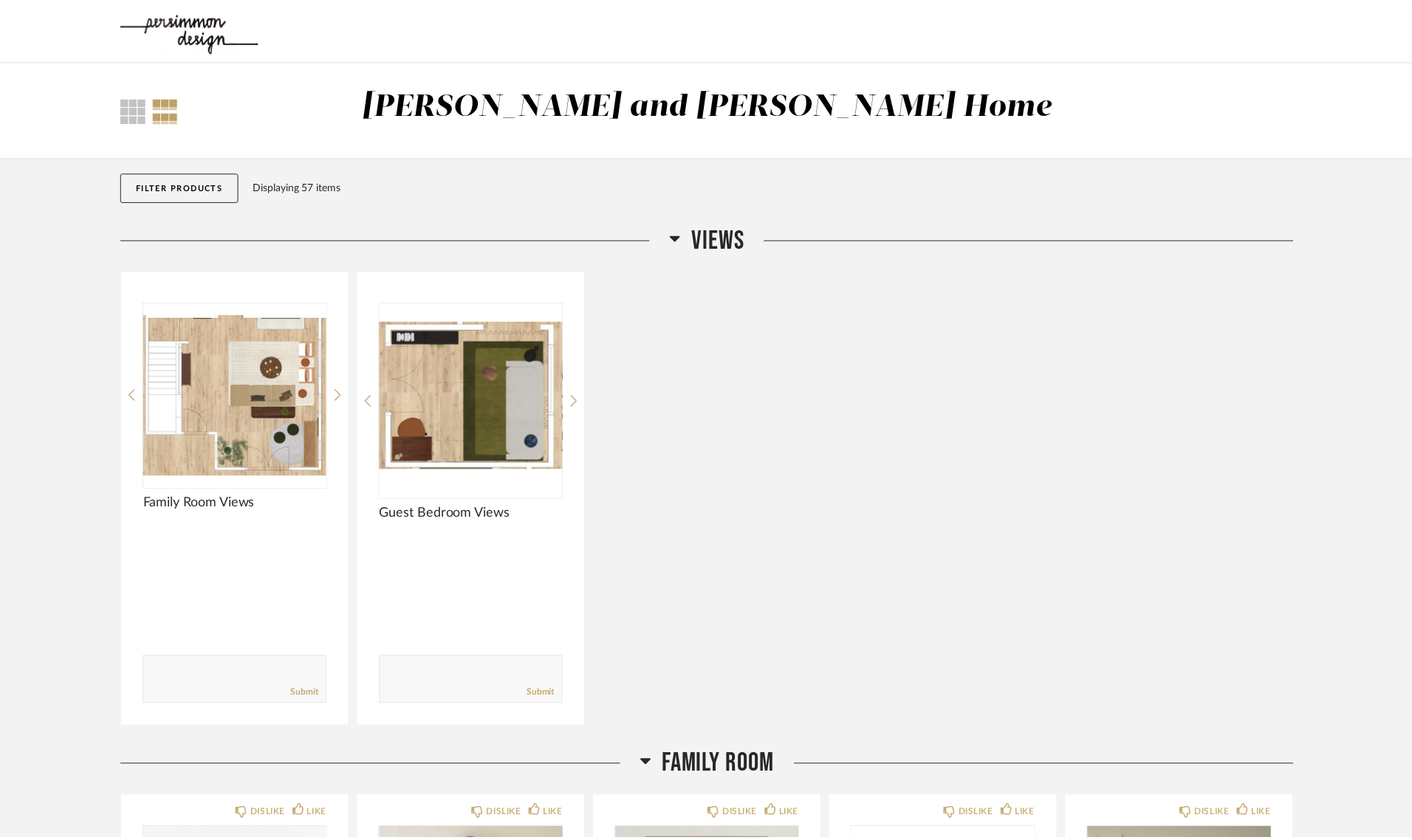
scroll to position [5314, 0]
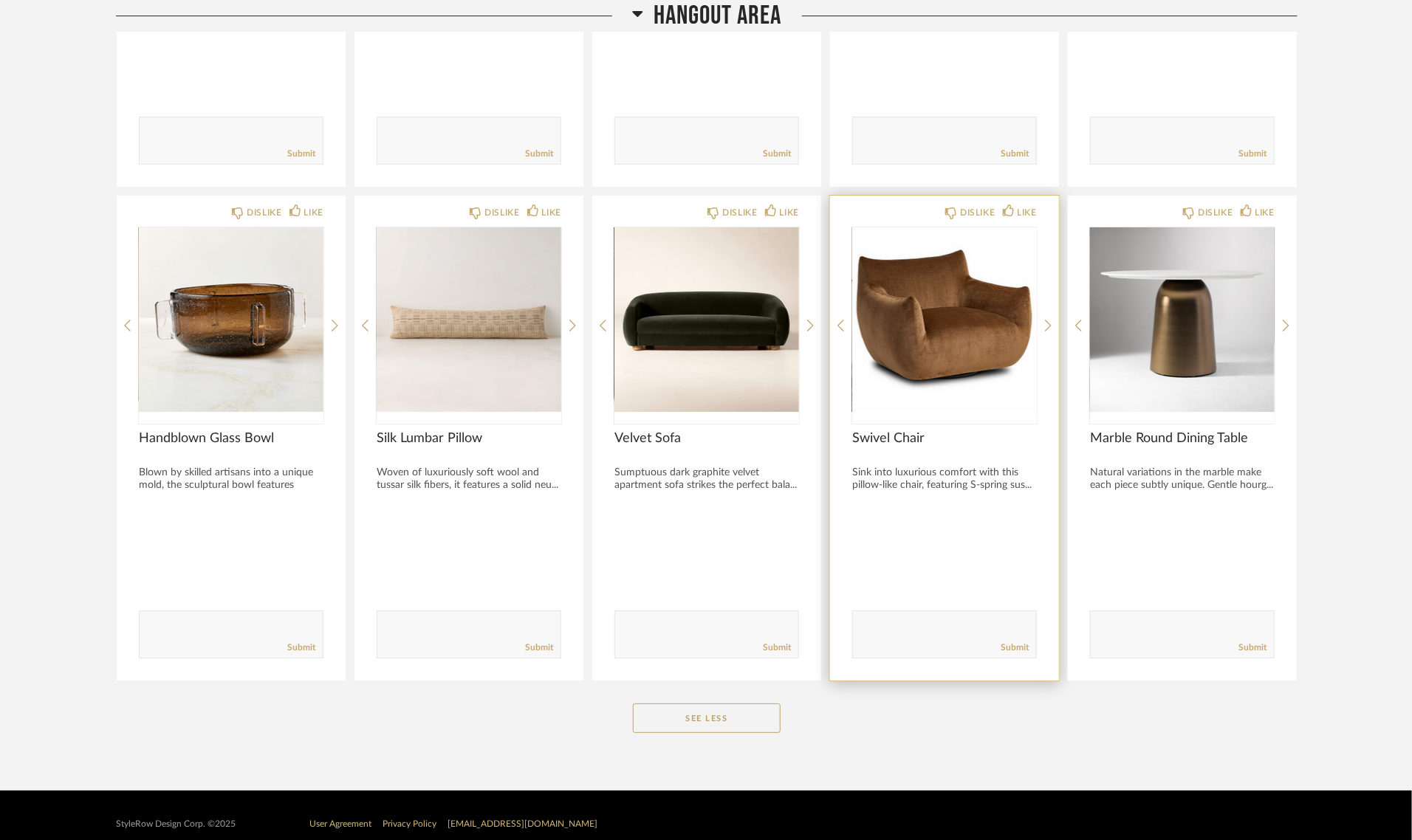
click at [891, 343] on img "0" at bounding box center [944, 319] width 185 height 185
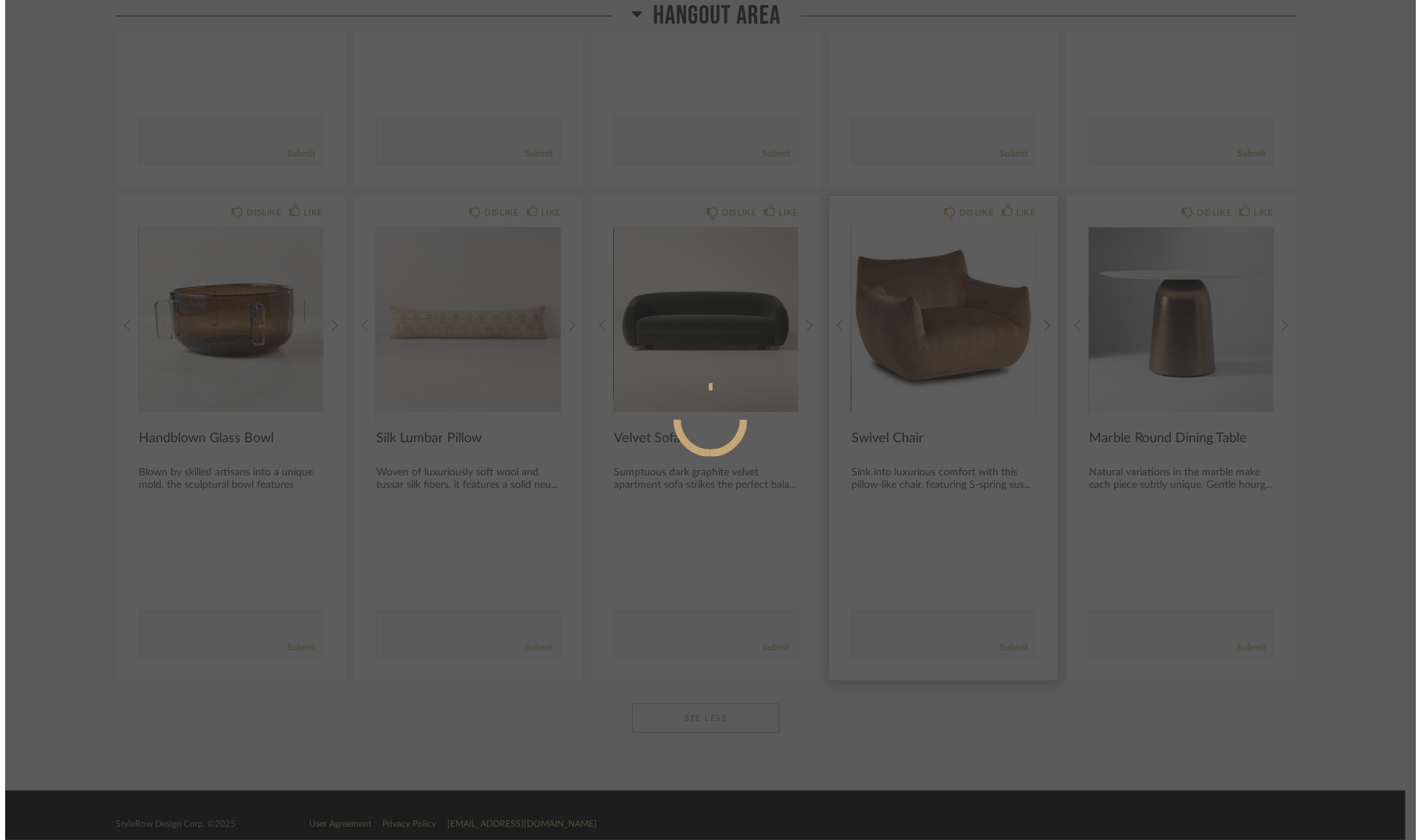
scroll to position [0, 0]
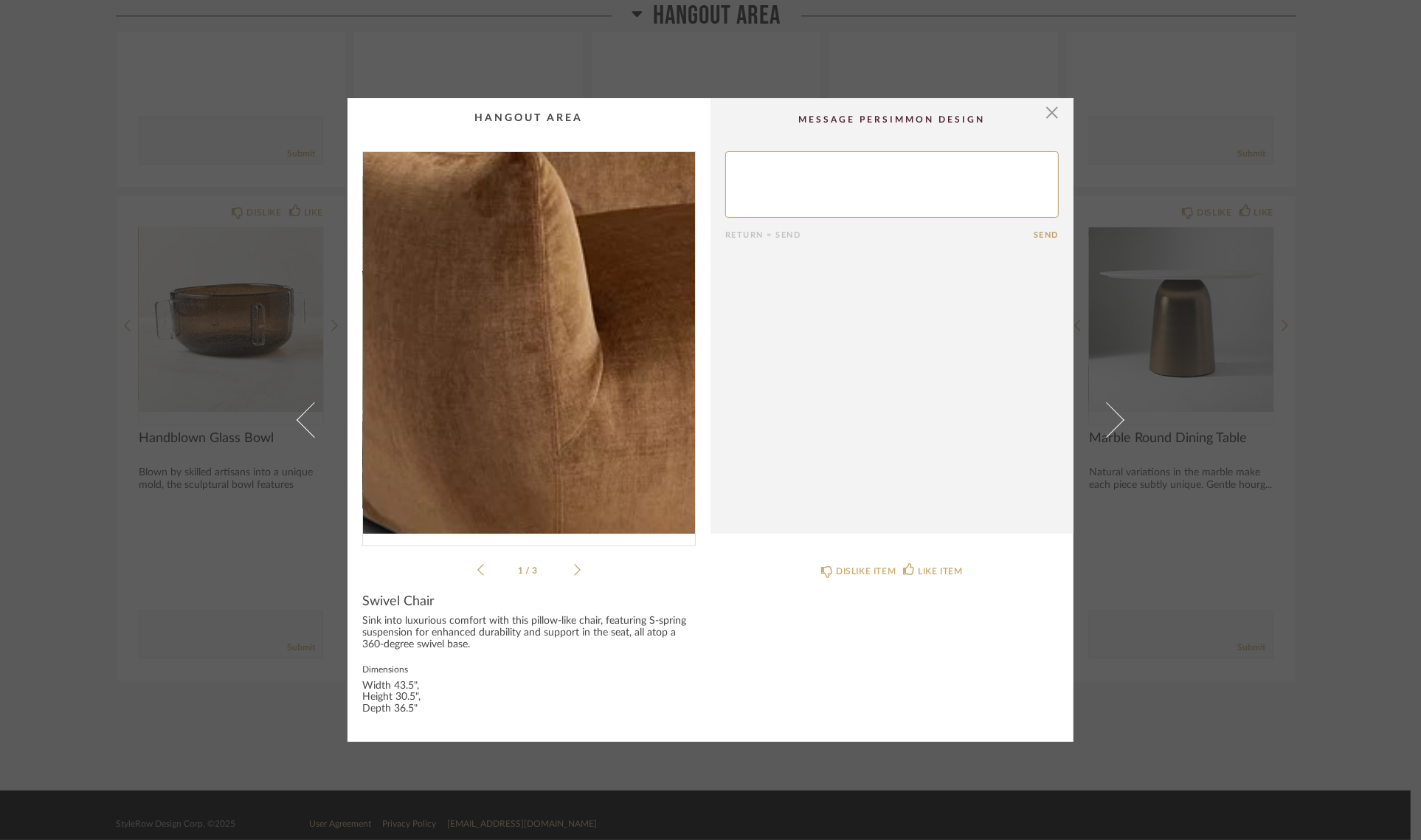
click at [468, 367] on img "0" at bounding box center [529, 342] width 332 height 381
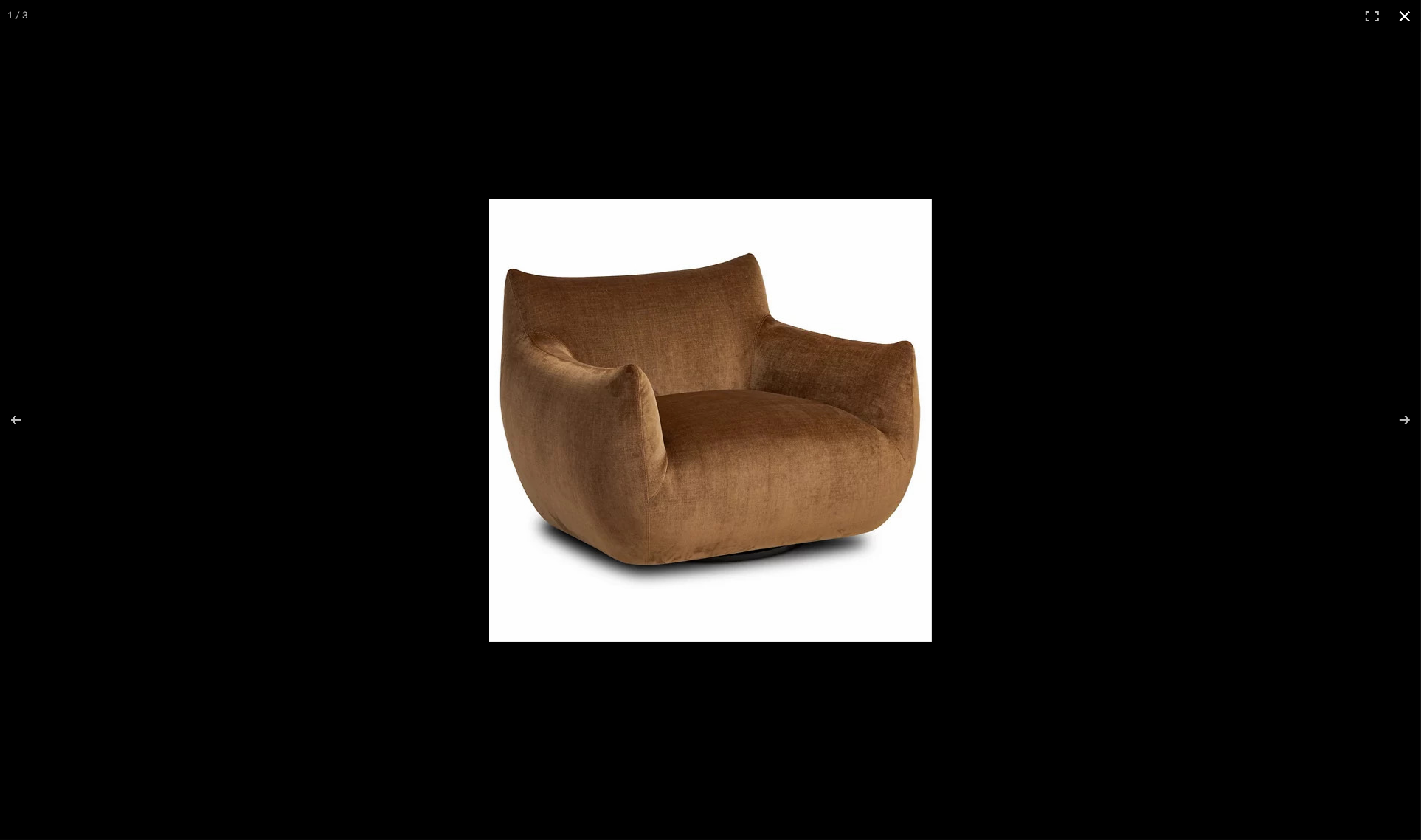
click at [1406, 14] on button at bounding box center [1405, 16] width 33 height 33
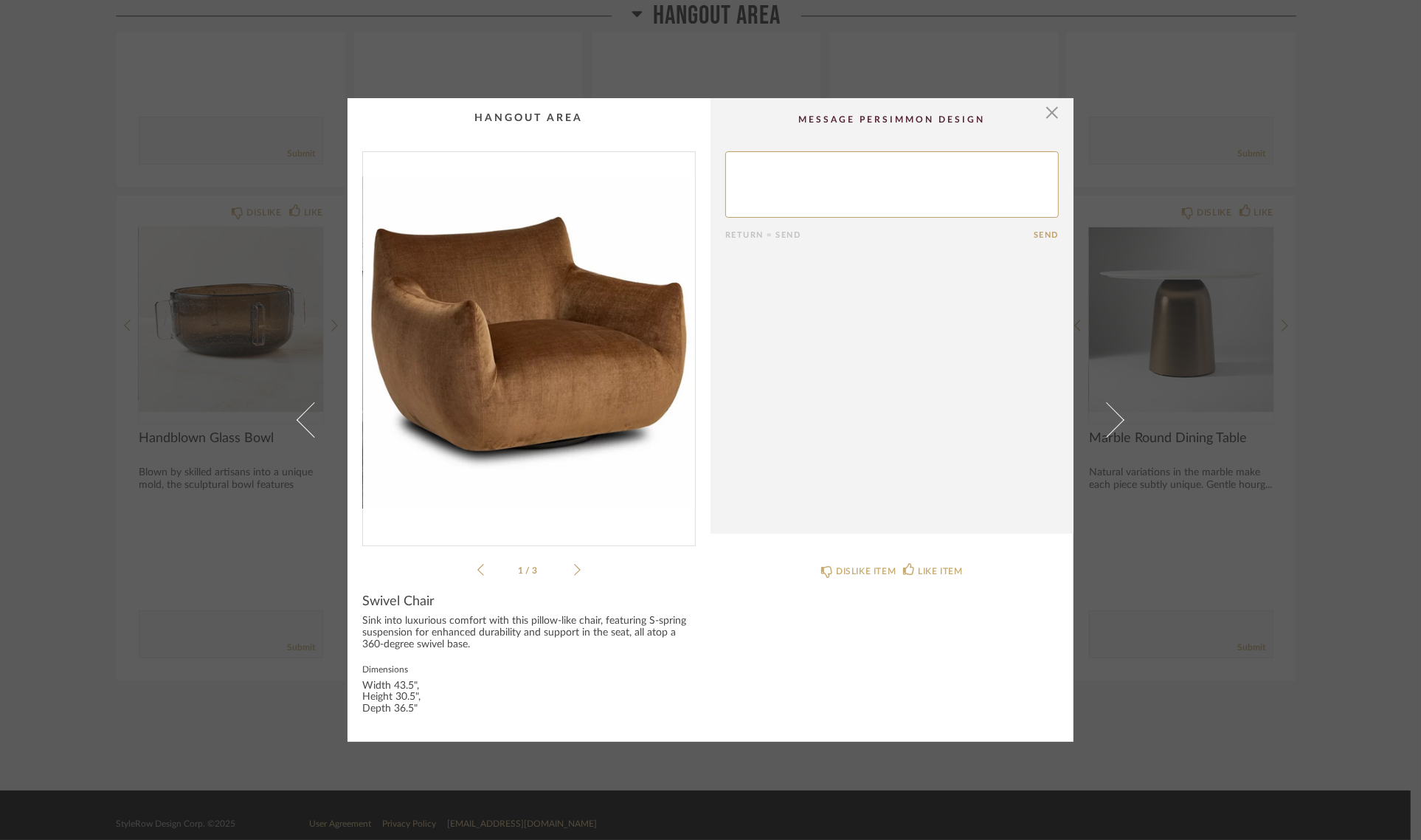
click at [1358, 285] on div "× 1 / 3 Return = Send Send Swivel Chair Sink into luxurious comfort with this p…" at bounding box center [710, 420] width 1421 height 840
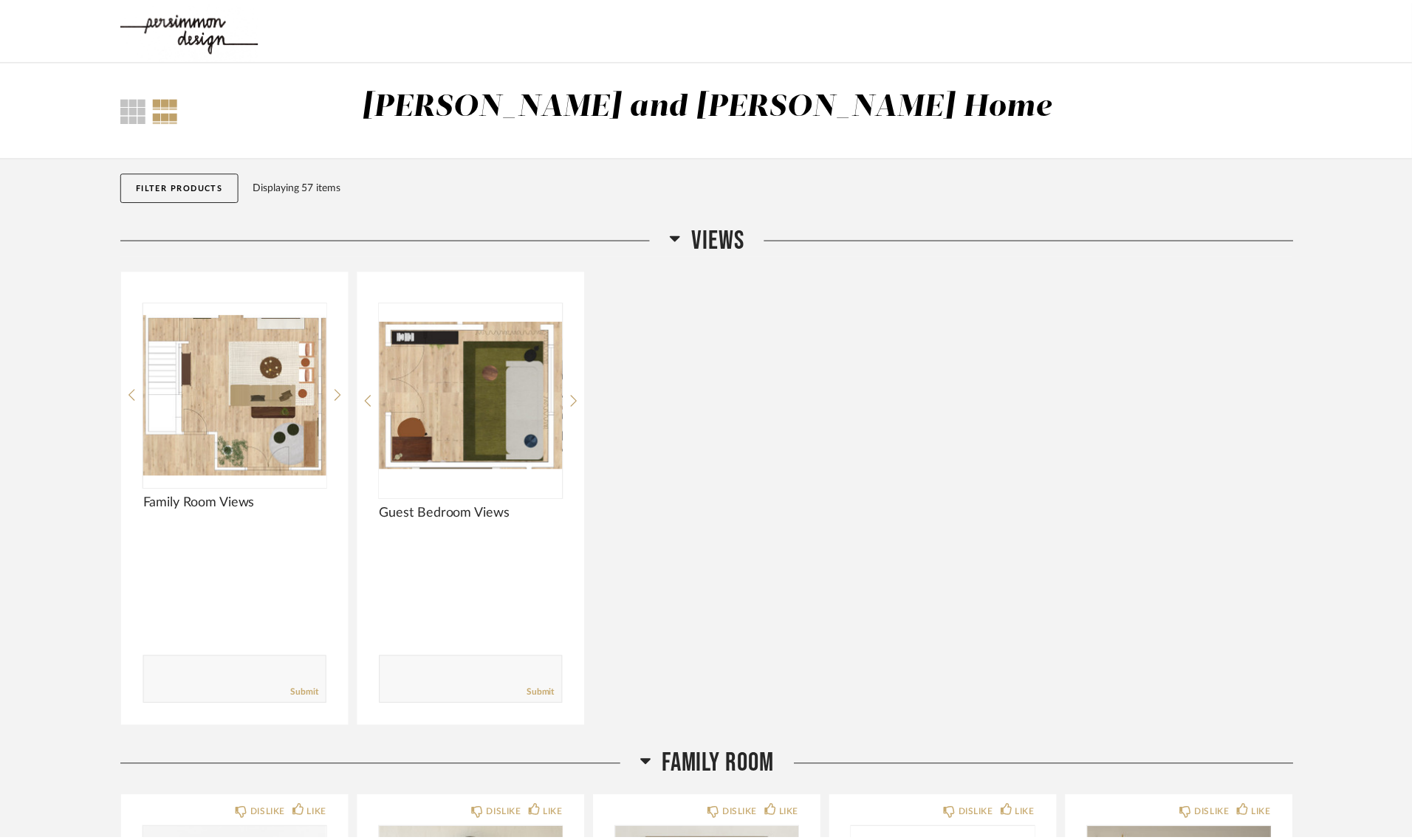
scroll to position [5314, 0]
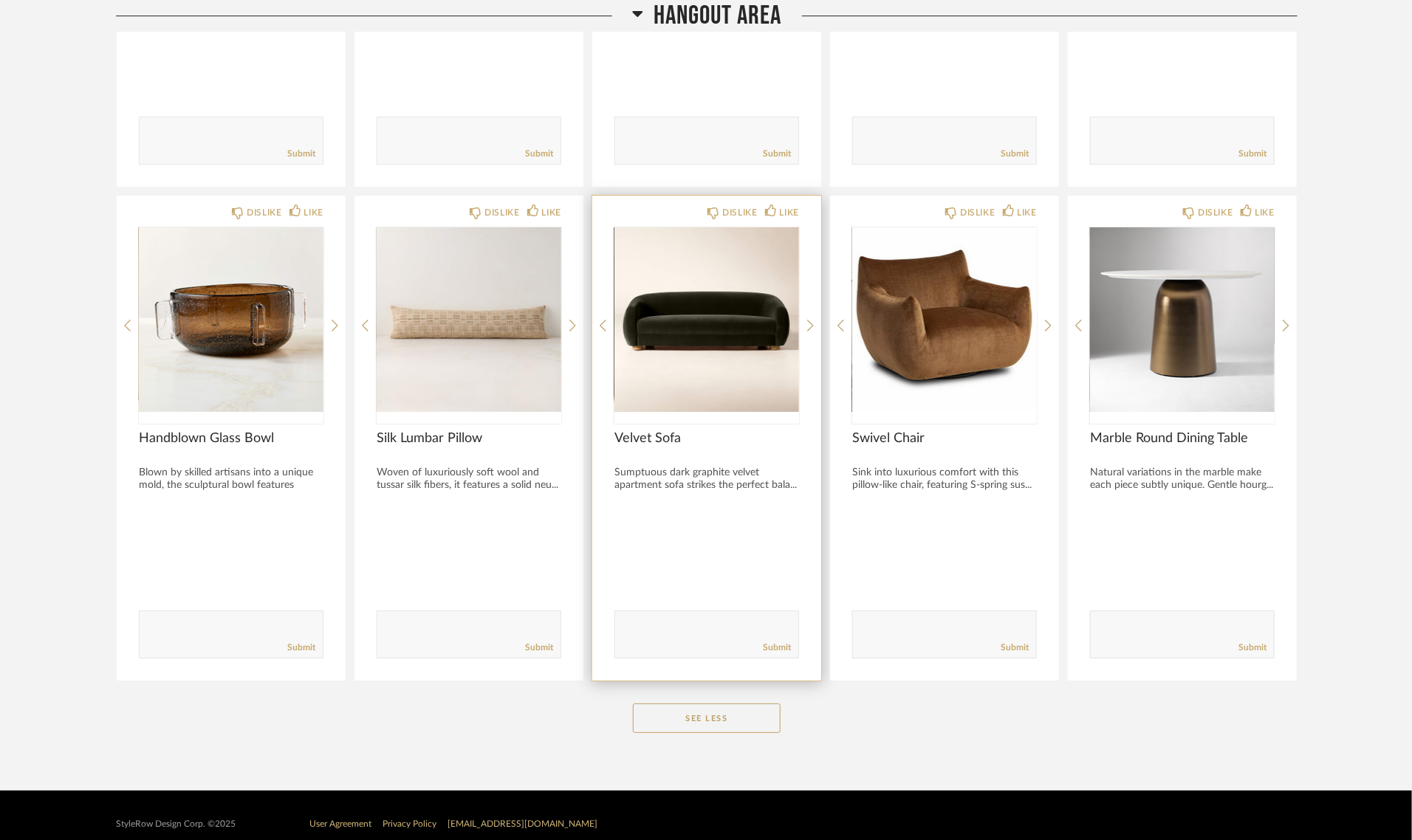
click at [708, 304] on img "0" at bounding box center [706, 319] width 185 height 185
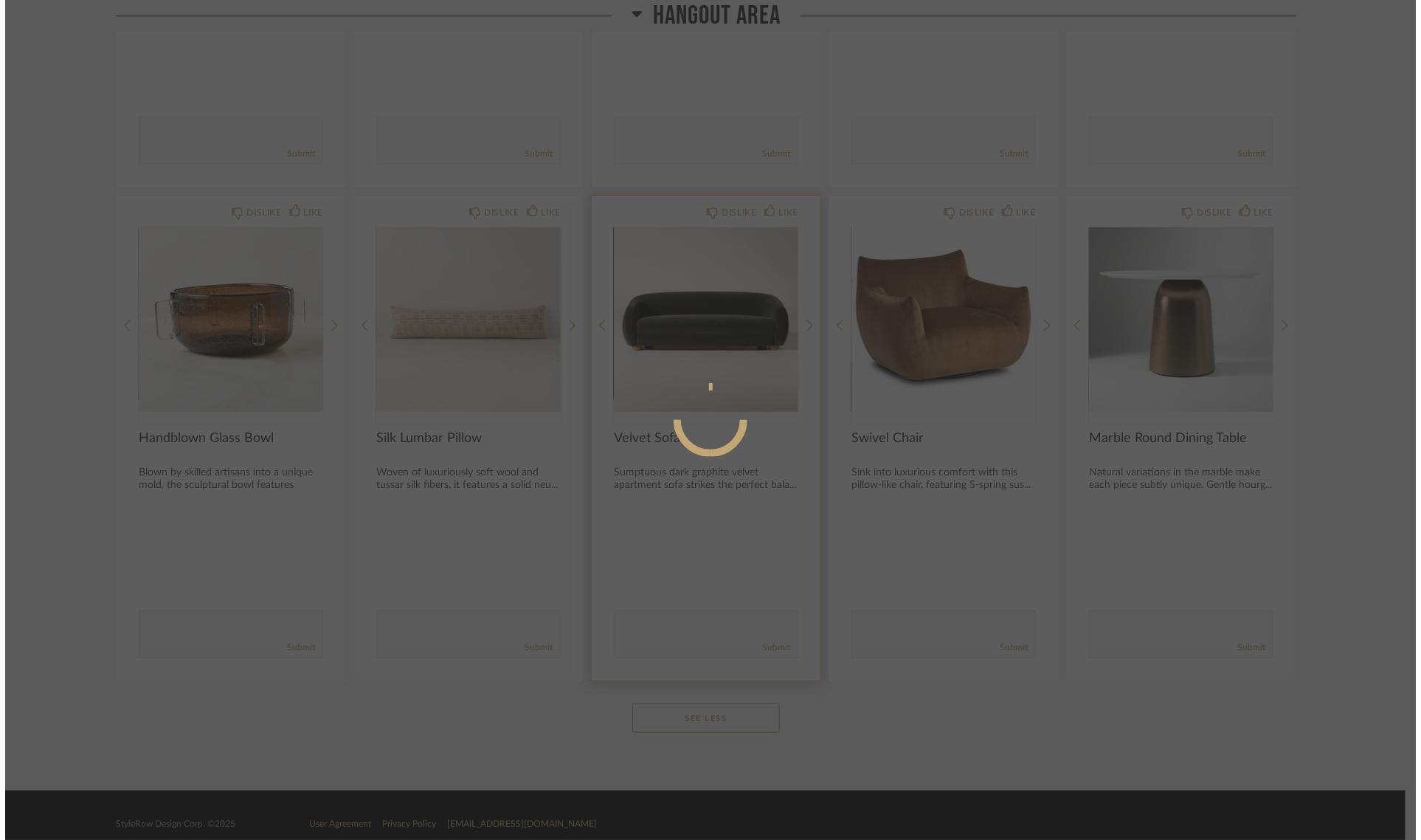
scroll to position [0, 0]
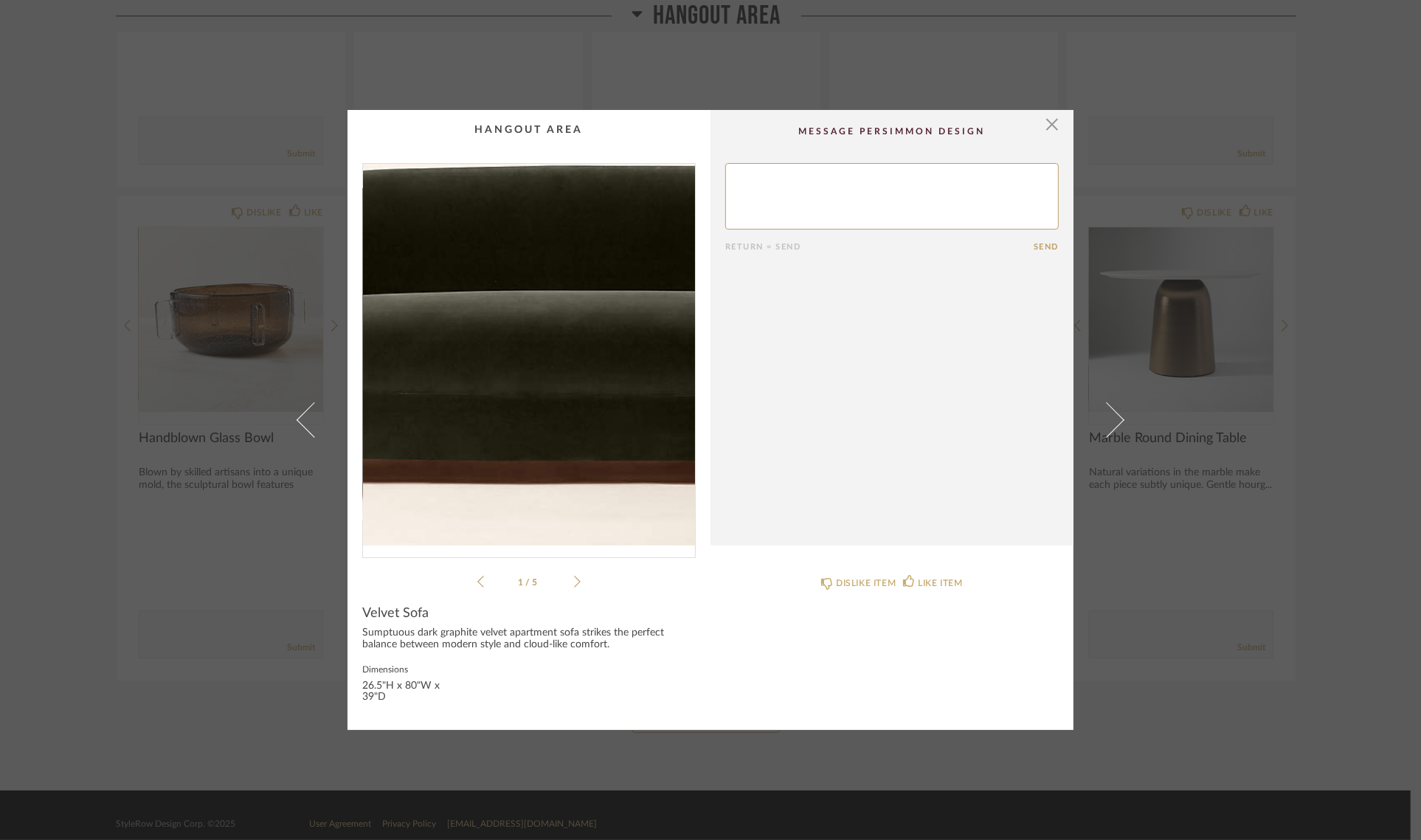
click at [500, 367] on img "0" at bounding box center [529, 354] width 332 height 381
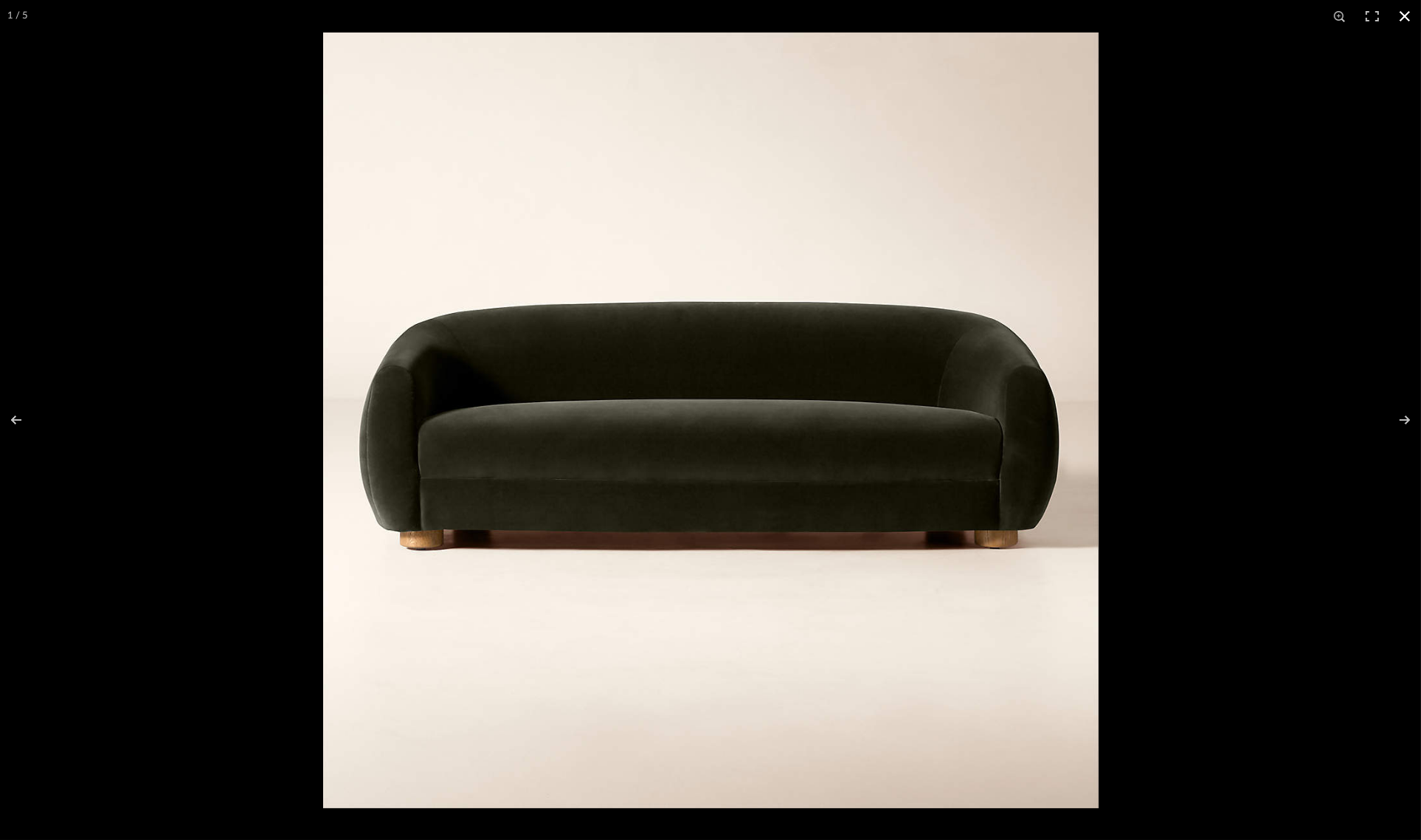
click at [1402, 15] on button at bounding box center [1405, 16] width 33 height 33
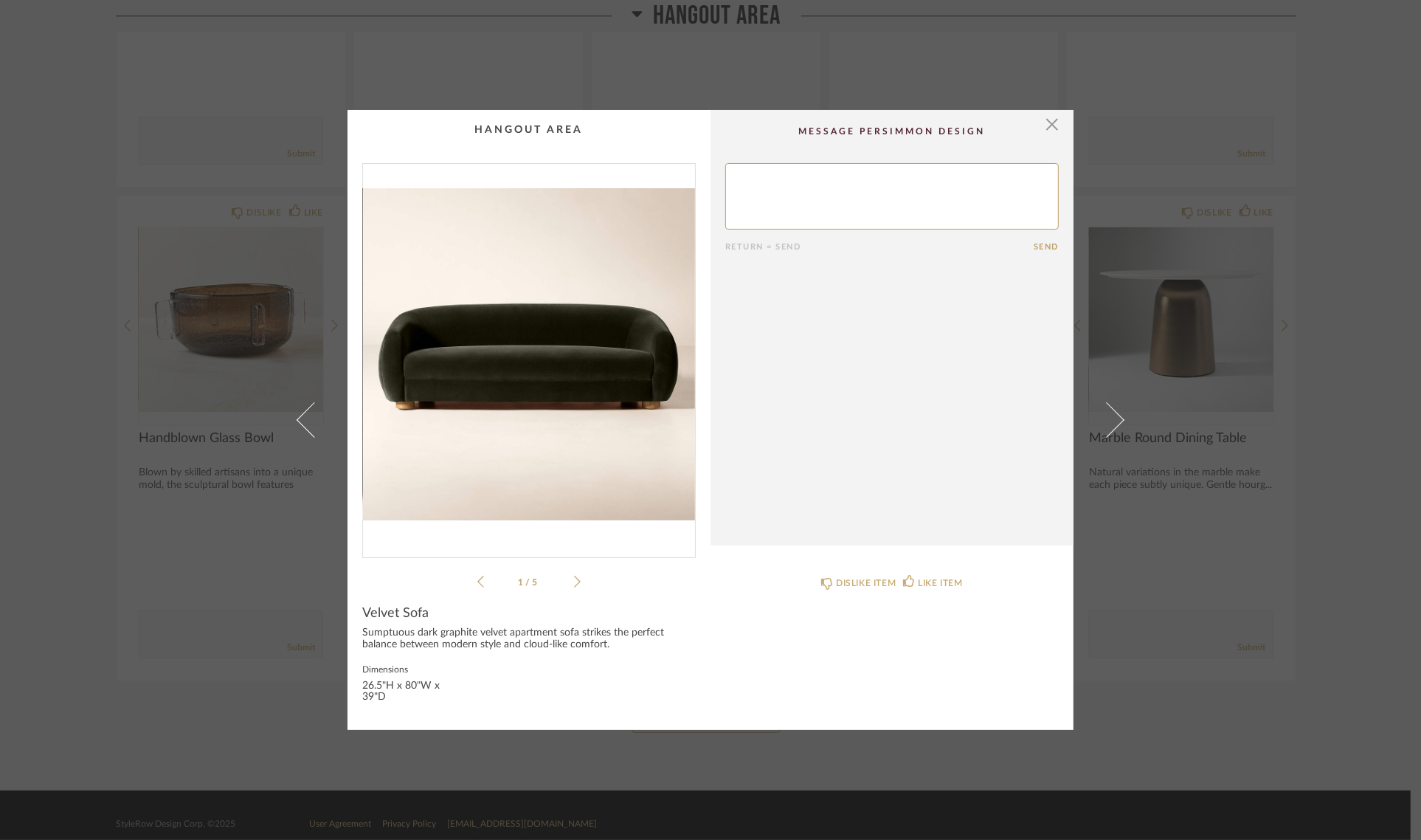
click at [1359, 327] on div "× 1 / 5 Return = Send Send Velvet Sofa Sumptuous dark graphite velvet apartment…" at bounding box center [710, 420] width 1421 height 840
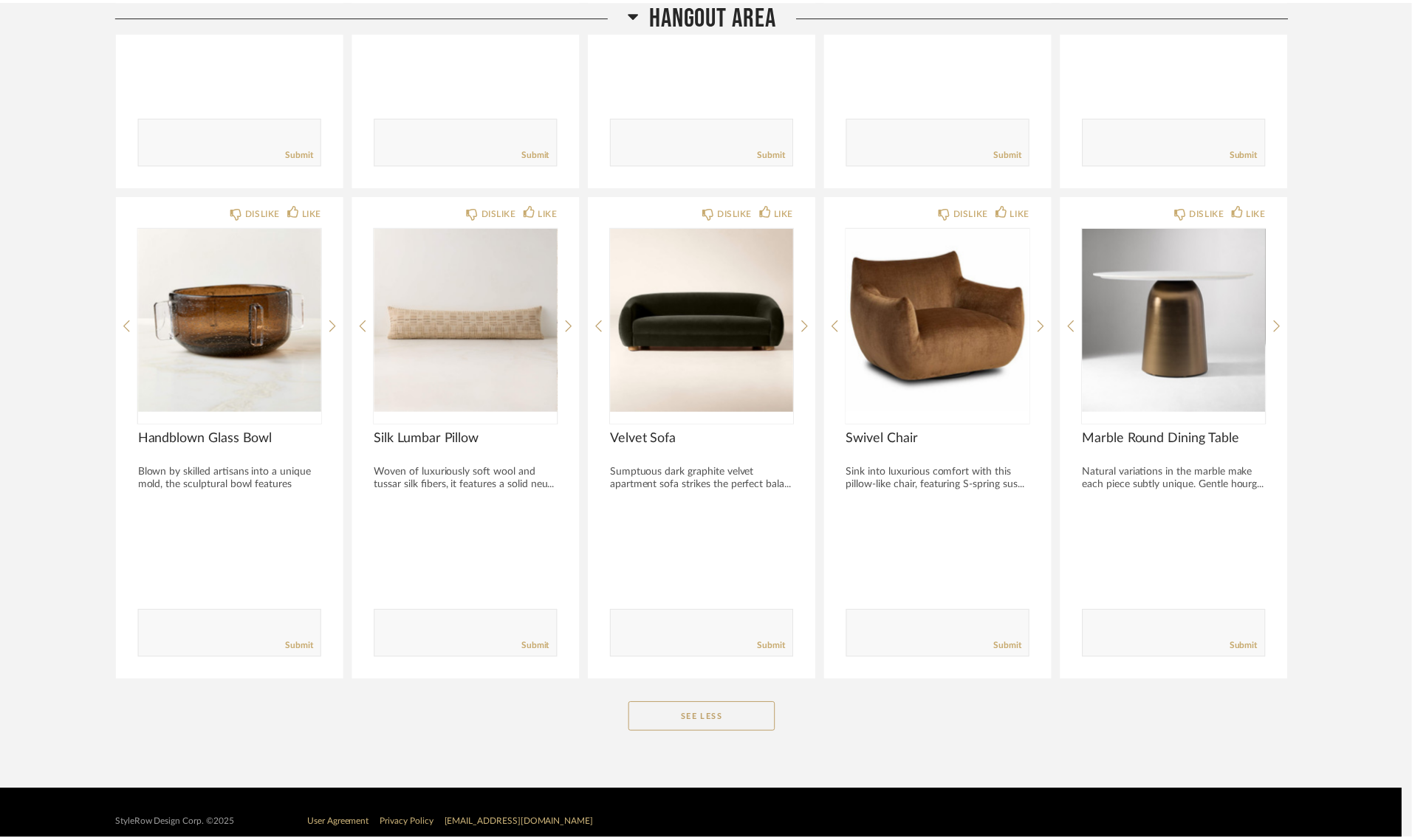
scroll to position [5314, 0]
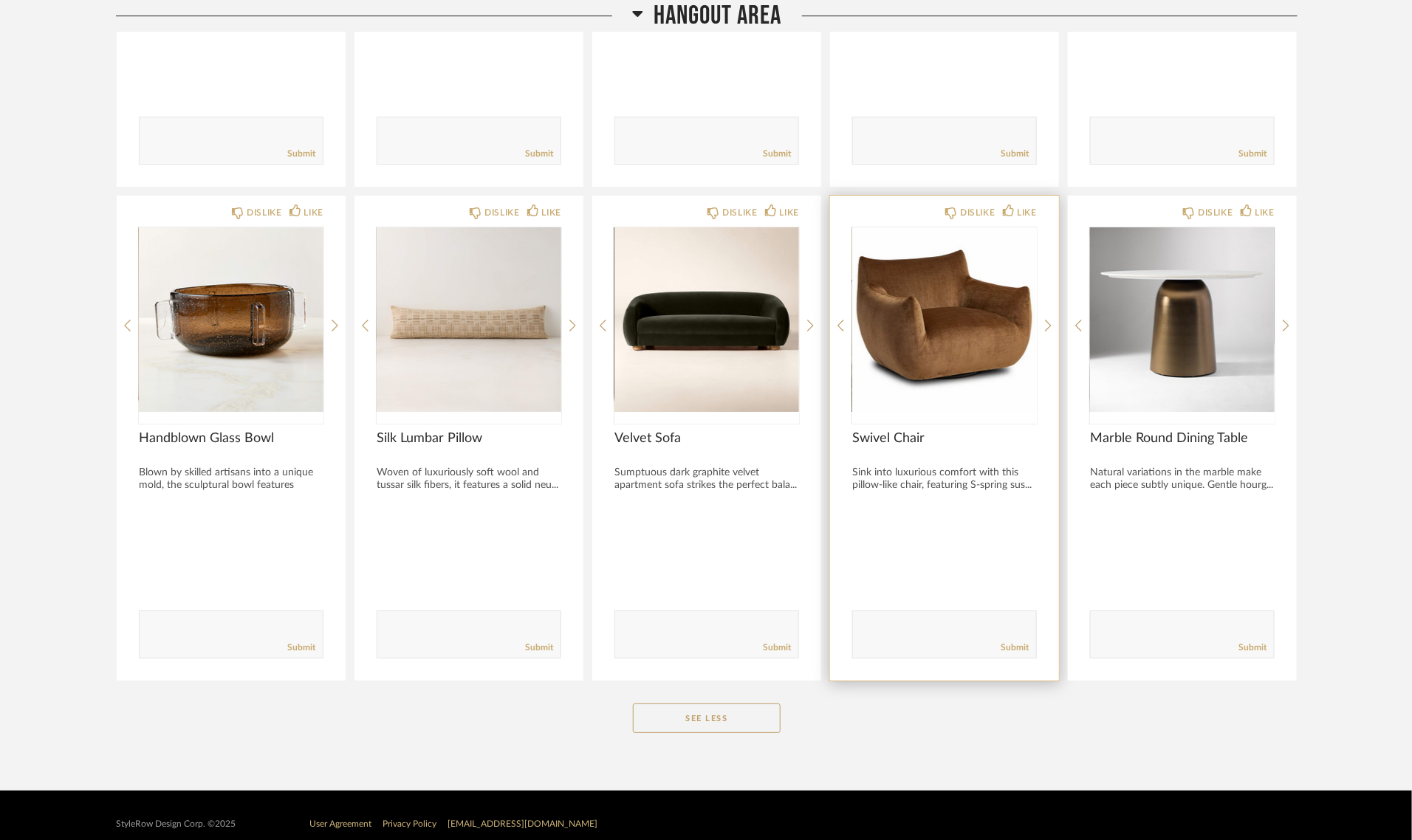
click at [949, 327] on img "0" at bounding box center [944, 319] width 185 height 185
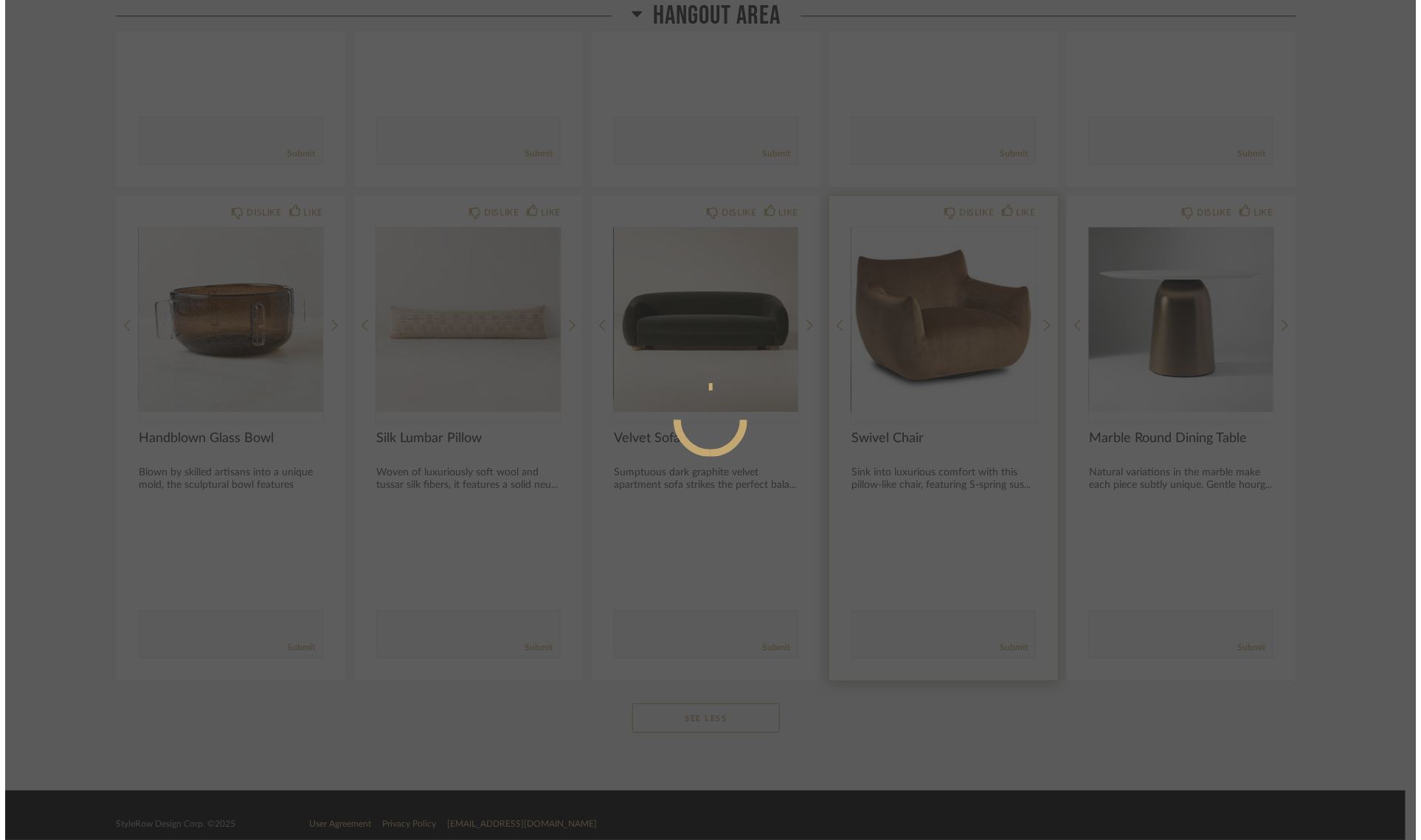
scroll to position [0, 0]
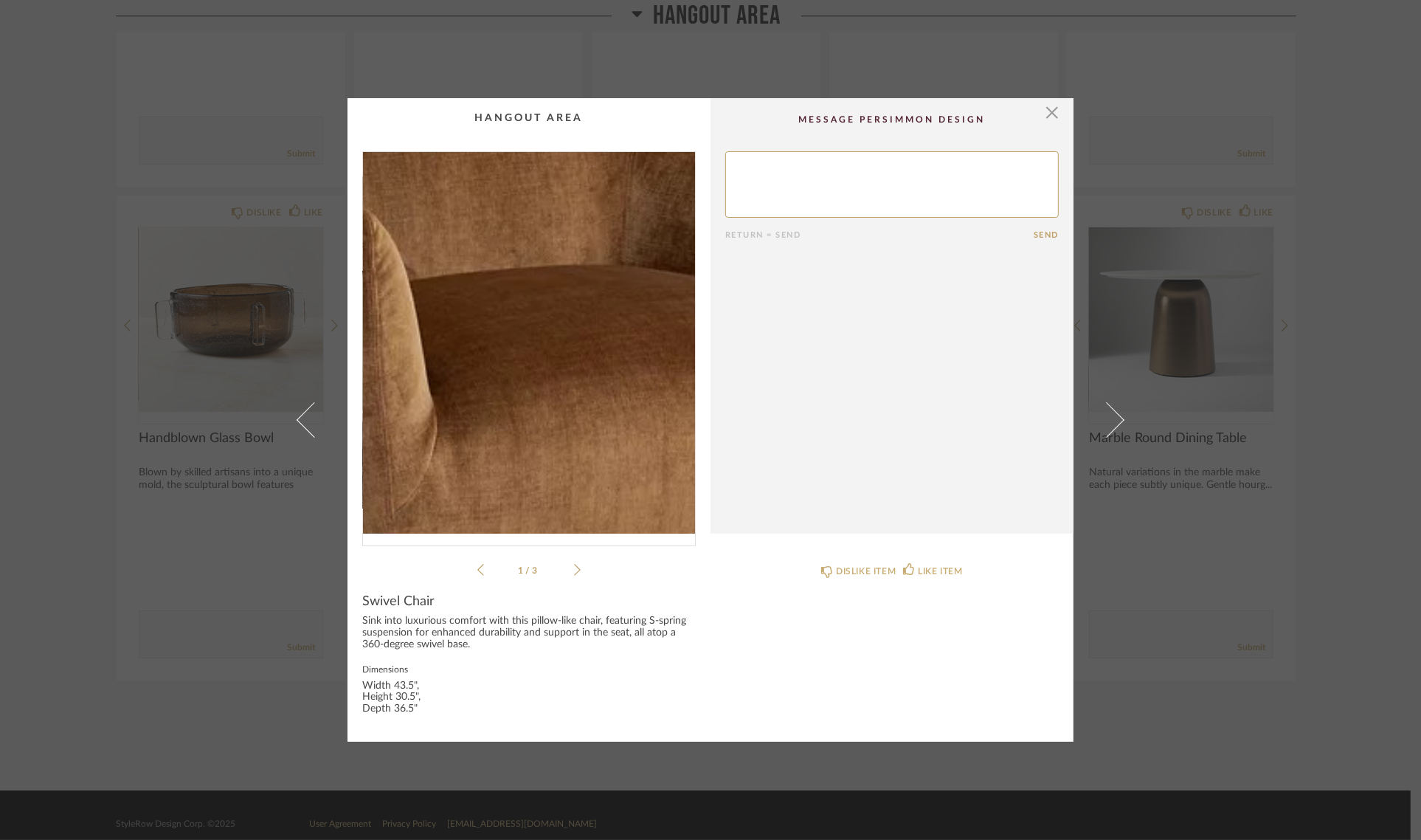
click at [523, 345] on img "0" at bounding box center [529, 342] width 332 height 381
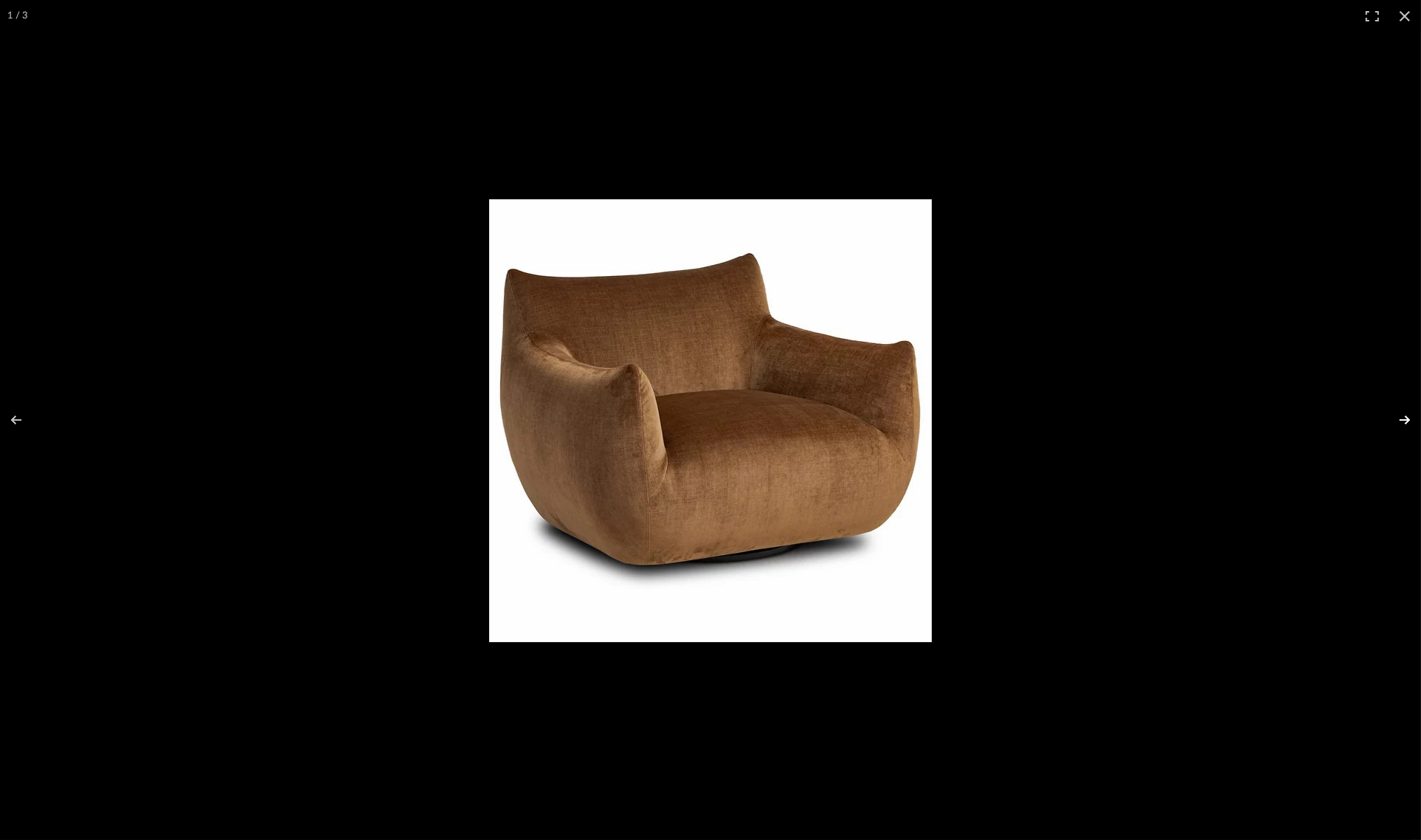
click at [1403, 419] on button at bounding box center [1395, 420] width 52 height 74
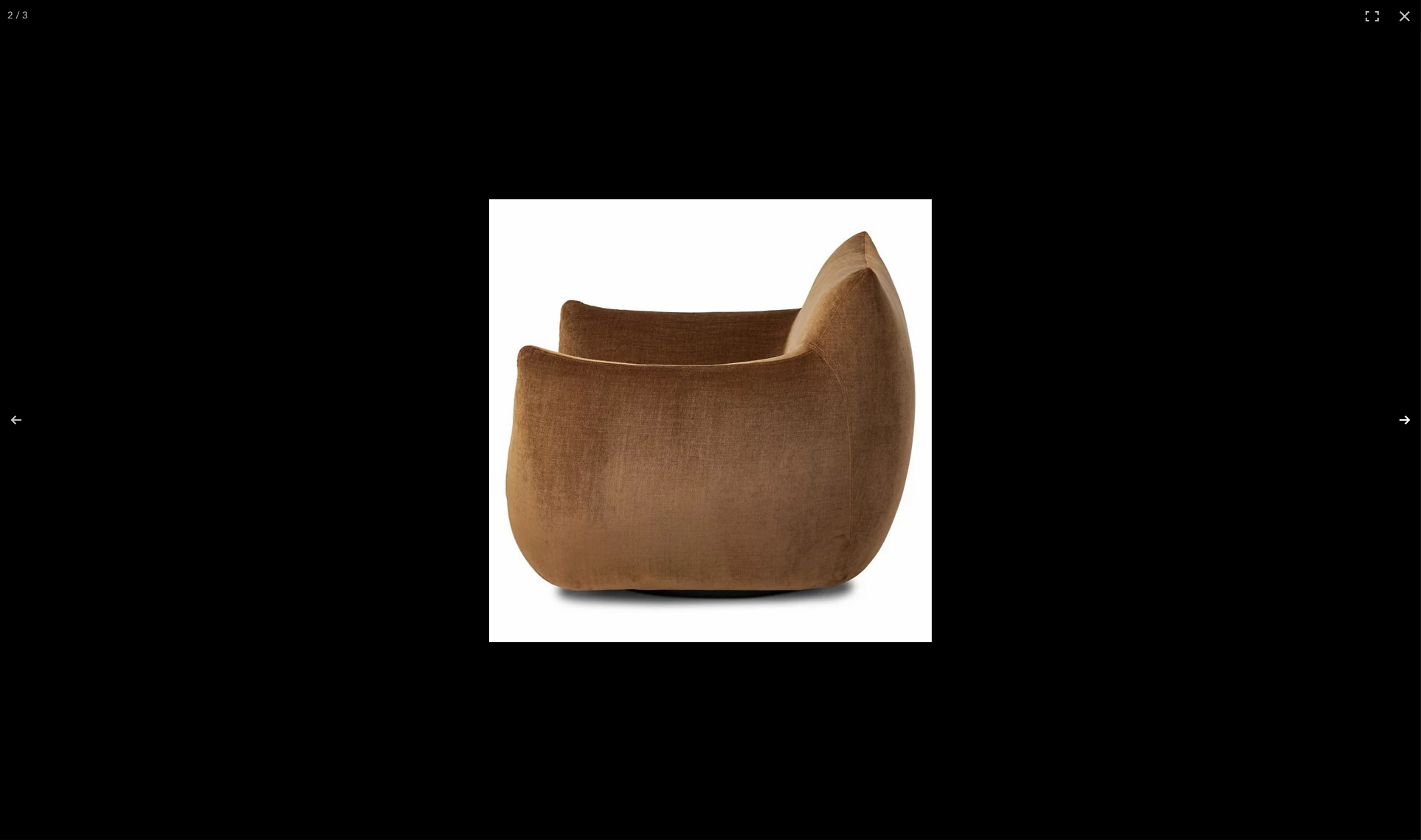
click at [1403, 419] on button at bounding box center [1395, 420] width 52 height 74
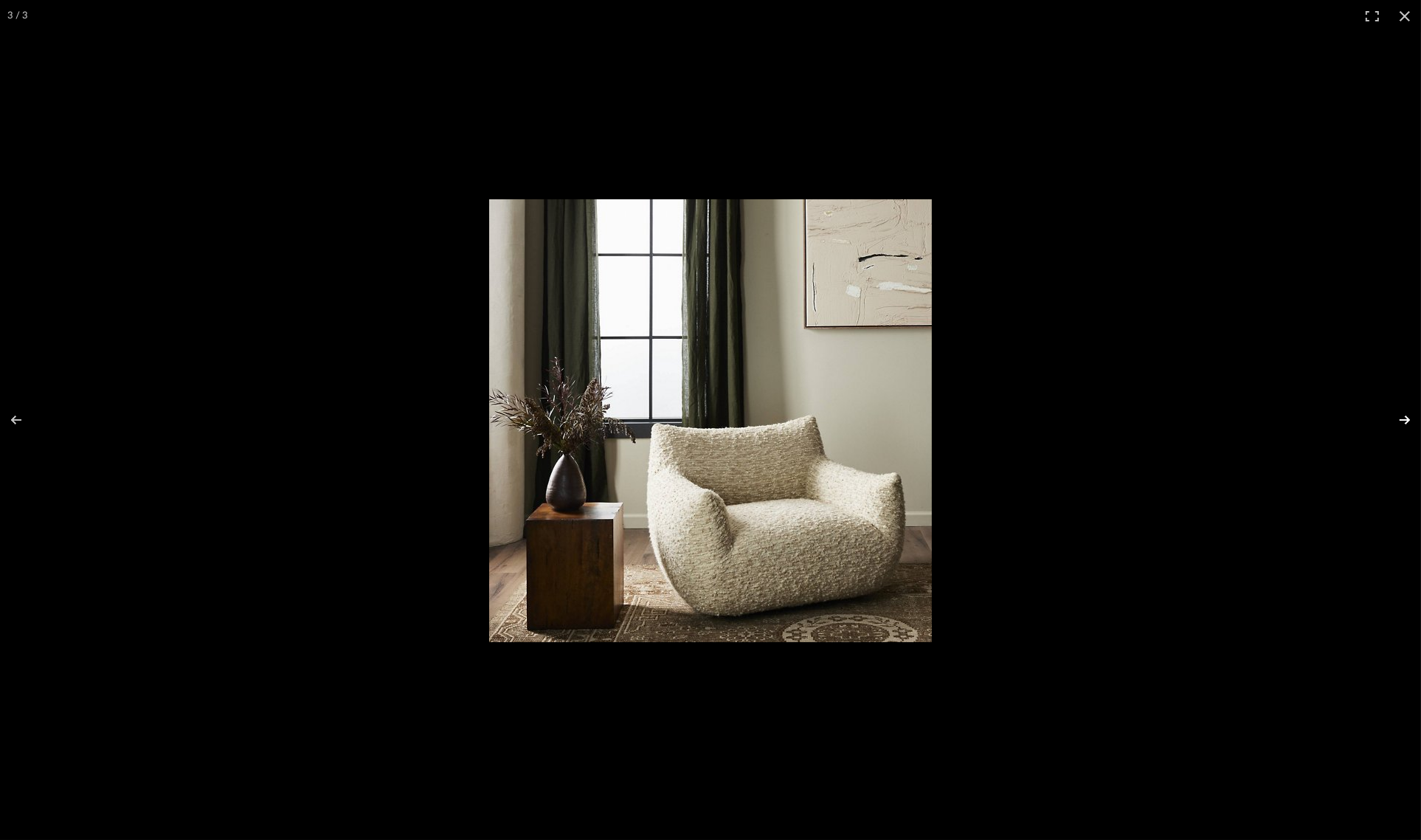
click at [1403, 420] on button at bounding box center [1395, 420] width 52 height 74
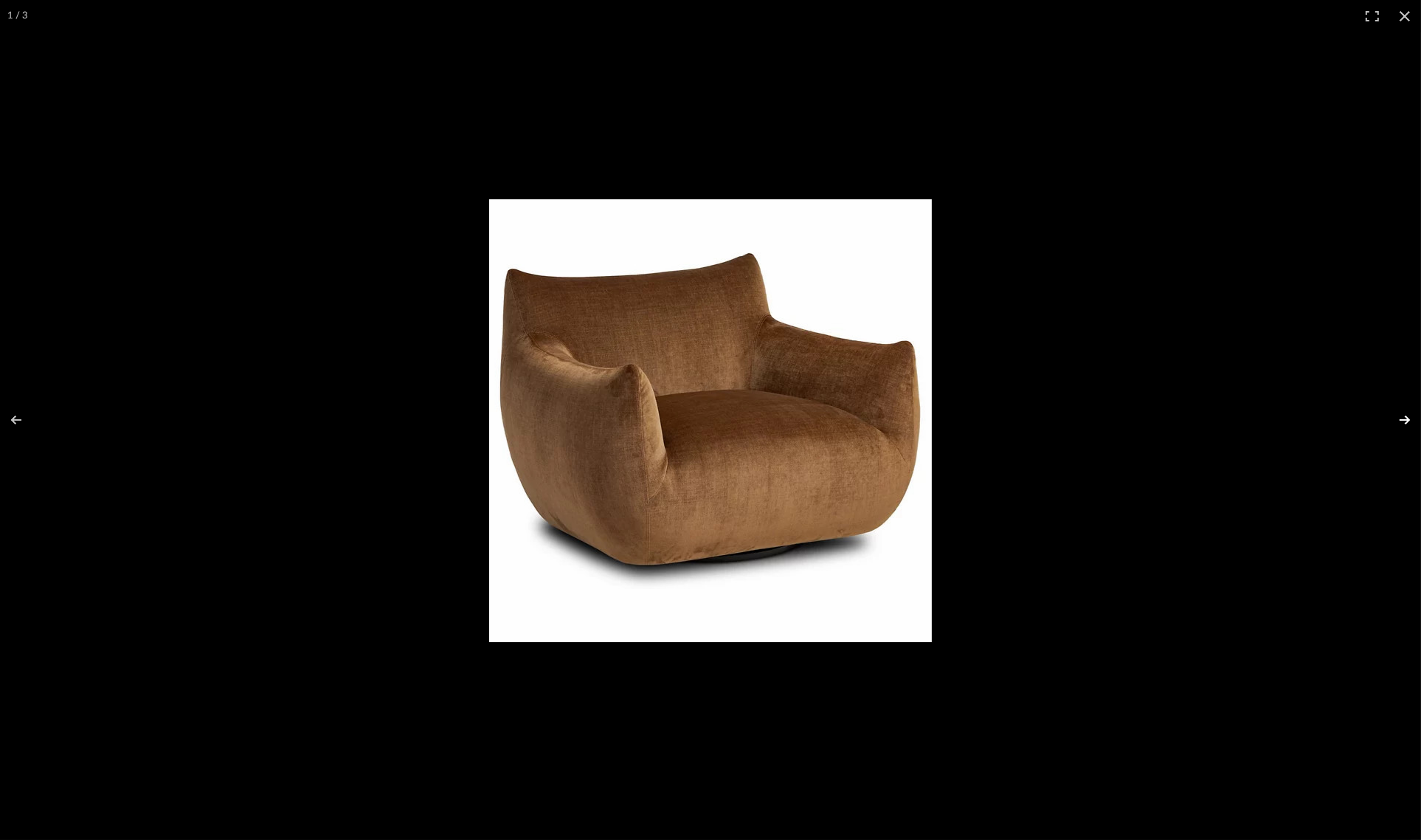
click at [1403, 420] on button at bounding box center [1395, 420] width 52 height 74
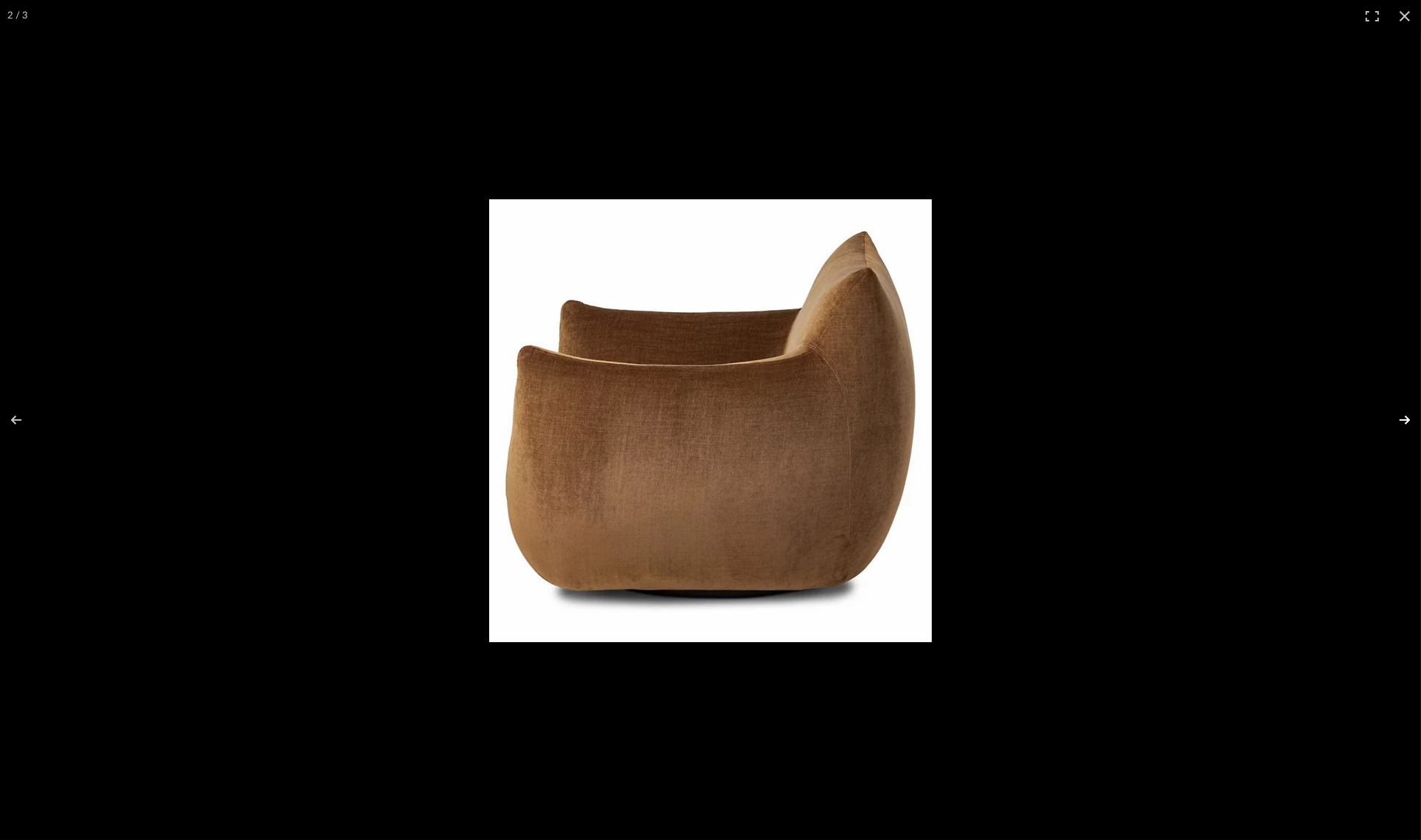
click at [1403, 420] on button at bounding box center [1395, 420] width 52 height 74
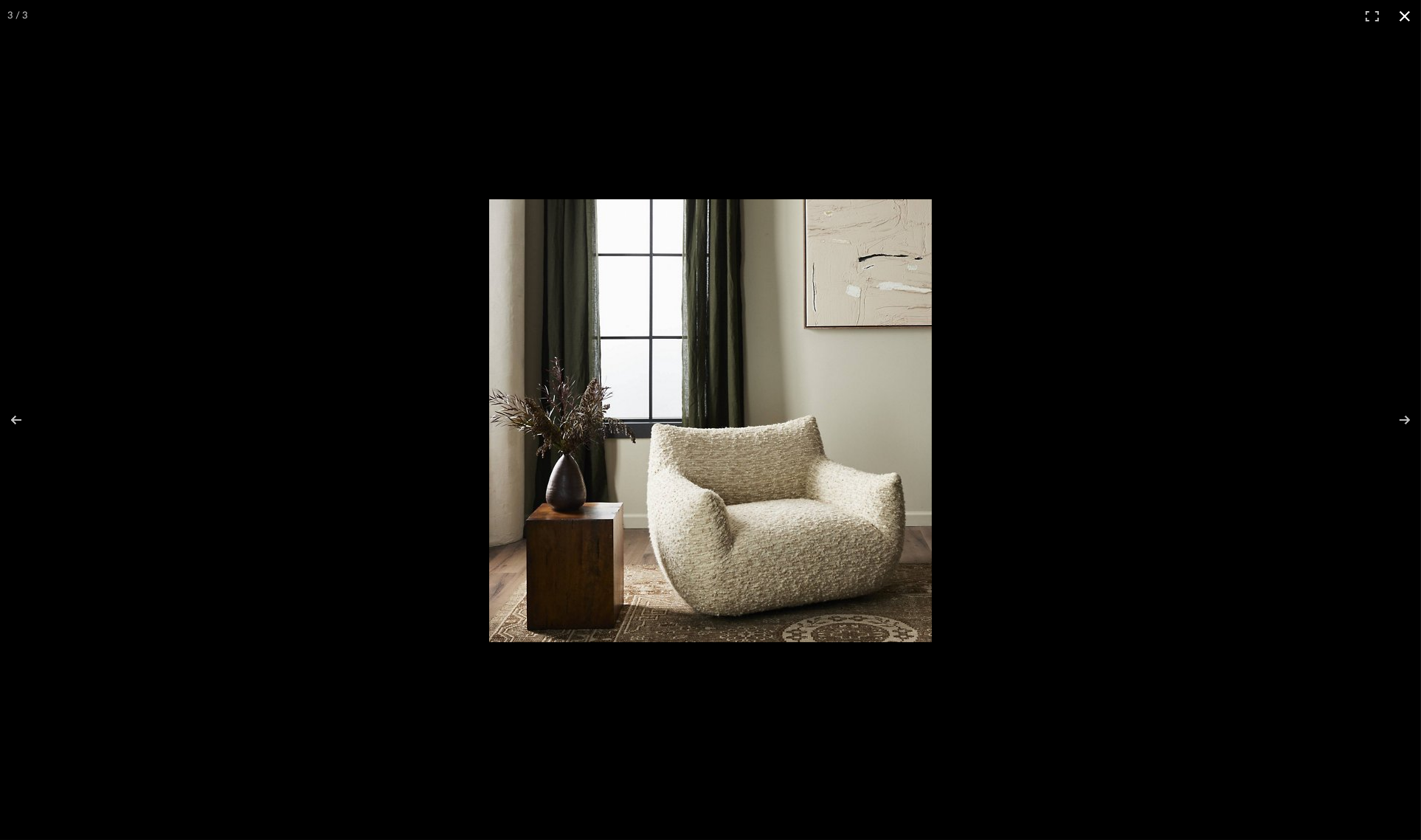
click at [1401, 17] on button at bounding box center [1405, 16] width 33 height 33
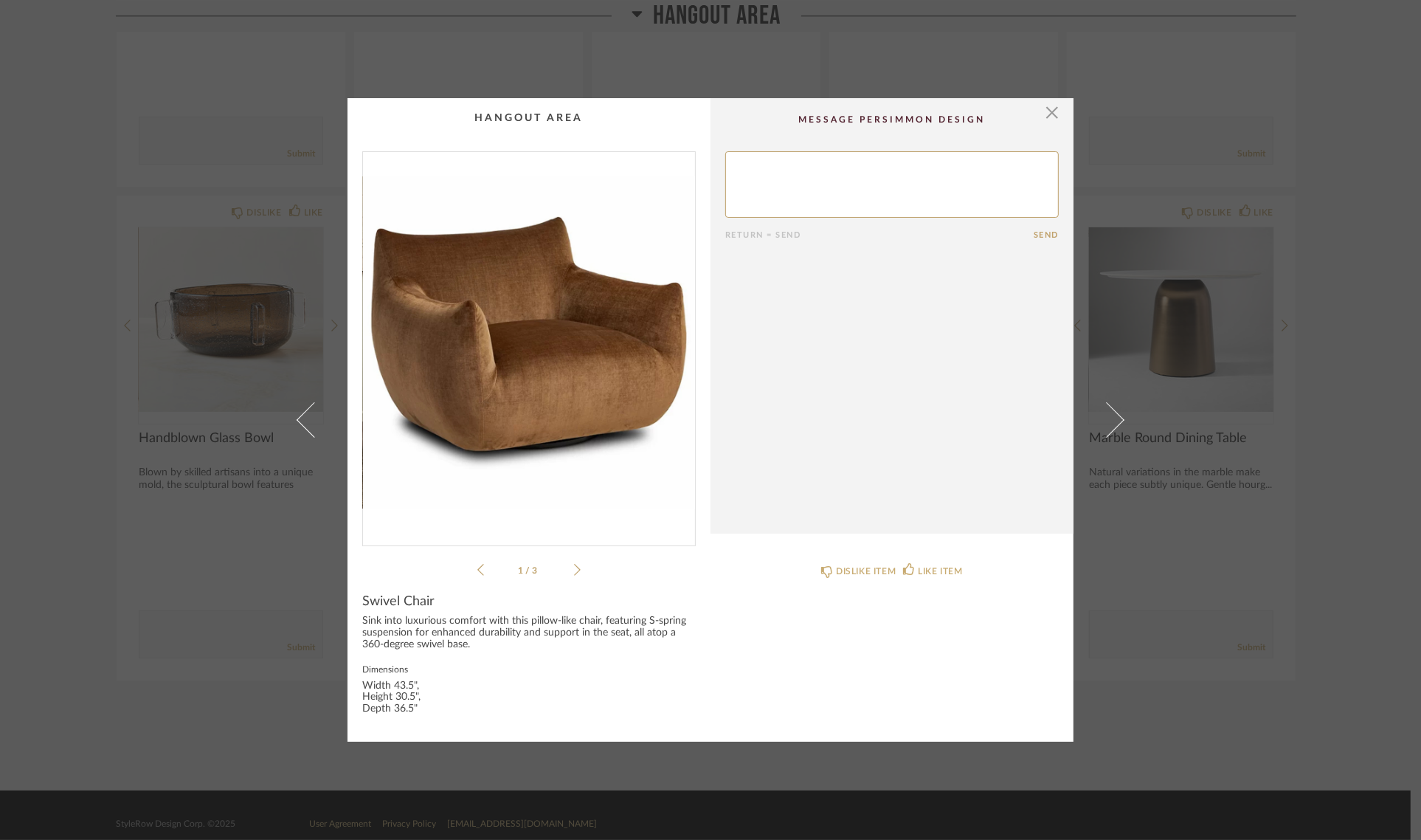
click at [1345, 281] on div "× 1 / 3 Return = Send Send Swivel Chair Sink into luxurious comfort with this p…" at bounding box center [710, 420] width 1421 height 840
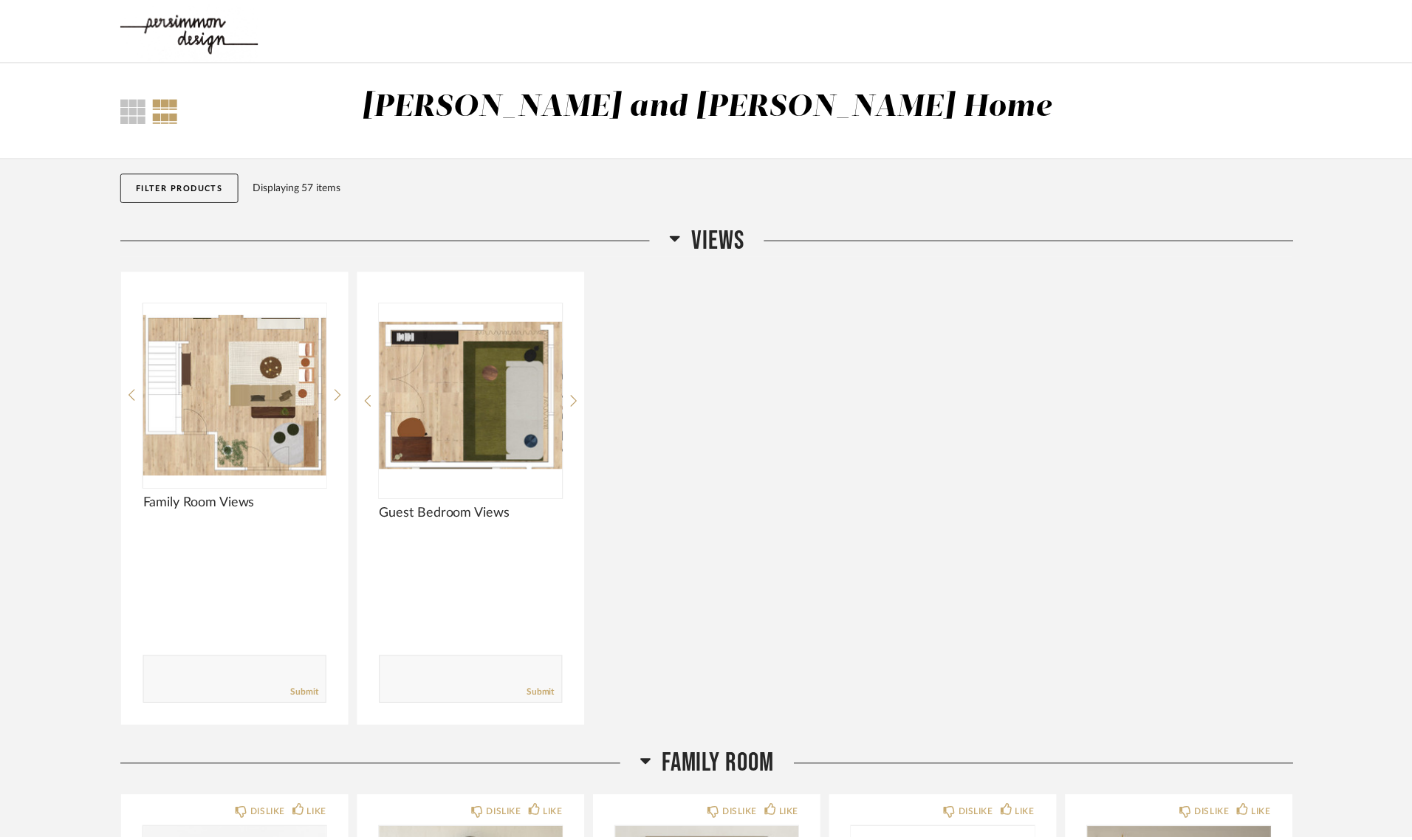
scroll to position [5314, 0]
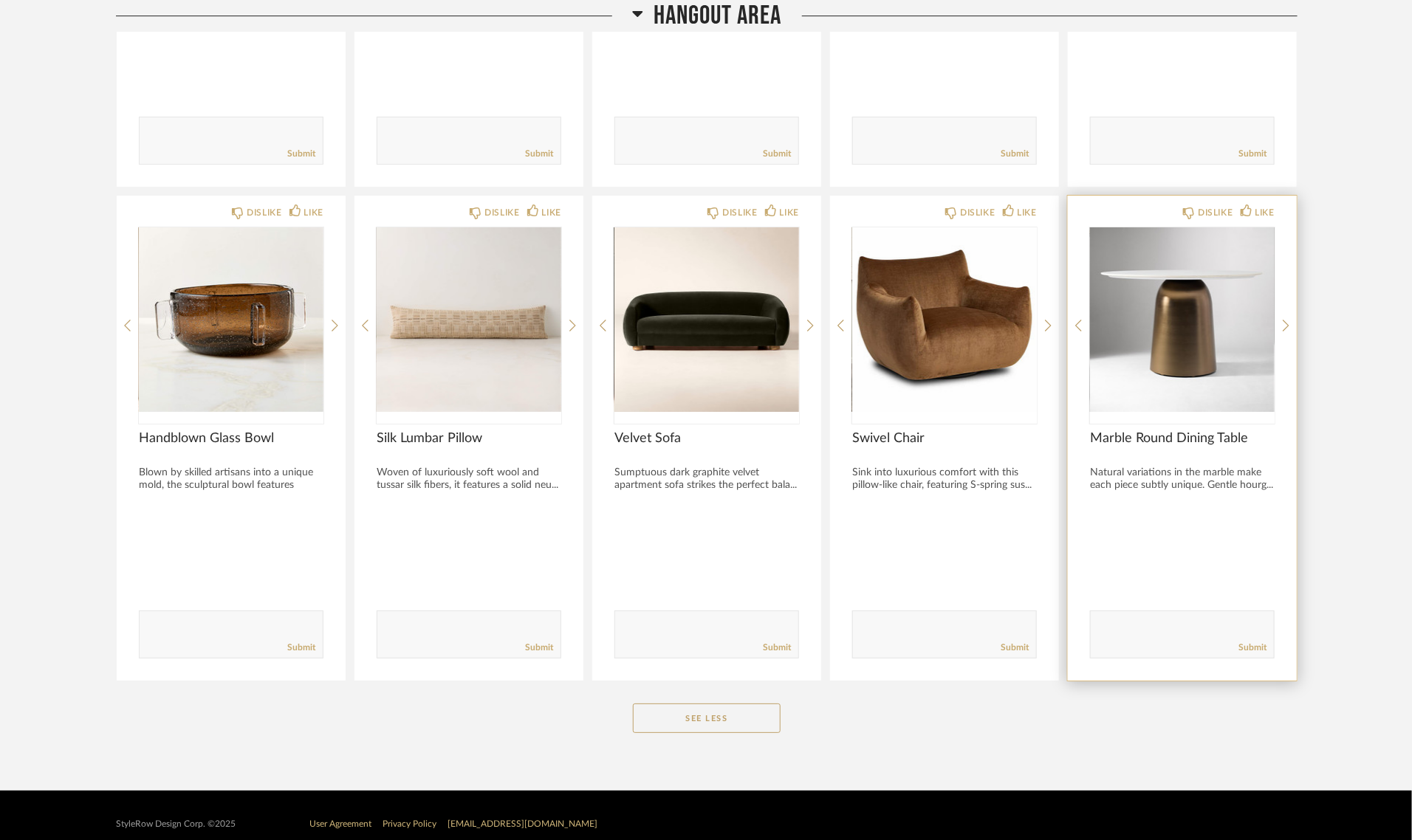
click at [1171, 306] on img "0" at bounding box center [1182, 319] width 185 height 185
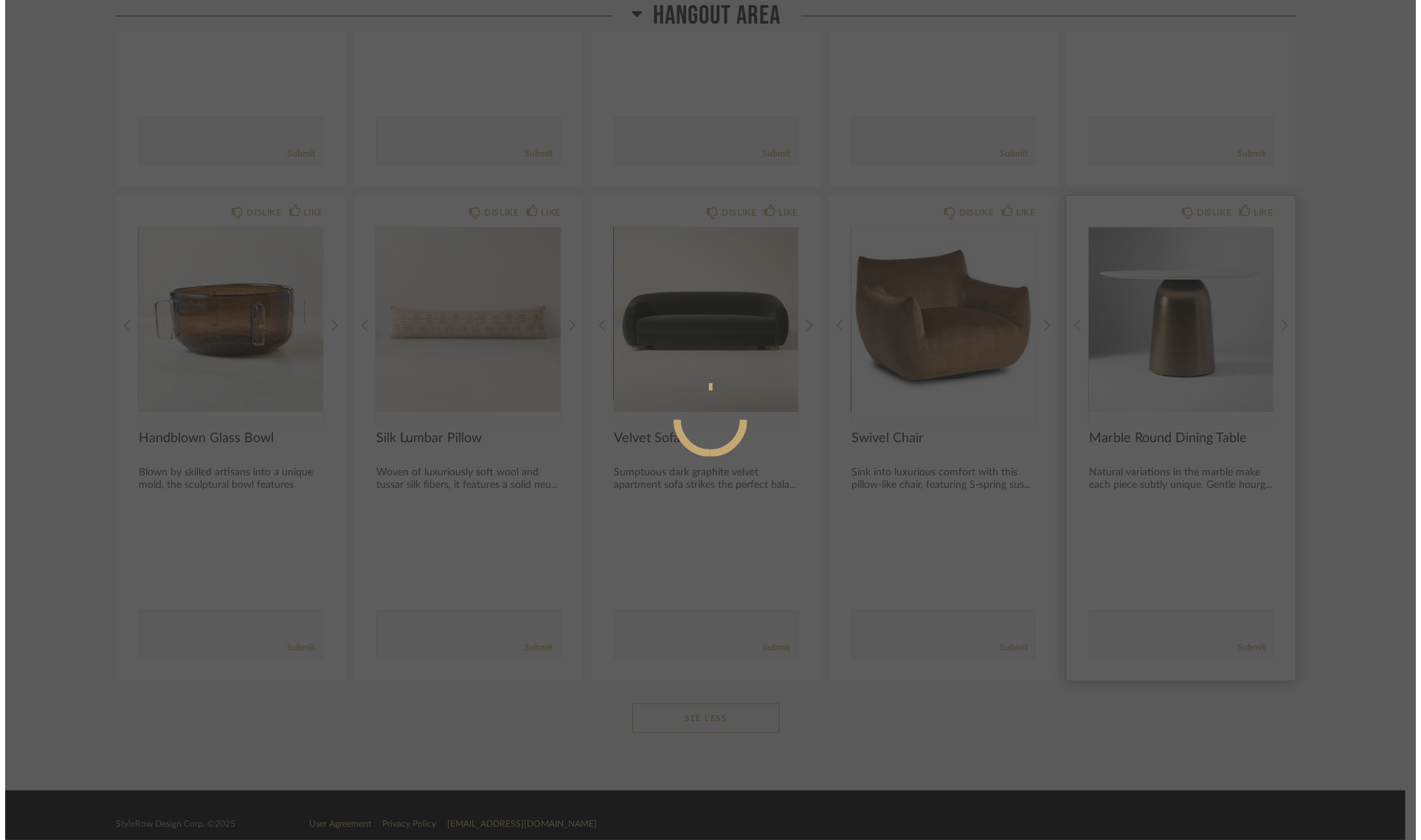
scroll to position [0, 0]
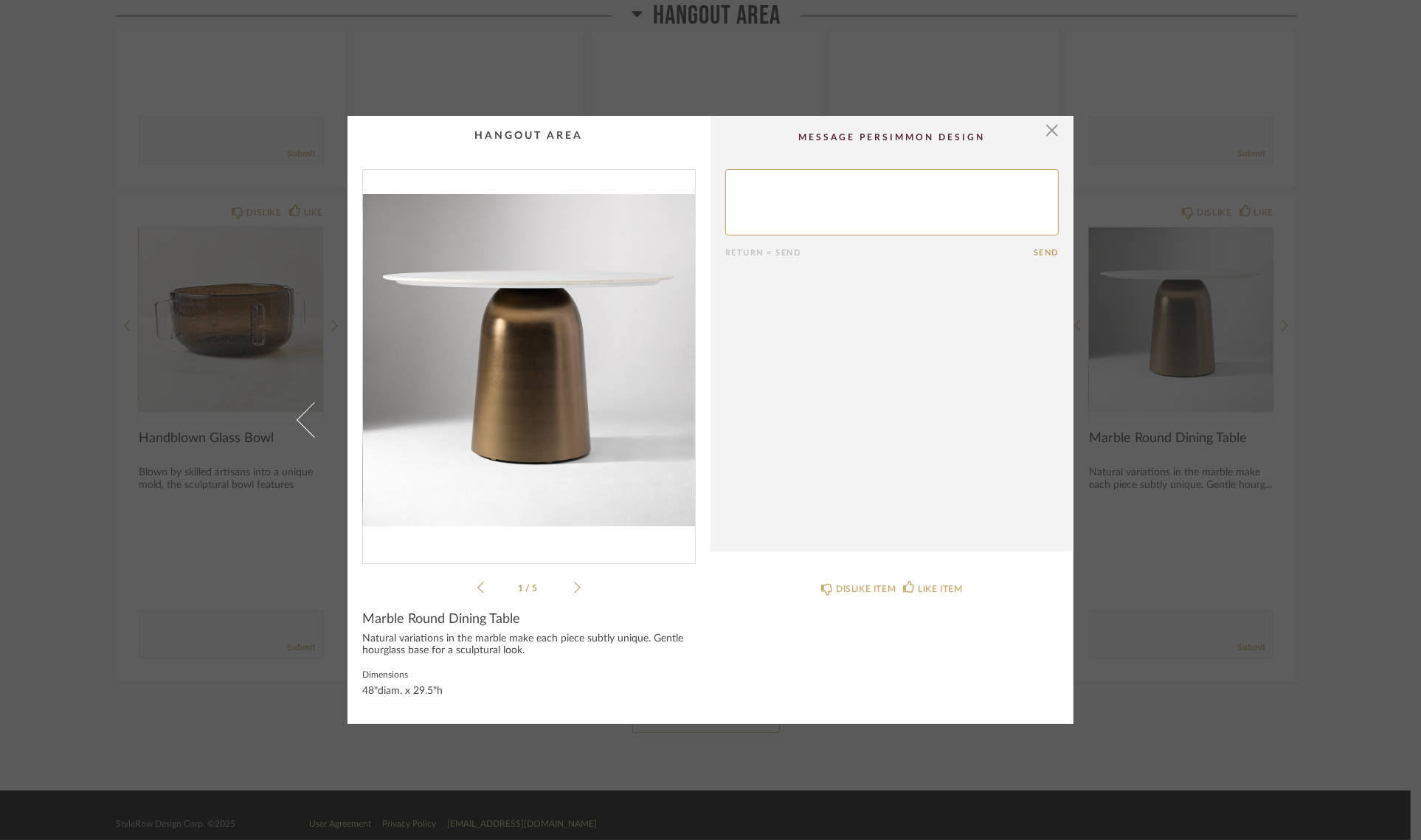
click at [532, 384] on img "0" at bounding box center [529, 360] width 332 height 381
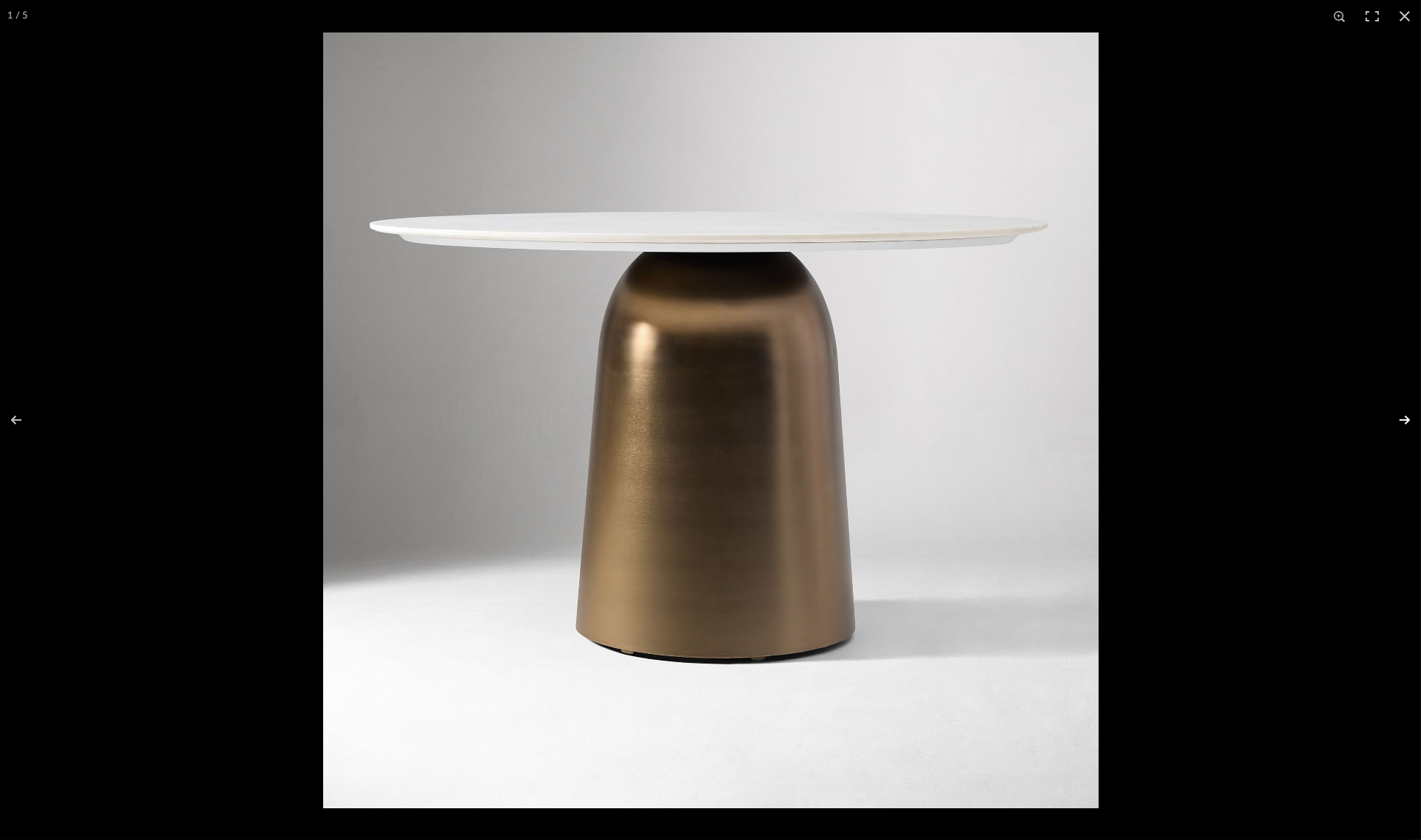
click at [1403, 419] on button at bounding box center [1395, 420] width 52 height 74
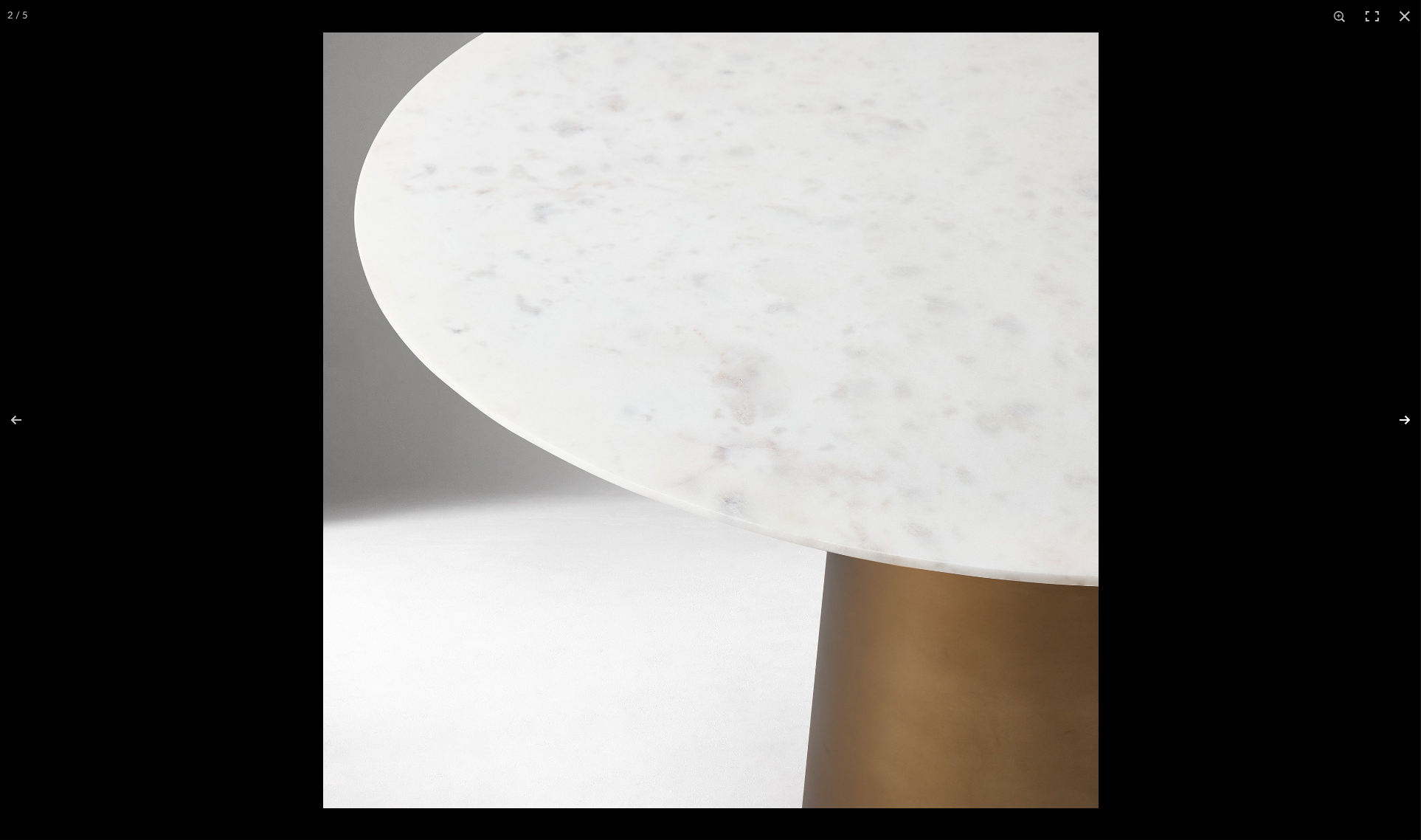
click at [1399, 416] on button at bounding box center [1395, 420] width 52 height 74
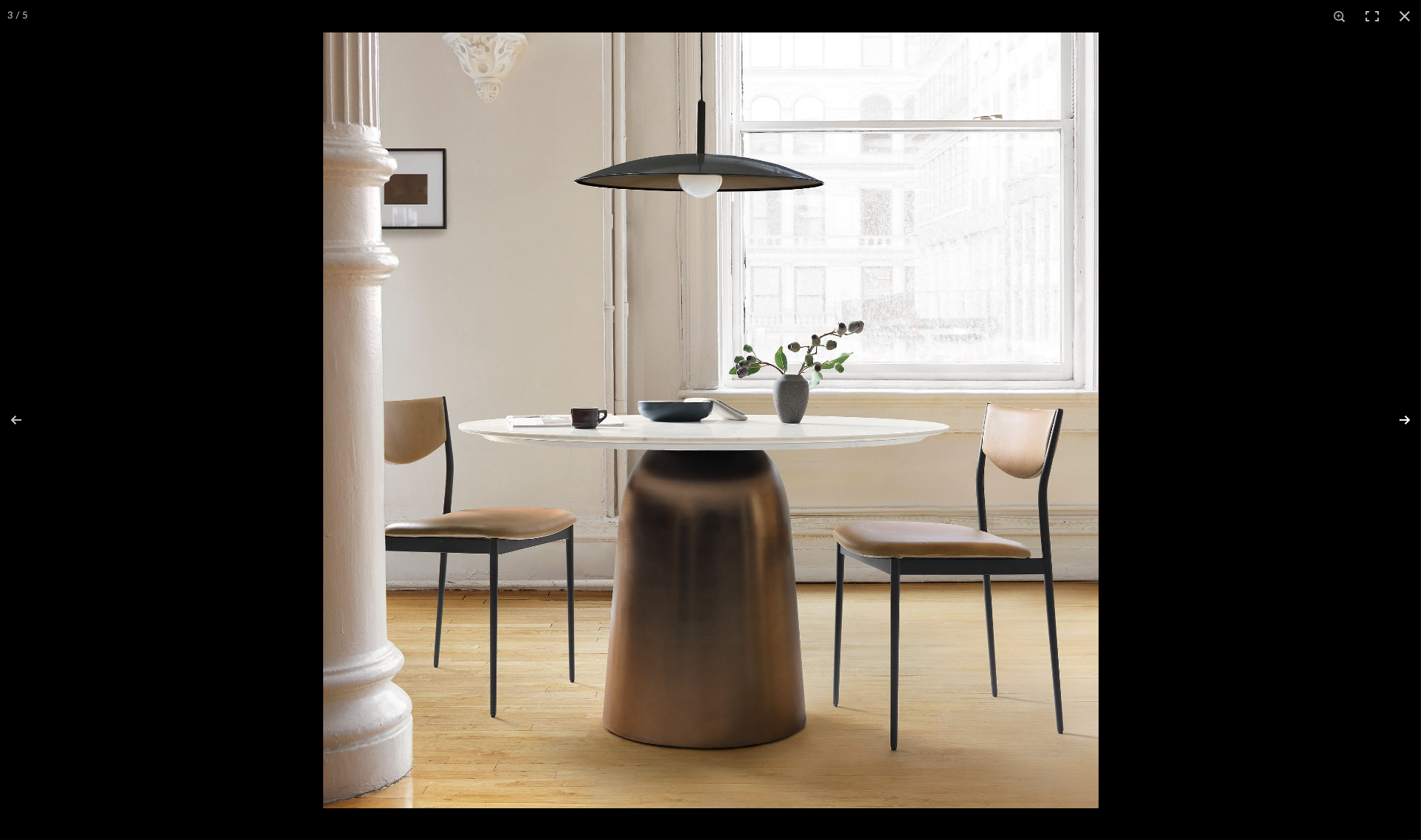
click at [1403, 421] on button at bounding box center [1395, 420] width 52 height 74
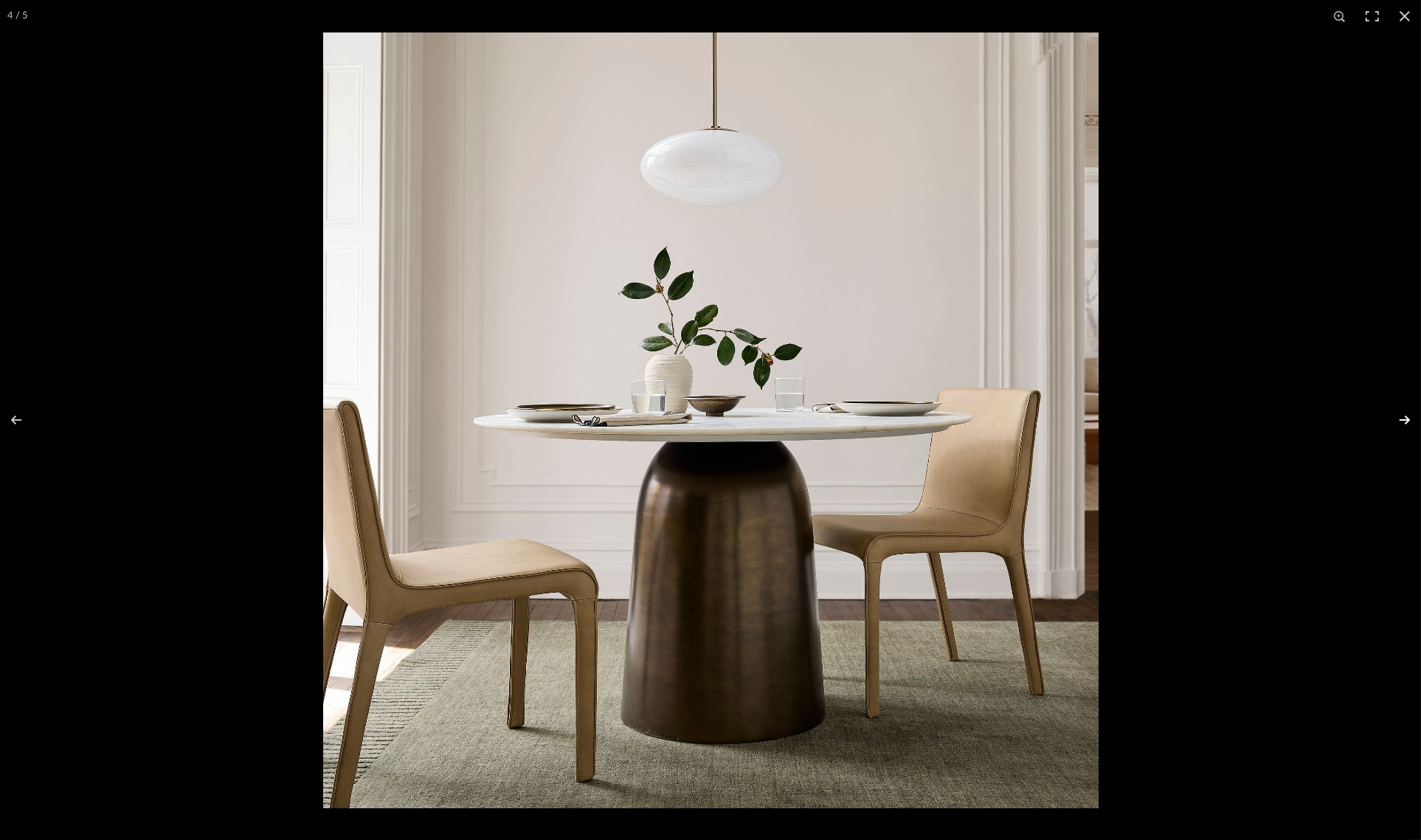
click at [1406, 418] on button at bounding box center [1395, 420] width 52 height 74
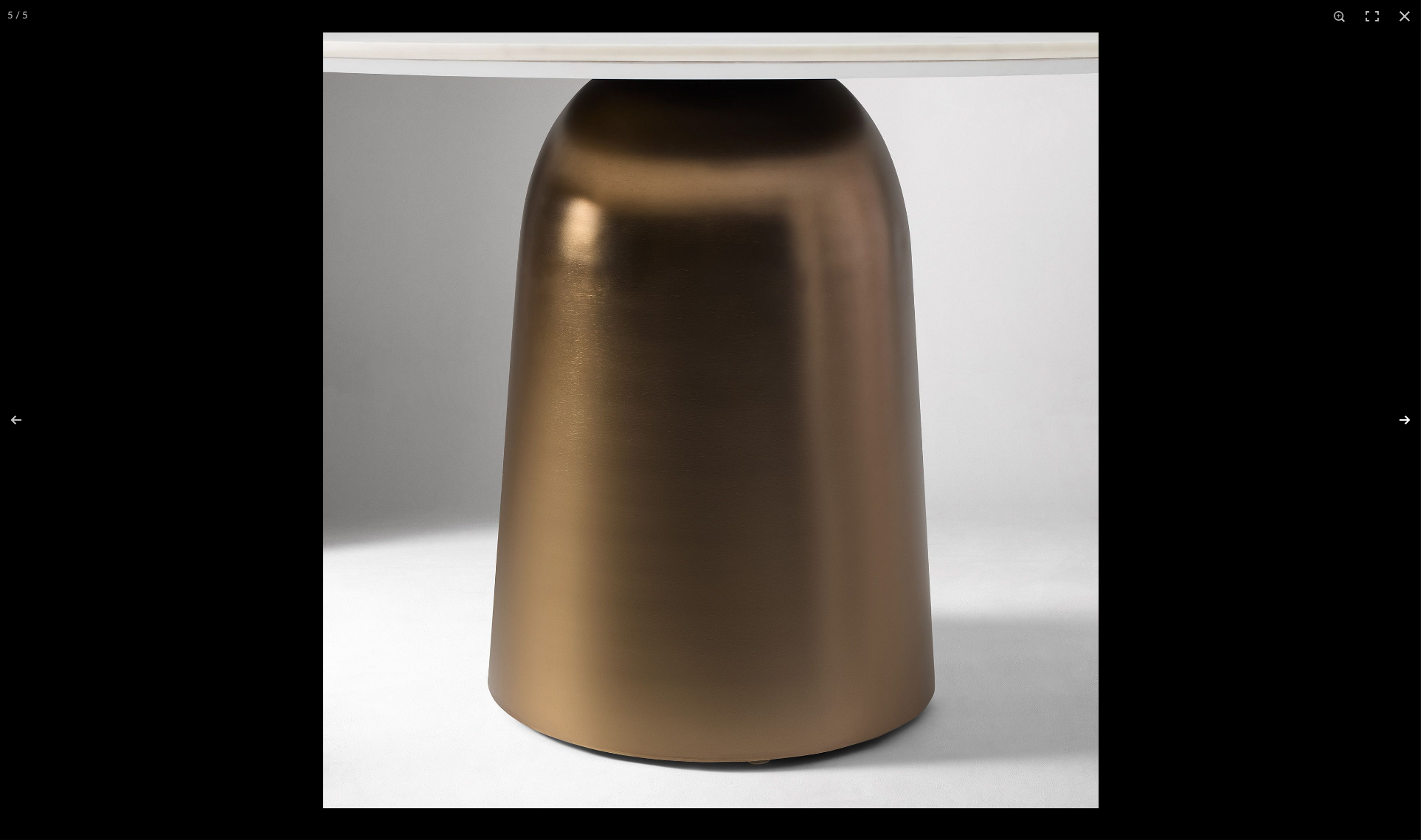
click at [1406, 418] on button at bounding box center [1395, 420] width 52 height 74
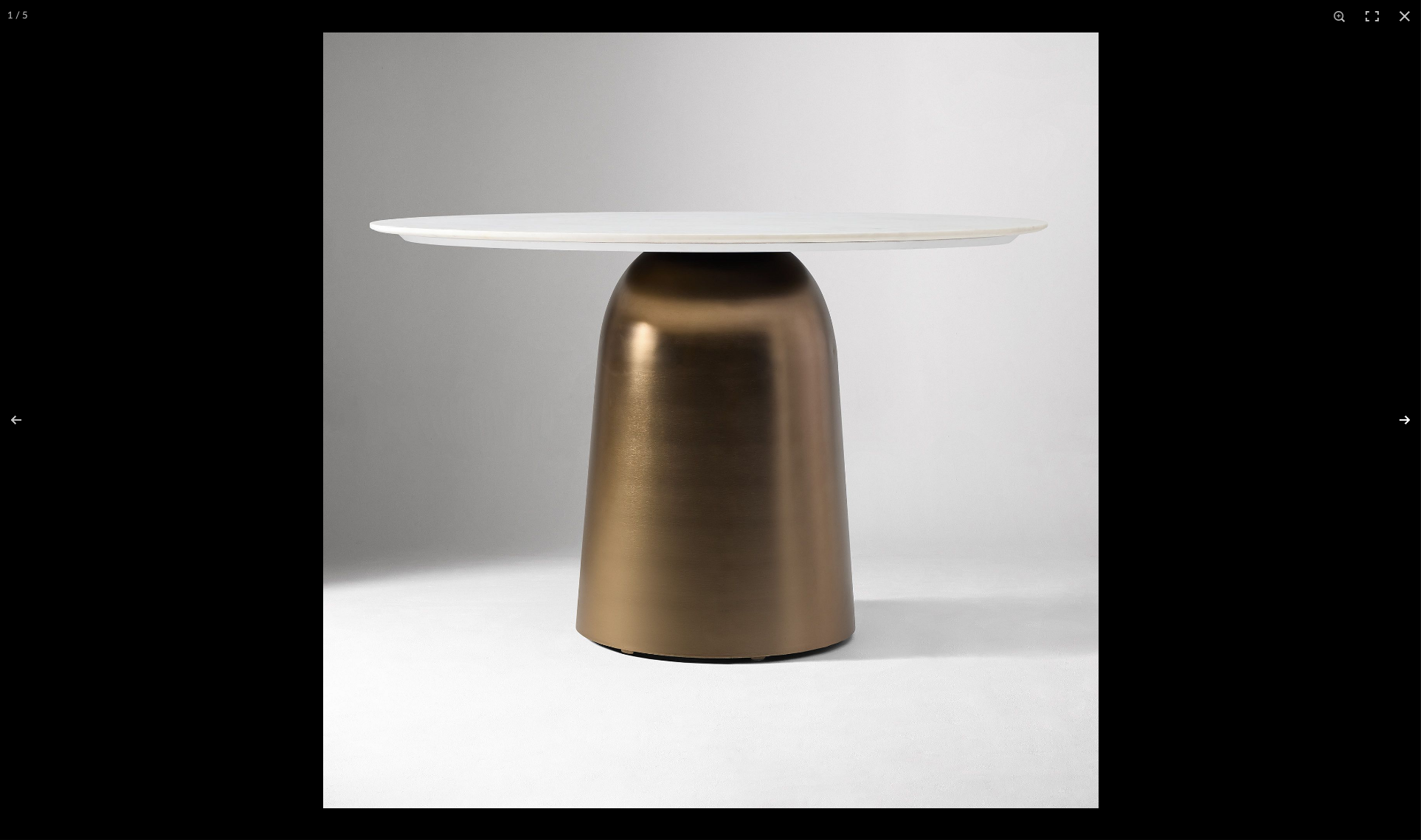
click at [1406, 418] on button at bounding box center [1395, 420] width 52 height 74
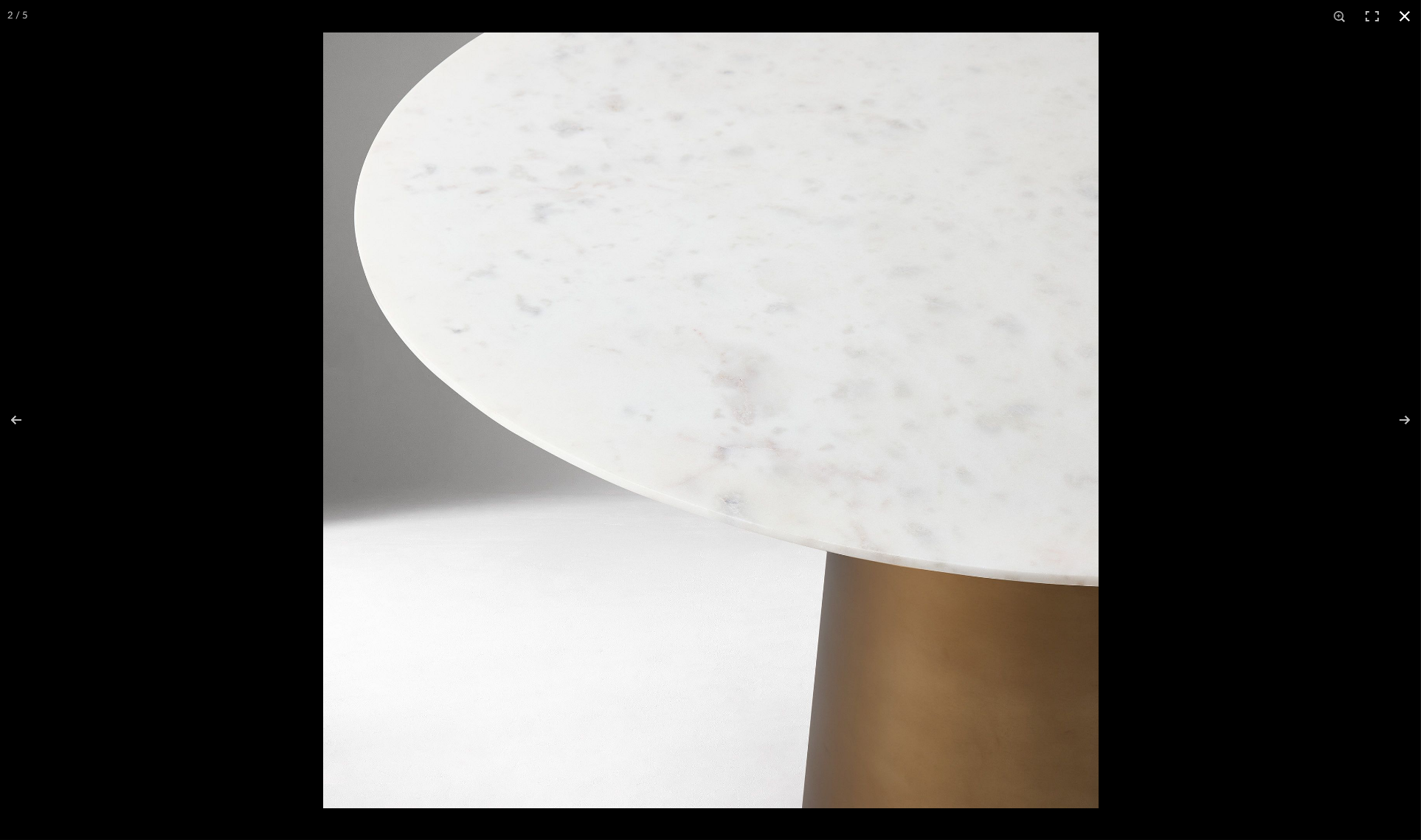
click at [1406, 17] on button at bounding box center [1405, 16] width 33 height 33
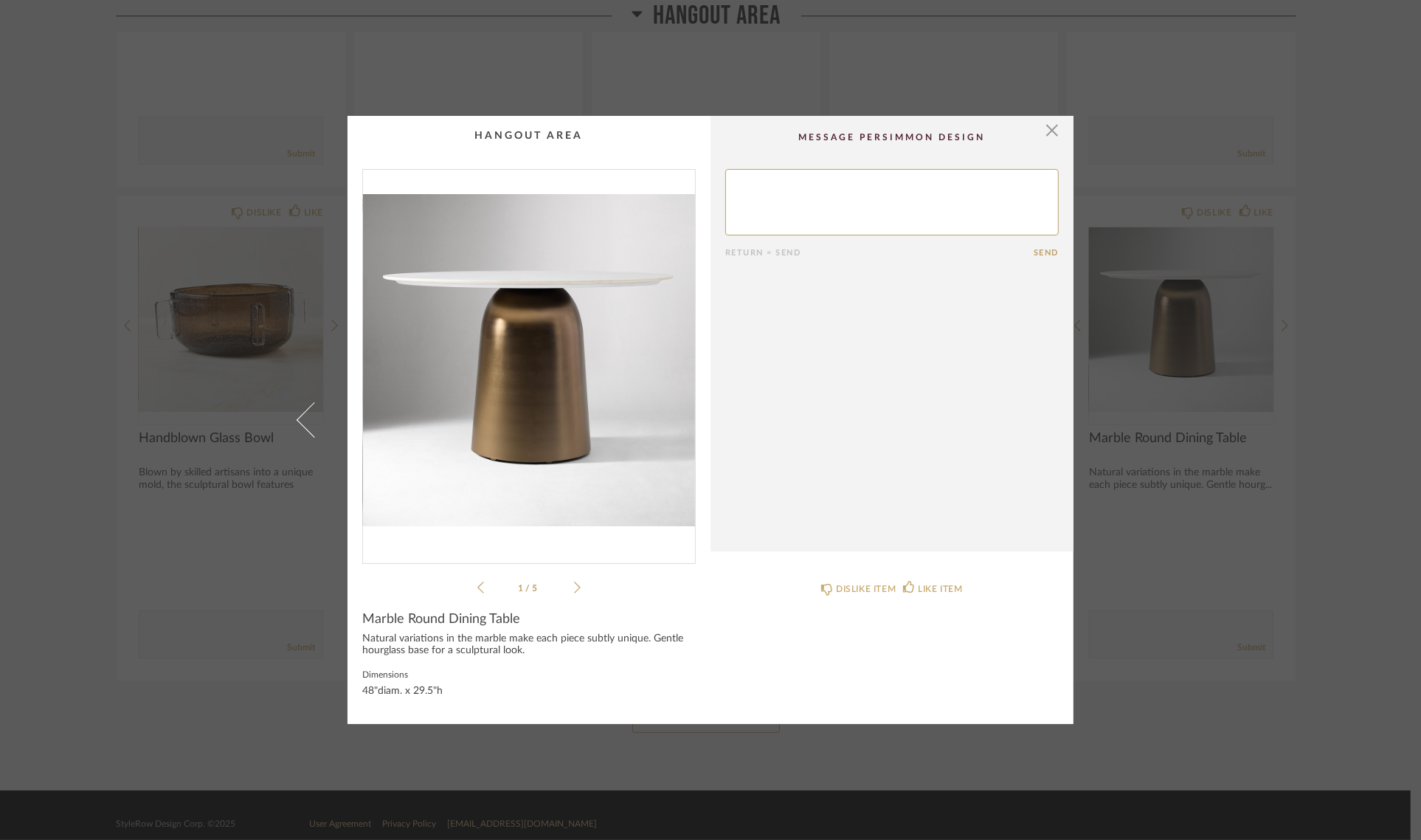
click at [1362, 293] on div "× 1 / 5 Return = Send Send Marble Round Dining Table Natural variations in the …" at bounding box center [710, 420] width 1421 height 840
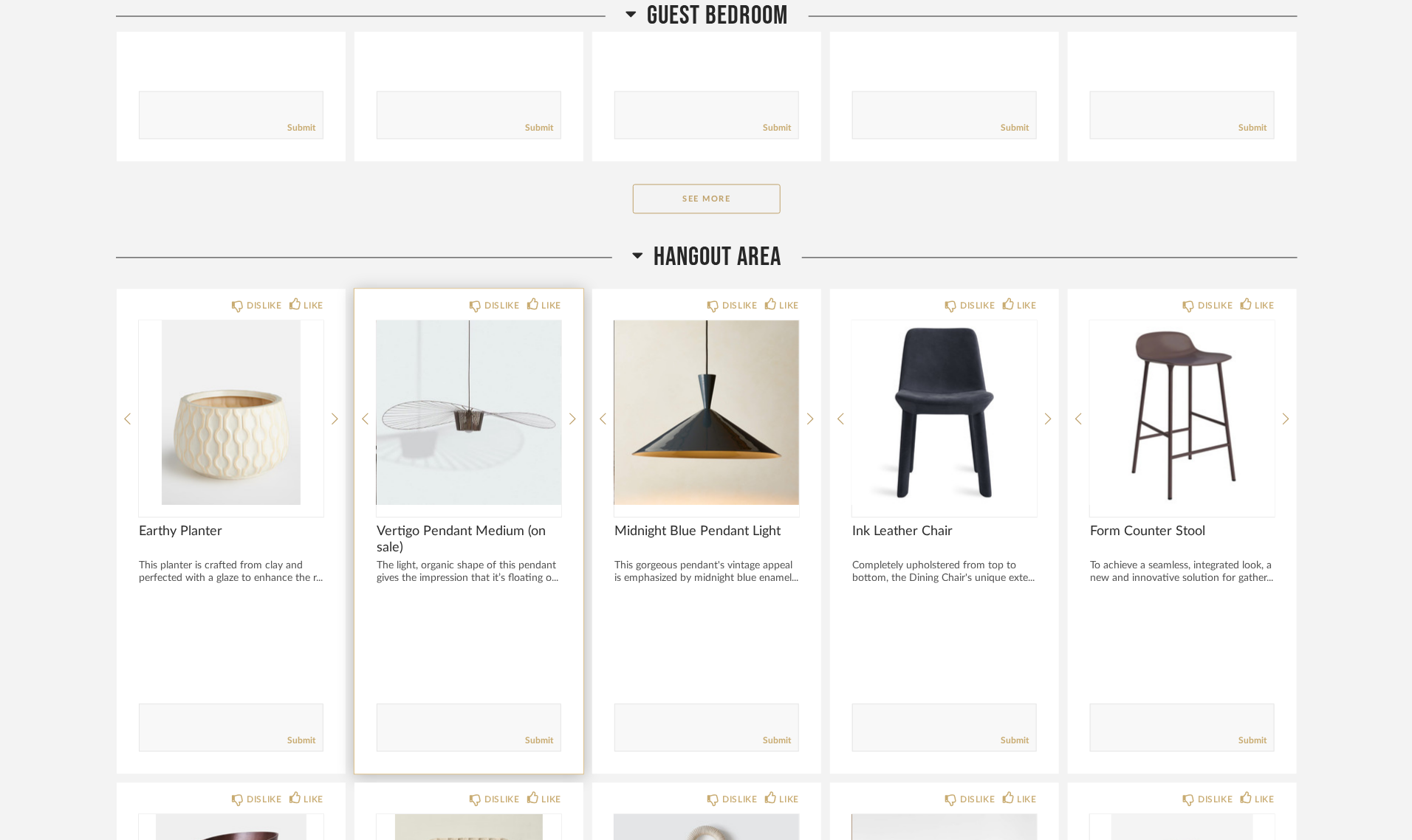
scroll to position [3782, 0]
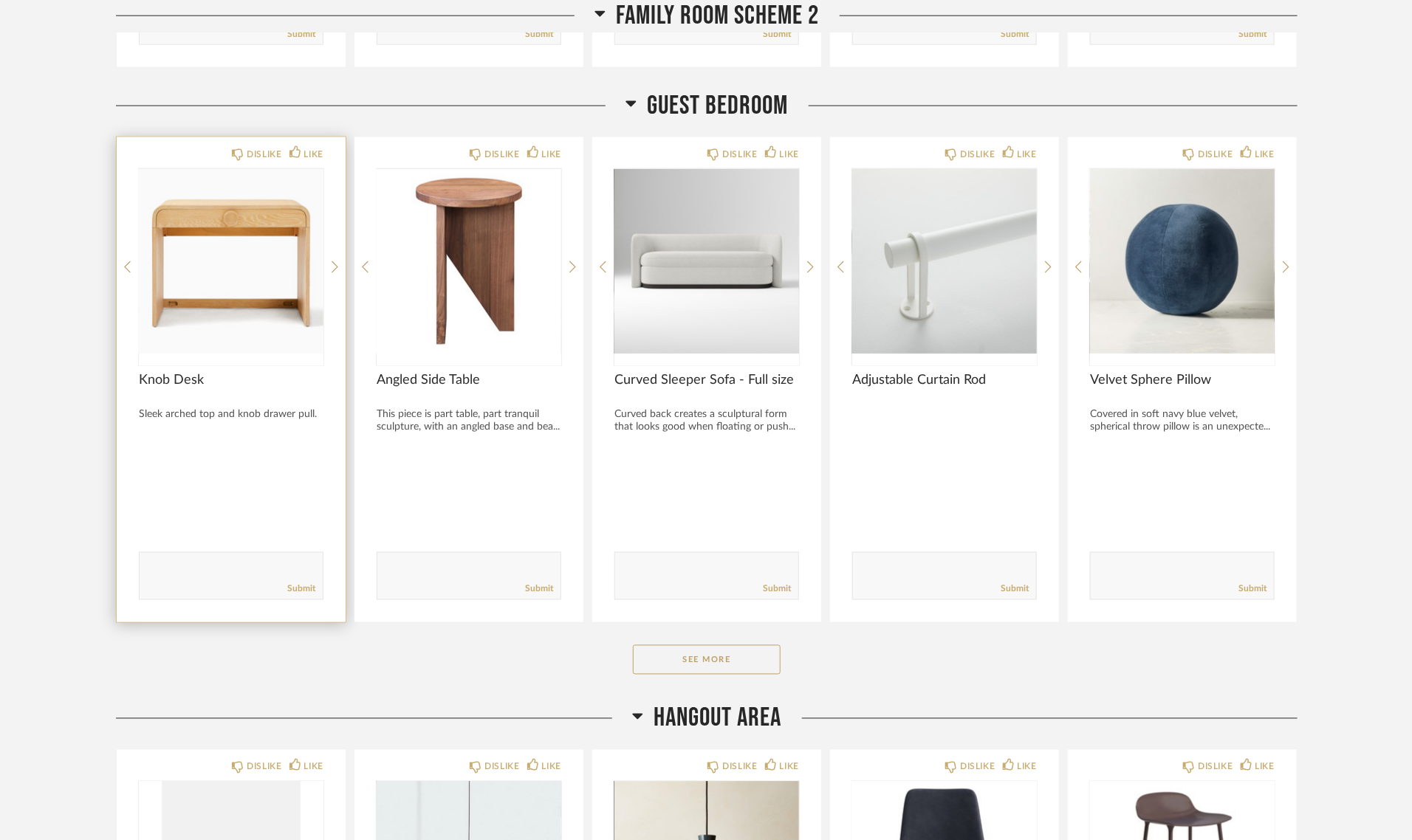
click at [241, 233] on img "0" at bounding box center [231, 261] width 185 height 185
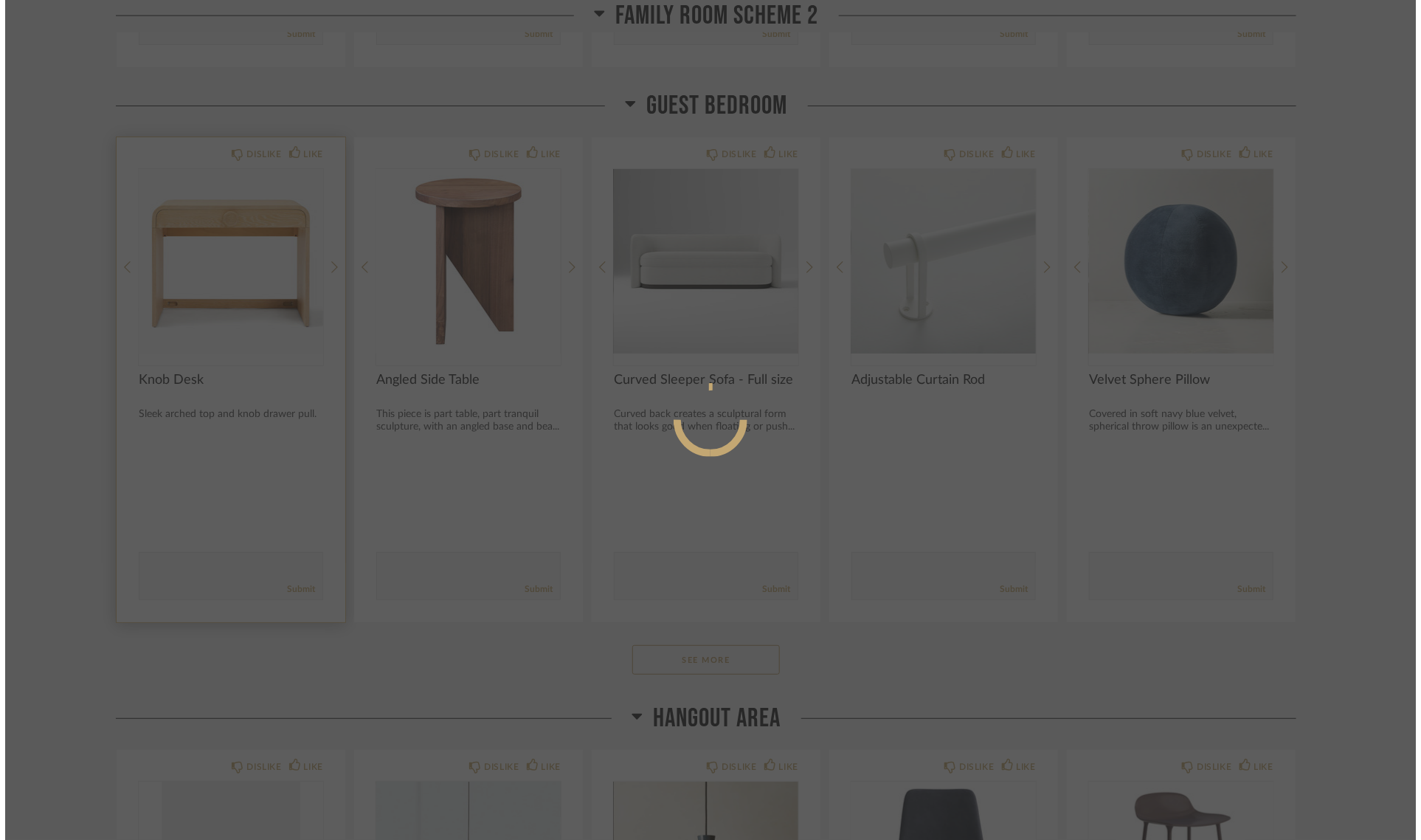
scroll to position [0, 0]
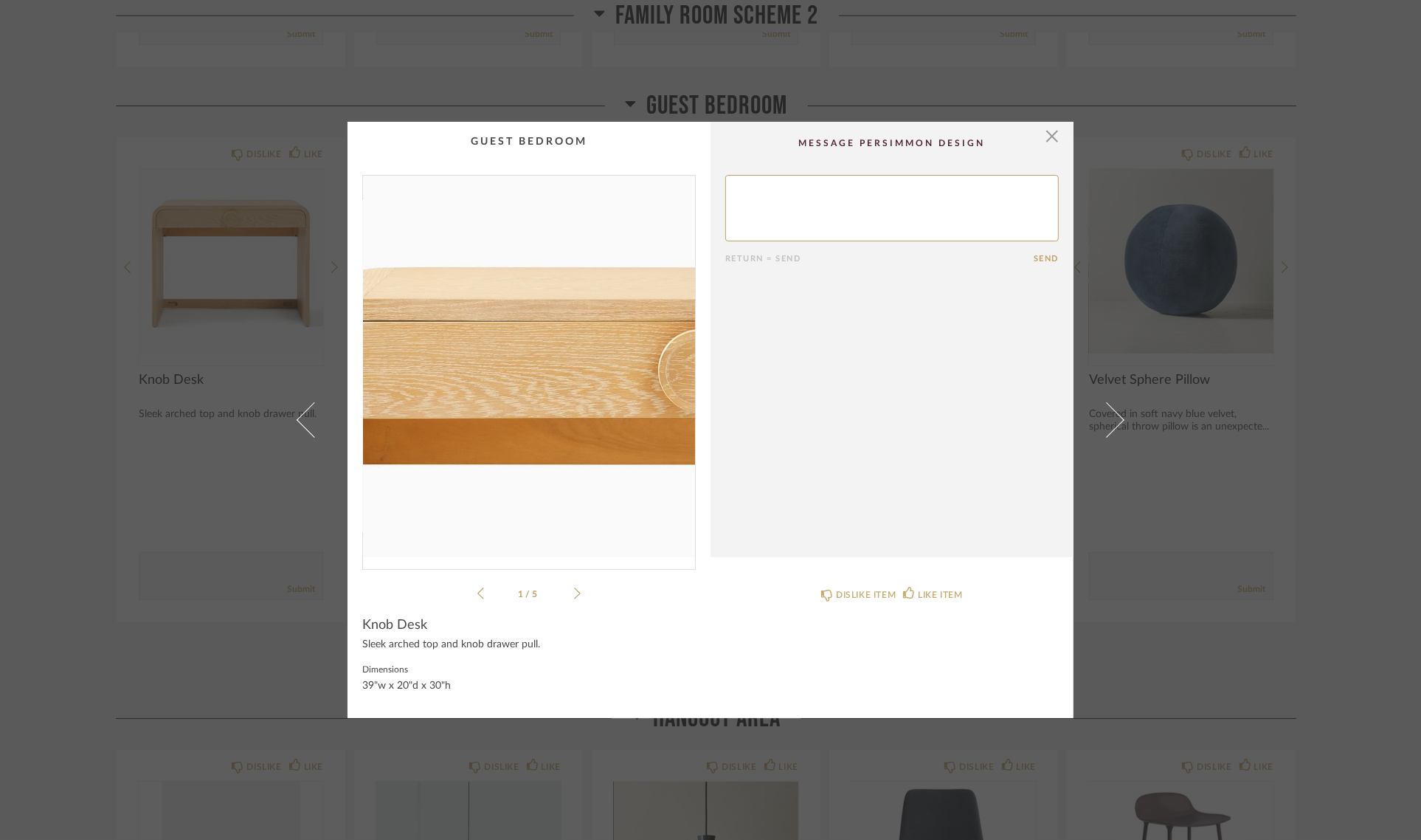
click at [468, 289] on img "0" at bounding box center [529, 366] width 332 height 381
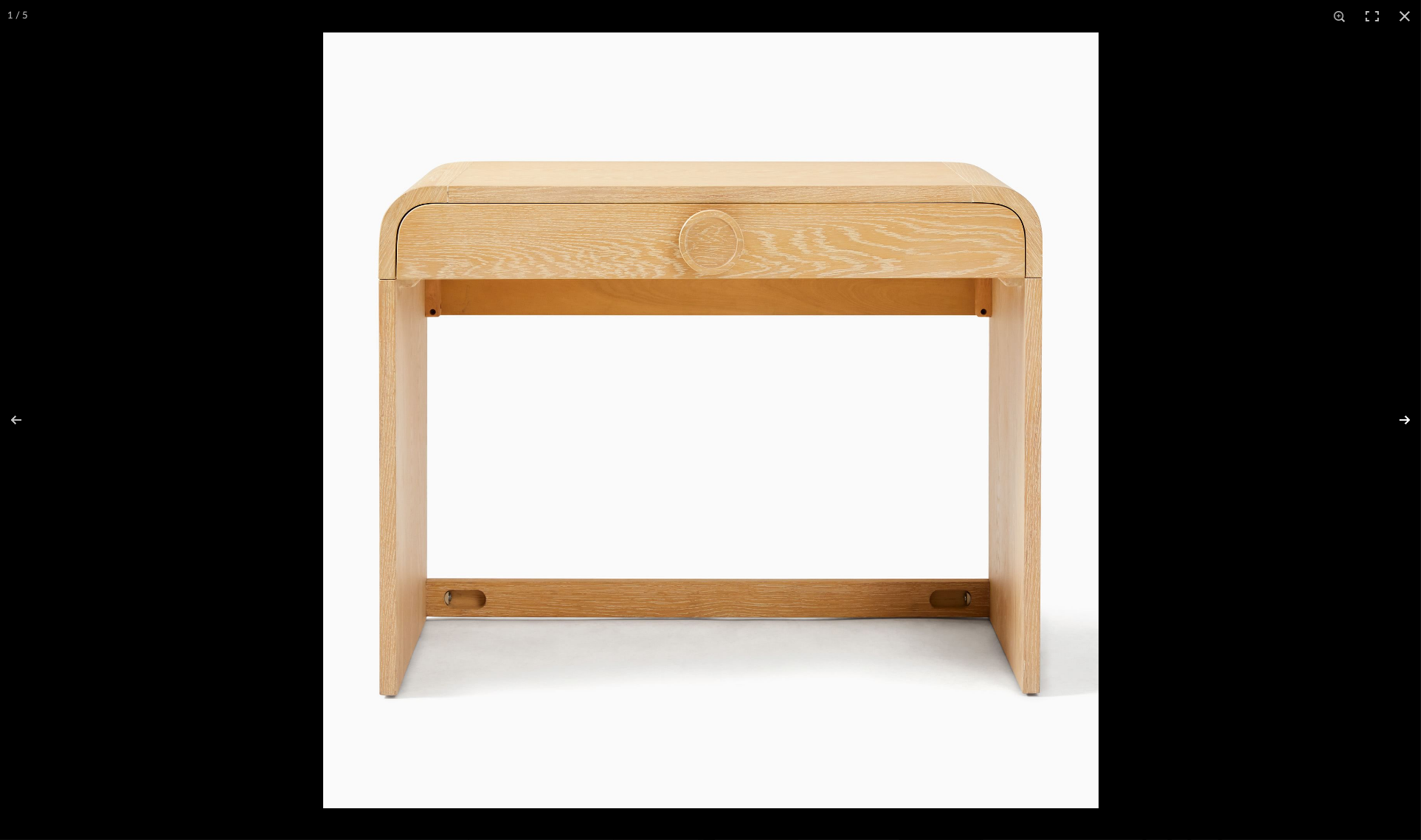
click at [1403, 417] on button at bounding box center [1395, 420] width 52 height 74
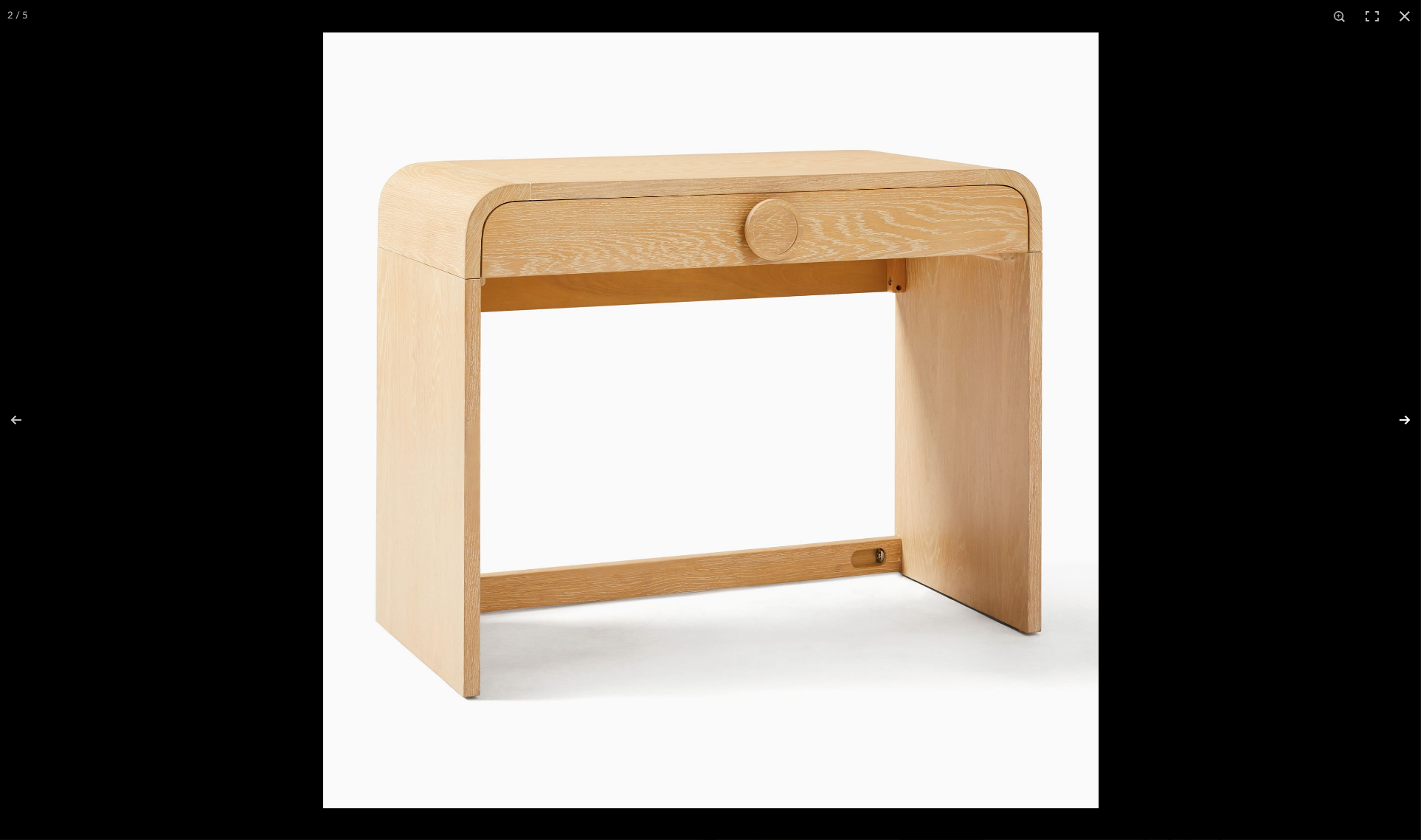
click at [1403, 417] on button at bounding box center [1395, 420] width 52 height 74
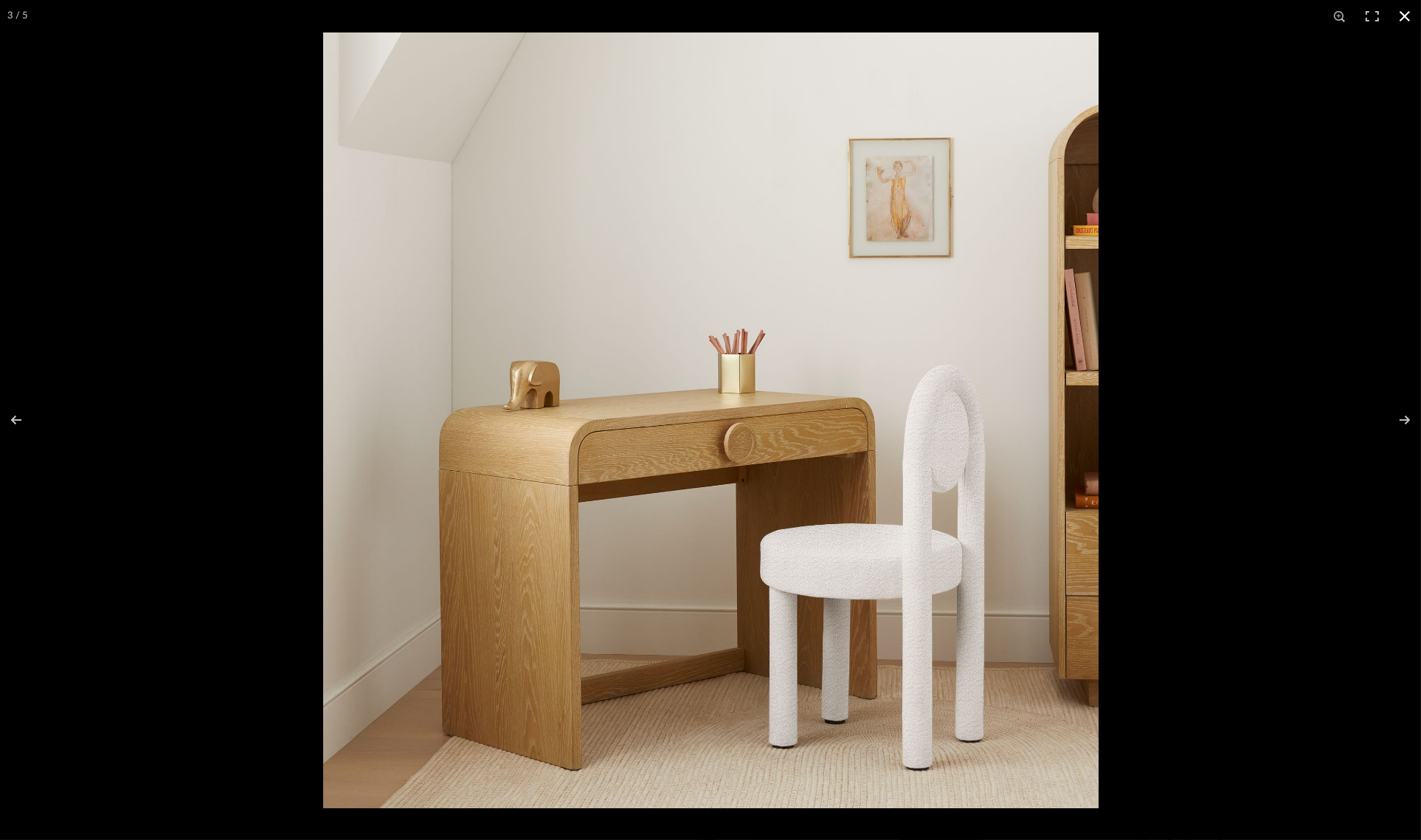
click at [1407, 14] on button at bounding box center [1405, 16] width 33 height 33
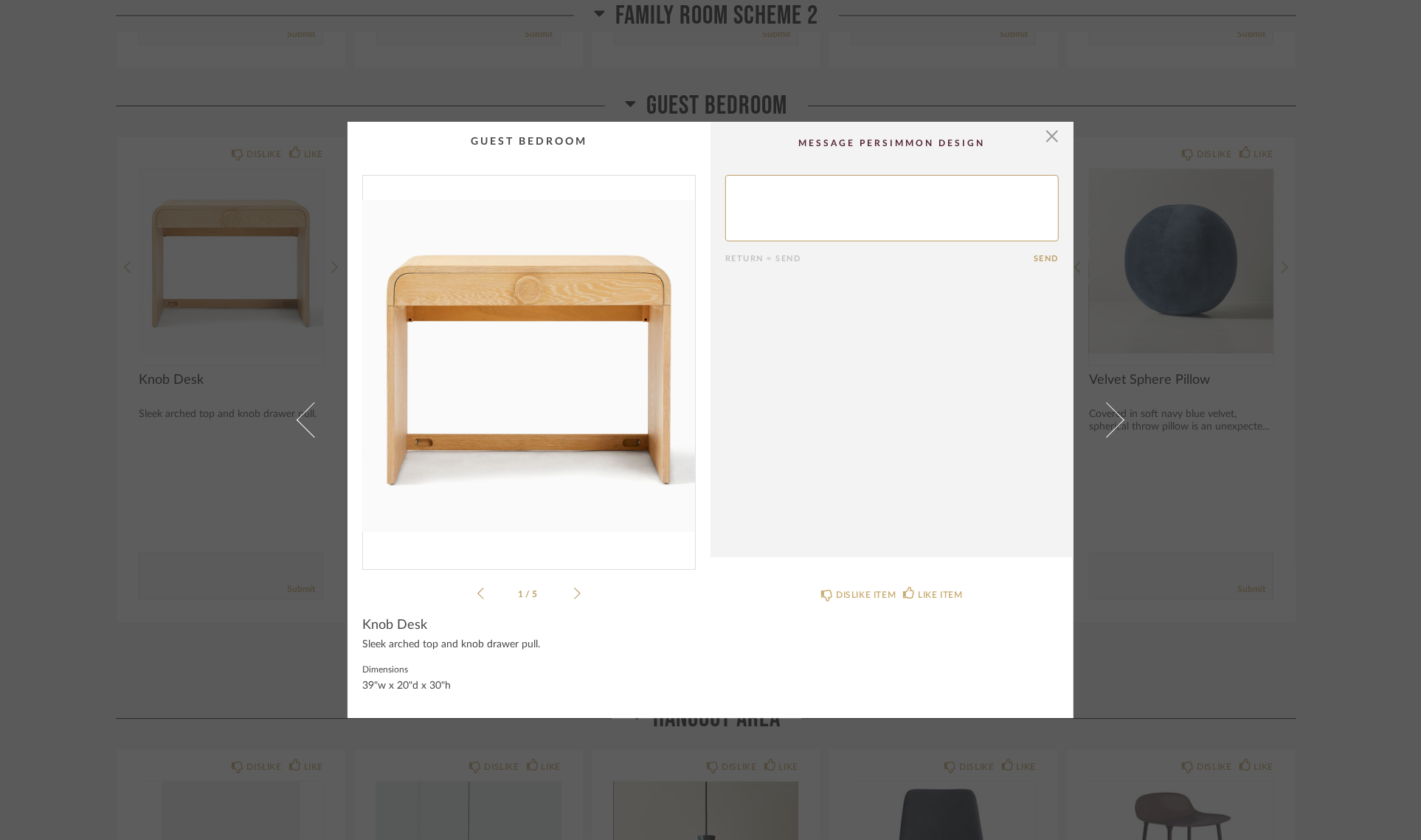
click at [1323, 440] on div "× 1 / 5 Return = Send Send Knob Desk Sleek arched top and knob drawer pull. Dim…" at bounding box center [710, 420] width 1421 height 840
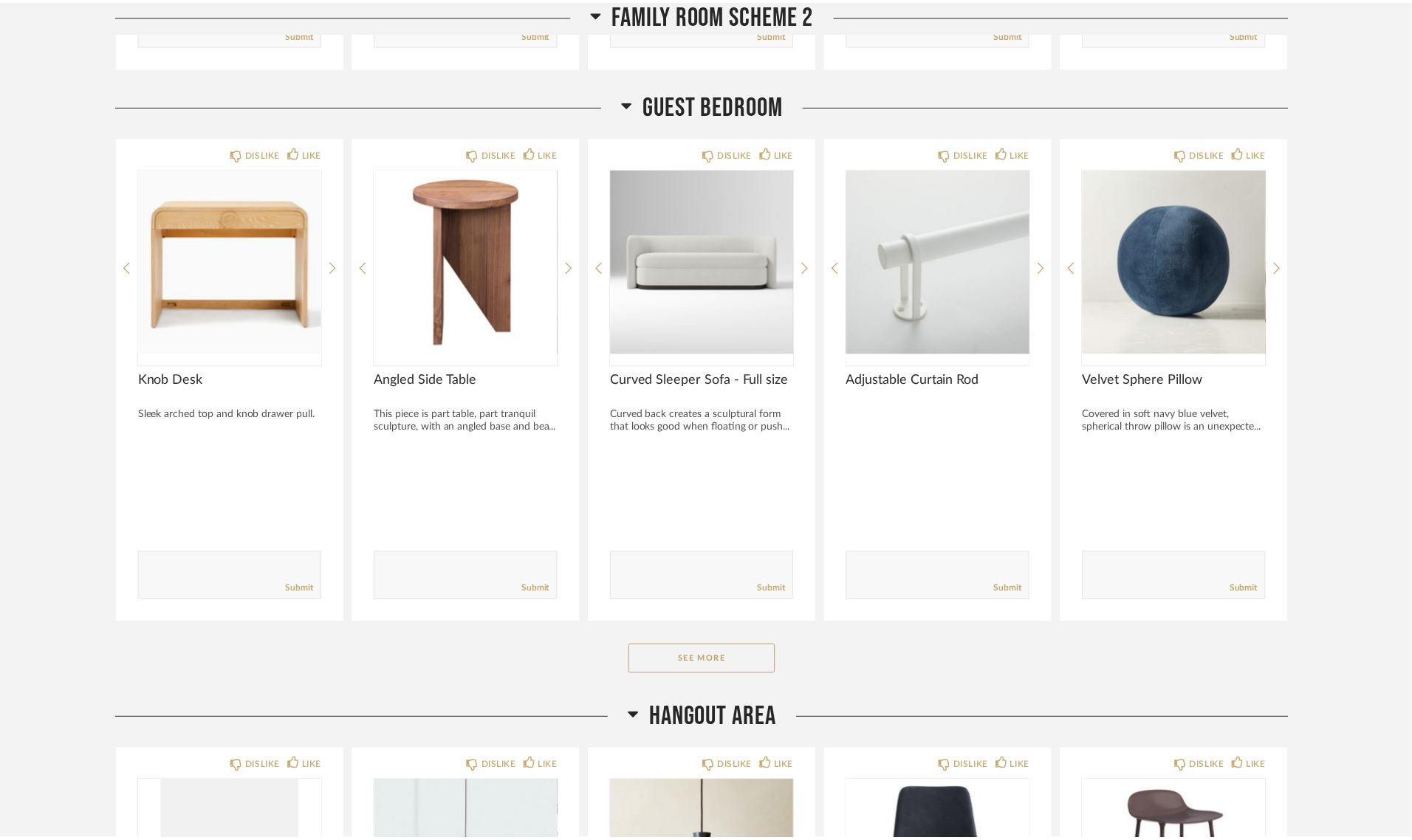
scroll to position [3782, 0]
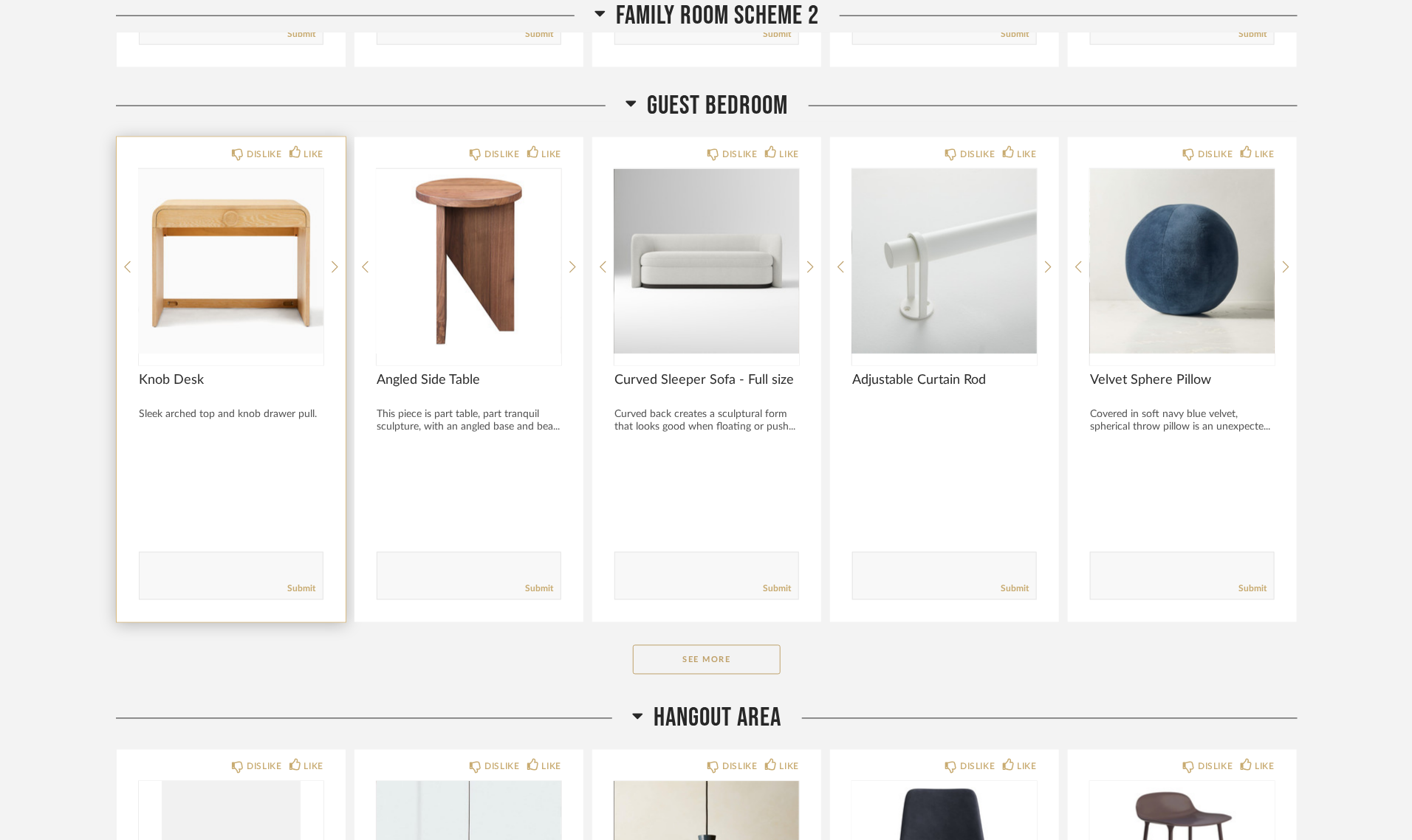
click at [196, 273] on img "0" at bounding box center [231, 261] width 185 height 185
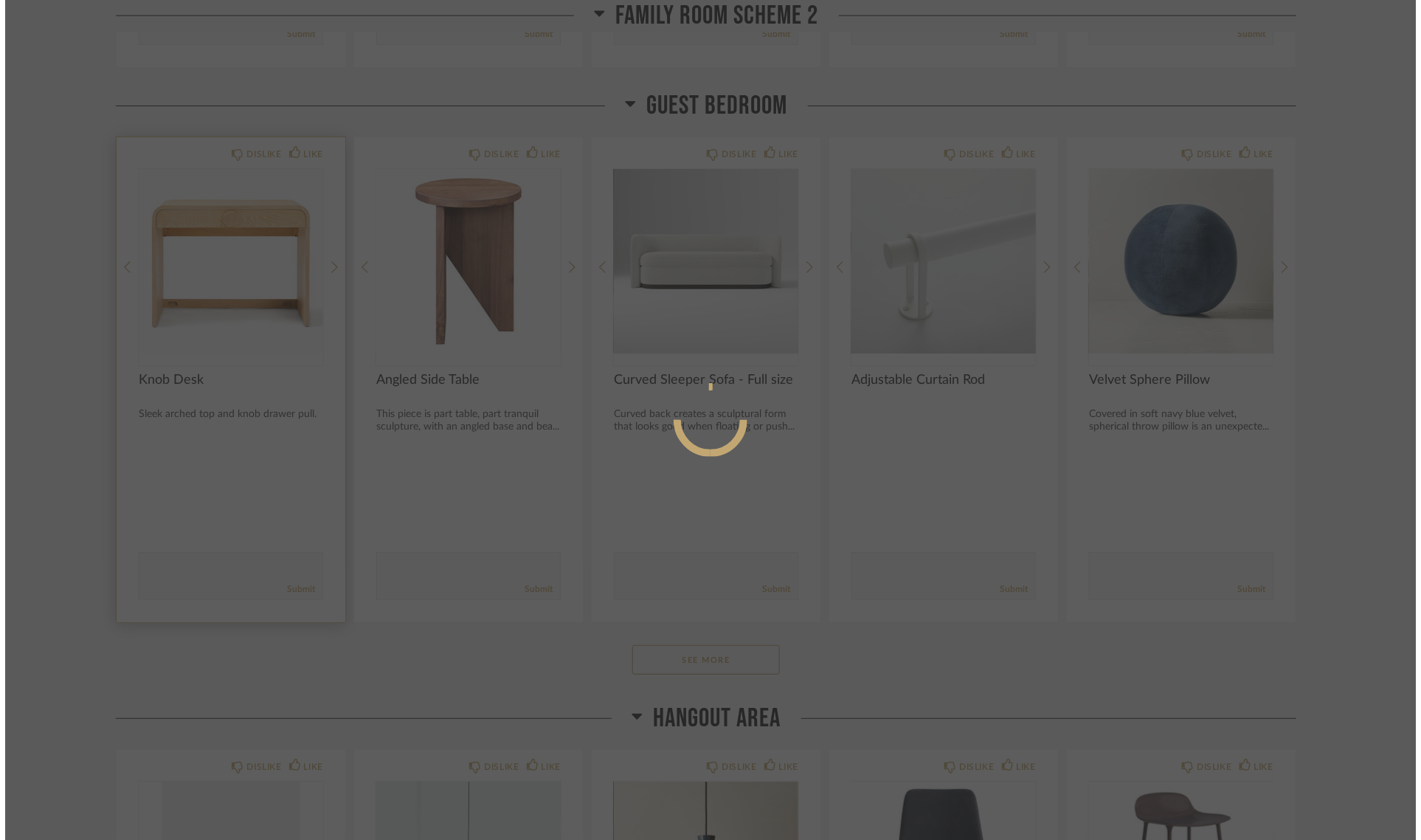
scroll to position [0, 0]
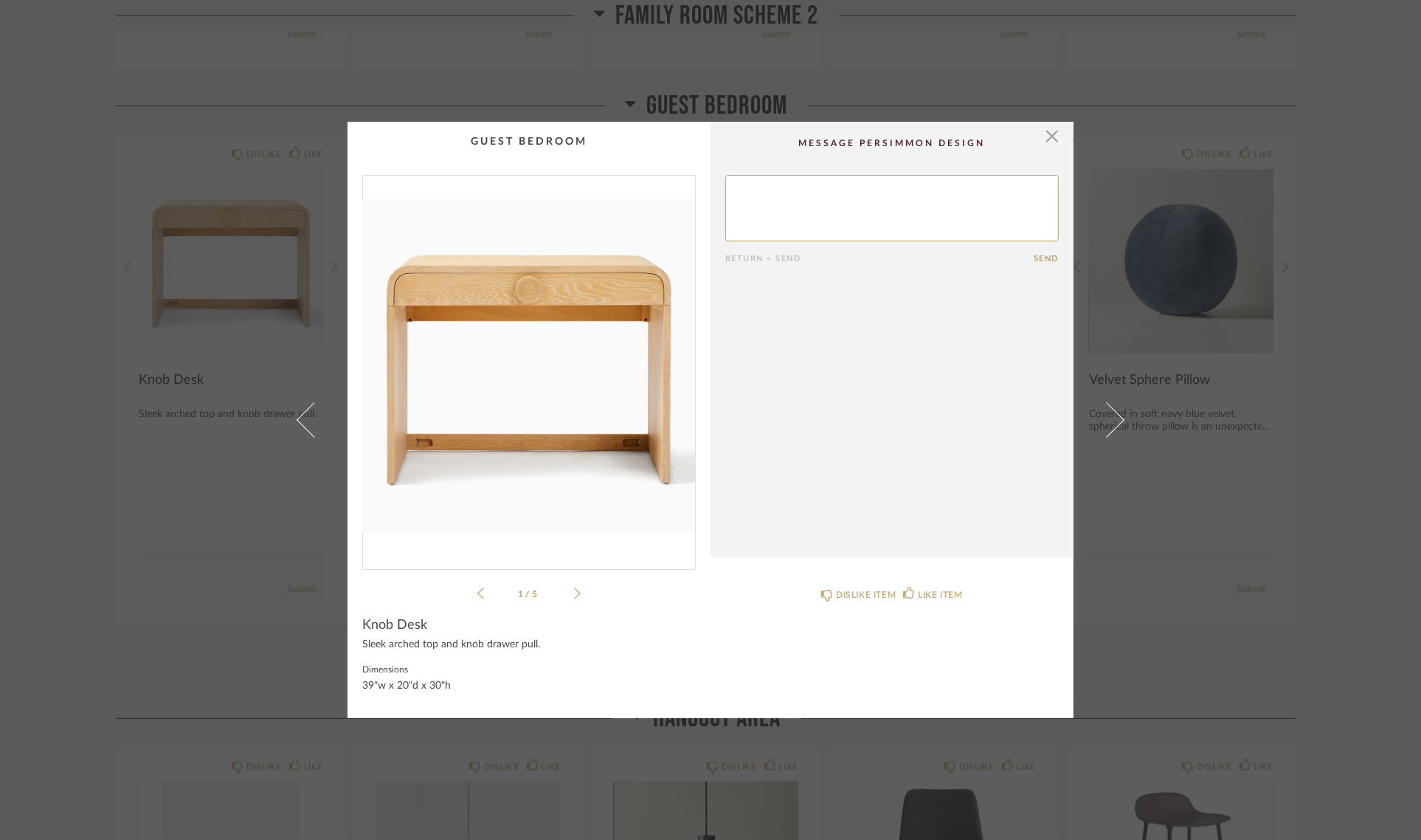
click at [1354, 378] on div "× 1 / 5 Return = Send Send Knob Desk Sleek arched top and knob drawer pull. Dim…" at bounding box center [710, 420] width 1421 height 840
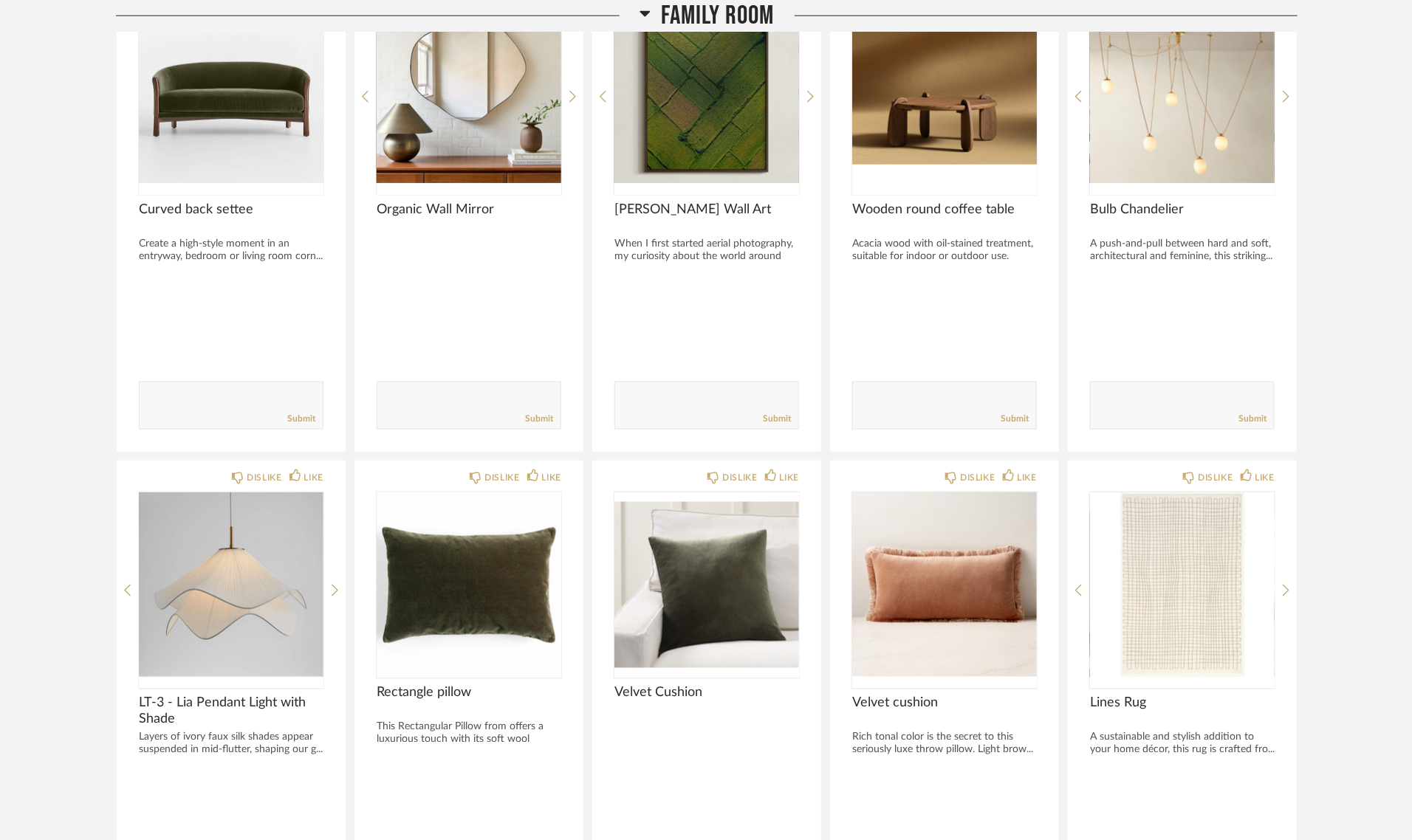
scroll to position [185, 0]
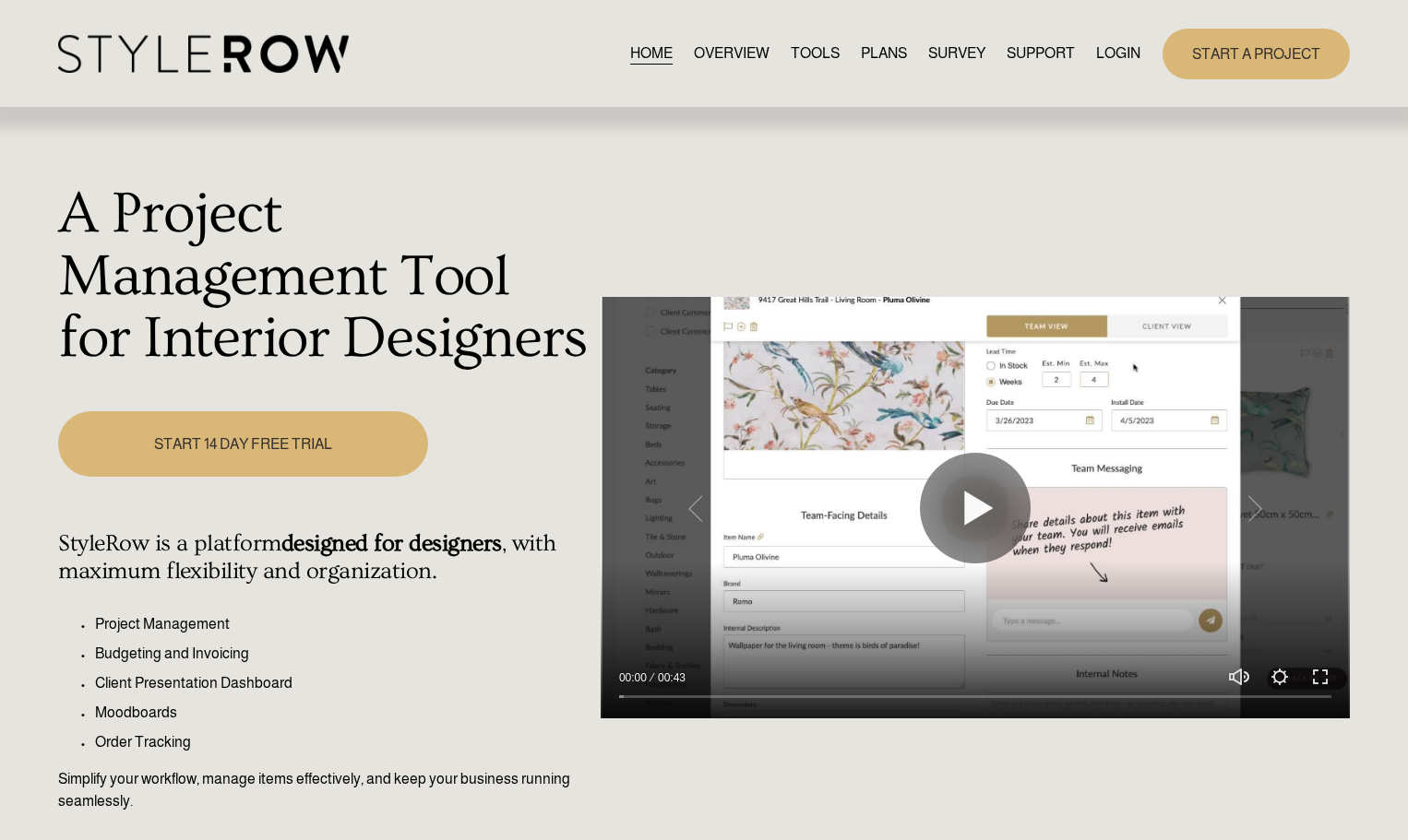
drag, startPoint x: 0, startPoint y: 0, endPoint x: 1112, endPoint y: 51, distance: 1113.2
click at [1112, 51] on link "LOGIN" at bounding box center [1118, 54] width 44 height 25
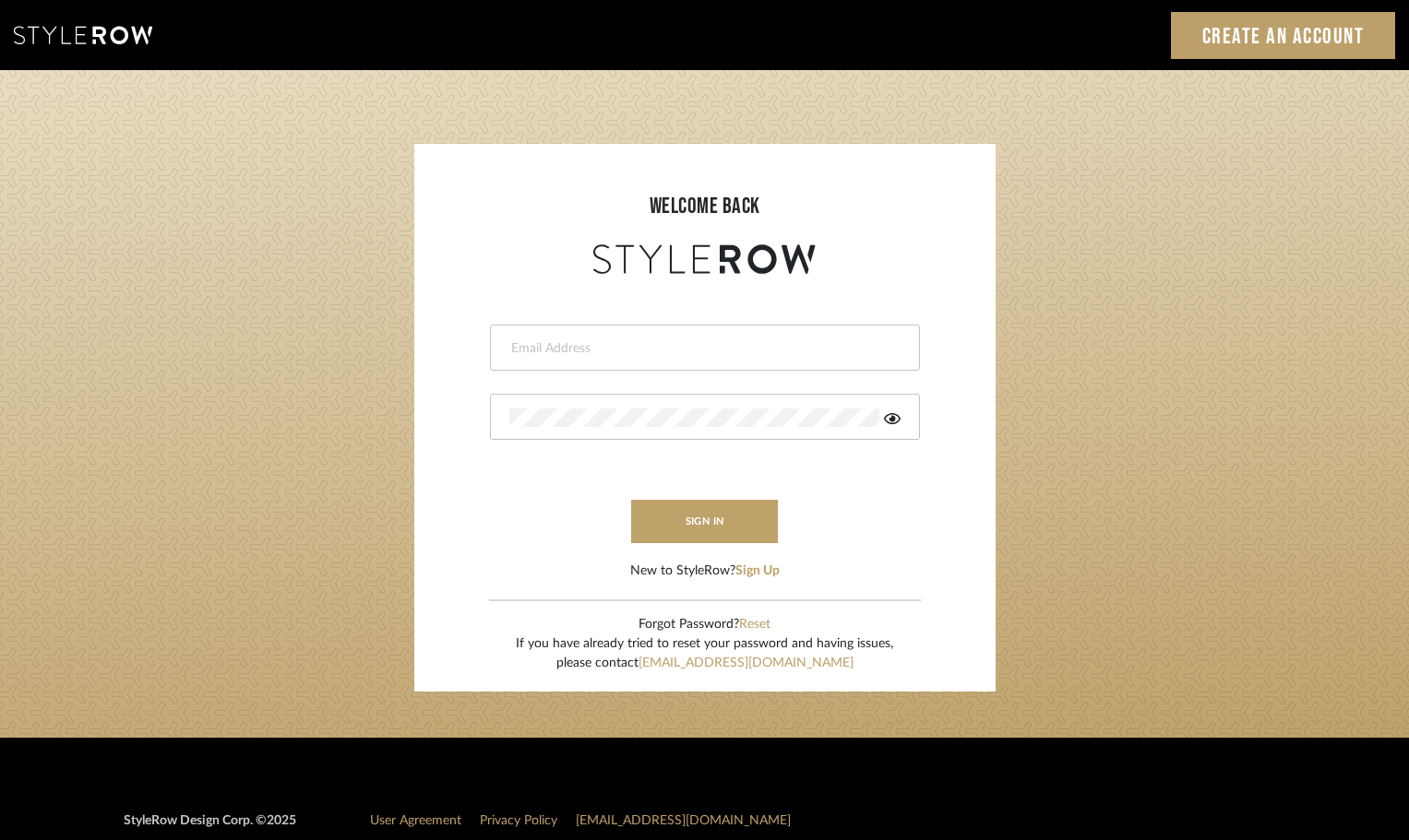
click at [543, 353] on input "email" at bounding box center [703, 349] width 387 height 18
type input "[DOMAIN_NAME][EMAIL_ADDRESS][DOMAIN_NAME]"
click at [692, 527] on button "sign in" at bounding box center [705, 520] width 148 height 43
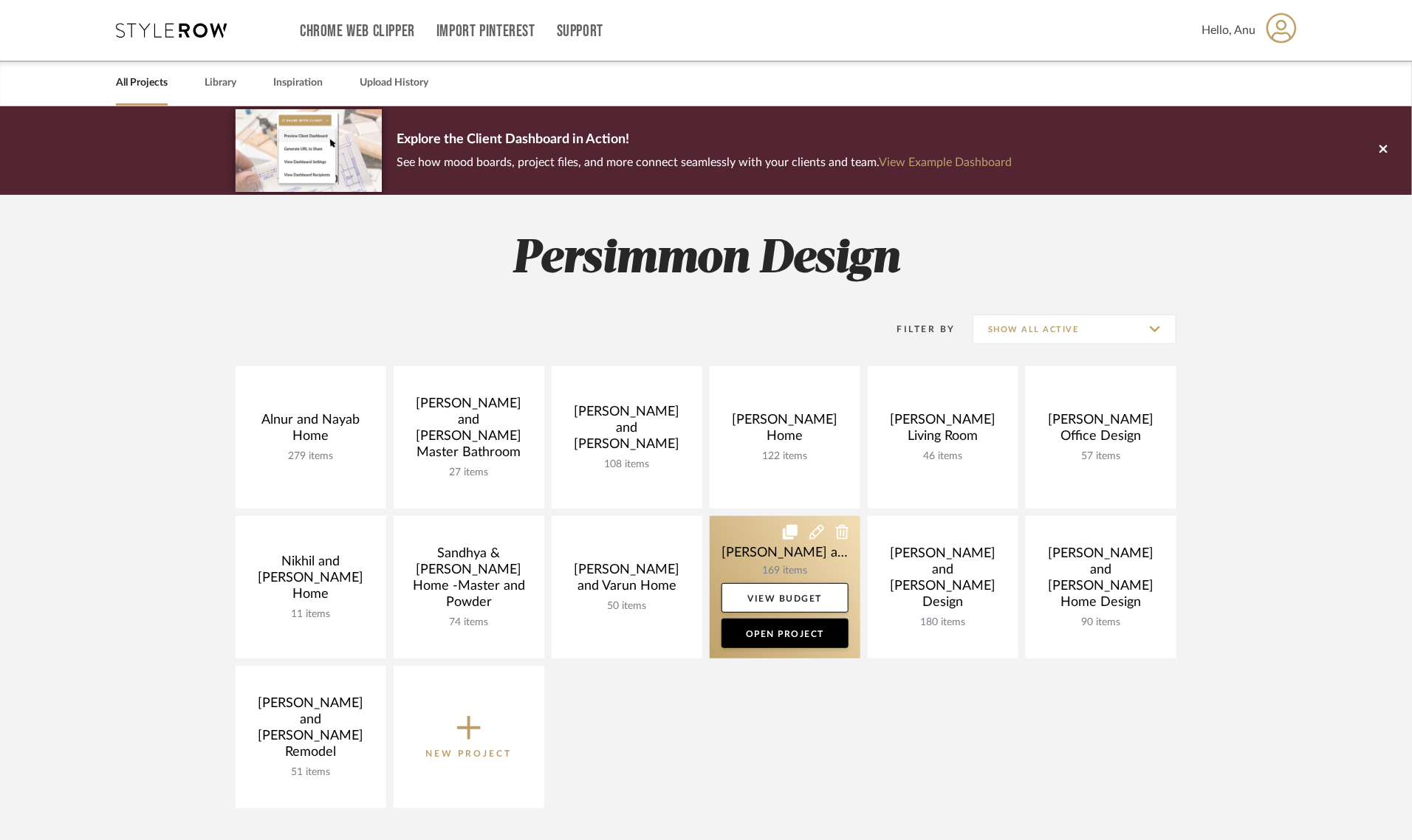
click at [768, 559] on link at bounding box center [784, 587] width 150 height 142
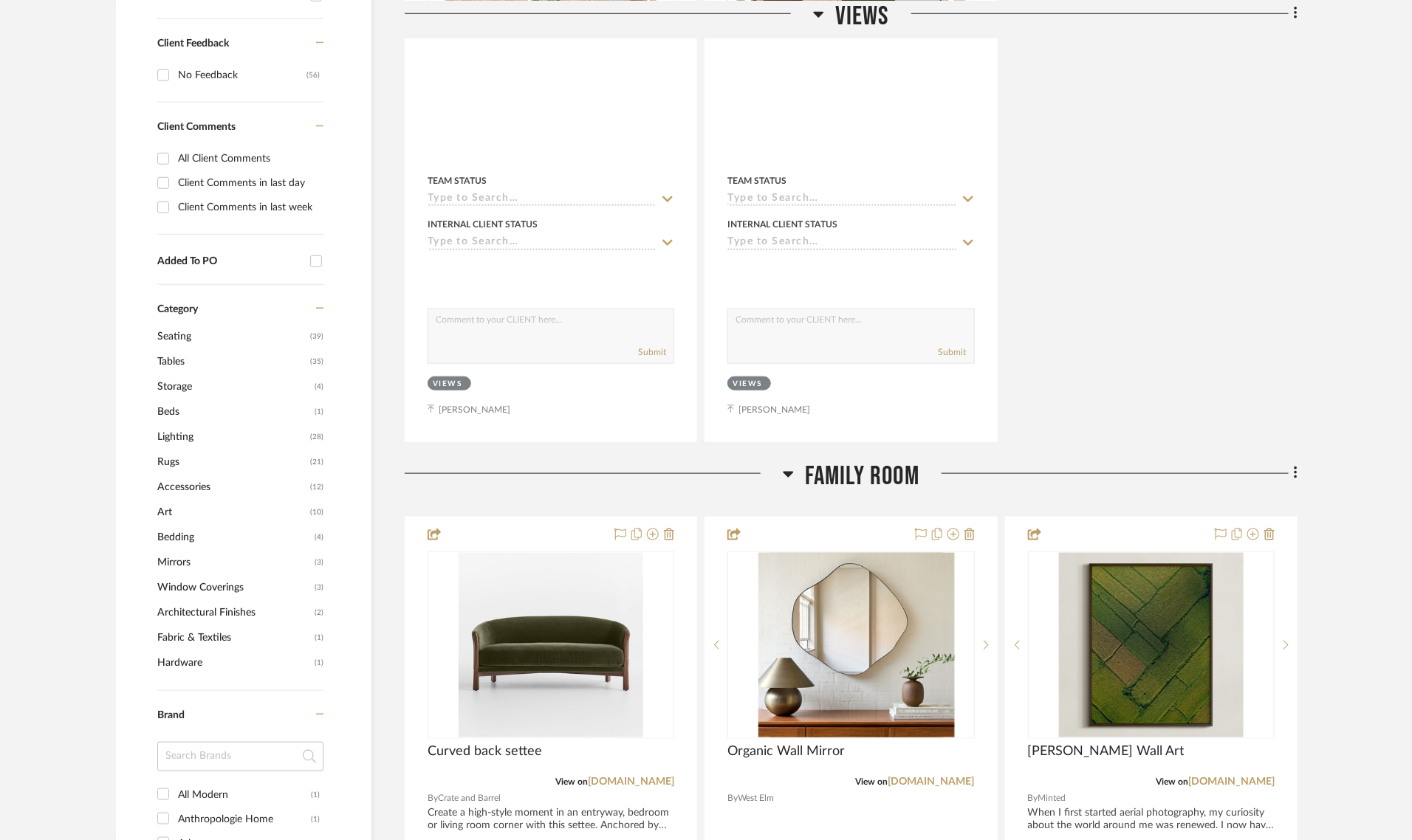
scroll to position [1107, 0]
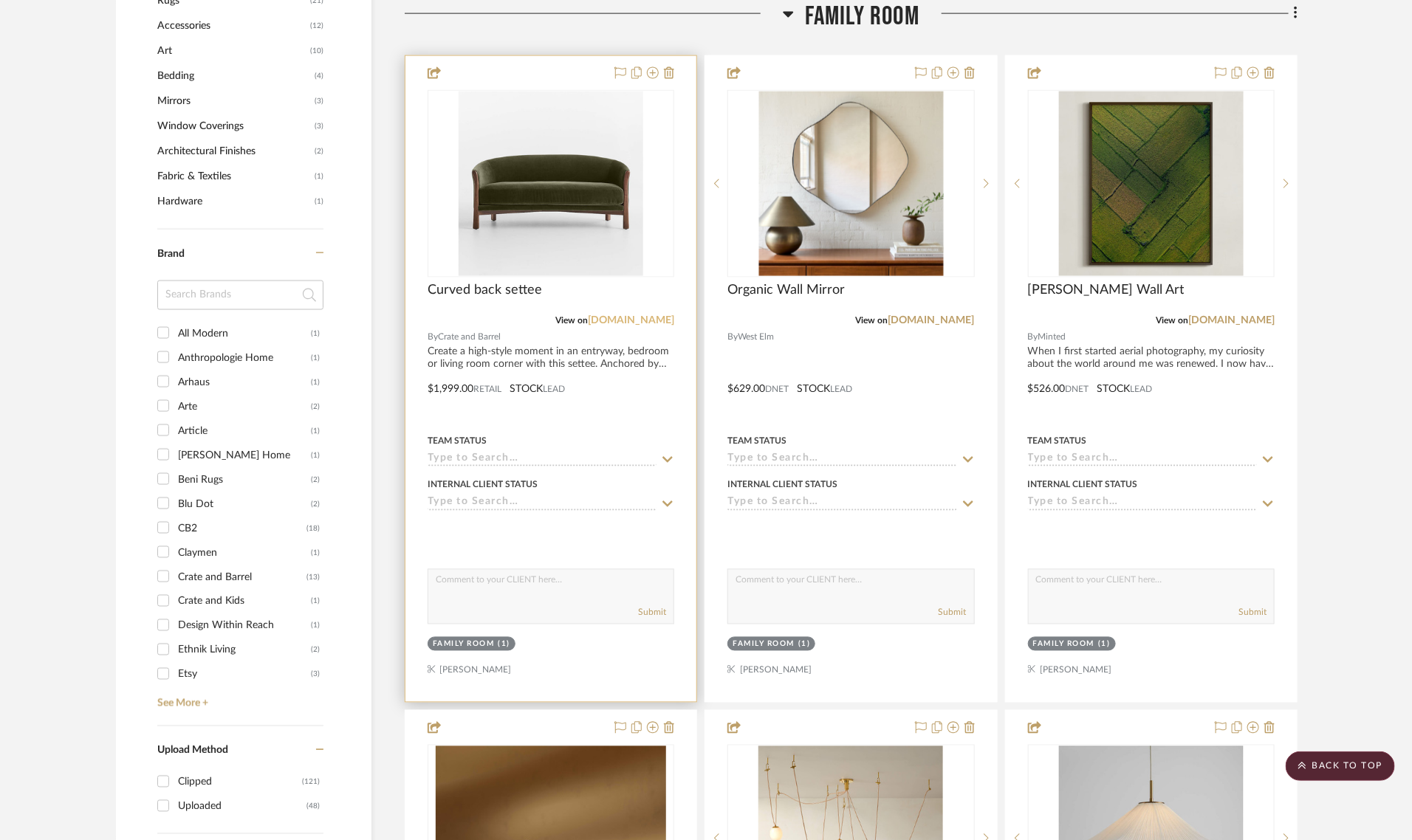
click at [618, 316] on link "[DOMAIN_NAME]" at bounding box center [631, 320] width 86 height 10
